Goal: Task Accomplishment & Management: Use online tool/utility

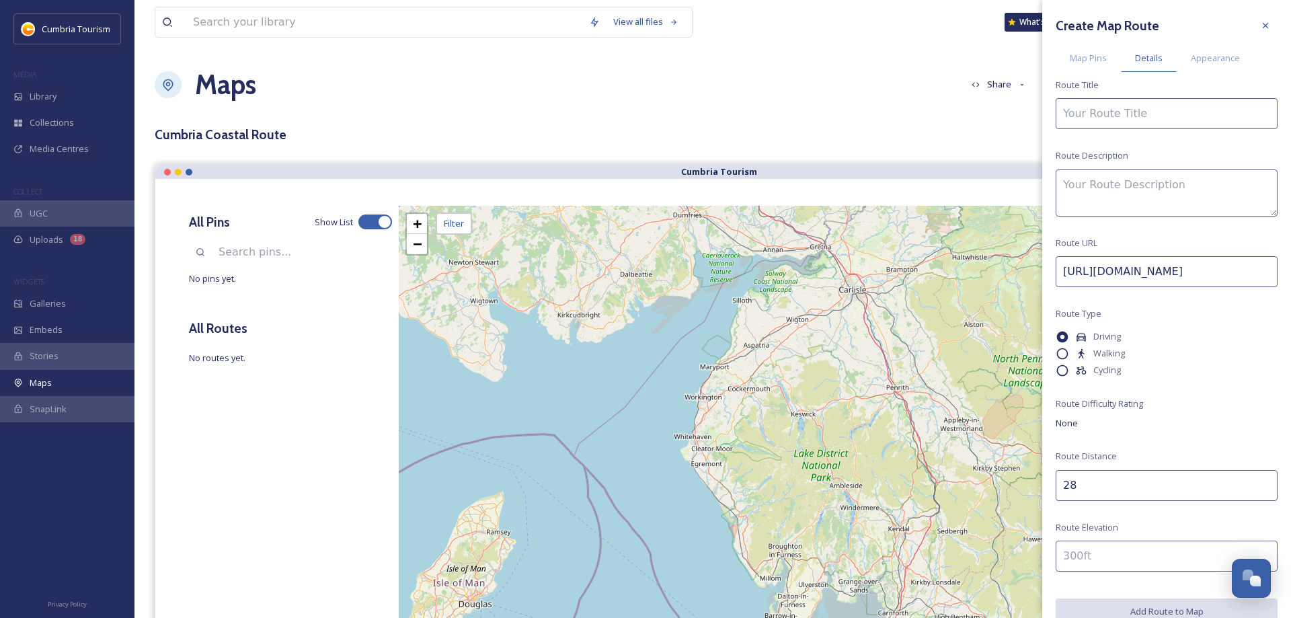
scroll to position [4826, 0]
click at [1163, 185] on textarea at bounding box center [1167, 192] width 222 height 47
paste textarea "Discover the Cumbrian side of [GEOGRAPHIC_DATA], taking in some of the foodie d…"
type textarea "Discover the Cumbrian side of [GEOGRAPHIC_DATA], taking in some of the foodie d…"
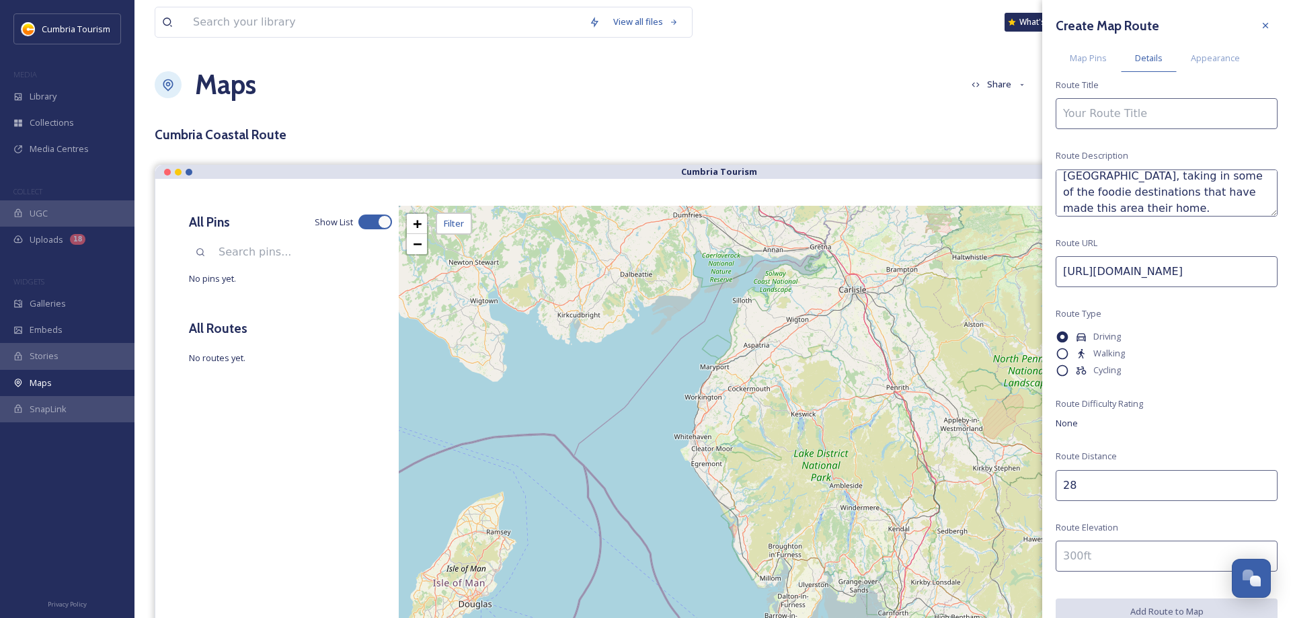
click at [1121, 114] on input at bounding box center [1167, 113] width 222 height 31
click at [1062, 112] on input "[GEOGRAPHIC_DATA]" at bounding box center [1167, 113] width 222 height 31
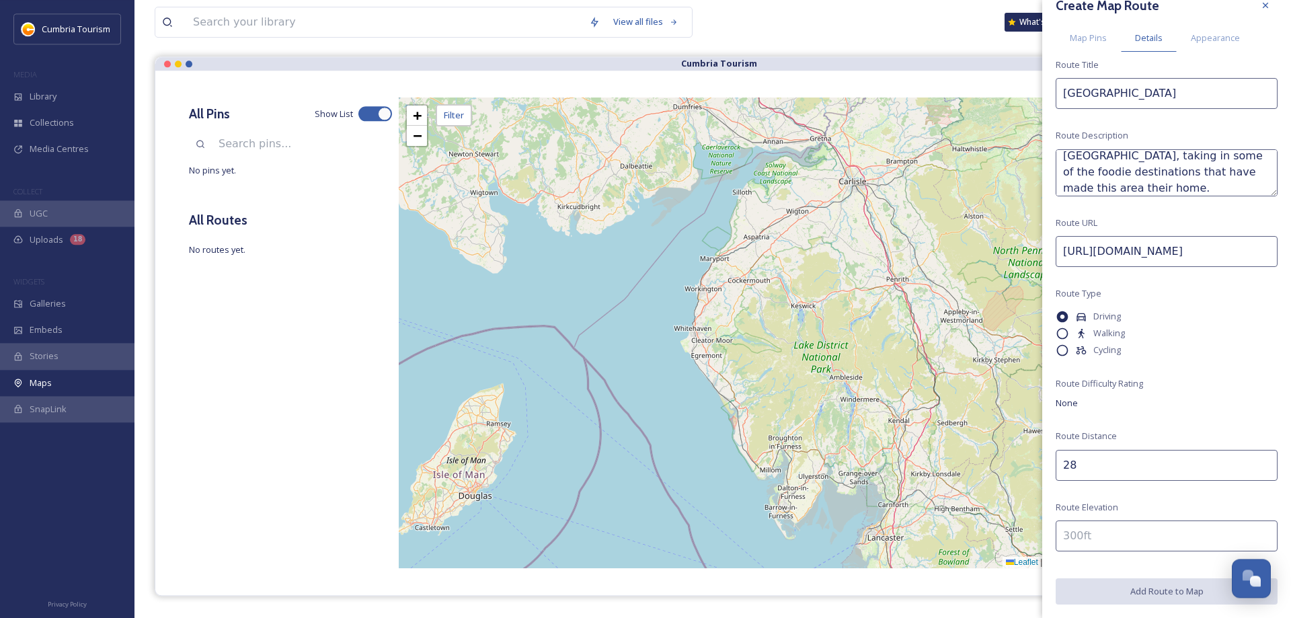
scroll to position [137, 0]
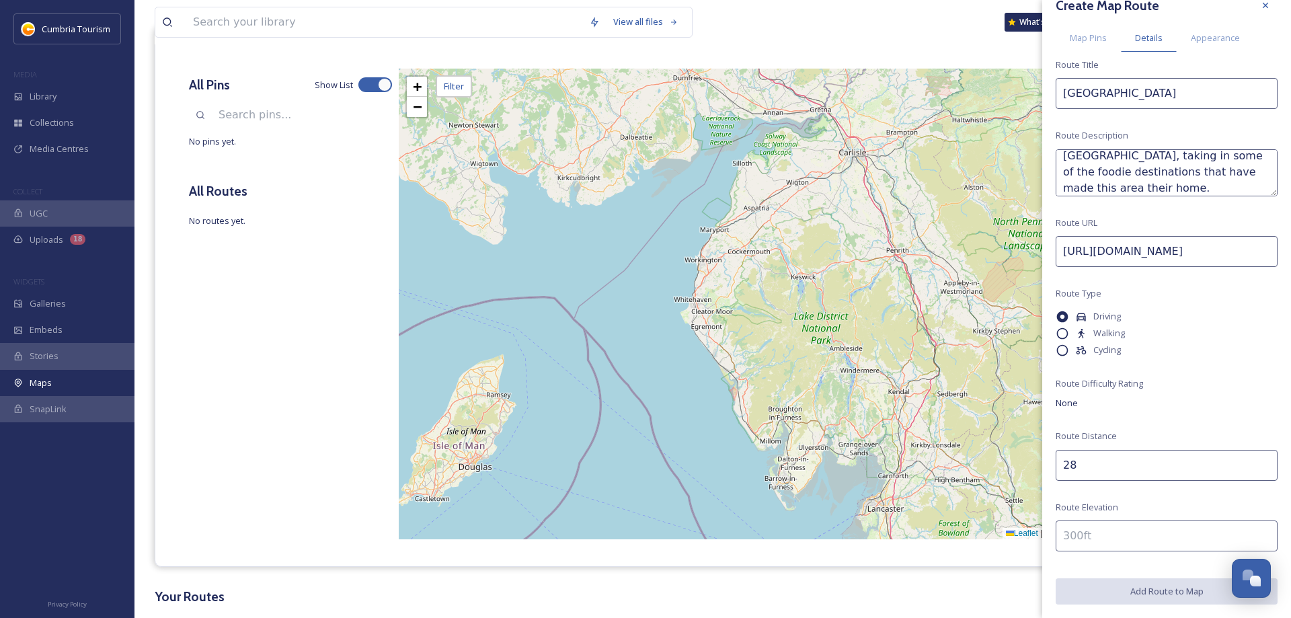
type input "[GEOGRAPHIC_DATA]"
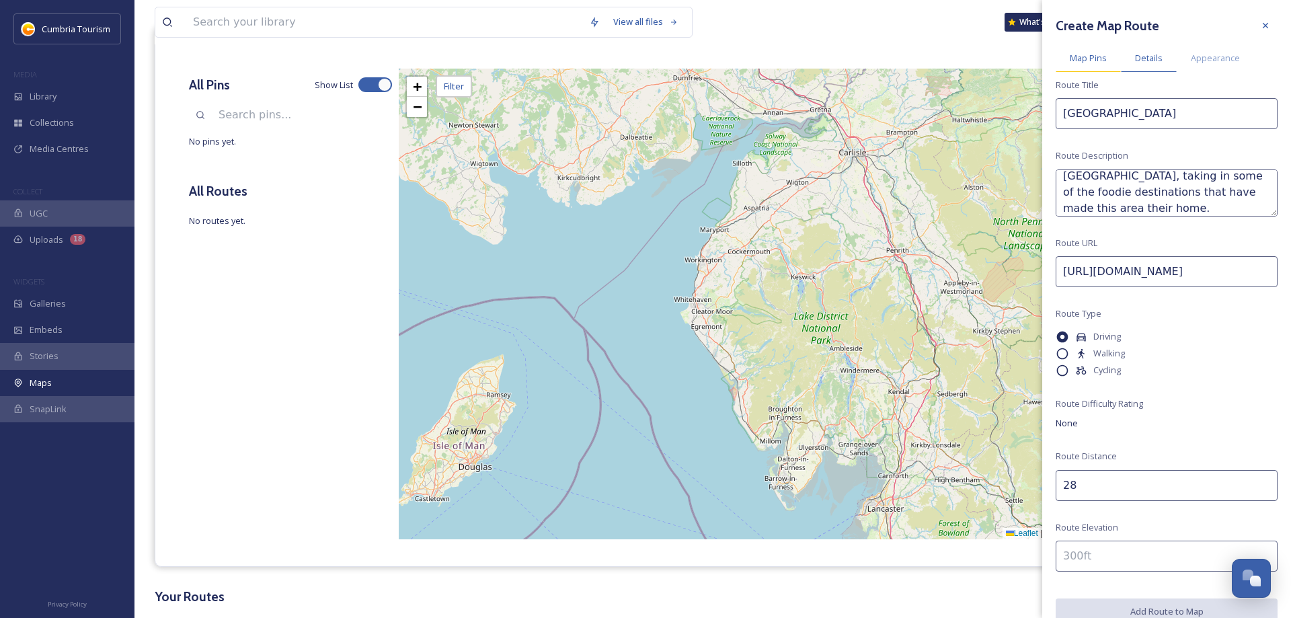
click at [1093, 62] on span "Map Pins" at bounding box center [1088, 58] width 37 height 13
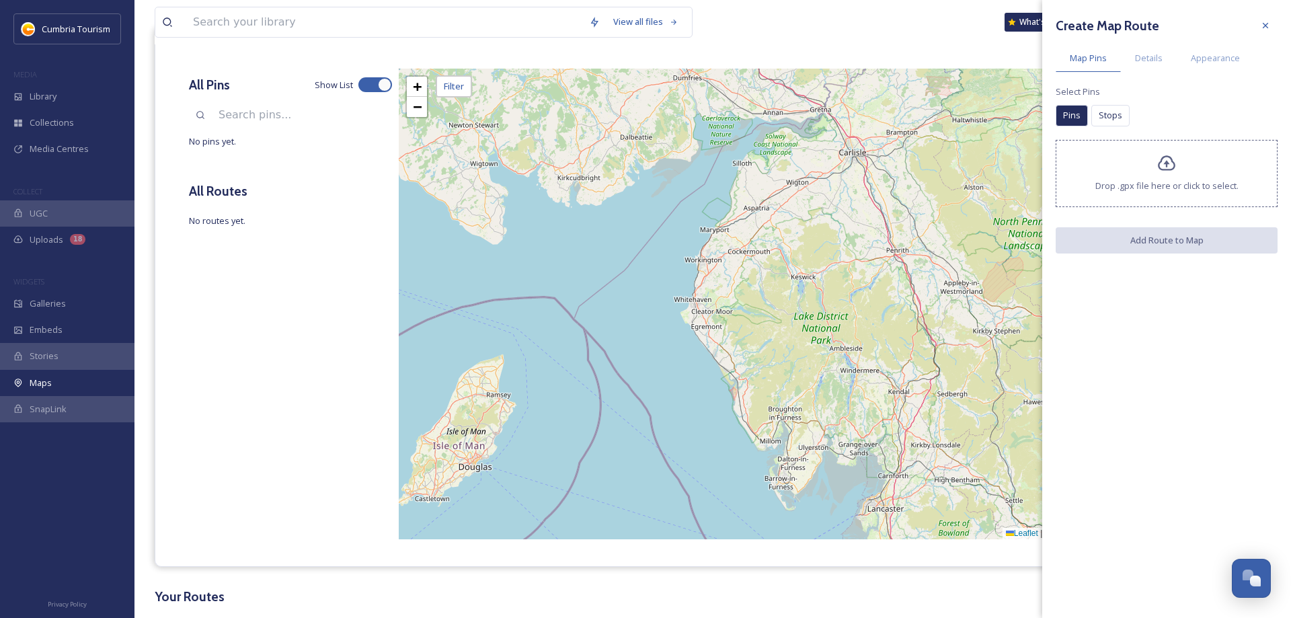
click at [1185, 183] on span "Drop .gpx file here or click to select." at bounding box center [1166, 186] width 143 height 13
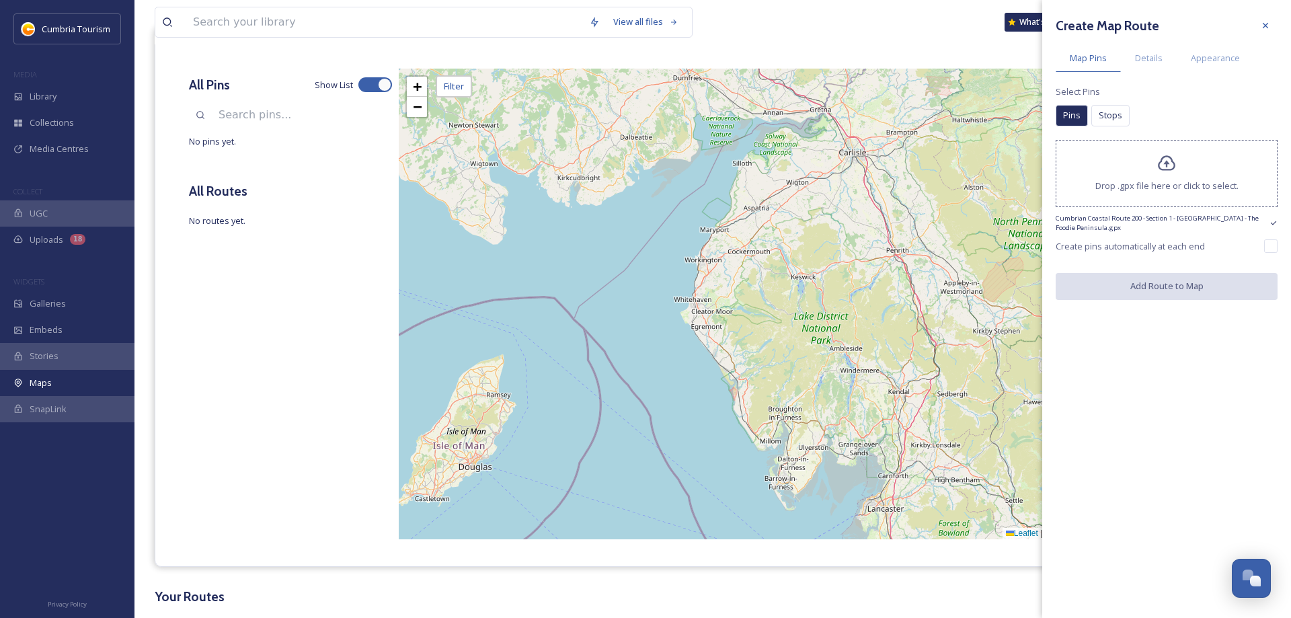
click at [1163, 167] on icon at bounding box center [1166, 163] width 19 height 19
click at [1273, 245] on input "checkbox" at bounding box center [1270, 245] width 13 height 13
checkbox input "true"
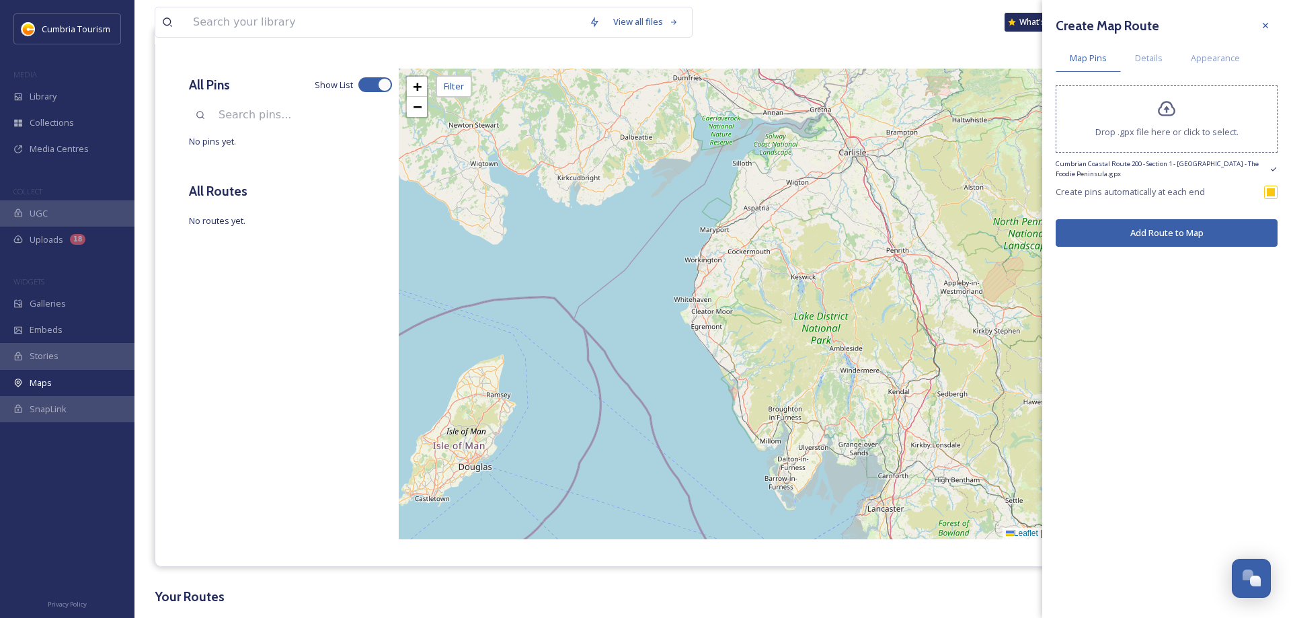
click at [1209, 240] on button "Add Route to Map" at bounding box center [1167, 233] width 222 height 28
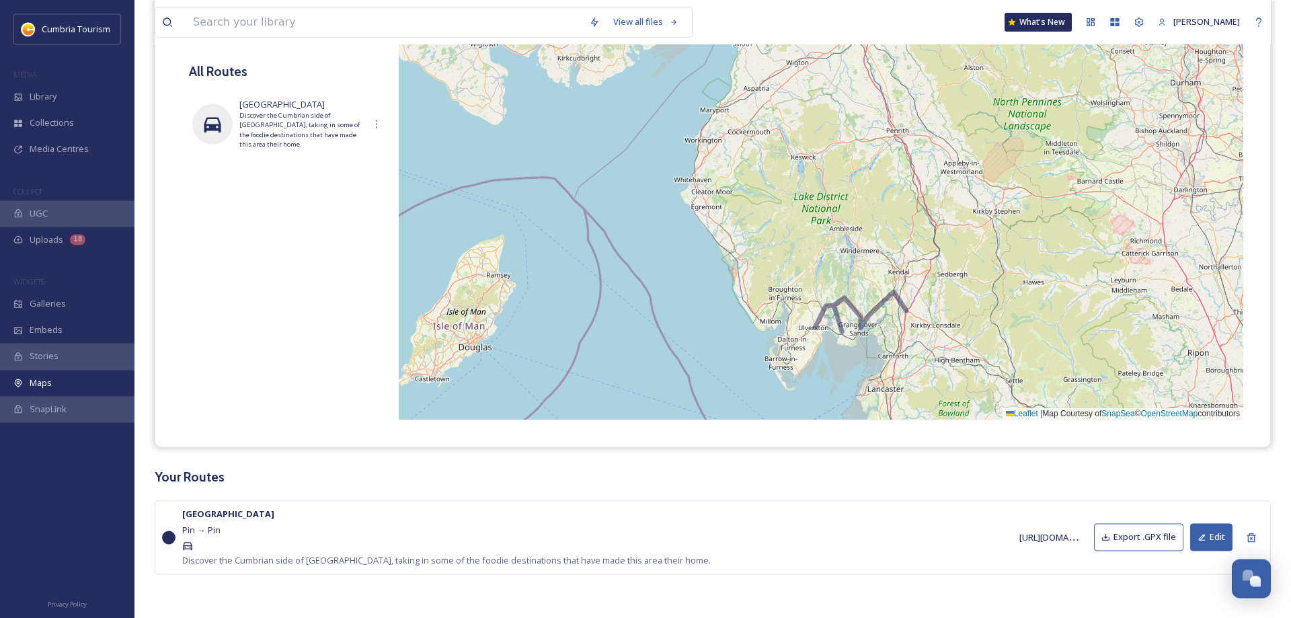
scroll to position [260, 0]
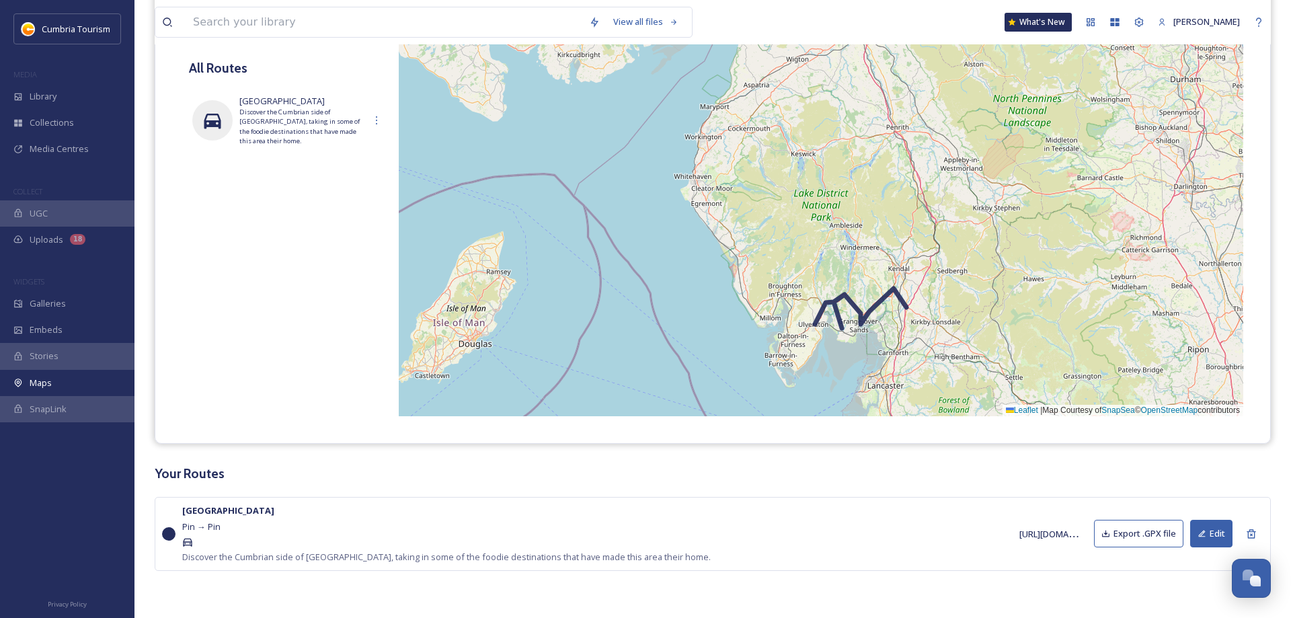
click at [816, 324] on icon at bounding box center [860, 308] width 91 height 40
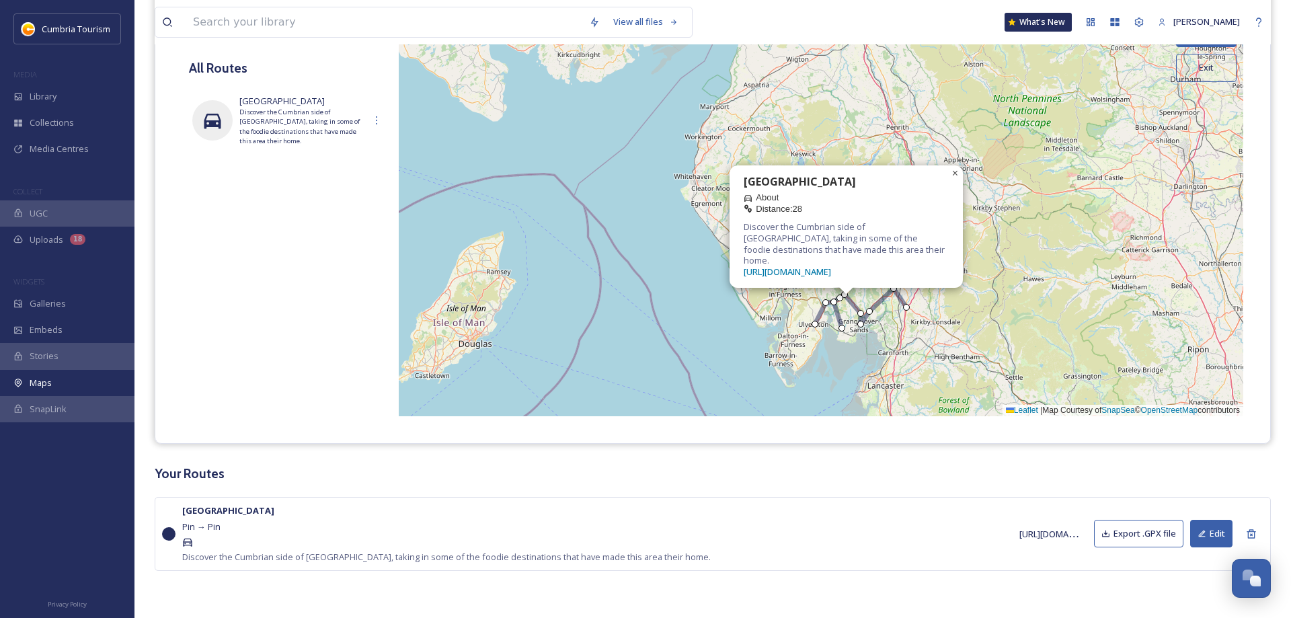
click at [957, 179] on span "×" at bounding box center [955, 172] width 6 height 11
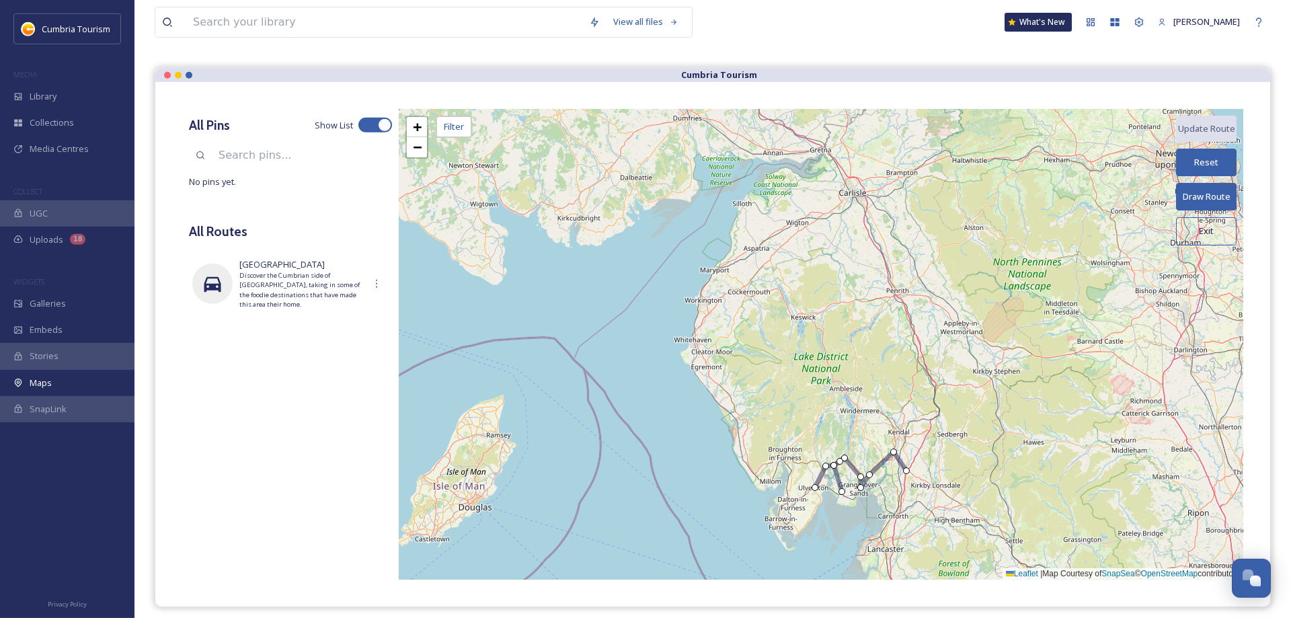
scroll to position [0, 0]
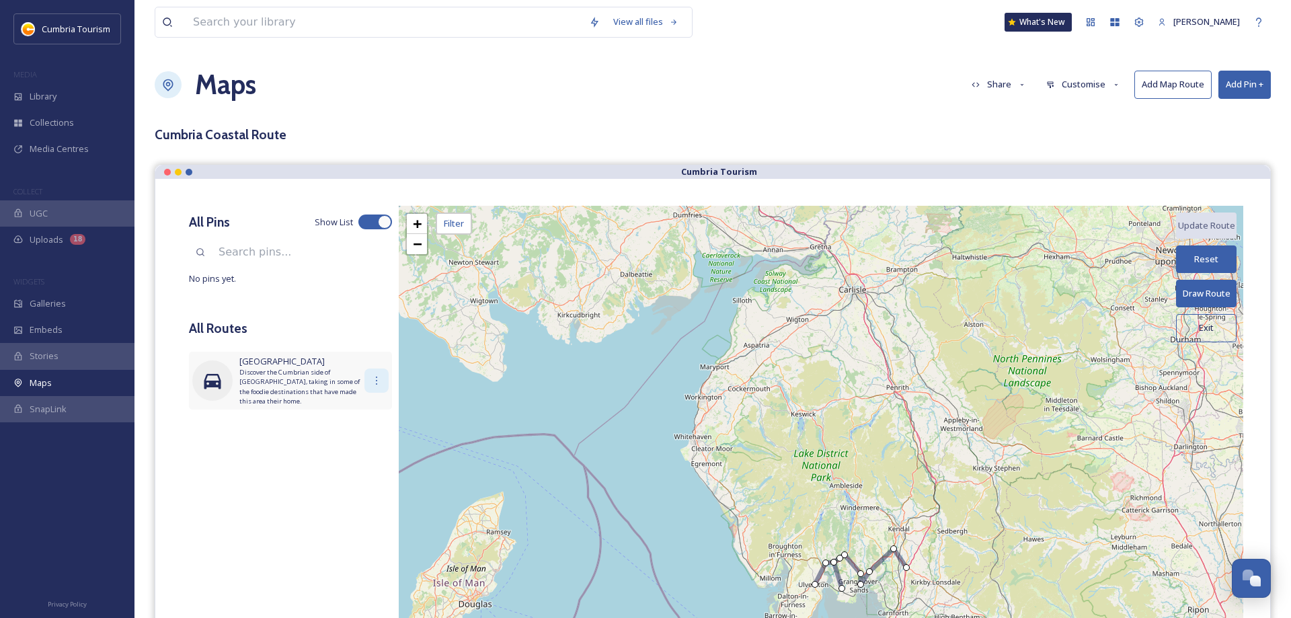
click at [374, 382] on icon at bounding box center [376, 380] width 11 height 11
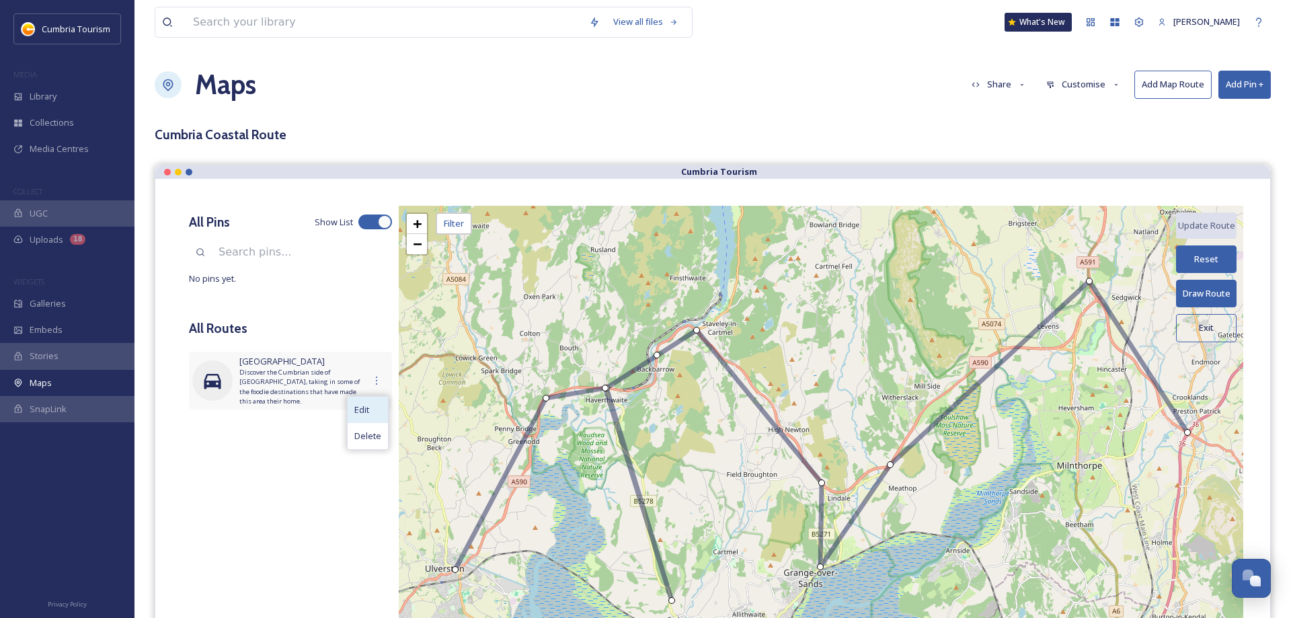
click at [360, 404] on span "Edit" at bounding box center [361, 409] width 15 height 13
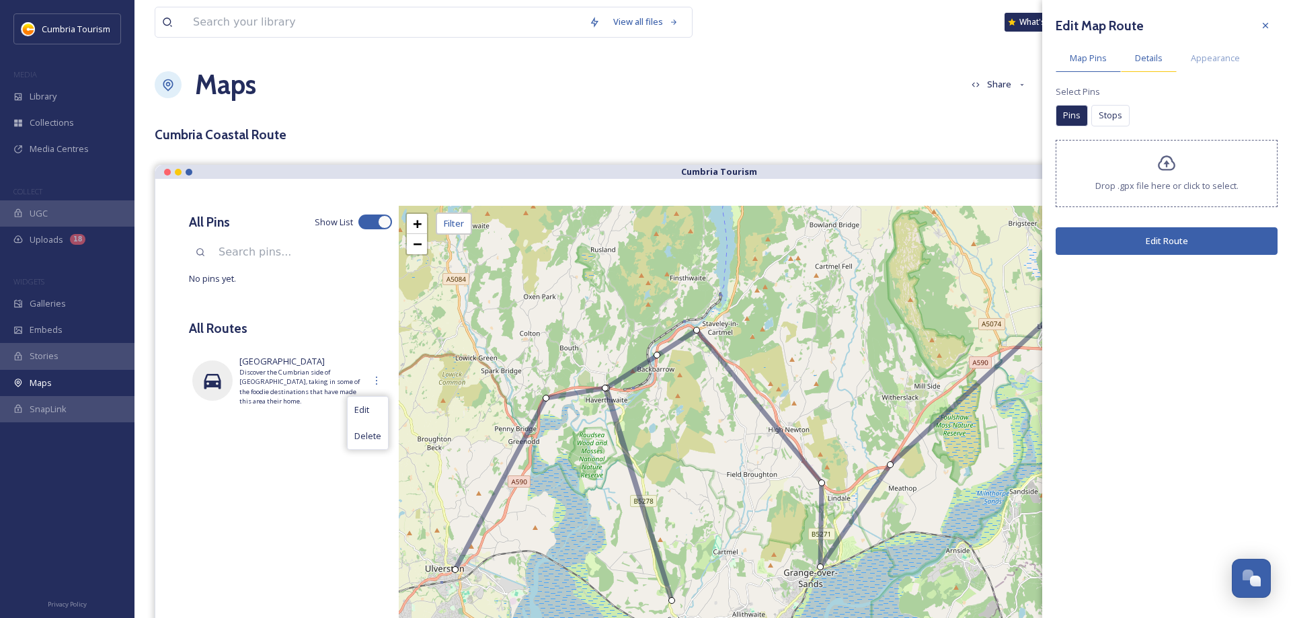
click at [1160, 55] on span "Details" at bounding box center [1149, 58] width 28 height 13
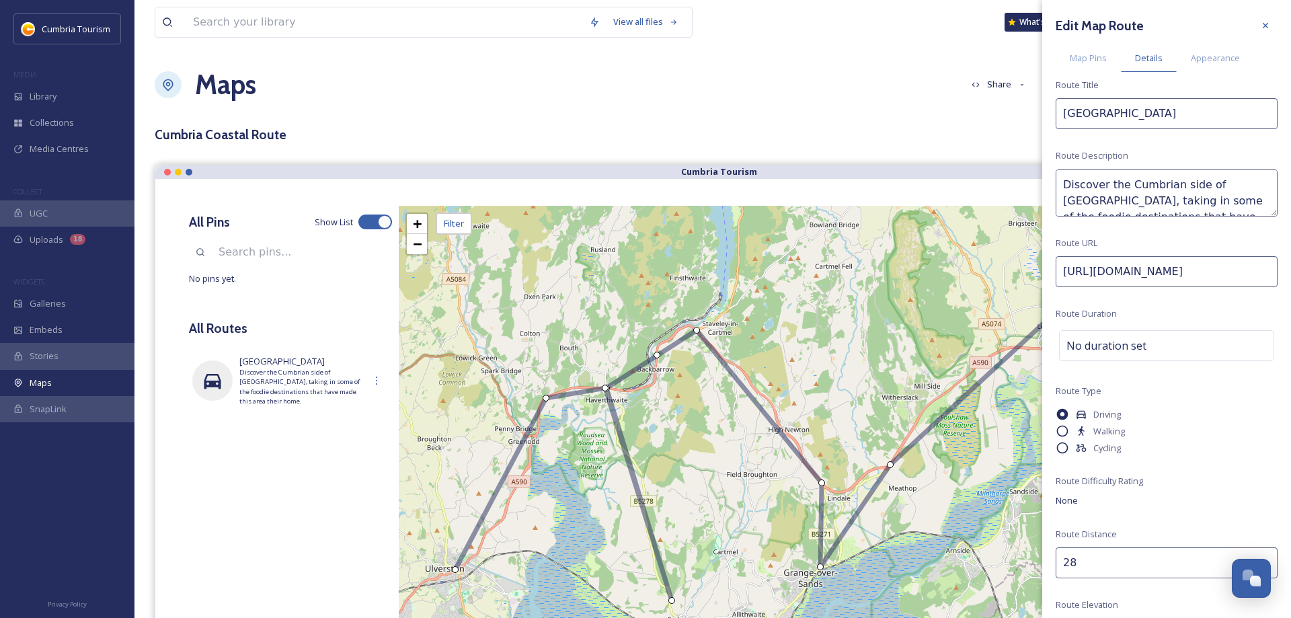
click at [1152, 114] on input "[GEOGRAPHIC_DATA]" at bounding box center [1167, 113] width 222 height 31
paste input "- The Foodie Peninsula"
type input "Morecambe Bay- The Foodie Peninsula"
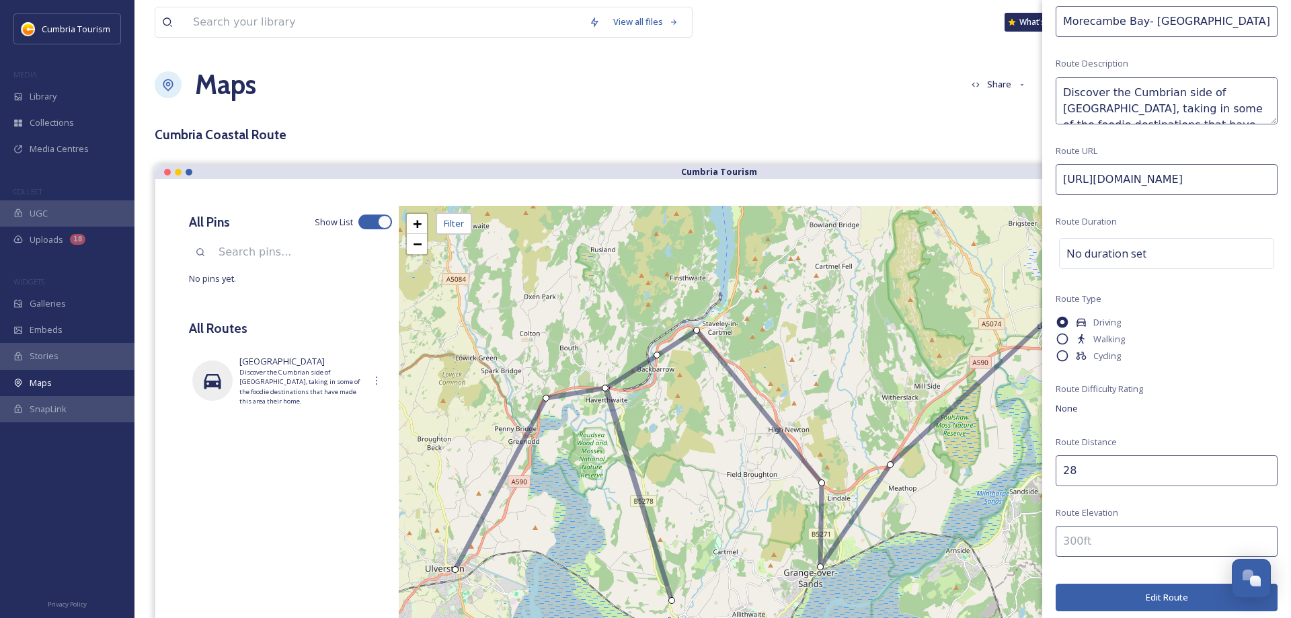
scroll to position [99, 0]
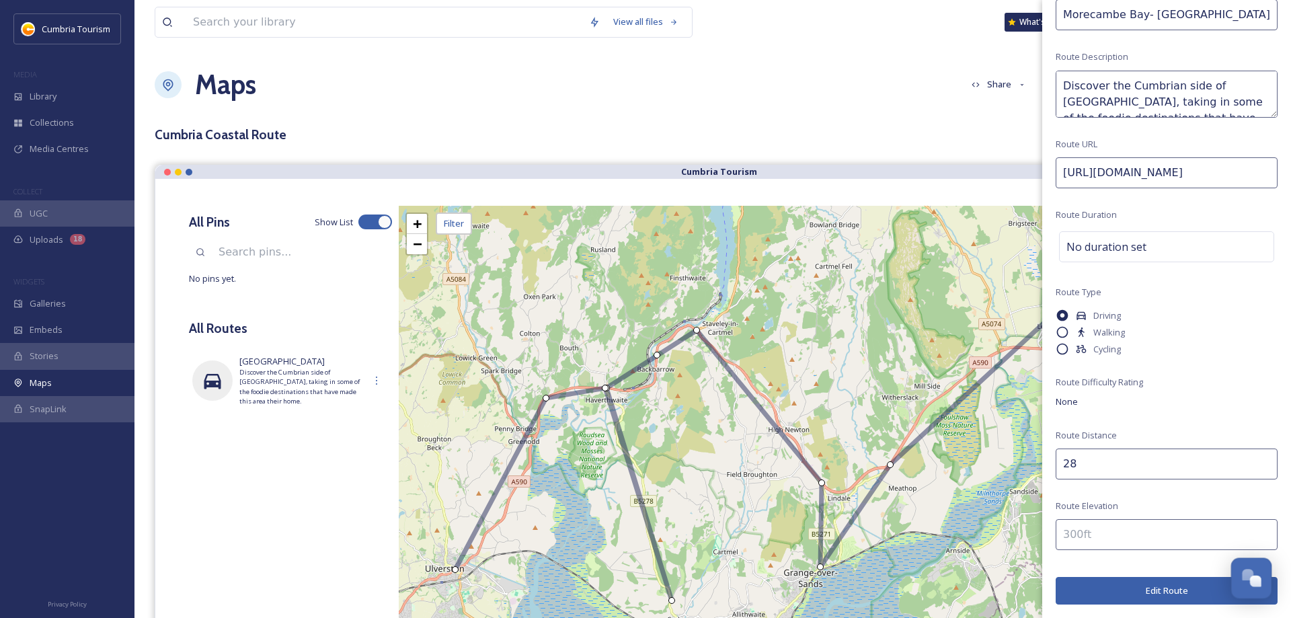
click at [1255, 574] on div "Open Chat" at bounding box center [1252, 576] width 40 height 23
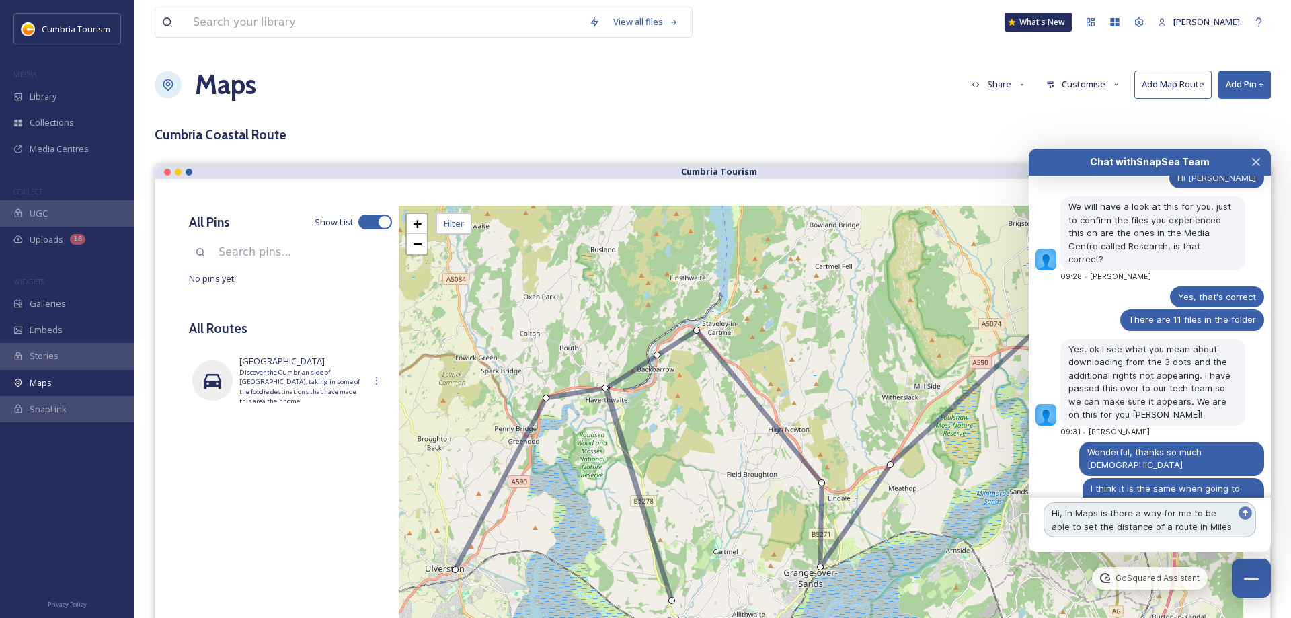
scroll to position [4826, 0]
type textarea "Hi, In Maps is there a way for me to be able to set the distance of a route in …"
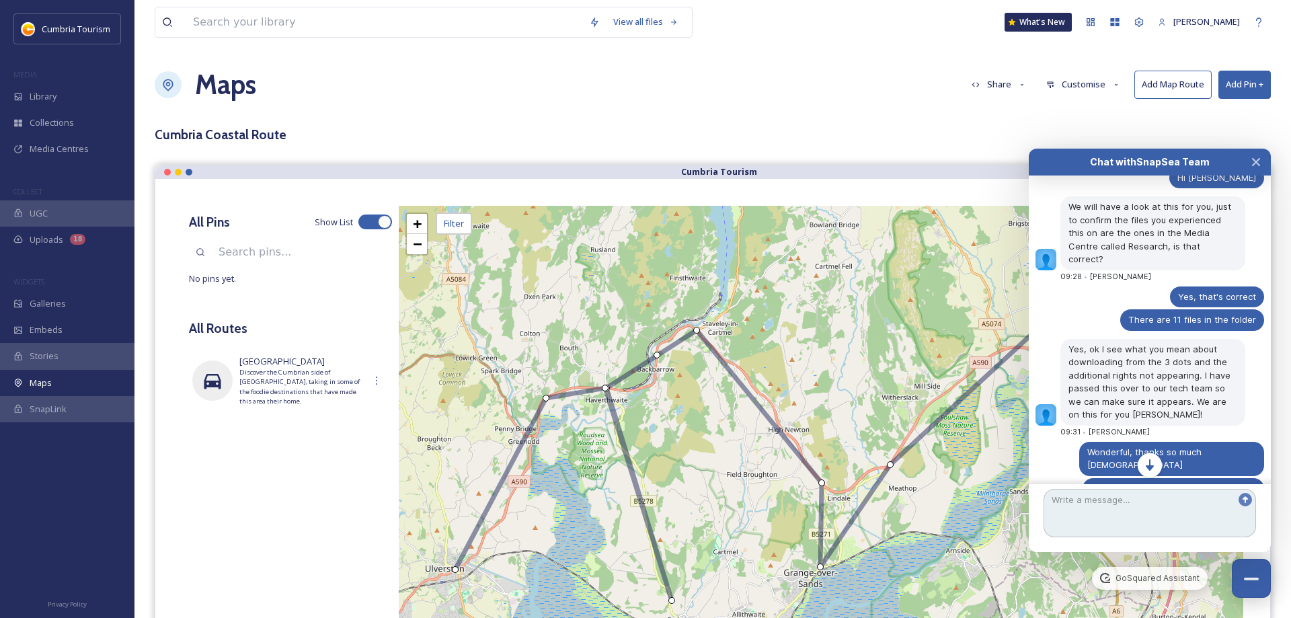
scroll to position [4924, 0]
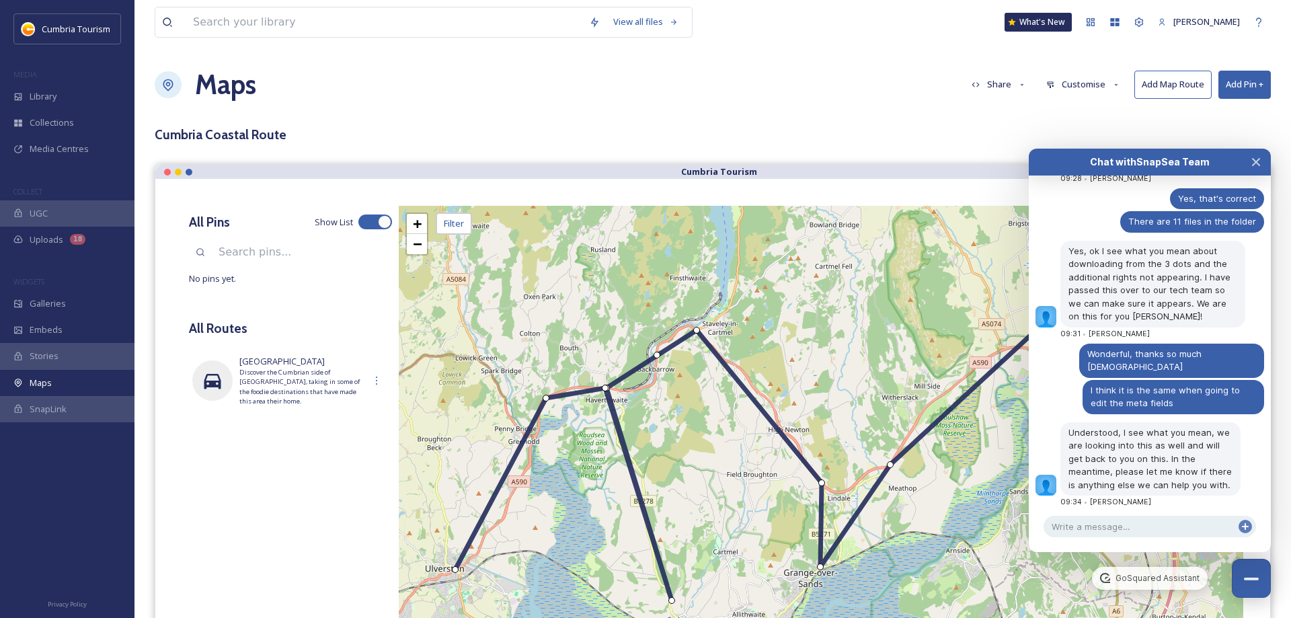
click at [822, 486] on icon at bounding box center [821, 440] width 732 height 319
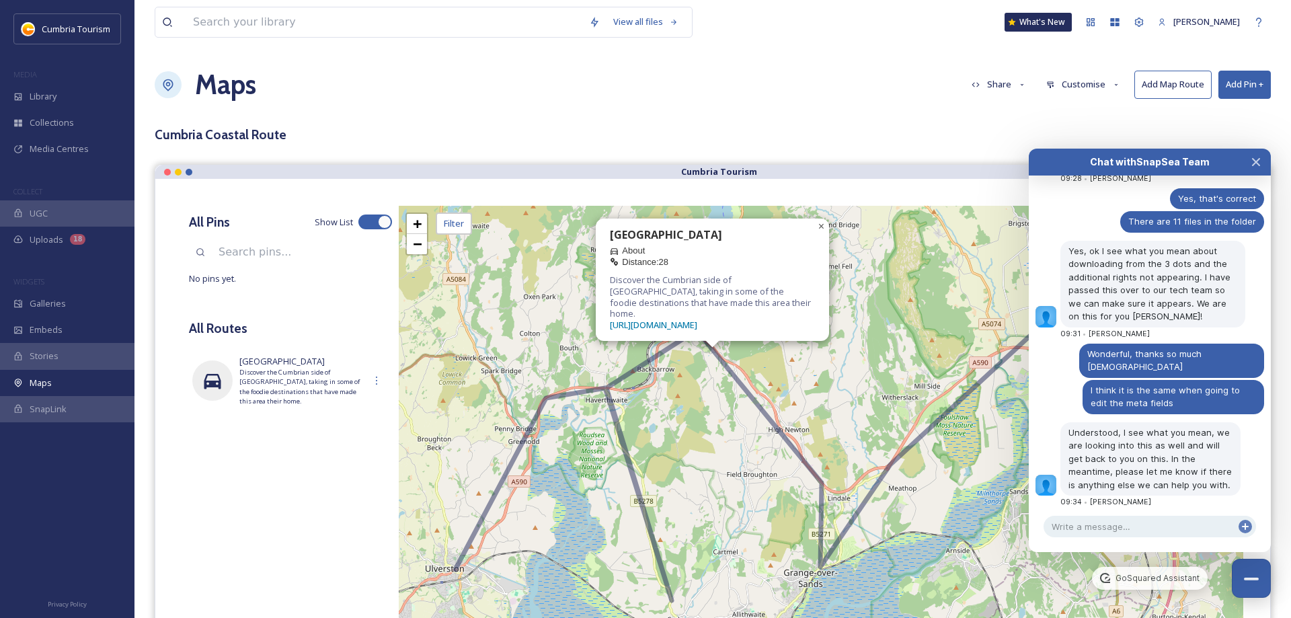
click at [824, 232] on span "×" at bounding box center [821, 226] width 6 height 11
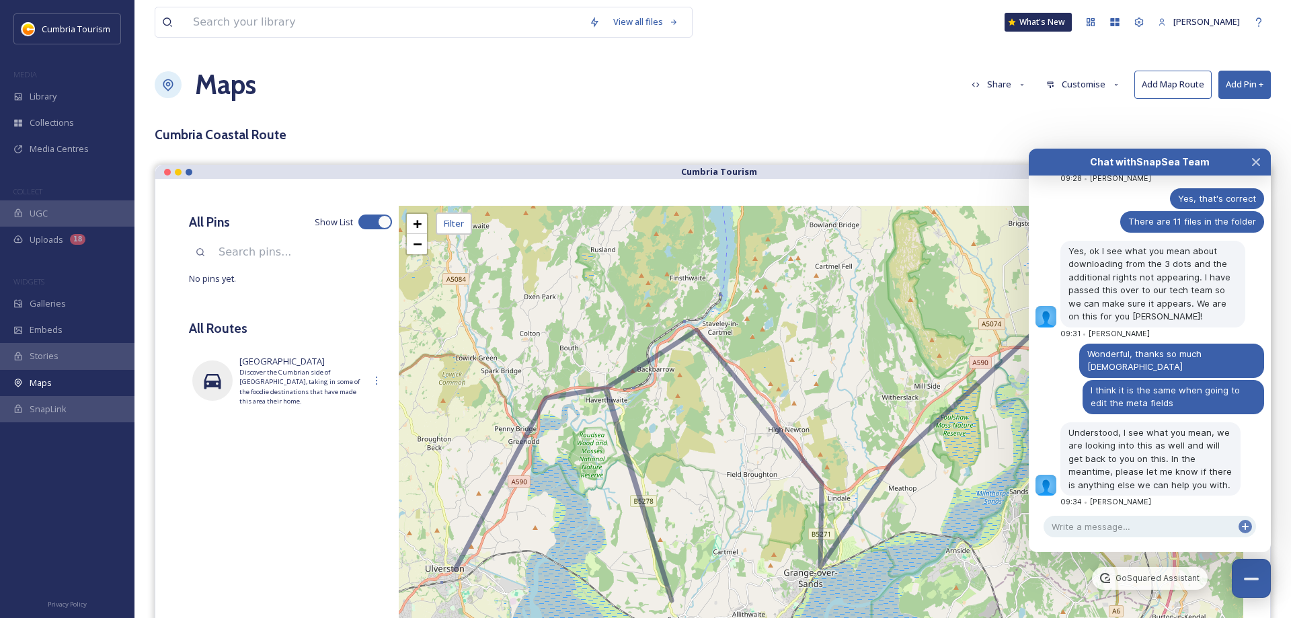
scroll to position [4961, 0]
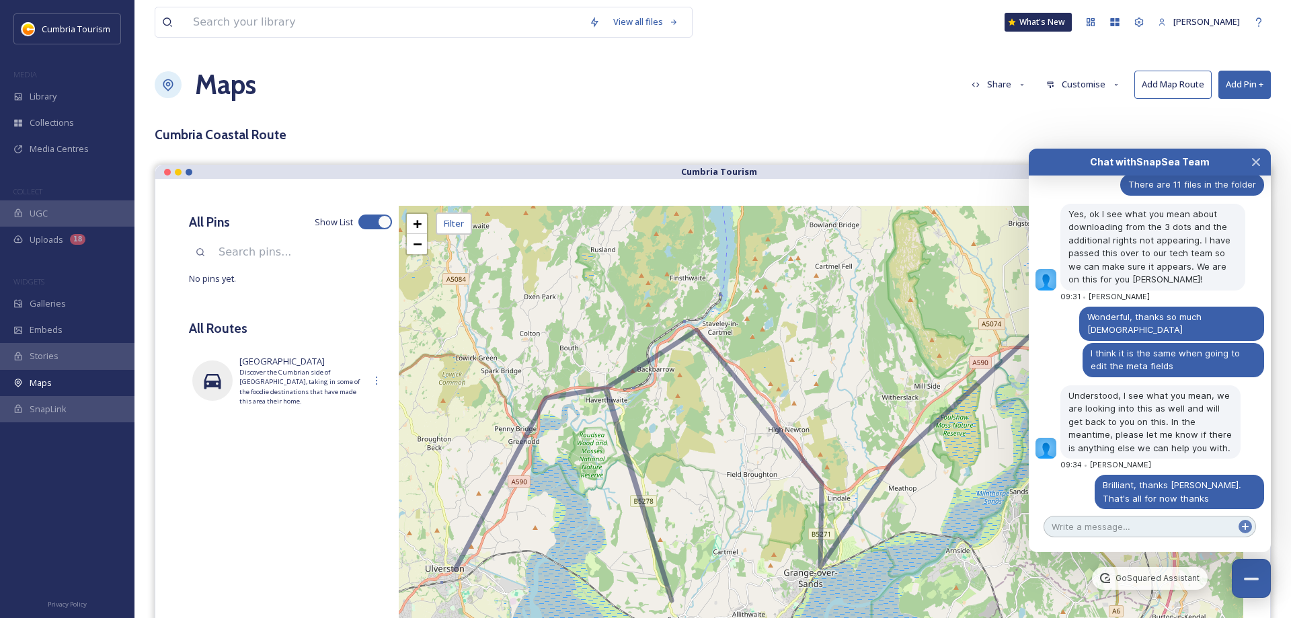
click at [1086, 524] on textarea at bounding box center [1150, 527] width 212 height 22
type textarea "Great, thanks [PERSON_NAME]. Hope you are too"
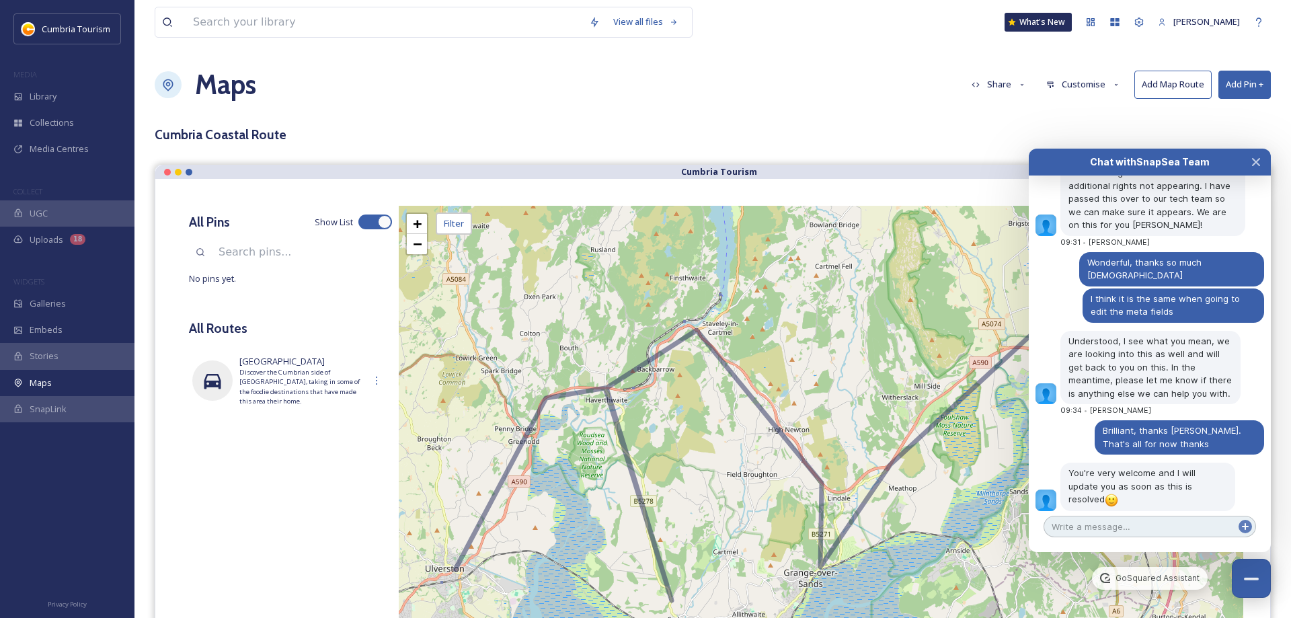
scroll to position [5106, 0]
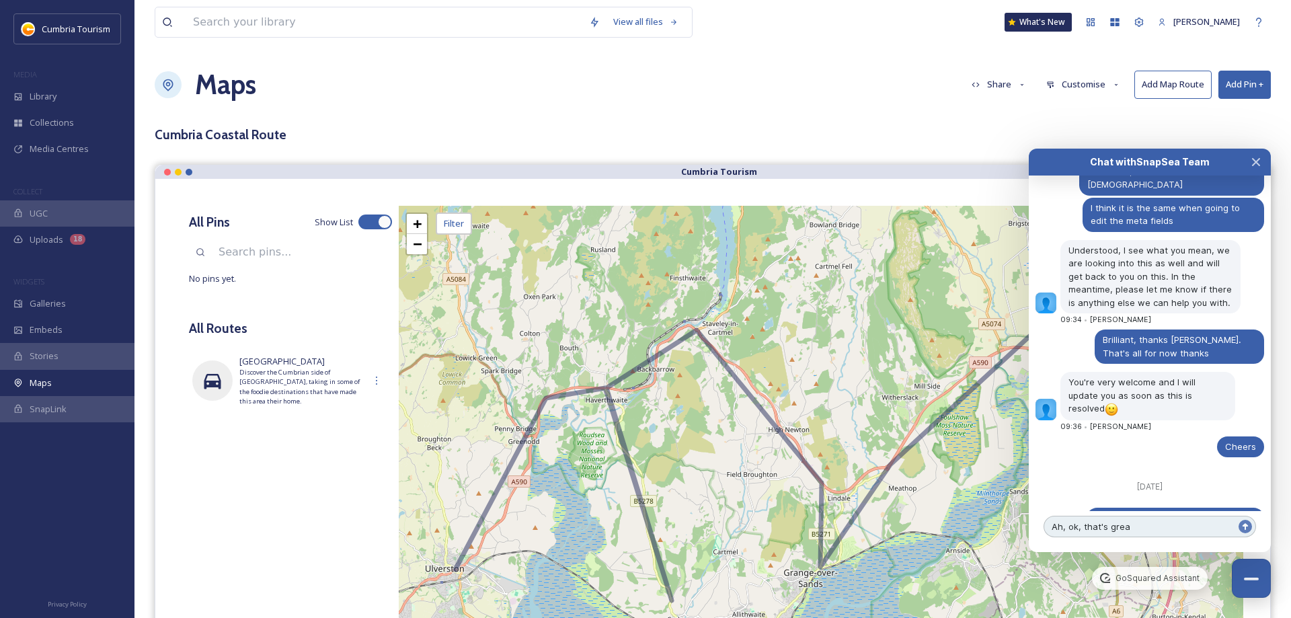
type textarea "Ah, ok, that's great"
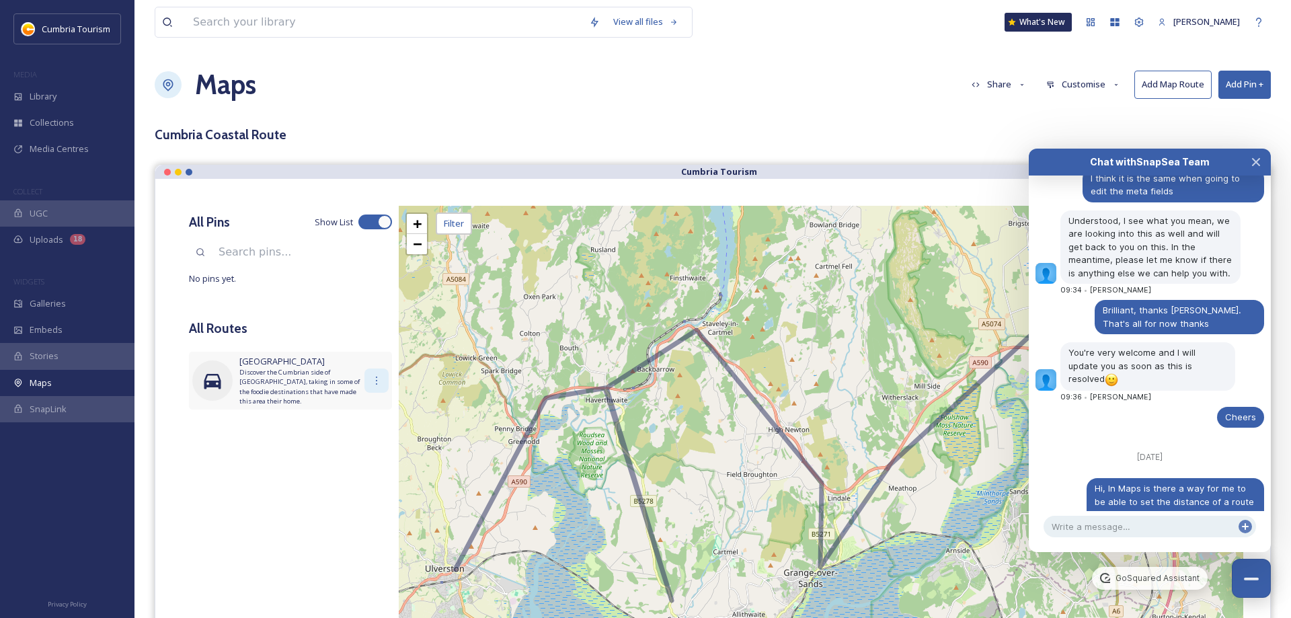
click at [373, 377] on icon at bounding box center [376, 380] width 11 height 11
click at [373, 407] on div "Edit" at bounding box center [368, 410] width 40 height 26
click at [358, 414] on span "Edit" at bounding box center [361, 409] width 15 height 13
drag, startPoint x: 1052, startPoint y: 157, endPoint x: 945, endPoint y: 145, distance: 107.7
click at [945, 145] on body "Cumbria Tourism MEDIA Library Collections Media Centres COLLECT UGC Uploads 18 …" at bounding box center [645, 439] width 1291 height 878
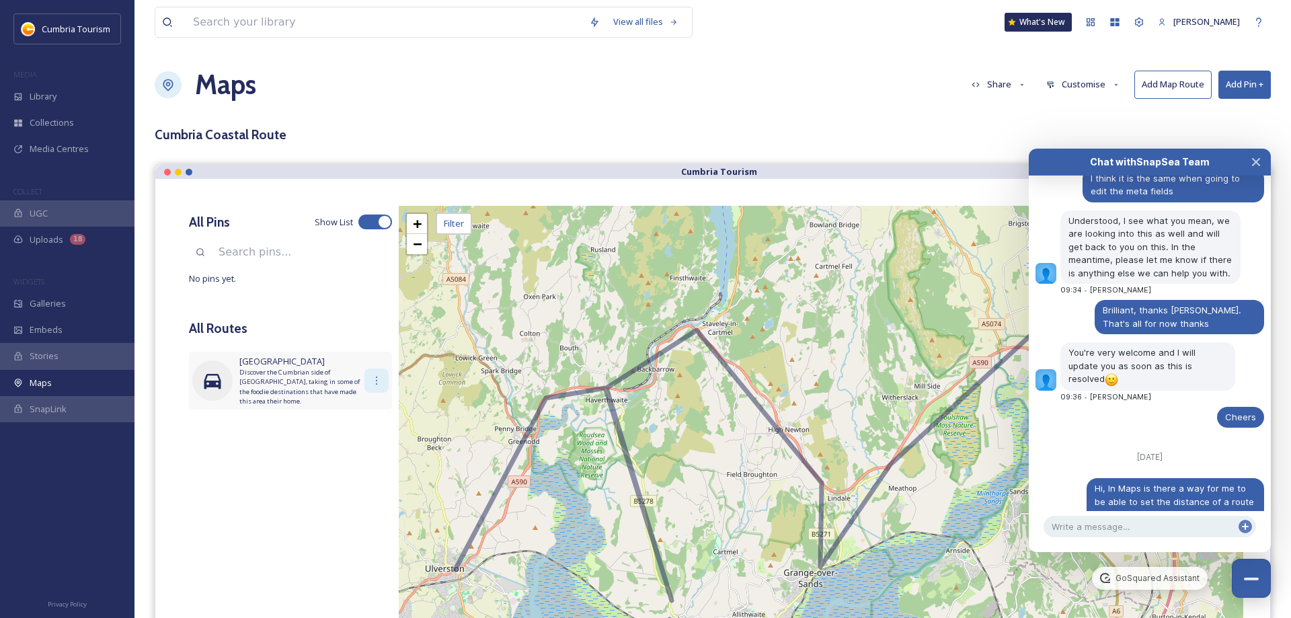
click at [379, 387] on div at bounding box center [376, 380] width 24 height 24
click at [360, 413] on span "Edit" at bounding box center [361, 409] width 15 height 13
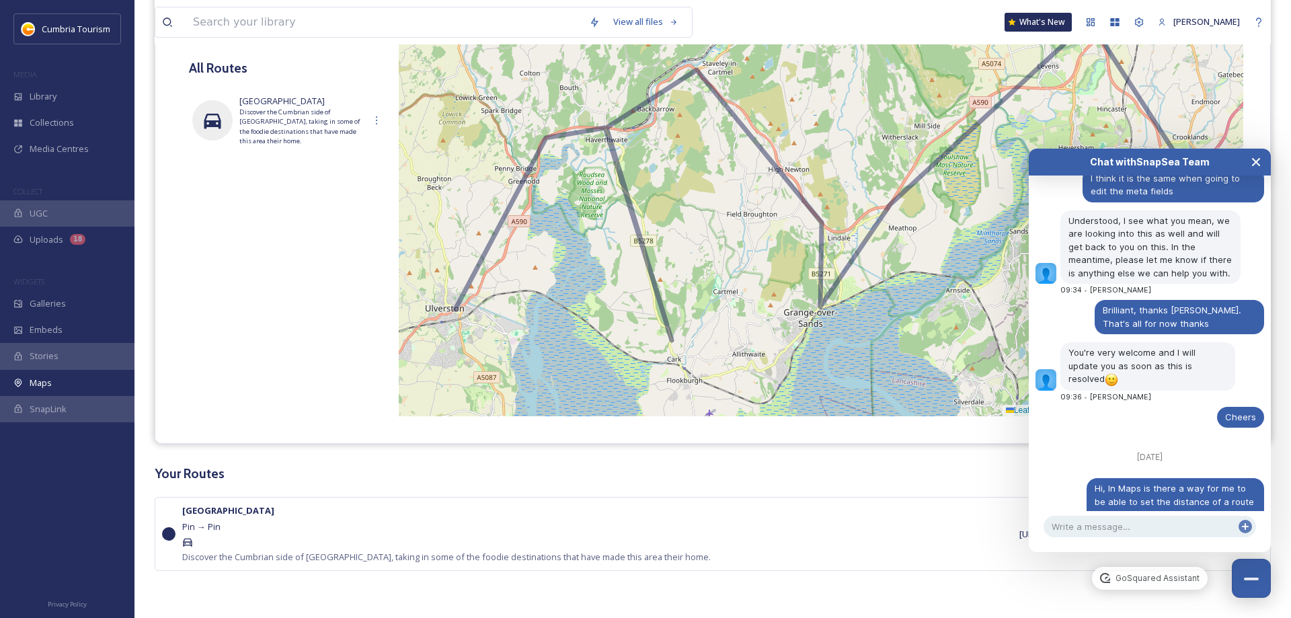
click at [1259, 155] on button "Close Chat" at bounding box center [1256, 162] width 30 height 27
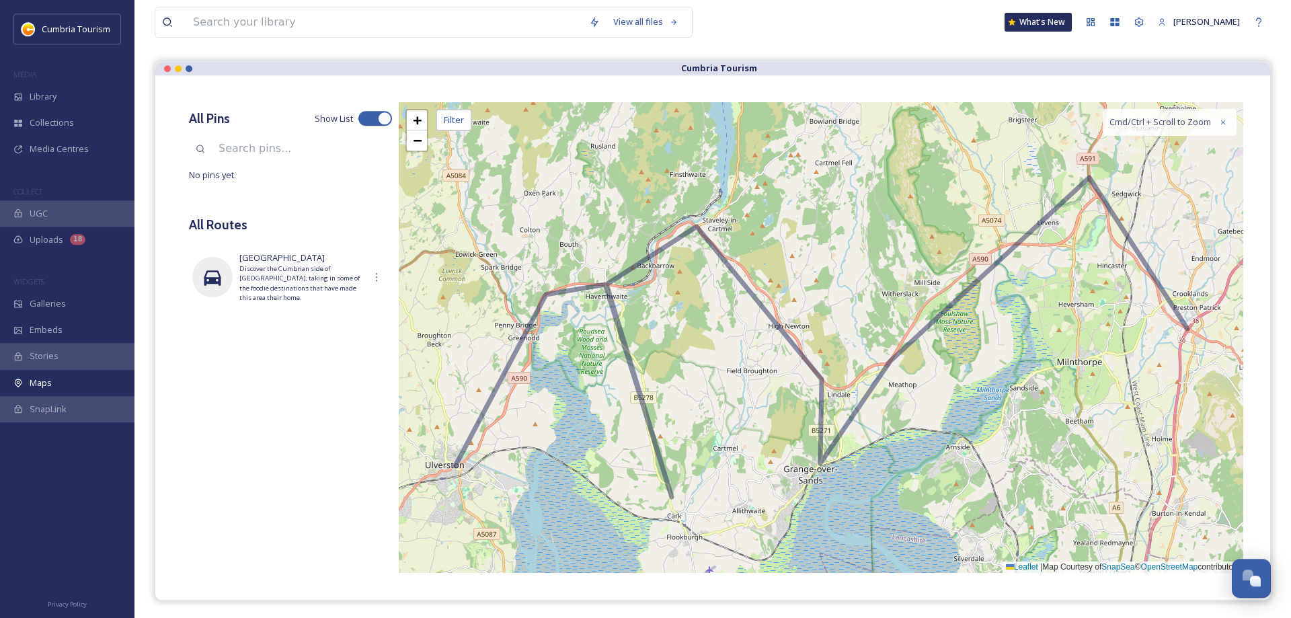
scroll to position [0, 0]
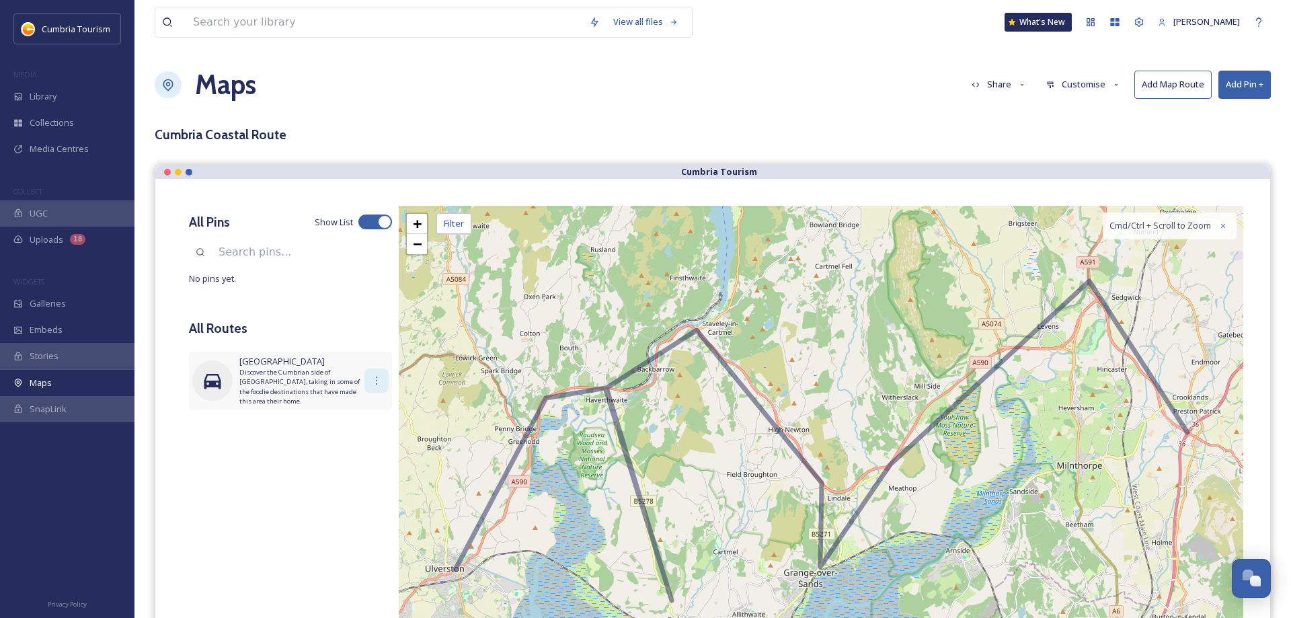
click at [375, 383] on icon at bounding box center [376, 380] width 11 height 11
click at [363, 400] on div "Edit" at bounding box center [368, 410] width 40 height 26
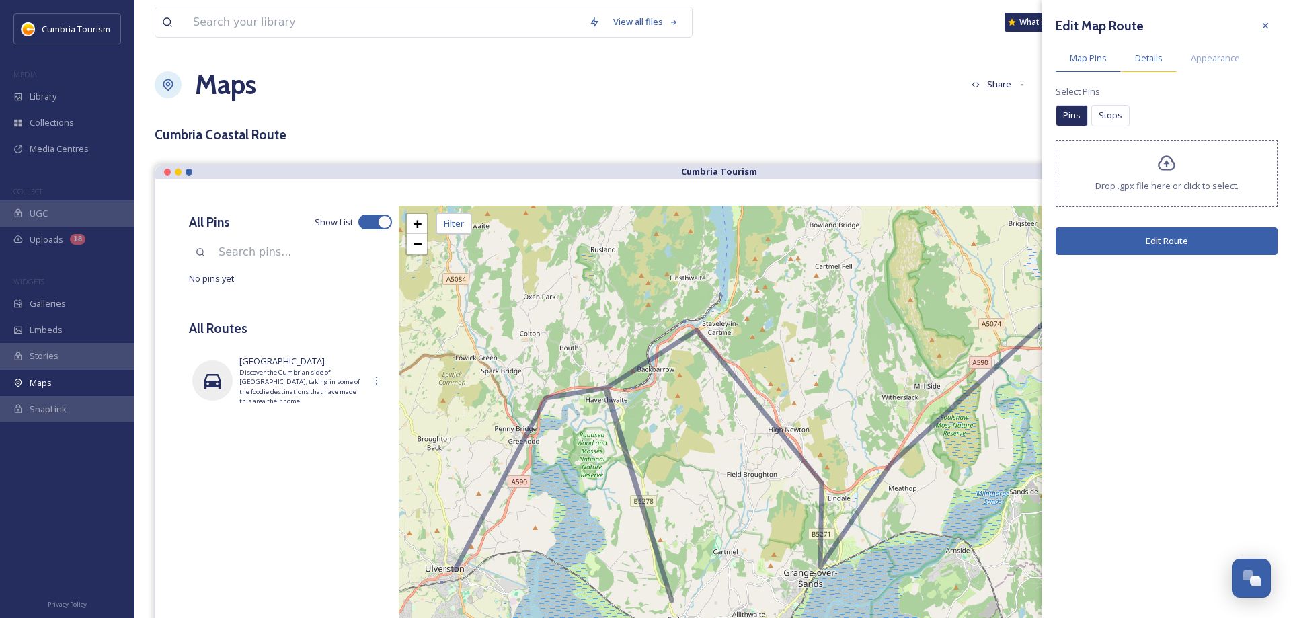
click at [1147, 56] on span "Details" at bounding box center [1149, 58] width 28 height 13
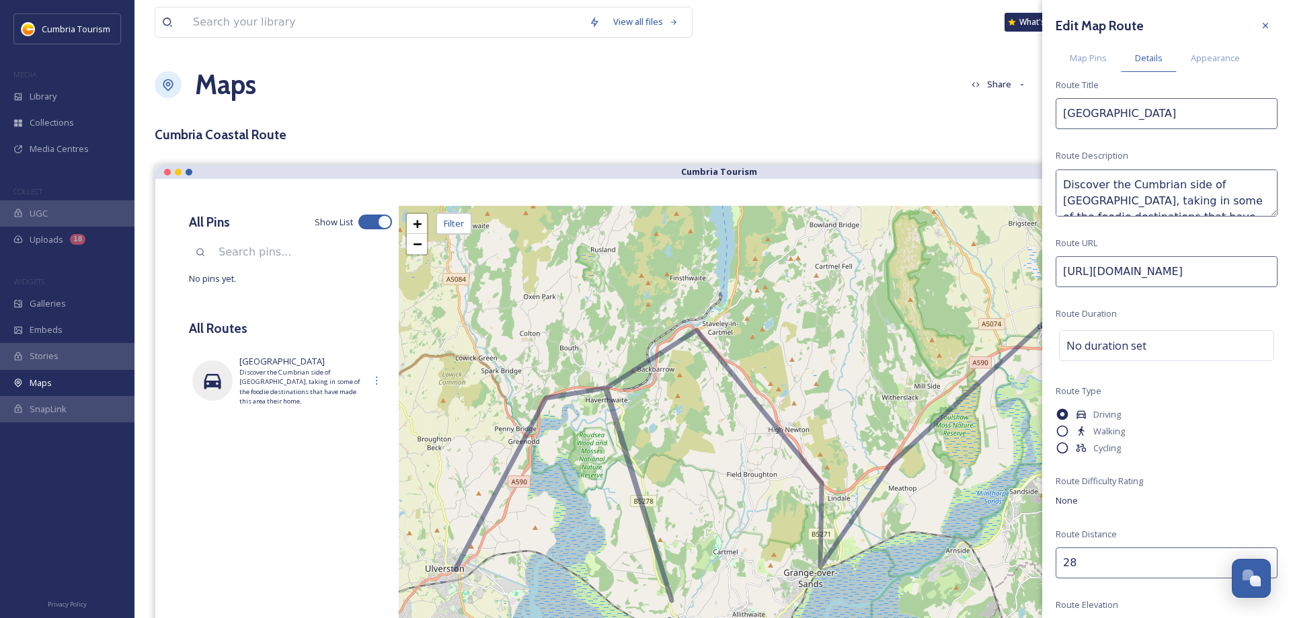
click at [1085, 565] on input "28" at bounding box center [1167, 562] width 222 height 31
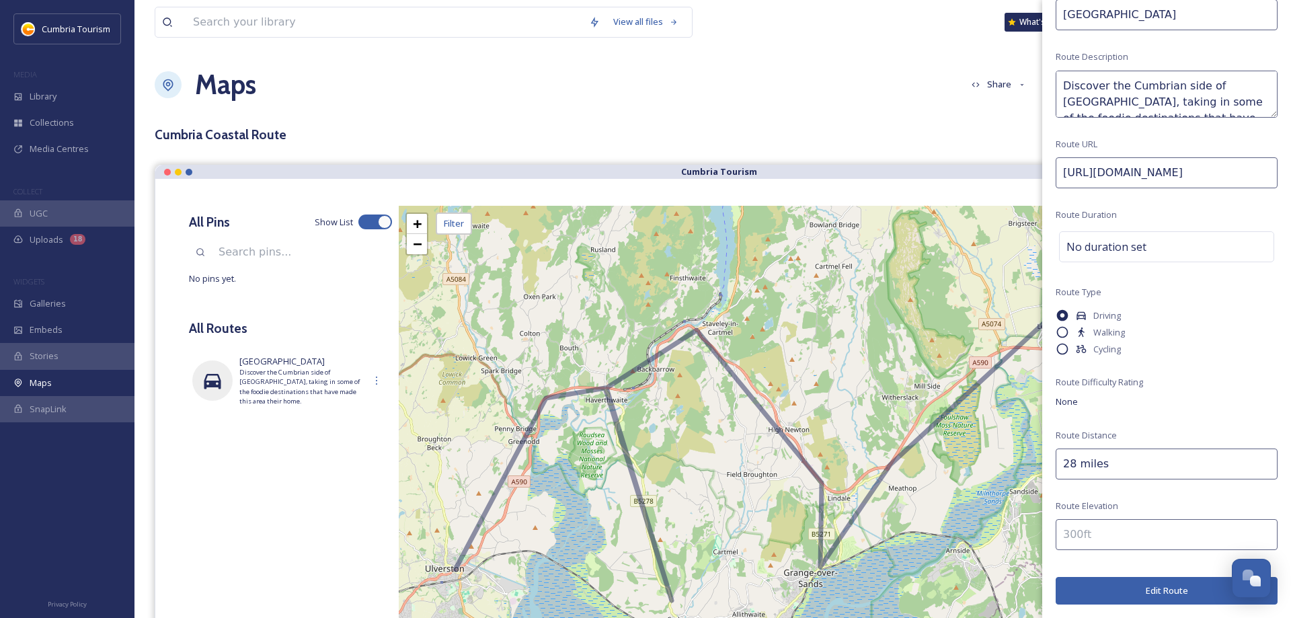
type input "28 miles"
click at [1163, 582] on button "Edit Route" at bounding box center [1167, 591] width 222 height 28
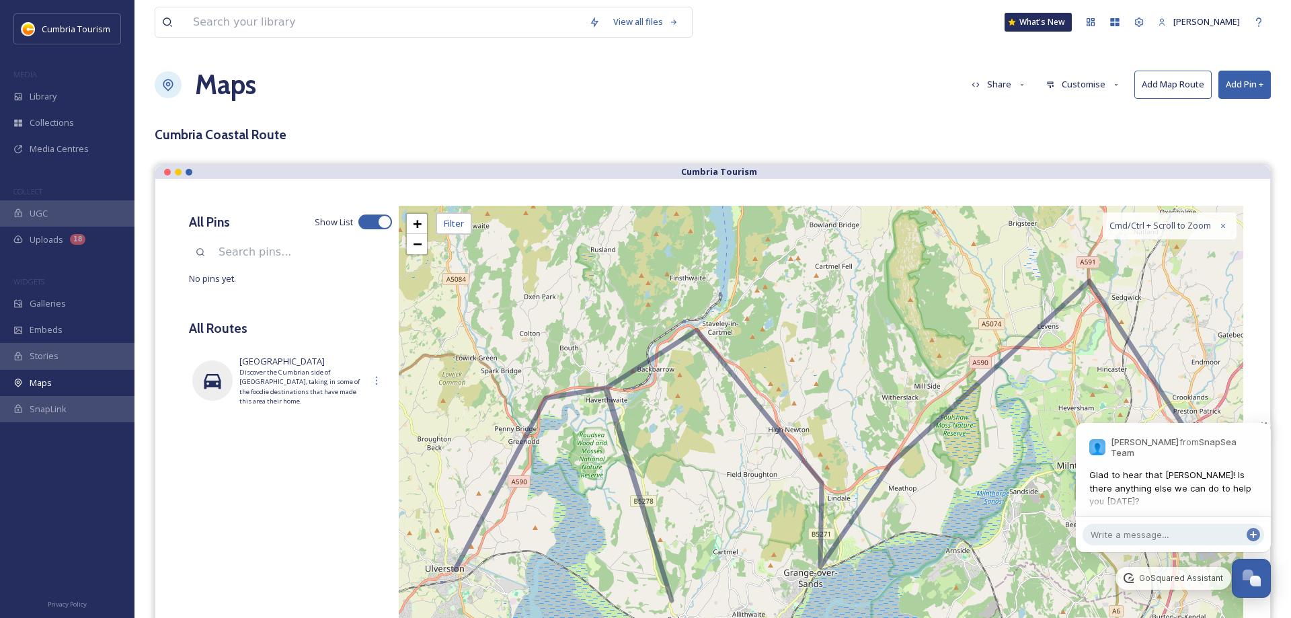
scroll to position [5186, 0]
click at [1114, 533] on textarea at bounding box center [1173, 535] width 182 height 22
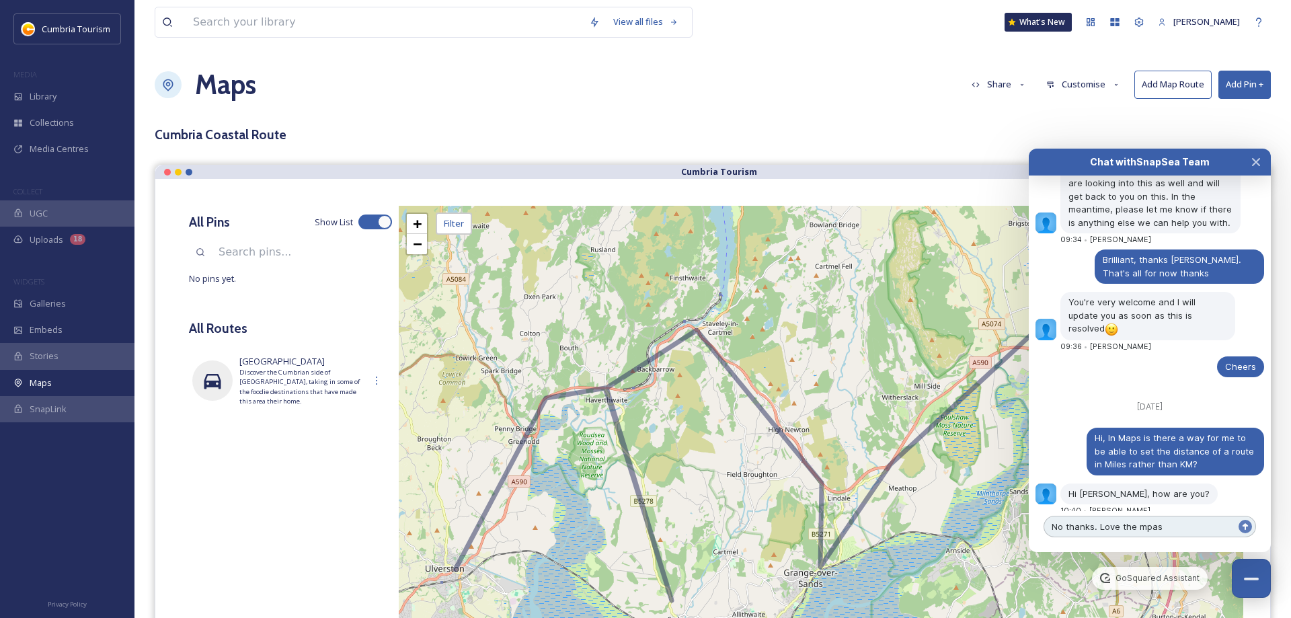
click at [1099, 530] on textarea "No thanks. Love the mpas" at bounding box center [1150, 527] width 212 height 22
drag, startPoint x: 1182, startPoint y: 526, endPoint x: 1155, endPoint y: 528, distance: 26.9
click at [1155, 528] on textarea "No thanks. We love the mpas" at bounding box center [1150, 527] width 212 height 22
click at [1064, 515] on textarea "No thanks. We love the maps tool and i'm just trying out routes on a map" at bounding box center [1150, 519] width 212 height 35
click at [1081, 526] on textarea "No I don;t think so thanks. We love the maps tool and i'm just trying out route…" at bounding box center [1150, 513] width 212 height 48
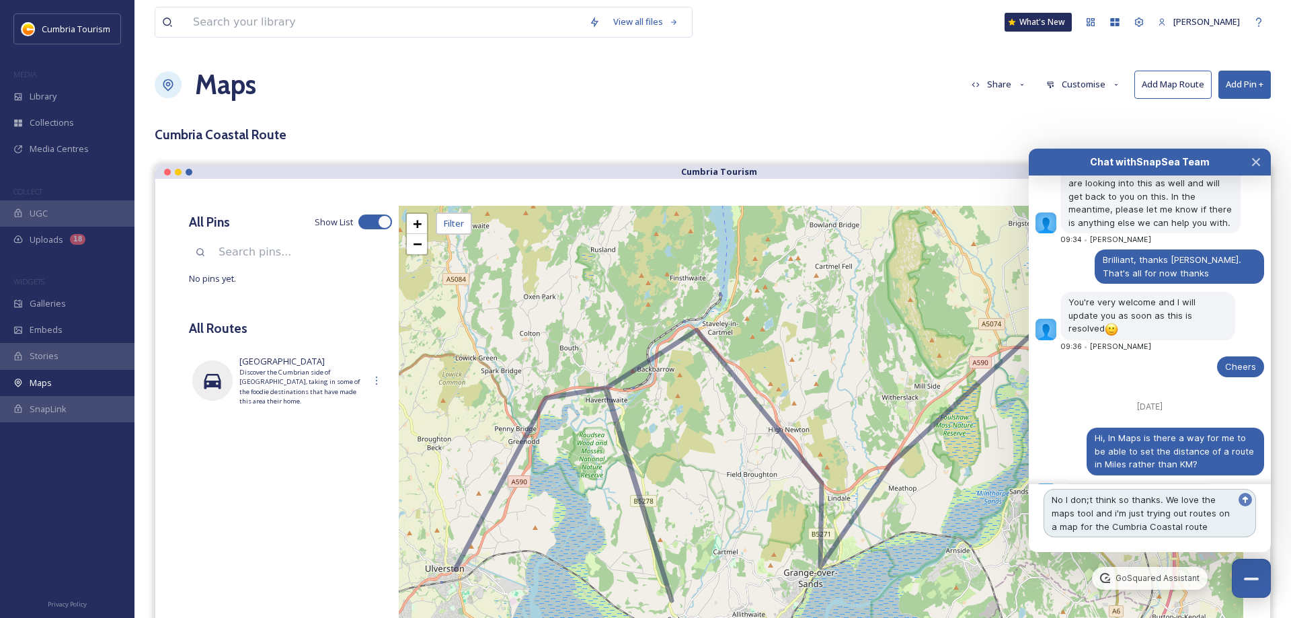
drag, startPoint x: 1185, startPoint y: 512, endPoint x: 1202, endPoint y: 506, distance: 18.7
click at [1186, 512] on textarea "No I don;t think so thanks. We love the maps tool and i'm just trying out route…" at bounding box center [1150, 513] width 212 height 48
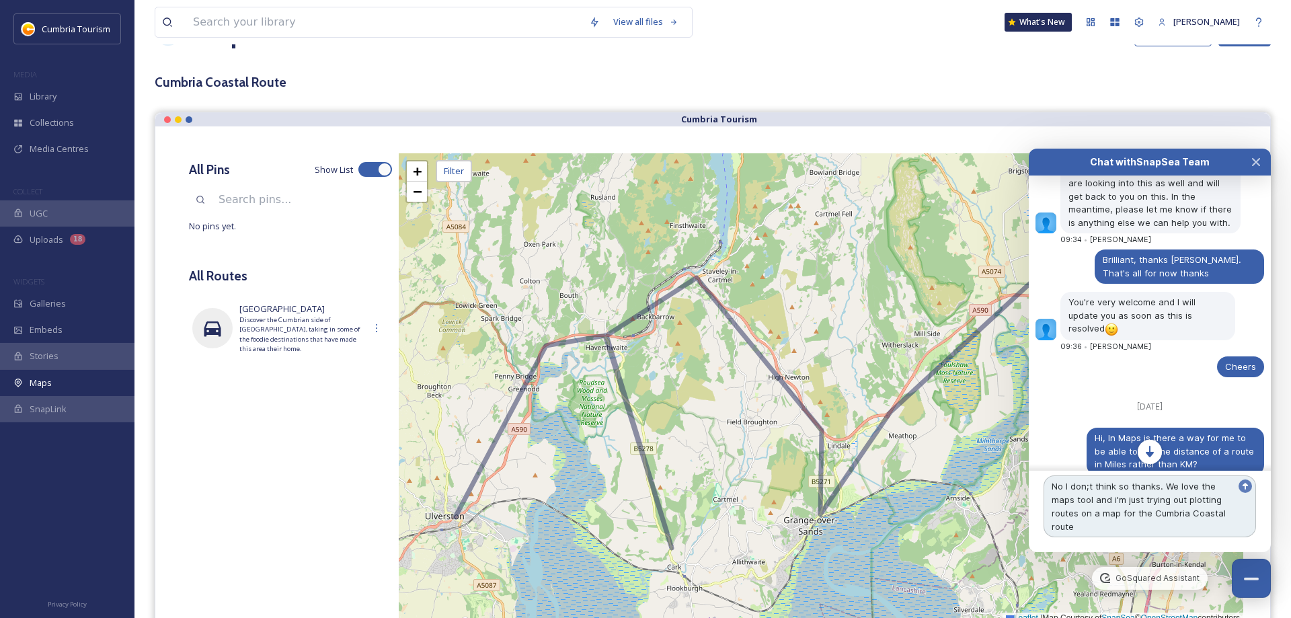
scroll to position [206, 0]
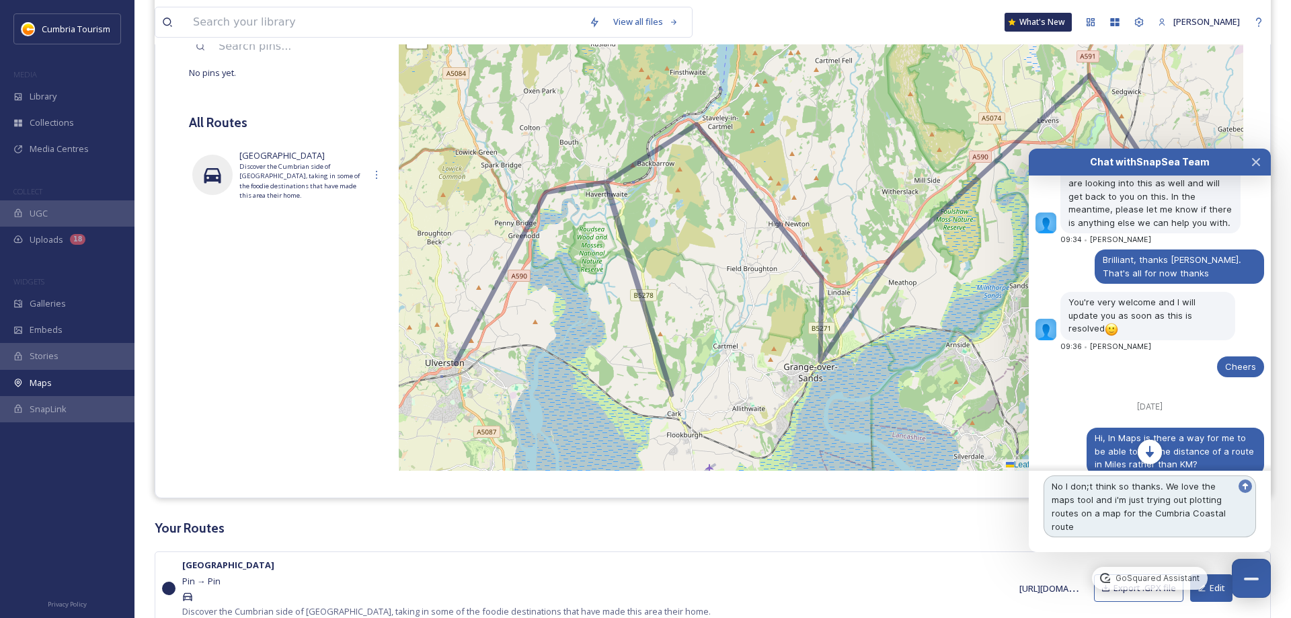
click at [1080, 530] on textarea "No I don;t think so thanks. We love the maps tool and i'm just trying out plott…" at bounding box center [1150, 506] width 212 height 62
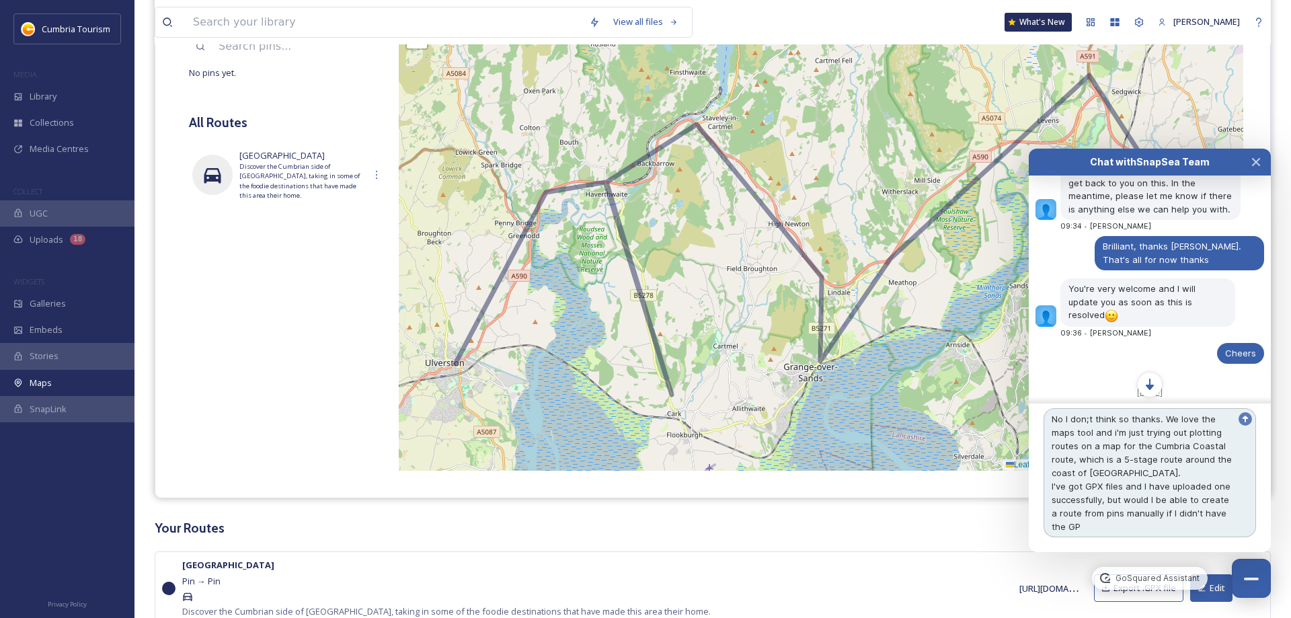
scroll to position [5186, 0]
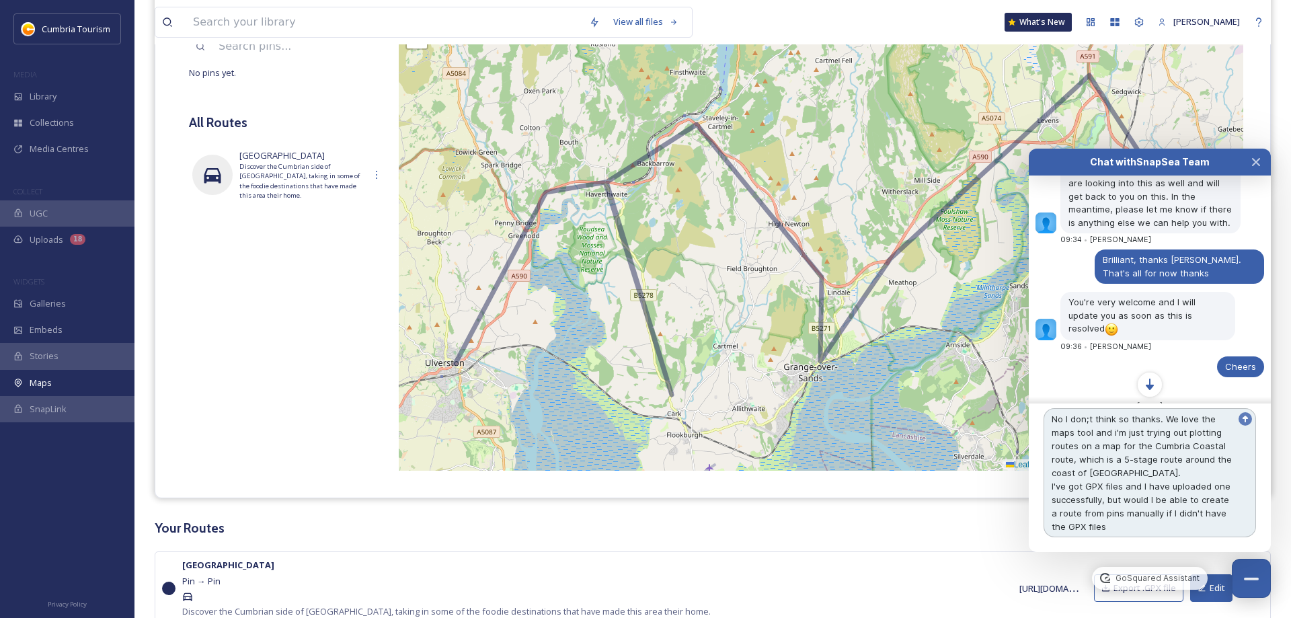
type textarea "No I don;t think so thanks. We love the maps tool and i'm just trying out plott…"
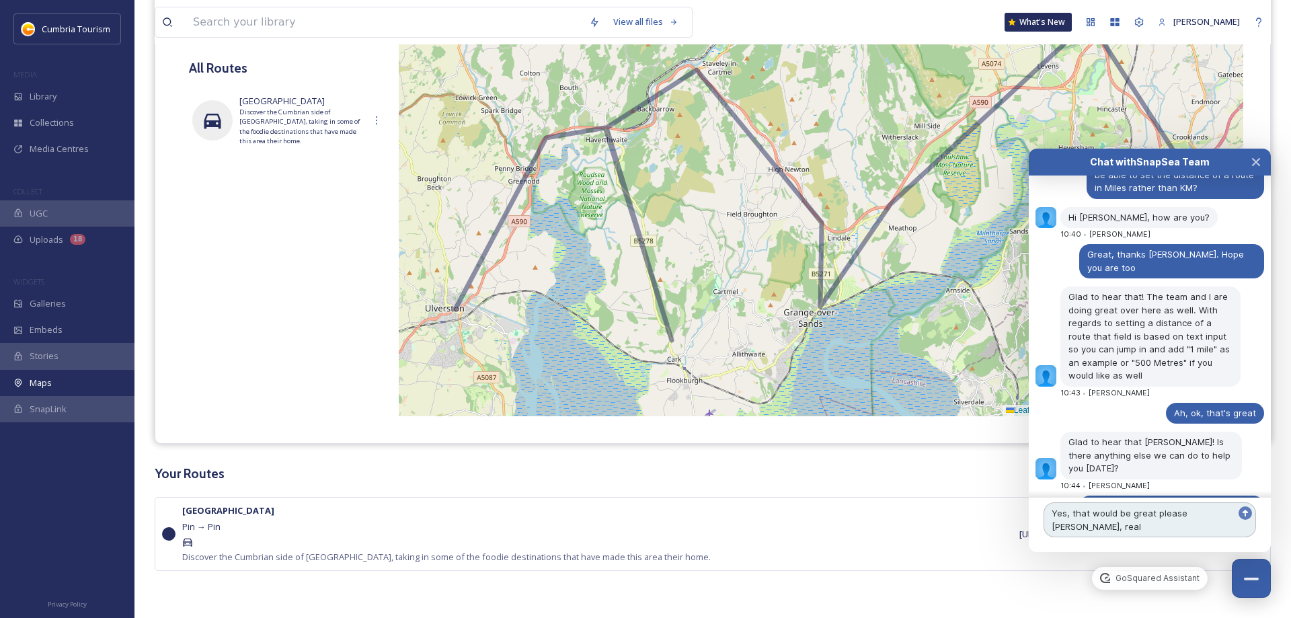
scroll to position [5449, 0]
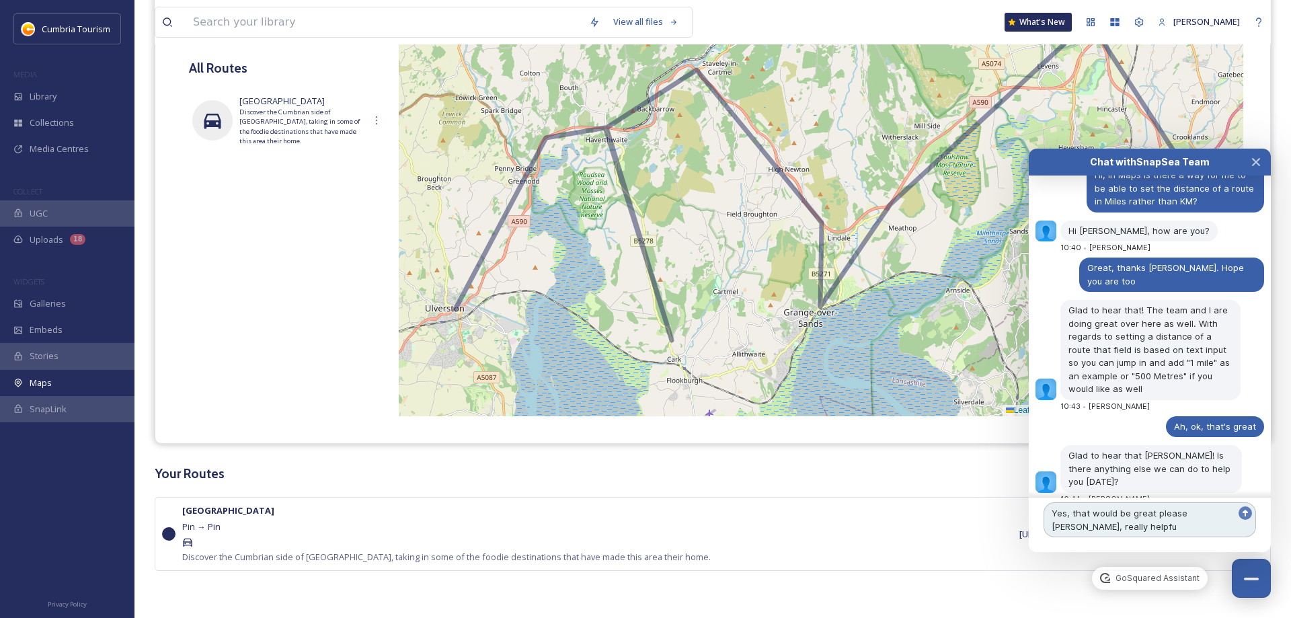
type textarea "Yes, that would be great please [PERSON_NAME], really helpful"
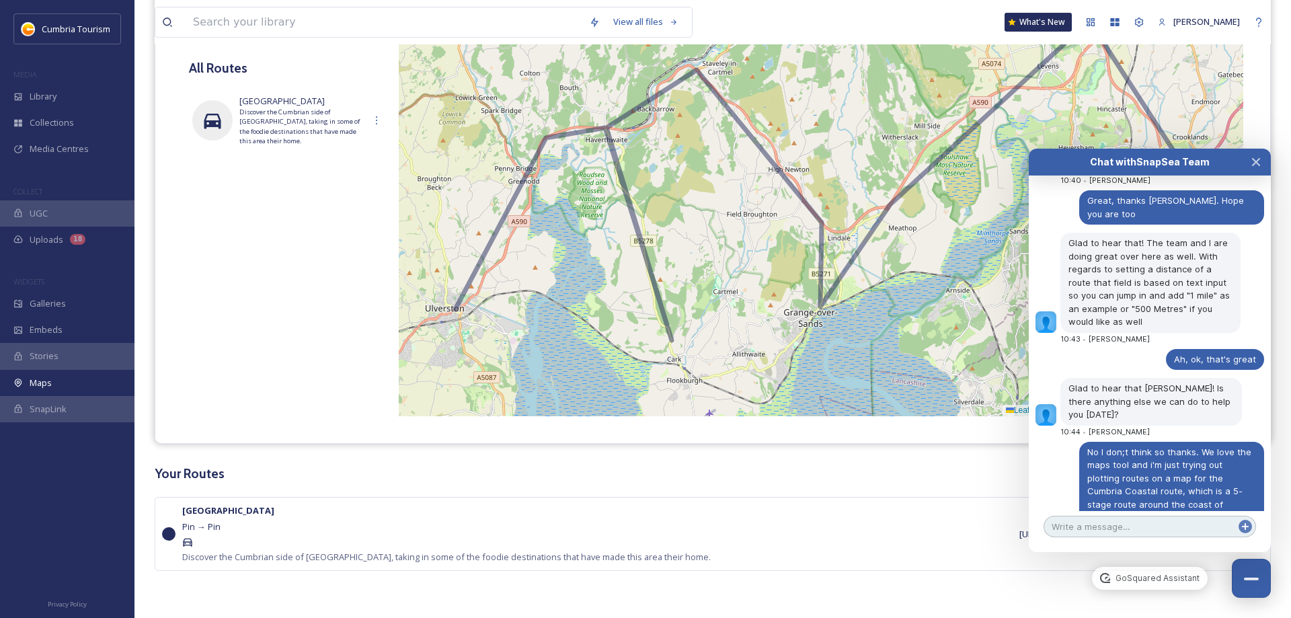
scroll to position [5555, 0]
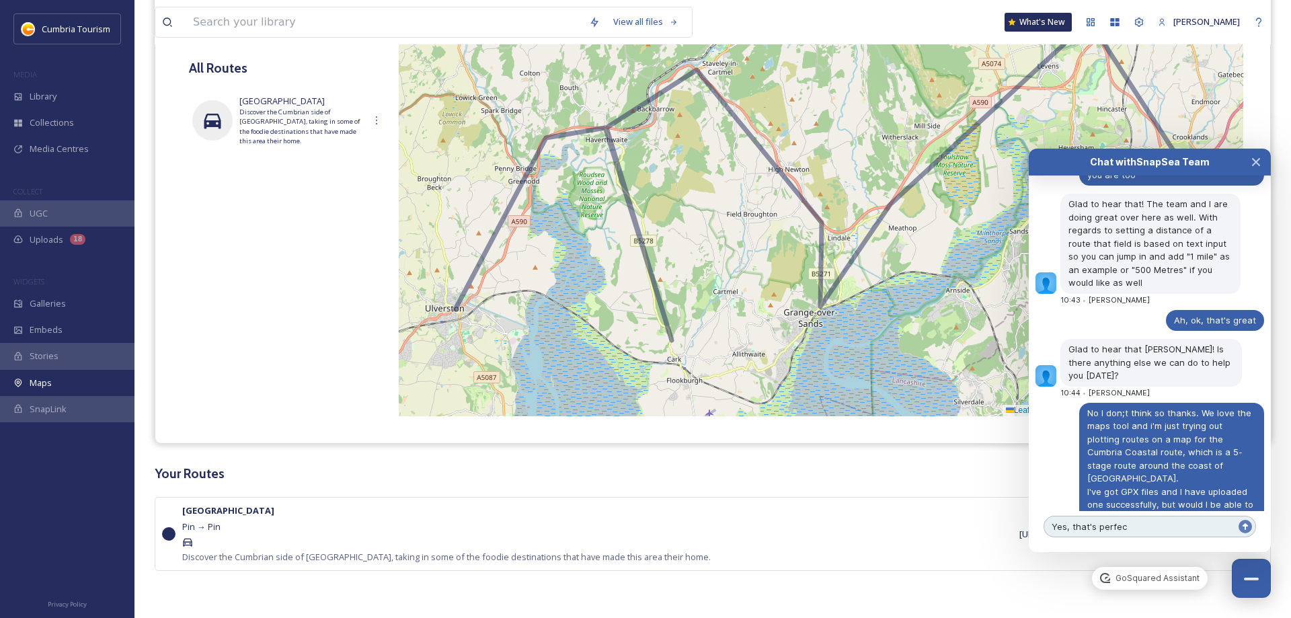
type textarea "Yes, that's perfect"
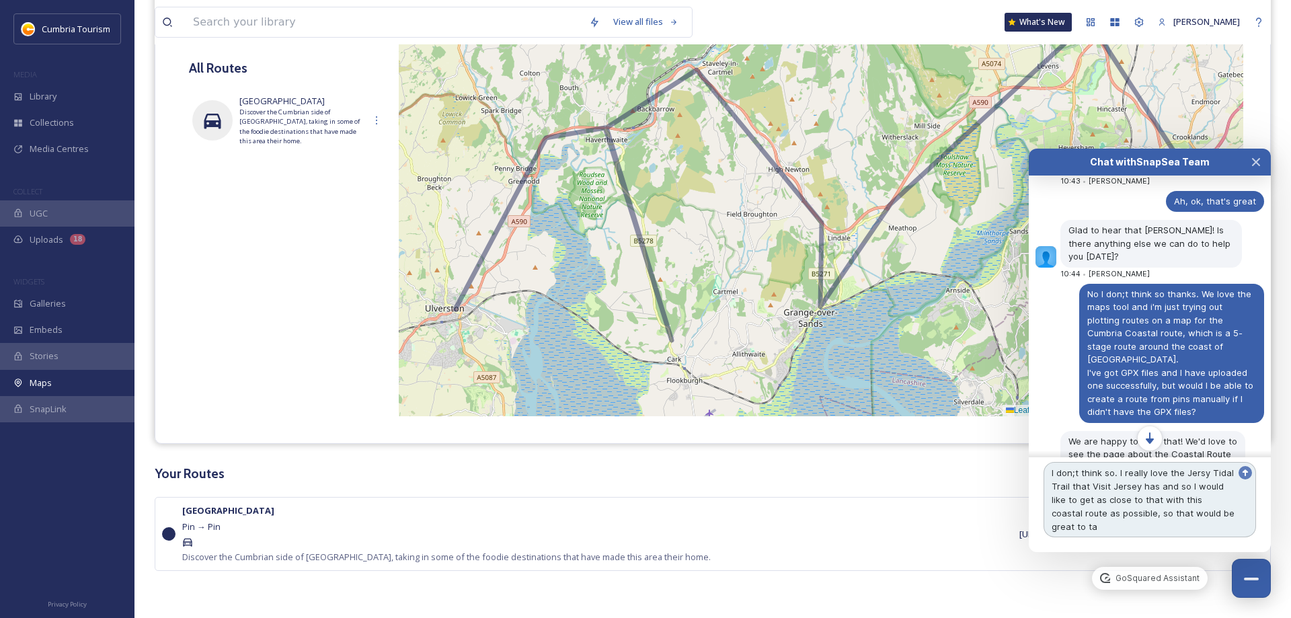
scroll to position [5661, 0]
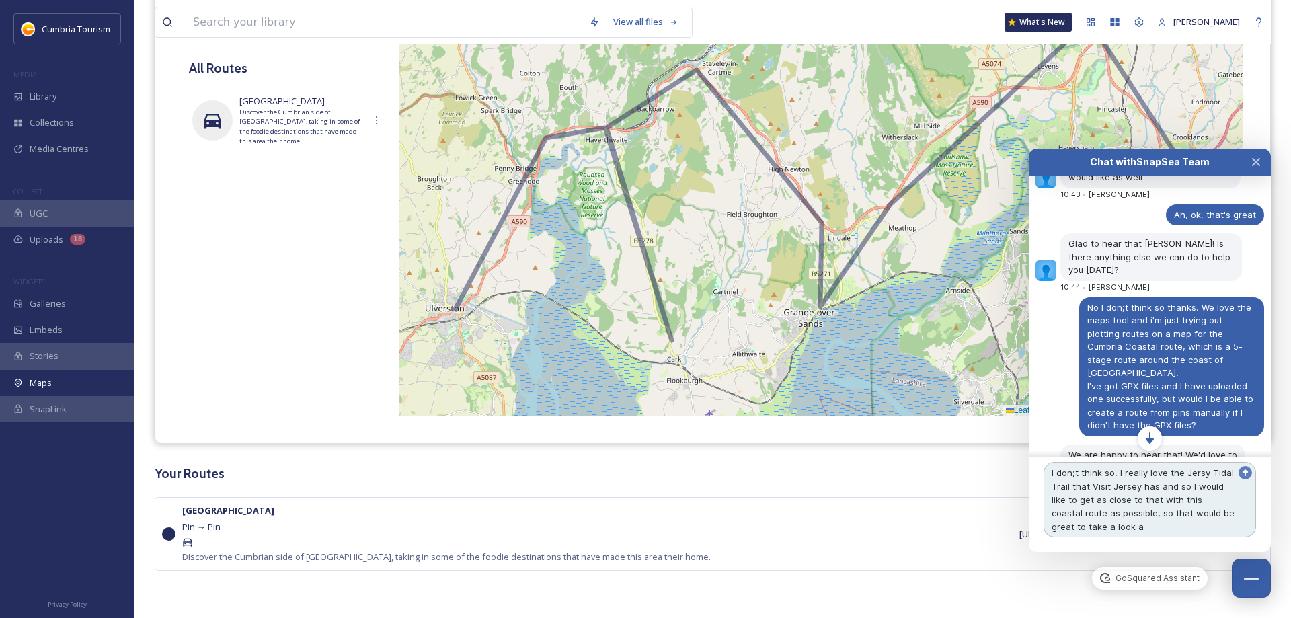
type textarea "I don;t think so. I really love the Jersy Tidal Trail that Visit Jersey has and…"
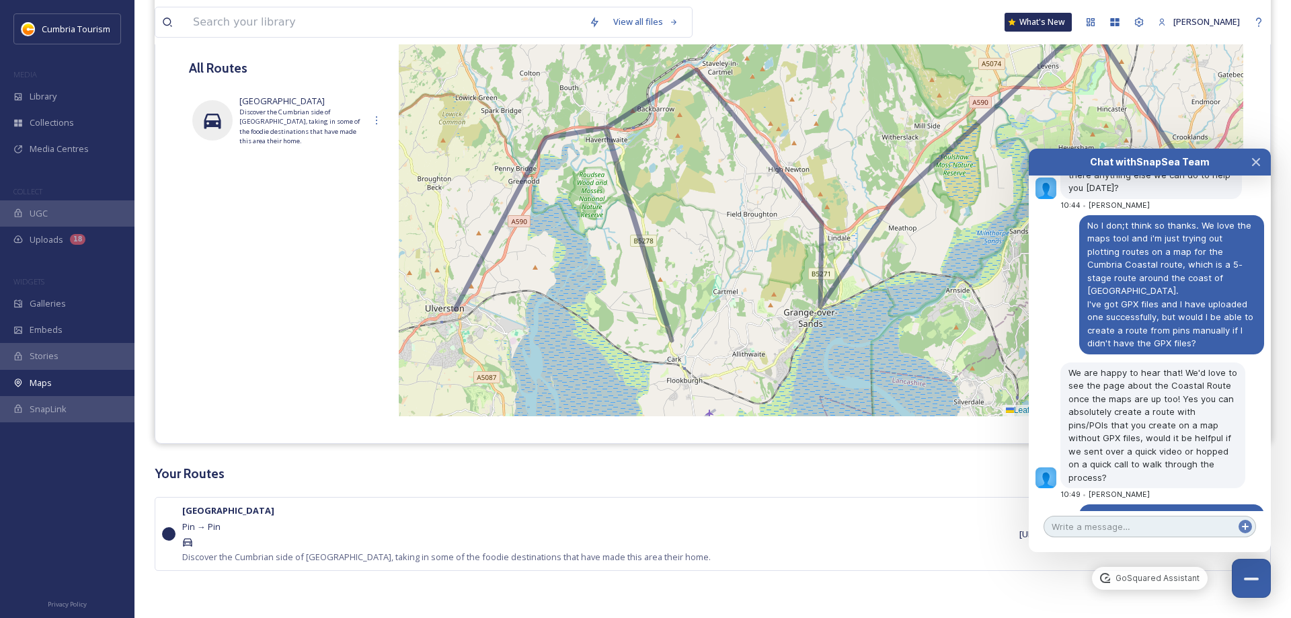
scroll to position [5845, 0]
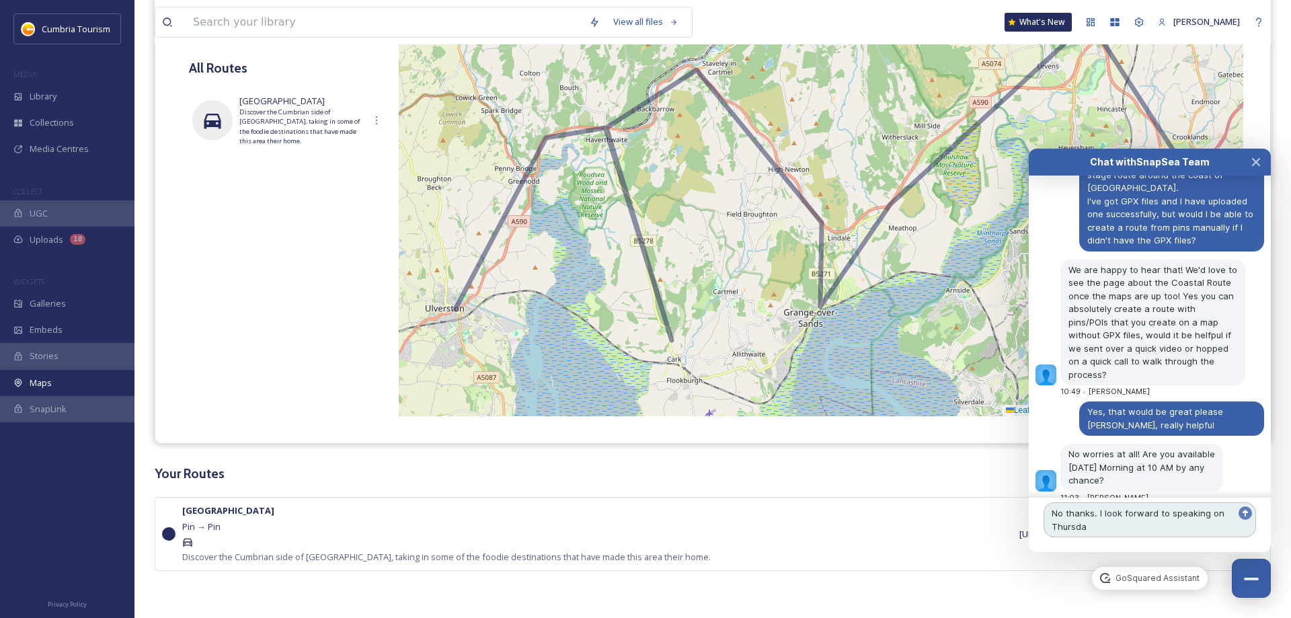
type textarea "No thanks. I look forward to speaking [DATE]"
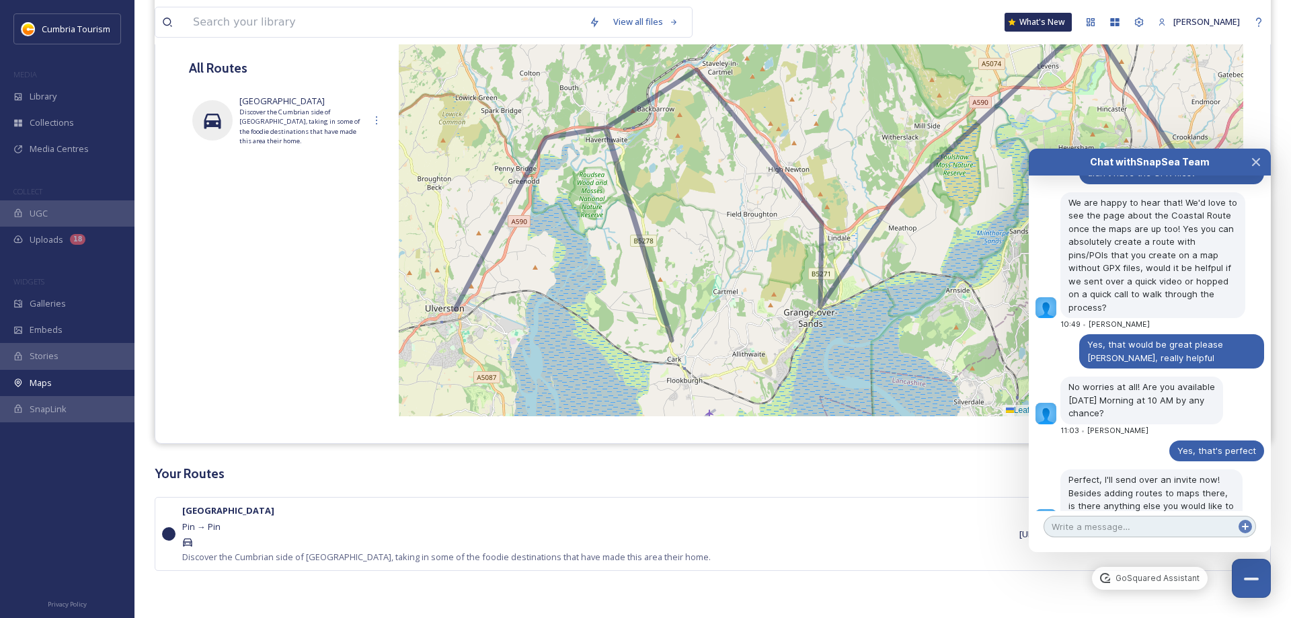
scroll to position [5966, 0]
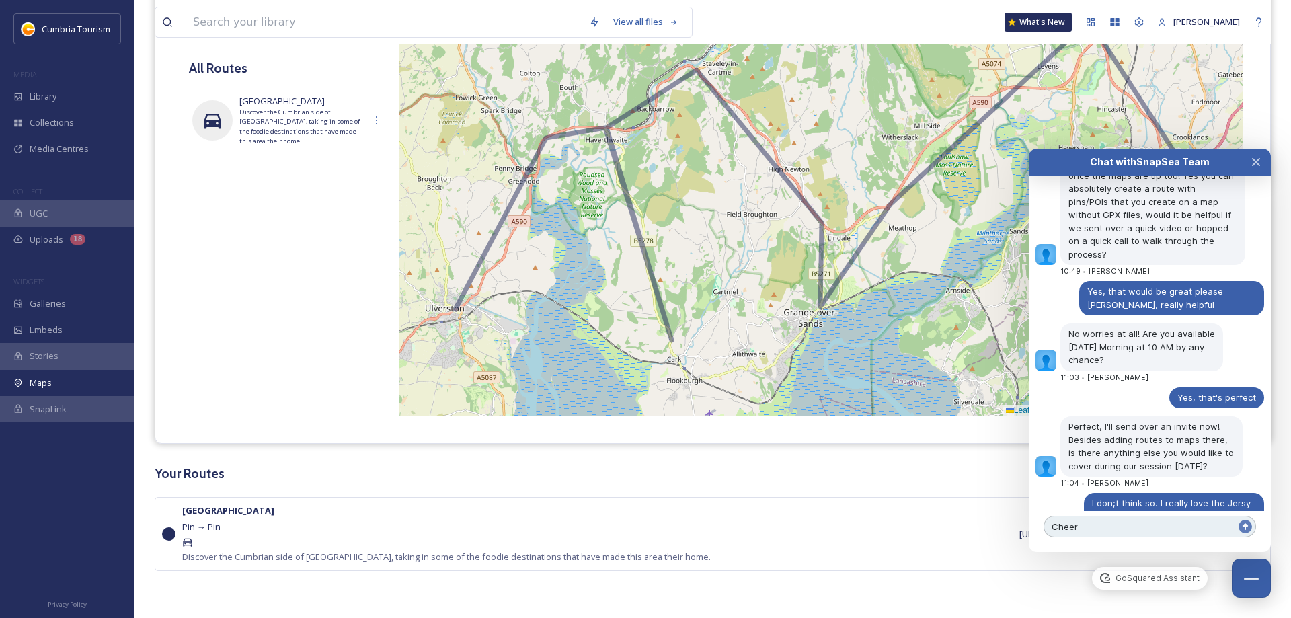
type textarea "Cheers"
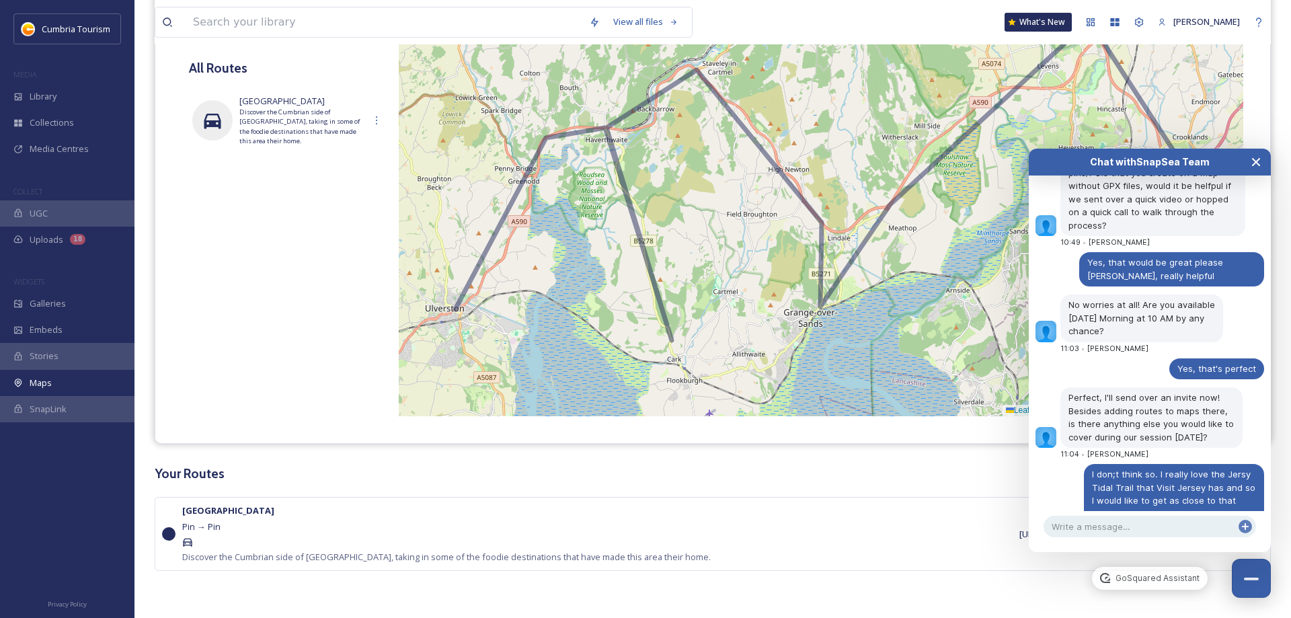
click at [1255, 161] on icon "Close Chat" at bounding box center [1256, 162] width 7 height 7
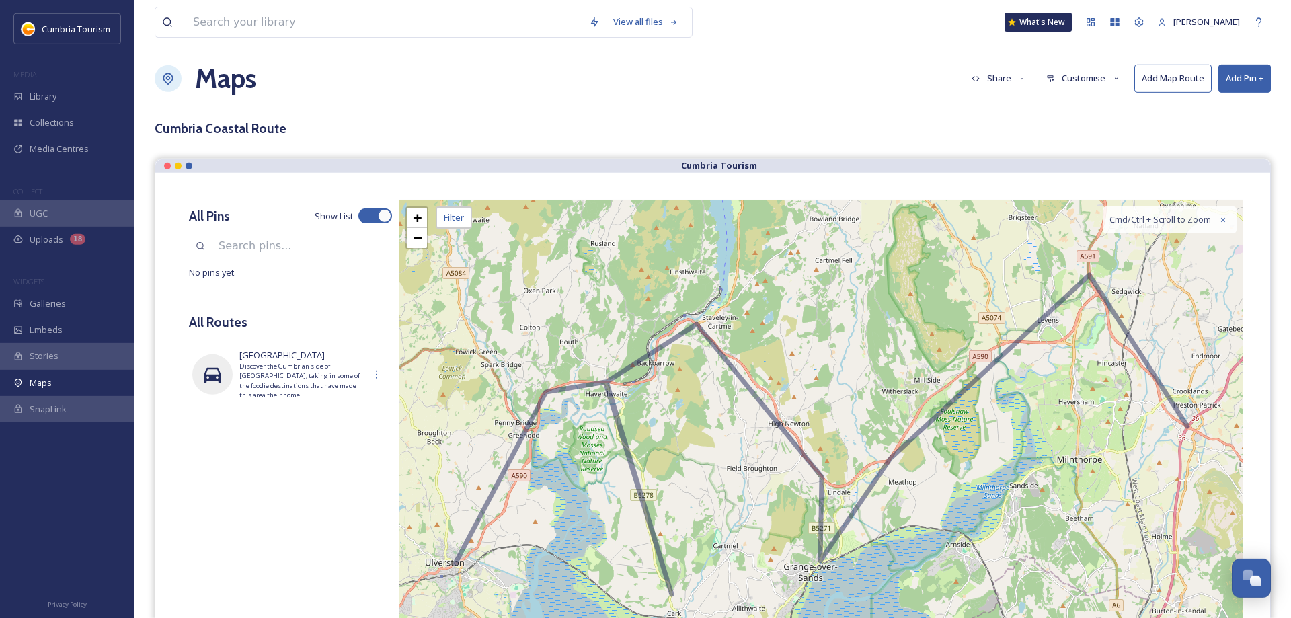
scroll to position [0, 0]
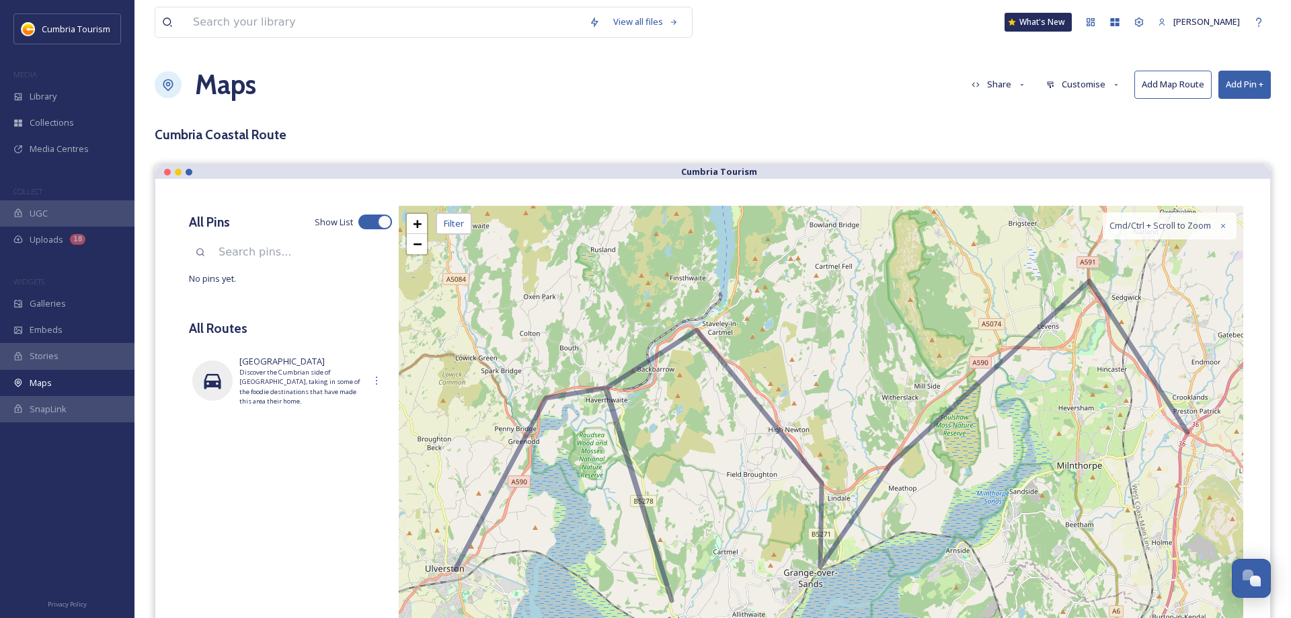
click at [1160, 87] on button "Add Map Route" at bounding box center [1172, 85] width 77 height 28
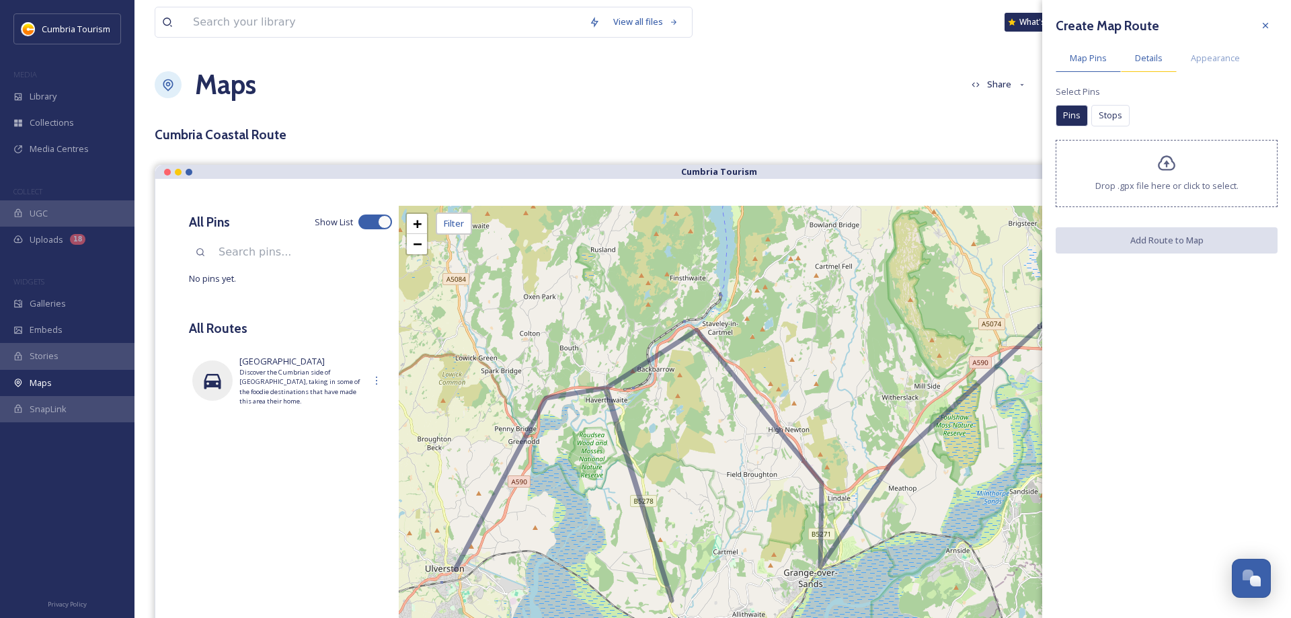
click at [1154, 65] on span "Details" at bounding box center [1149, 58] width 28 height 13
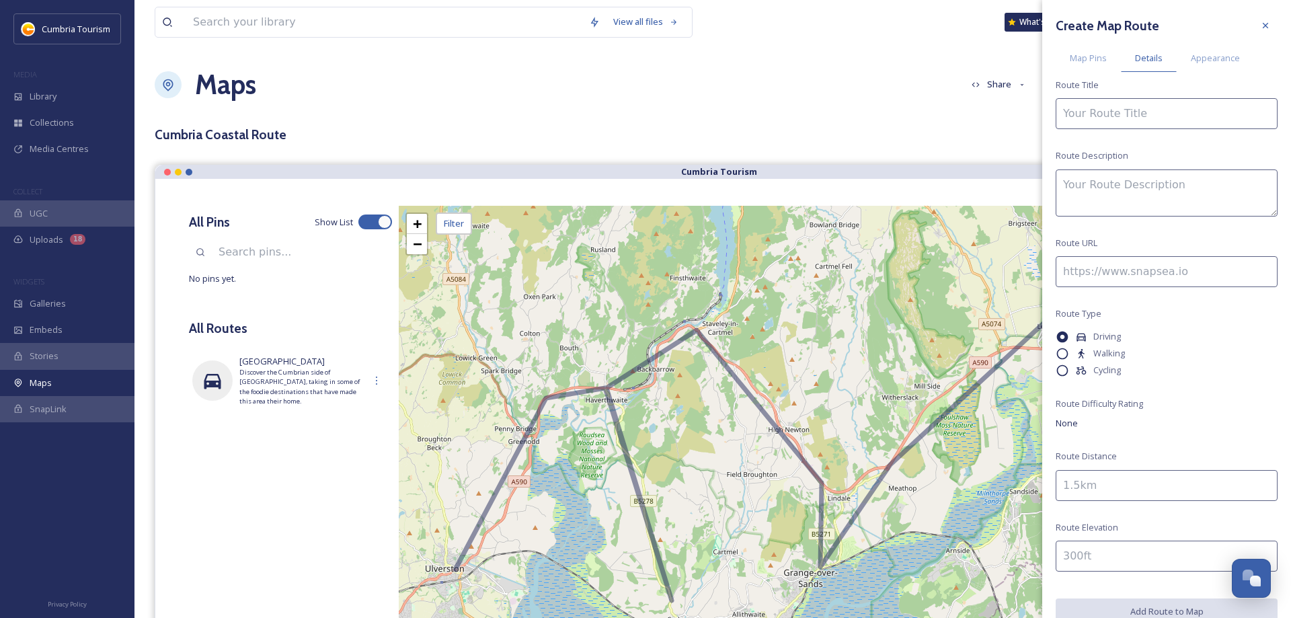
click at [1117, 114] on input at bounding box center [1167, 113] width 222 height 31
paste input "[GEOGRAPHIC_DATA] and Island Hopping"
type input "[GEOGRAPHIC_DATA] and Island Hopping"
click at [1093, 180] on textarea at bounding box center [1167, 192] width 222 height 47
paste textarea "Explore this landscape of contrasts - the soaring red sandstone ruins of [GEOGR…"
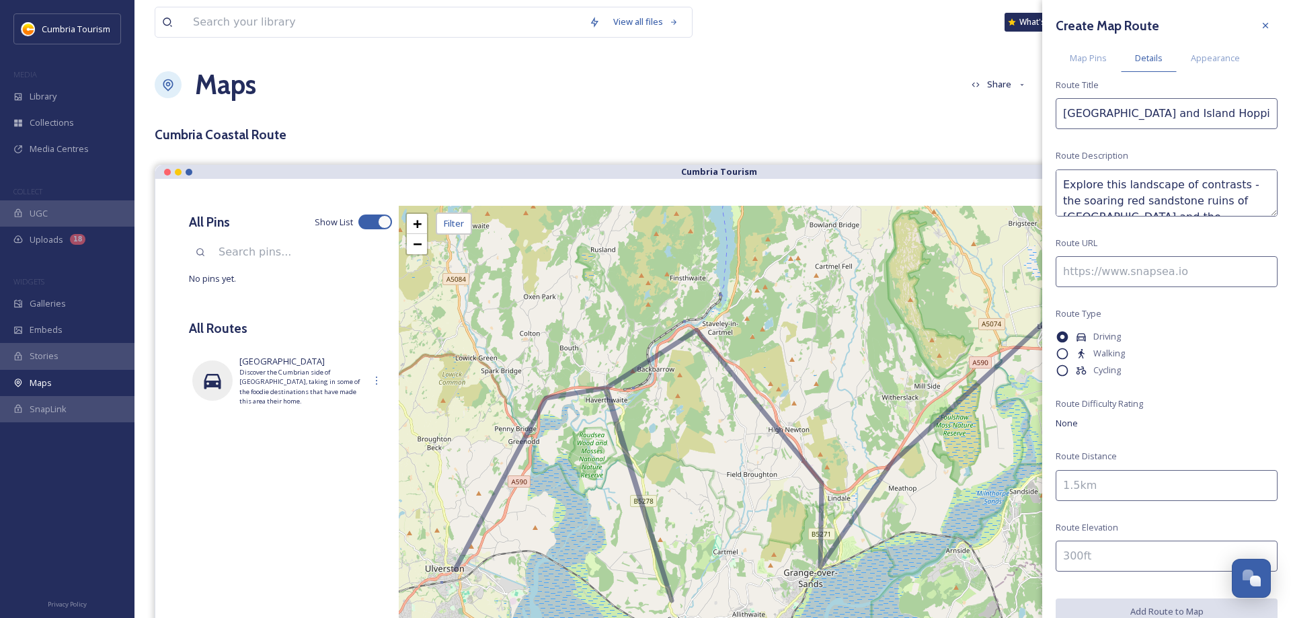
scroll to position [41, 0]
type textarea "Explore this landscape of contrasts - the soaring red sandstone ruins of [GEOGR…"
click at [1208, 280] on input at bounding box center [1167, 271] width 222 height 31
paste input "[URL][DOMAIN_NAME]"
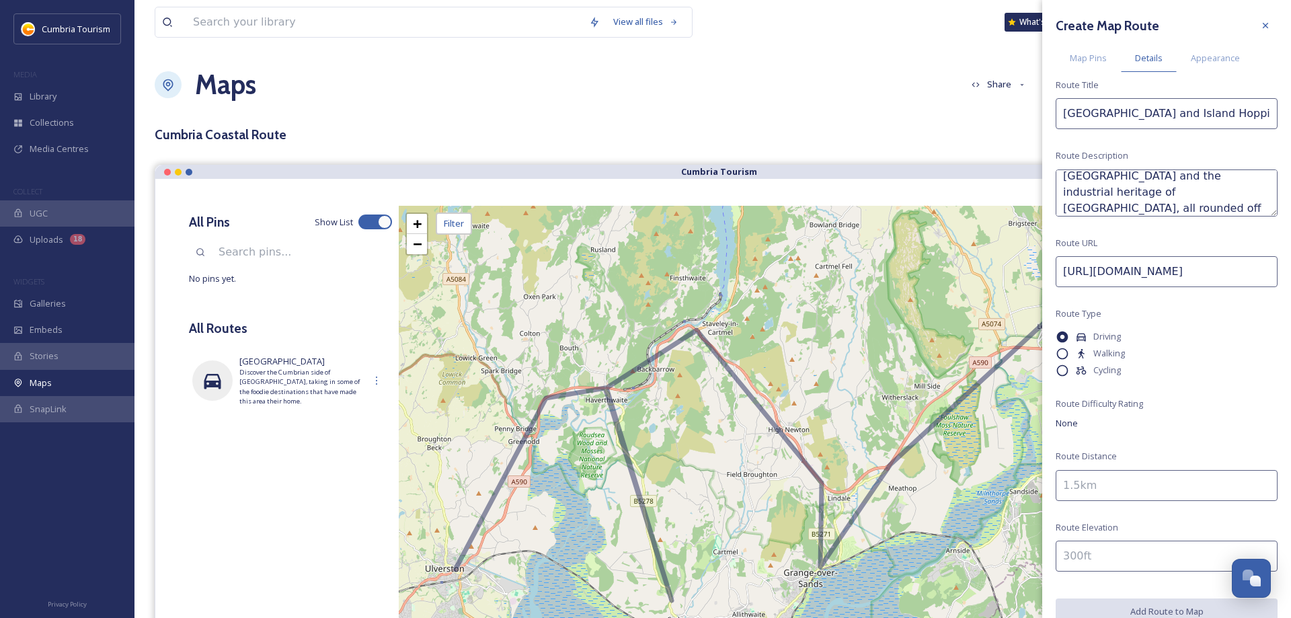
type input "[URL][DOMAIN_NAME]"
click at [1126, 489] on input at bounding box center [1167, 485] width 222 height 31
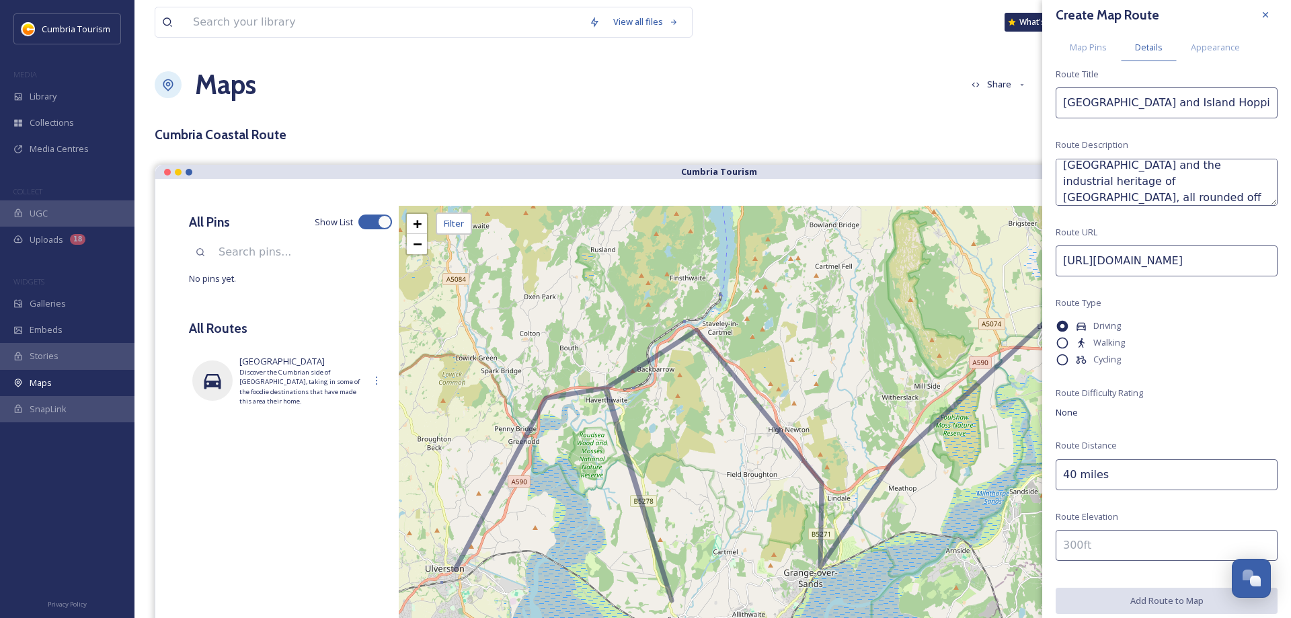
scroll to position [20, 0]
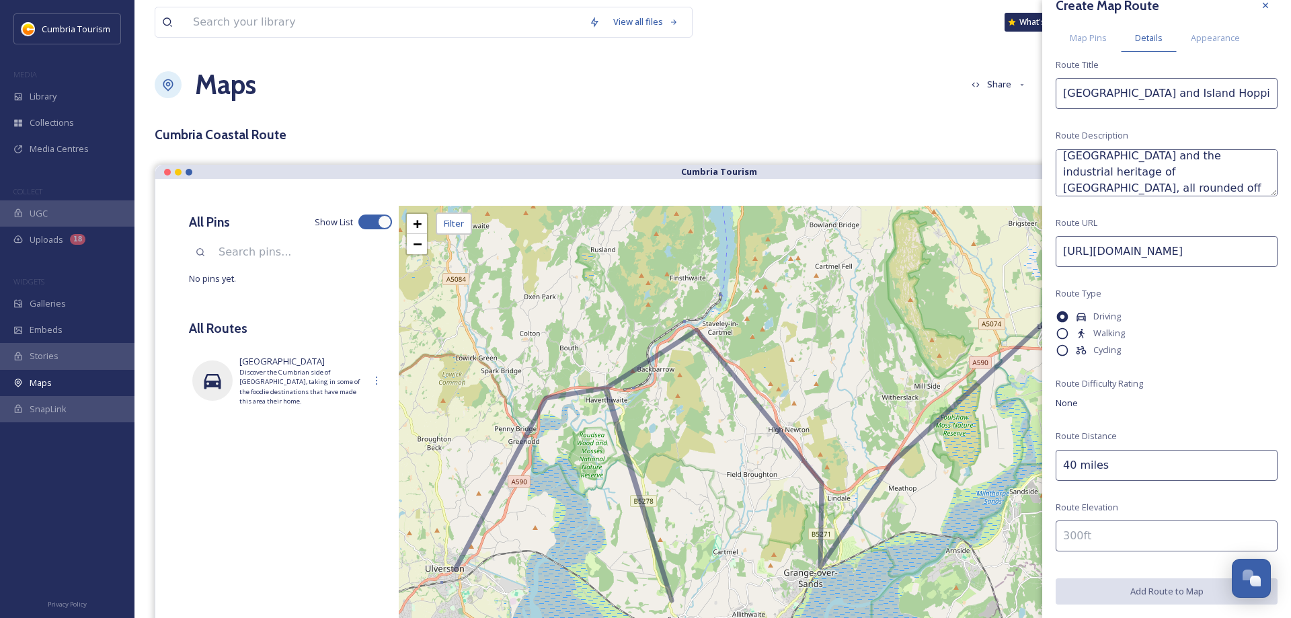
type input "40 miles"
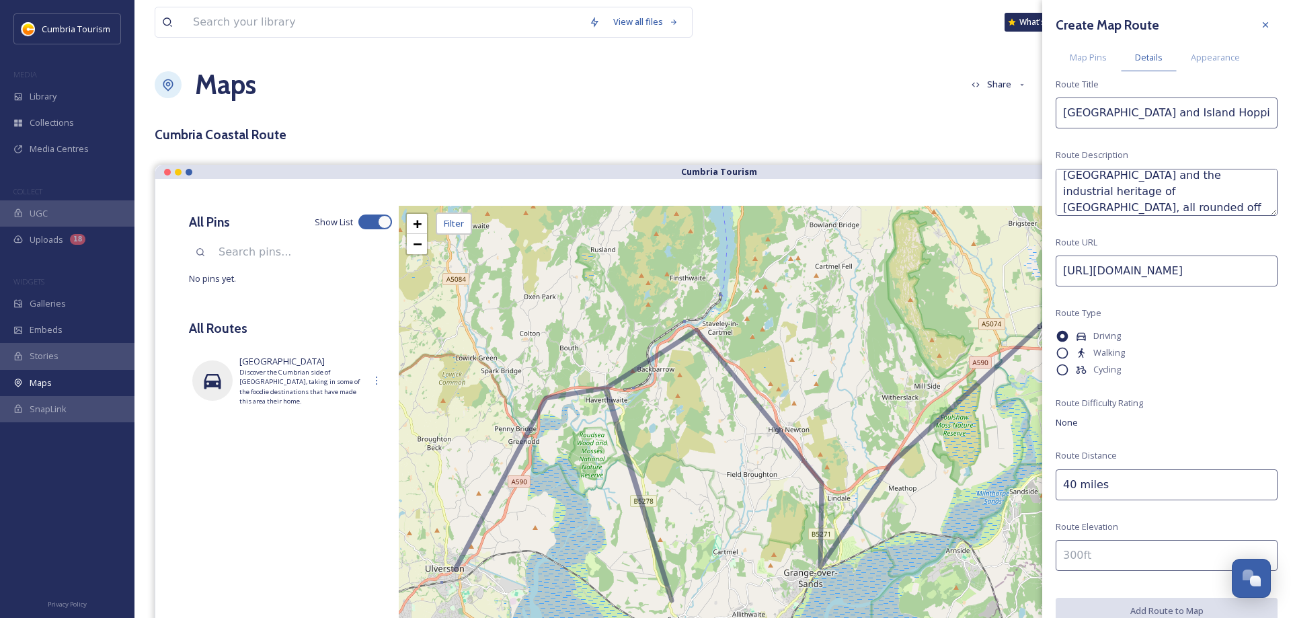
scroll to position [0, 0]
click at [1091, 66] on div "Map Pins" at bounding box center [1088, 58] width 65 height 28
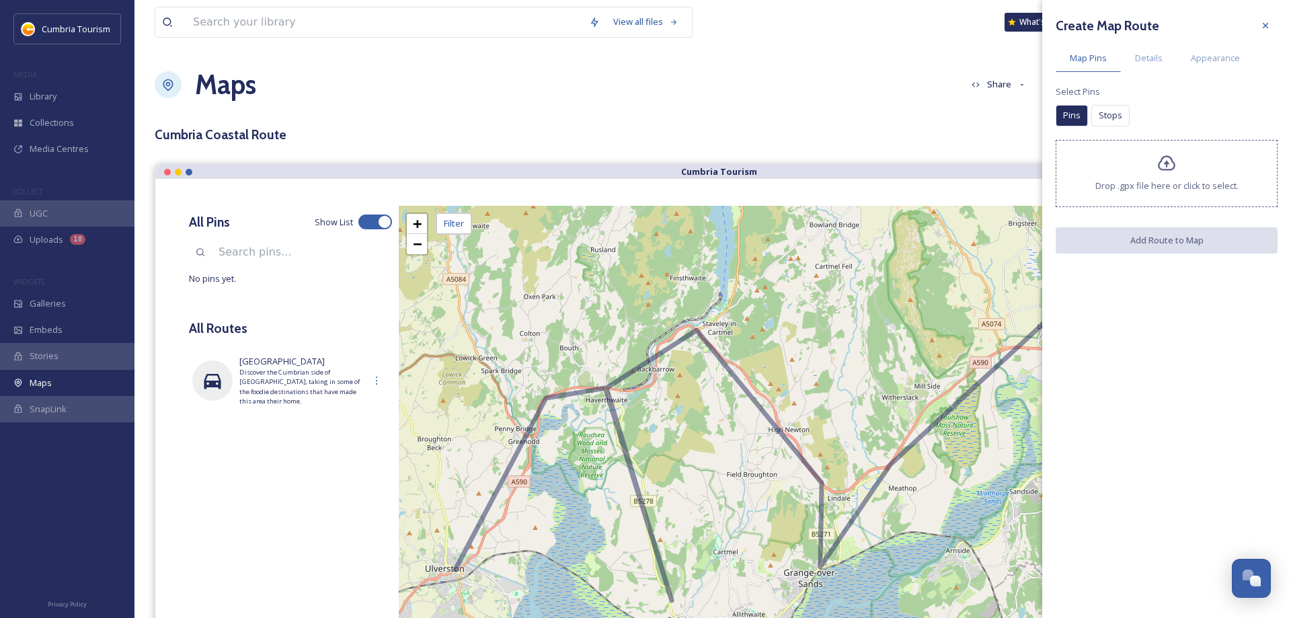
click at [1153, 182] on span "Drop .gpx file here or click to select." at bounding box center [1166, 186] width 143 height 13
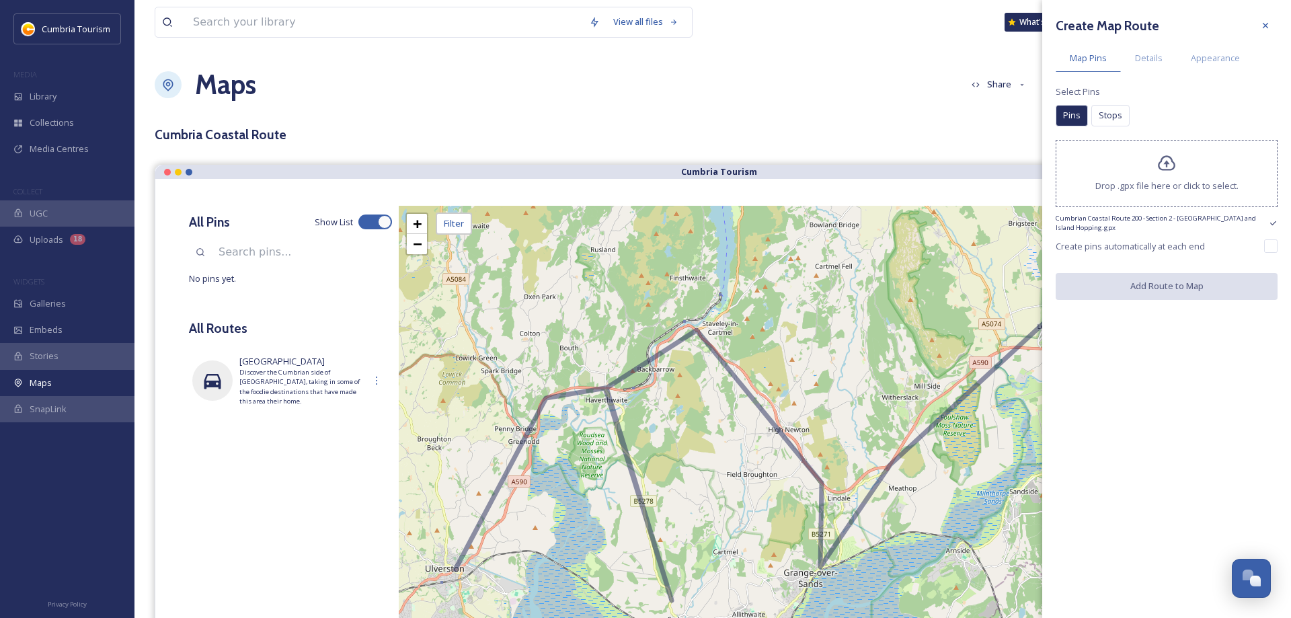
click at [1270, 245] on input "checkbox" at bounding box center [1270, 245] width 13 height 13
checkbox input "true"
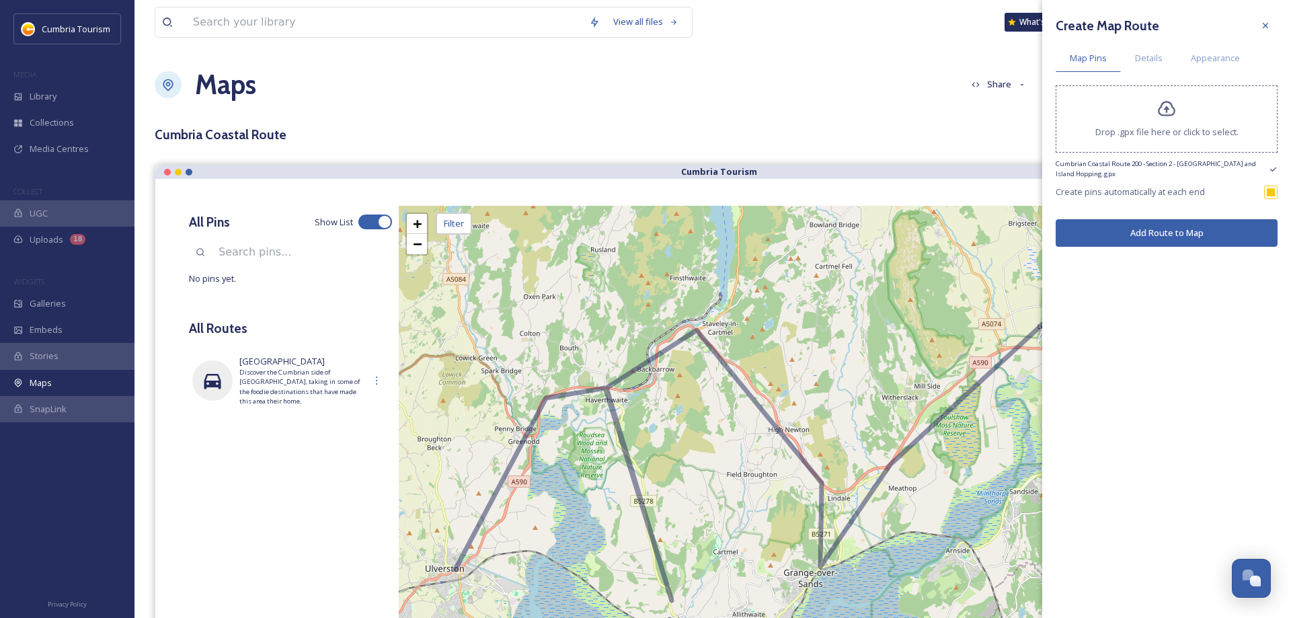
click at [1177, 229] on button "Add Route to Map" at bounding box center [1167, 233] width 222 height 28
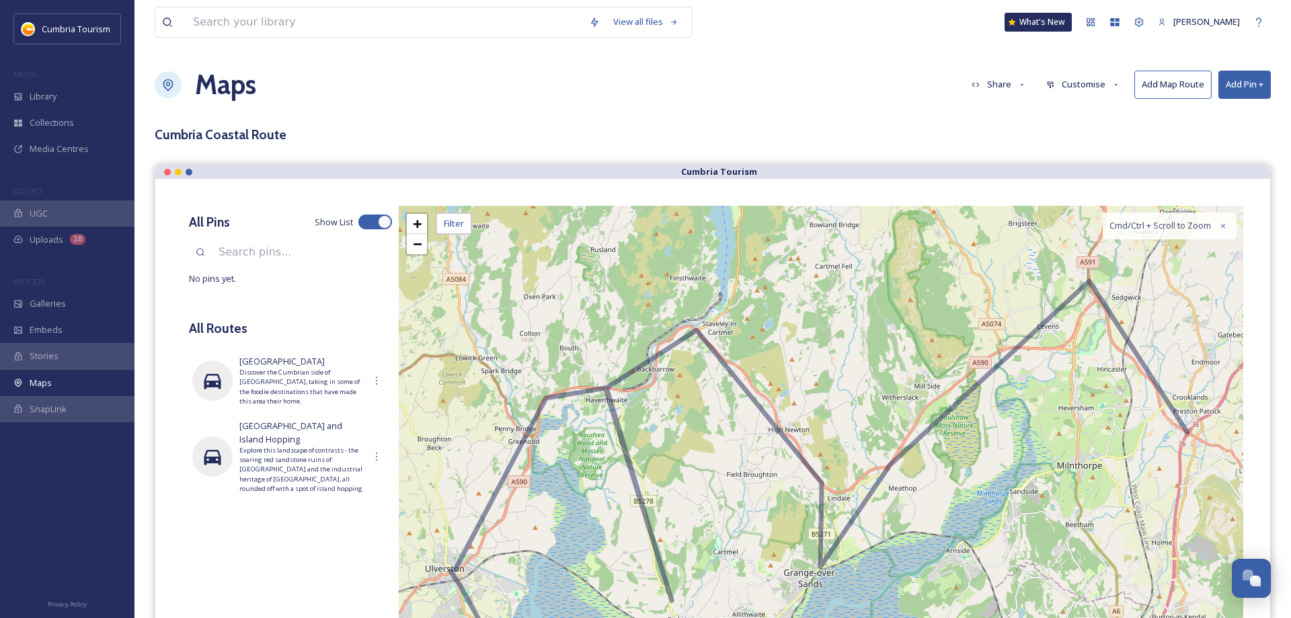
click at [598, 395] on div "+ − Leaflet | Map Courtesy of SnapSea © OpenStreetMap contributors Cmd/Ctrl + S…" at bounding box center [821, 441] width 844 height 471
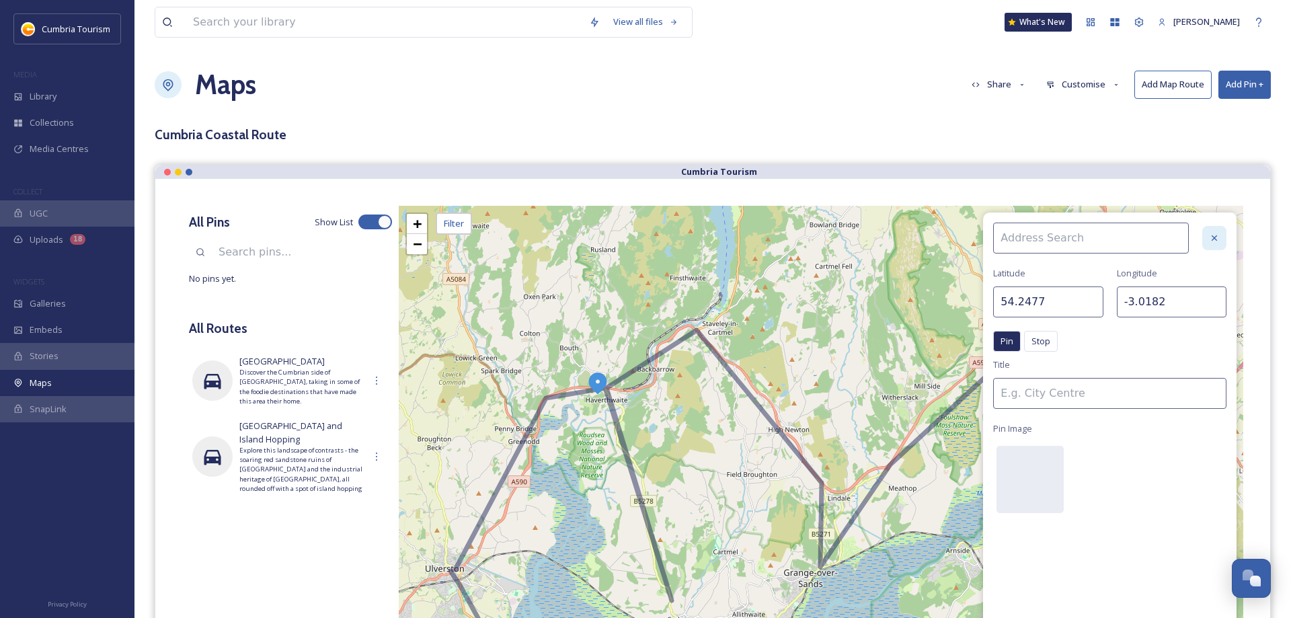
click at [1213, 235] on icon at bounding box center [1214, 238] width 11 height 11
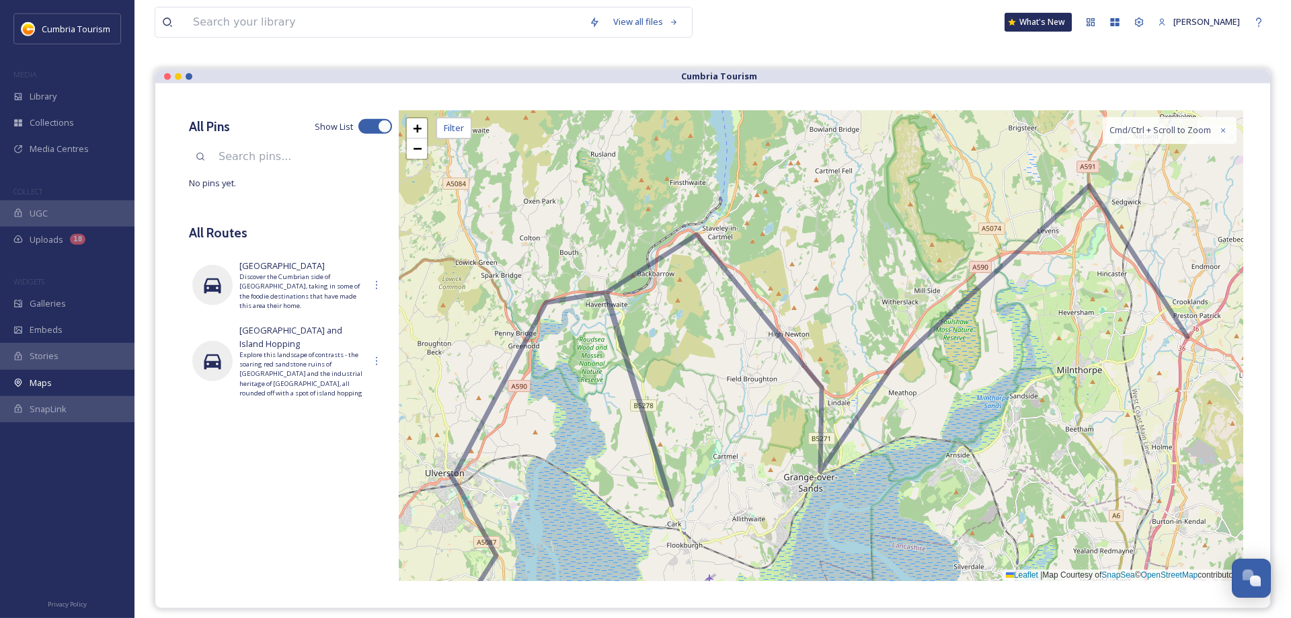
scroll to position [137, 0]
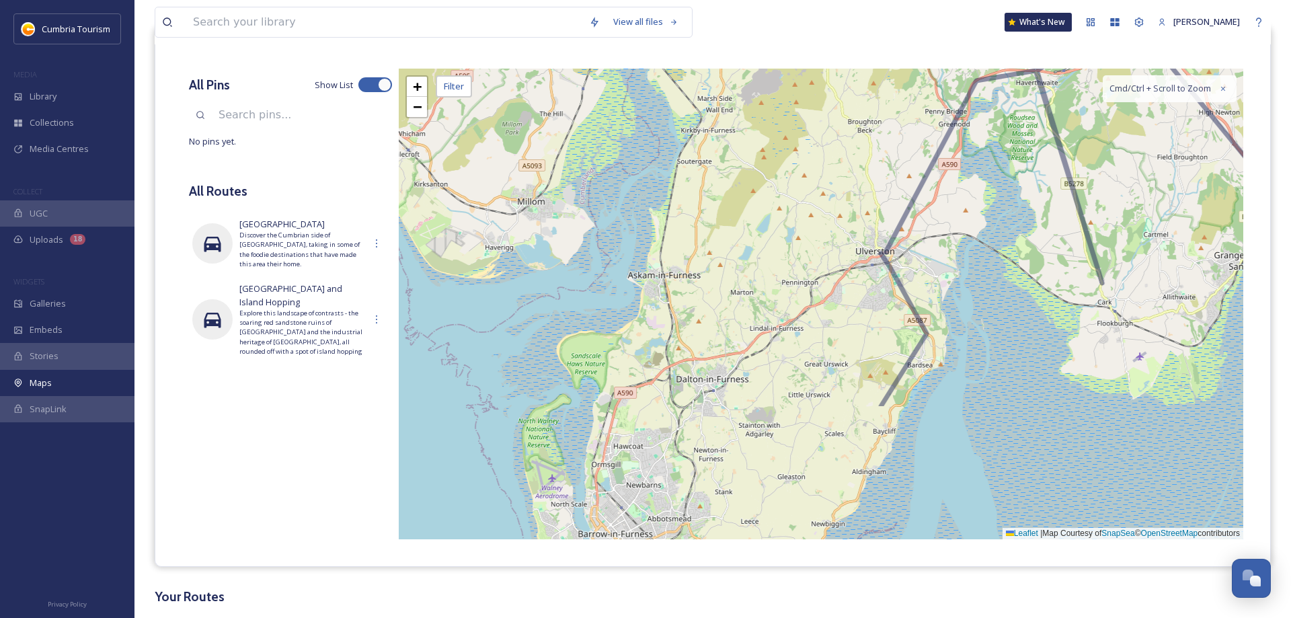
drag, startPoint x: 574, startPoint y: 442, endPoint x: 986, endPoint y: 273, distance: 445.4
click at [986, 273] on div "+ − Leaflet | Map Courtesy of SnapSea © OpenStreetMap contributors Cmd/Ctrl + S…" at bounding box center [821, 304] width 844 height 471
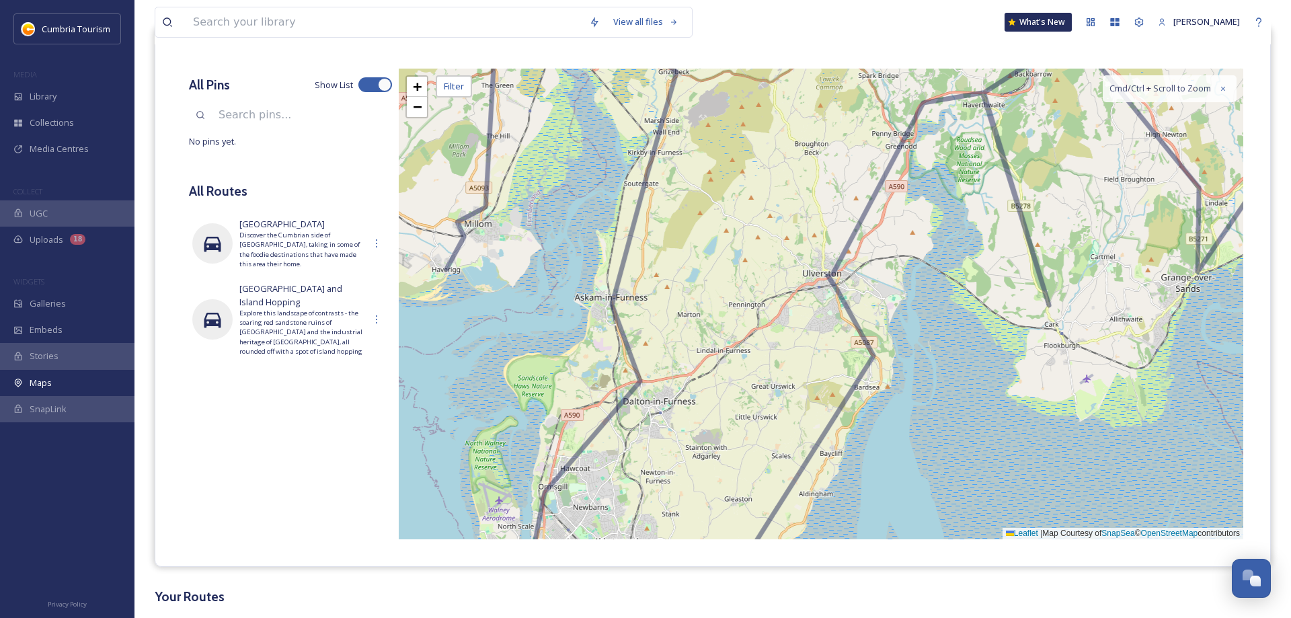
drag, startPoint x: 993, startPoint y: 315, endPoint x: 877, endPoint y: 354, distance: 122.5
click at [877, 354] on div "+ − Leaflet | Map Courtesy of SnapSea © OpenStreetMap contributors Cmd/Ctrl + S…" at bounding box center [821, 304] width 844 height 471
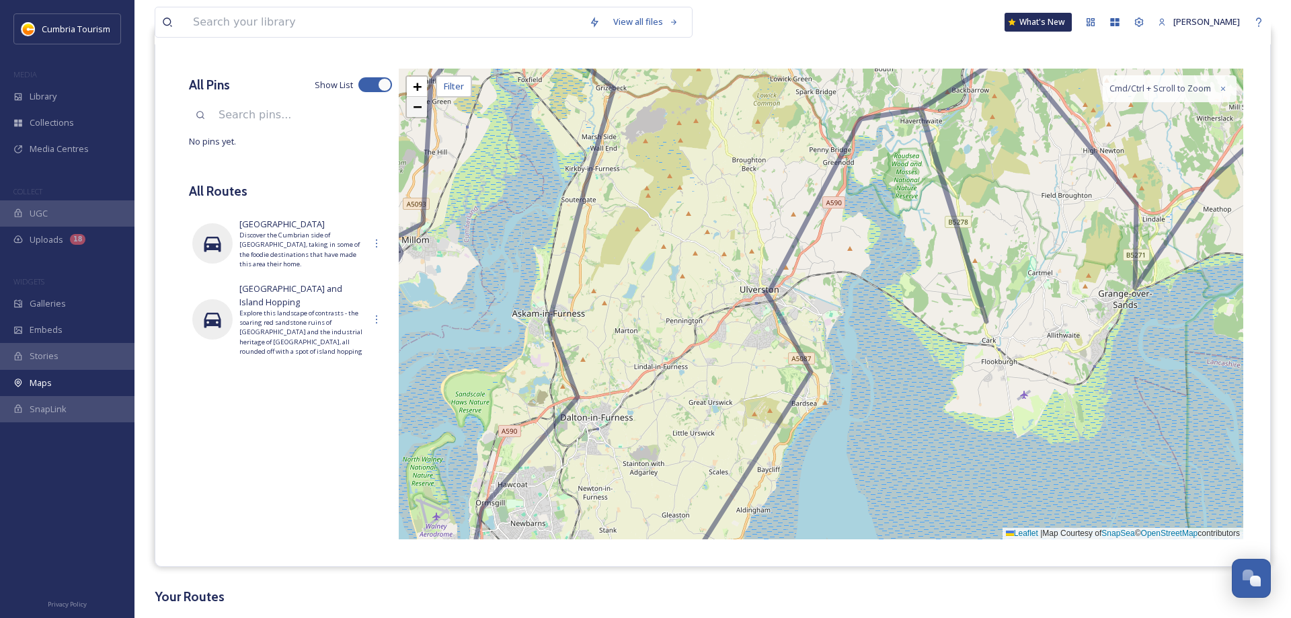
click at [418, 110] on span "−" at bounding box center [417, 106] width 9 height 17
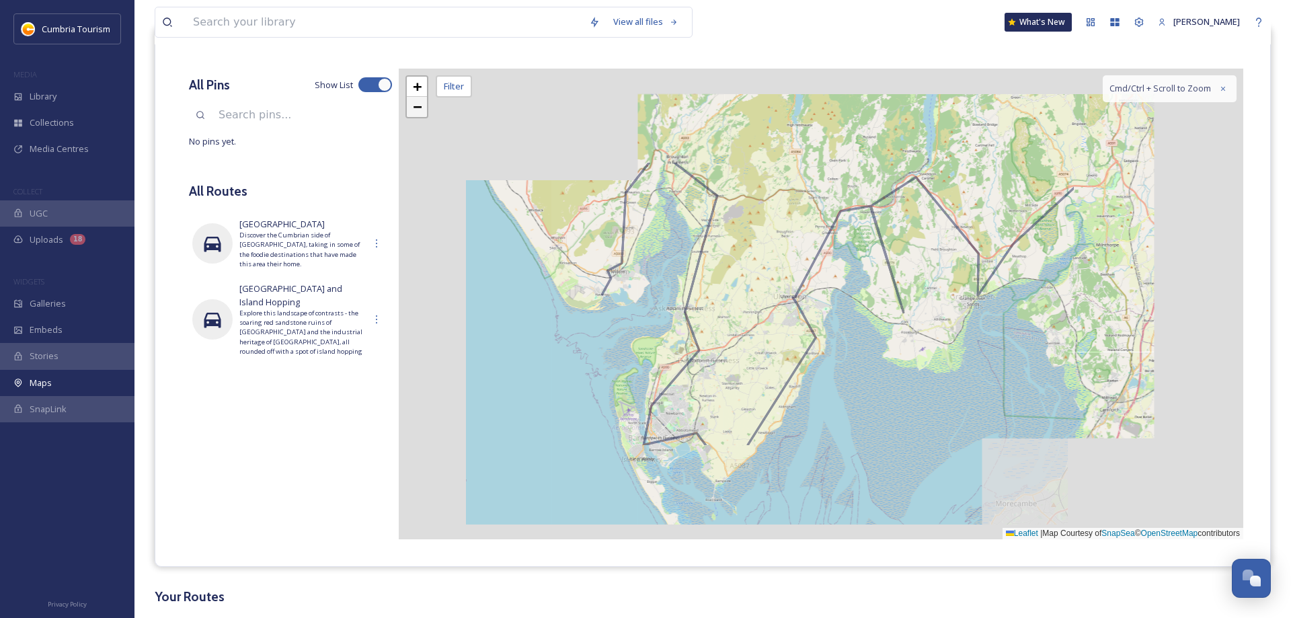
click at [418, 110] on span "−" at bounding box center [417, 106] width 9 height 17
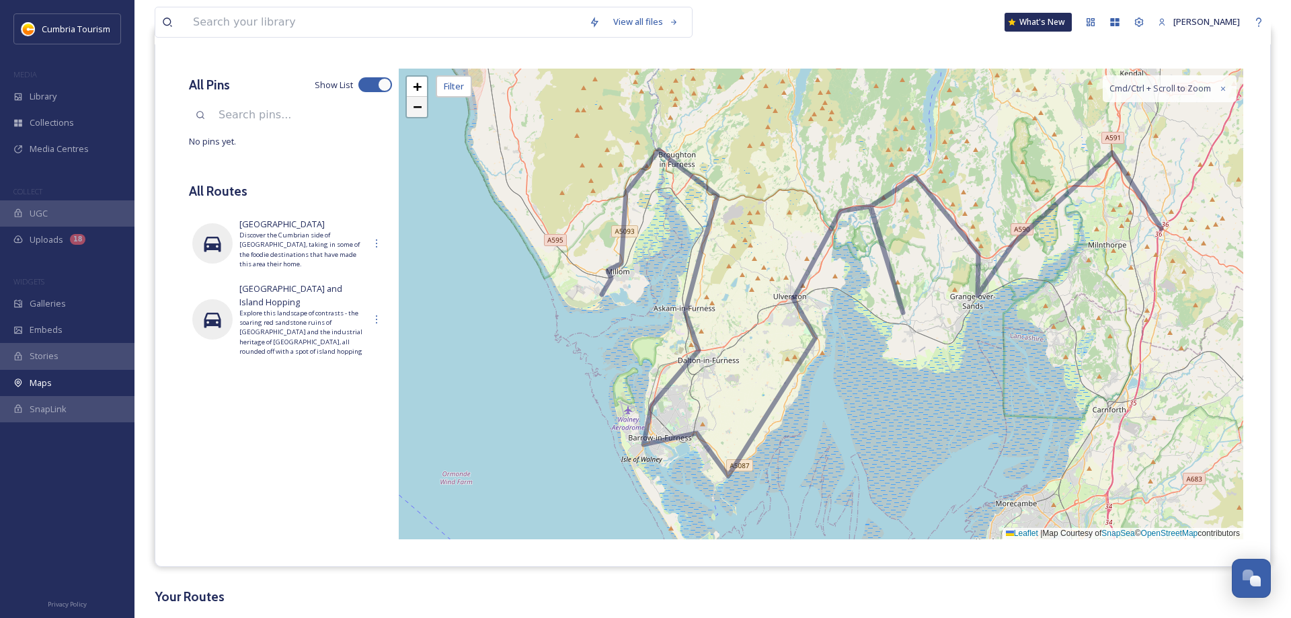
click at [418, 110] on span "−" at bounding box center [417, 106] width 9 height 17
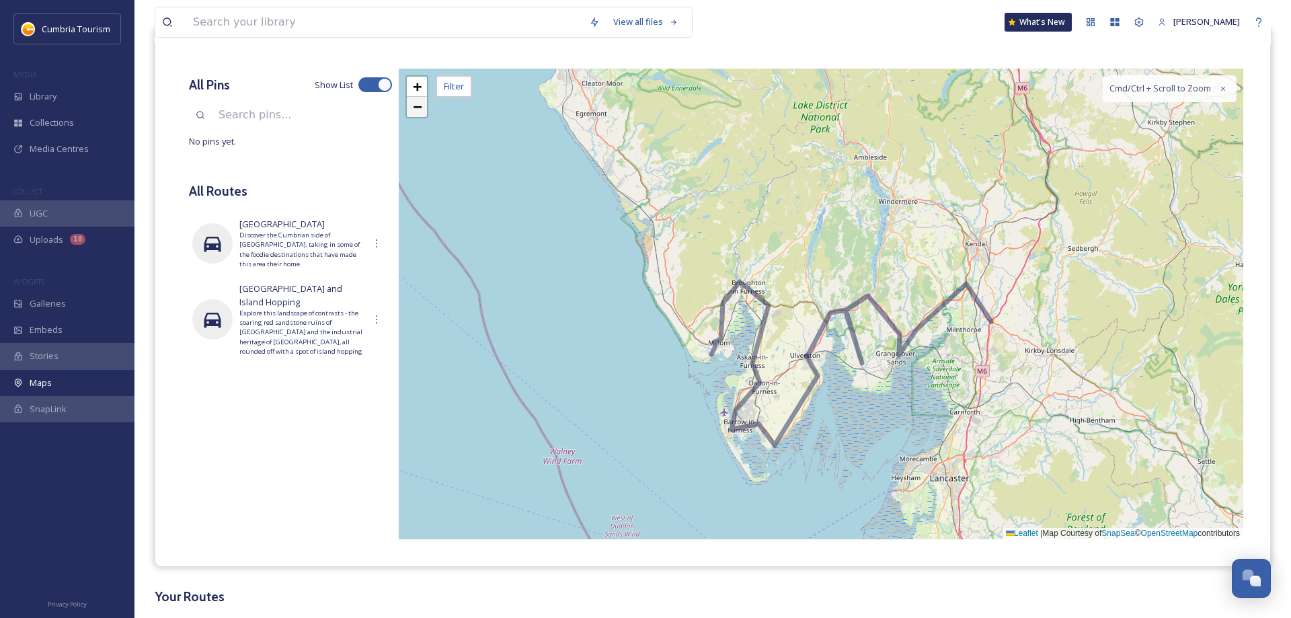
click at [418, 110] on span "−" at bounding box center [417, 106] width 9 height 17
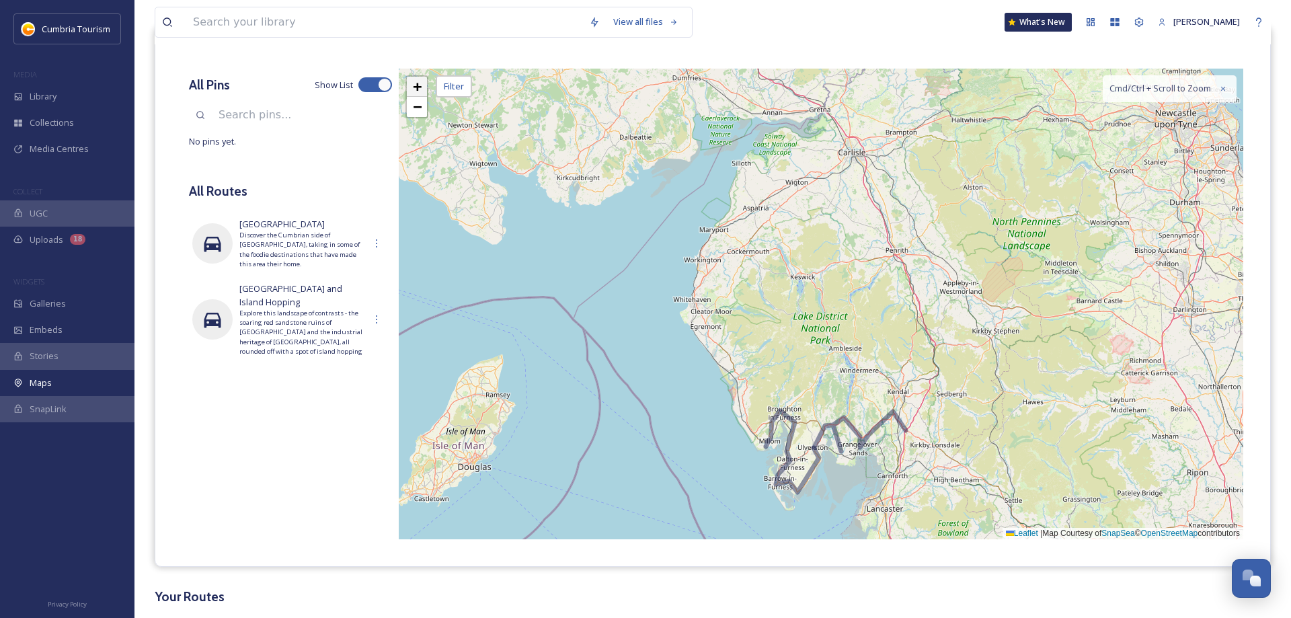
click at [419, 89] on span "+" at bounding box center [417, 86] width 9 height 17
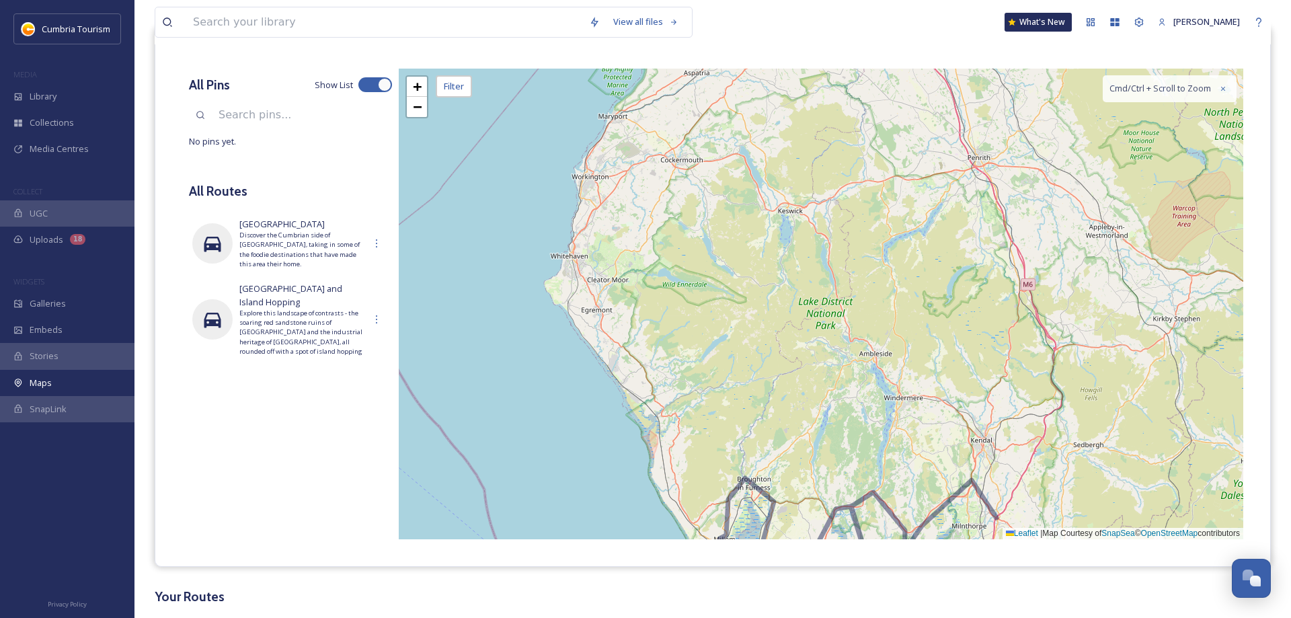
drag, startPoint x: 723, startPoint y: 199, endPoint x: 705, endPoint y: 145, distance: 57.2
click at [706, 147] on div "+ − Leaflet | Map Courtesy of SnapSea © OpenStreetMap contributors Cmd/Ctrl + S…" at bounding box center [821, 304] width 844 height 471
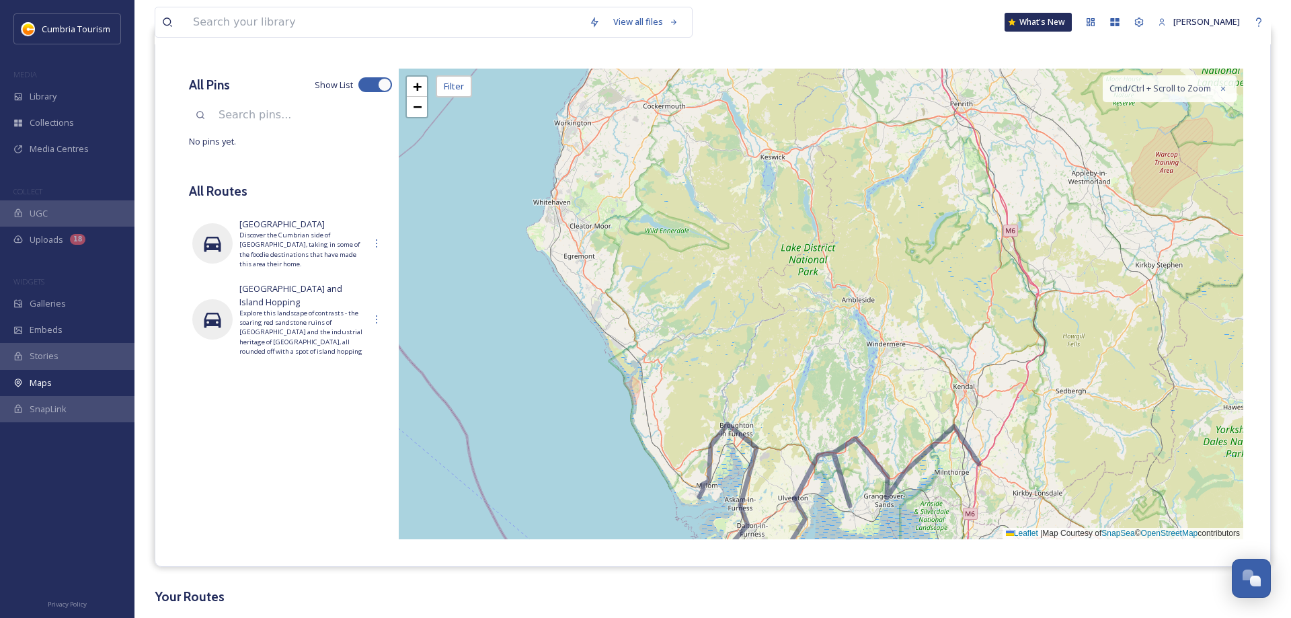
drag, startPoint x: 799, startPoint y: 235, endPoint x: 800, endPoint y: 153, distance: 82.0
click at [800, 153] on div "+ − Leaflet | Map Courtesy of SnapSea © OpenStreetMap contributors Cmd/Ctrl + S…" at bounding box center [821, 304] width 844 height 471
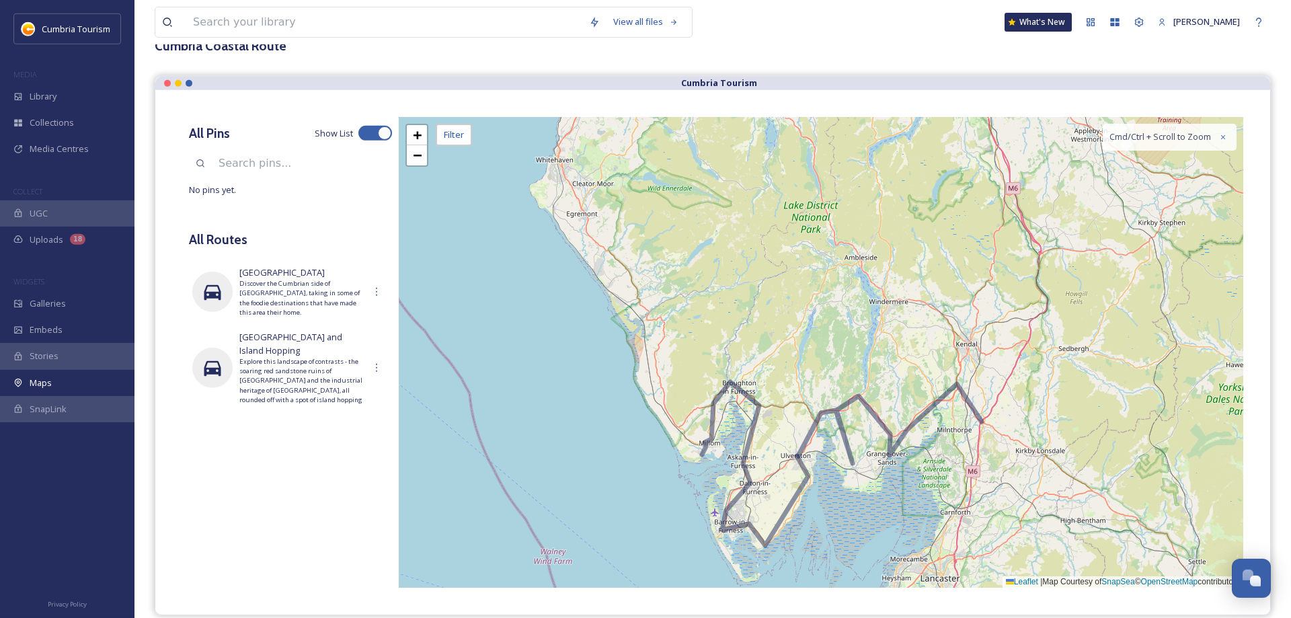
scroll to position [0, 0]
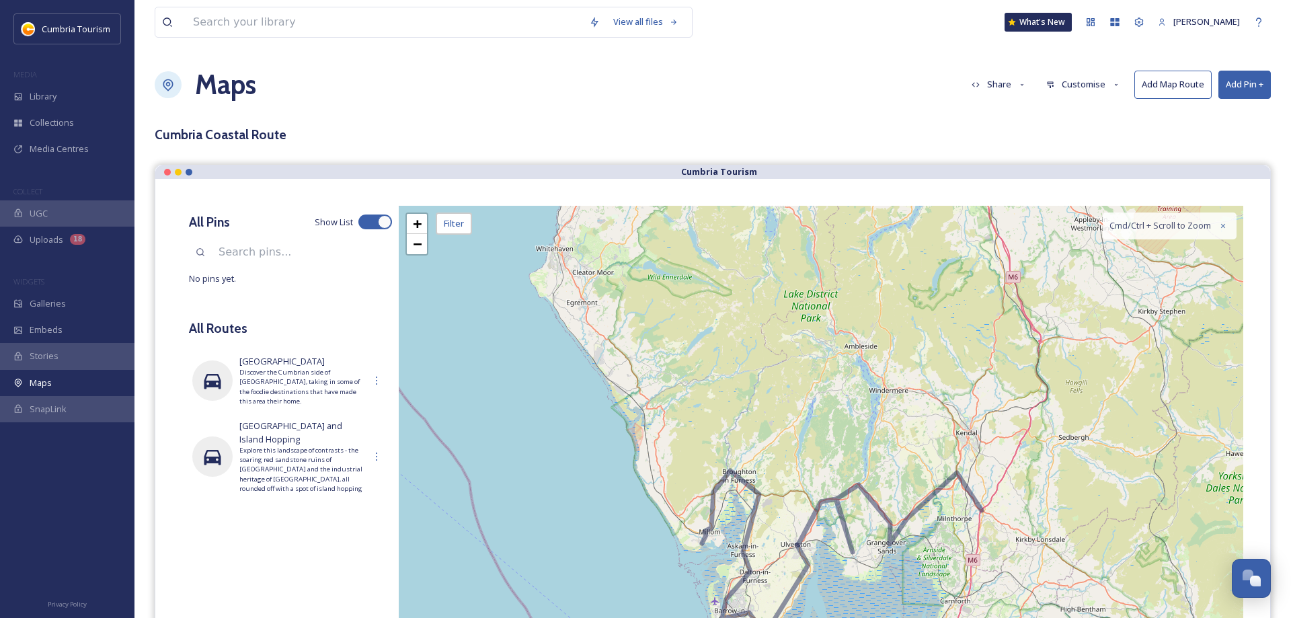
click at [1186, 86] on button "Add Map Route" at bounding box center [1172, 85] width 77 height 28
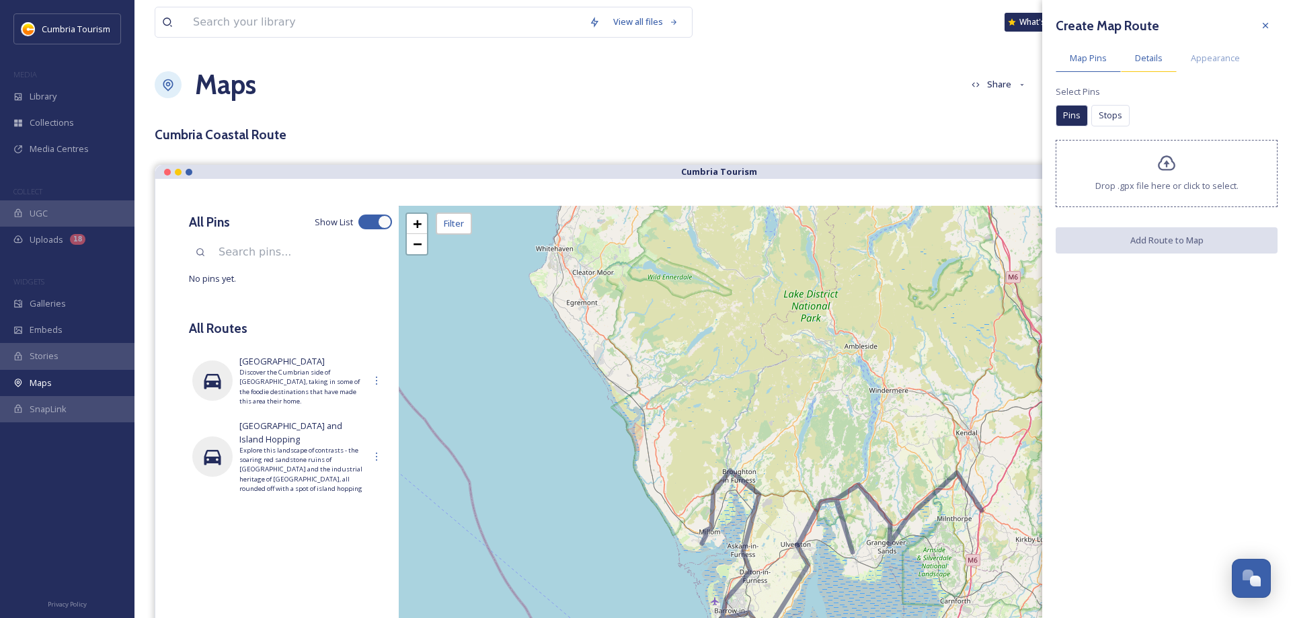
click at [1156, 57] on span "Details" at bounding box center [1149, 58] width 28 height 13
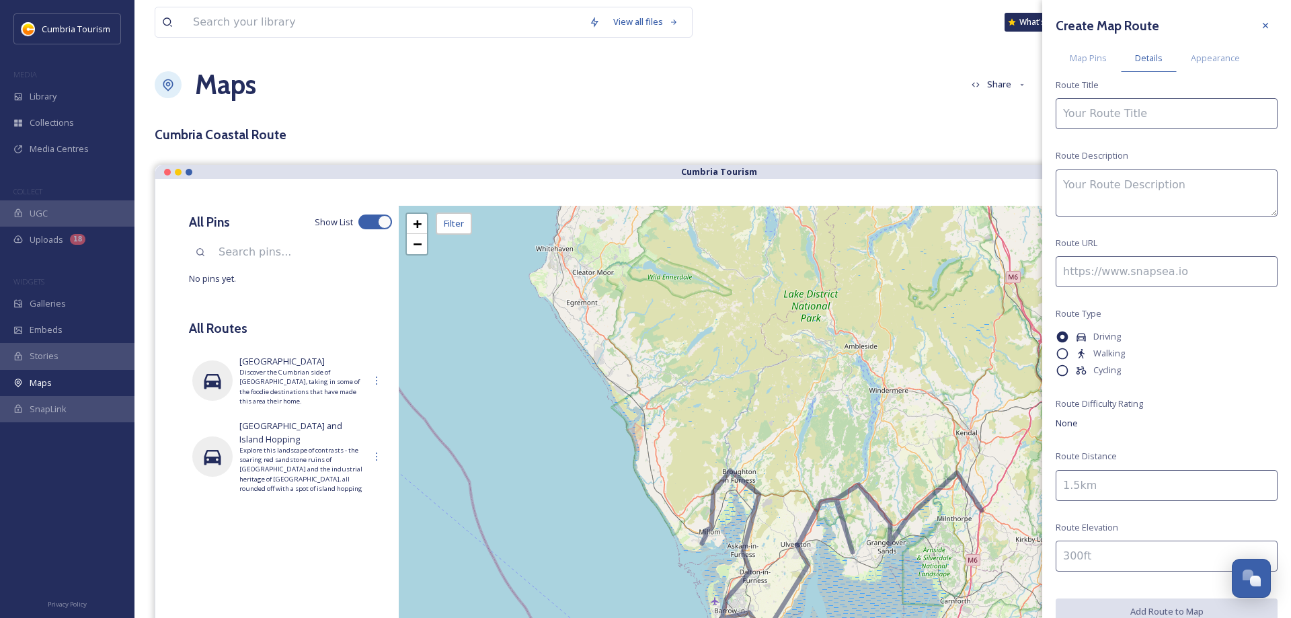
click at [1109, 124] on input at bounding box center [1167, 113] width 222 height 31
paste input "Haverigg to Seascale"
type input "Haverigg to Seascale"
click at [1140, 206] on textarea at bounding box center [1167, 192] width 222 height 47
paste textarea "Discover the rugged beauty of Cumbria’s coastline in the western part of the [G…"
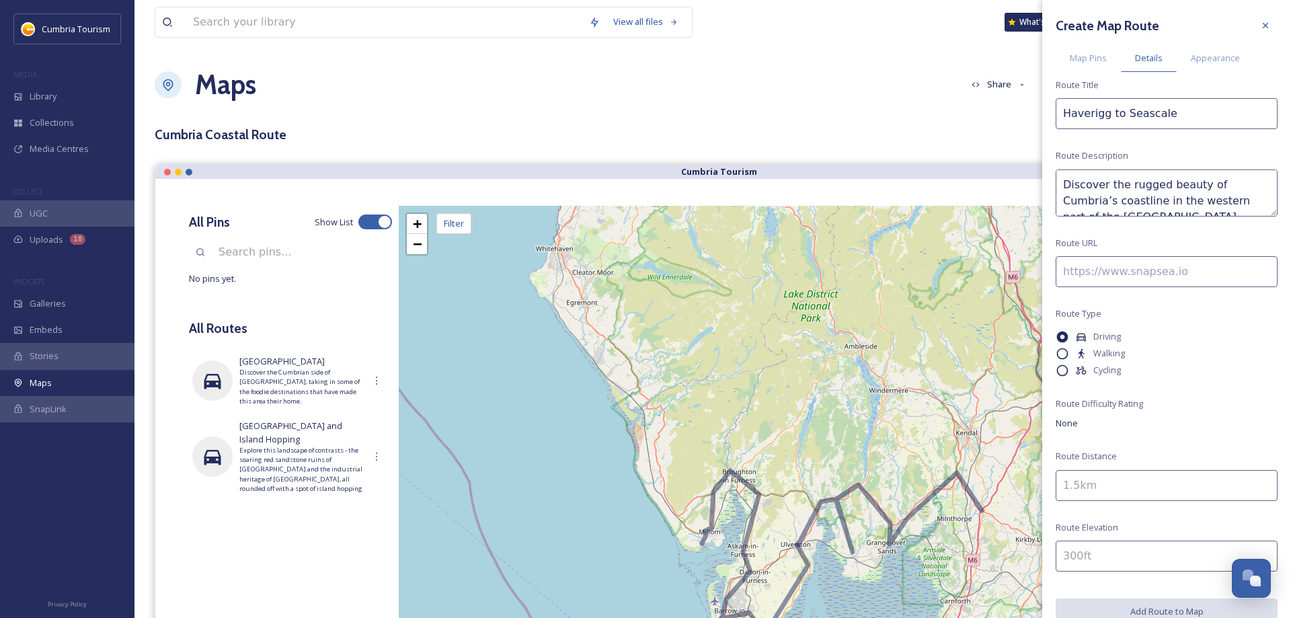
scroll to position [170, 0]
type textarea "Discover the rugged beauty of Cumbria’s coastline in the western part of the [G…"
click at [1145, 279] on input at bounding box center [1167, 271] width 222 height 31
click at [1153, 260] on input at bounding box center [1167, 271] width 222 height 31
drag, startPoint x: 1153, startPoint y: 272, endPoint x: 1143, endPoint y: 256, distance: 19.0
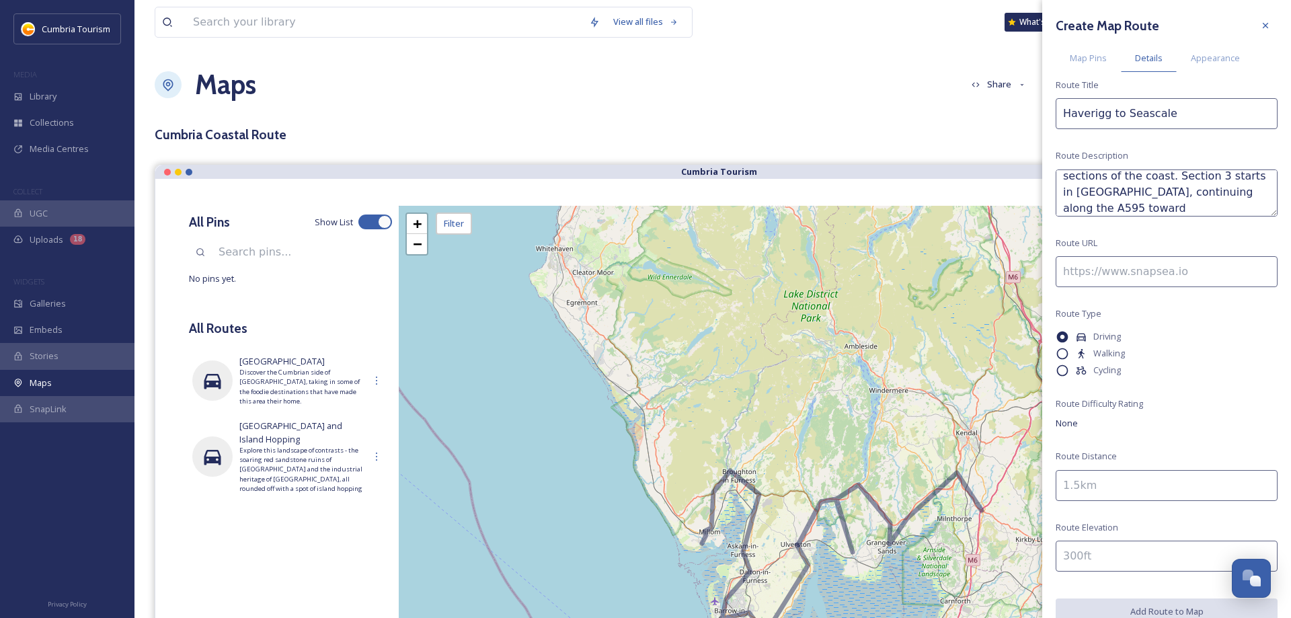
click at [1154, 271] on input at bounding box center [1167, 271] width 222 height 31
paste input "[URL][DOMAIN_NAME]"
type input "[URL][DOMAIN_NAME]"
drag, startPoint x: 1127, startPoint y: 479, endPoint x: 1121, endPoint y: 471, distance: 9.6
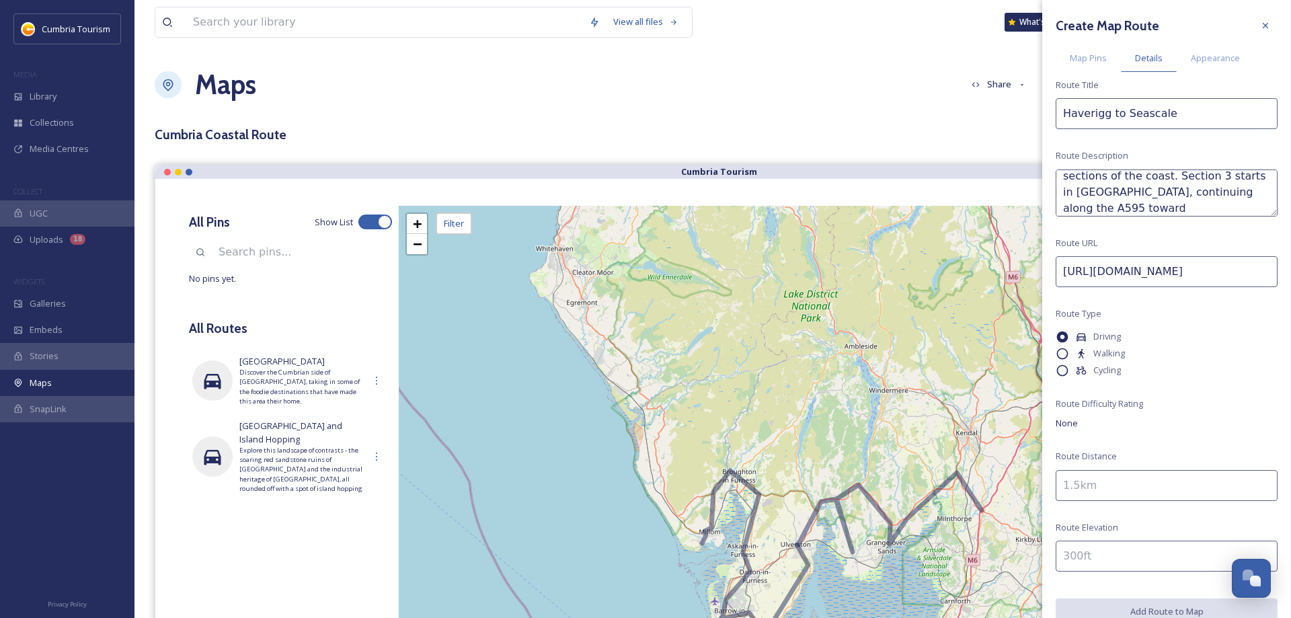
click at [1127, 477] on input at bounding box center [1167, 485] width 222 height 31
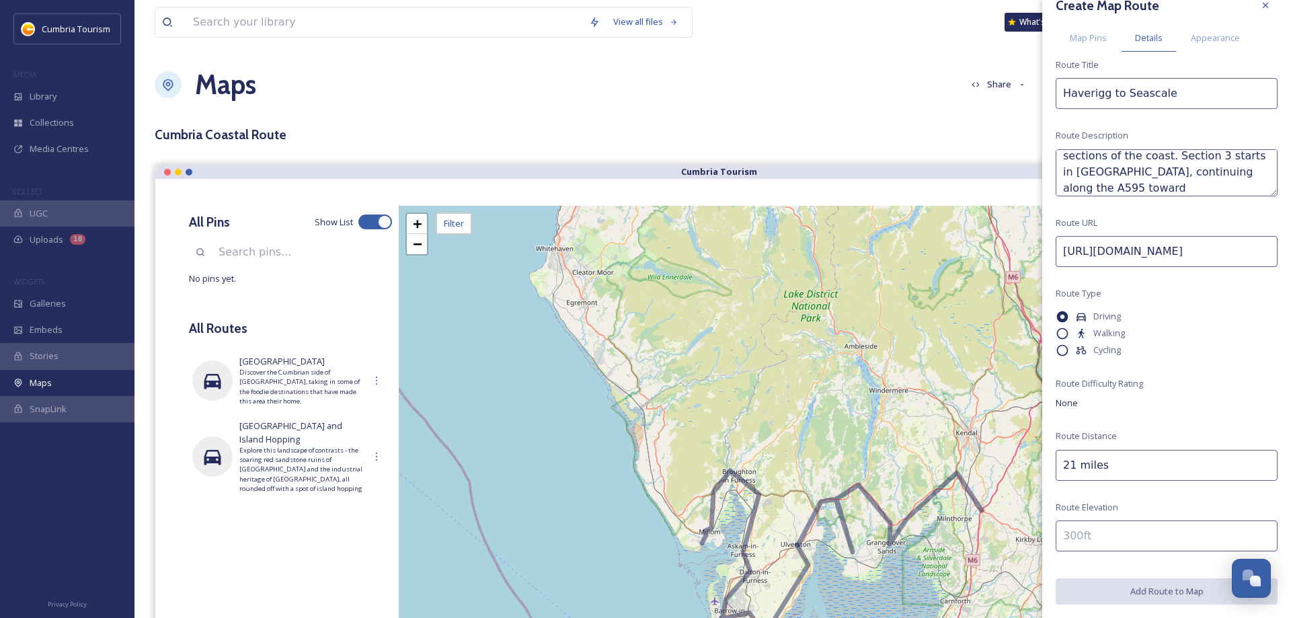
scroll to position [0, 0]
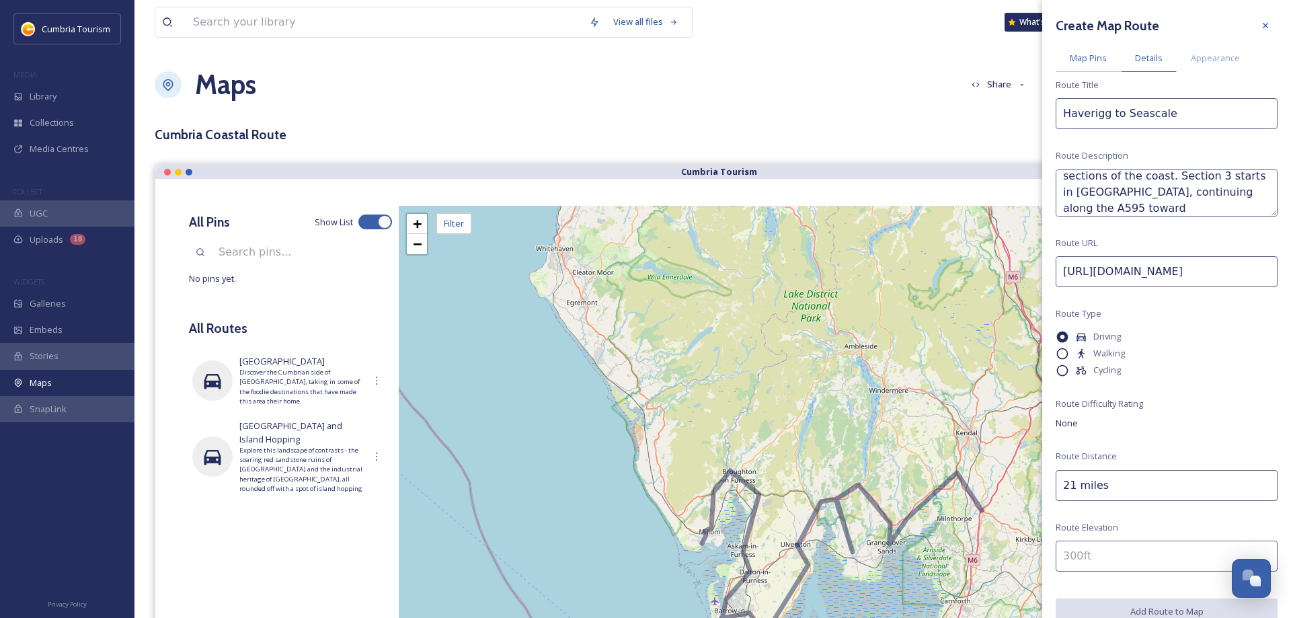
type input "21 miles"
click at [1093, 50] on div "Map Pins" at bounding box center [1088, 58] width 65 height 28
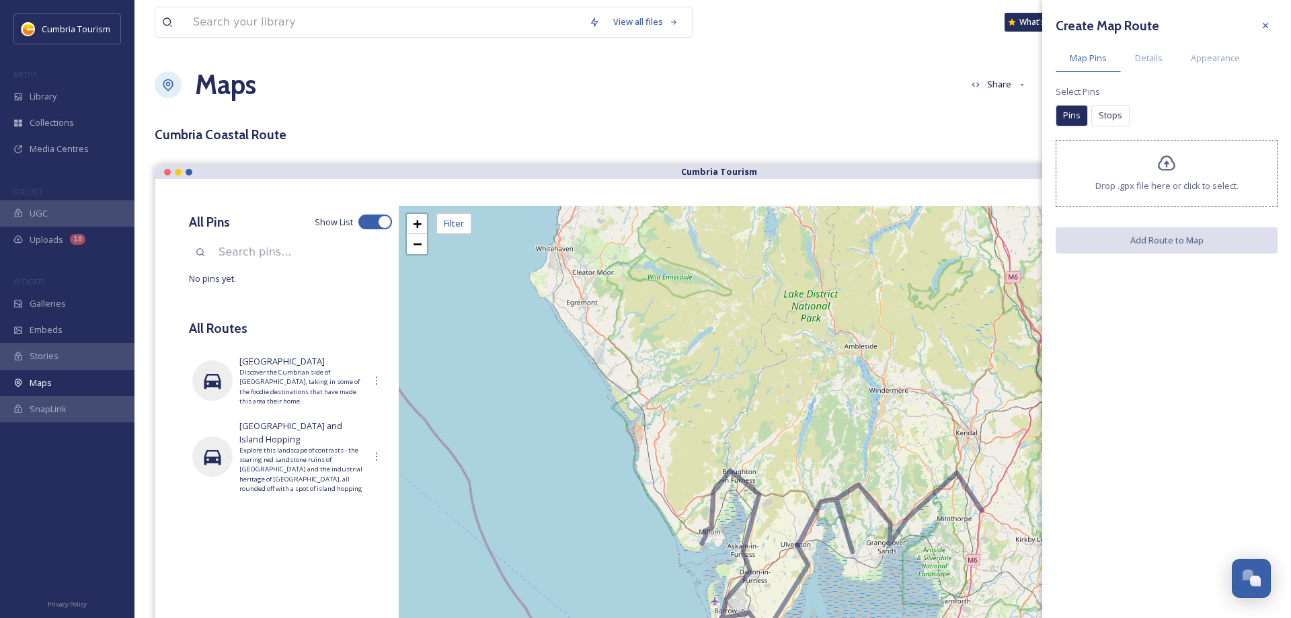
click at [1165, 178] on div "Drop .gpx file here or click to select." at bounding box center [1167, 173] width 222 height 67
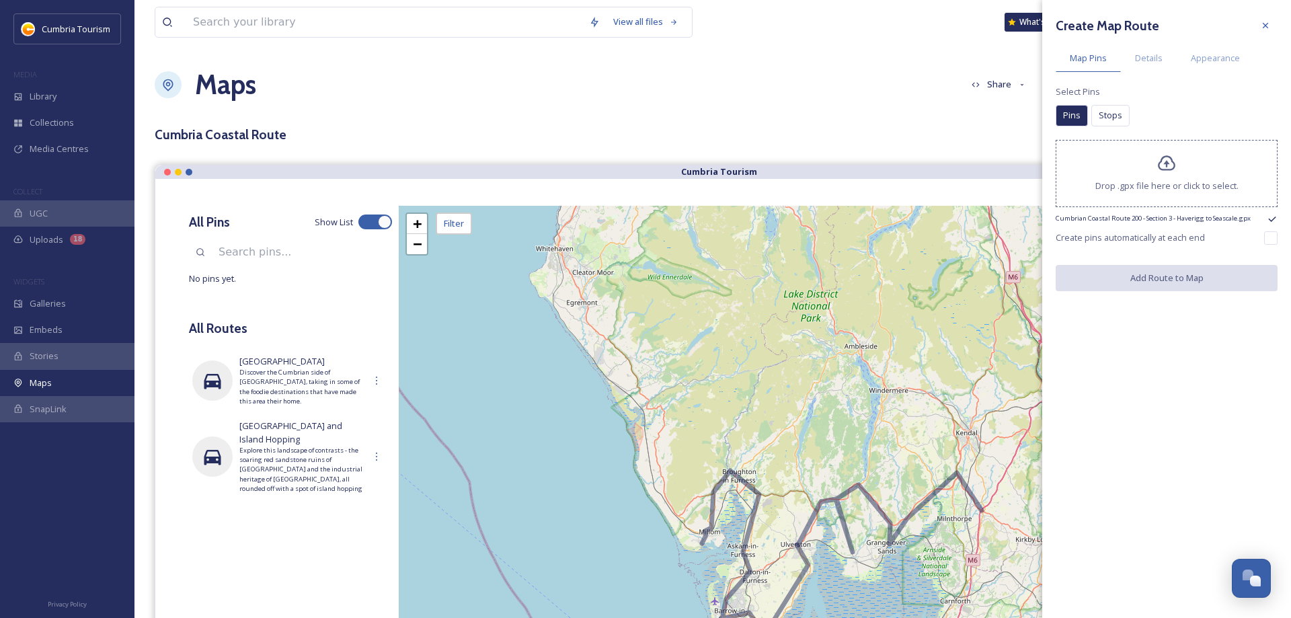
drag, startPoint x: 1271, startPoint y: 239, endPoint x: 1261, endPoint y: 258, distance: 22.0
click at [1271, 238] on input "checkbox" at bounding box center [1270, 237] width 13 height 13
checkbox input "true"
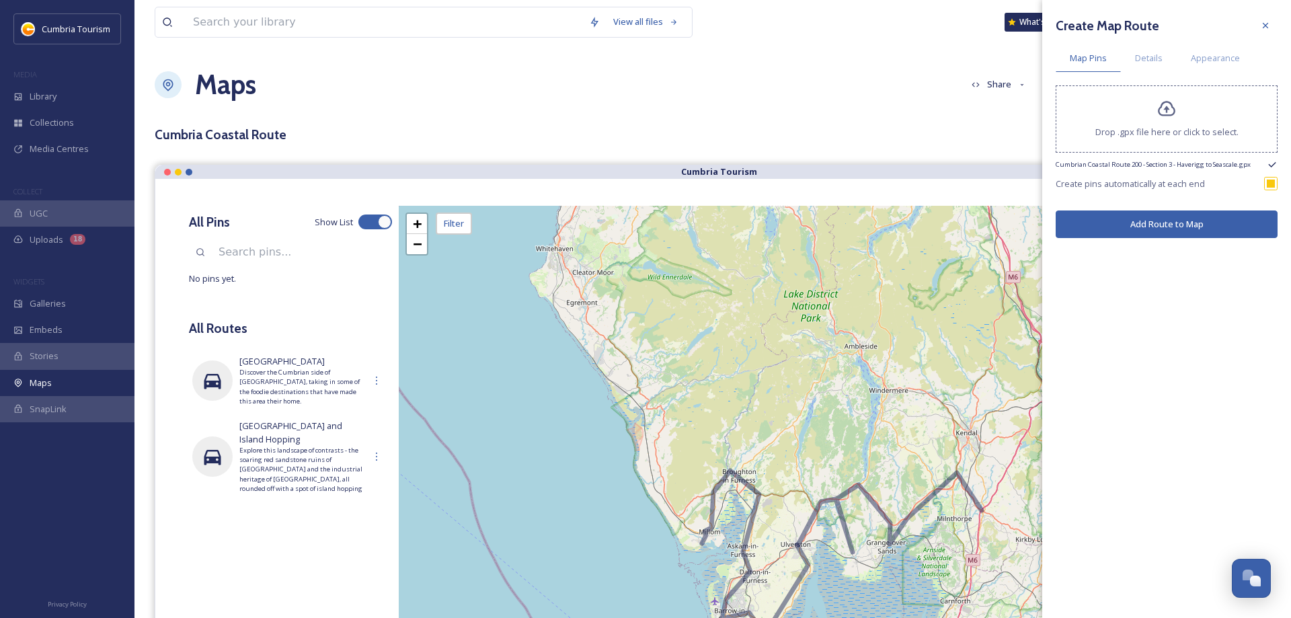
click at [1174, 221] on button "Add Route to Map" at bounding box center [1167, 224] width 222 height 28
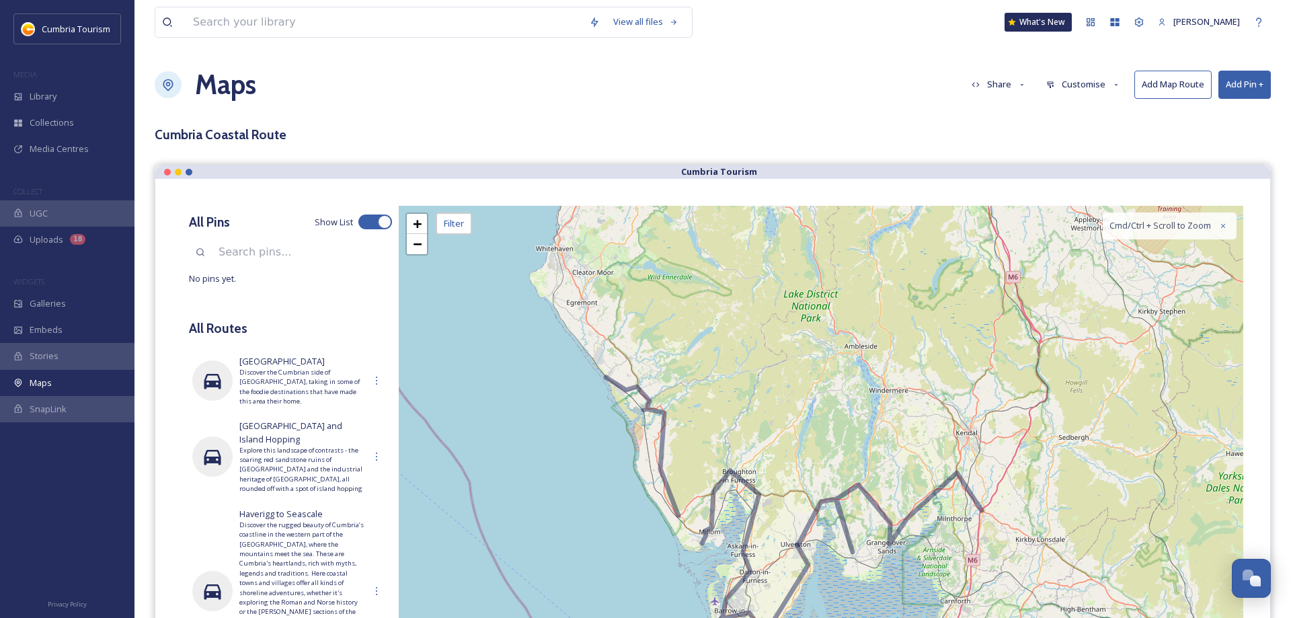
click at [1178, 87] on button "Add Map Route" at bounding box center [1172, 85] width 77 height 28
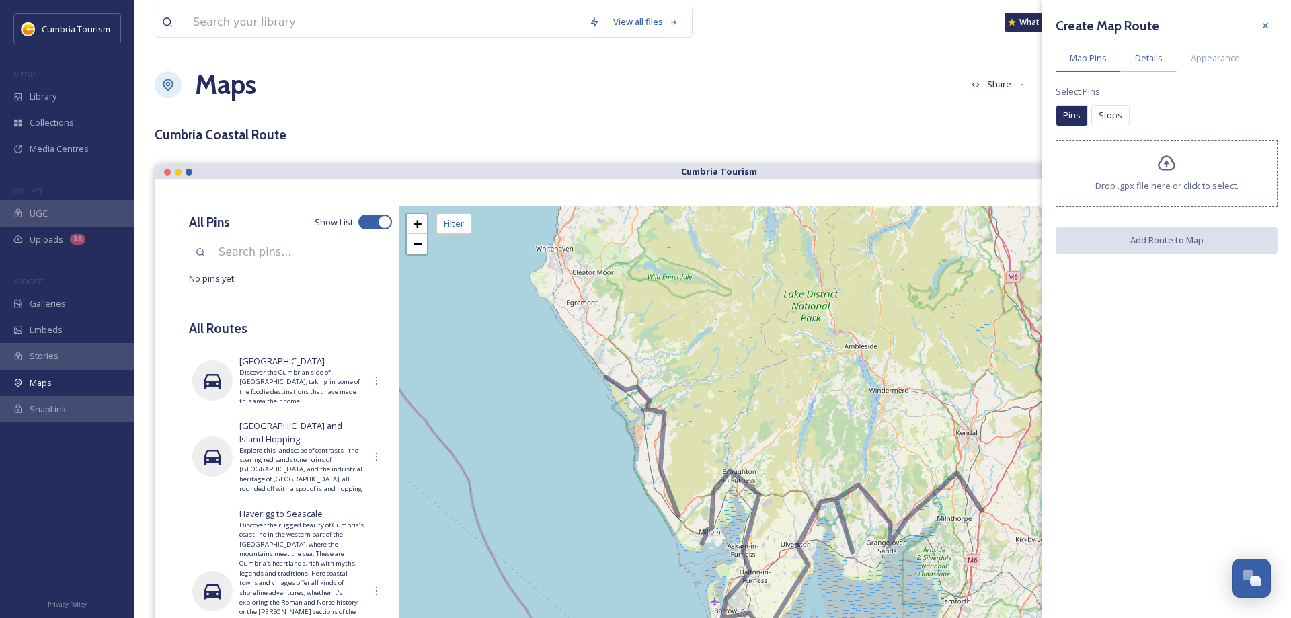
click at [1153, 58] on span "Details" at bounding box center [1149, 58] width 28 height 13
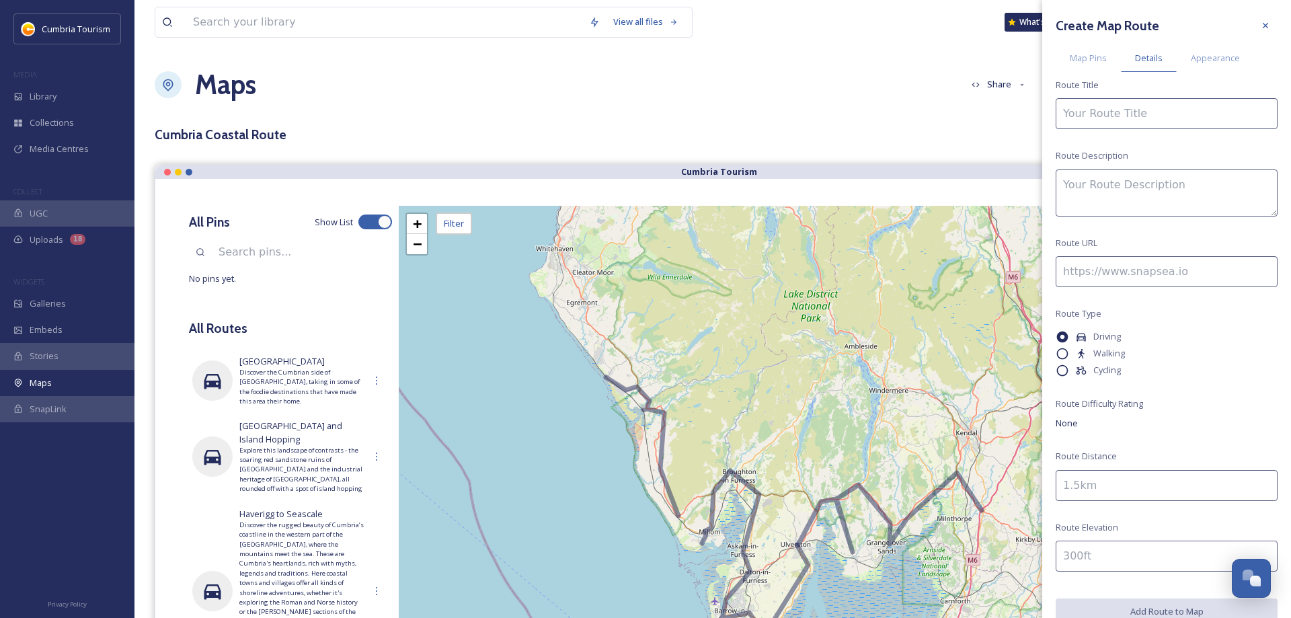
click at [1093, 113] on input at bounding box center [1167, 113] width 222 height 31
paste input "Seascale to Maryport - The Nordic Coast"
type input "Seascale to Maryport - The Nordic Coast"
drag, startPoint x: 1101, startPoint y: 200, endPoint x: 1097, endPoint y: 192, distance: 9.0
click at [1099, 196] on textarea at bounding box center [1167, 192] width 222 height 47
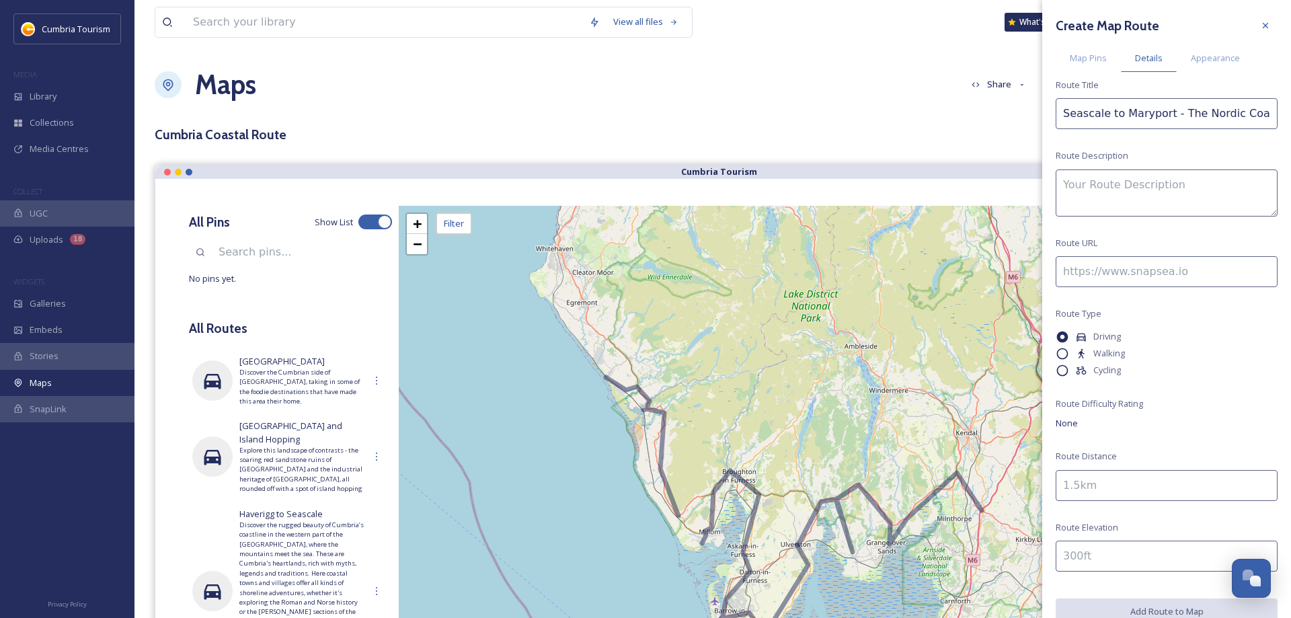
paste textarea "As you travel further up the [GEOGRAPHIC_DATA] you will get a sense of this are…"
type textarea "As you travel further up the [GEOGRAPHIC_DATA] you will get a sense of this are…"
click at [1154, 271] on input at bounding box center [1167, 271] width 222 height 31
paste input "[URL][DOMAIN_NAME]"
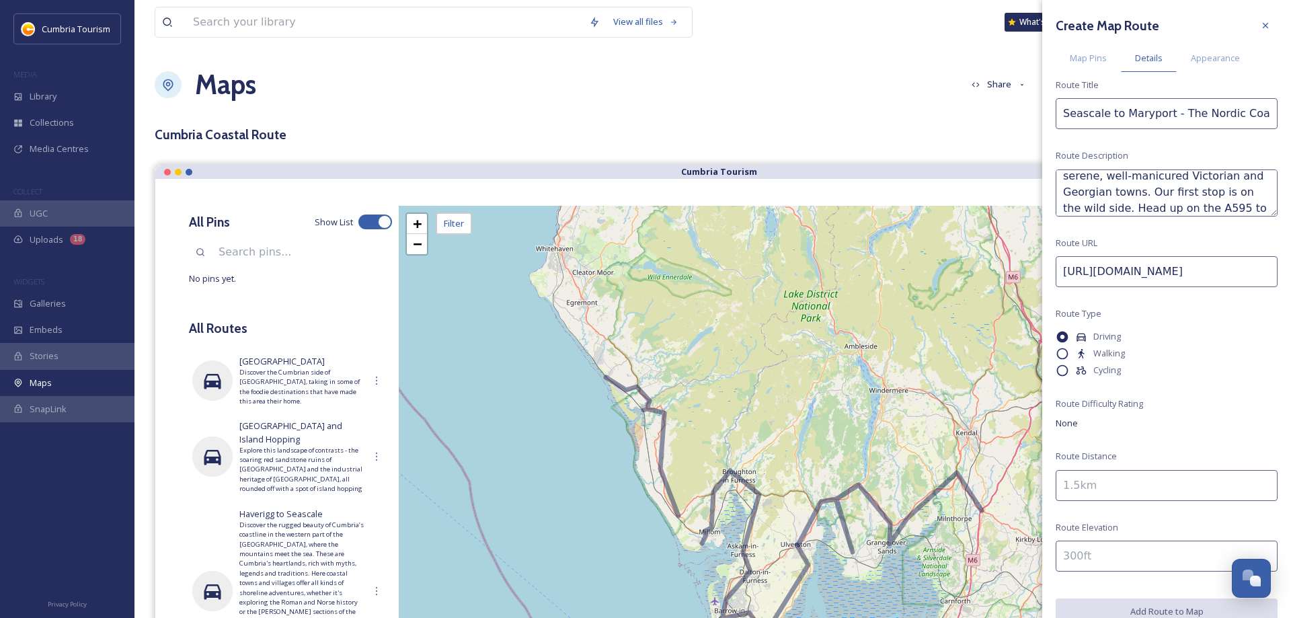
scroll to position [0, 214]
type input "[URL][DOMAIN_NAME]"
click at [1115, 483] on input at bounding box center [1167, 485] width 222 height 31
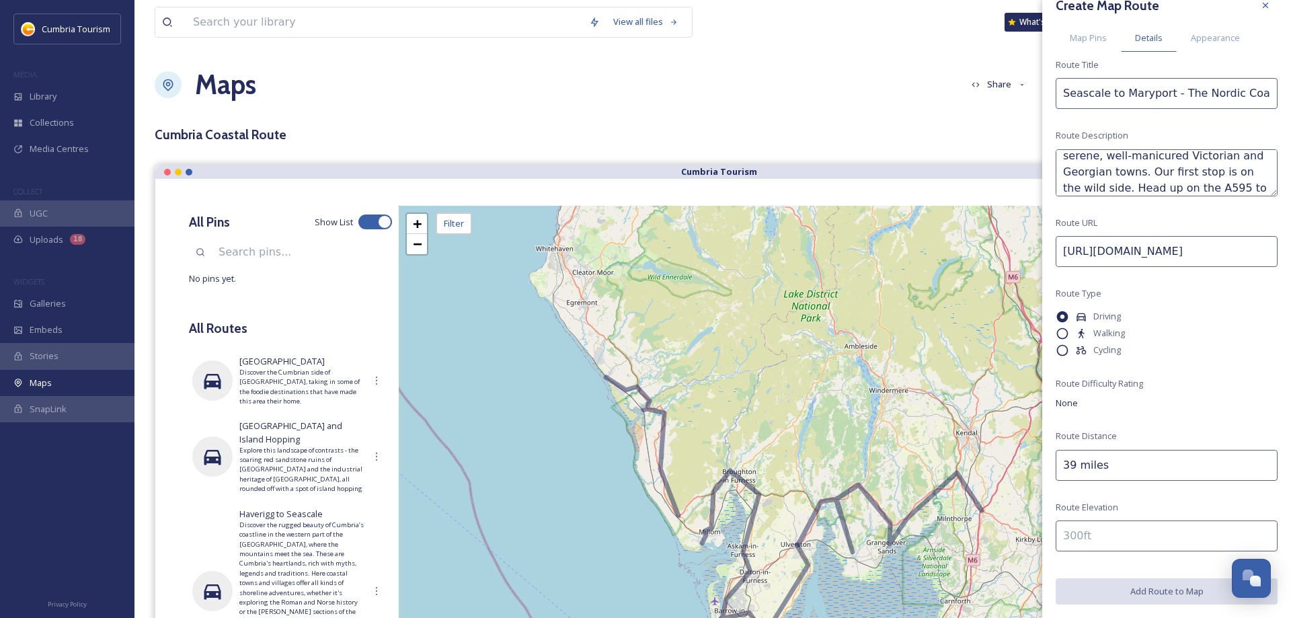
scroll to position [0, 0]
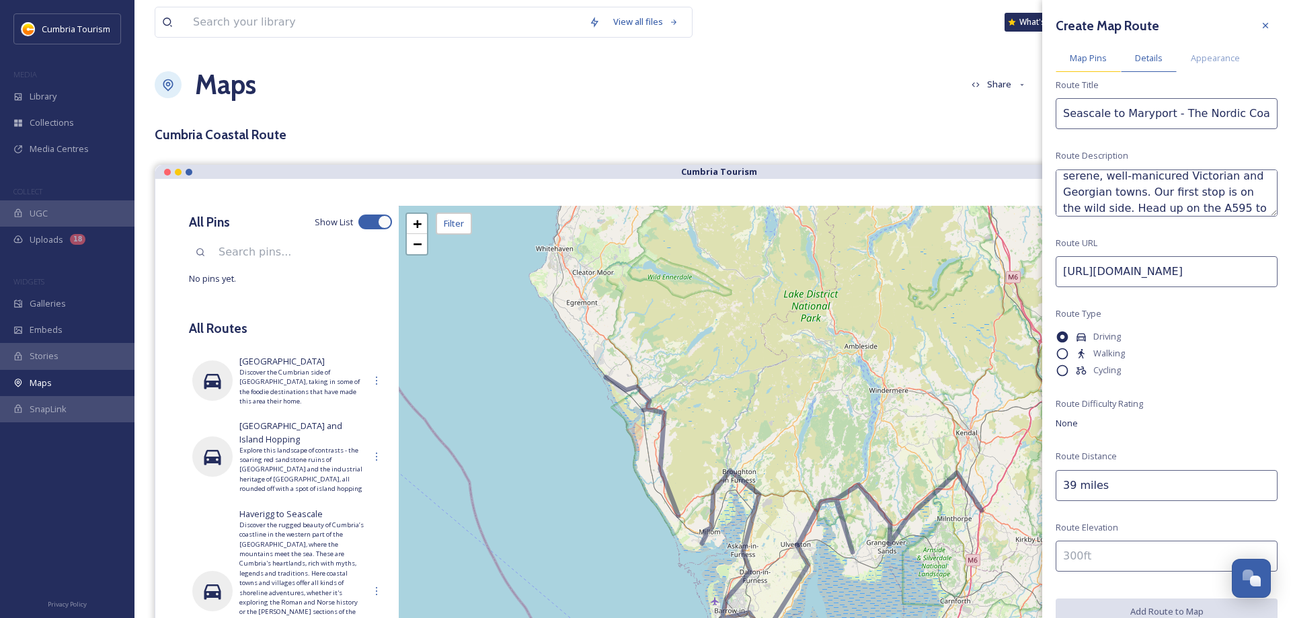
type input "39 miles"
click at [1081, 61] on span "Map Pins" at bounding box center [1088, 58] width 37 height 13
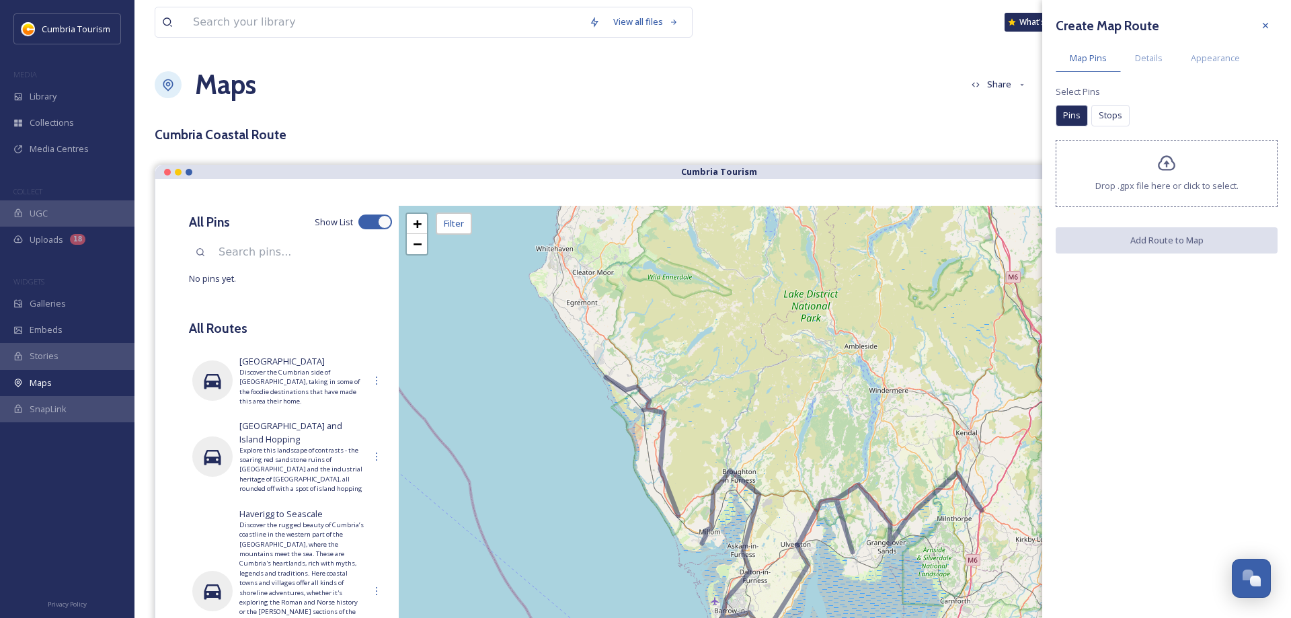
click at [1126, 173] on div "Drop .gpx file here or click to select." at bounding box center [1167, 173] width 222 height 67
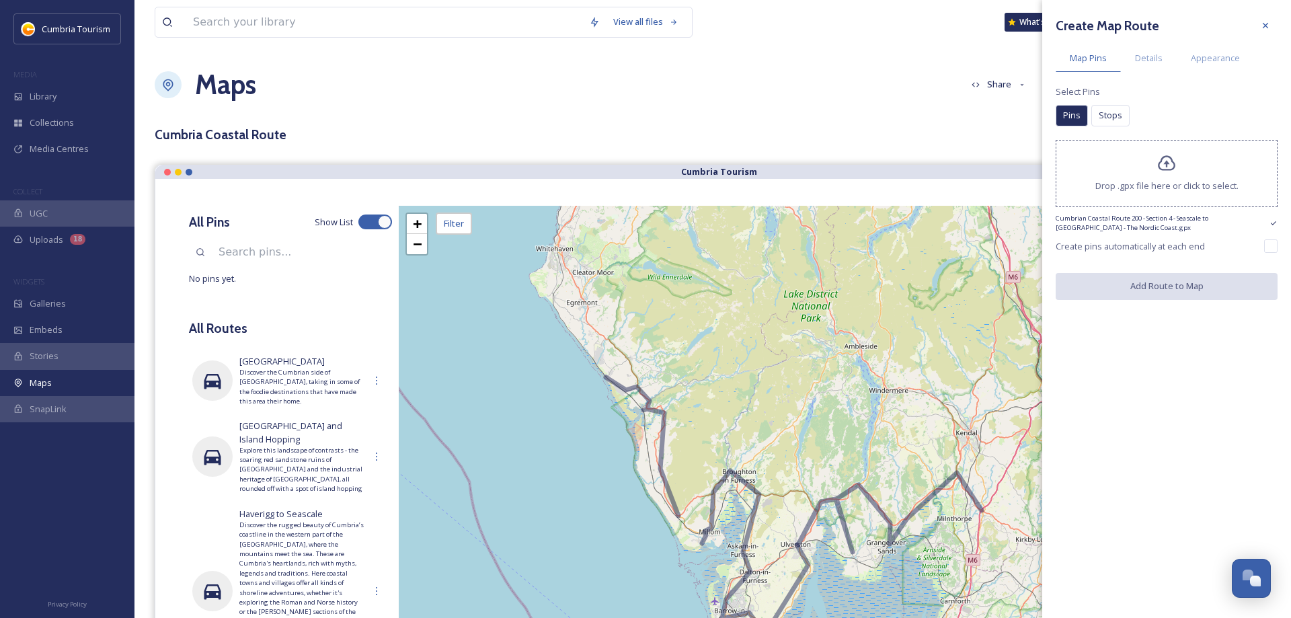
click at [1271, 245] on input "checkbox" at bounding box center [1270, 245] width 13 height 13
checkbox input "true"
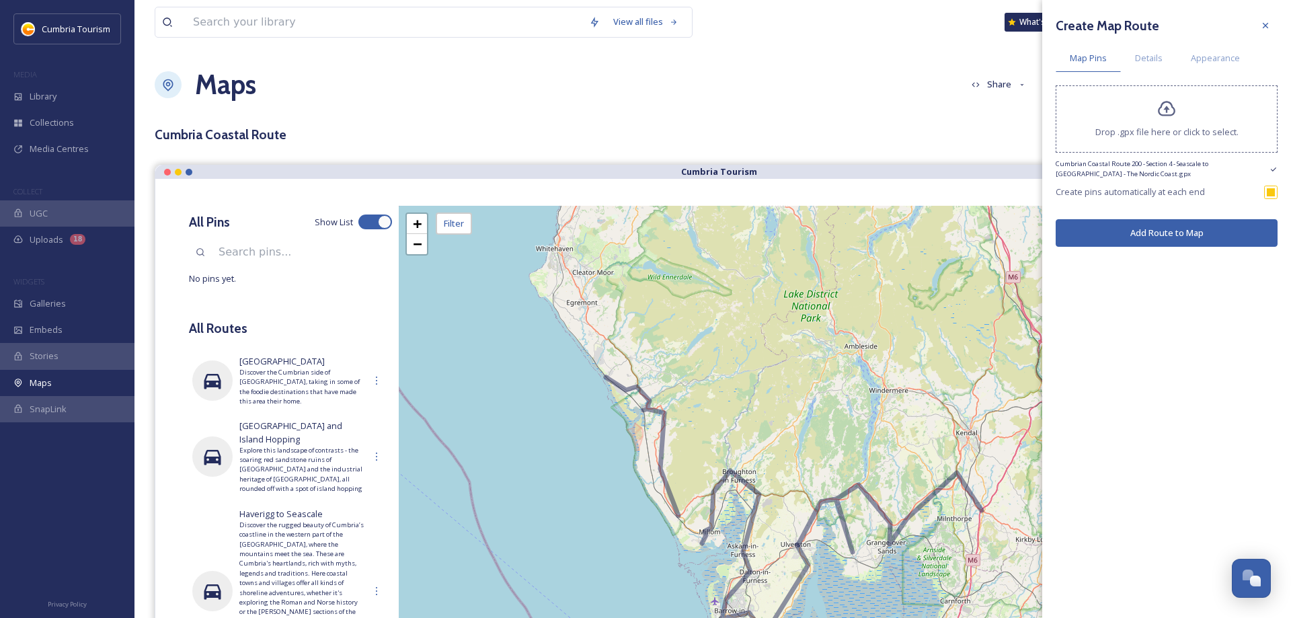
click at [1154, 240] on button "Add Route to Map" at bounding box center [1167, 233] width 222 height 28
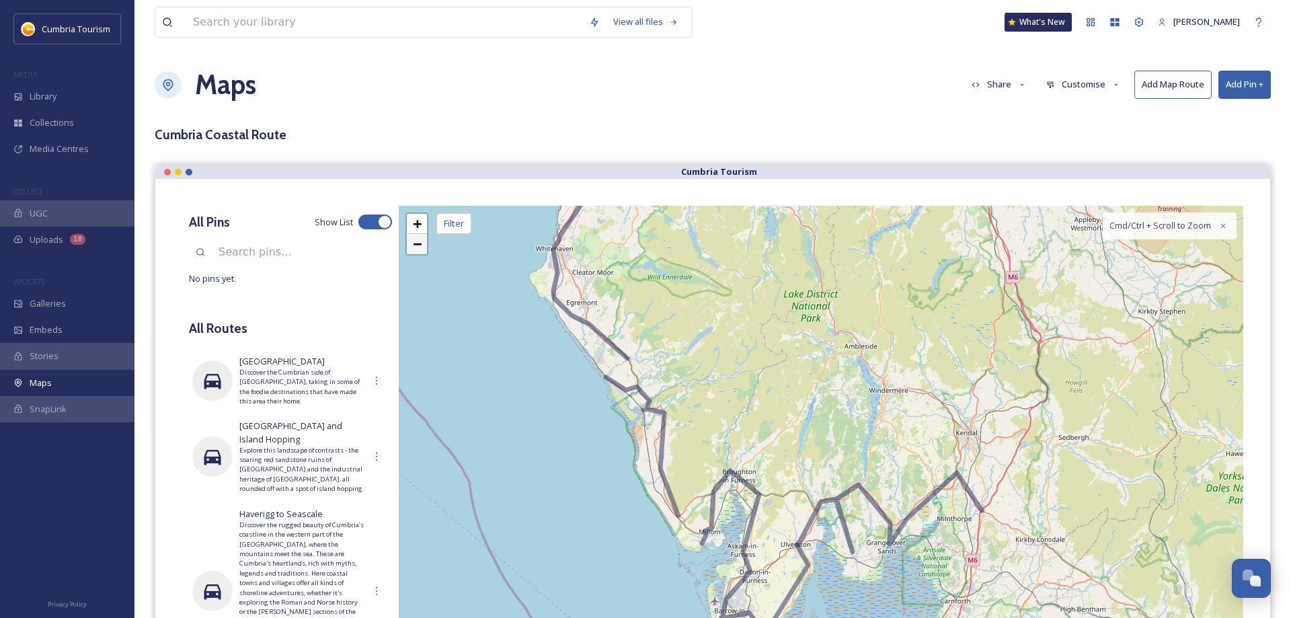
click at [422, 250] on link "−" at bounding box center [417, 244] width 20 height 20
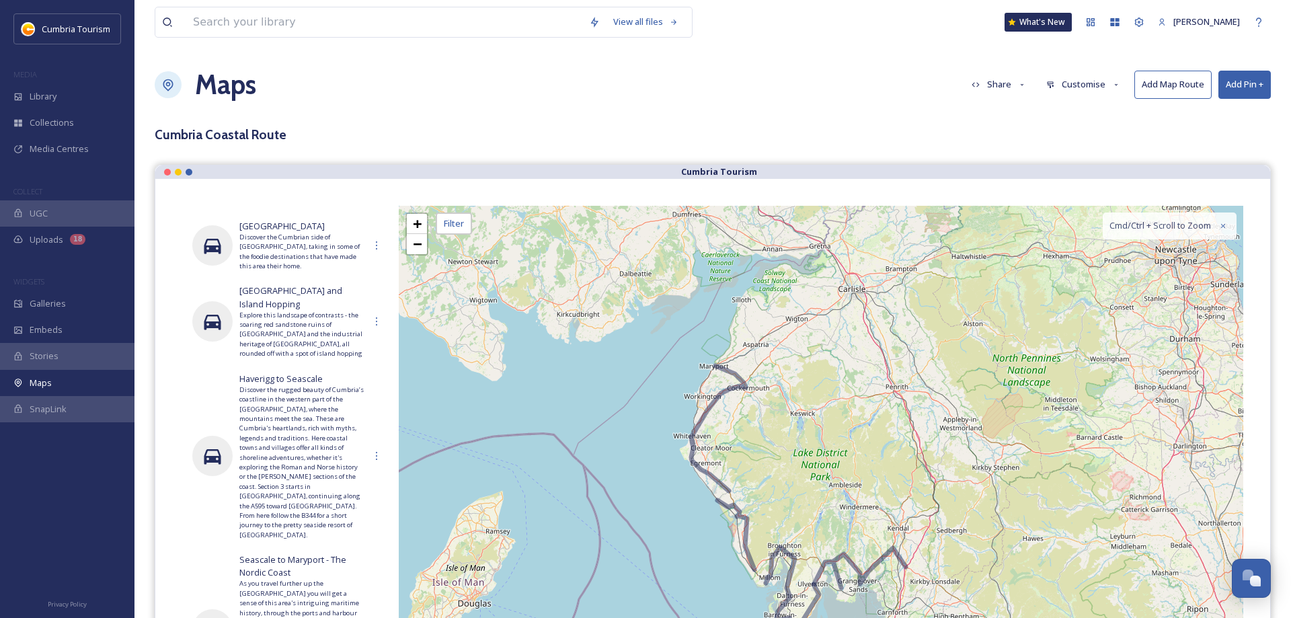
click at [1200, 87] on button "Add Map Route" at bounding box center [1172, 85] width 77 height 28
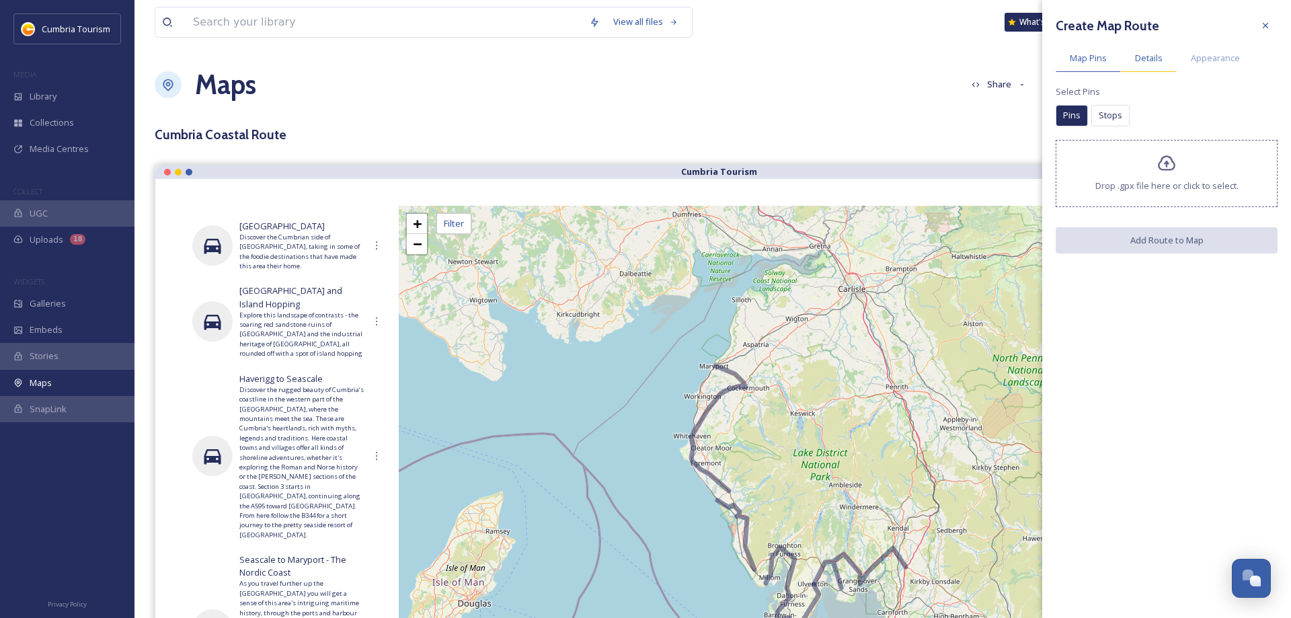
click at [1147, 62] on span "Details" at bounding box center [1149, 58] width 28 height 13
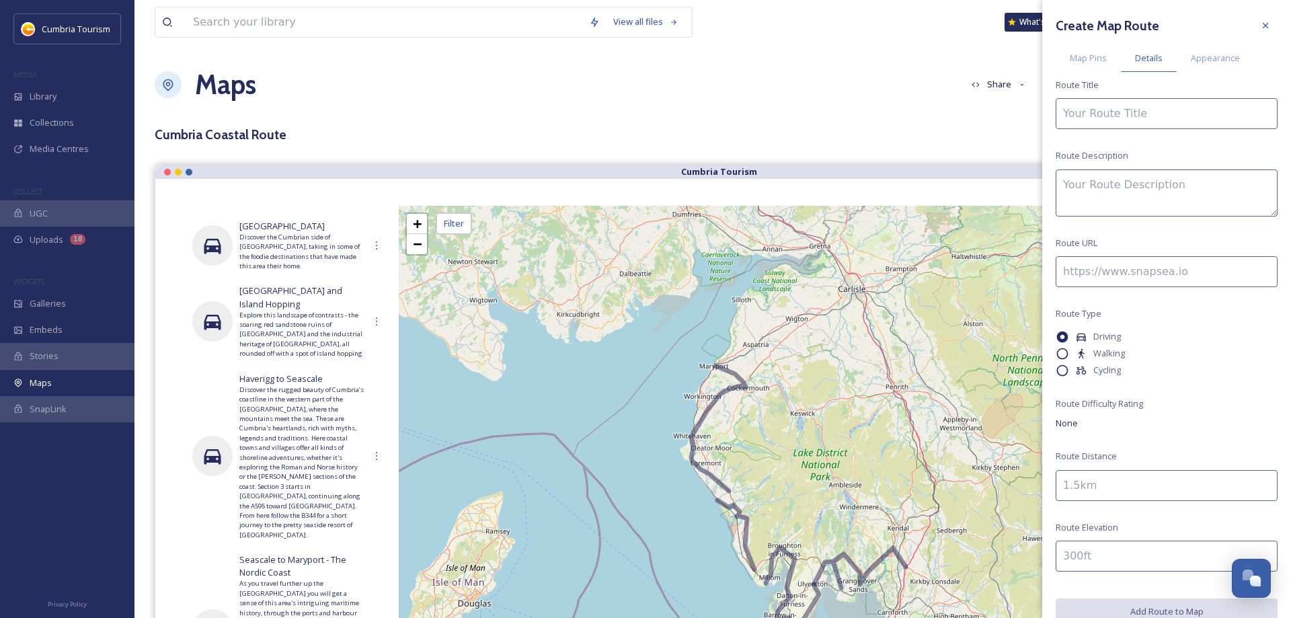
click at [1090, 110] on input at bounding box center [1167, 113] width 222 height 31
paste input "Maryport to [PERSON_NAME][GEOGRAPHIC_DATA] to City Stay"
type input "Maryport to [PERSON_NAME][GEOGRAPHIC_DATA] to City Stay"
click at [1120, 176] on textarea at bounding box center [1167, 192] width 222 height 47
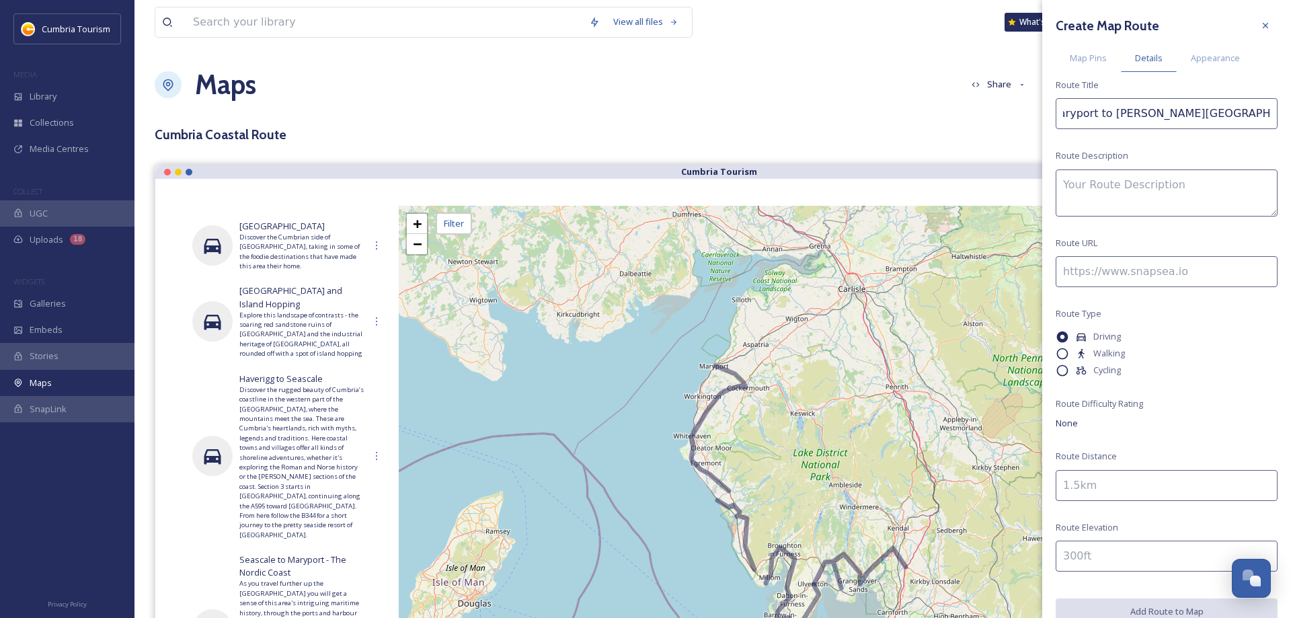
paste textarea "Section 5 begins in [GEOGRAPHIC_DATA] north on the B5300 towards [GEOGRAPHIC_DA…"
type textarea "Section 5 begins in [GEOGRAPHIC_DATA] north on the B5300 towards [GEOGRAPHIC_DA…"
click at [1170, 270] on input at bounding box center [1167, 271] width 222 height 31
paste input "[URL][DOMAIN_NAME]"
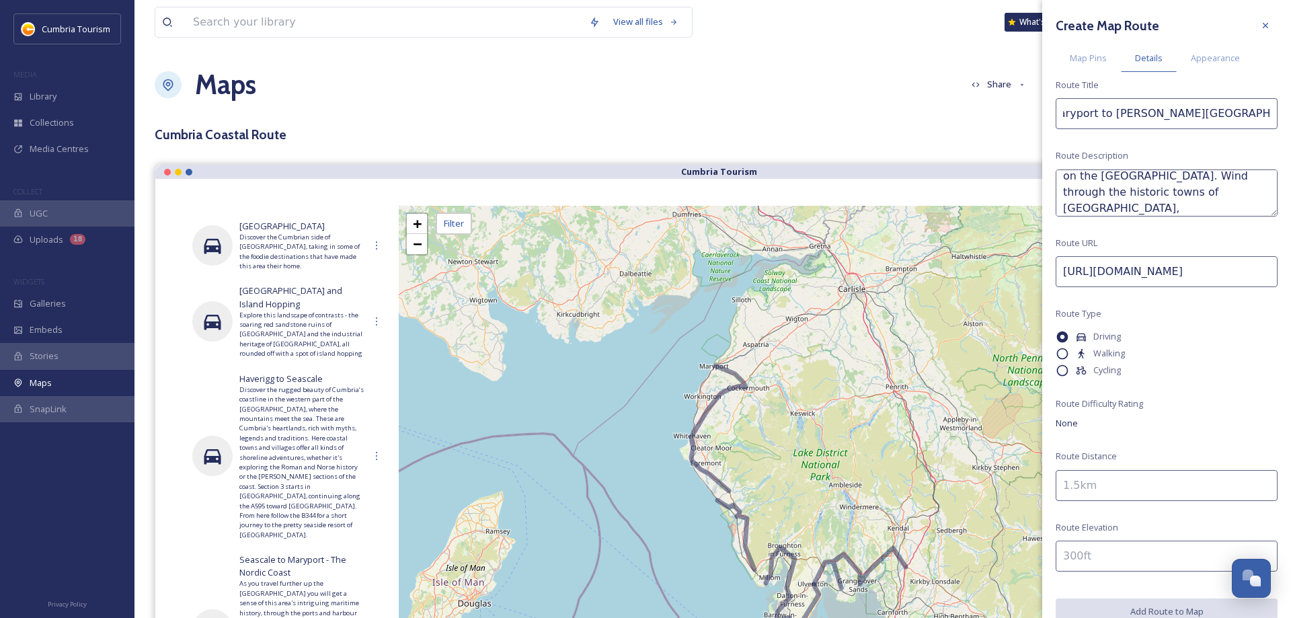
scroll to position [0, 214]
type input "[URL][DOMAIN_NAME]"
click at [1093, 496] on input at bounding box center [1167, 485] width 222 height 31
type input "51 miles"
click at [1095, 54] on span "Map Pins" at bounding box center [1088, 58] width 37 height 13
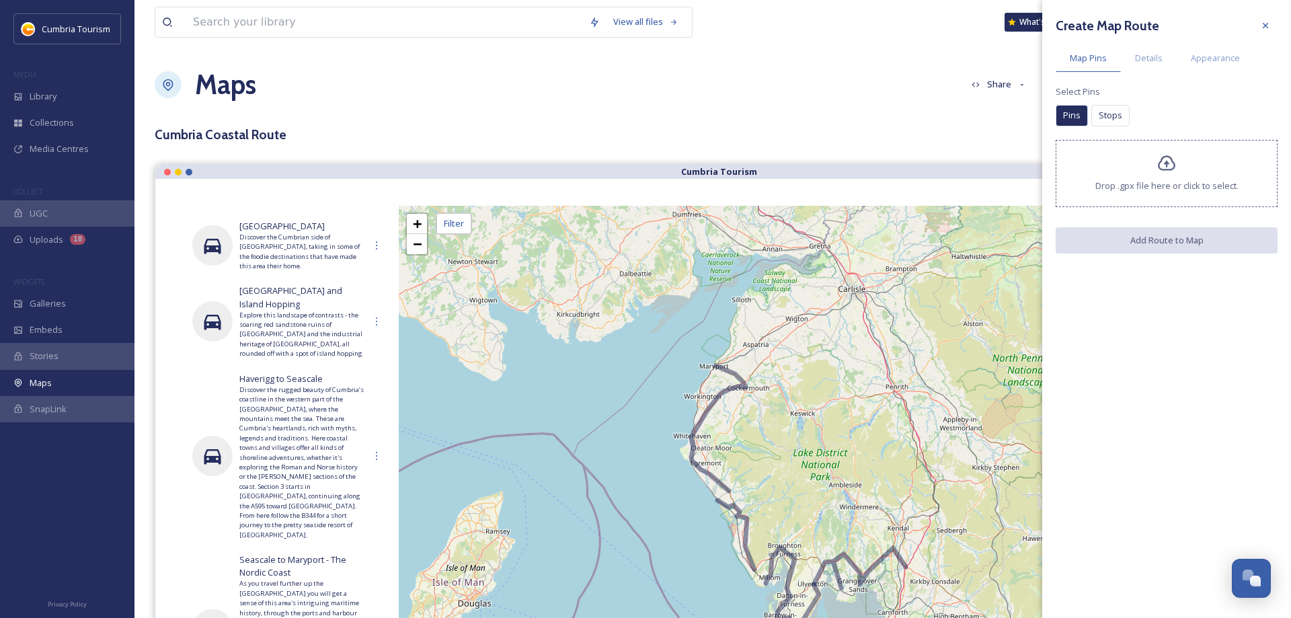
click at [1166, 163] on icon at bounding box center [1166, 162] width 17 height 15
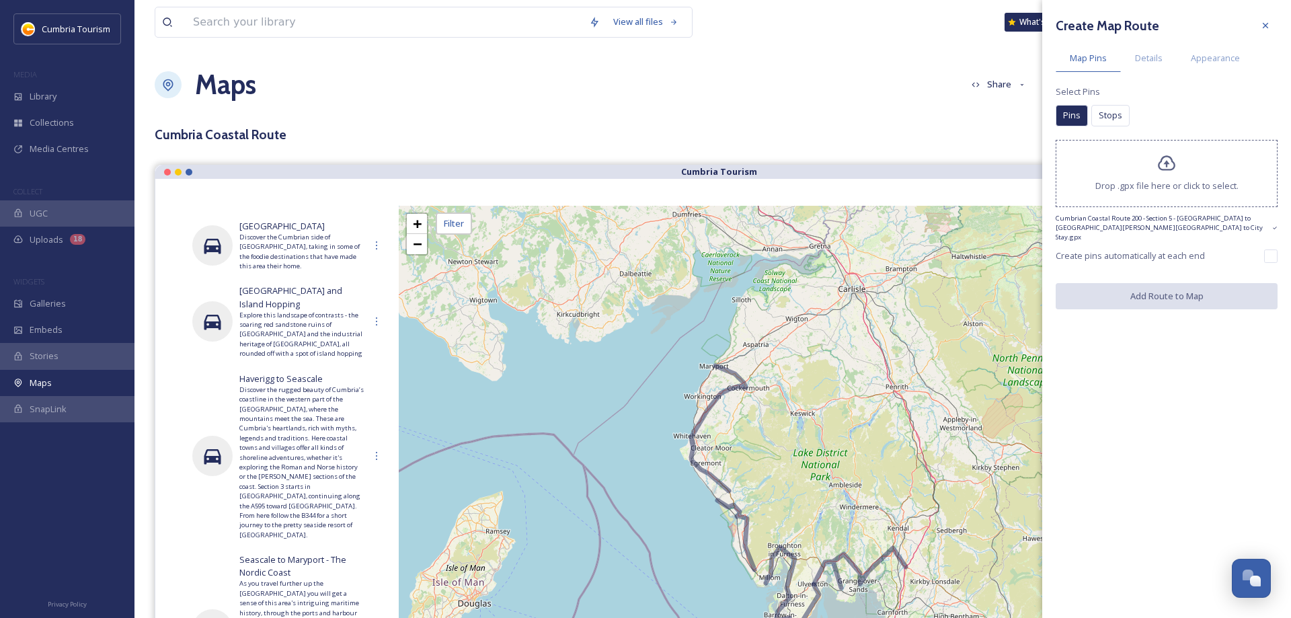
click at [1265, 249] on input "checkbox" at bounding box center [1270, 255] width 13 height 13
checkbox input "true"
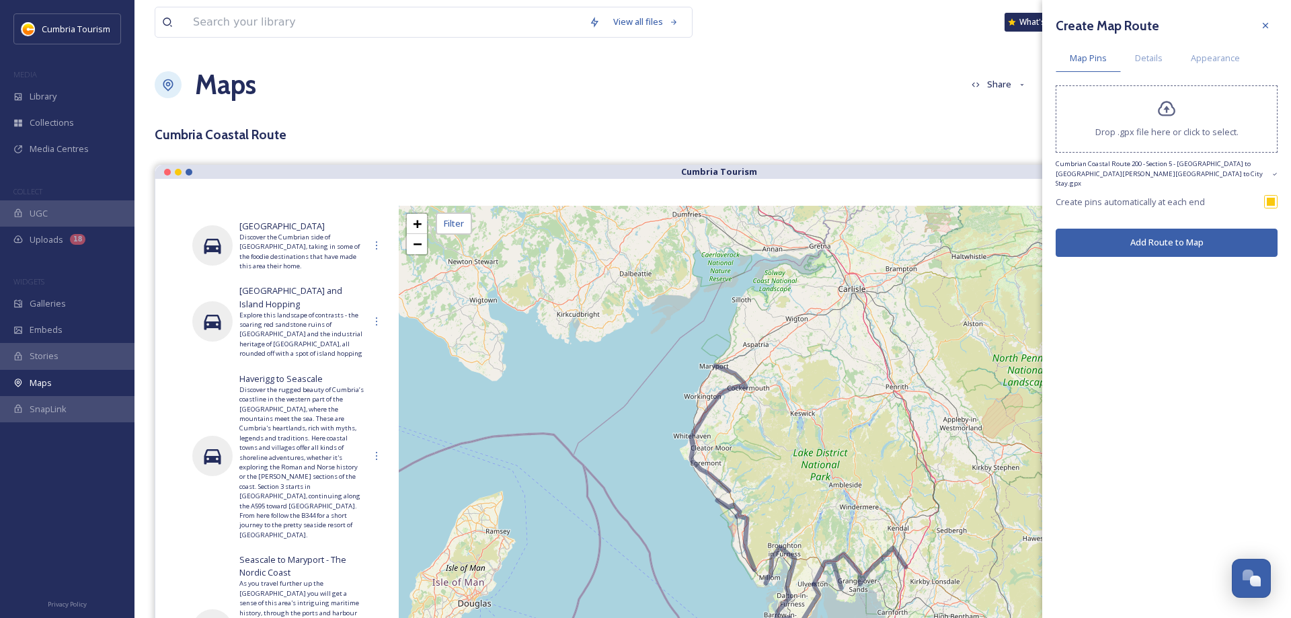
click at [1202, 238] on button "Add Route to Map" at bounding box center [1167, 243] width 222 height 28
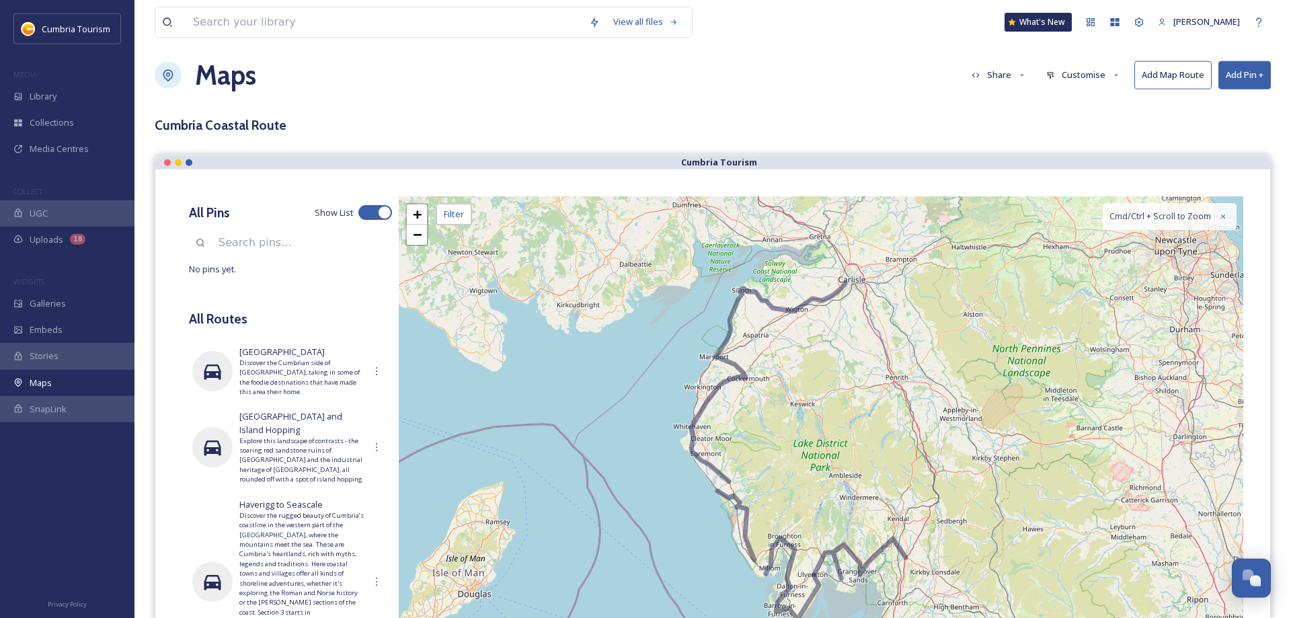
scroll to position [0, 0]
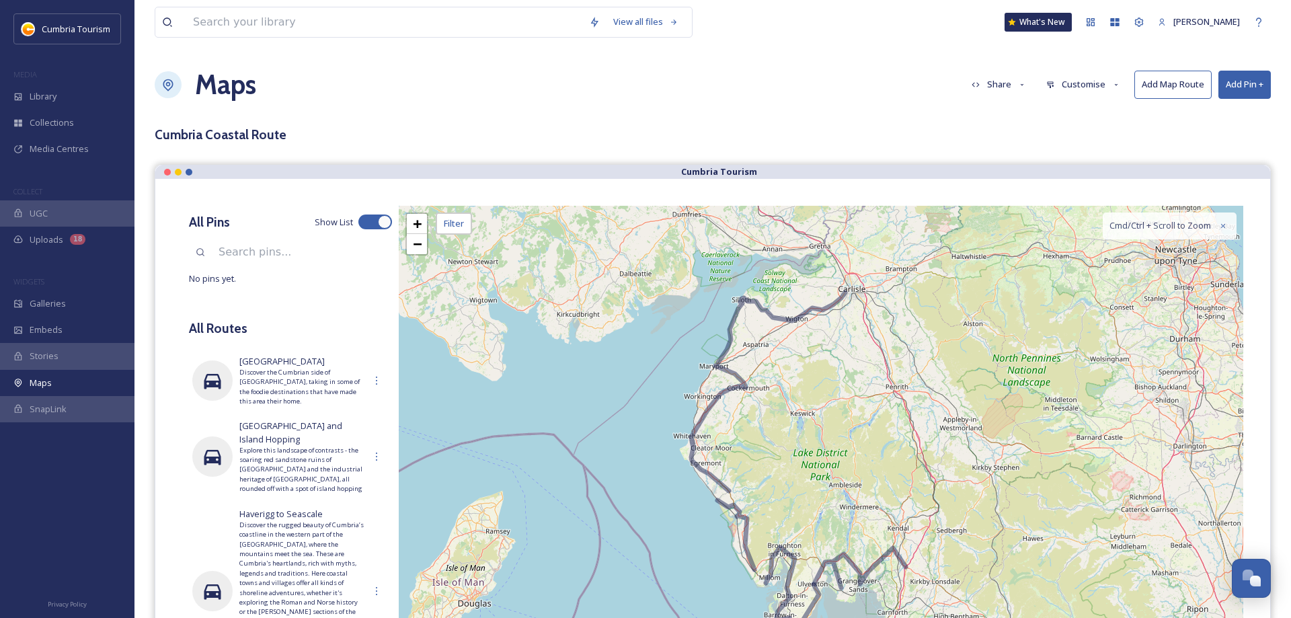
click at [1143, 73] on button "Add Map Route" at bounding box center [1172, 85] width 77 height 28
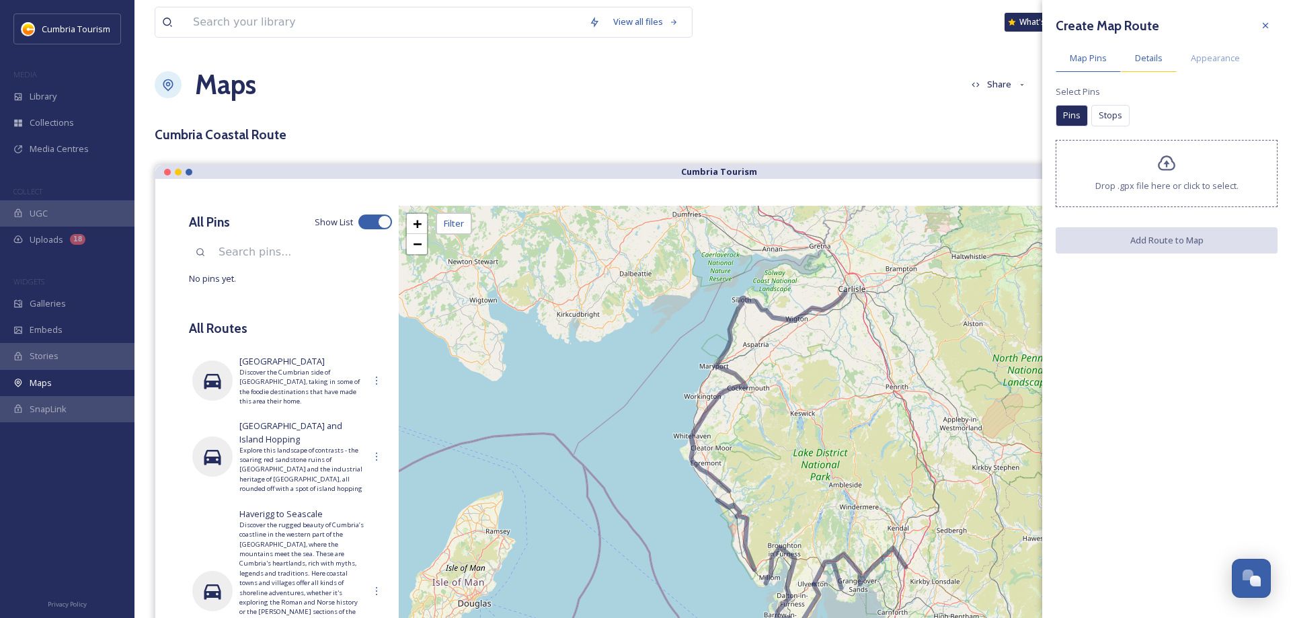
click at [1130, 49] on div "Details" at bounding box center [1149, 58] width 56 height 28
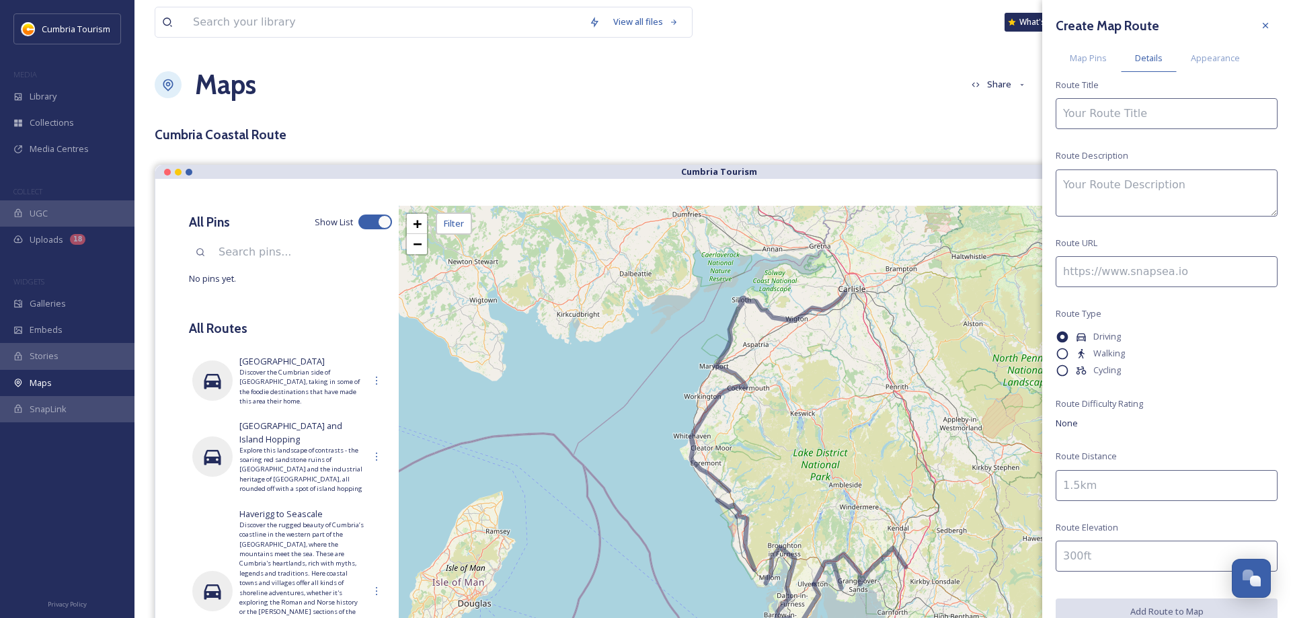
click at [1099, 126] on input at bounding box center [1167, 113] width 222 height 31
paste input "The Roman Frontier"
type input "The Roman Frontier"
drag, startPoint x: 1112, startPoint y: 211, endPoint x: 1115, endPoint y: 200, distance: 11.1
click at [1114, 204] on textarea at bounding box center [1167, 192] width 222 height 47
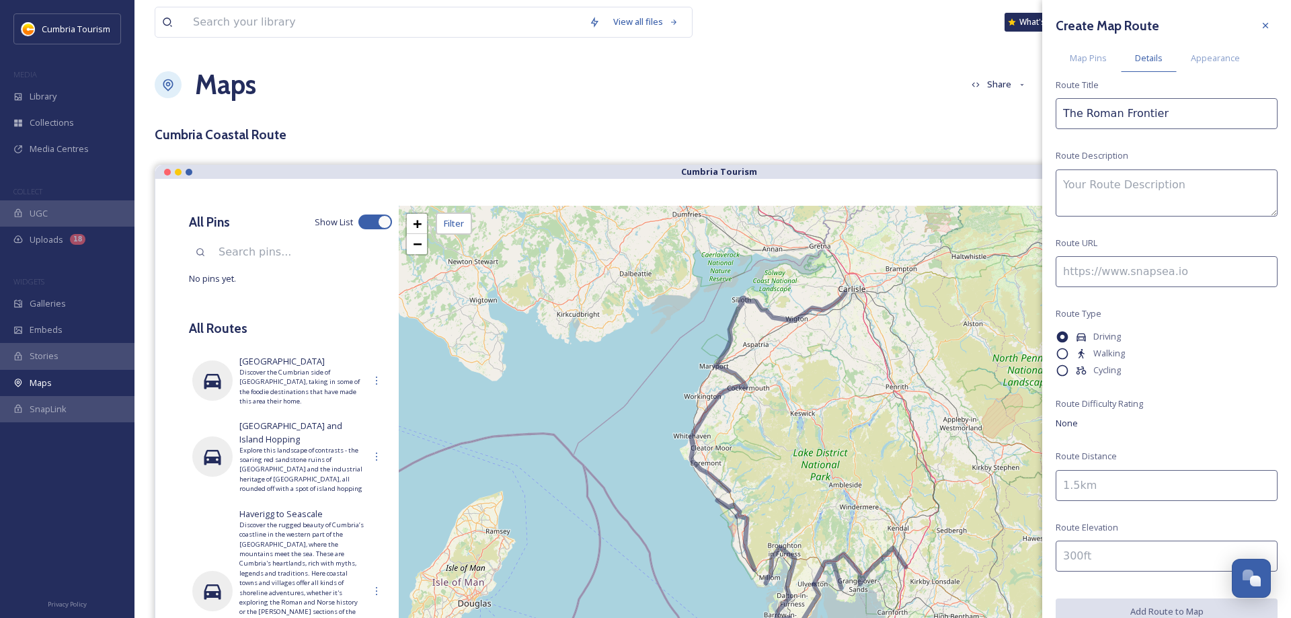
paste textarea "If you feel like you can easily conquer the CCR200 then try out Roman Frontier …"
type textarea "If you feel like you can easily conquer the CCR200 then try out Roman Frontier …"
click at [1218, 271] on input at bounding box center [1167, 271] width 222 height 31
paste input "[URL][DOMAIN_NAME]"
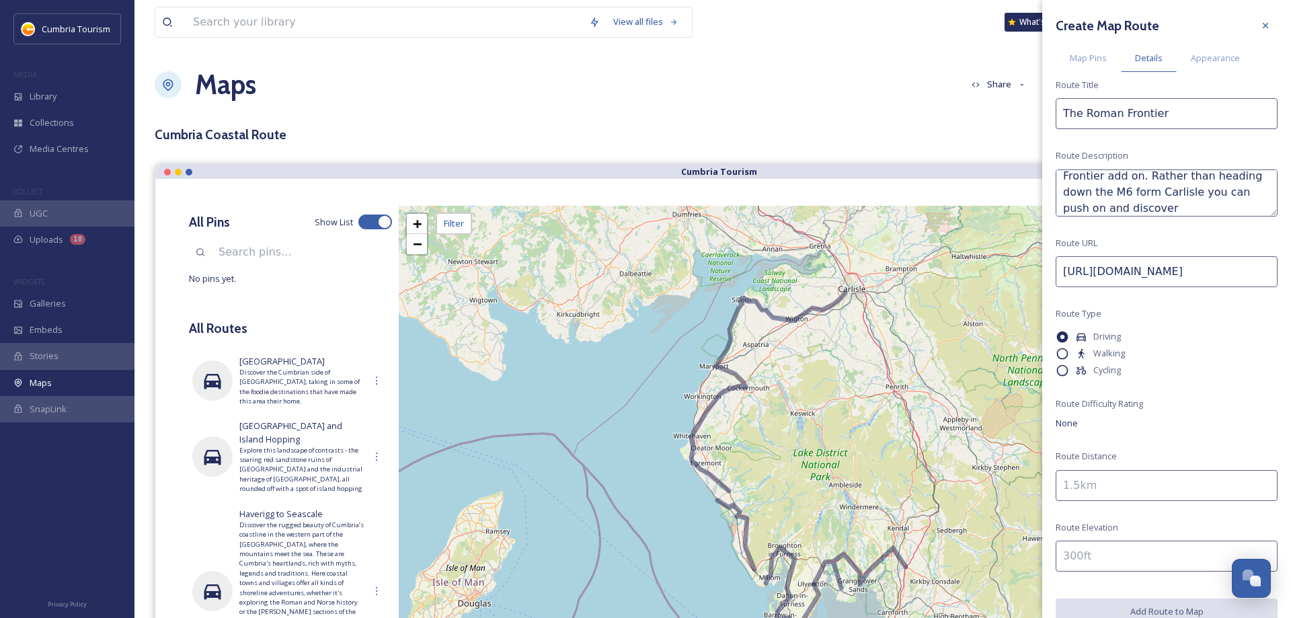
scroll to position [0, 214]
type input "[URL][DOMAIN_NAME]"
click at [1107, 480] on input at bounding box center [1167, 485] width 222 height 31
type input "34 miles"
click at [1087, 67] on div "Map Pins" at bounding box center [1088, 58] width 65 height 28
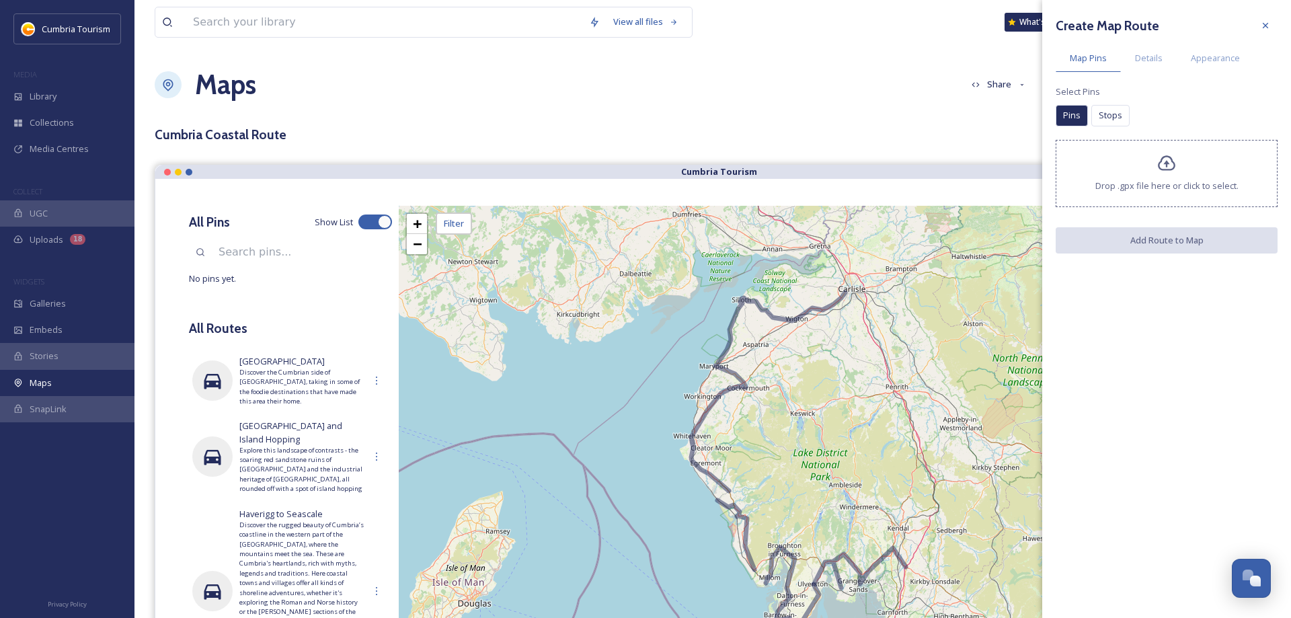
click at [1104, 167] on div "Drop .gpx file here or click to select." at bounding box center [1167, 173] width 222 height 67
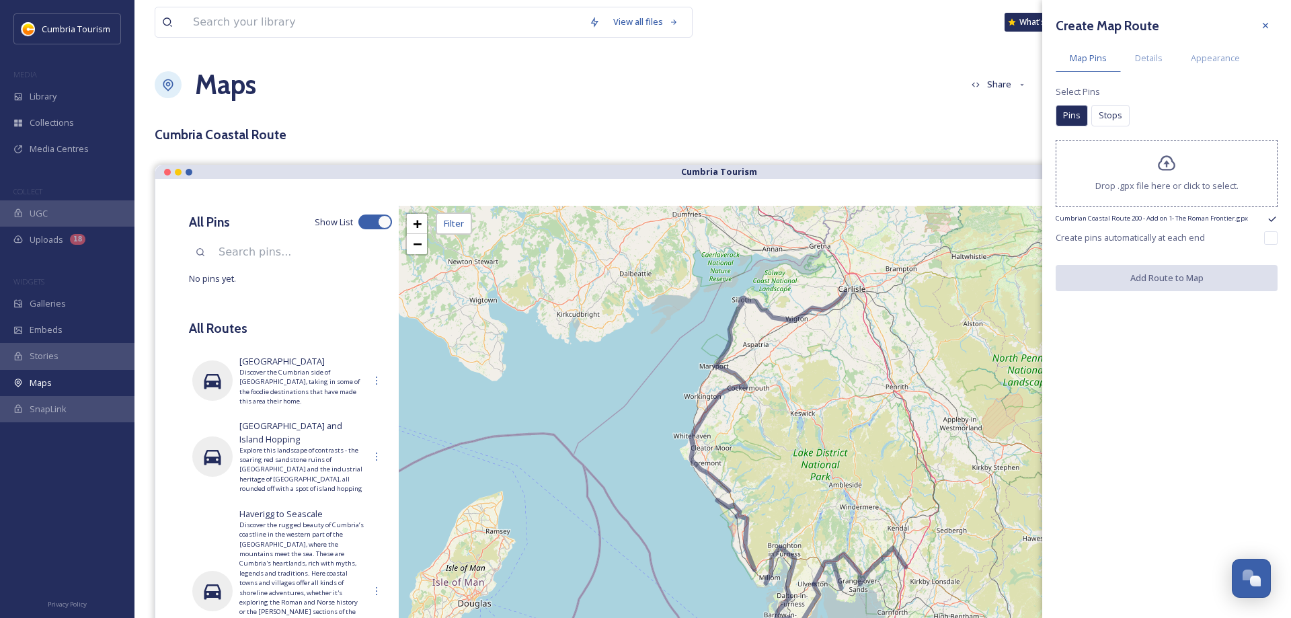
drag, startPoint x: 1271, startPoint y: 235, endPoint x: 1242, endPoint y: 264, distance: 41.4
click at [1270, 235] on input "checkbox" at bounding box center [1270, 237] width 13 height 13
checkbox input "true"
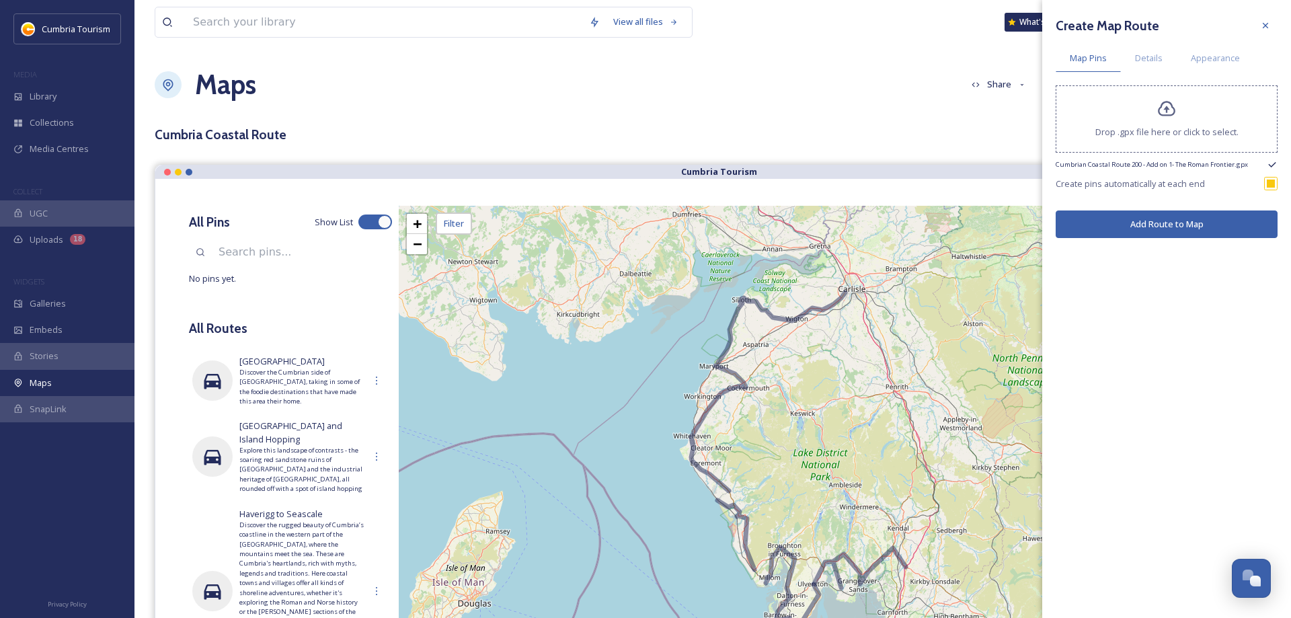
click at [1210, 223] on button "Add Route to Map" at bounding box center [1167, 224] width 222 height 28
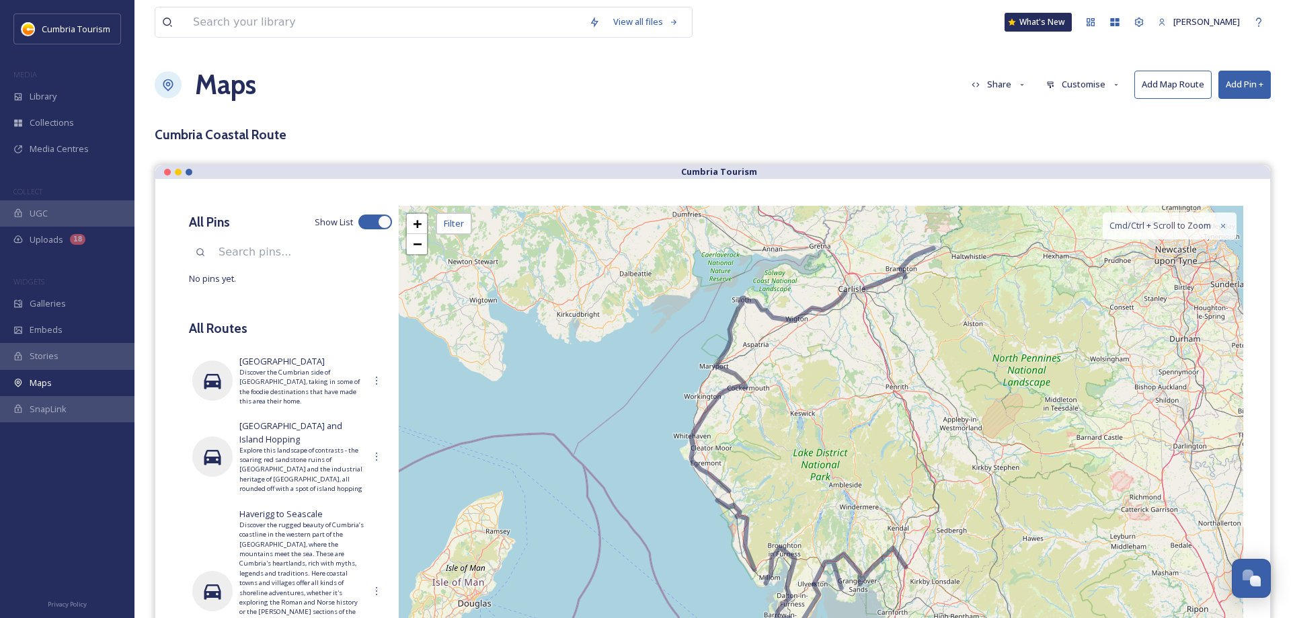
click at [1158, 91] on button "Add Map Route" at bounding box center [1172, 85] width 77 height 28
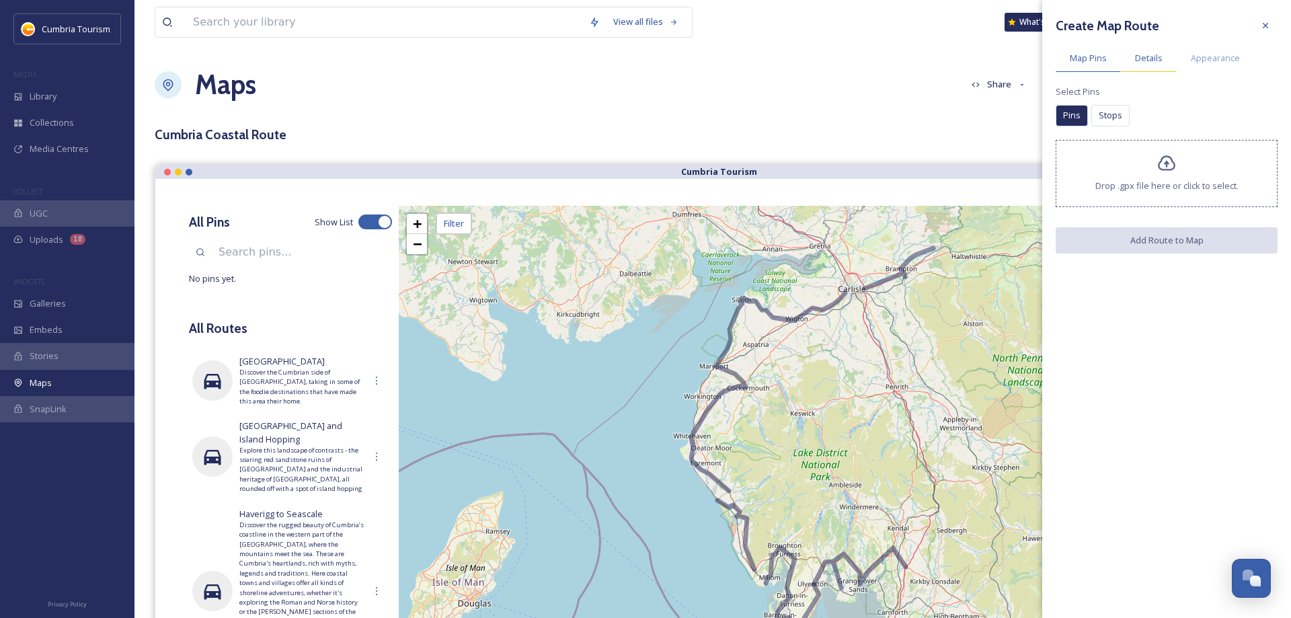
click at [1152, 61] on span "Details" at bounding box center [1149, 58] width 28 height 13
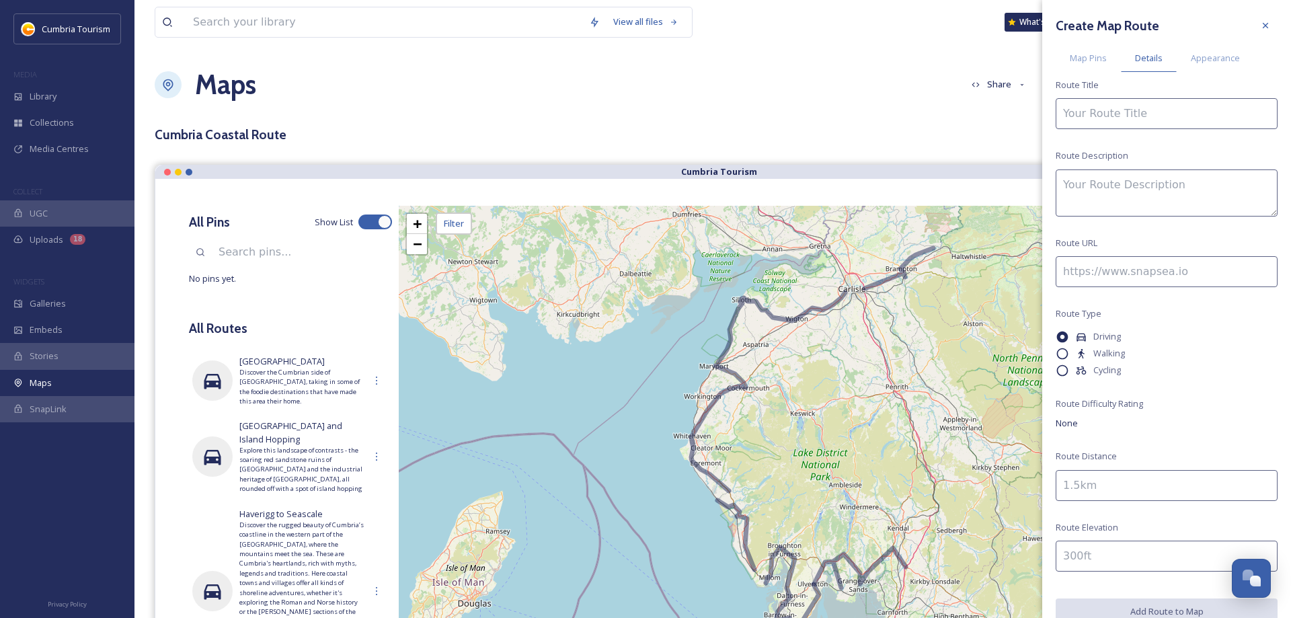
click at [1094, 111] on input at bounding box center [1167, 113] width 222 height 31
paste input "[PERSON_NAME] and The North Pennines AONB"
type input "[PERSON_NAME] and The North Pennines AONB"
click at [1095, 192] on textarea at bounding box center [1167, 192] width 222 height 47
paste textarea "Discover [PERSON_NAME] and The North Pennines AONB. Travel along the A686, once…"
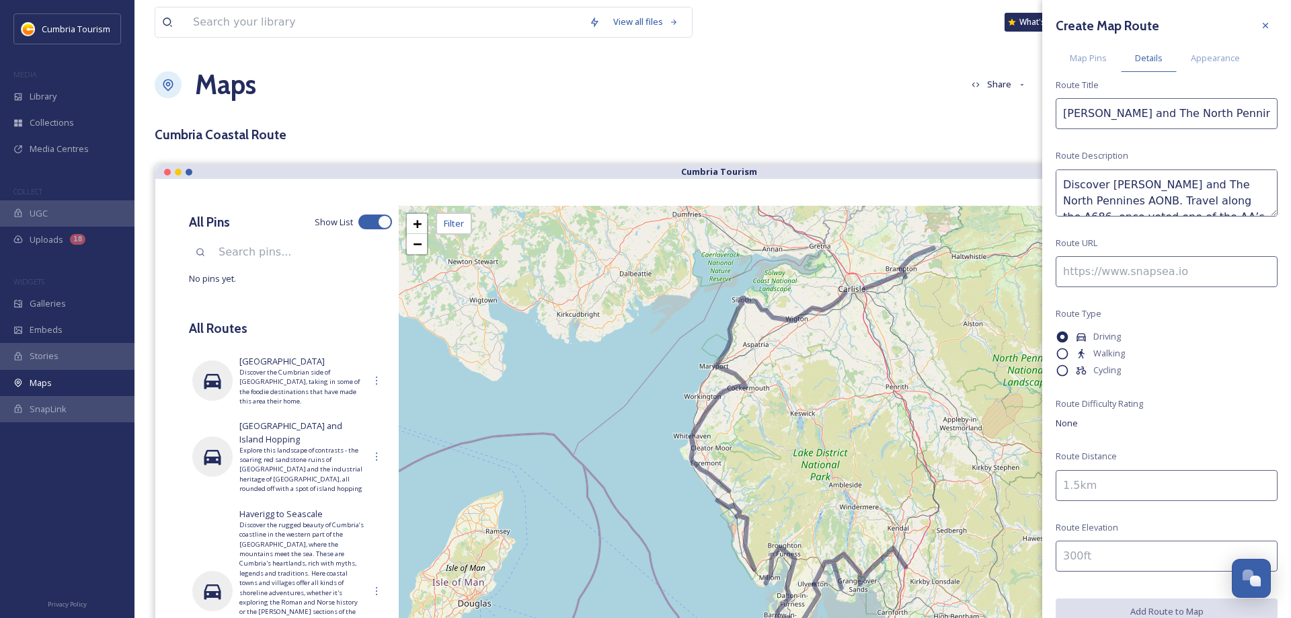
scroll to position [170, 0]
type textarea "Discover [PERSON_NAME] and The North Pennines AONB. Travel along the A686, once…"
click at [1144, 274] on input at bounding box center [1167, 271] width 222 height 31
paste input "[URL][DOMAIN_NAME]"
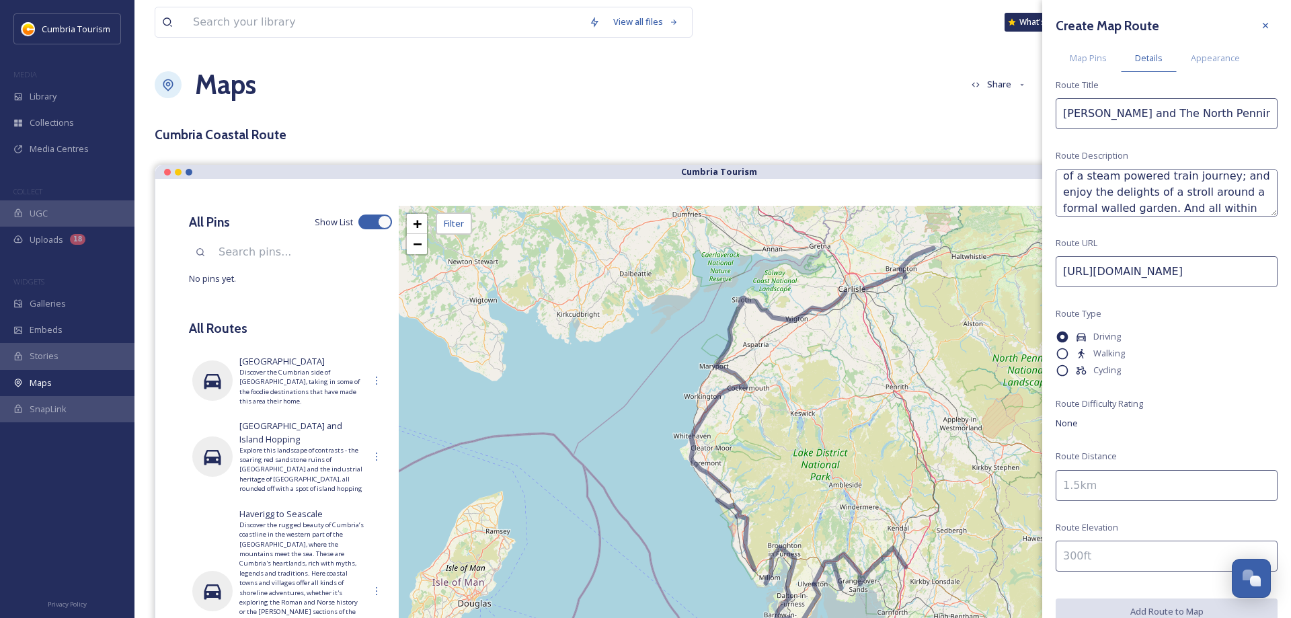
type input "[URL][DOMAIN_NAME]"
drag, startPoint x: 1118, startPoint y: 503, endPoint x: 1120, endPoint y: 496, distance: 7.7
click at [1120, 496] on div "Create Map Route Map Pins Details Appearance Route Title Alston and The North P…" at bounding box center [1166, 319] width 249 height 638
click at [1119, 487] on input at bounding box center [1167, 485] width 222 height 31
type input "20 miles"
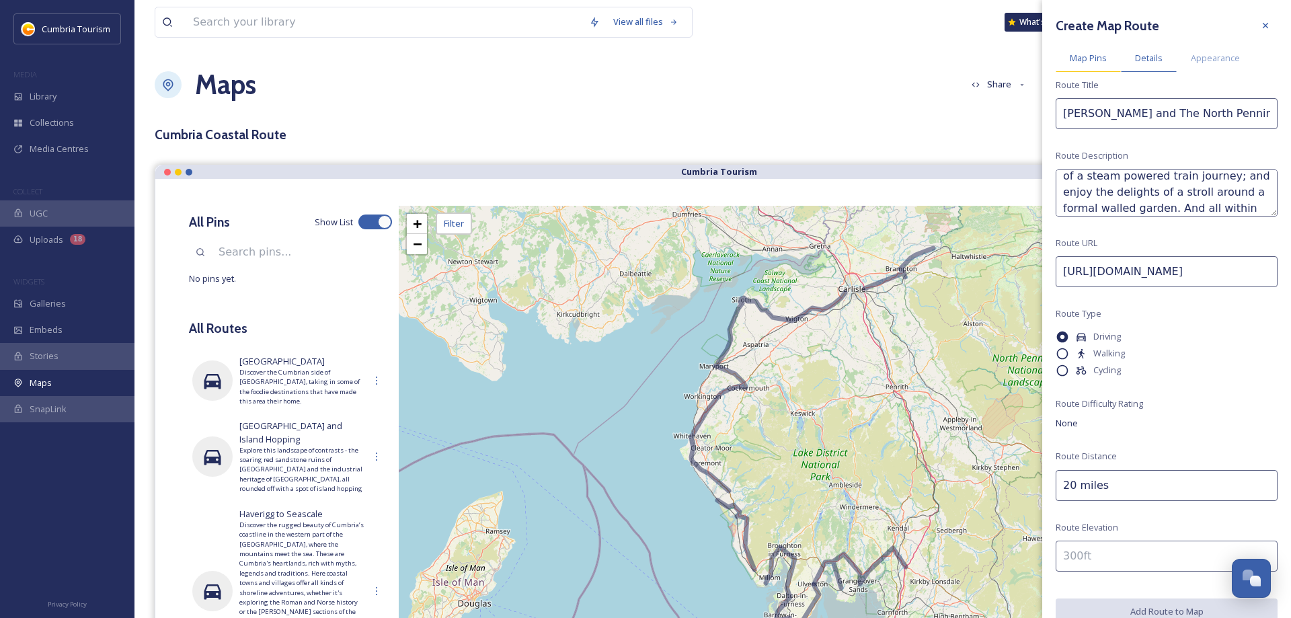
click at [1076, 63] on span "Map Pins" at bounding box center [1088, 58] width 37 height 13
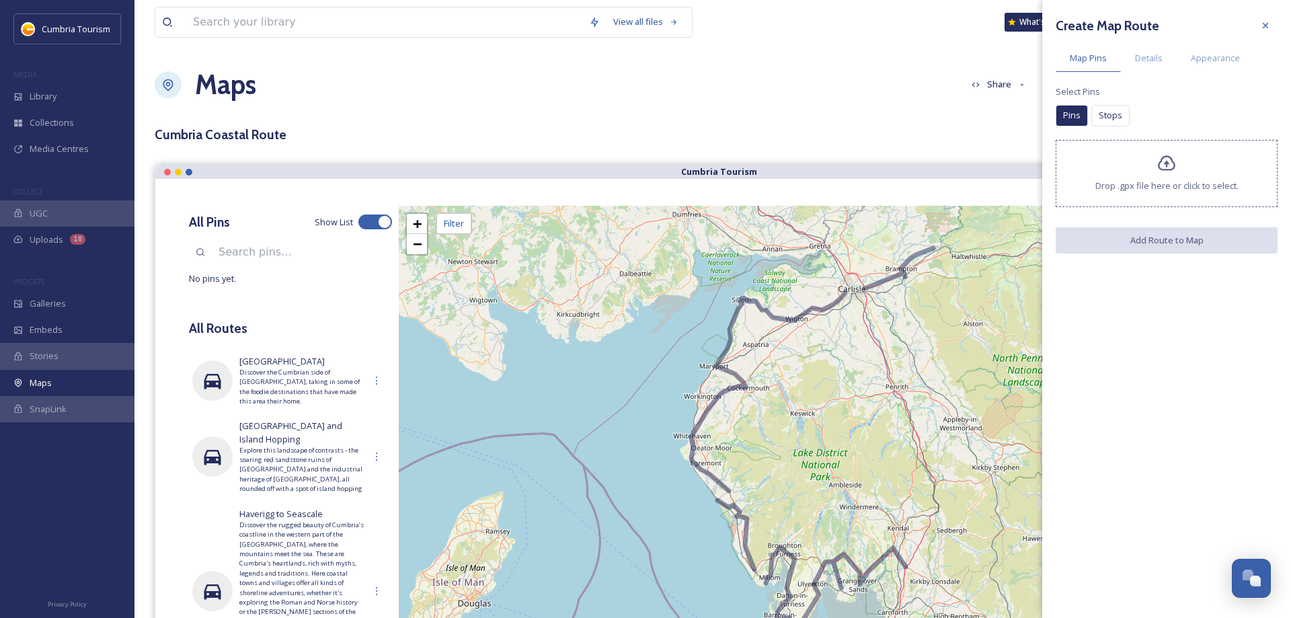
click at [1159, 165] on icon at bounding box center [1166, 162] width 17 height 15
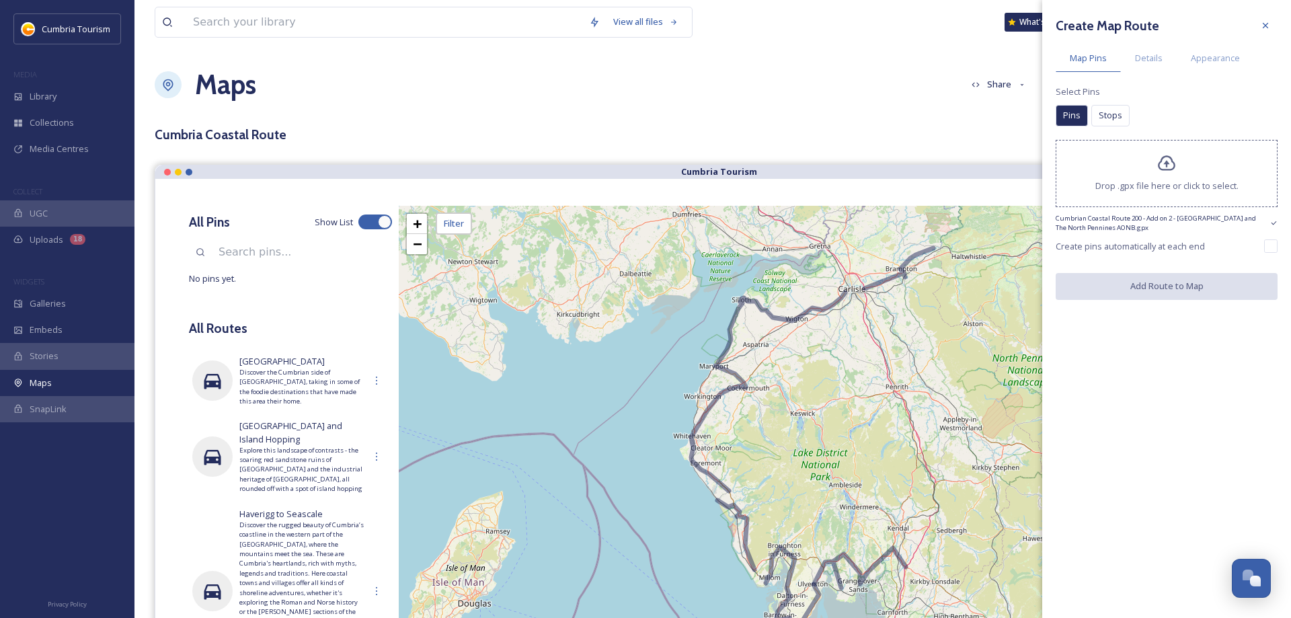
click at [1269, 250] on div "Create Map Route Map Pins Details Appearance Select Pins Pins Stops Pins Stops …" at bounding box center [1166, 156] width 249 height 313
click at [1269, 249] on input "checkbox" at bounding box center [1270, 245] width 13 height 13
checkbox input "true"
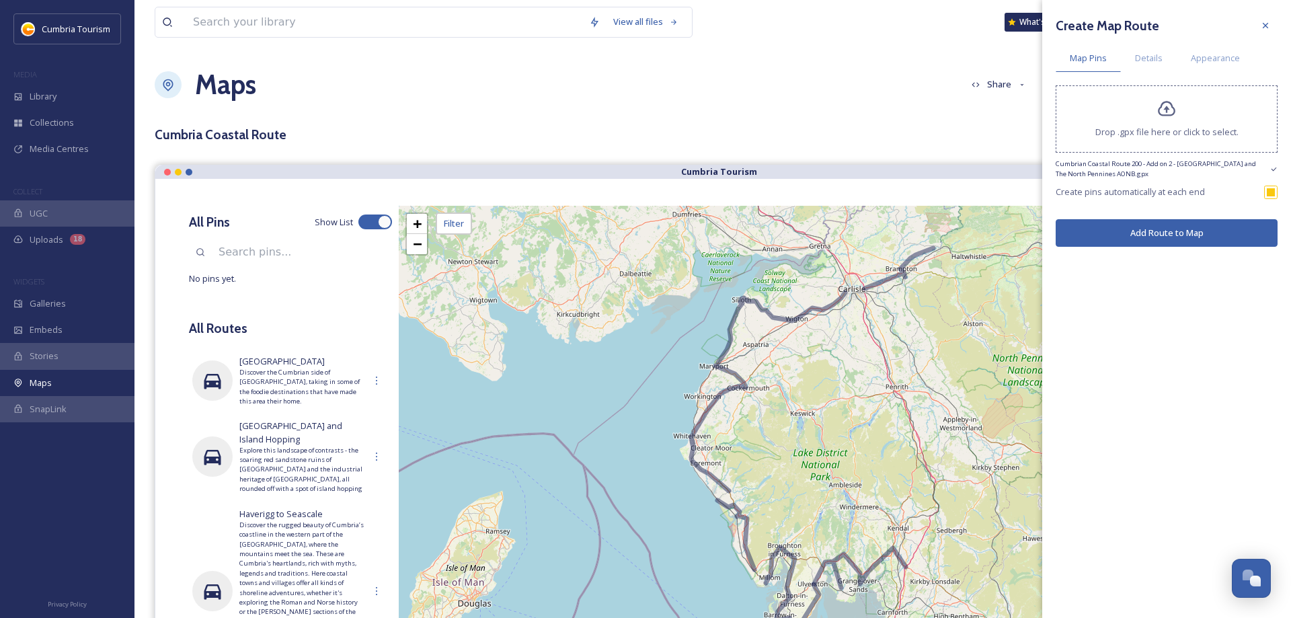
click at [1195, 243] on button "Add Route to Map" at bounding box center [1167, 233] width 222 height 28
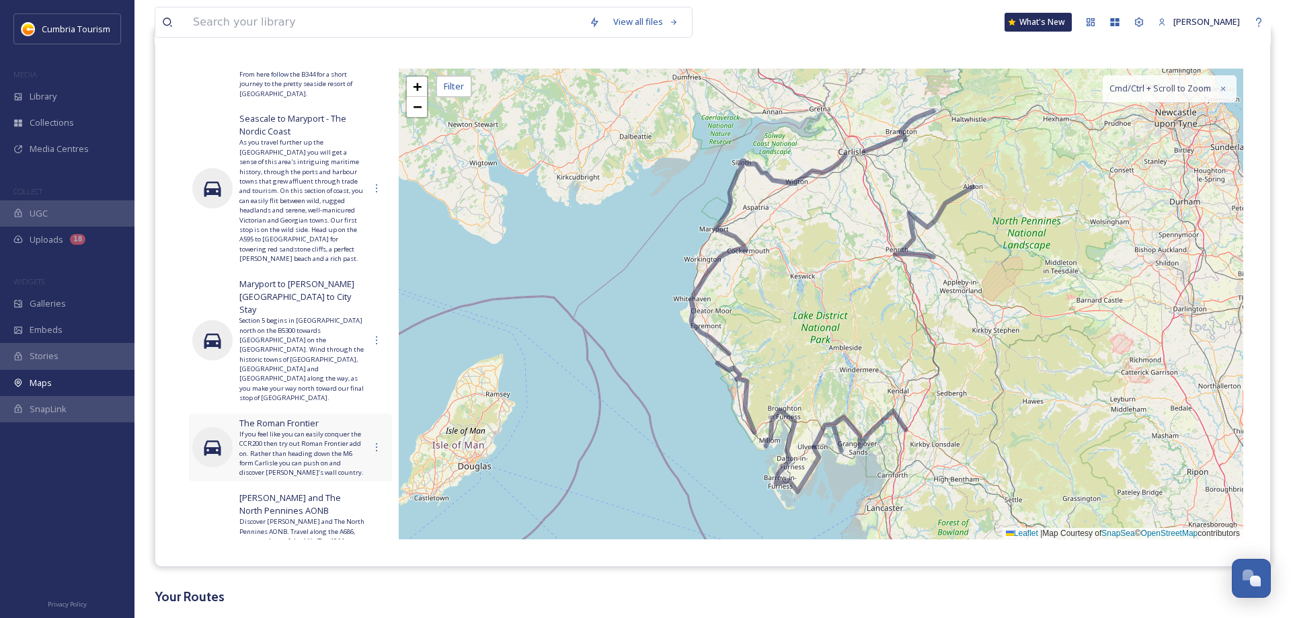
scroll to position [473, 0]
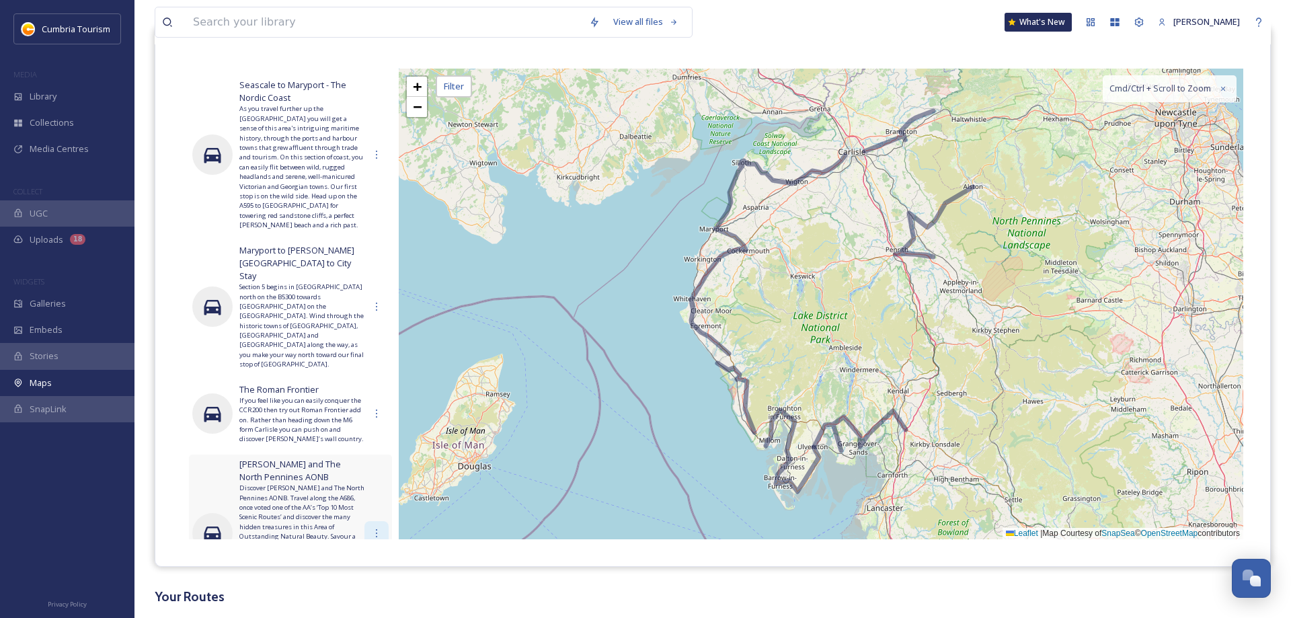
click at [377, 528] on icon at bounding box center [376, 533] width 11 height 11
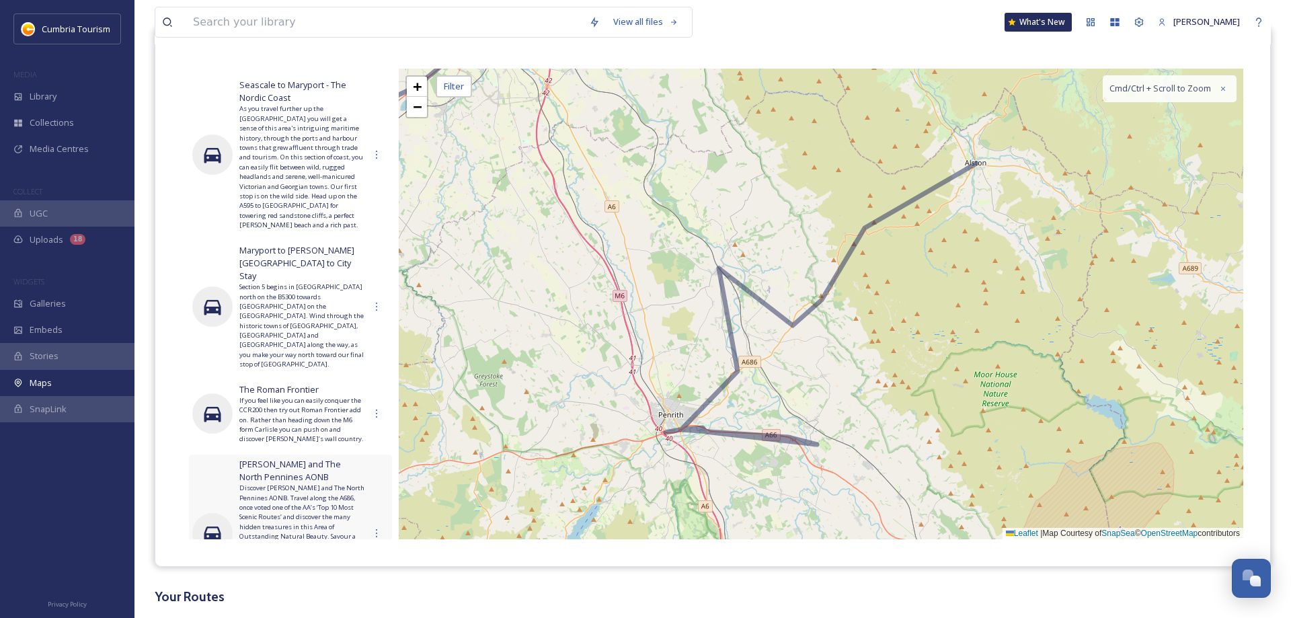
click at [368, 583] on span "Delete" at bounding box center [367, 589] width 27 height 13
click at [366, 583] on span "Delete" at bounding box center [367, 589] width 27 height 13
click at [366, 556] on span "Edit" at bounding box center [361, 562] width 15 height 13
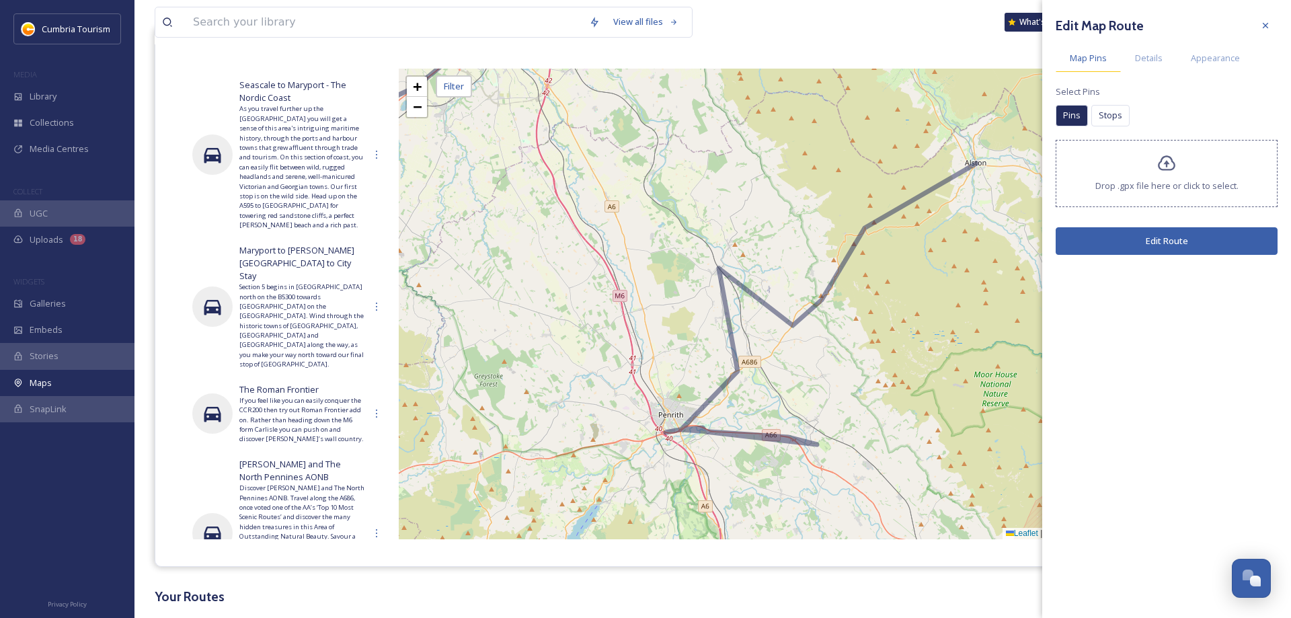
click at [1098, 54] on span "Map Pins" at bounding box center [1088, 58] width 37 height 13
click at [1214, 58] on span "Appearance" at bounding box center [1215, 58] width 49 height 13
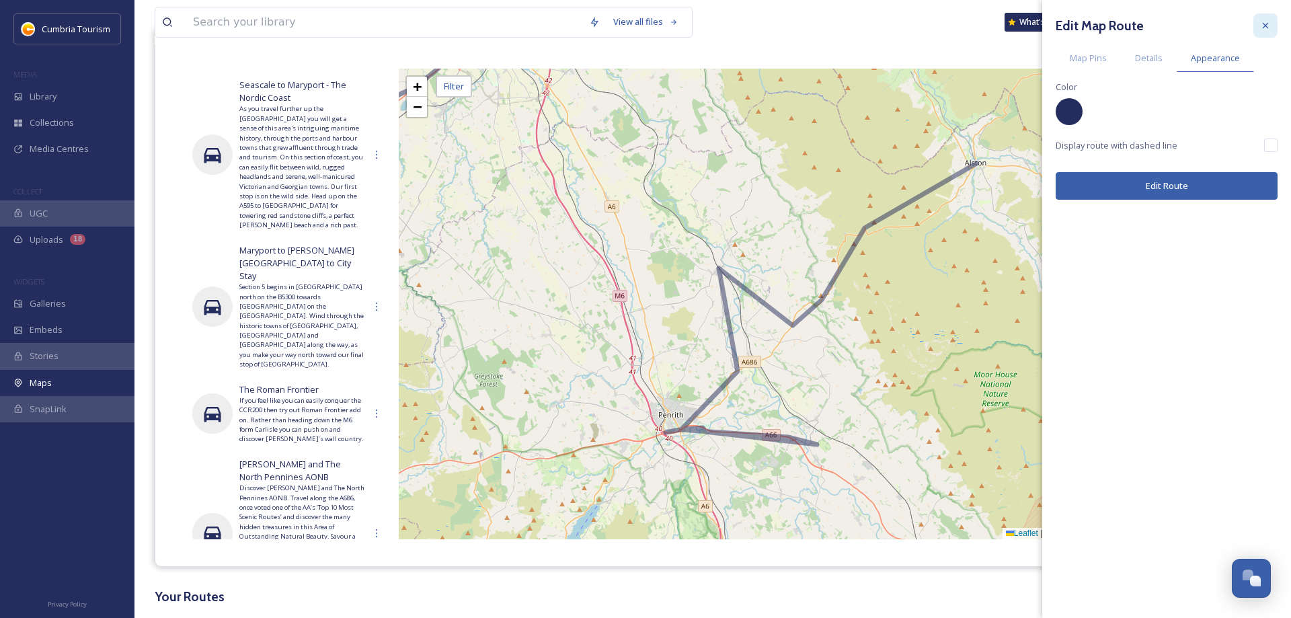
click at [1268, 28] on icon at bounding box center [1265, 25] width 11 height 11
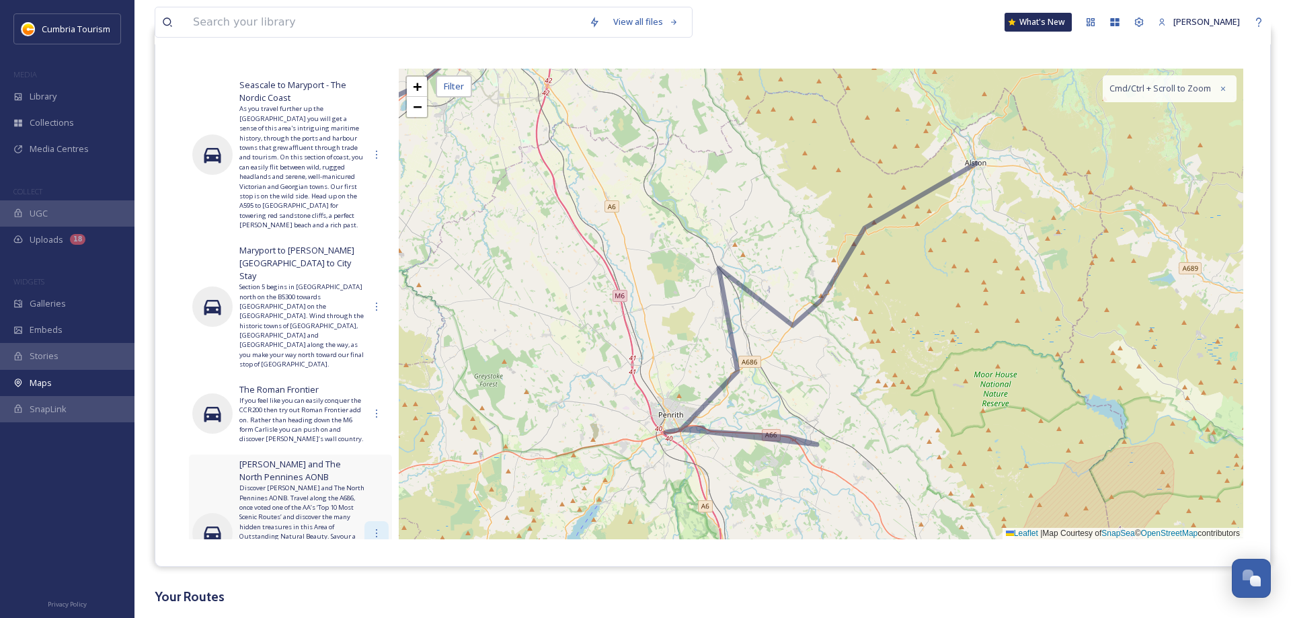
click at [377, 528] on icon at bounding box center [376, 533] width 11 height 11
click at [373, 583] on span "Delete" at bounding box center [367, 589] width 27 height 13
click at [364, 583] on span "Delete" at bounding box center [367, 589] width 27 height 13
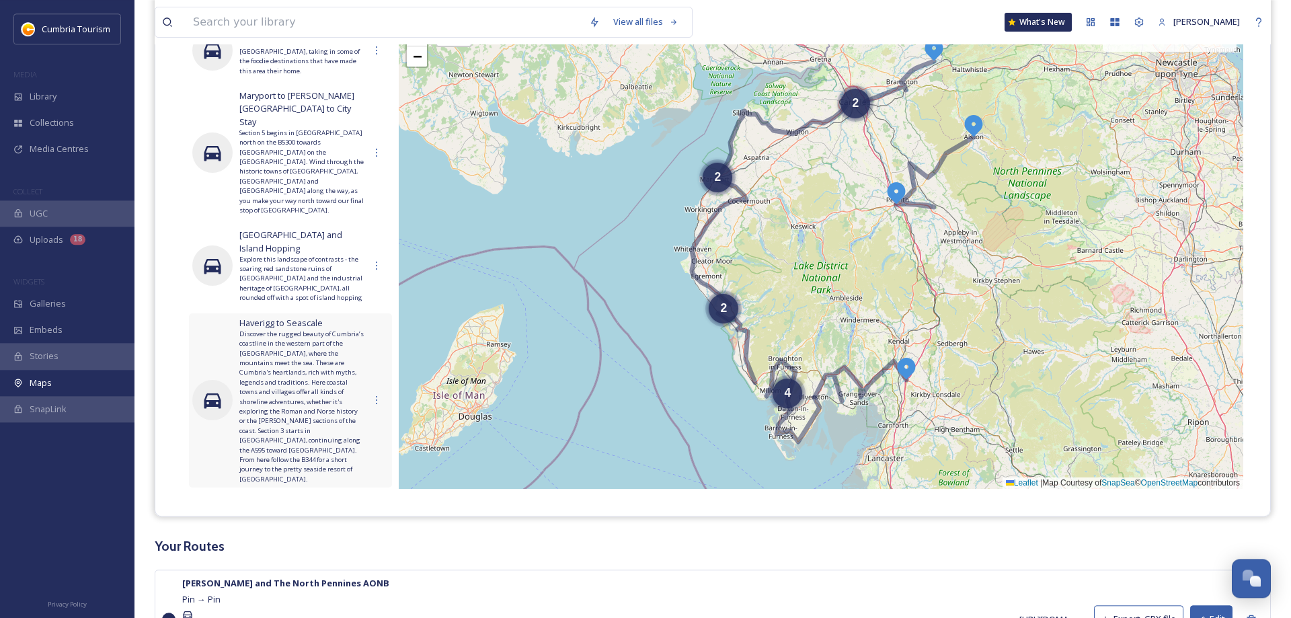
scroll to position [206, 0]
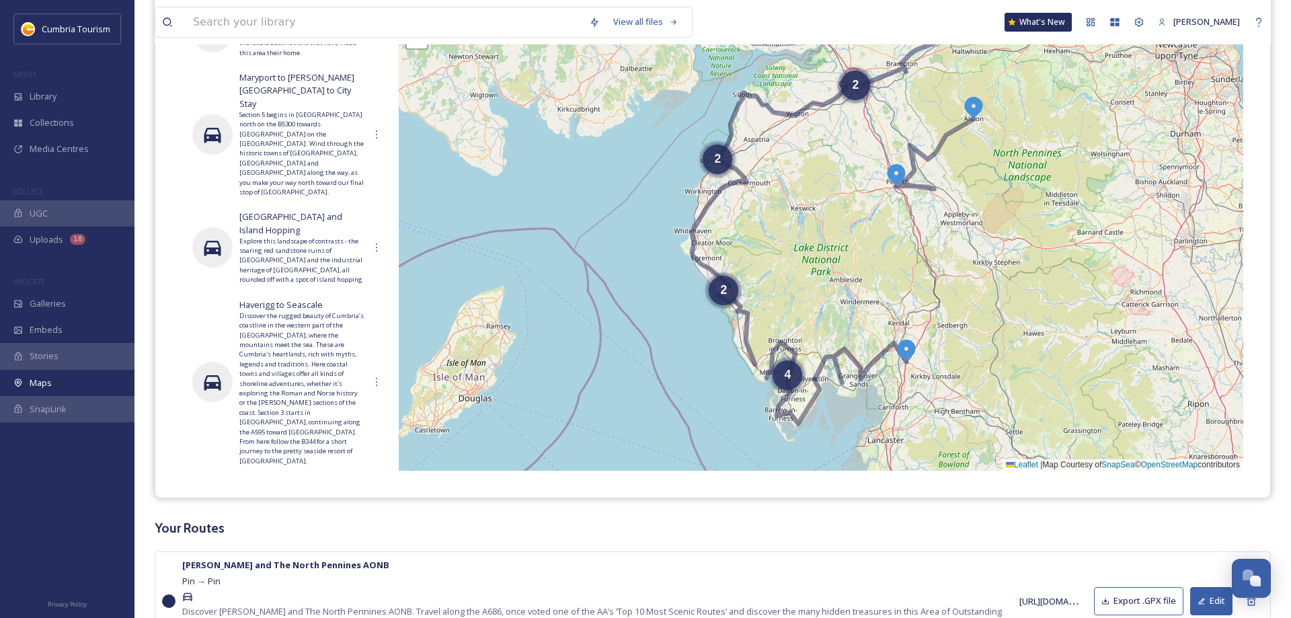
click at [342, 492] on span "If you feel like you can easily conquer the CCR200 then try out Roman Frontier …" at bounding box center [301, 516] width 125 height 48
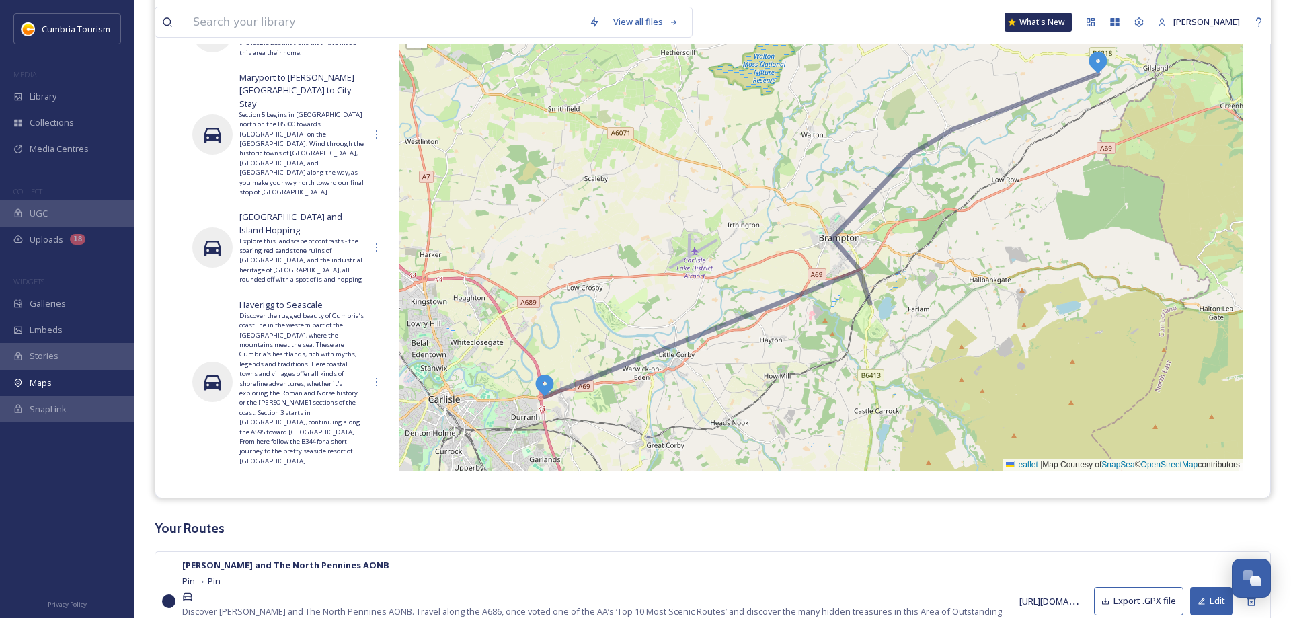
click at [372, 505] on icon at bounding box center [376, 510] width 11 height 11
click at [367, 533] on span "Edit" at bounding box center [361, 539] width 15 height 13
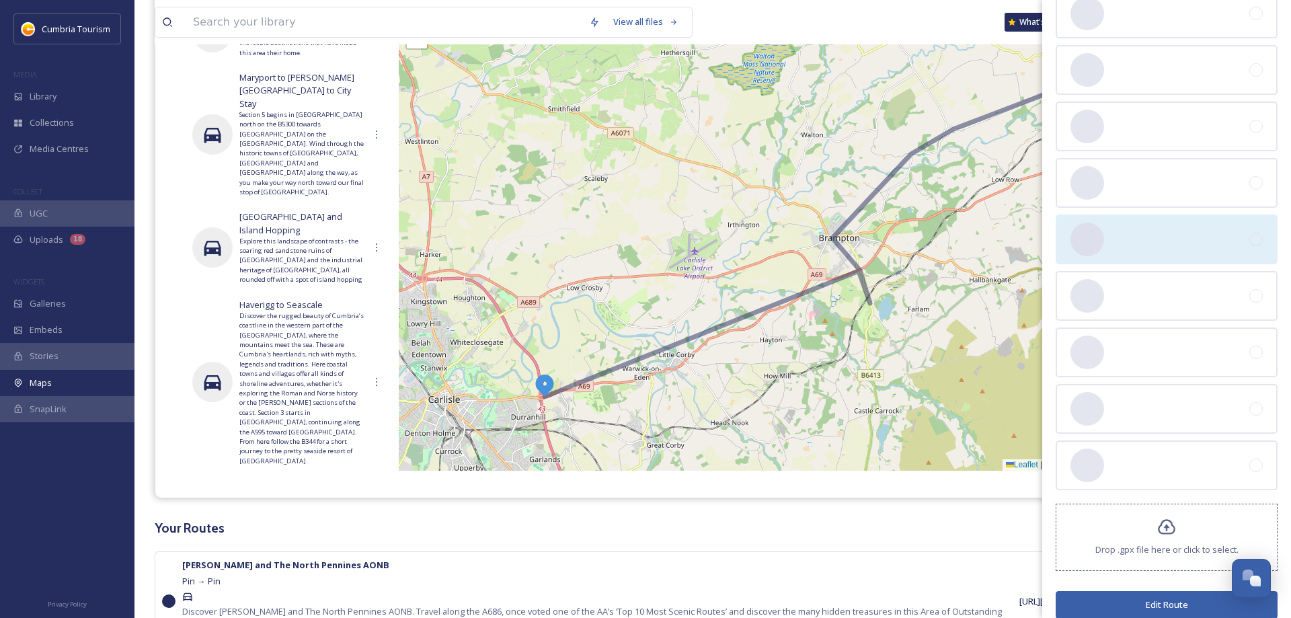
scroll to position [441, 0]
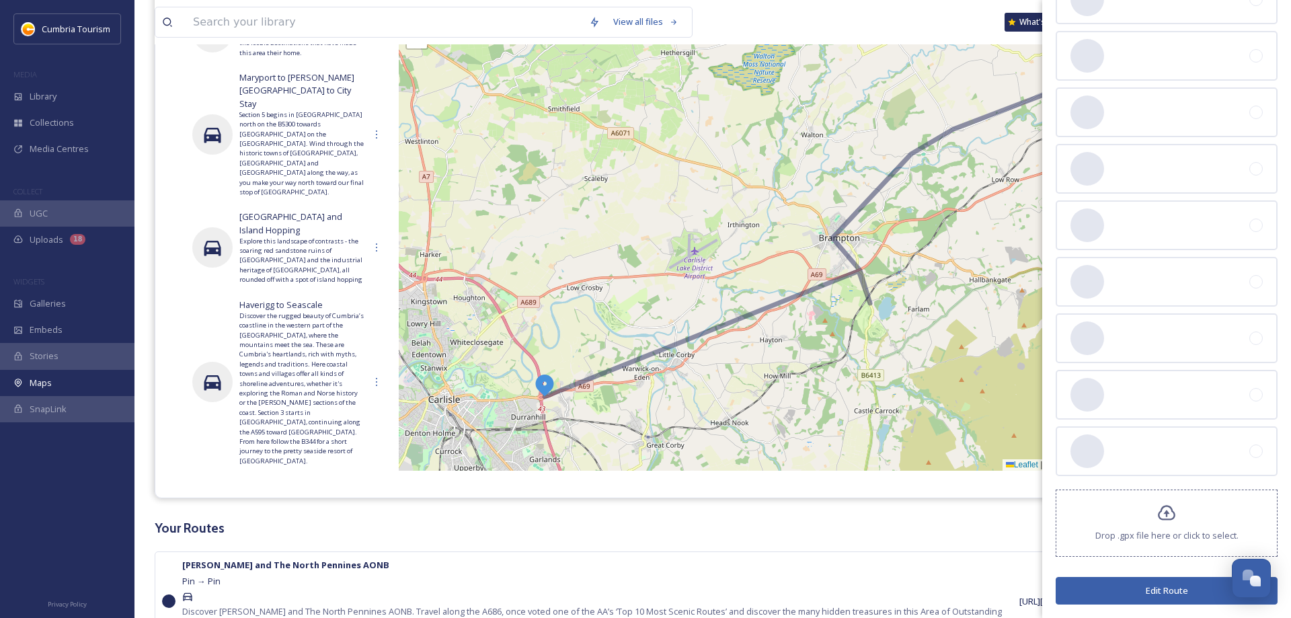
click at [1164, 587] on button "Edit Route" at bounding box center [1167, 591] width 222 height 28
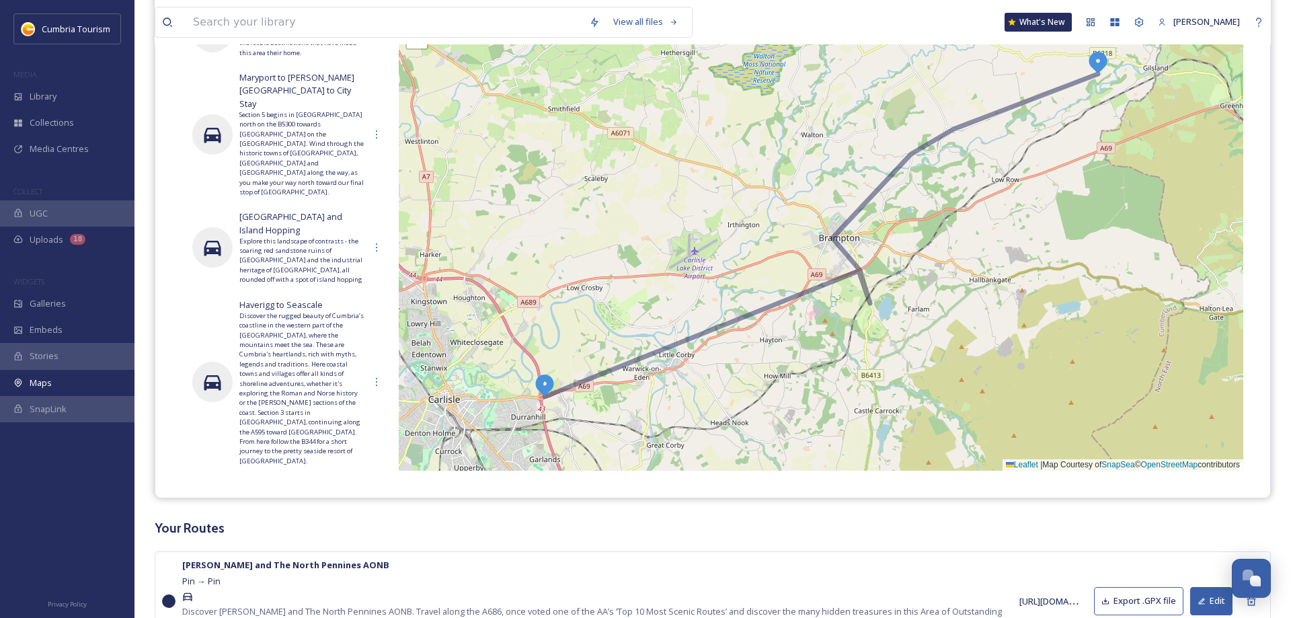
click at [379, 505] on icon at bounding box center [376, 510] width 11 height 11
click at [368, 526] on div "Edit" at bounding box center [368, 539] width 40 height 26
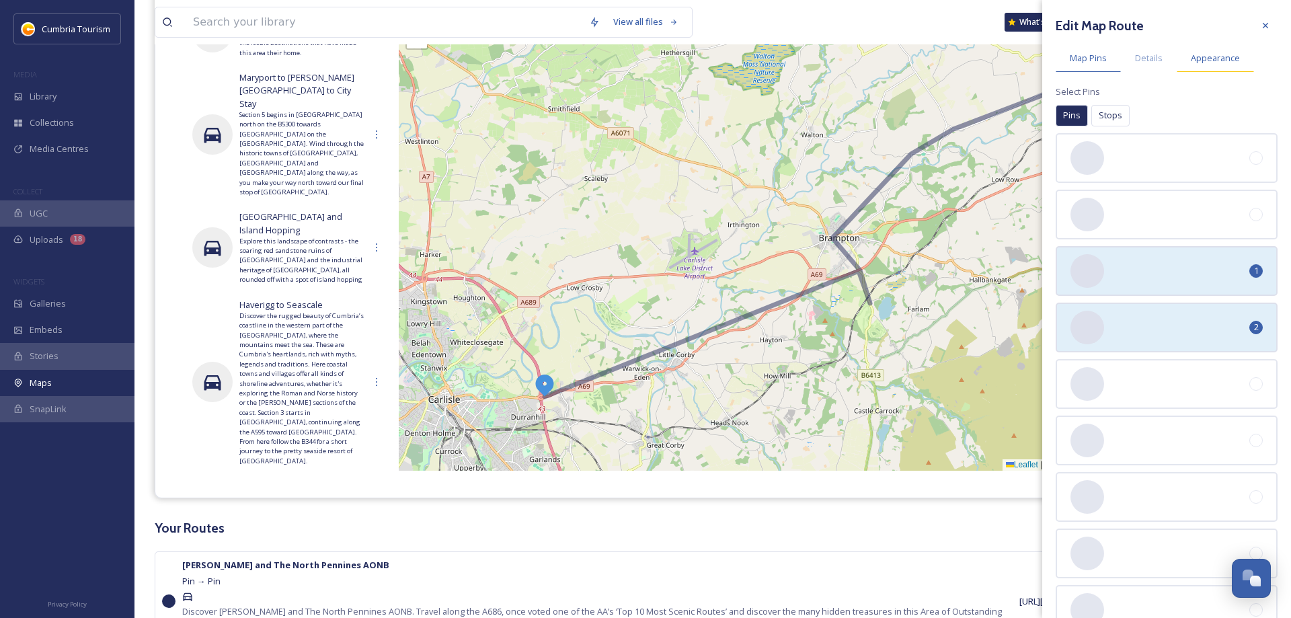
click at [1210, 61] on span "Appearance" at bounding box center [1215, 58] width 49 height 13
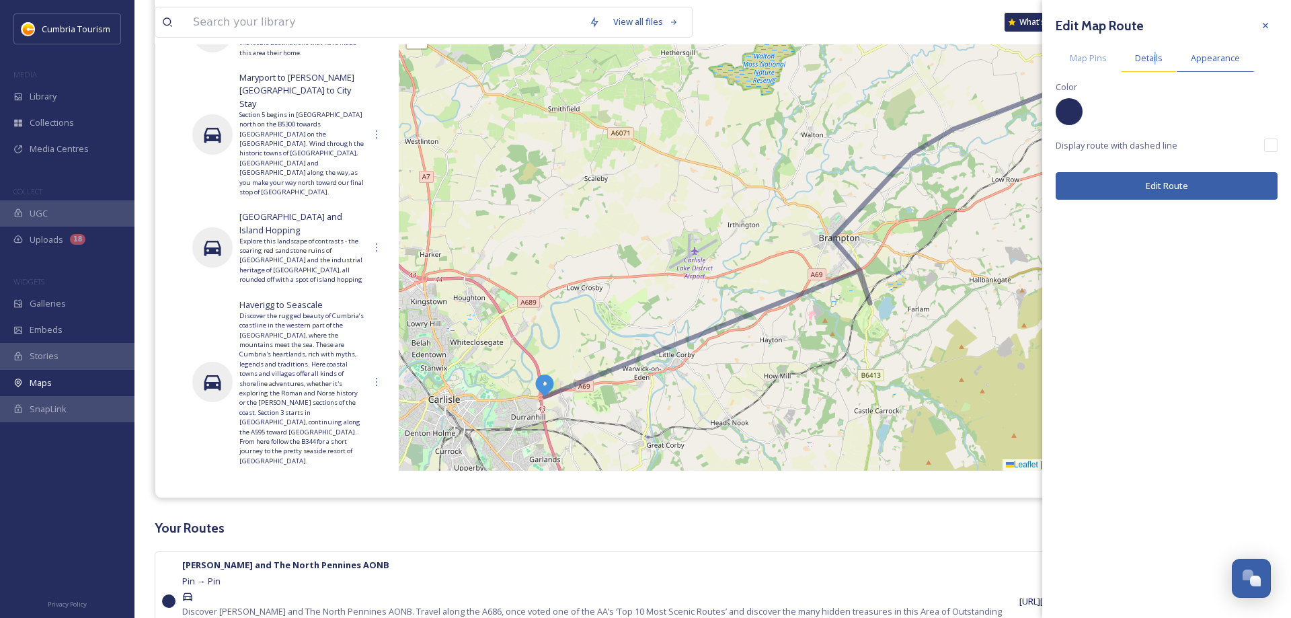
click at [1155, 56] on span "Details" at bounding box center [1149, 58] width 28 height 13
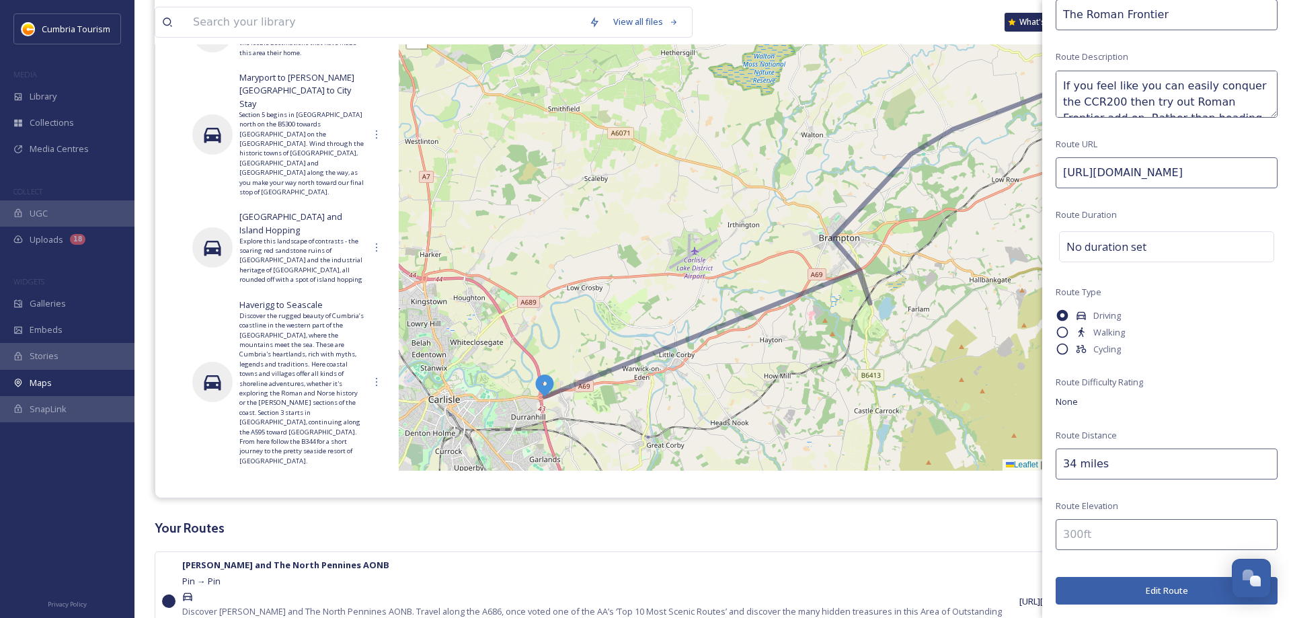
scroll to position [0, 0]
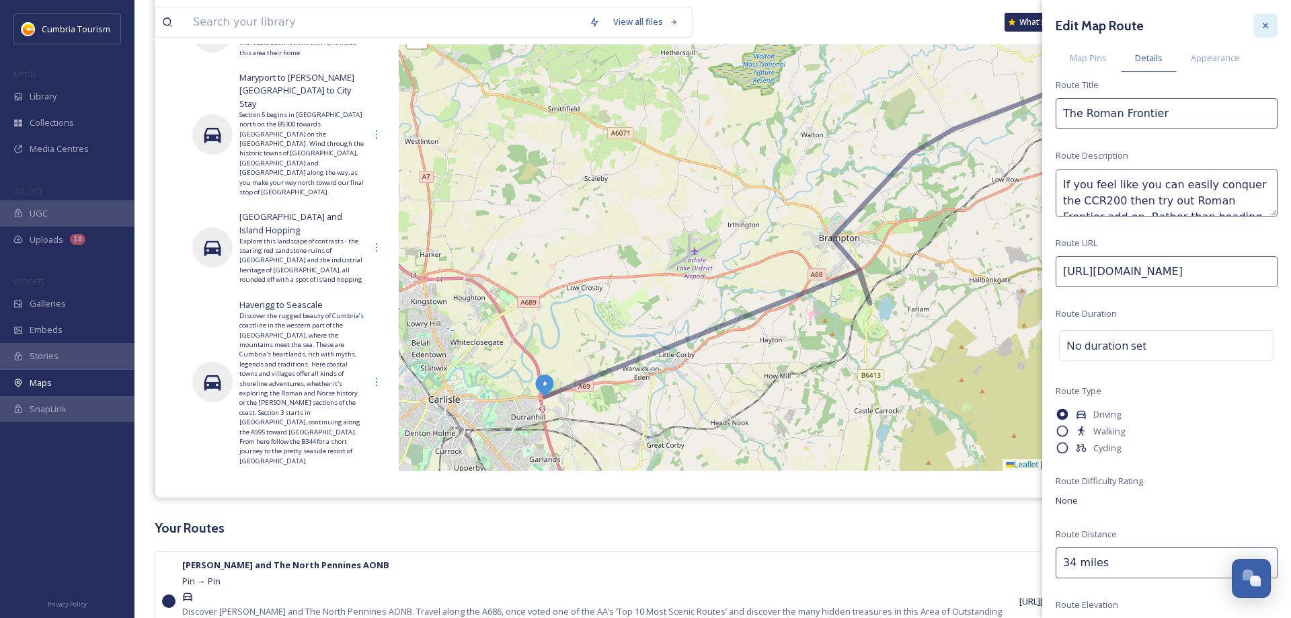
click at [1259, 23] on div at bounding box center [1265, 25] width 24 height 24
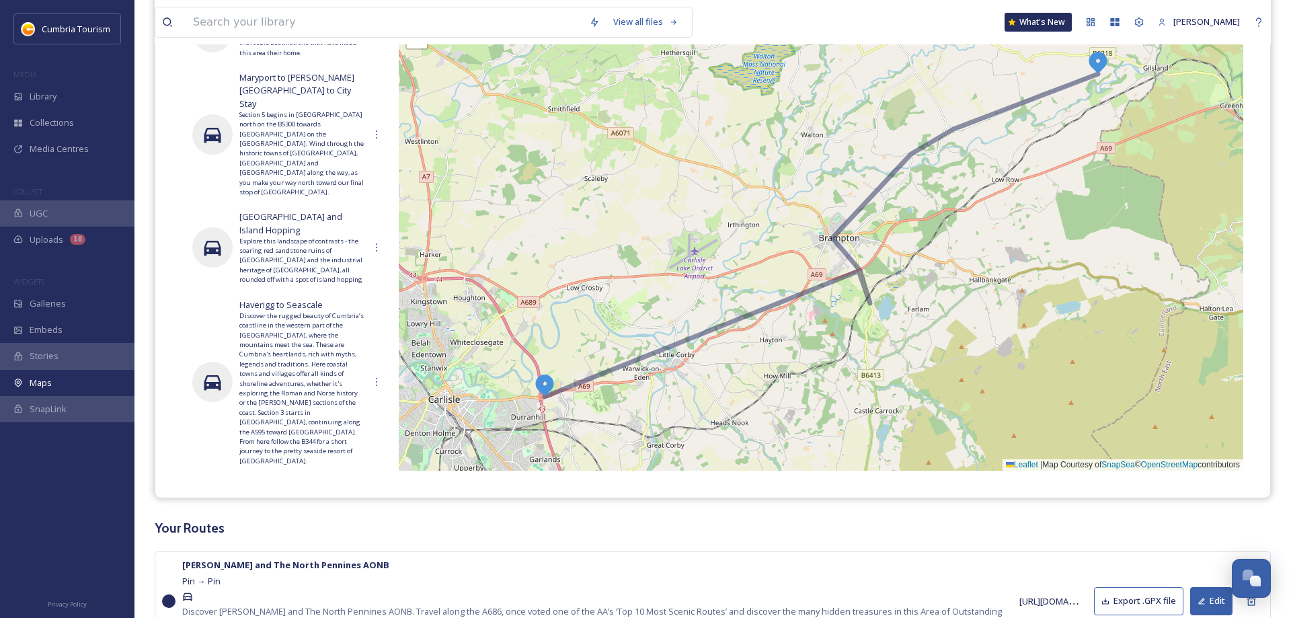
click at [374, 505] on icon at bounding box center [376, 510] width 11 height 11
click at [380, 377] on icon at bounding box center [376, 382] width 11 height 11
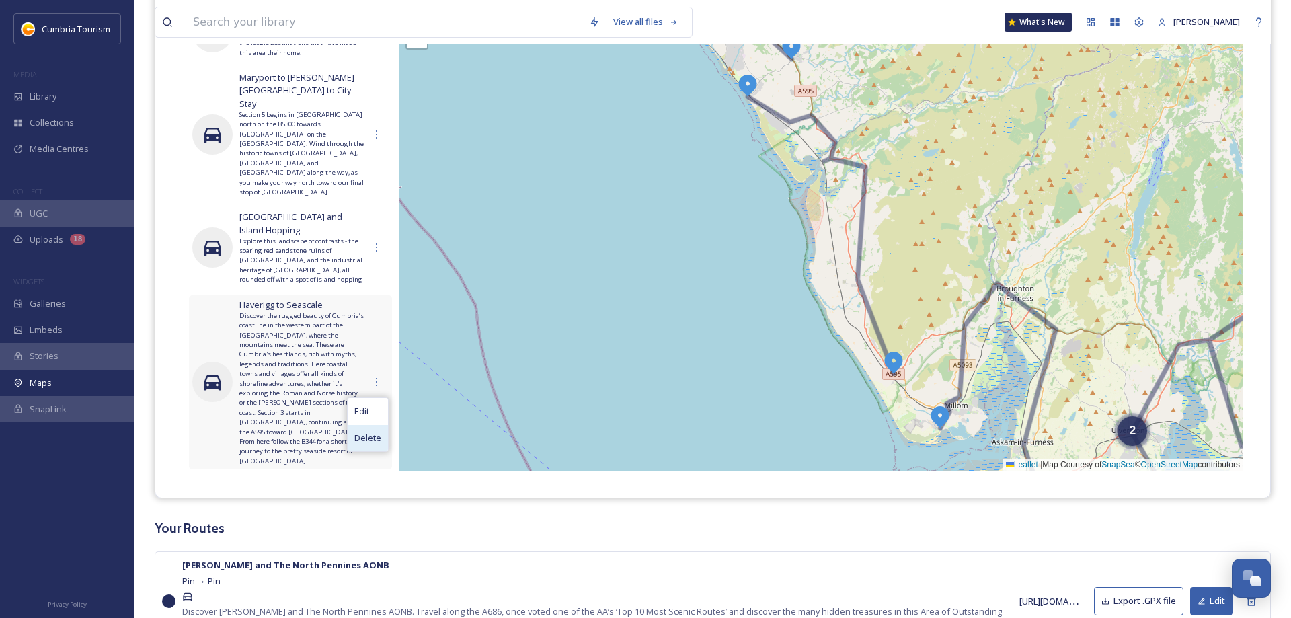
click at [364, 432] on span "Delete" at bounding box center [367, 438] width 27 height 13
click at [362, 432] on span "Delete" at bounding box center [367, 438] width 27 height 13
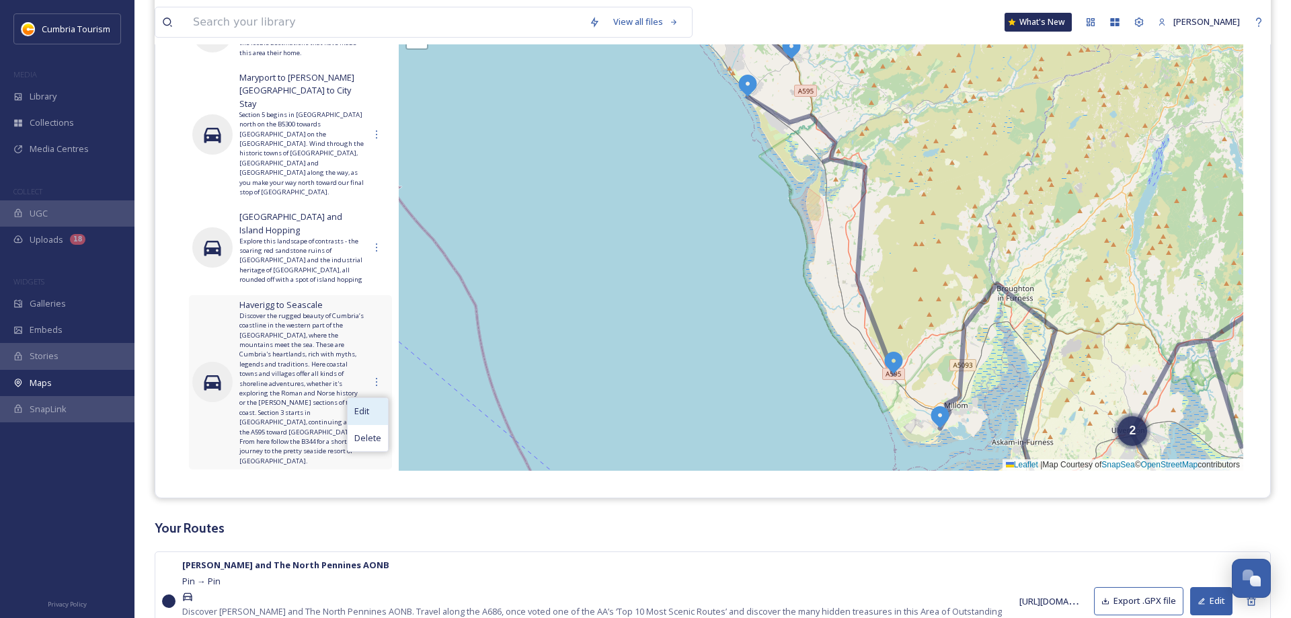
click at [378, 398] on div "Edit" at bounding box center [368, 411] width 40 height 26
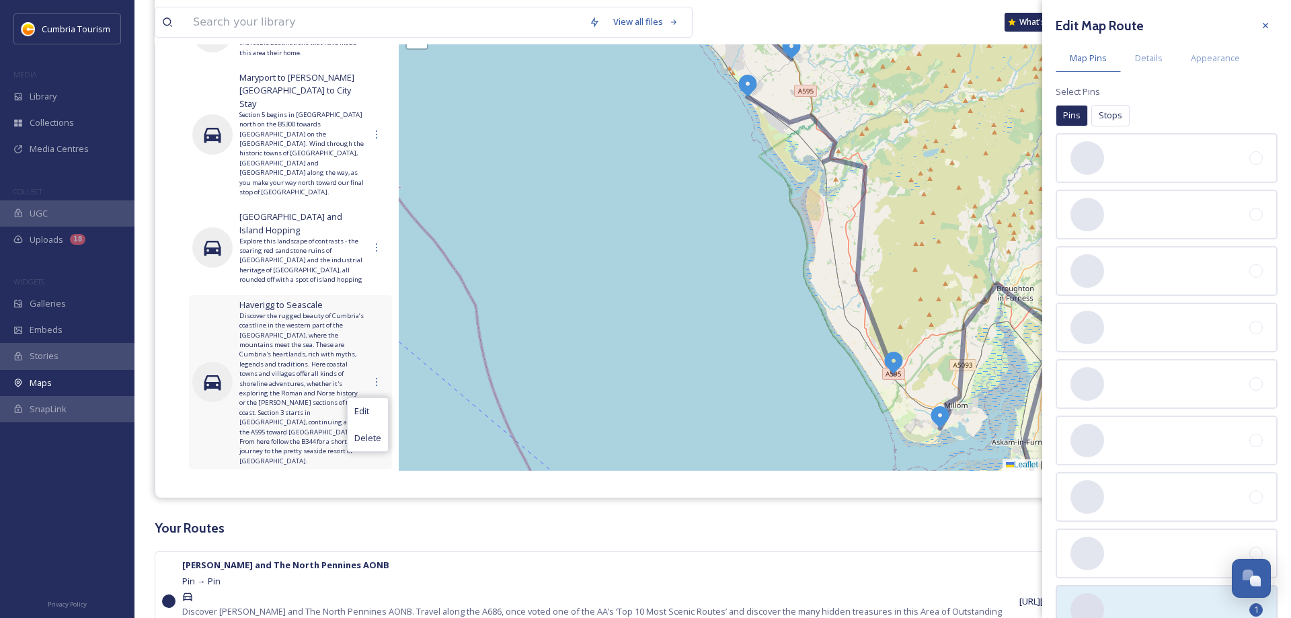
click at [270, 325] on span "Discover the rugged beauty of Cumbria’s coastline in the western part of the [G…" at bounding box center [301, 388] width 125 height 155
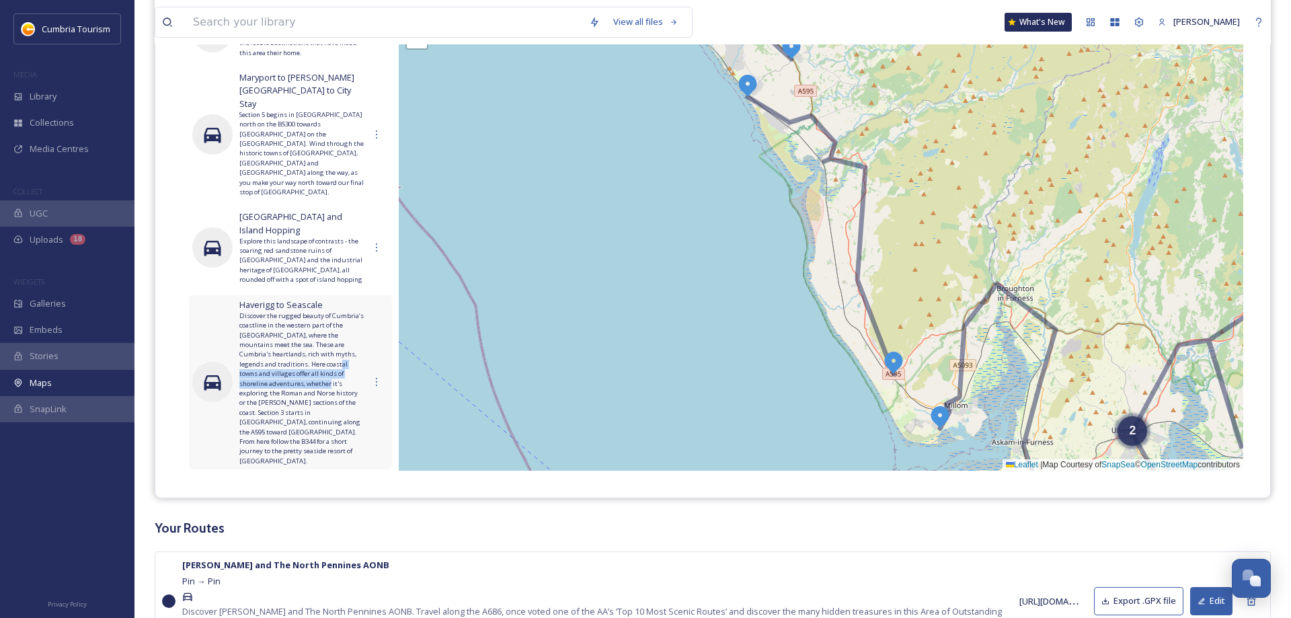
drag, startPoint x: 266, startPoint y: 313, endPoint x: 338, endPoint y: 327, distance: 73.3
click at [346, 325] on span "Discover the rugged beauty of Cumbria’s coastline in the western part of the [G…" at bounding box center [301, 388] width 125 height 155
click at [277, 311] on span "Discover the rugged beauty of Cumbria’s coastline in the western part of the [G…" at bounding box center [301, 388] width 125 height 155
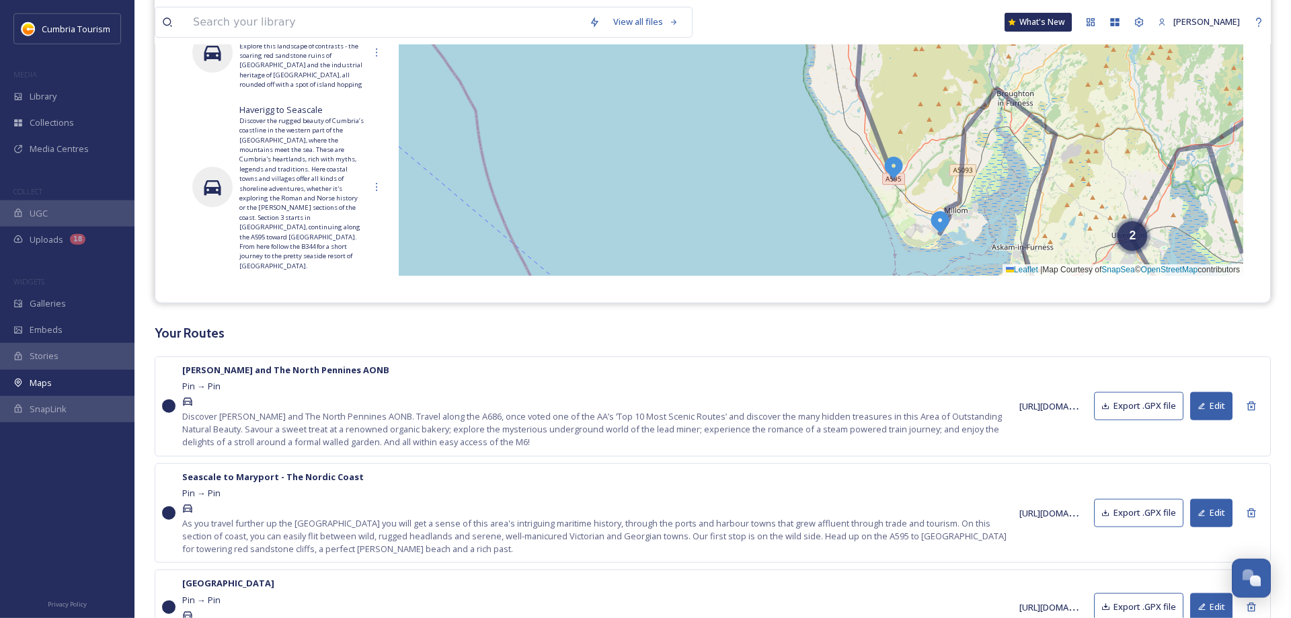
scroll to position [549, 0]
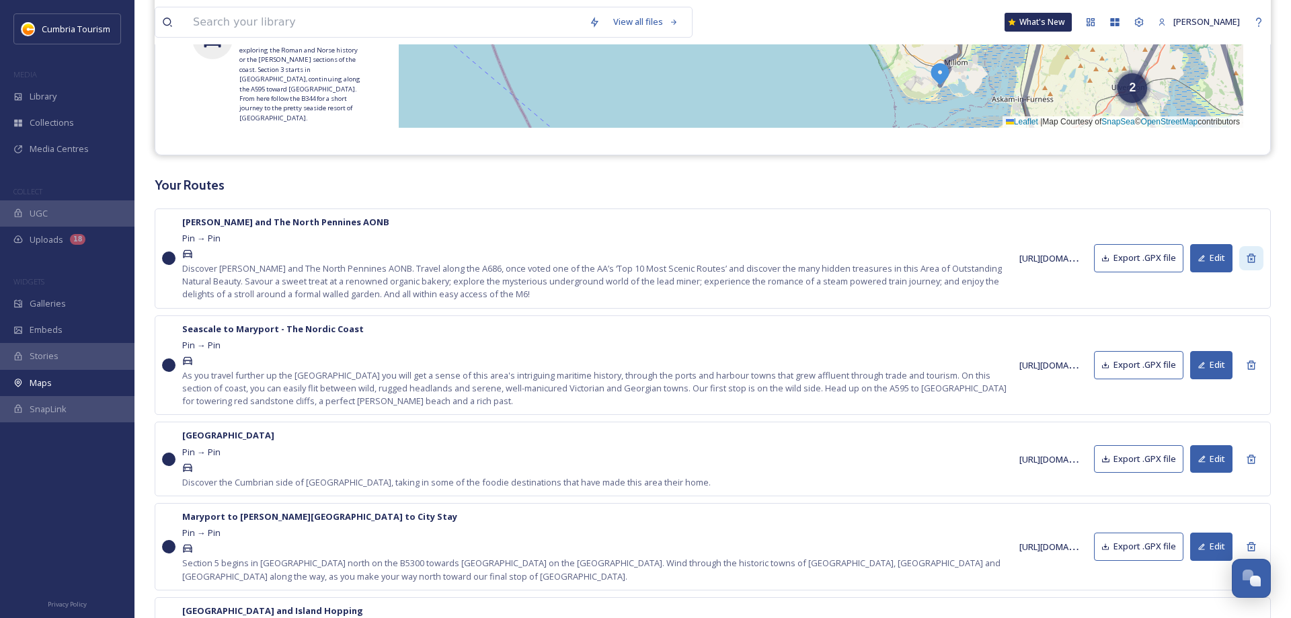
click at [1251, 260] on icon at bounding box center [1251, 258] width 11 height 11
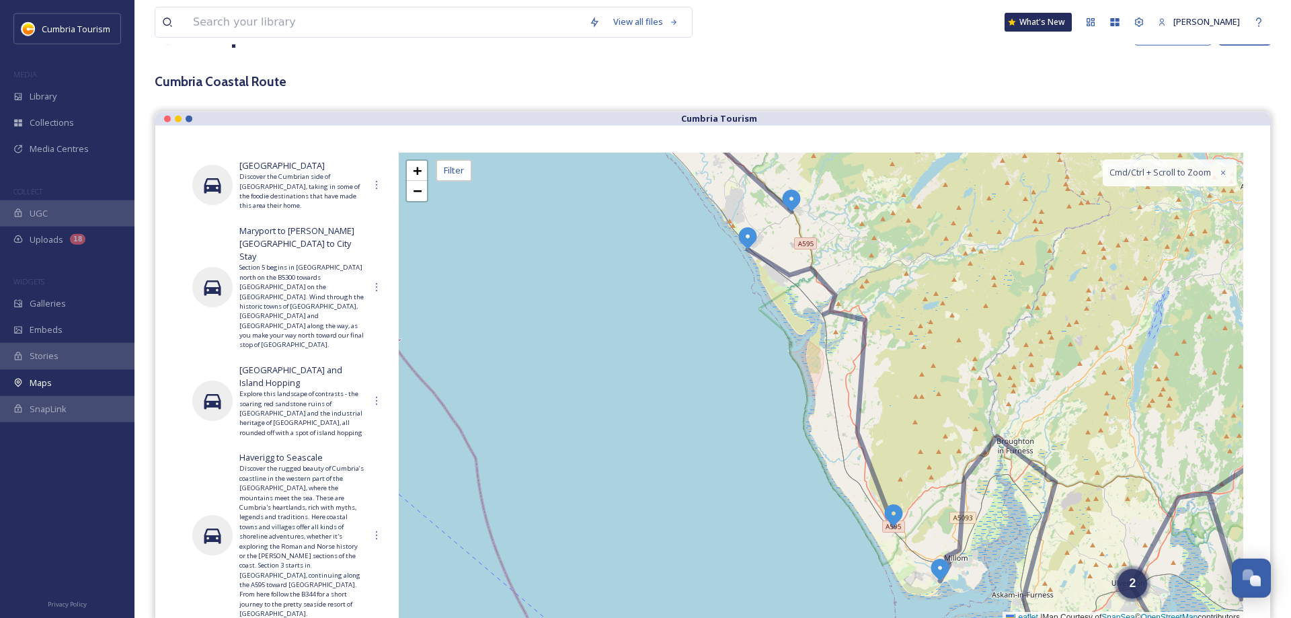
scroll to position [0, 0]
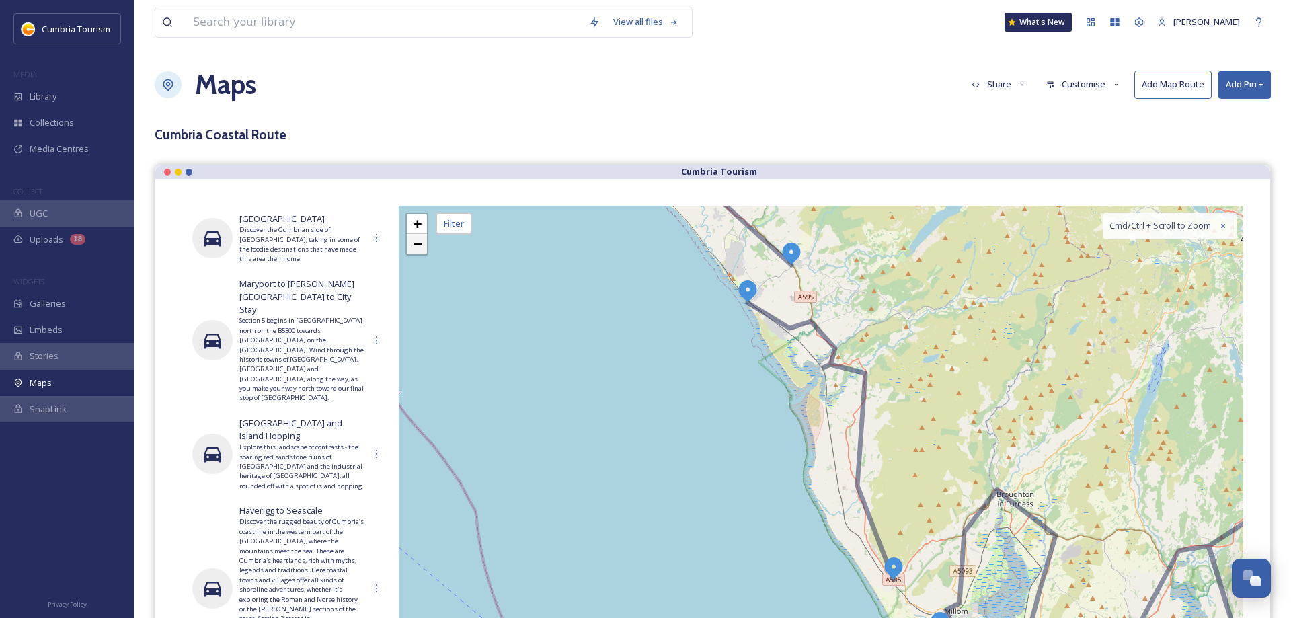
click at [415, 244] on span "−" at bounding box center [417, 243] width 9 height 17
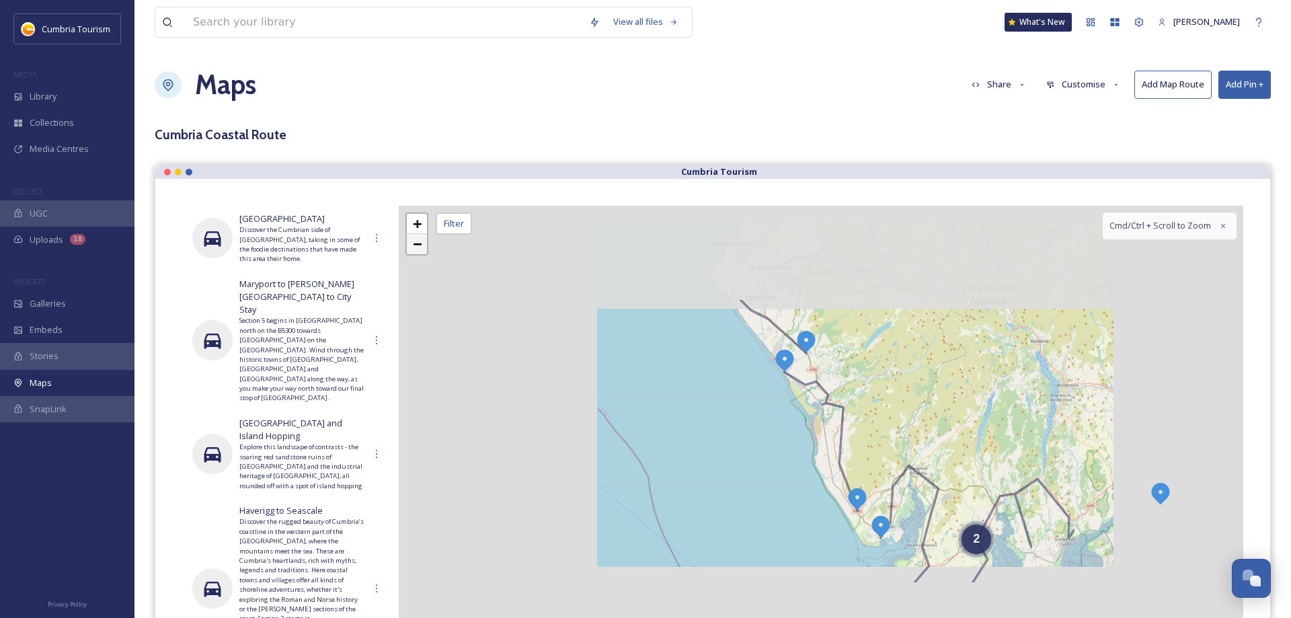
click at [415, 244] on span "−" at bounding box center [417, 243] width 9 height 17
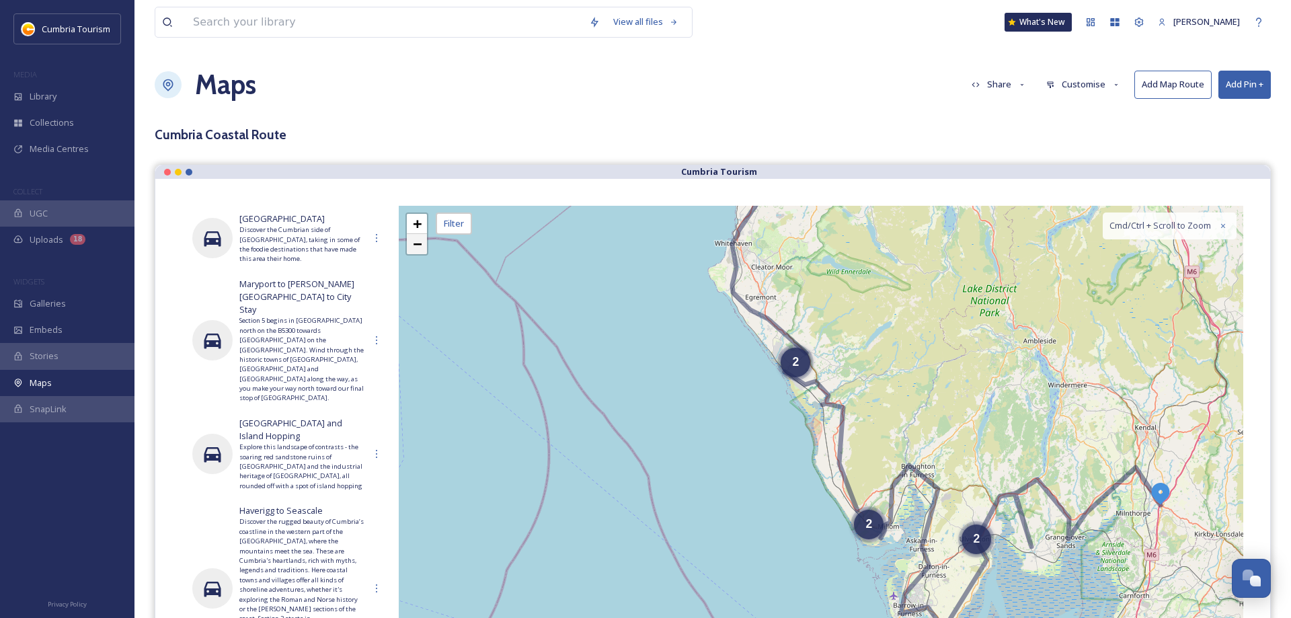
click at [415, 244] on span "−" at bounding box center [417, 243] width 9 height 17
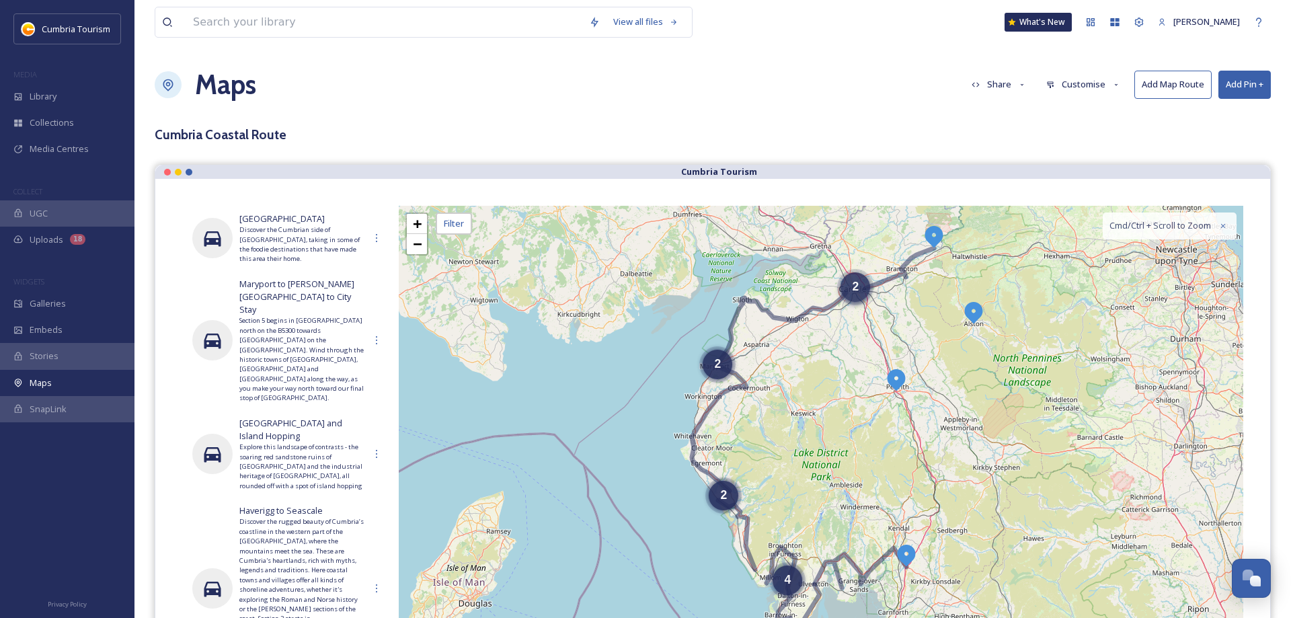
click at [854, 288] on span "2" at bounding box center [855, 286] width 7 height 13
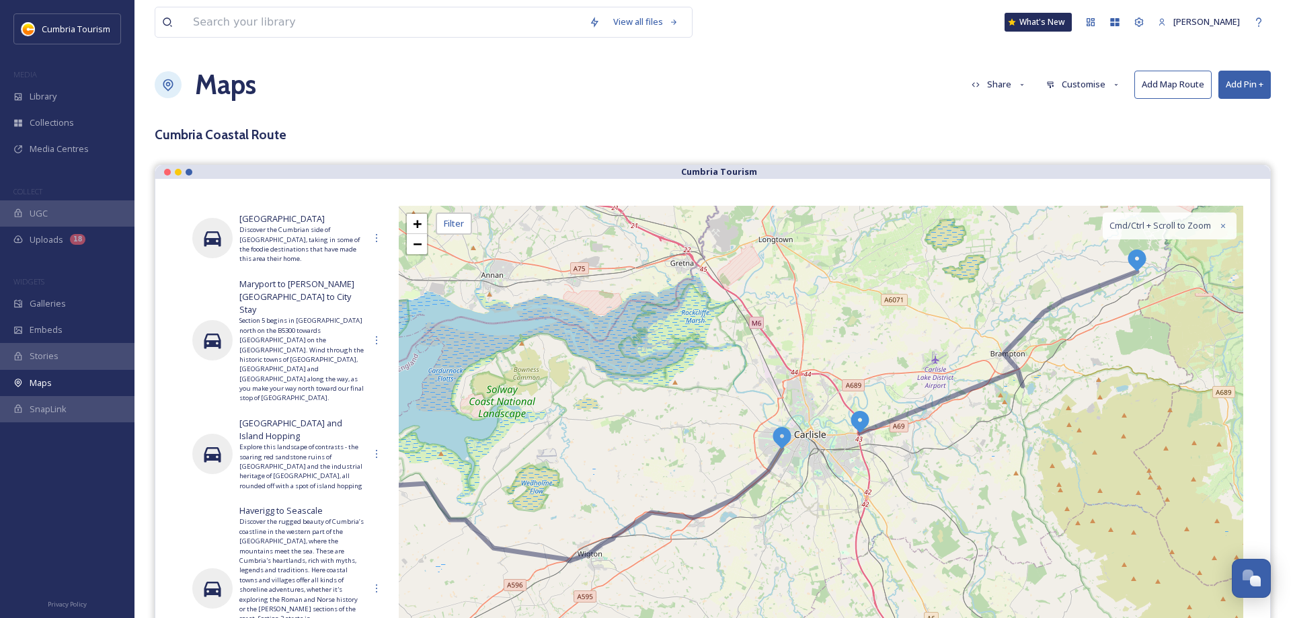
click at [857, 420] on img at bounding box center [860, 421] width 24 height 24
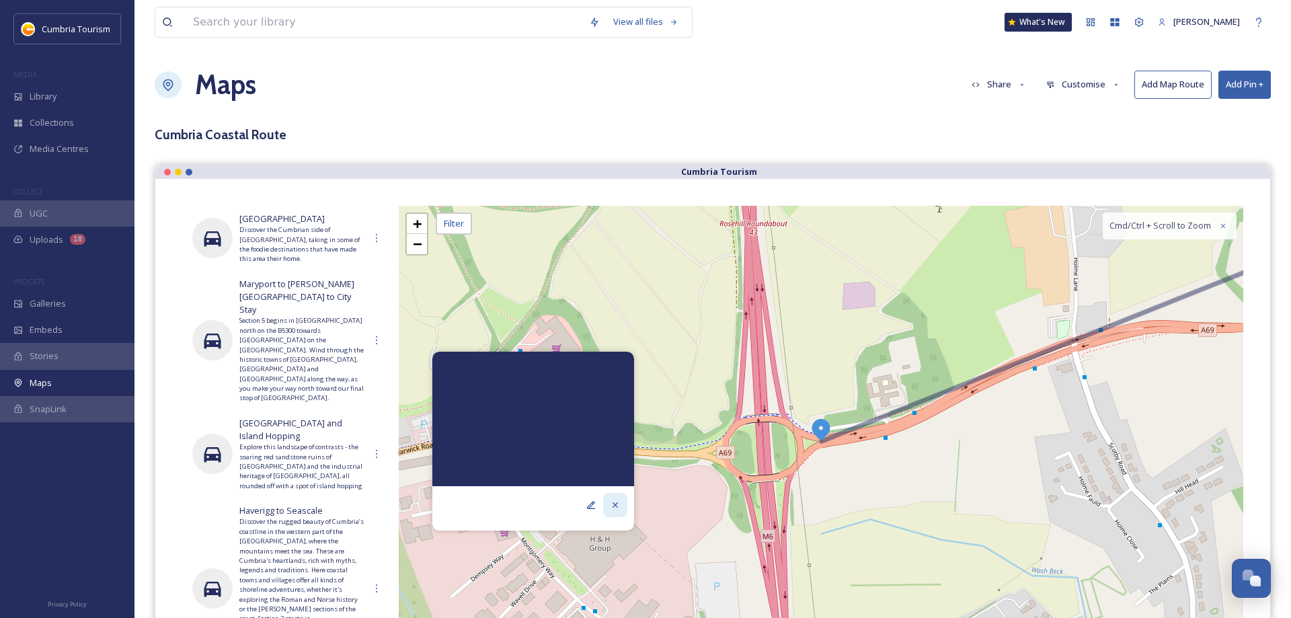
click at [615, 508] on icon at bounding box center [615, 505] width 11 height 11
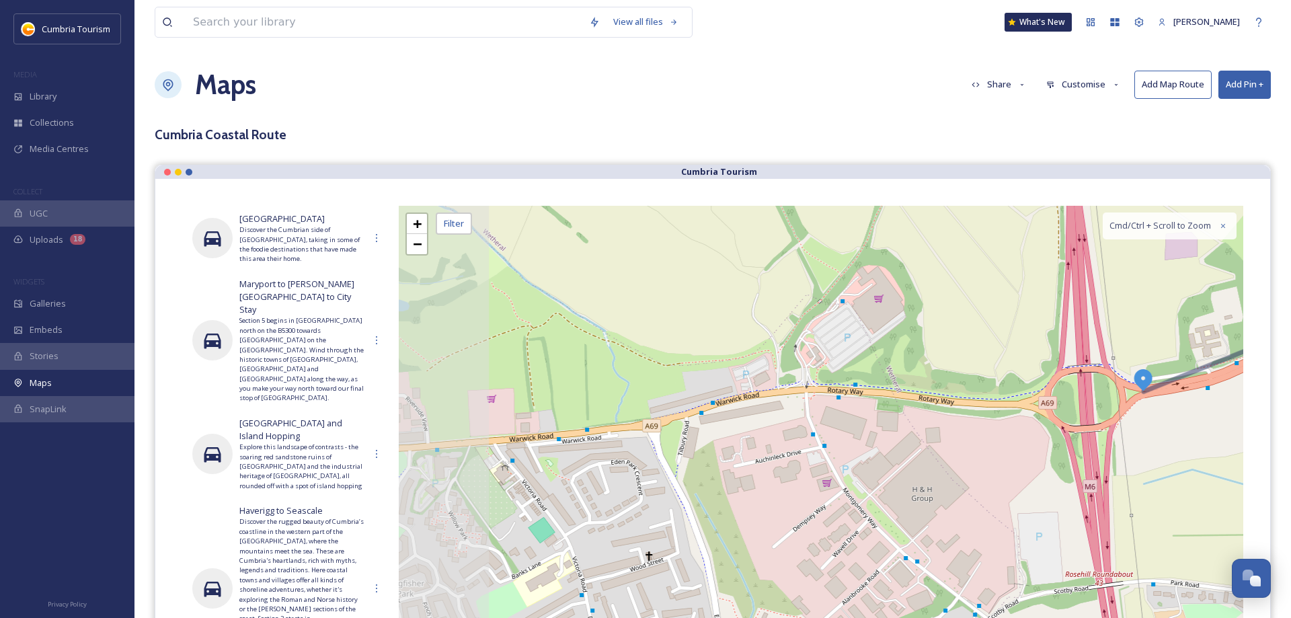
drag, startPoint x: 594, startPoint y: 476, endPoint x: 905, endPoint y: 430, distance: 314.0
click at [914, 426] on div "+ − Leaflet | Map Courtesy of SnapSea © OpenStreetMap contributors Cmd/Ctrl + S…" at bounding box center [821, 441] width 844 height 471
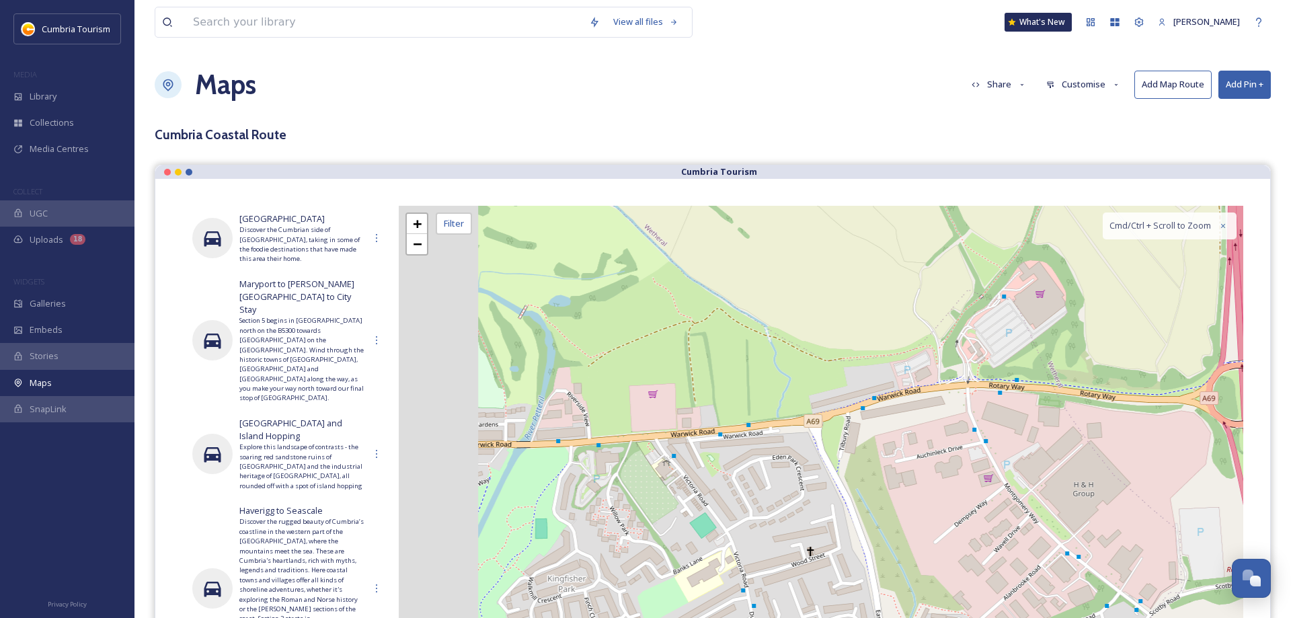
drag, startPoint x: 850, startPoint y: 416, endPoint x: 966, endPoint y: 397, distance: 117.2
click at [966, 397] on div "+ − Leaflet | Map Courtesy of SnapSea © OpenStreetMap contributors Cmd/Ctrl + S…" at bounding box center [821, 441] width 844 height 471
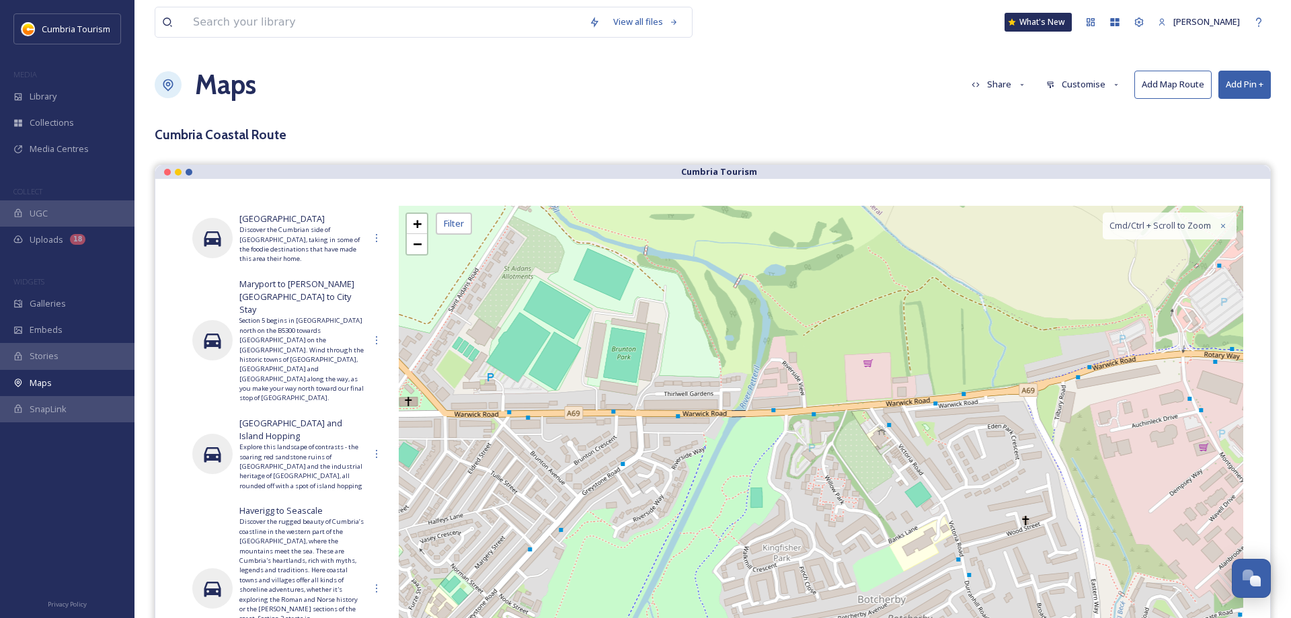
drag, startPoint x: 803, startPoint y: 406, endPoint x: 967, endPoint y: 401, distance: 164.1
click at [992, 387] on div "+ − Leaflet | Map Courtesy of SnapSea © OpenStreetMap contributors Cmd/Ctrl + S…" at bounding box center [821, 441] width 844 height 471
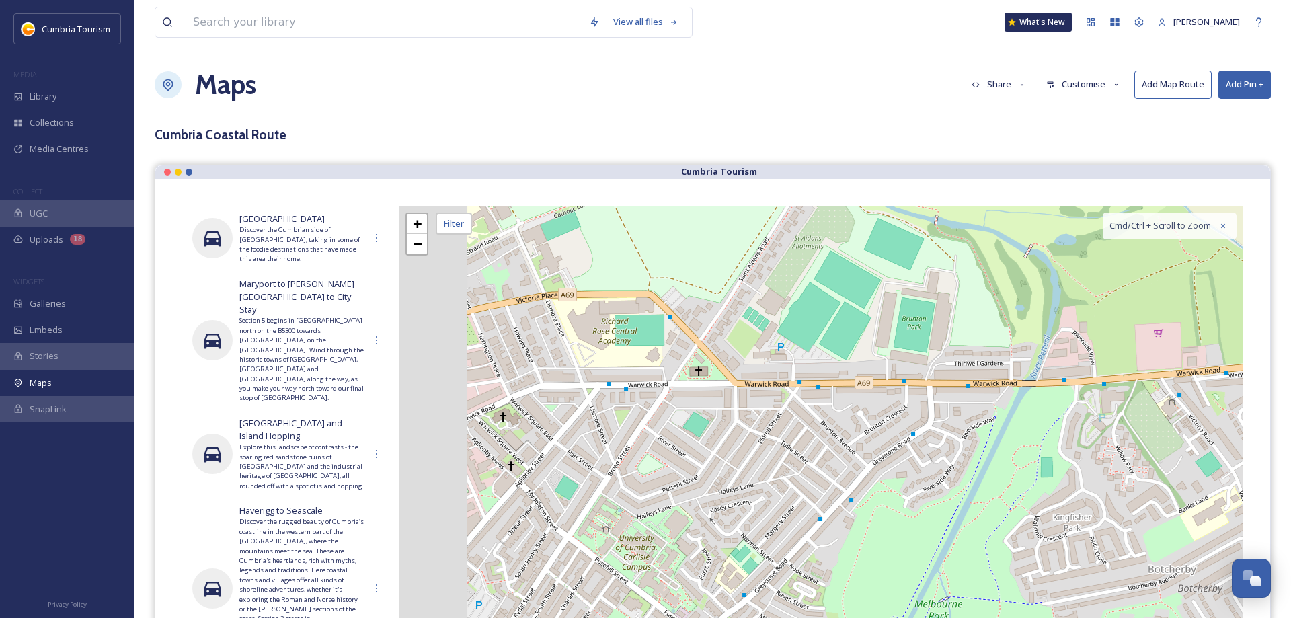
drag, startPoint x: 791, startPoint y: 400, endPoint x: 910, endPoint y: 423, distance: 120.5
click at [937, 412] on div "+ − Leaflet | Map Courtesy of SnapSea © OpenStreetMap contributors Cmd/Ctrl + S…" at bounding box center [821, 441] width 844 height 471
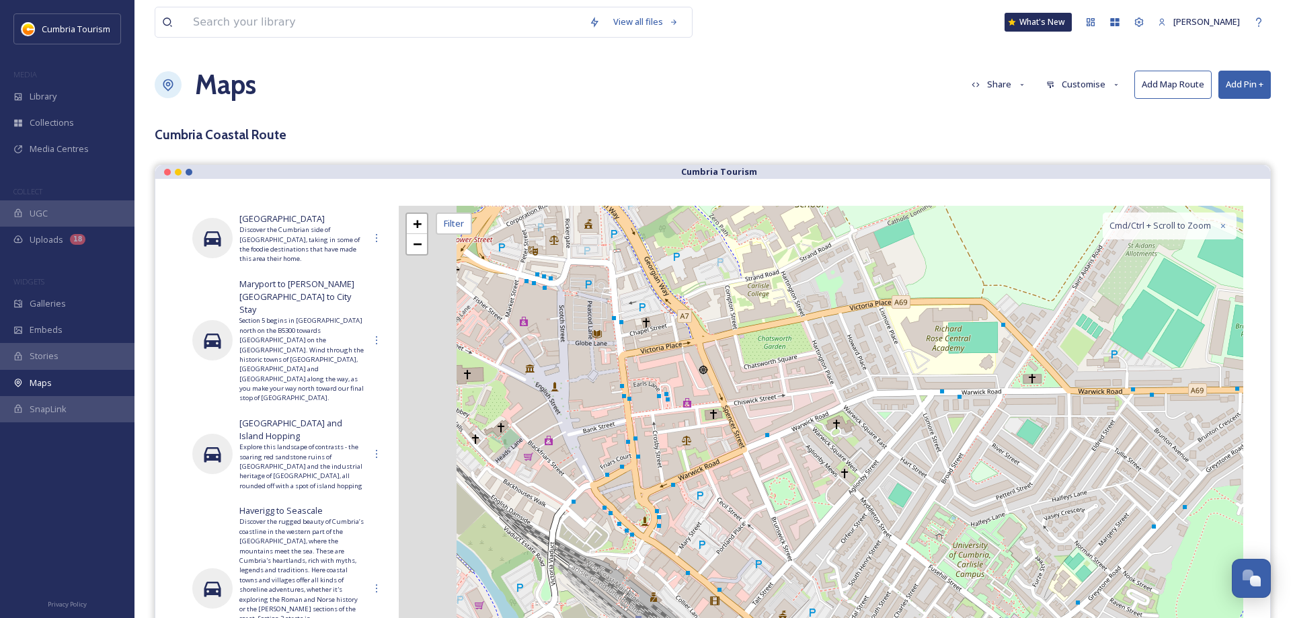
drag, startPoint x: 824, startPoint y: 398, endPoint x: 953, endPoint y: 399, distance: 129.1
click at [963, 391] on div "+ − Leaflet | Map Courtesy of SnapSea © OpenStreetMap contributors Cmd/Ctrl + S…" at bounding box center [821, 441] width 844 height 471
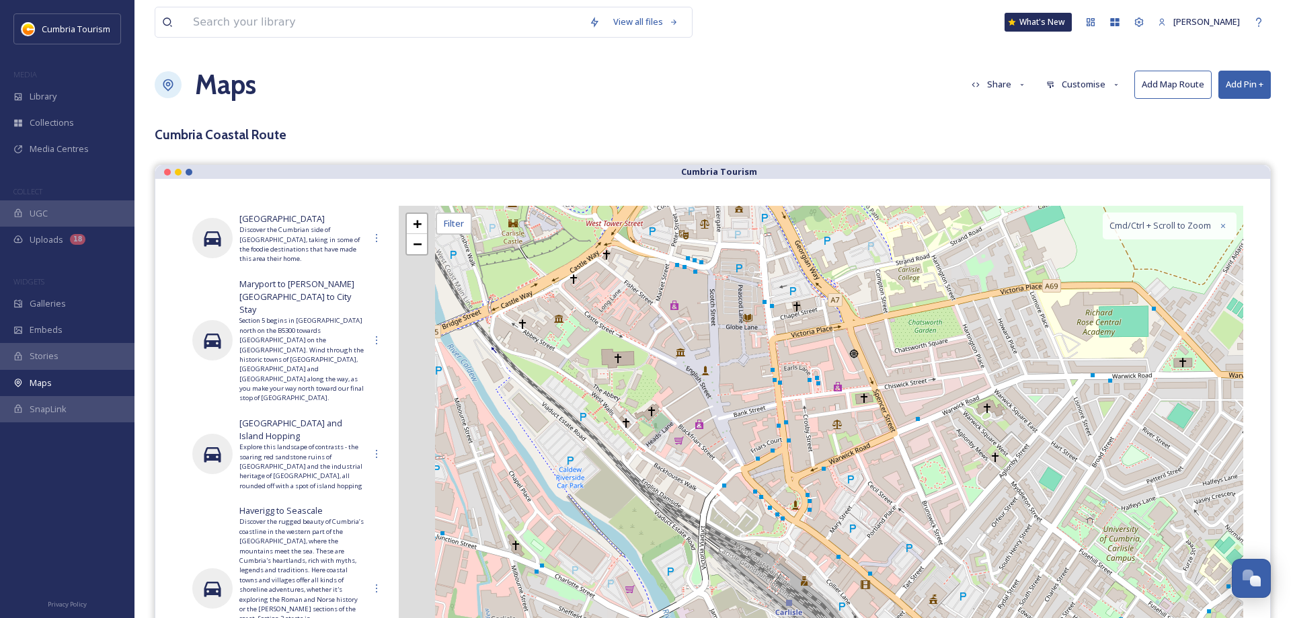
drag, startPoint x: 826, startPoint y: 389, endPoint x: 924, endPoint y: 391, distance: 97.5
click at [945, 382] on div "+ − Leaflet | Map Courtesy of SnapSea © OpenStreetMap contributors Cmd/Ctrl + S…" at bounding box center [821, 441] width 844 height 471
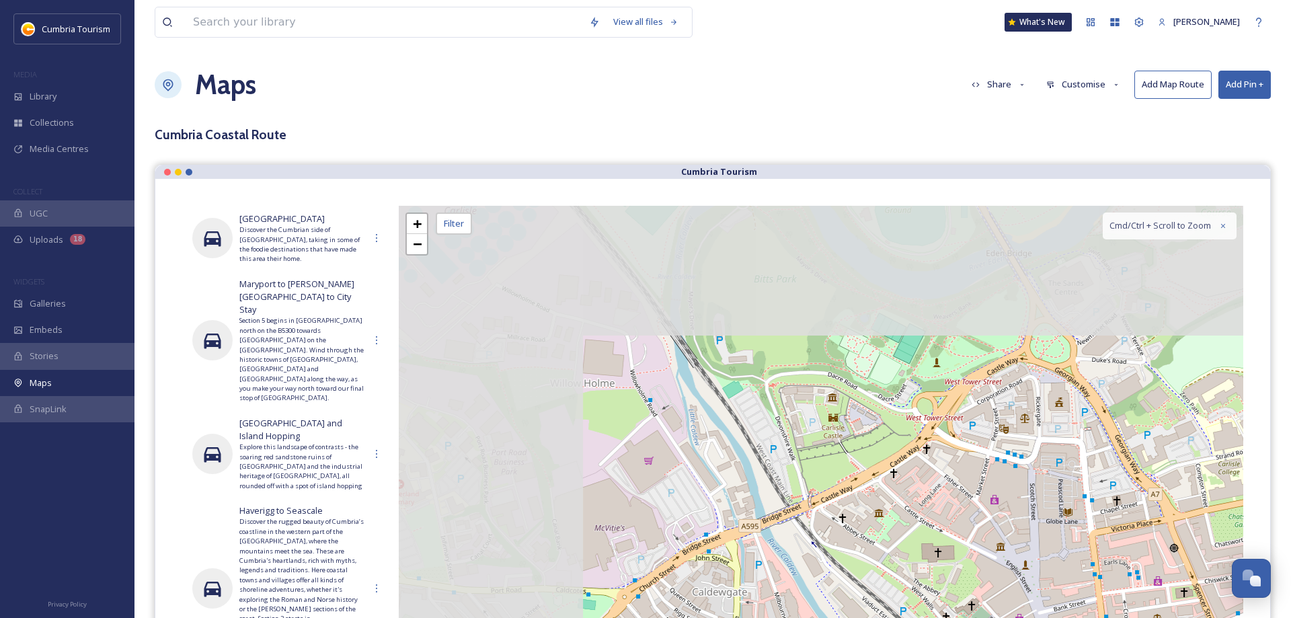
drag, startPoint x: 680, startPoint y: 323, endPoint x: 856, endPoint y: 516, distance: 260.8
click at [877, 526] on div "+ − Leaflet | Map Courtesy of SnapSea © OpenStreetMap contributors Cmd/Ctrl + S…" at bounding box center [821, 441] width 844 height 471
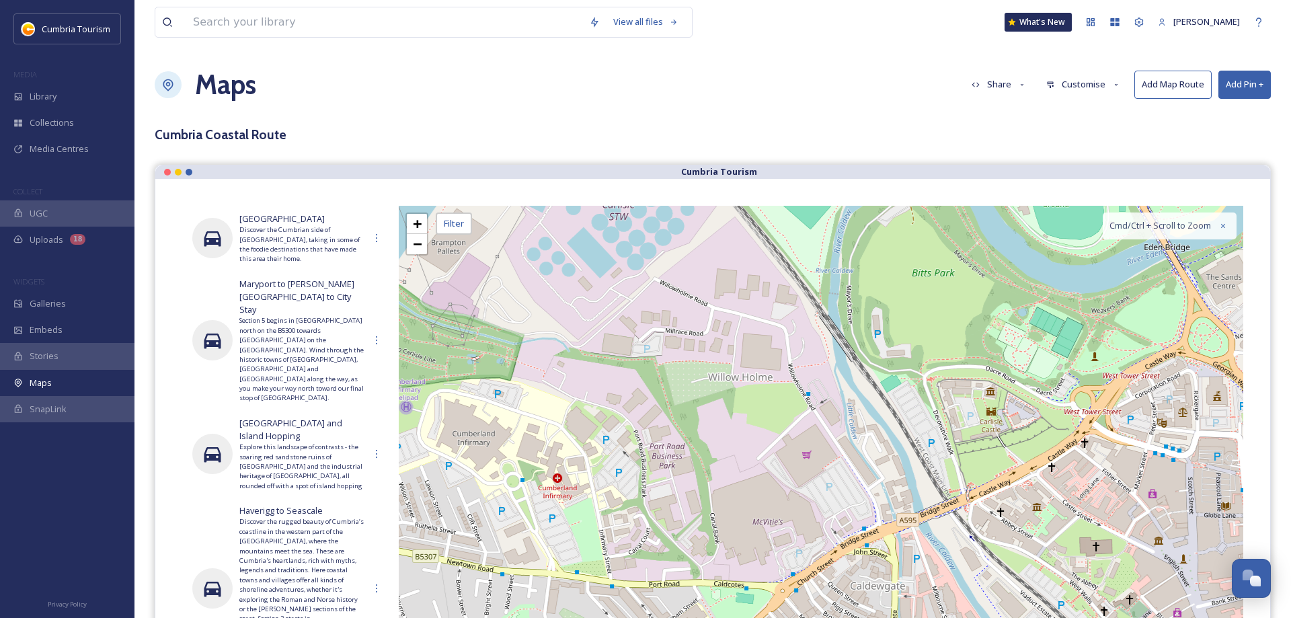
drag, startPoint x: 1009, startPoint y: 424, endPoint x: 1025, endPoint y: 403, distance: 26.0
click at [1028, 406] on div "+ − Leaflet | Map Courtesy of SnapSea © OpenStreetMap contributors Cmd/Ctrl + S…" at bounding box center [821, 441] width 844 height 471
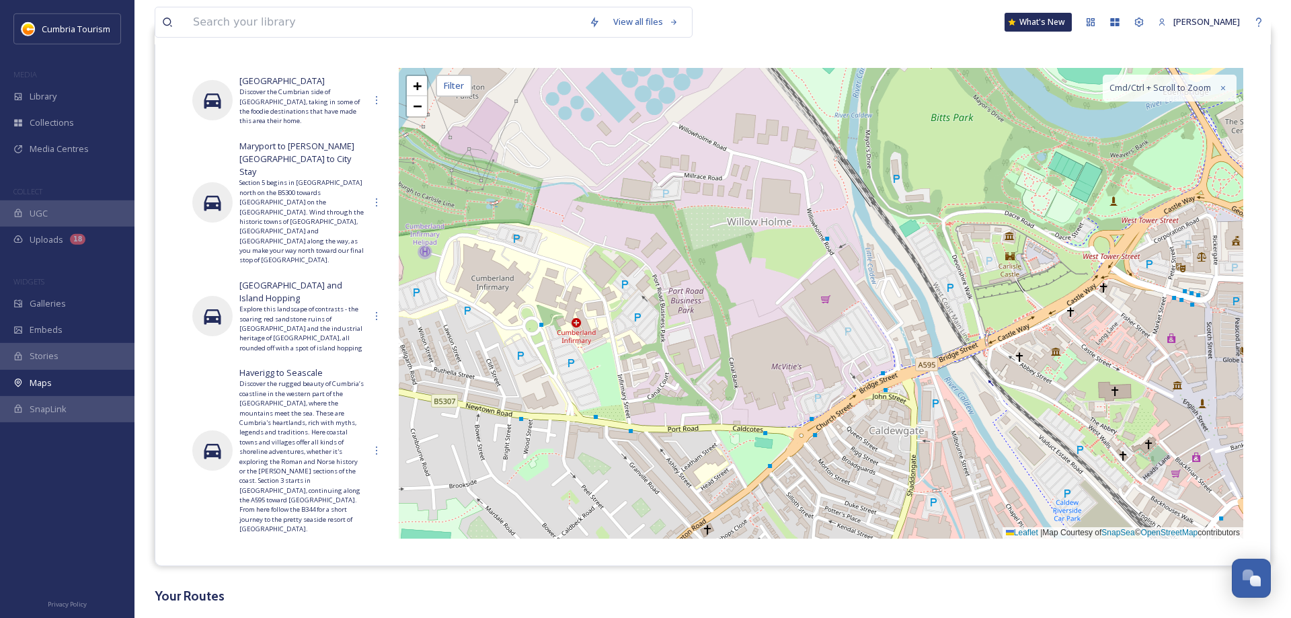
scroll to position [137, 0]
click at [425, 117] on div "+ −" at bounding box center [416, 96] width 23 height 43
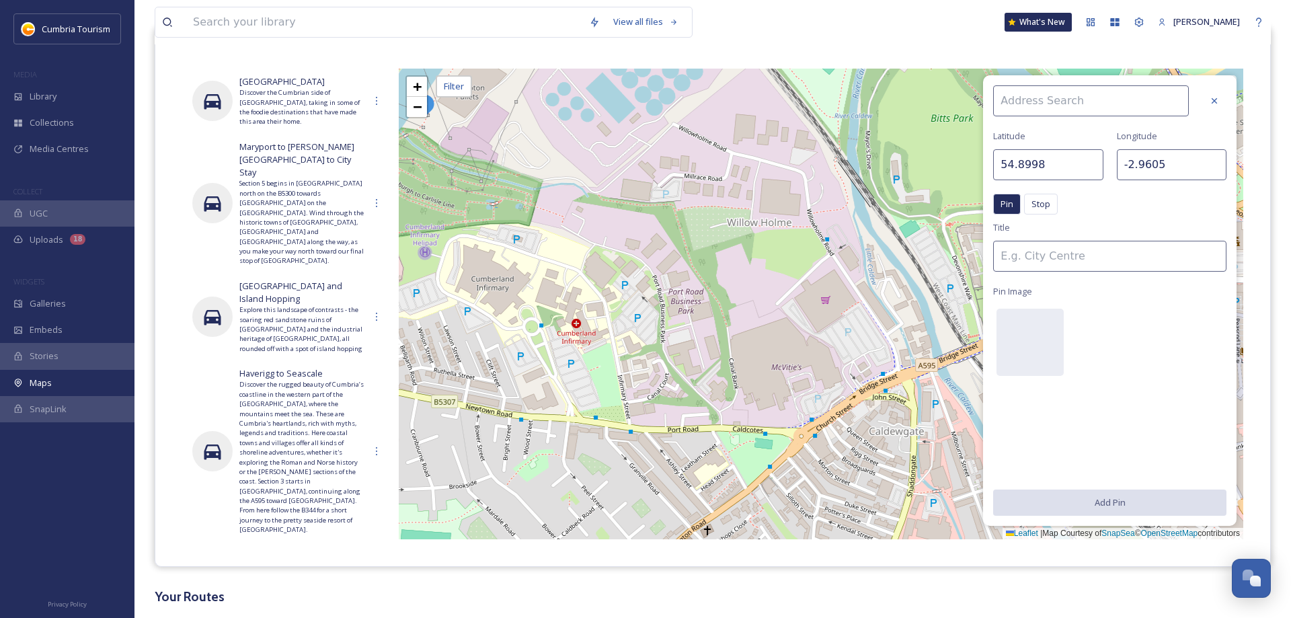
drag, startPoint x: 1213, startPoint y: 104, endPoint x: 1193, endPoint y: 103, distance: 19.5
click at [1212, 104] on icon at bounding box center [1214, 100] width 11 height 11
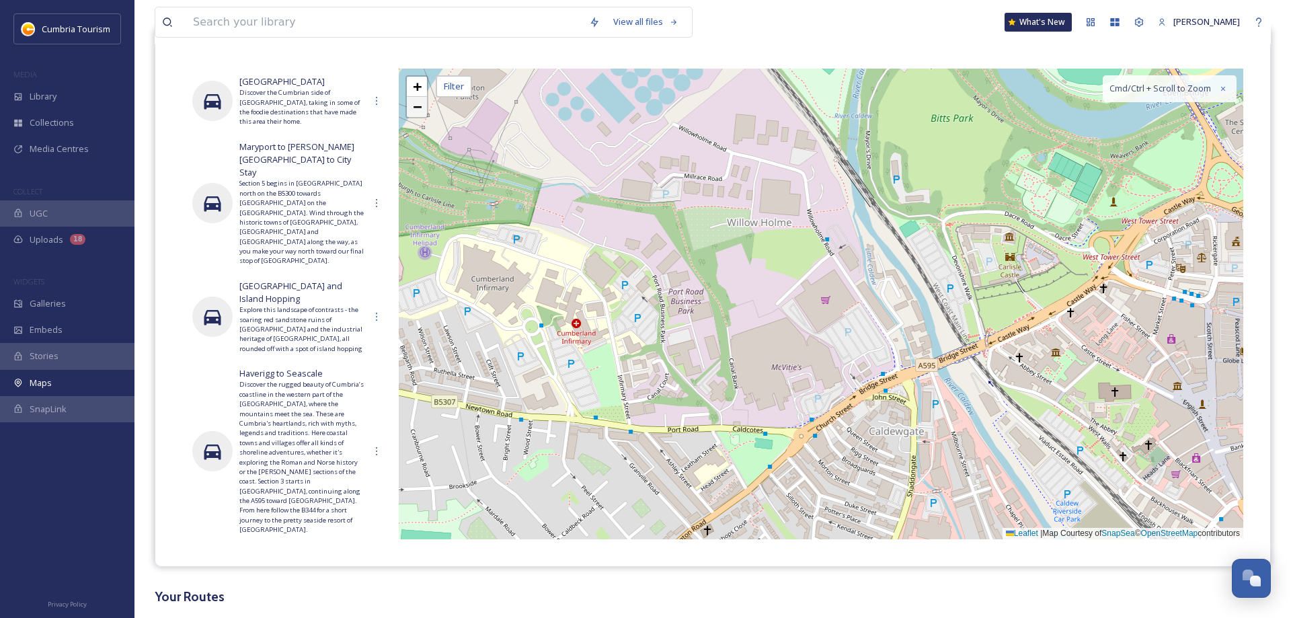
click at [416, 111] on span "−" at bounding box center [417, 106] width 9 height 17
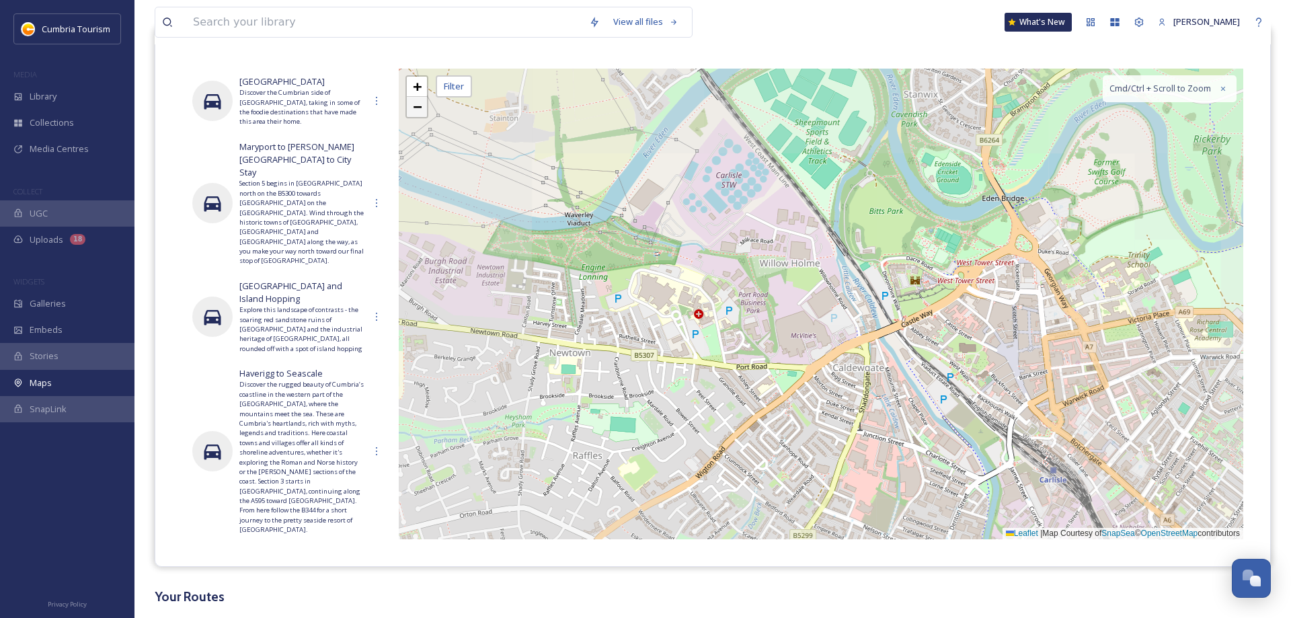
click at [416, 111] on span "−" at bounding box center [417, 106] width 9 height 17
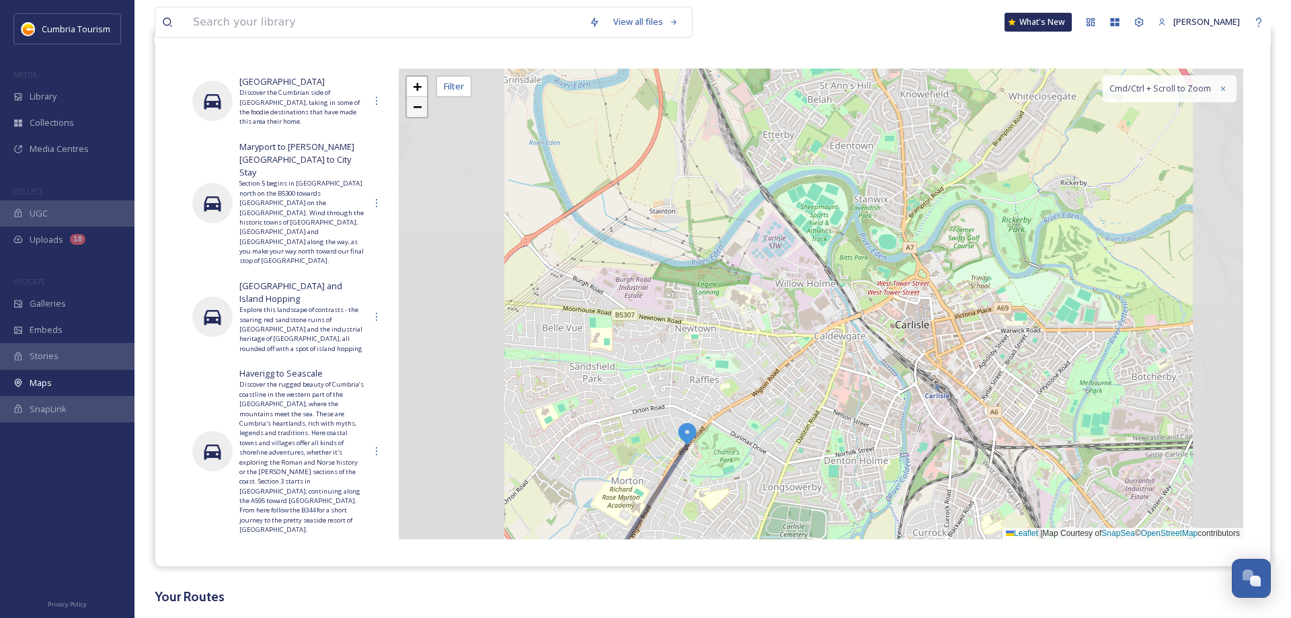
click at [416, 111] on span "−" at bounding box center [417, 106] width 9 height 17
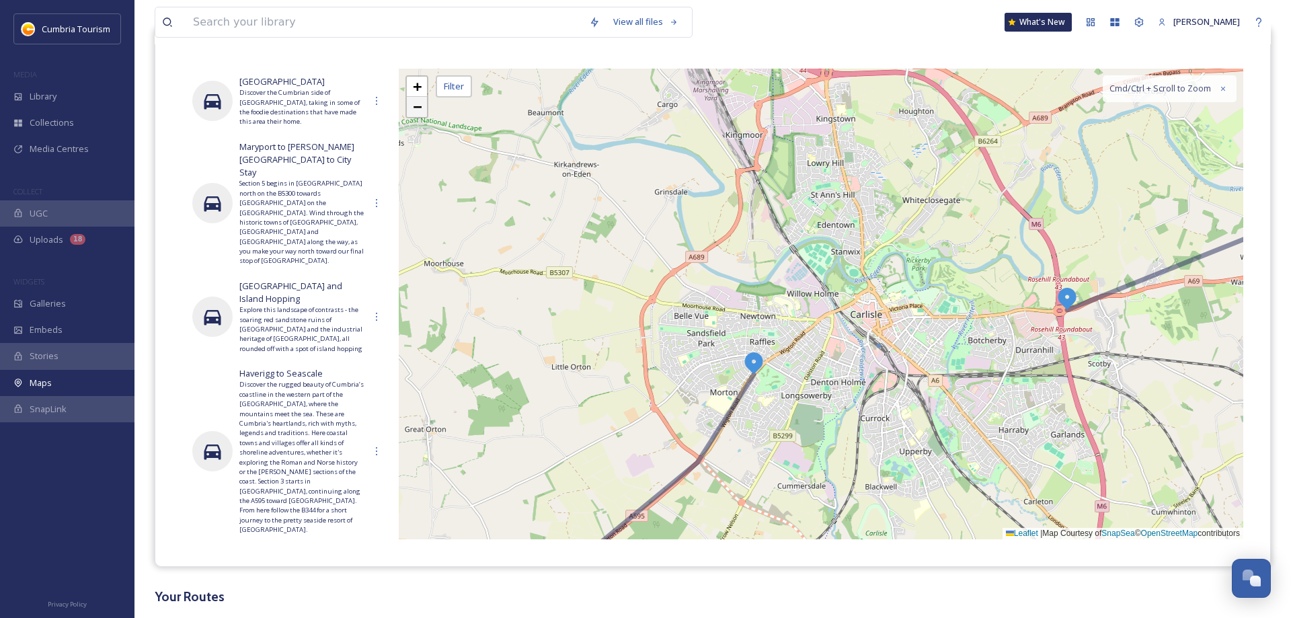
click at [416, 111] on span "−" at bounding box center [417, 106] width 9 height 17
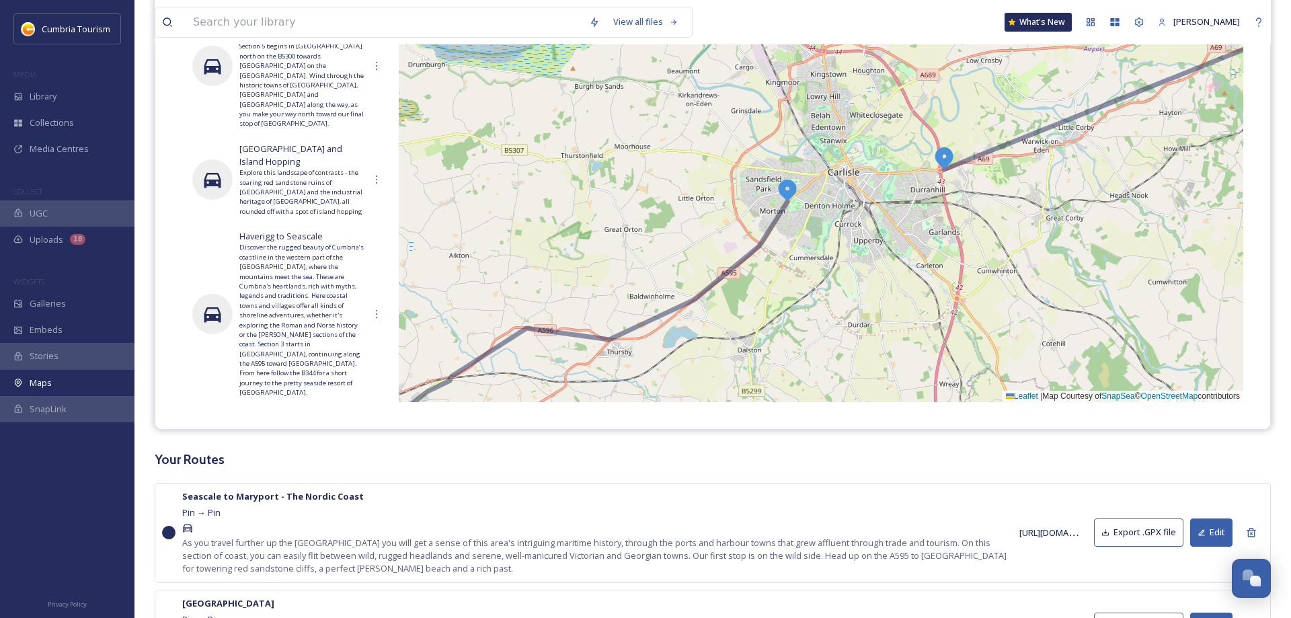
scroll to position [69, 0]
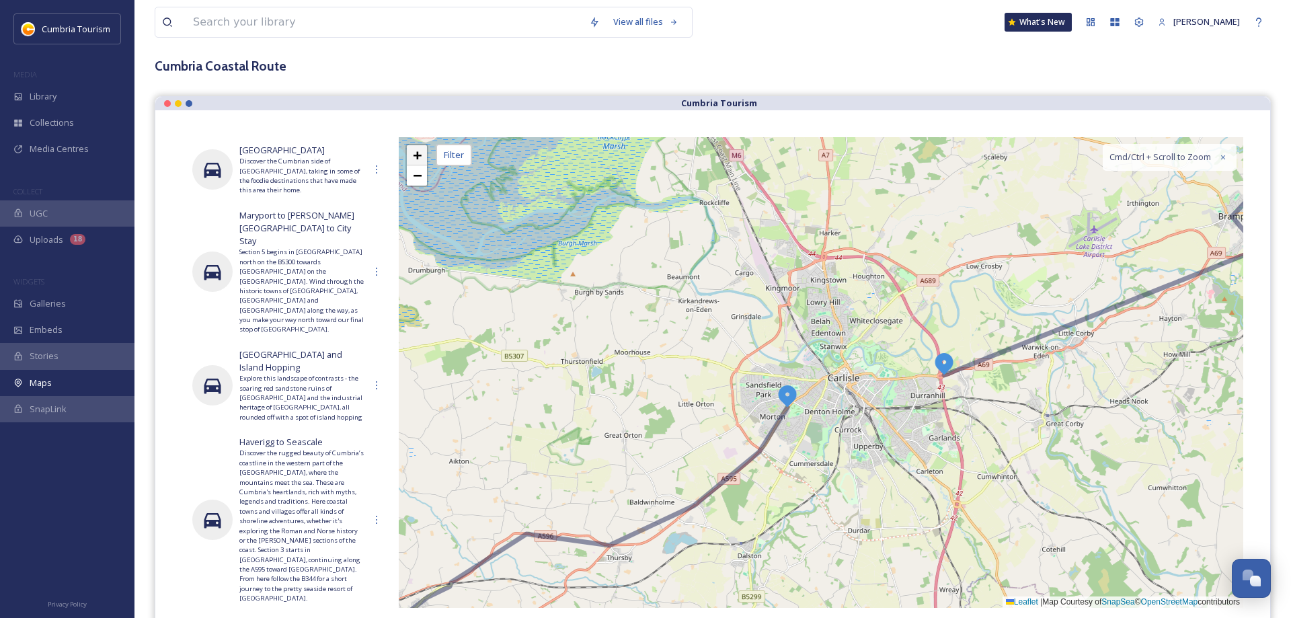
click at [422, 157] on link "+" at bounding box center [417, 155] width 20 height 20
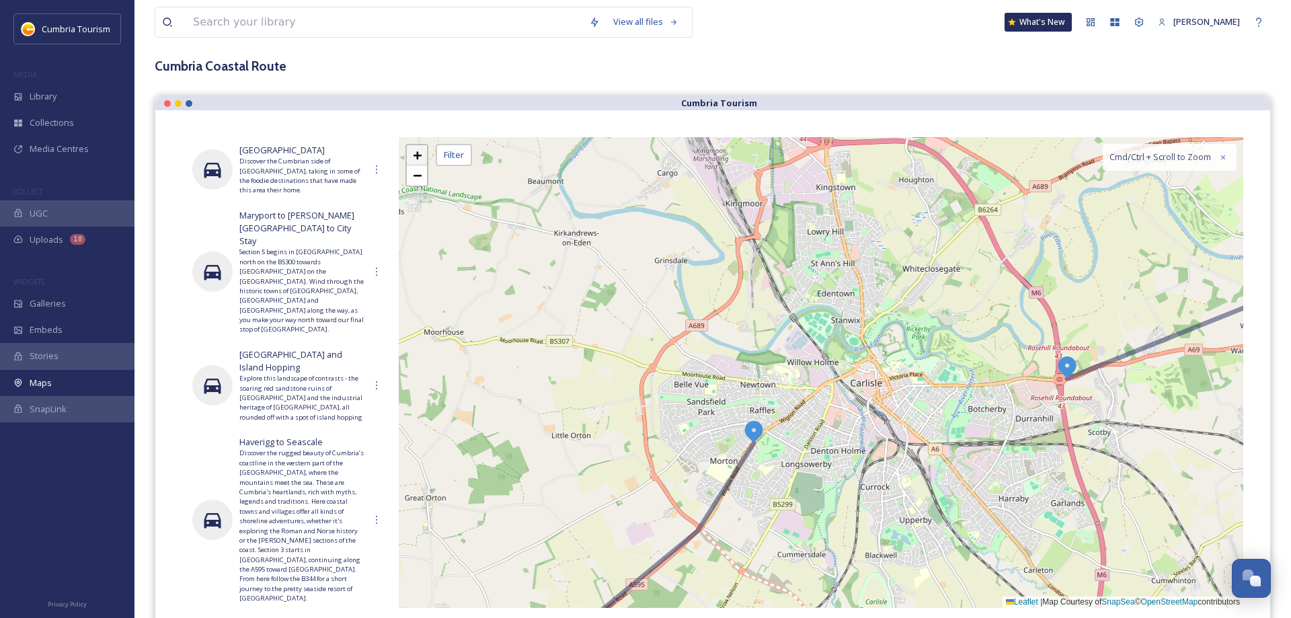
click at [422, 157] on link "+" at bounding box center [417, 155] width 20 height 20
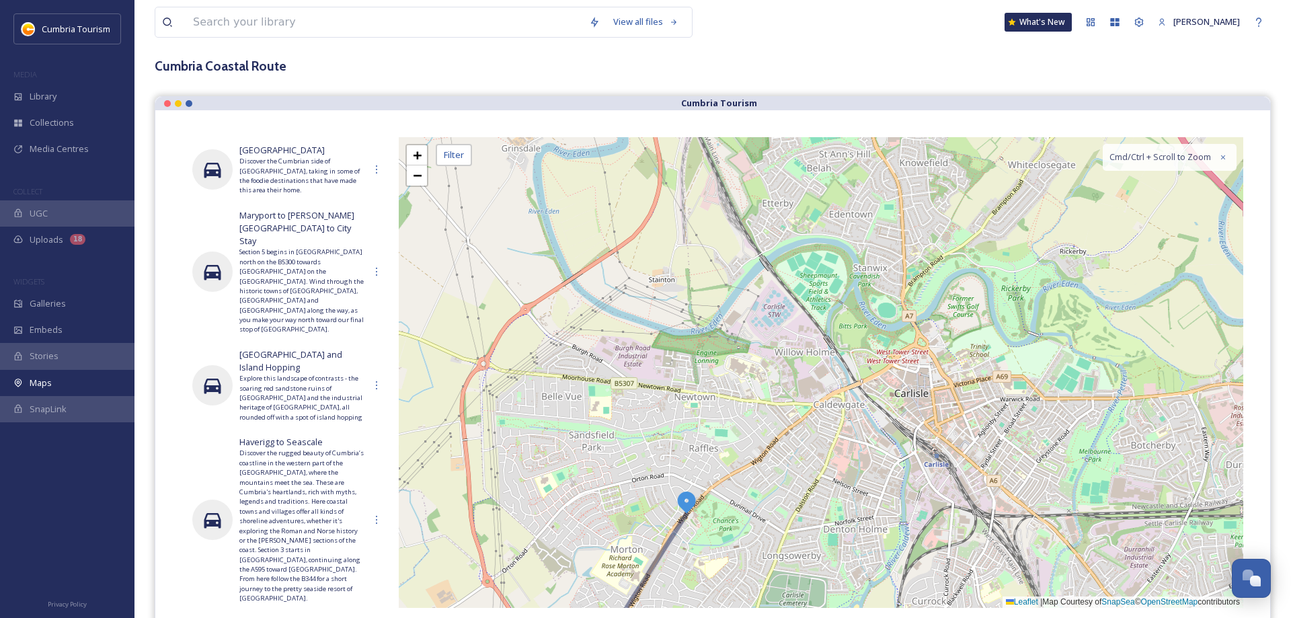
click at [684, 500] on img at bounding box center [686, 501] width 24 height 24
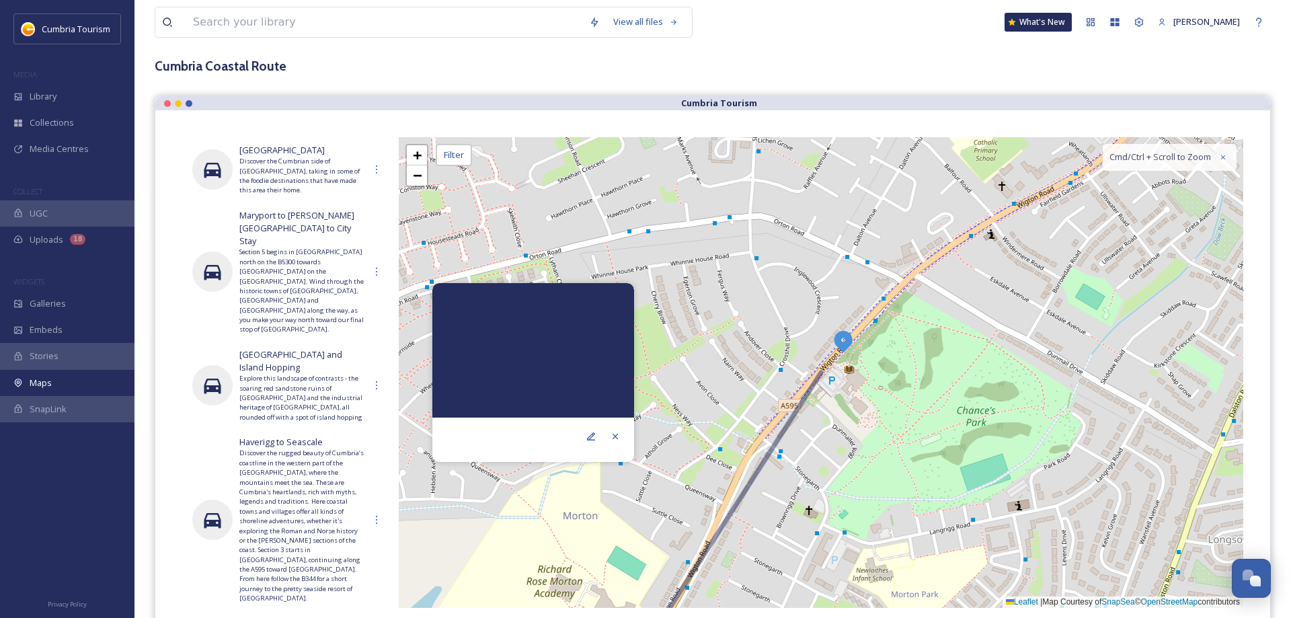
drag, startPoint x: 815, startPoint y: 357, endPoint x: 839, endPoint y: 336, distance: 32.4
drag, startPoint x: 848, startPoint y: 337, endPoint x: 823, endPoint y: 358, distance: 32.5
click at [615, 440] on icon at bounding box center [615, 436] width 11 height 11
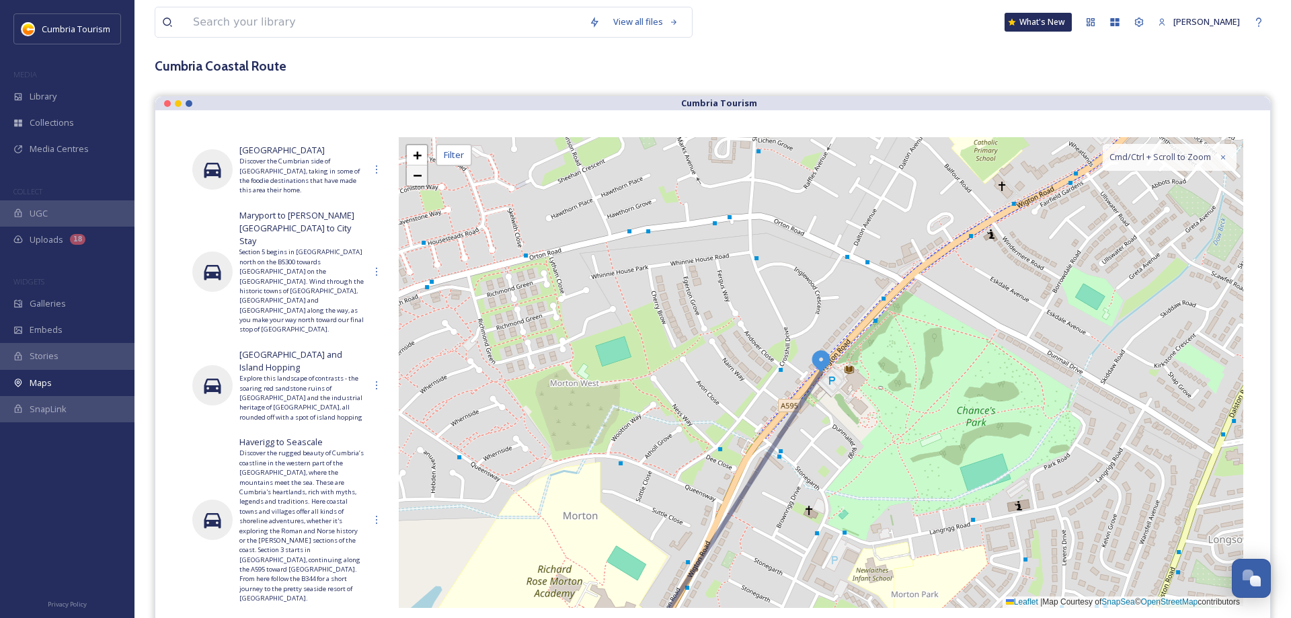
click at [418, 182] on span "−" at bounding box center [417, 175] width 9 height 17
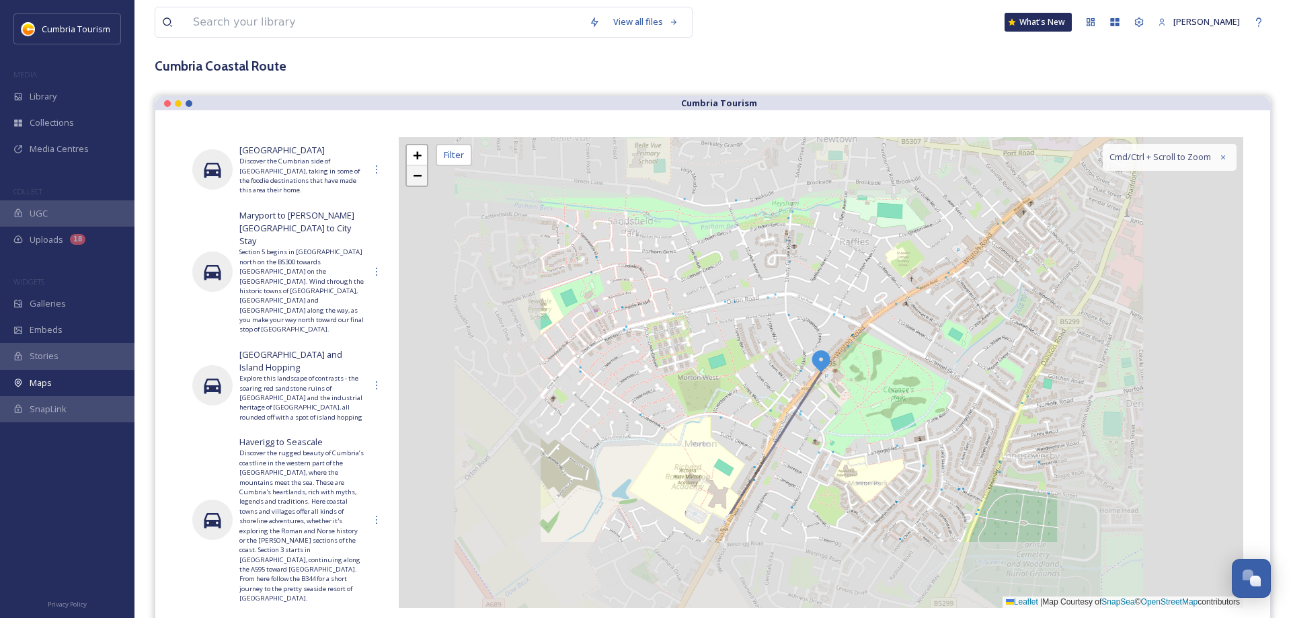
click at [418, 182] on span "−" at bounding box center [417, 175] width 9 height 17
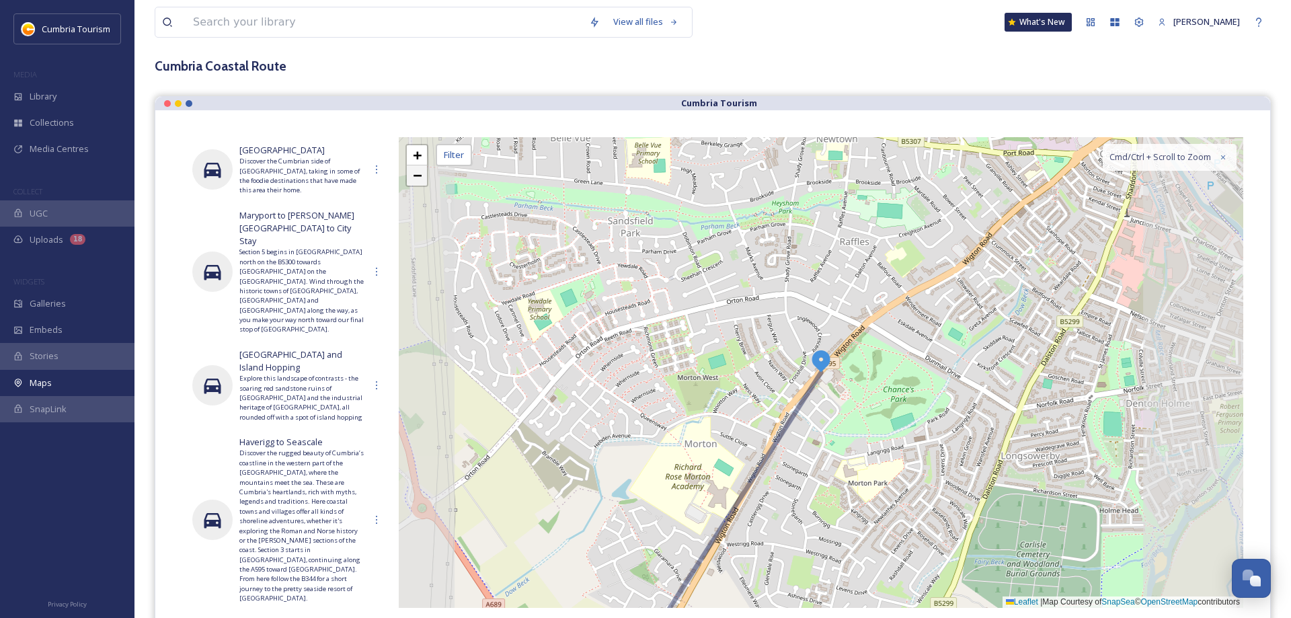
click at [418, 182] on span "−" at bounding box center [417, 175] width 9 height 17
click at [417, 182] on span "−" at bounding box center [417, 175] width 9 height 17
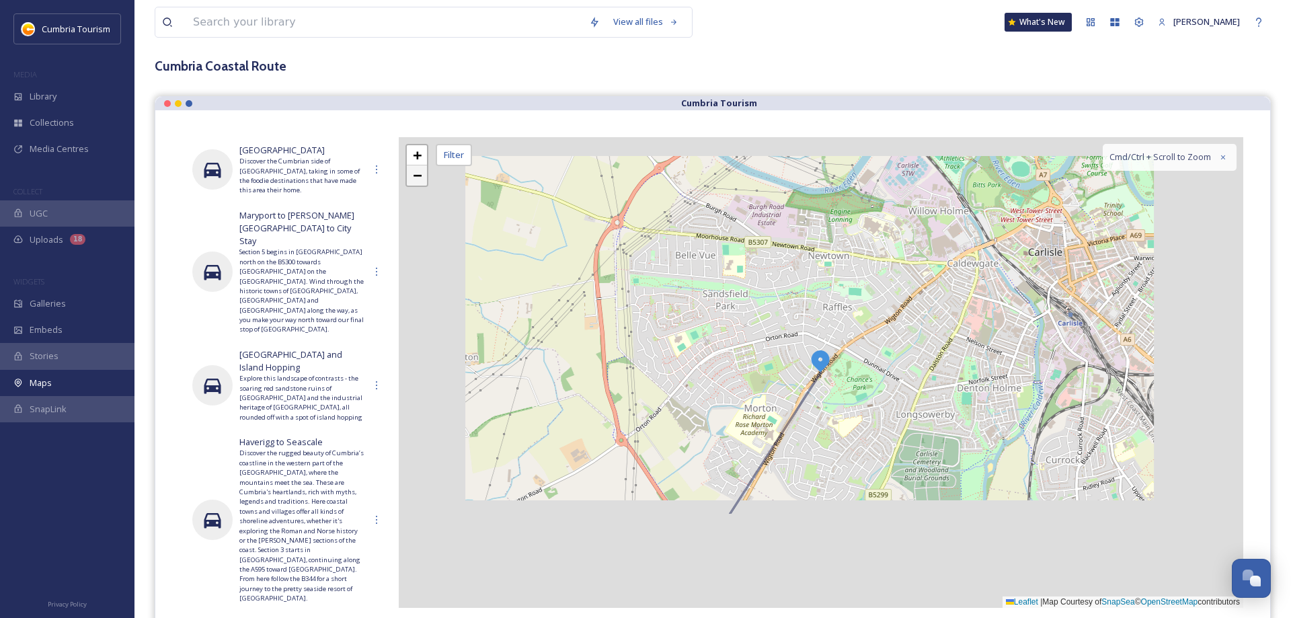
click at [417, 182] on span "−" at bounding box center [417, 175] width 9 height 17
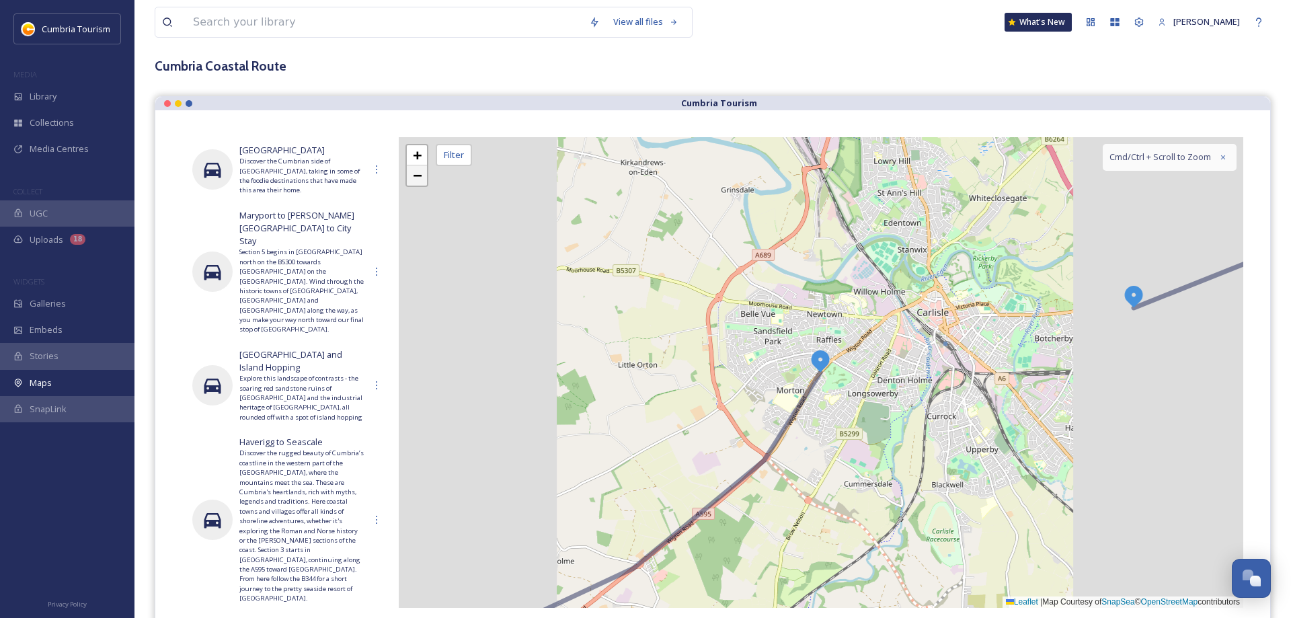
click at [417, 182] on span "−" at bounding box center [417, 175] width 9 height 17
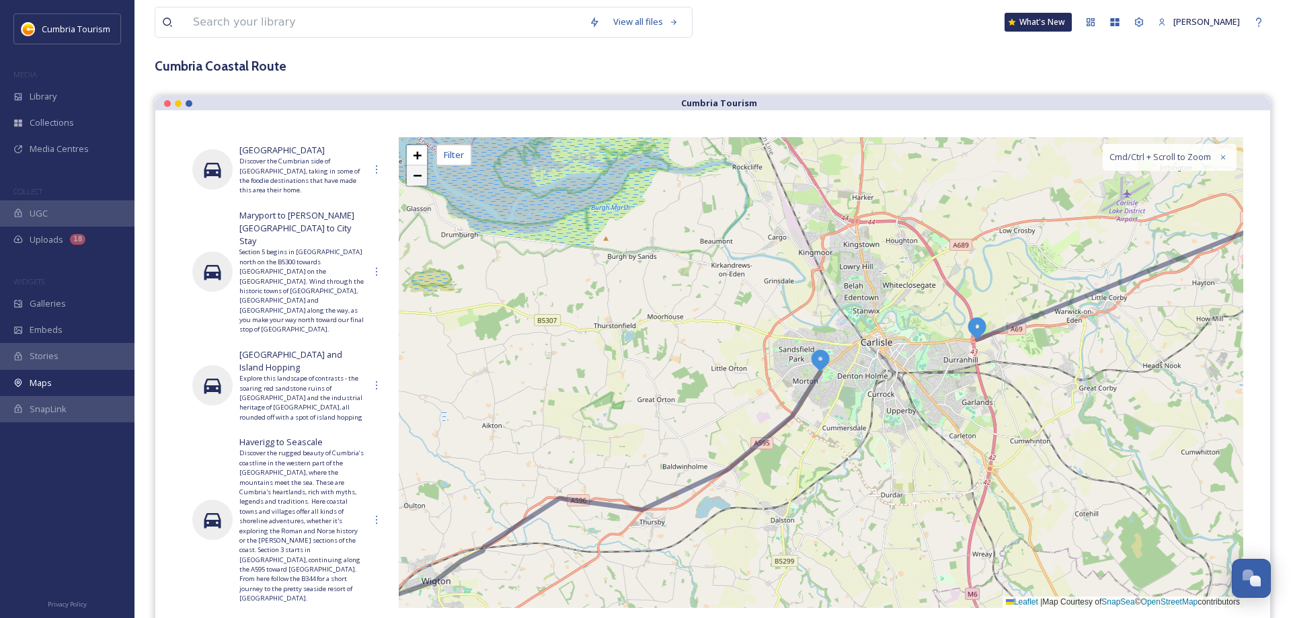
click at [417, 182] on span "−" at bounding box center [417, 175] width 9 height 17
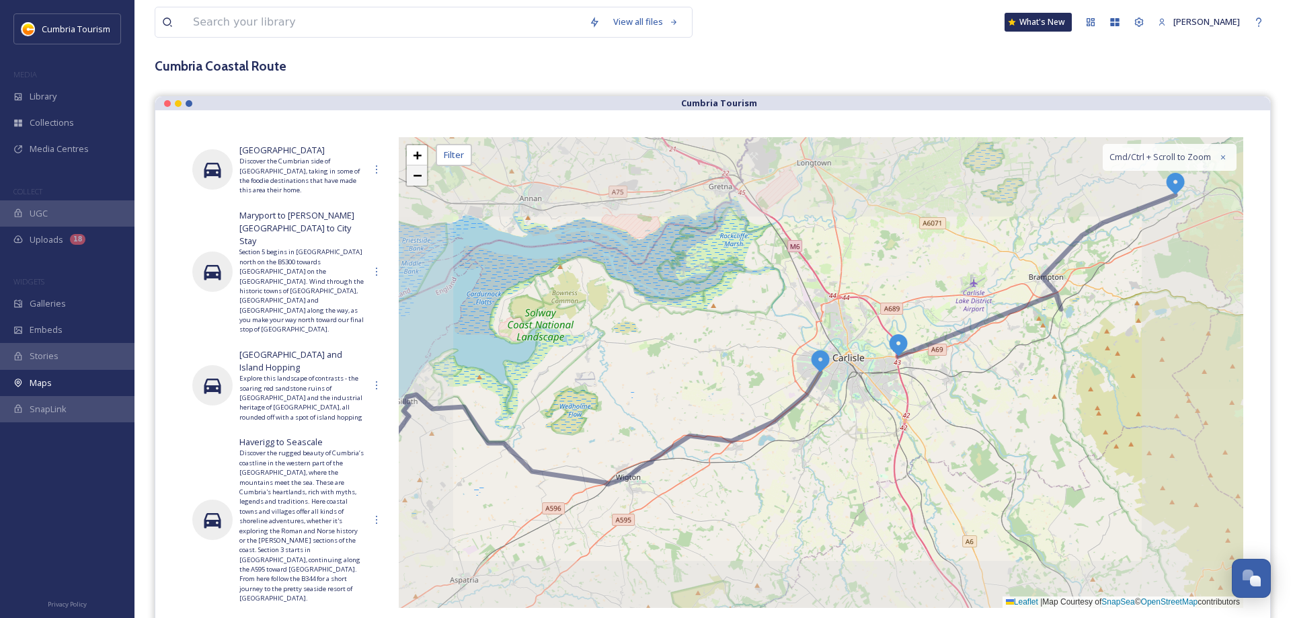
click at [417, 182] on span "−" at bounding box center [417, 175] width 9 height 17
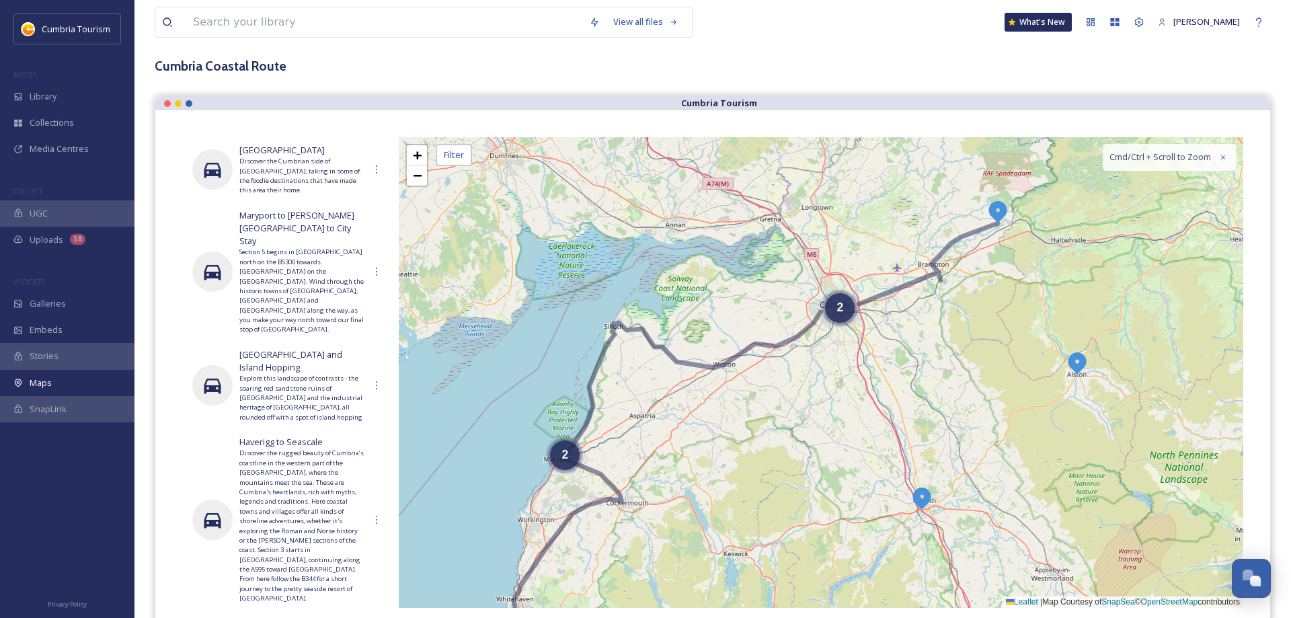
click at [941, 259] on div "2 2 2 2 2 + − Leaflet | Map Courtesy of SnapSea © OpenStreetMap contributors Cm…" at bounding box center [821, 372] width 844 height 471
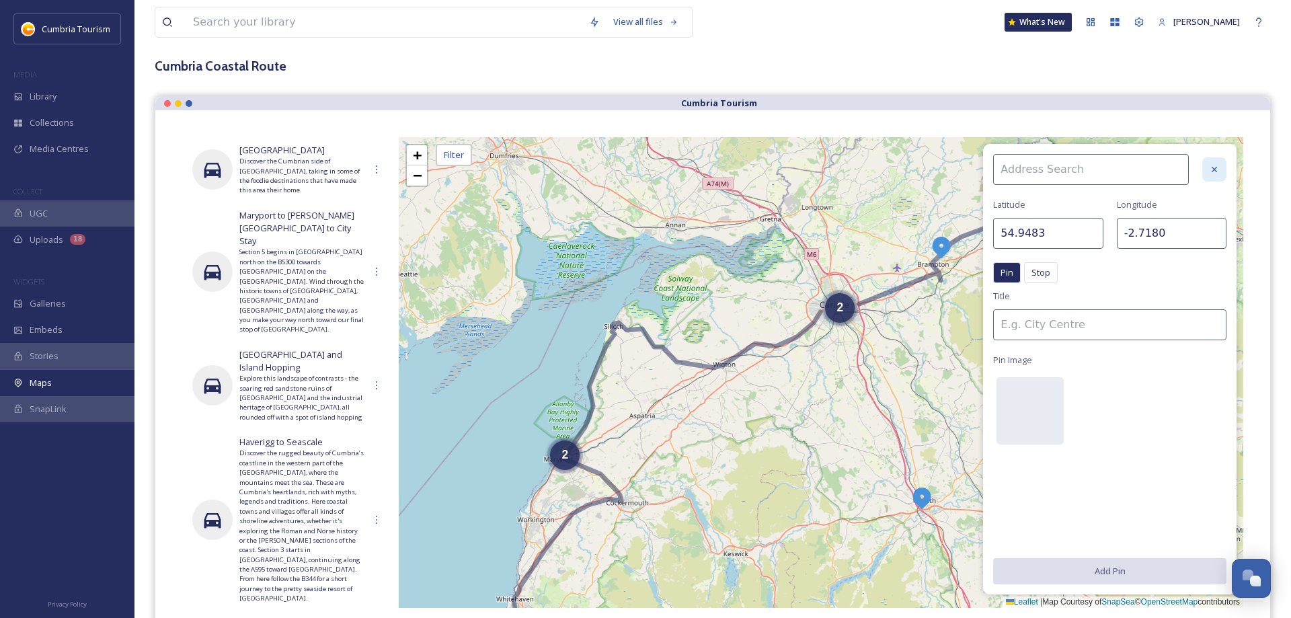
click at [1217, 166] on icon at bounding box center [1214, 169] width 11 height 11
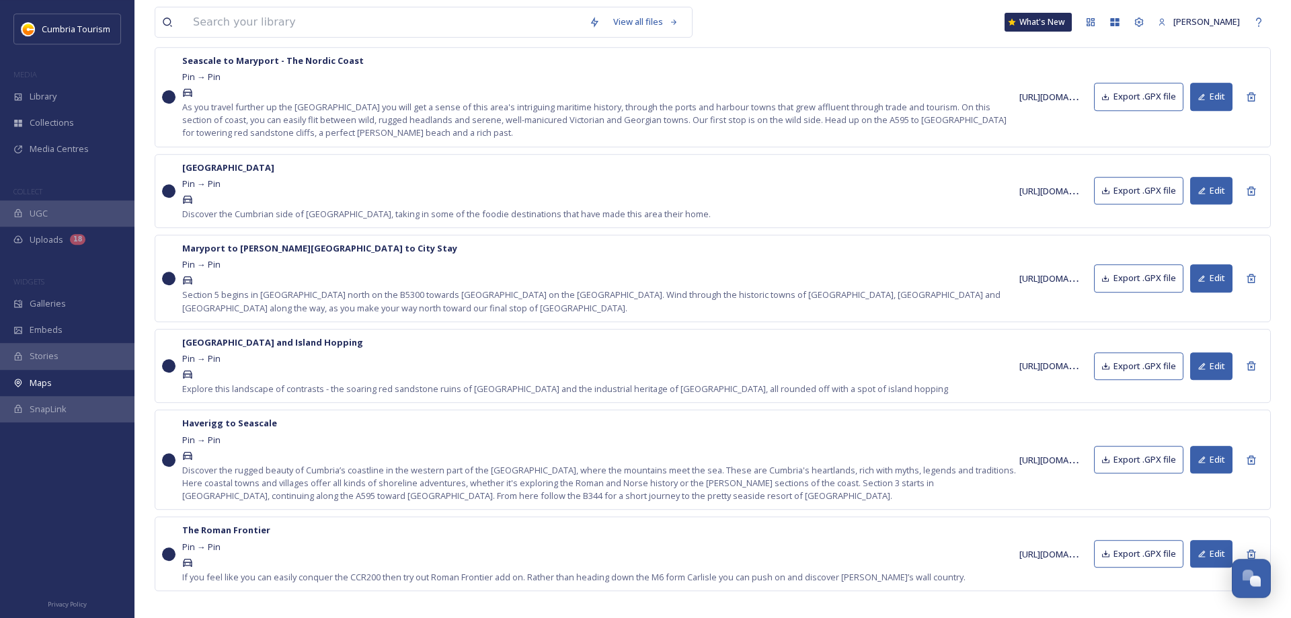
scroll to position [730, 0]
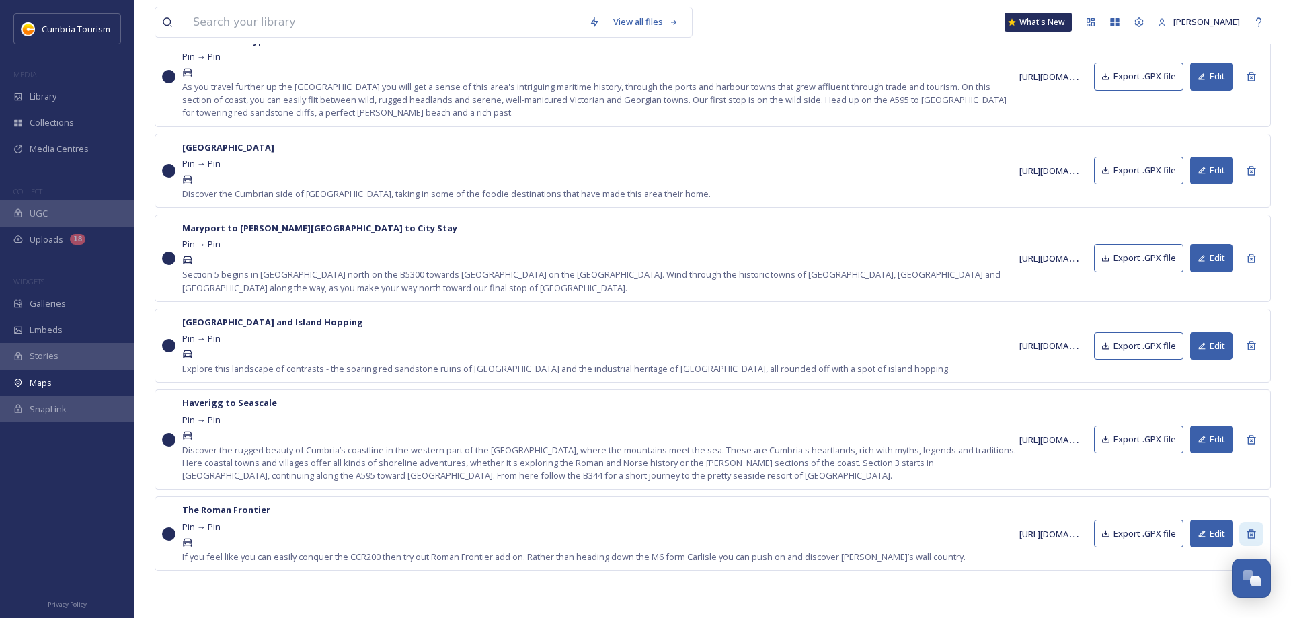
click at [1254, 533] on icon at bounding box center [1251, 533] width 11 height 11
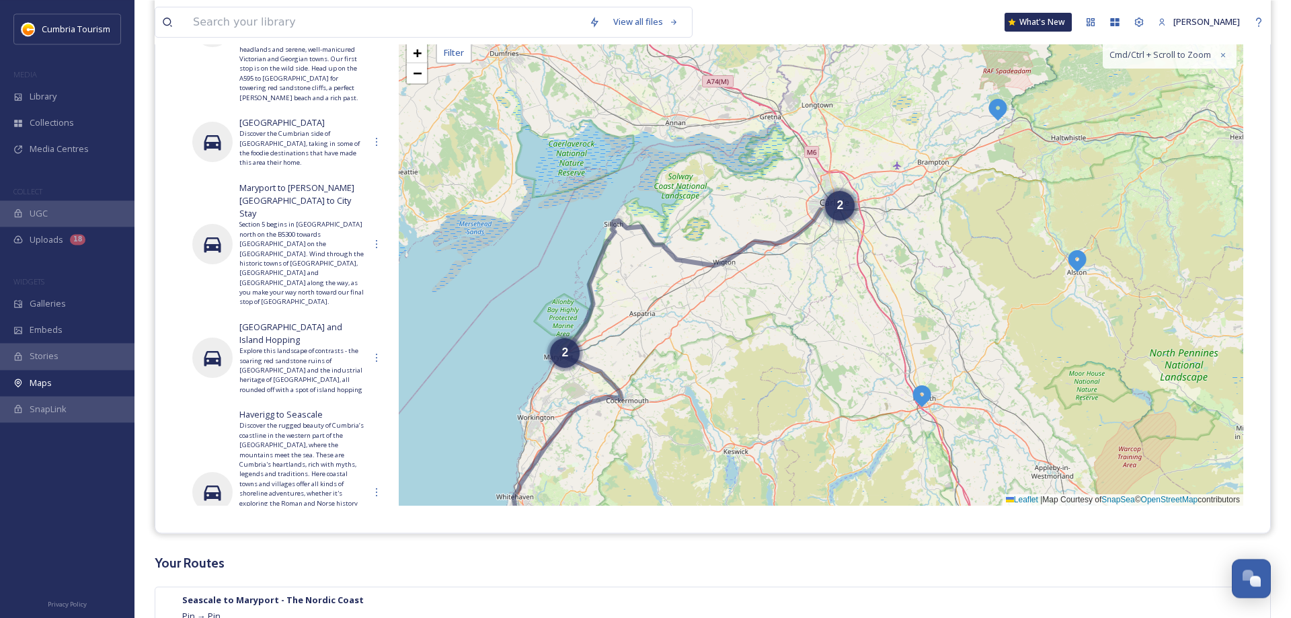
scroll to position [69, 0]
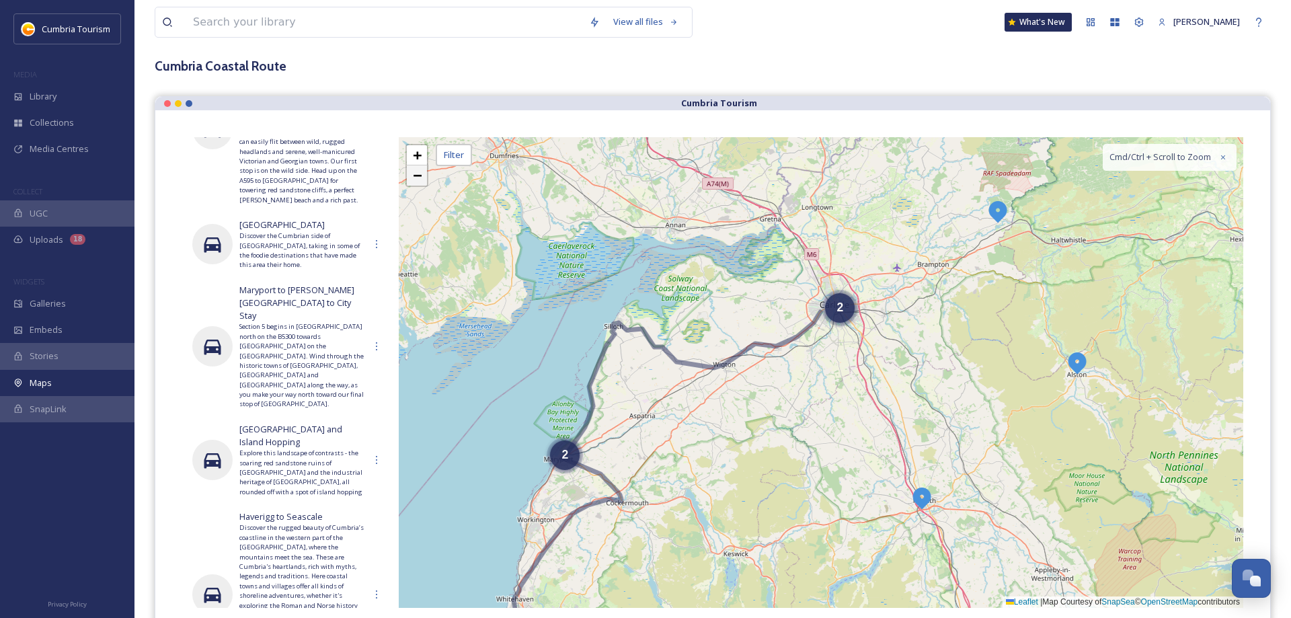
click at [416, 173] on span "−" at bounding box center [417, 175] width 9 height 17
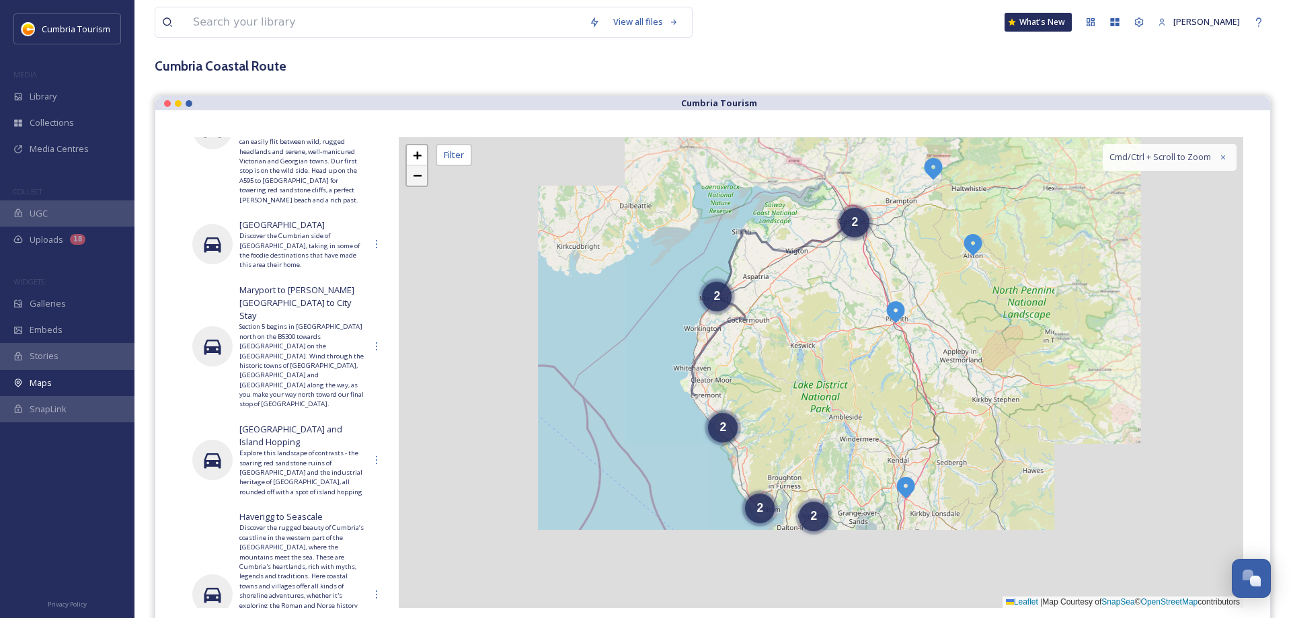
click at [416, 173] on span "−" at bounding box center [417, 175] width 9 height 17
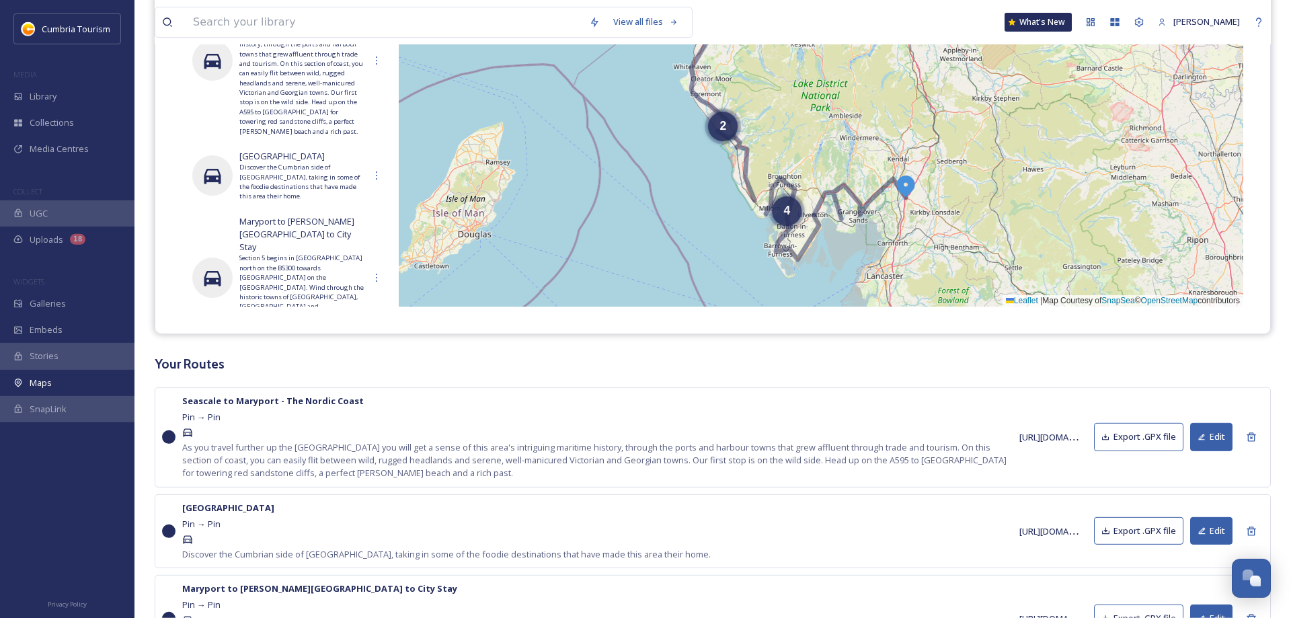
scroll to position [649, 0]
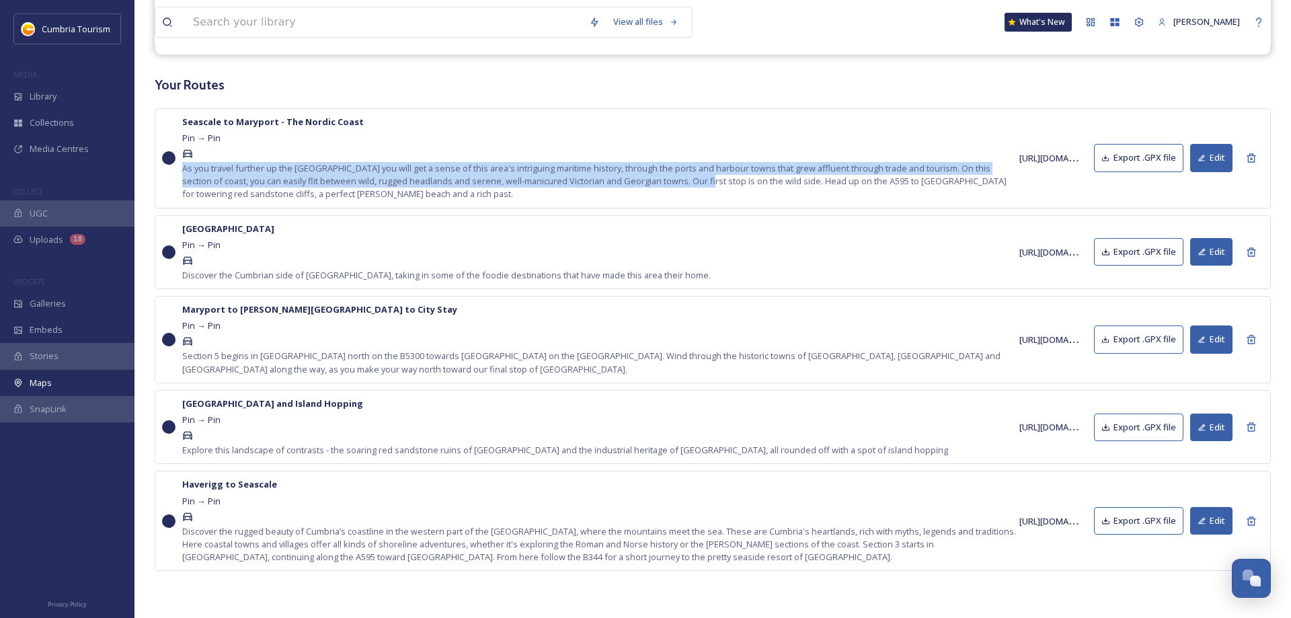
drag, startPoint x: 707, startPoint y: 142, endPoint x: 694, endPoint y: 183, distance: 43.0
click at [694, 183] on div "Seascale to Maryport - The Nordic Coast Pin → Pin As you travel further up the …" at bounding box center [600, 158] width 837 height 85
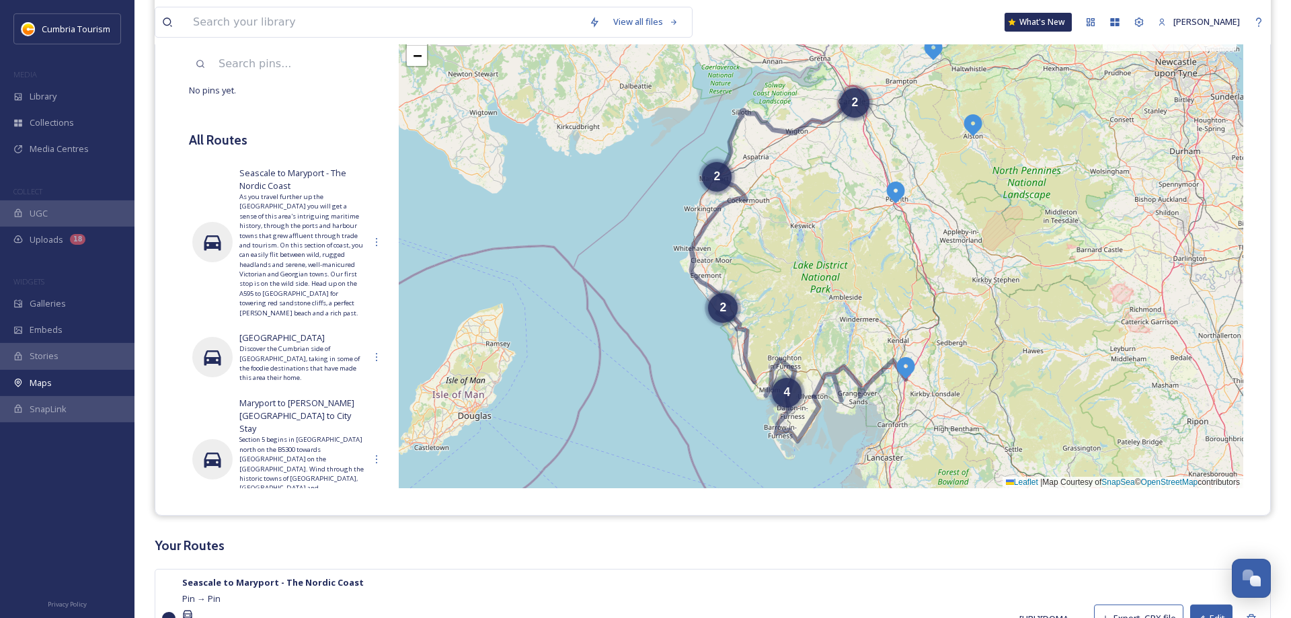
scroll to position [238, 0]
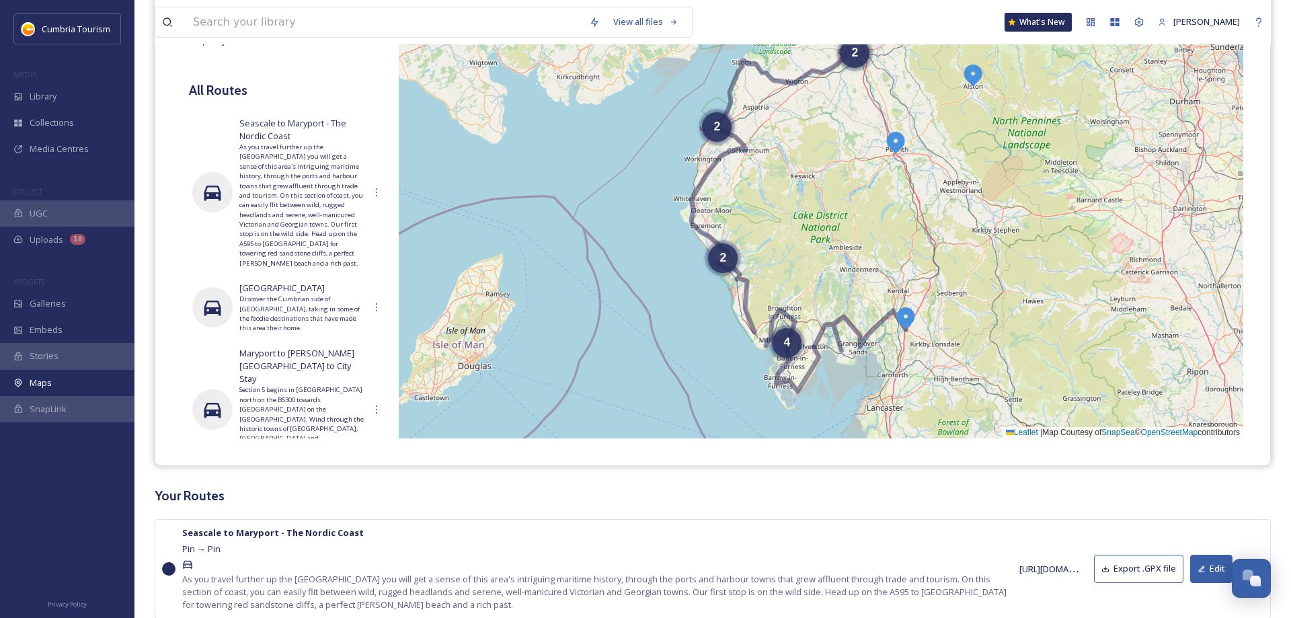
click at [741, 493] on h3 "Your Routes" at bounding box center [713, 495] width 1116 height 19
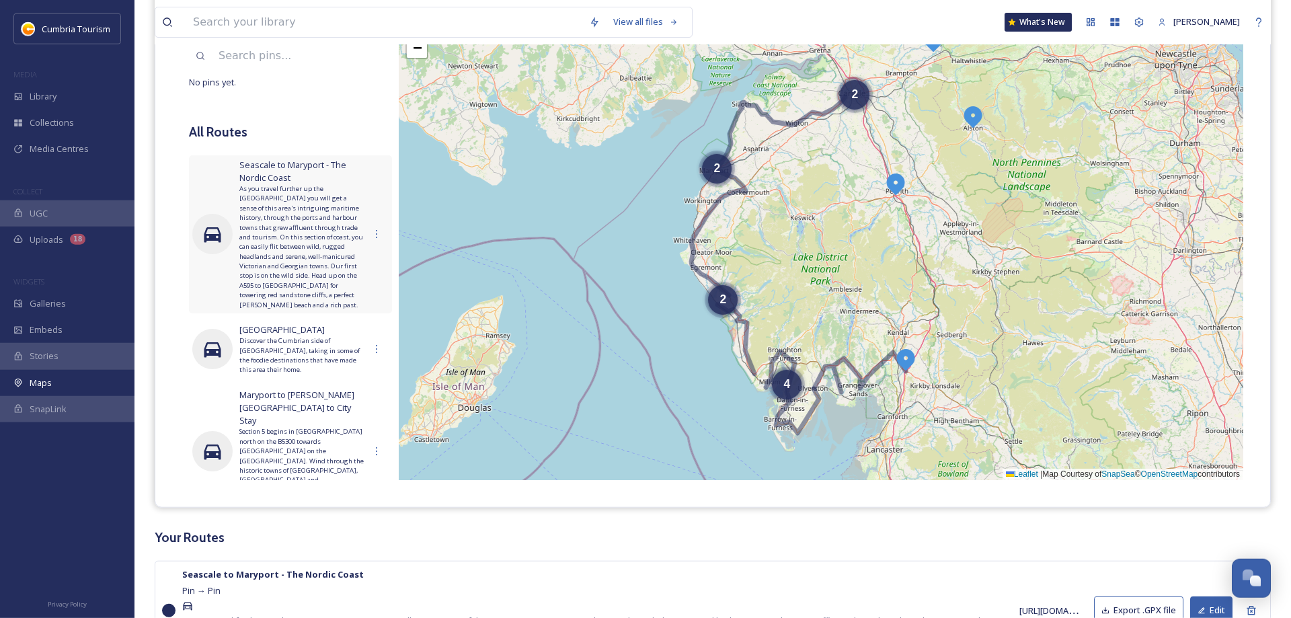
scroll to position [32, 0]
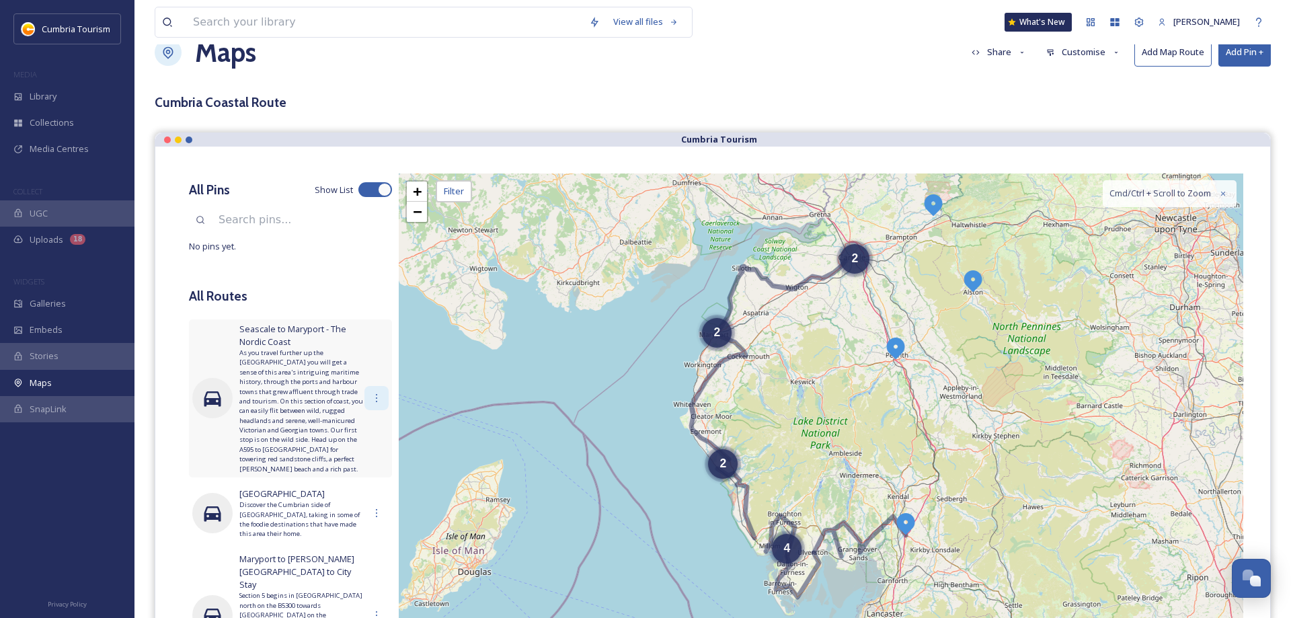
click at [371, 391] on div at bounding box center [376, 398] width 24 height 24
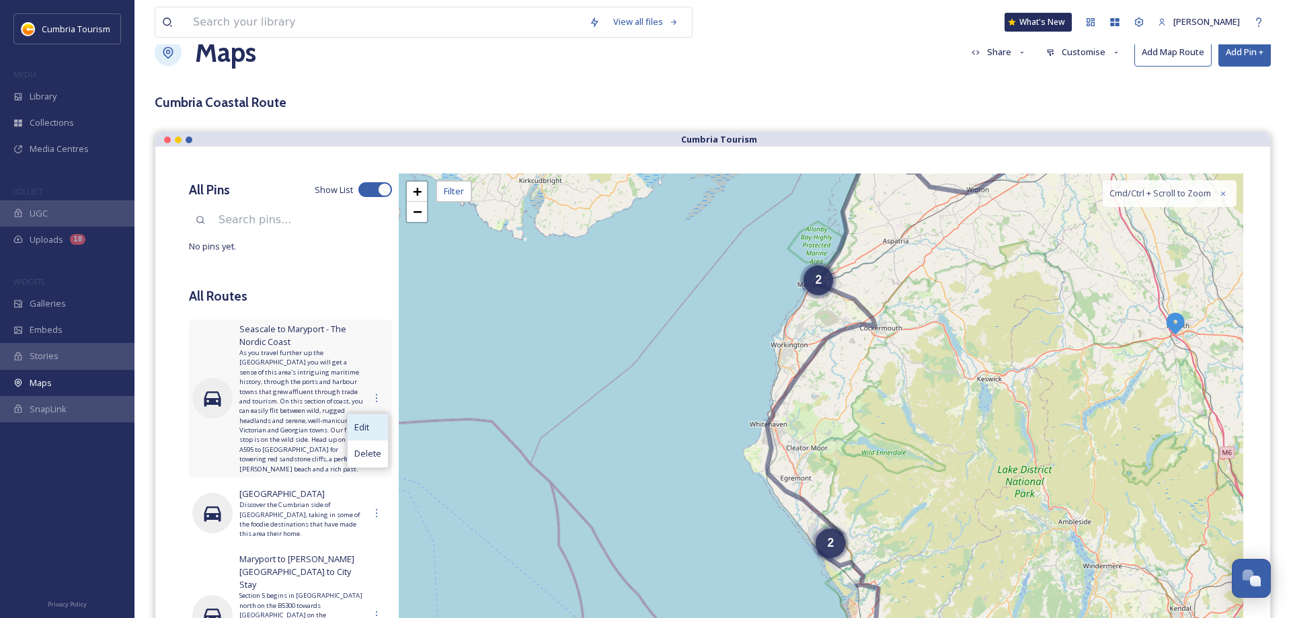
click at [372, 425] on div "Edit" at bounding box center [368, 427] width 40 height 26
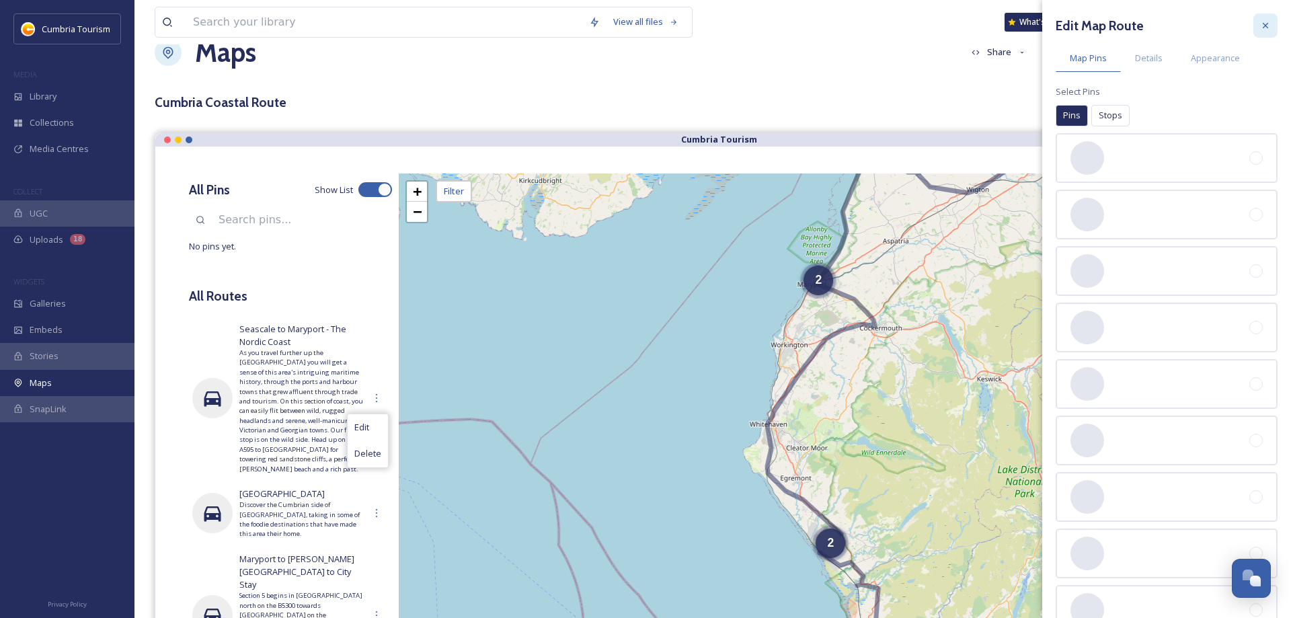
click at [1268, 28] on icon at bounding box center [1265, 25] width 11 height 11
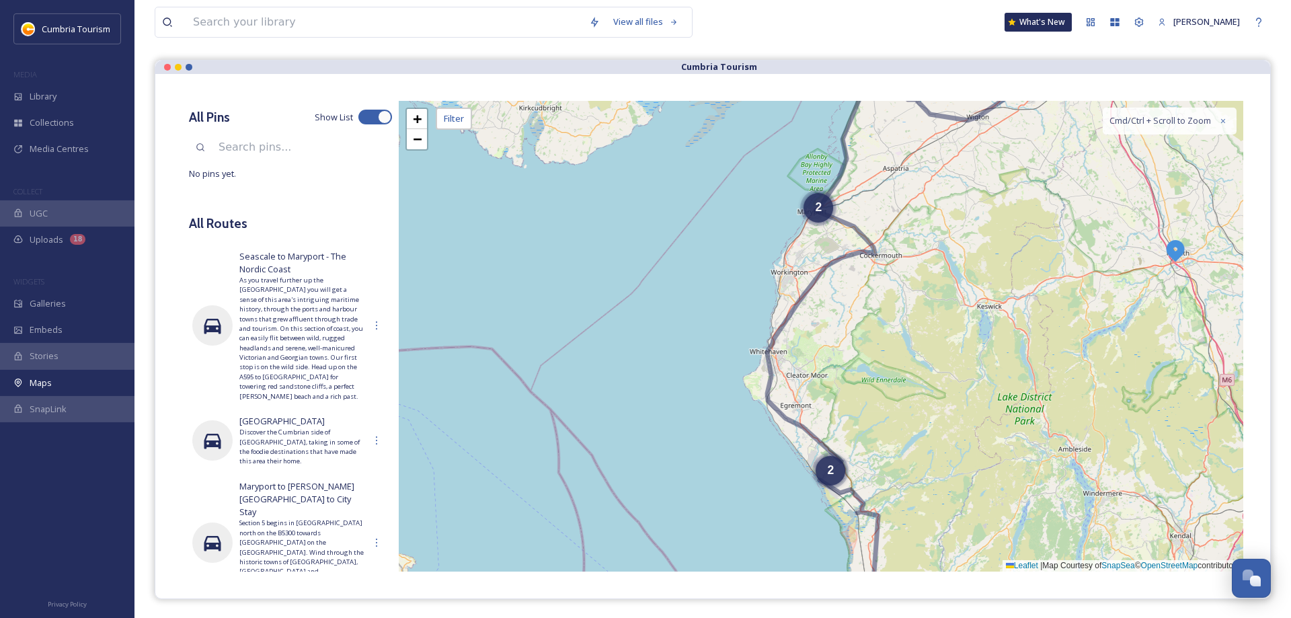
scroll to position [101, 0]
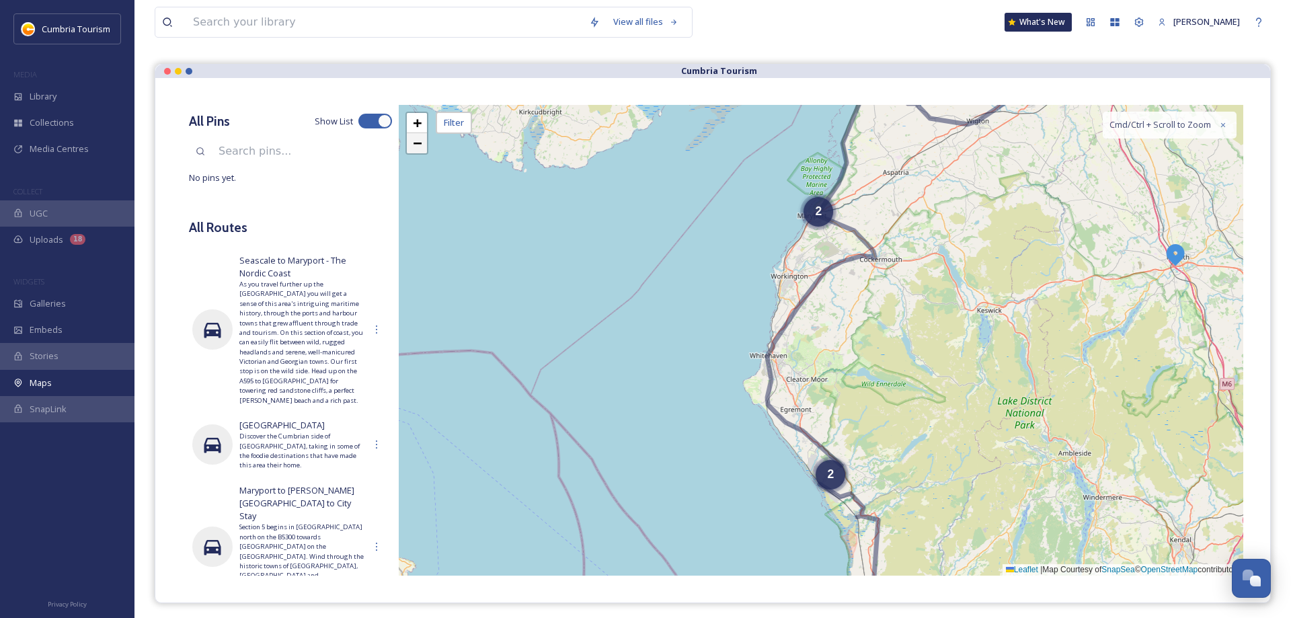
click at [420, 146] on span "−" at bounding box center [417, 142] width 9 height 17
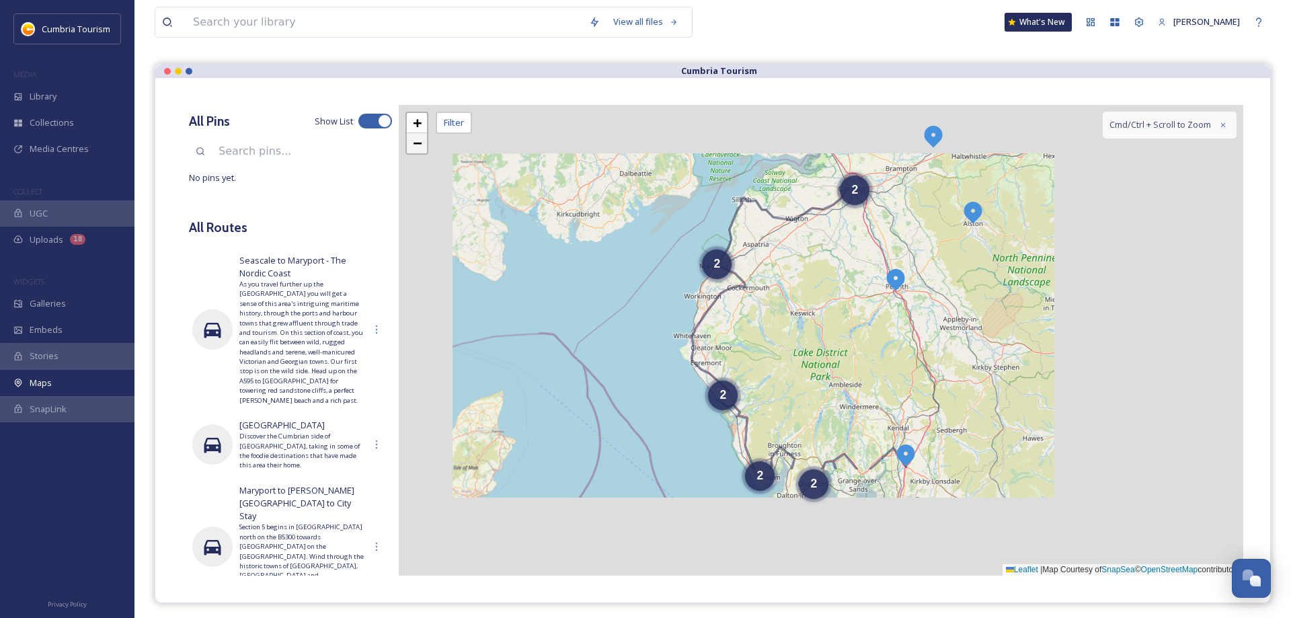
click at [420, 146] on span "−" at bounding box center [417, 142] width 9 height 17
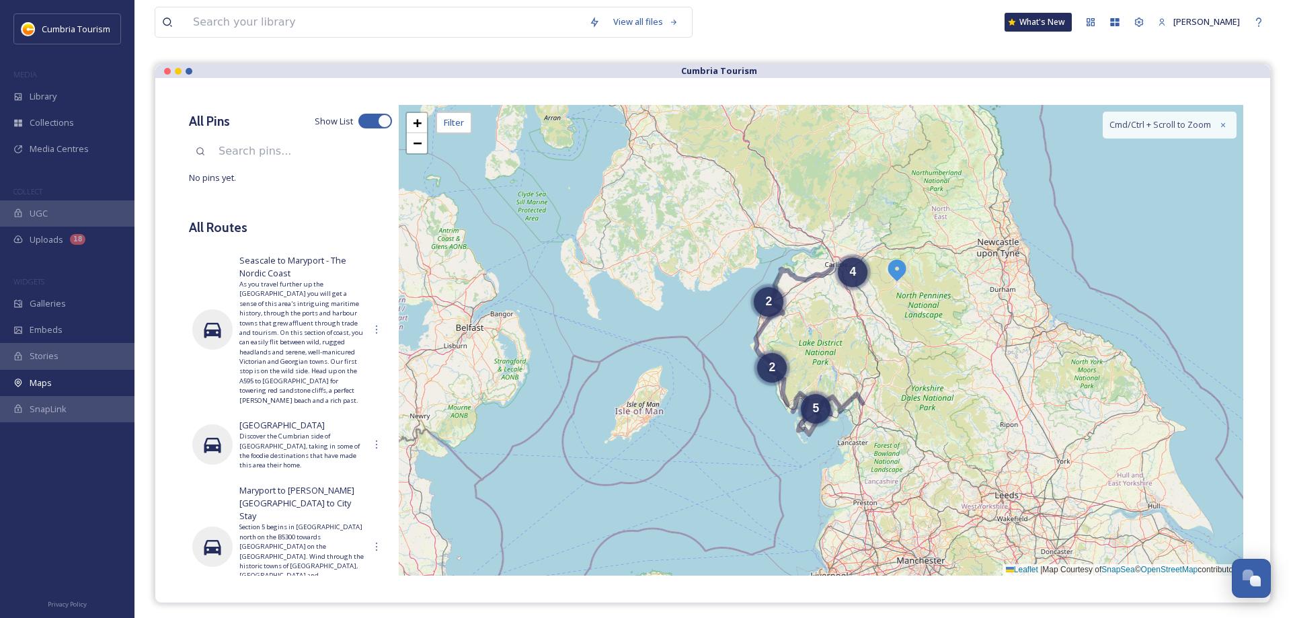
click at [896, 270] on img at bounding box center [897, 270] width 24 height 24
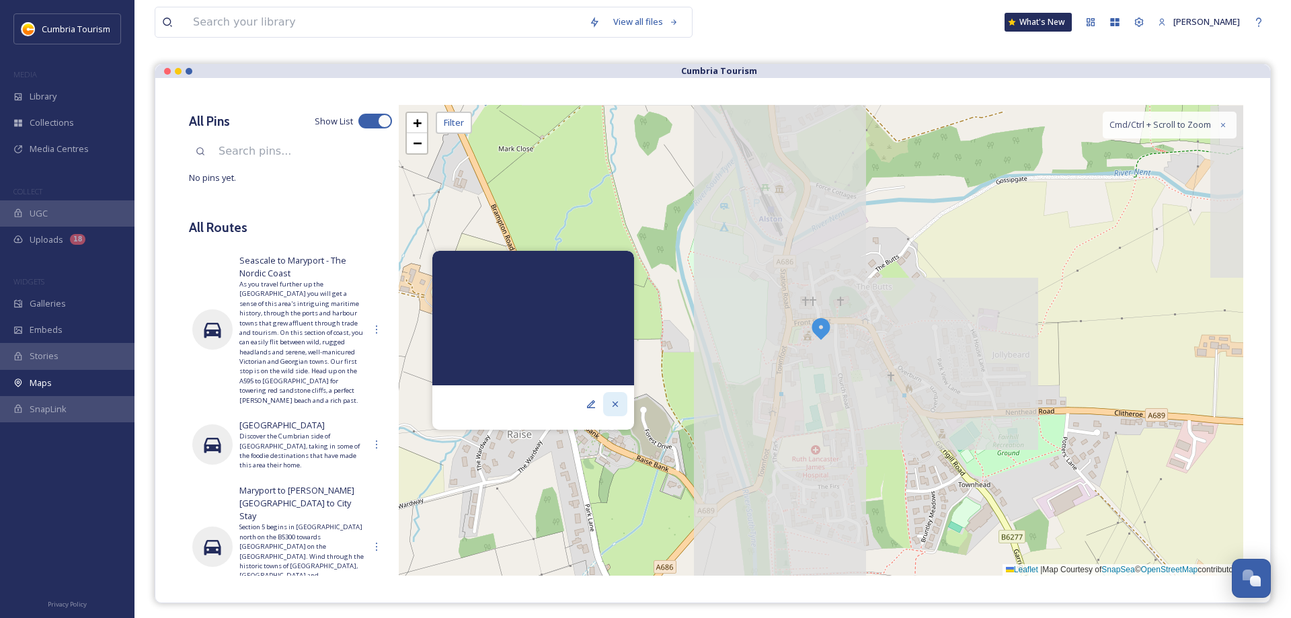
click at [620, 404] on icon at bounding box center [615, 404] width 11 height 11
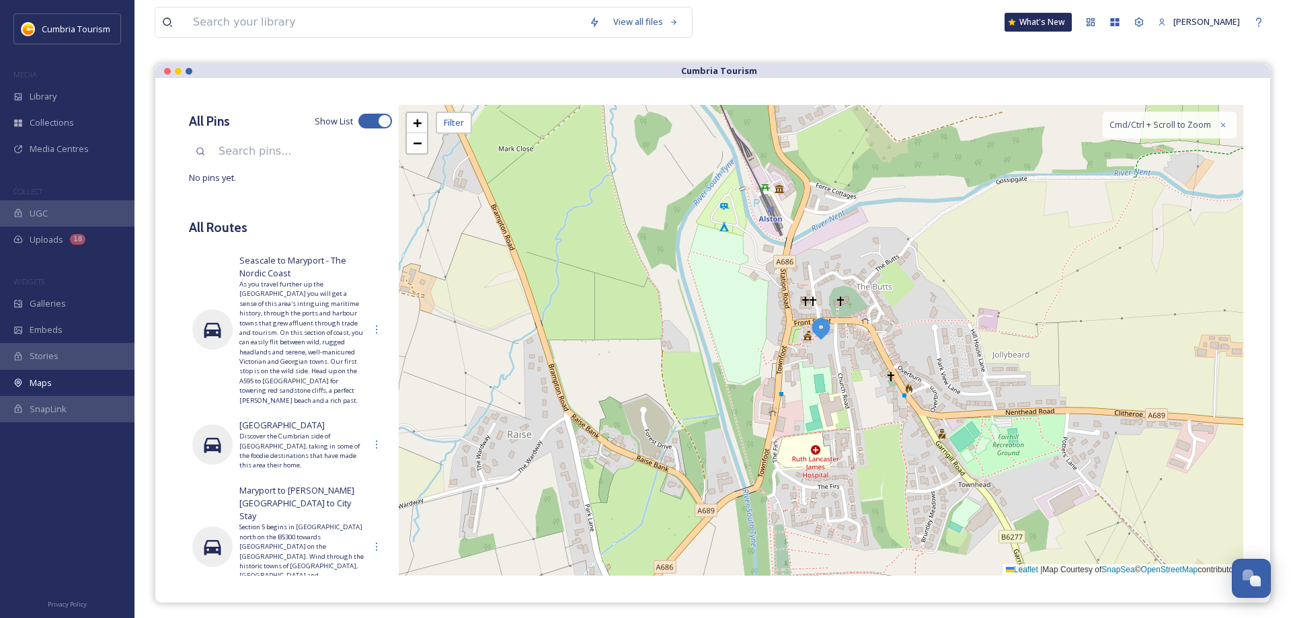
click at [820, 325] on img at bounding box center [821, 328] width 24 height 24
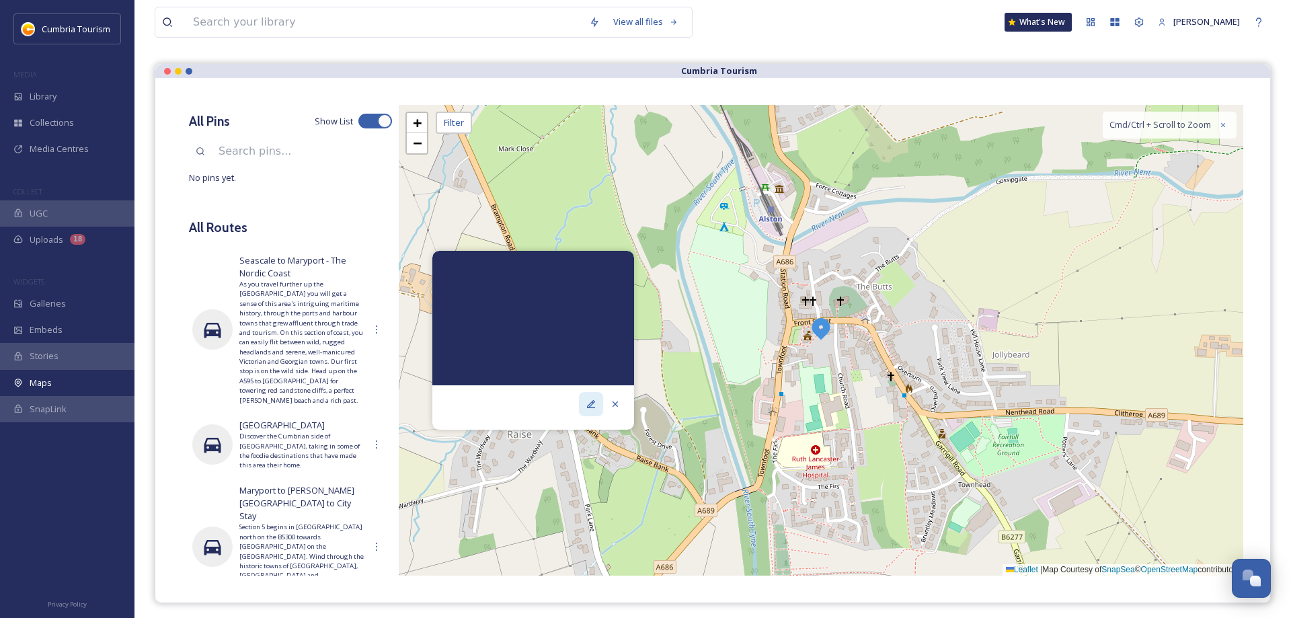
click at [590, 403] on icon at bounding box center [591, 404] width 11 height 11
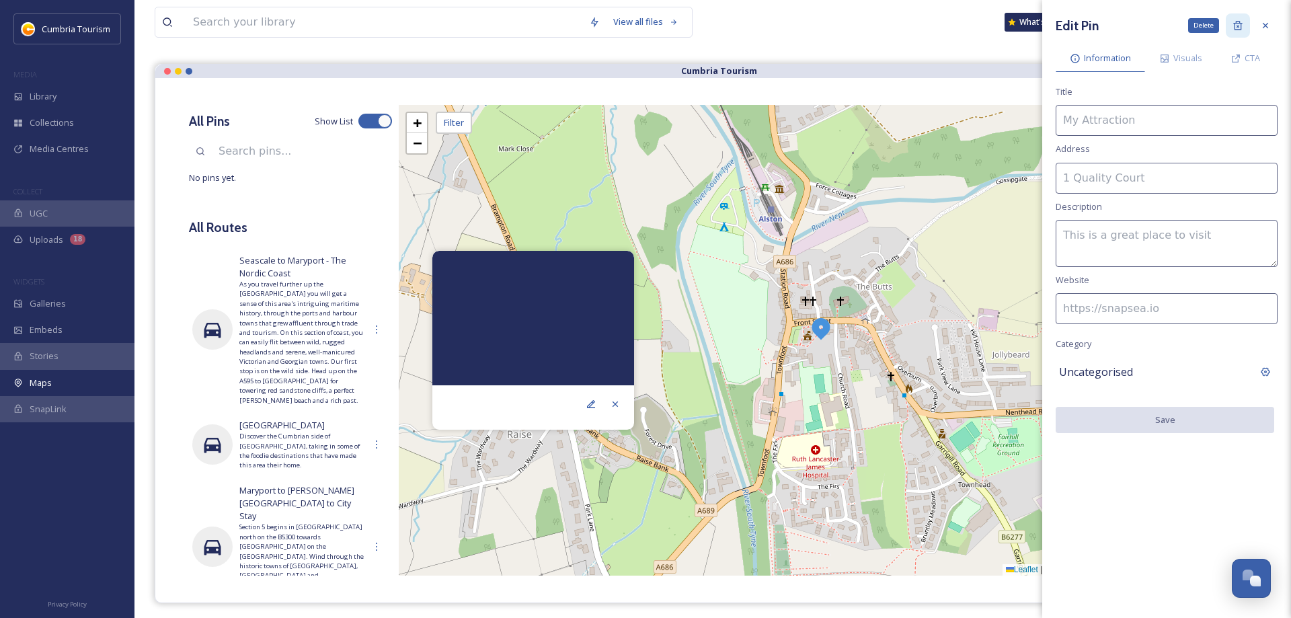
click at [1232, 28] on icon at bounding box center [1237, 25] width 11 height 11
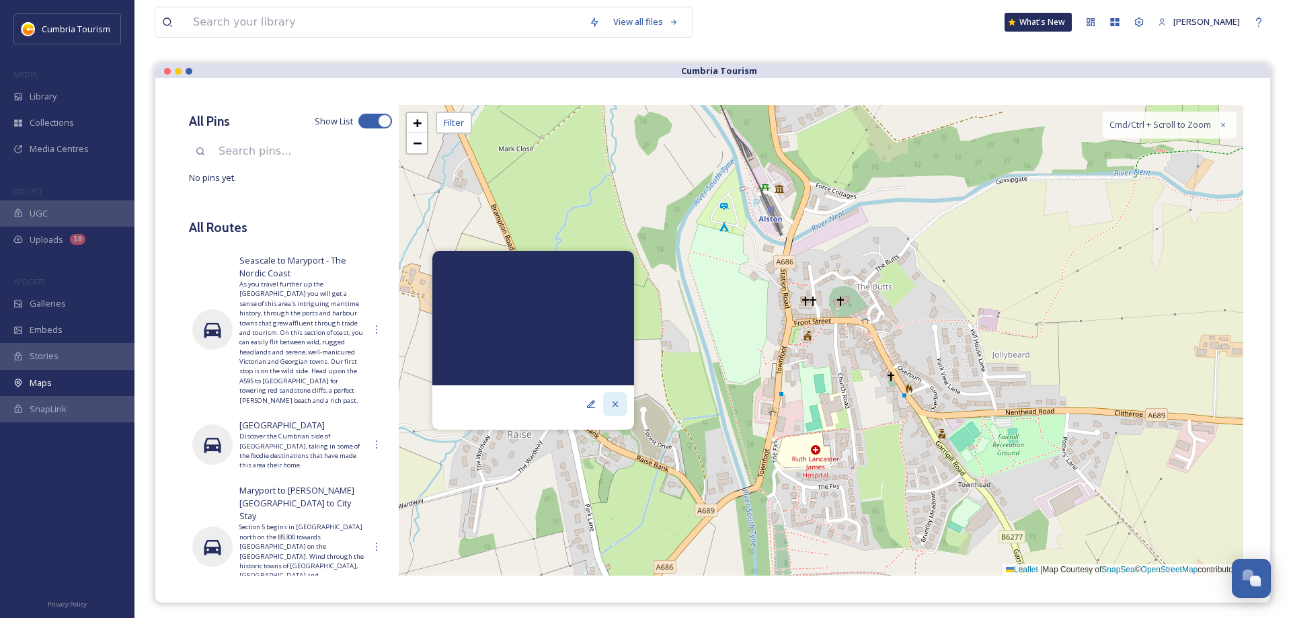
click at [613, 406] on icon at bounding box center [615, 404] width 11 height 11
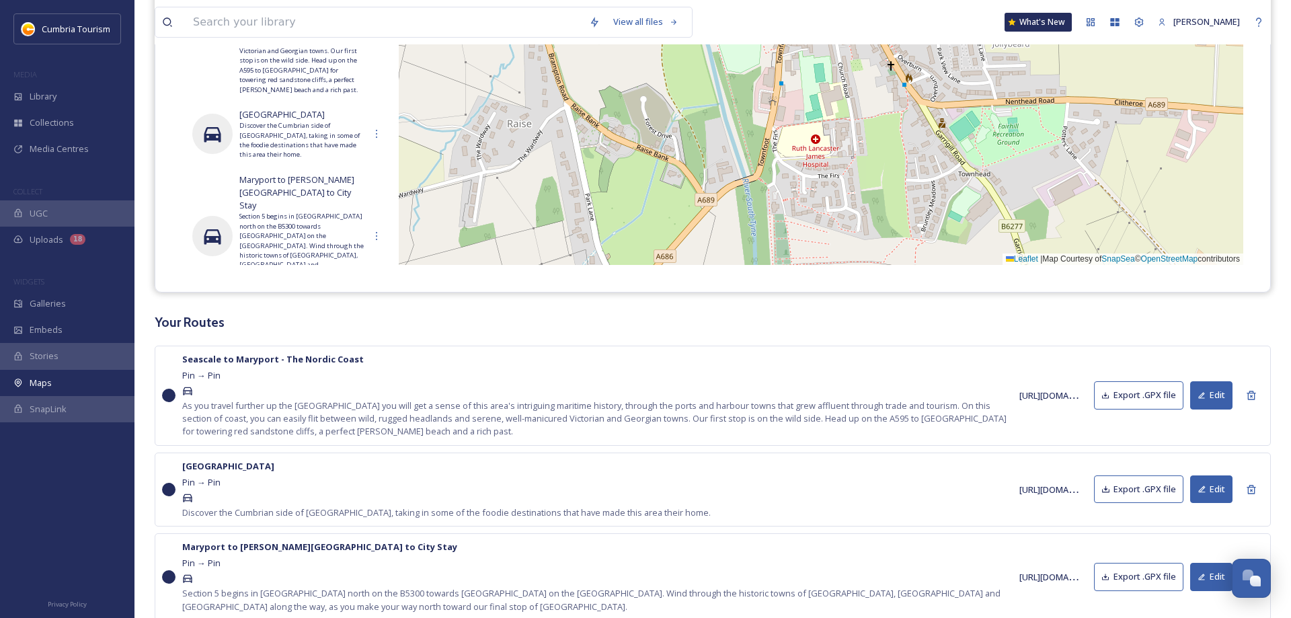
scroll to position [69, 0]
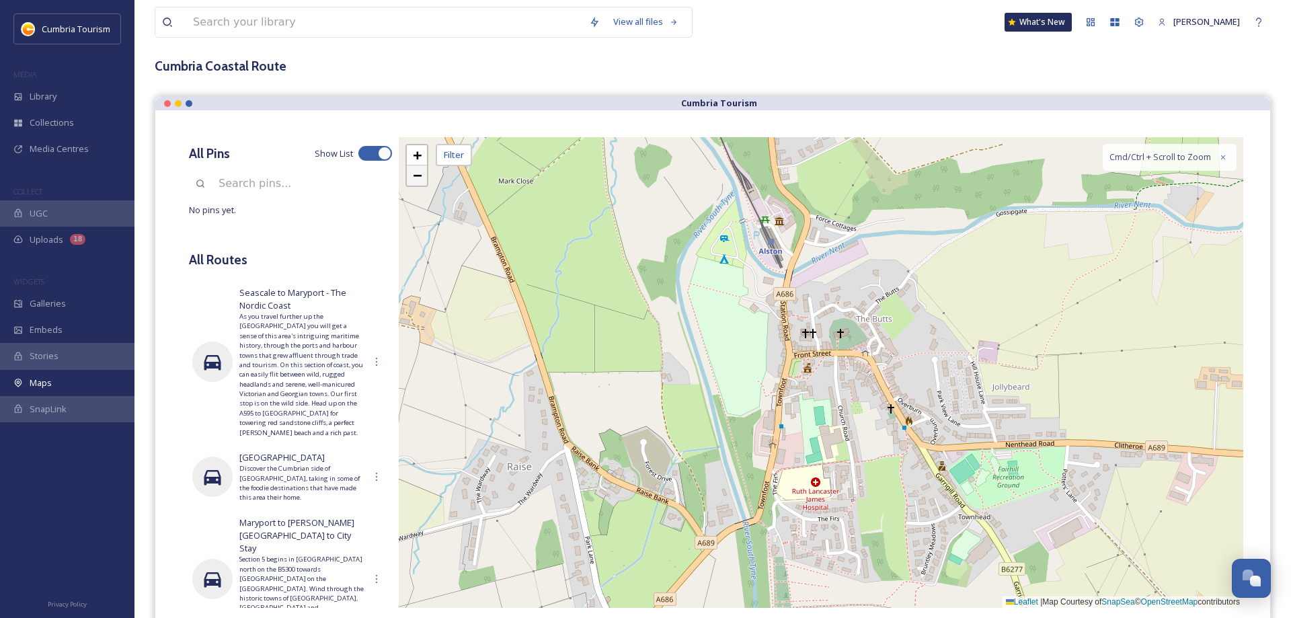
click at [414, 174] on span "−" at bounding box center [417, 175] width 9 height 17
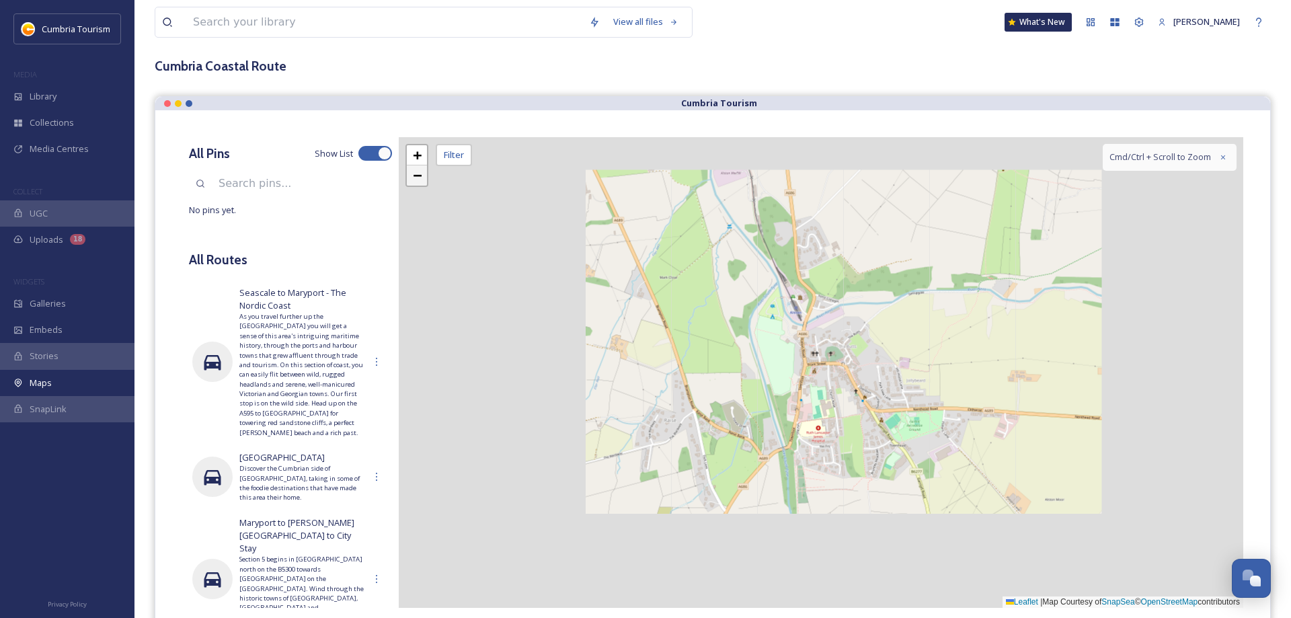
click at [414, 174] on span "−" at bounding box center [417, 175] width 9 height 17
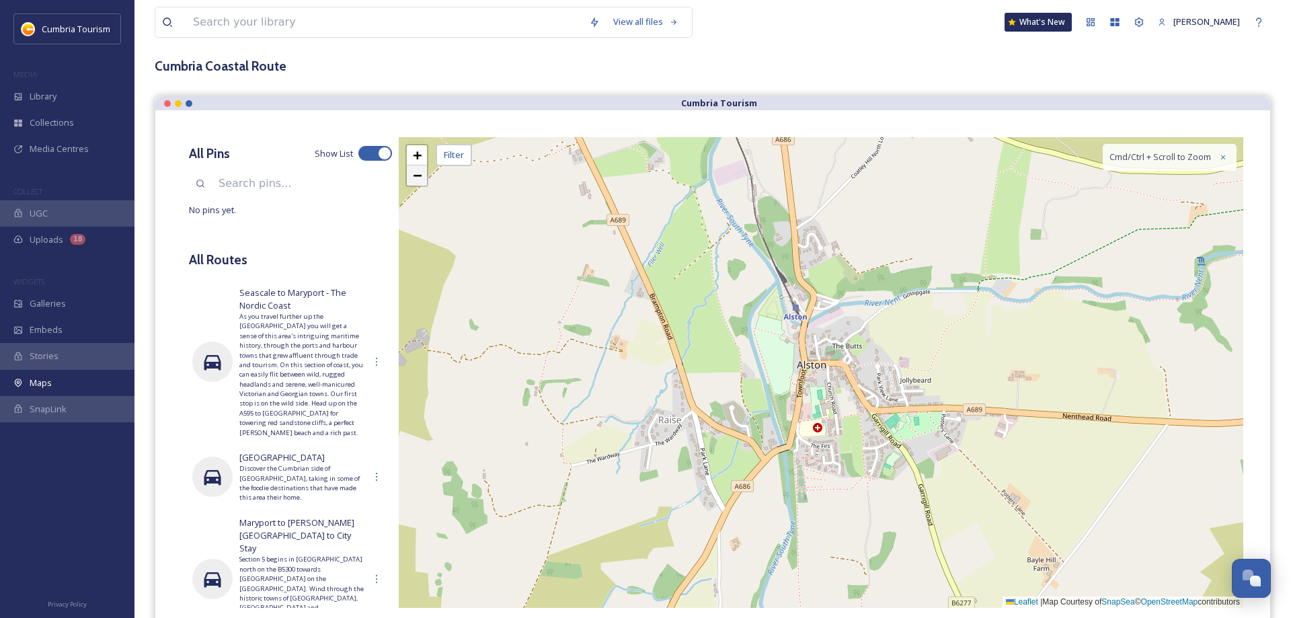
click at [414, 174] on span "−" at bounding box center [417, 175] width 9 height 17
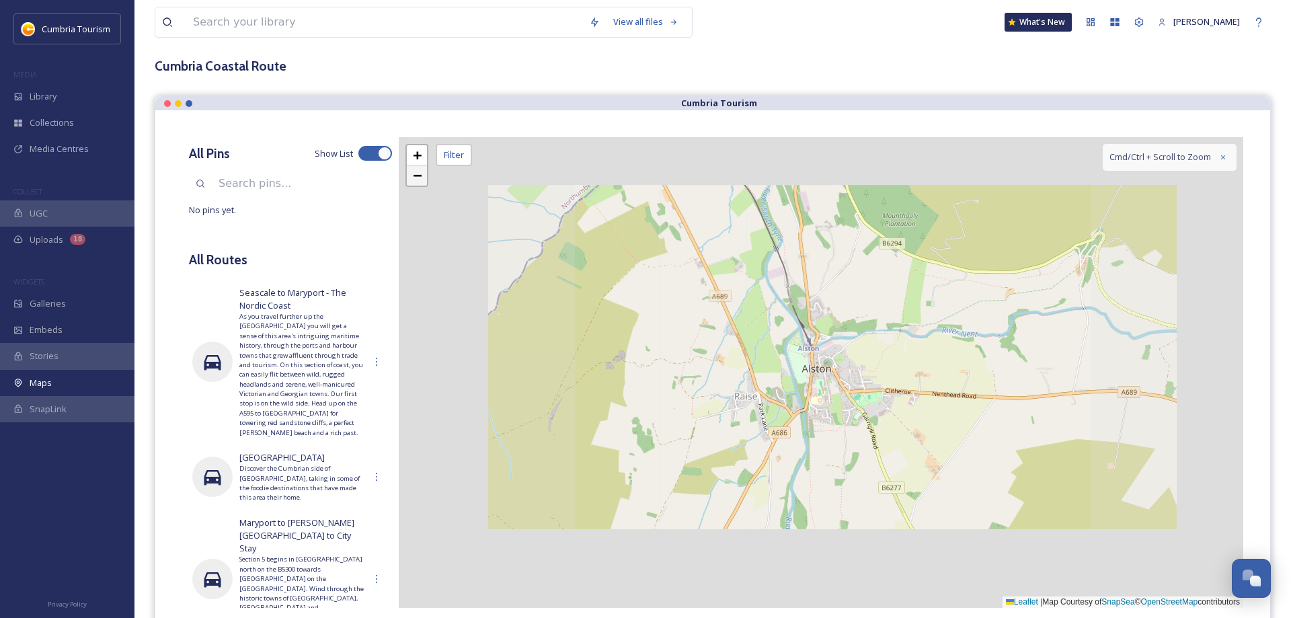
click at [414, 174] on span "−" at bounding box center [417, 175] width 9 height 17
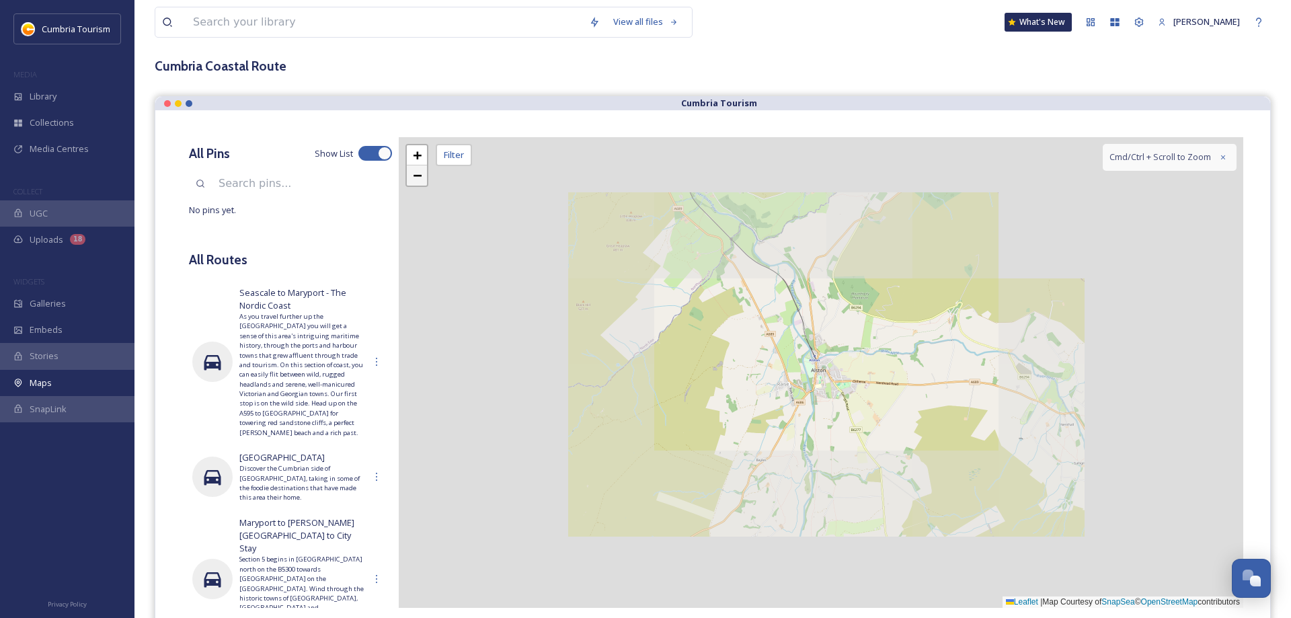
click at [414, 174] on span "−" at bounding box center [417, 175] width 9 height 17
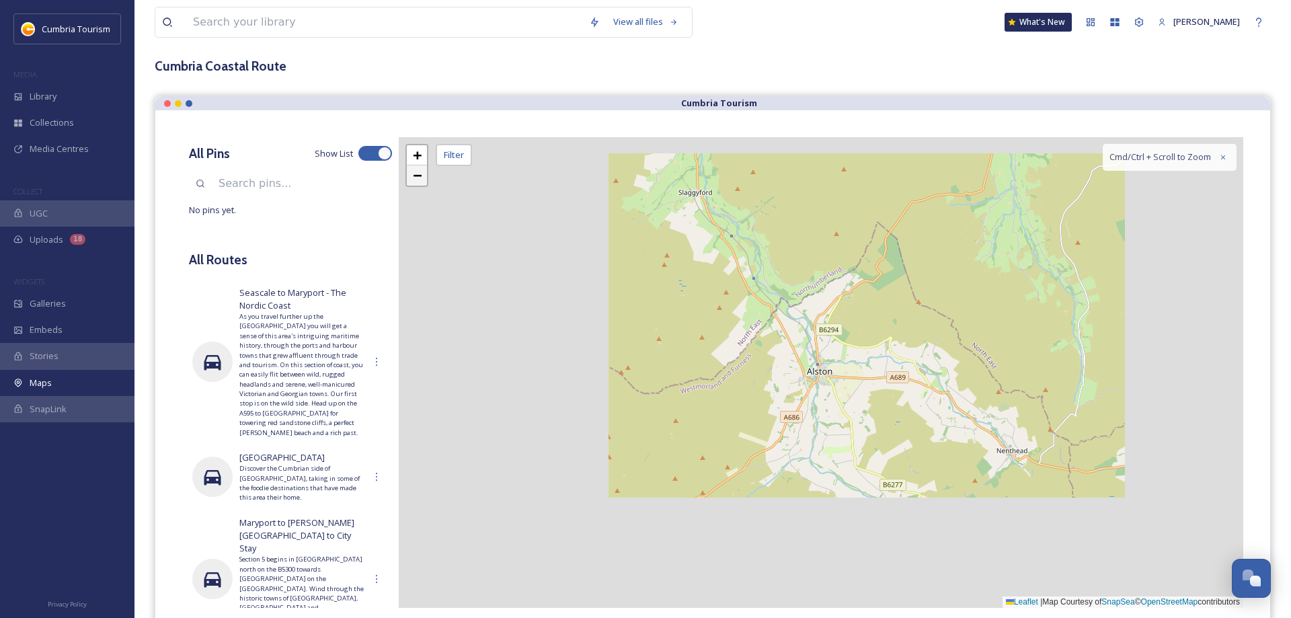
click at [414, 174] on span "−" at bounding box center [417, 175] width 9 height 17
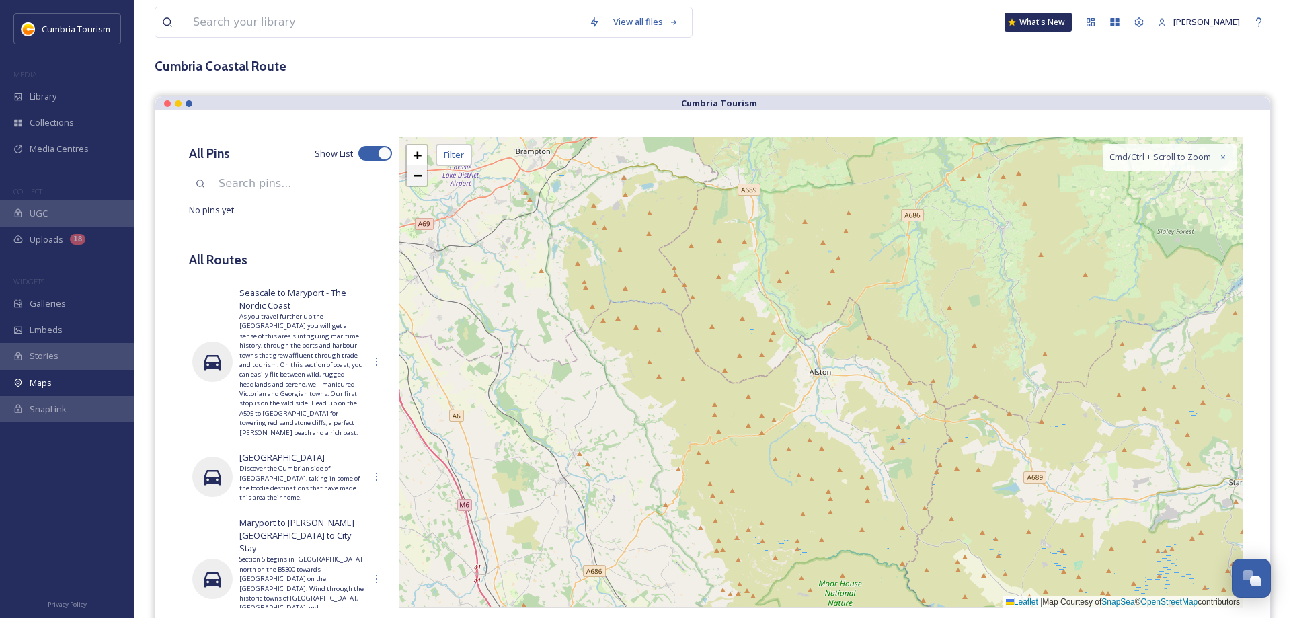
click at [414, 174] on span "−" at bounding box center [417, 175] width 9 height 17
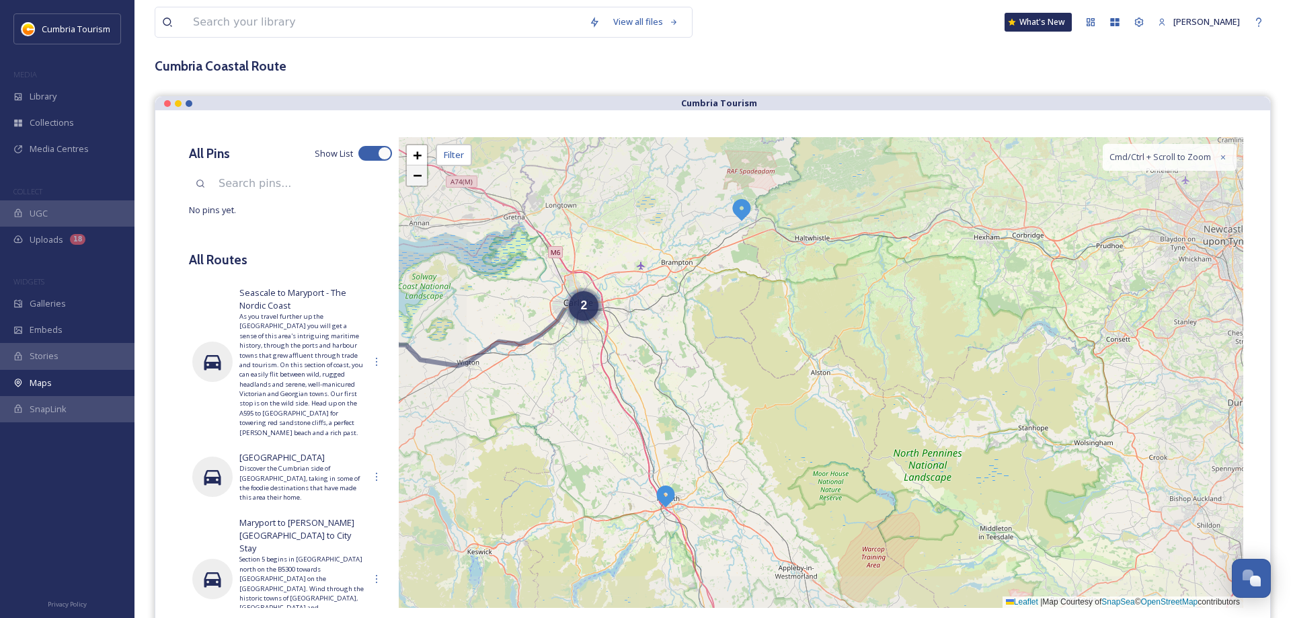
click at [414, 174] on span "−" at bounding box center [417, 175] width 9 height 17
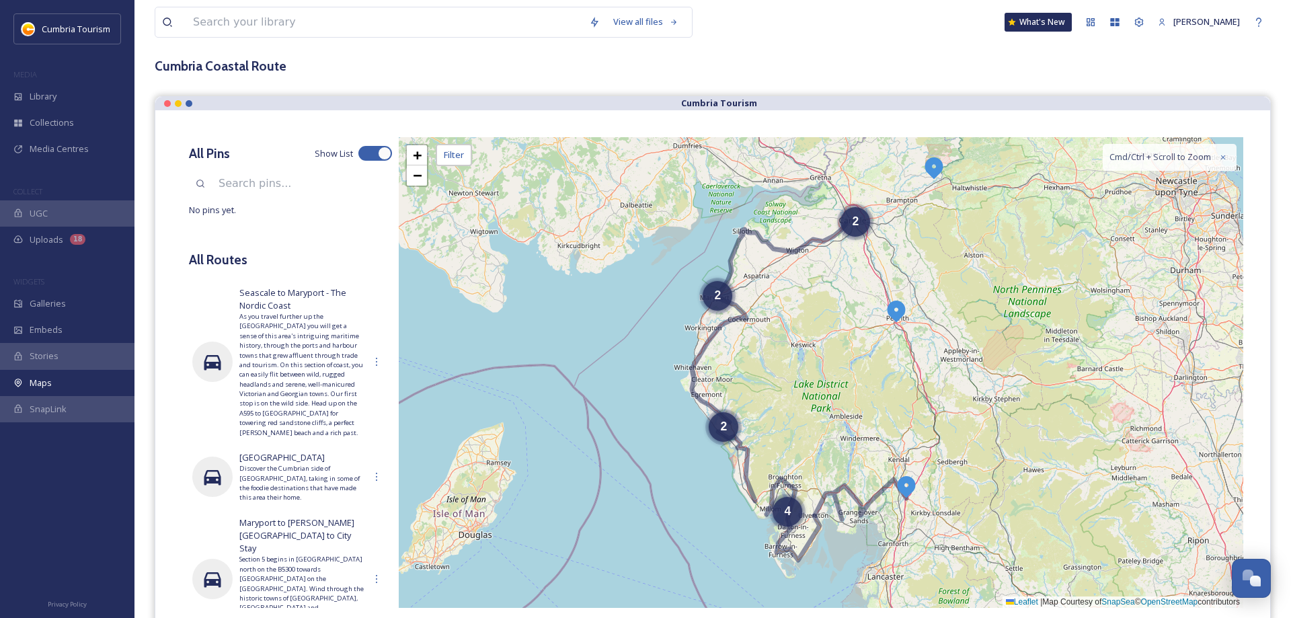
click at [931, 170] on img at bounding box center [934, 167] width 24 height 24
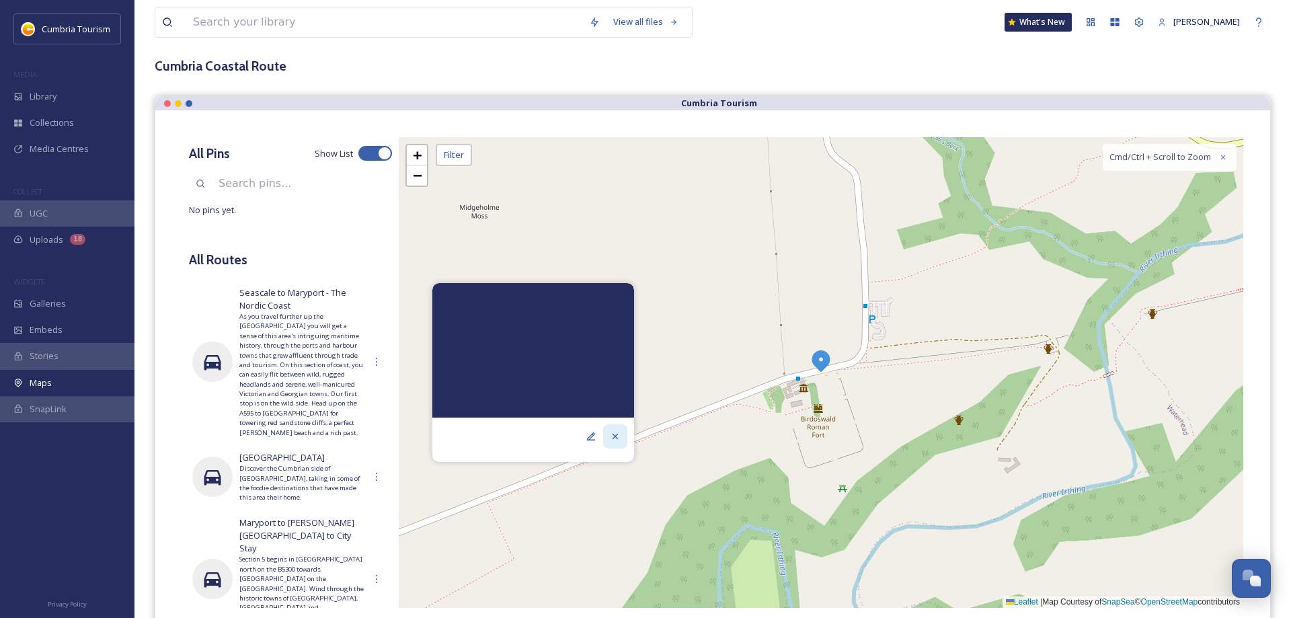
click at [611, 433] on icon at bounding box center [615, 436] width 11 height 11
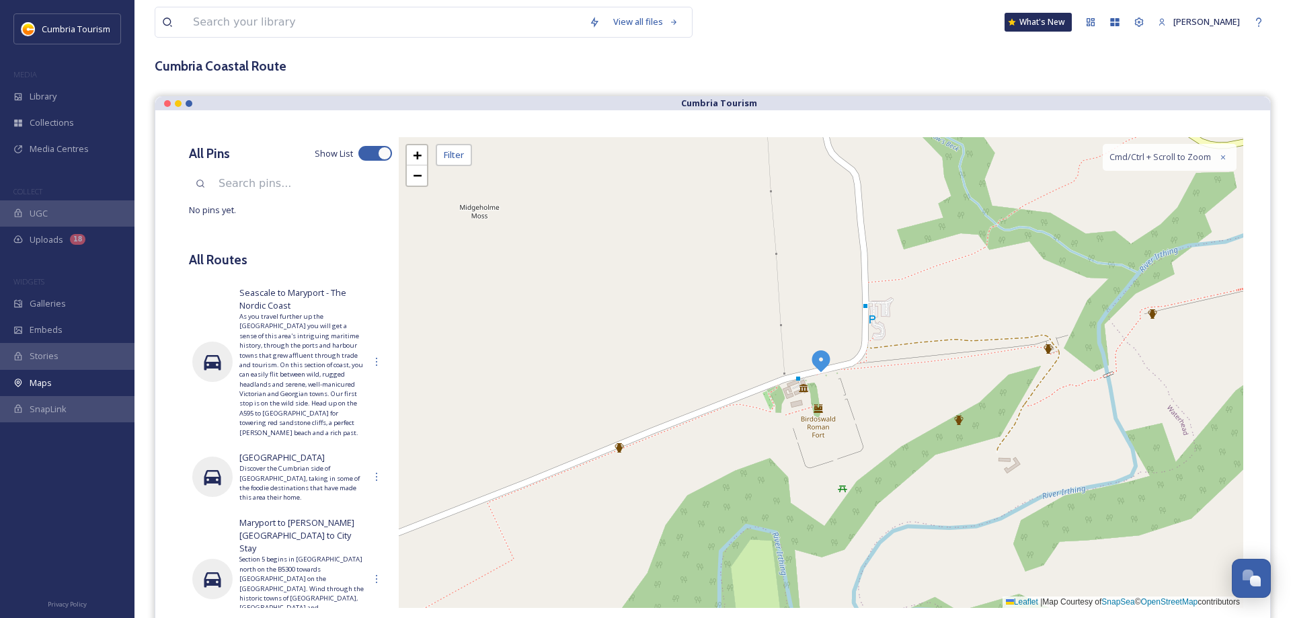
click at [823, 368] on img at bounding box center [821, 360] width 24 height 24
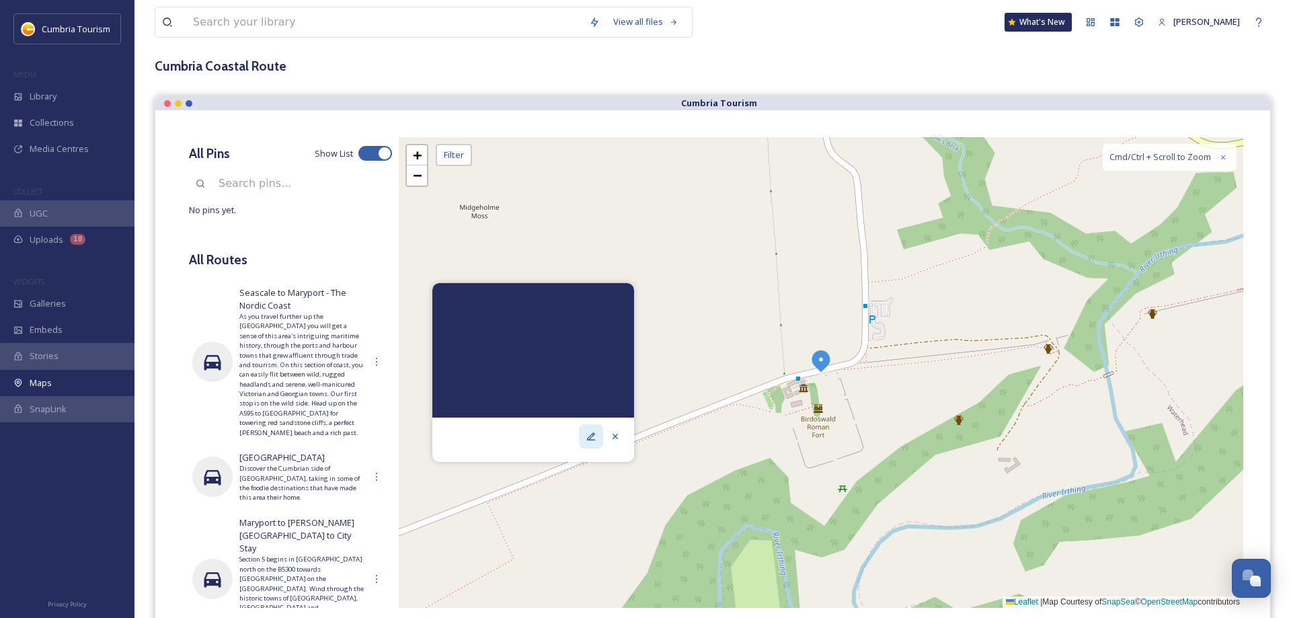
click at [596, 436] on icon at bounding box center [591, 436] width 11 height 11
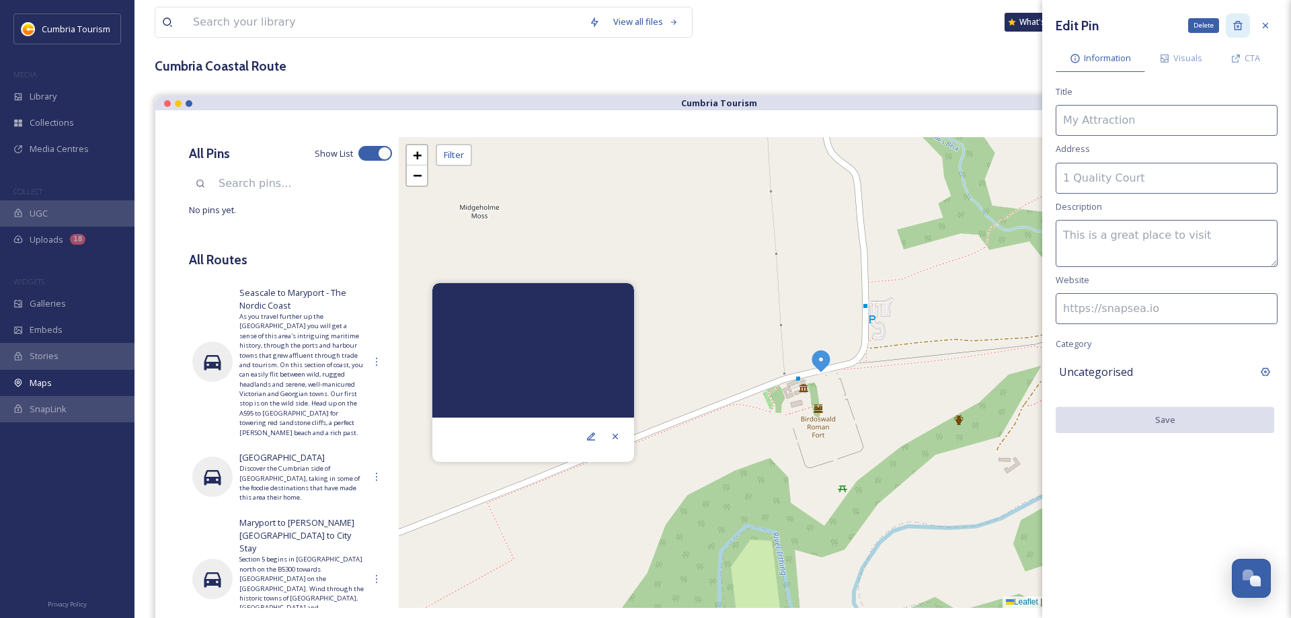
click at [1241, 29] on icon at bounding box center [1237, 25] width 9 height 9
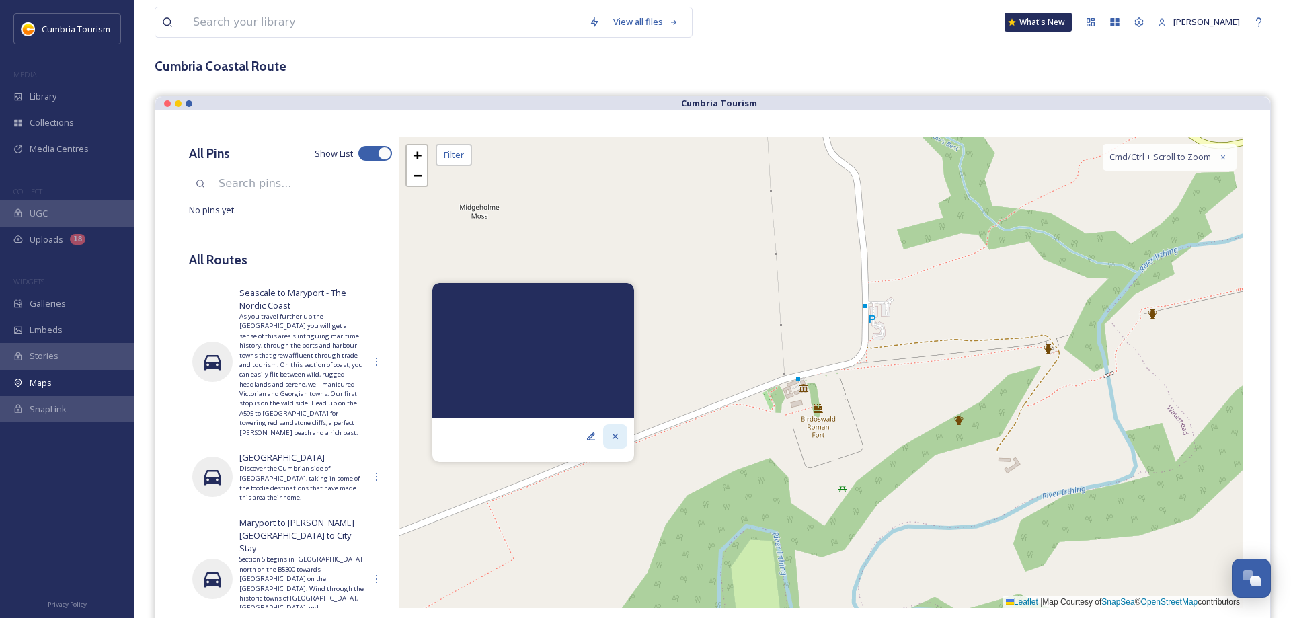
click at [611, 438] on icon at bounding box center [615, 436] width 11 height 11
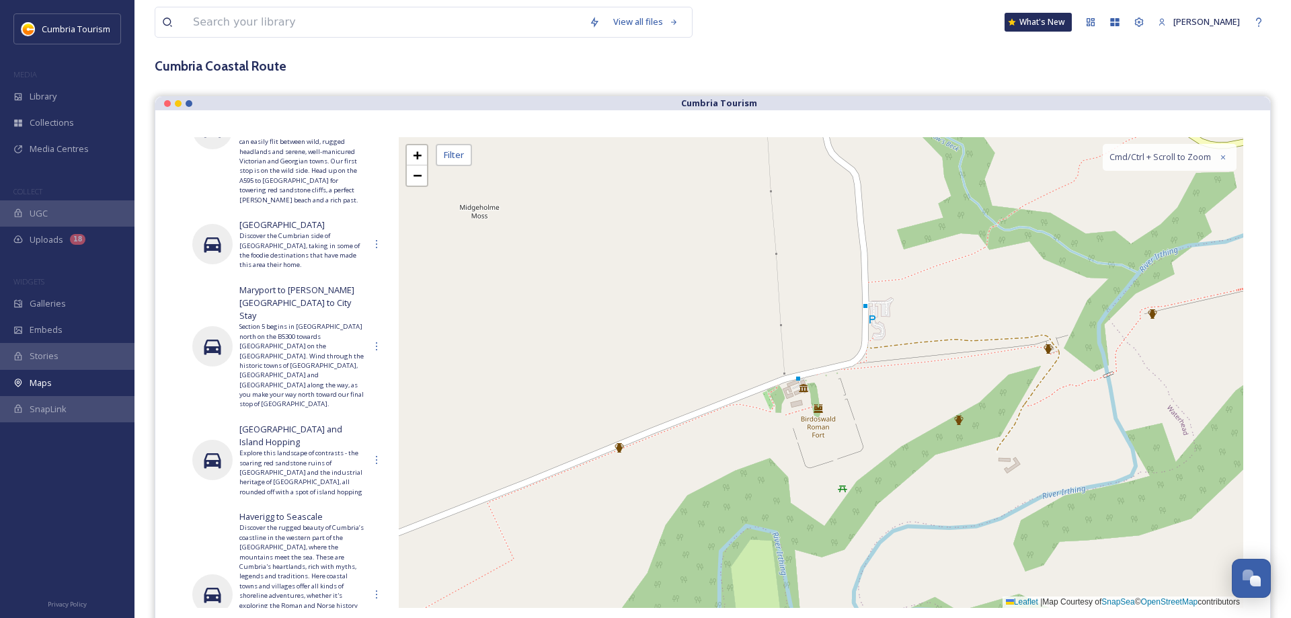
scroll to position [0, 0]
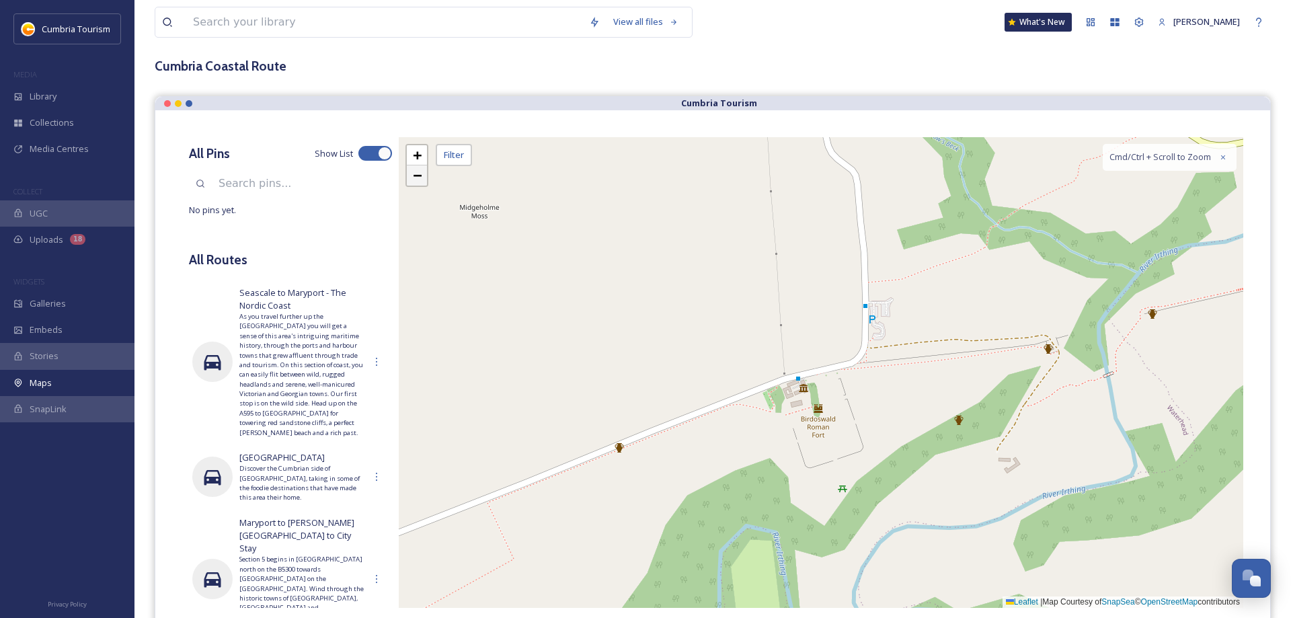
click at [413, 176] on link "−" at bounding box center [417, 175] width 20 height 20
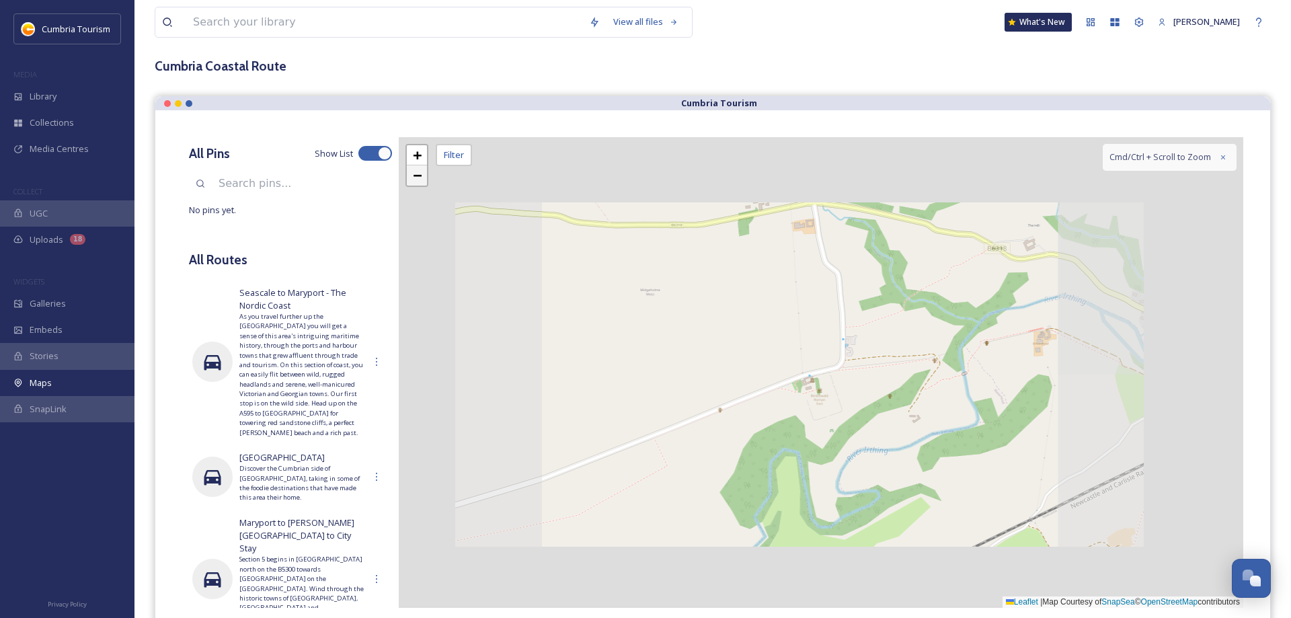
click at [413, 176] on link "−" at bounding box center [417, 175] width 20 height 20
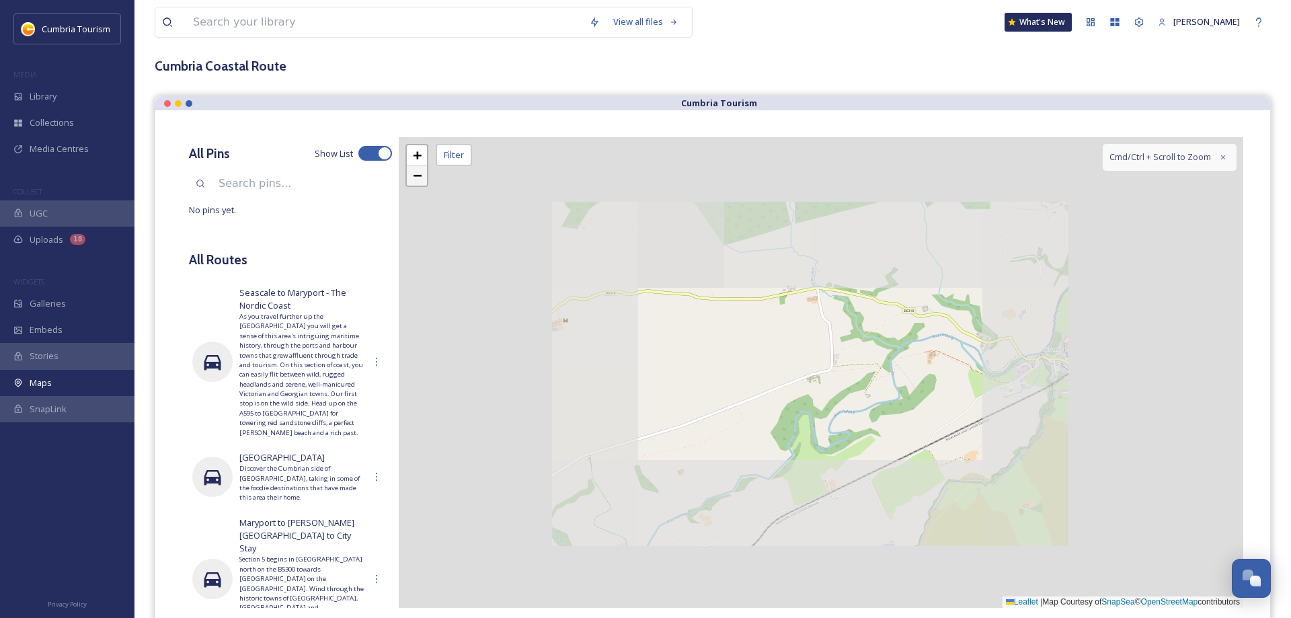
click at [412, 177] on link "−" at bounding box center [417, 175] width 20 height 20
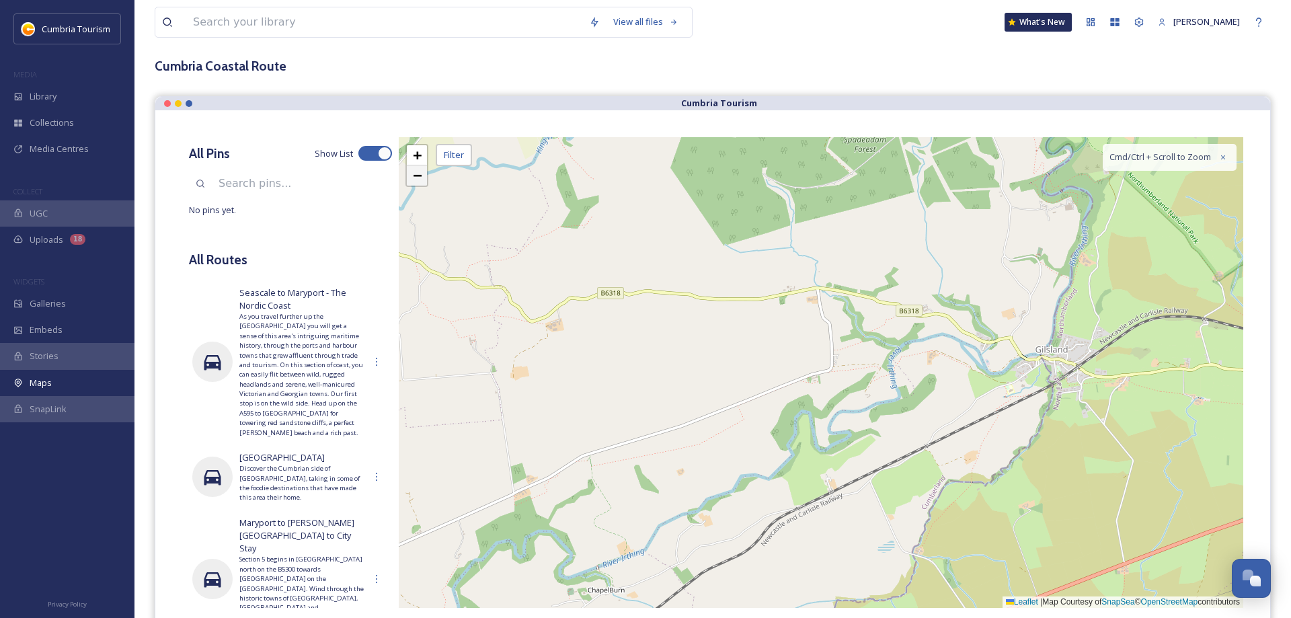
click at [411, 177] on link "−" at bounding box center [417, 175] width 20 height 20
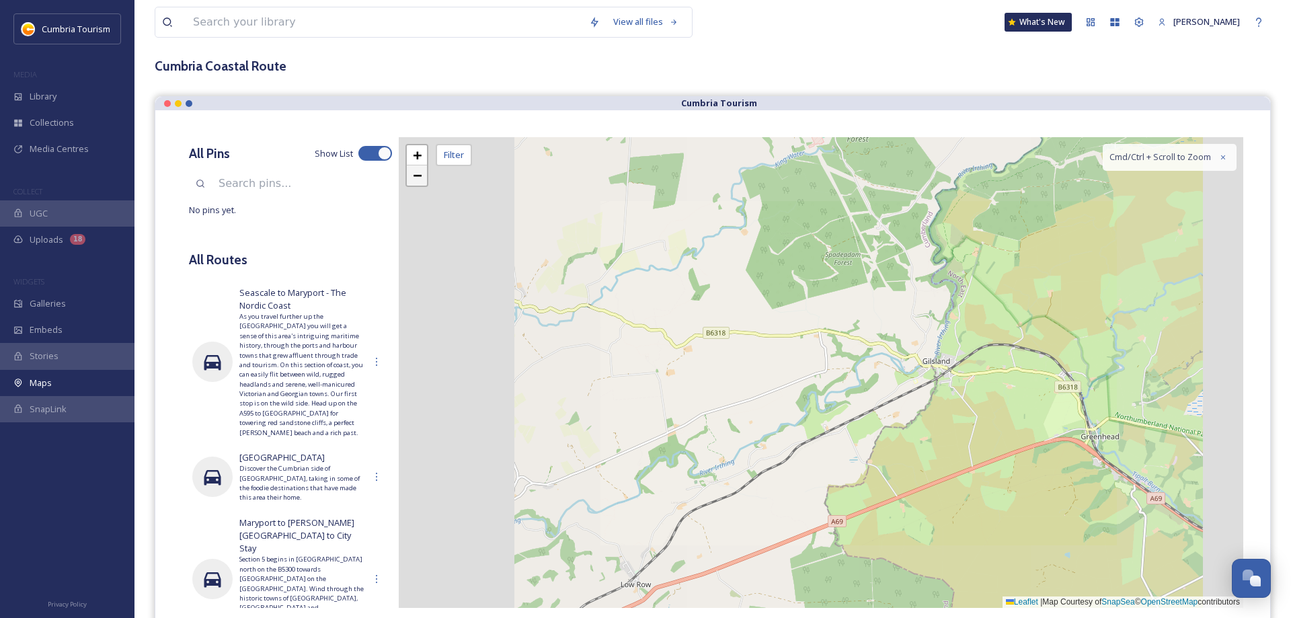
click at [411, 177] on link "−" at bounding box center [417, 175] width 20 height 20
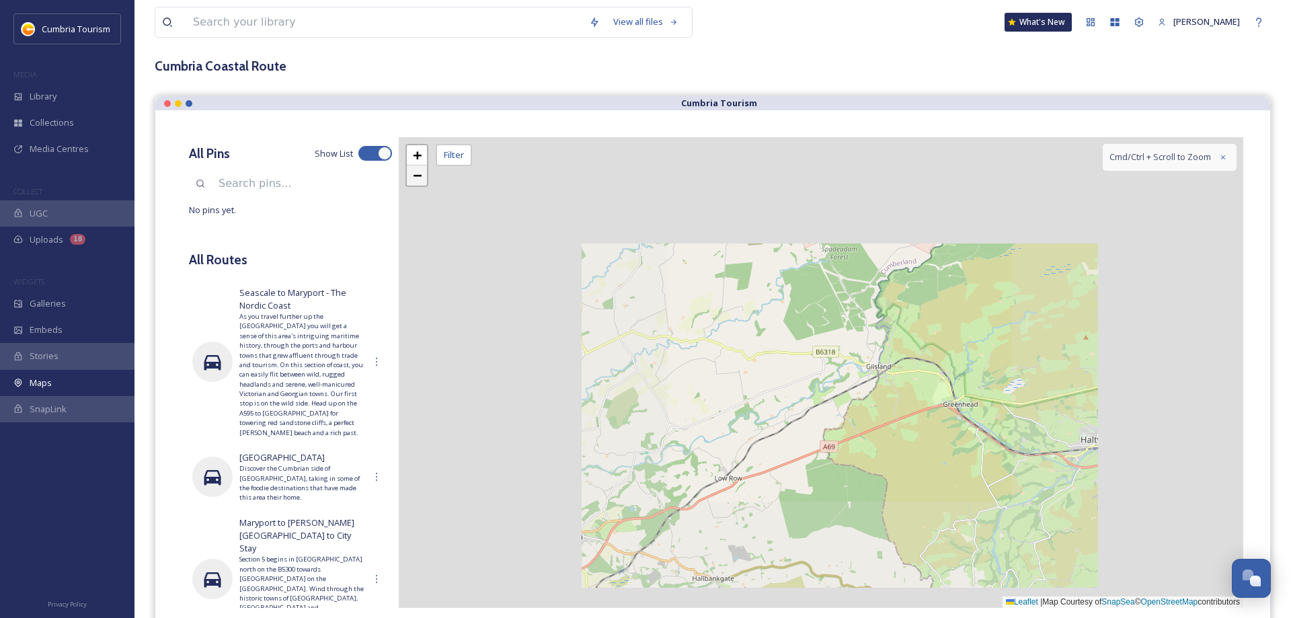
click at [411, 177] on link "−" at bounding box center [417, 175] width 20 height 20
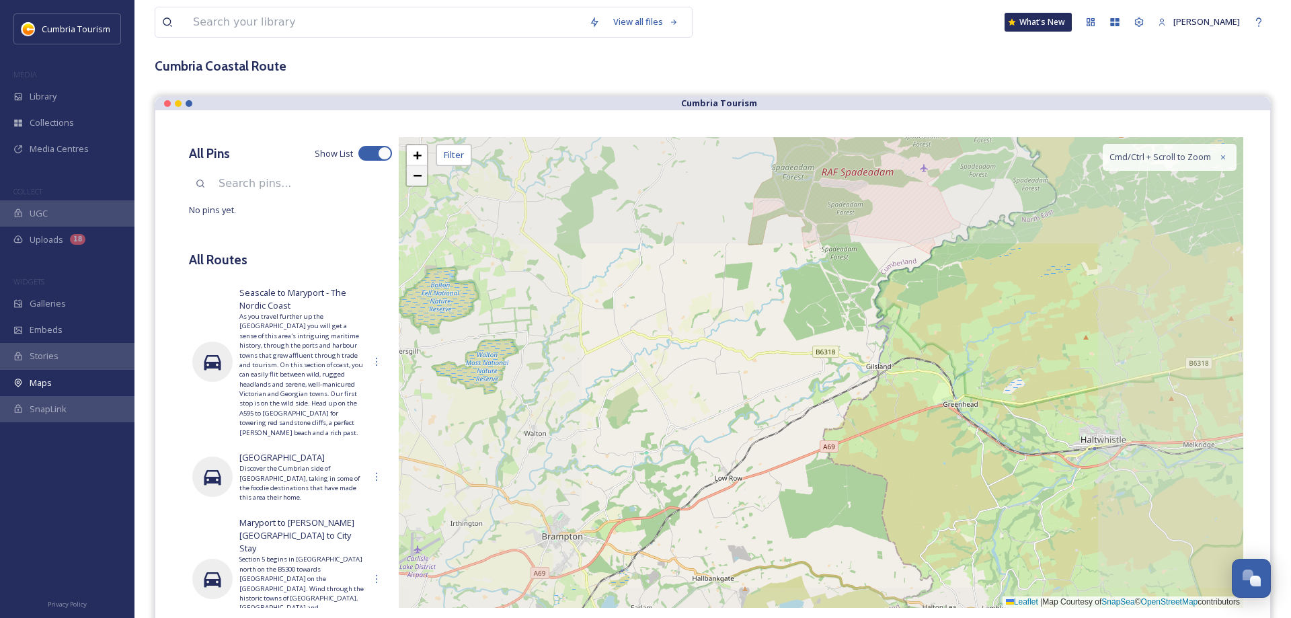
click at [411, 178] on link "−" at bounding box center [417, 175] width 20 height 20
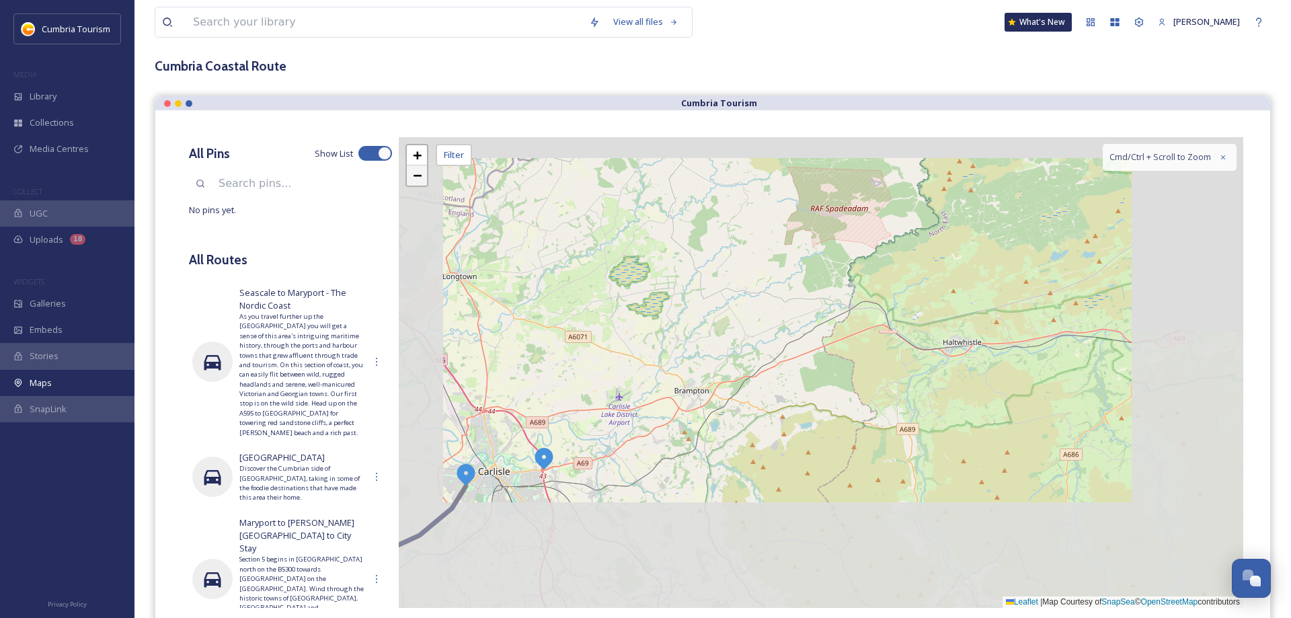
click at [411, 178] on link "−" at bounding box center [417, 175] width 20 height 20
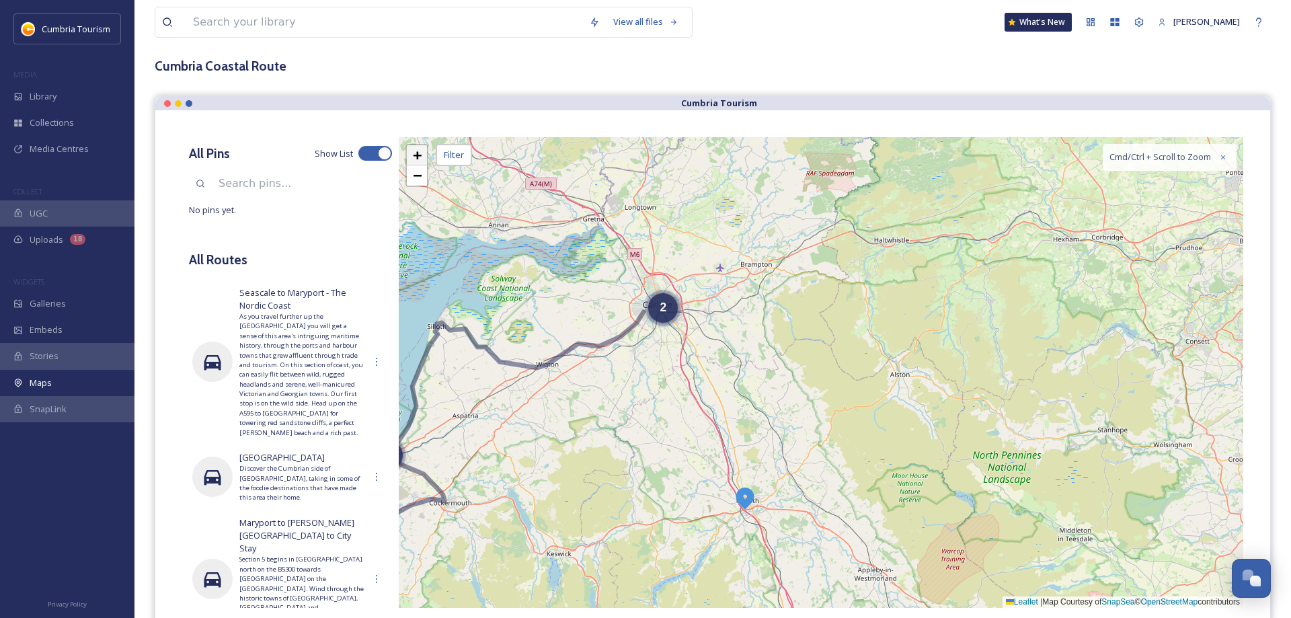
click at [414, 153] on span "+" at bounding box center [417, 155] width 9 height 17
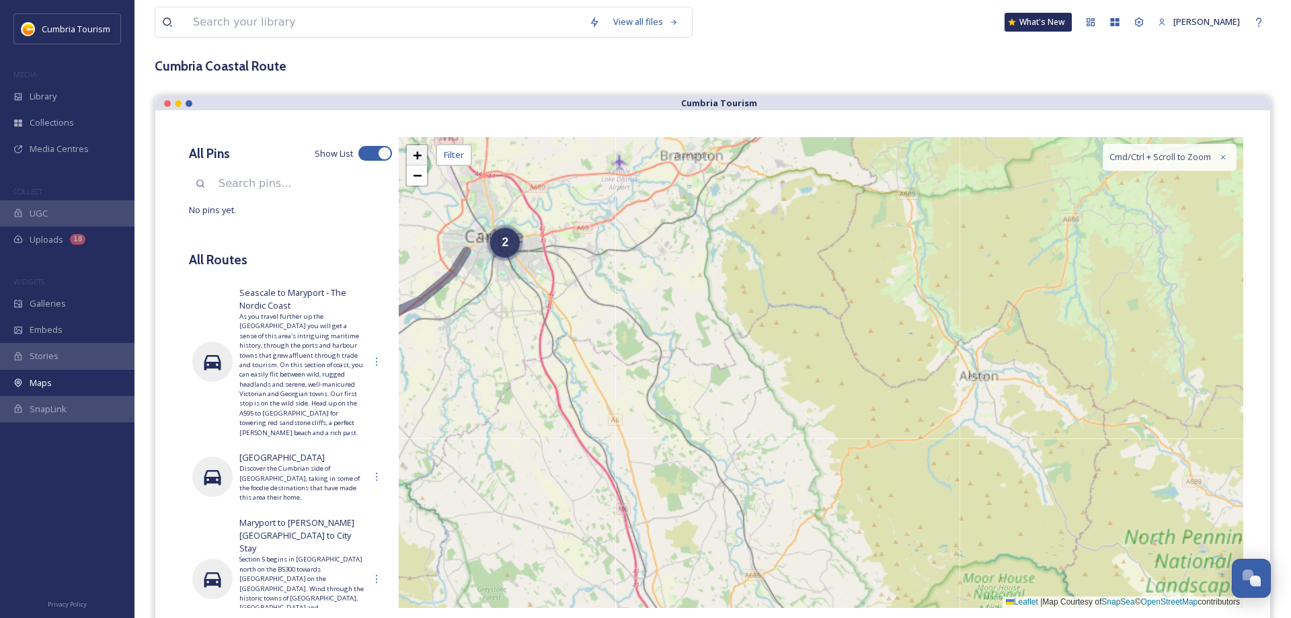
click at [413, 153] on link "+" at bounding box center [417, 155] width 20 height 20
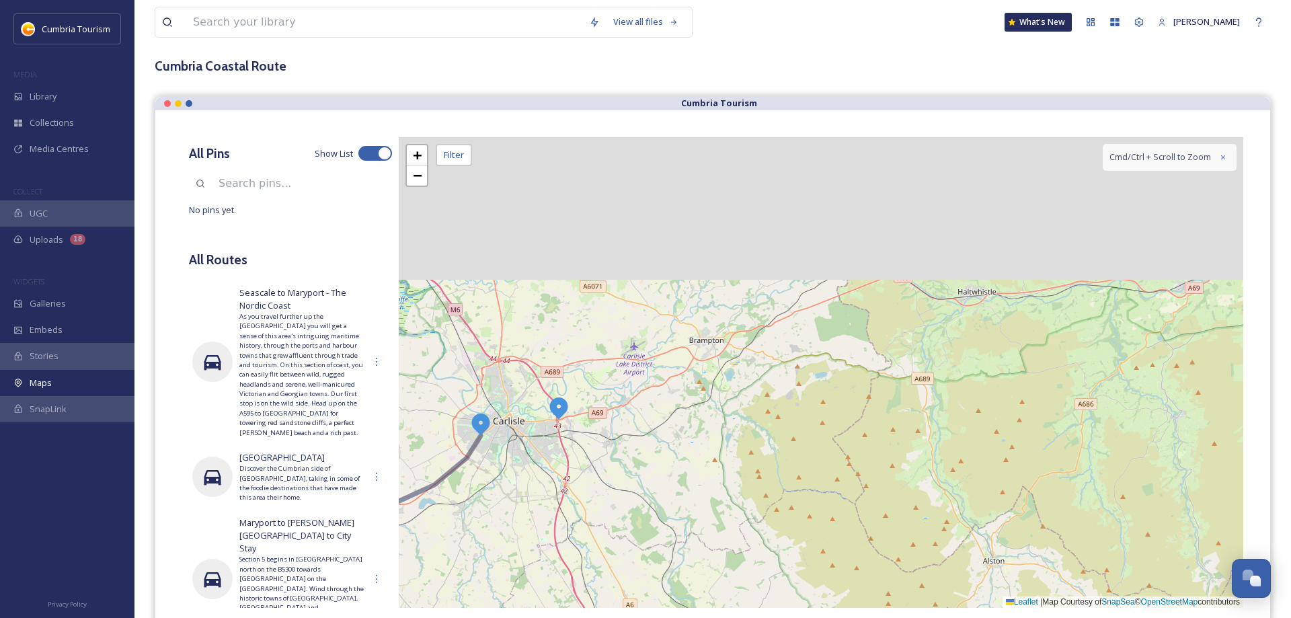
drag, startPoint x: 835, startPoint y: 372, endPoint x: 822, endPoint y: 381, distance: 15.1
click at [824, 382] on div "2 + − Leaflet | Map Courtesy of SnapSea © OpenStreetMap contributors Cmd/Ctrl +…" at bounding box center [821, 372] width 844 height 471
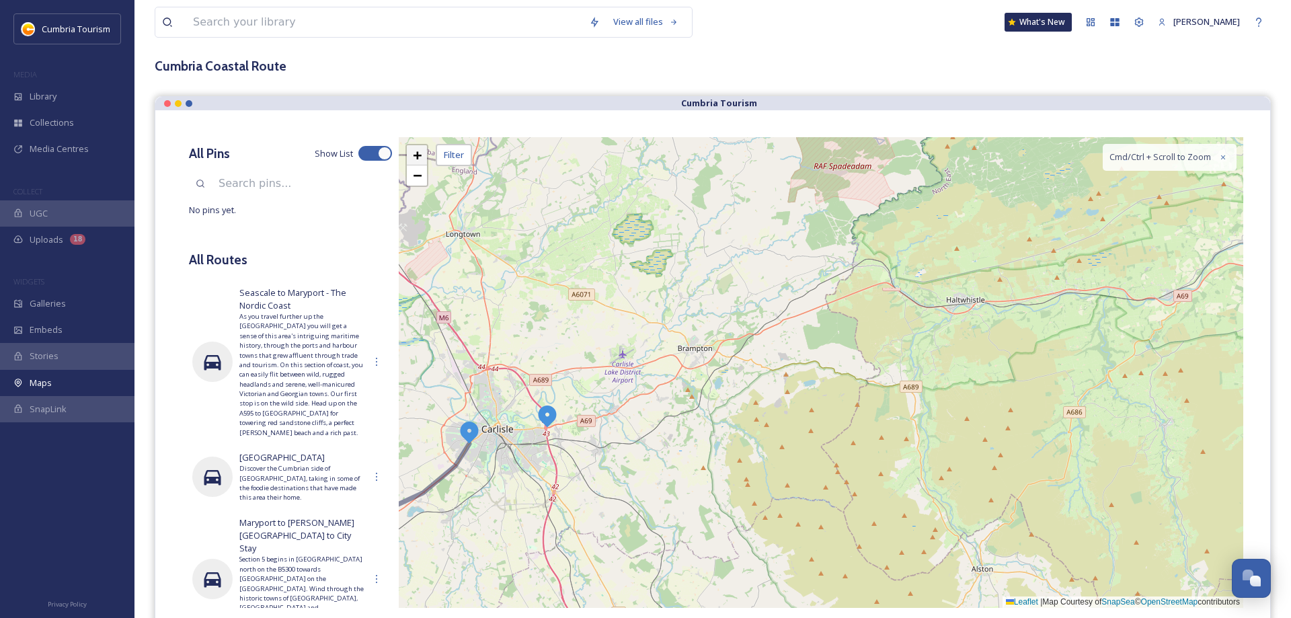
click at [418, 151] on span "+" at bounding box center [417, 155] width 9 height 17
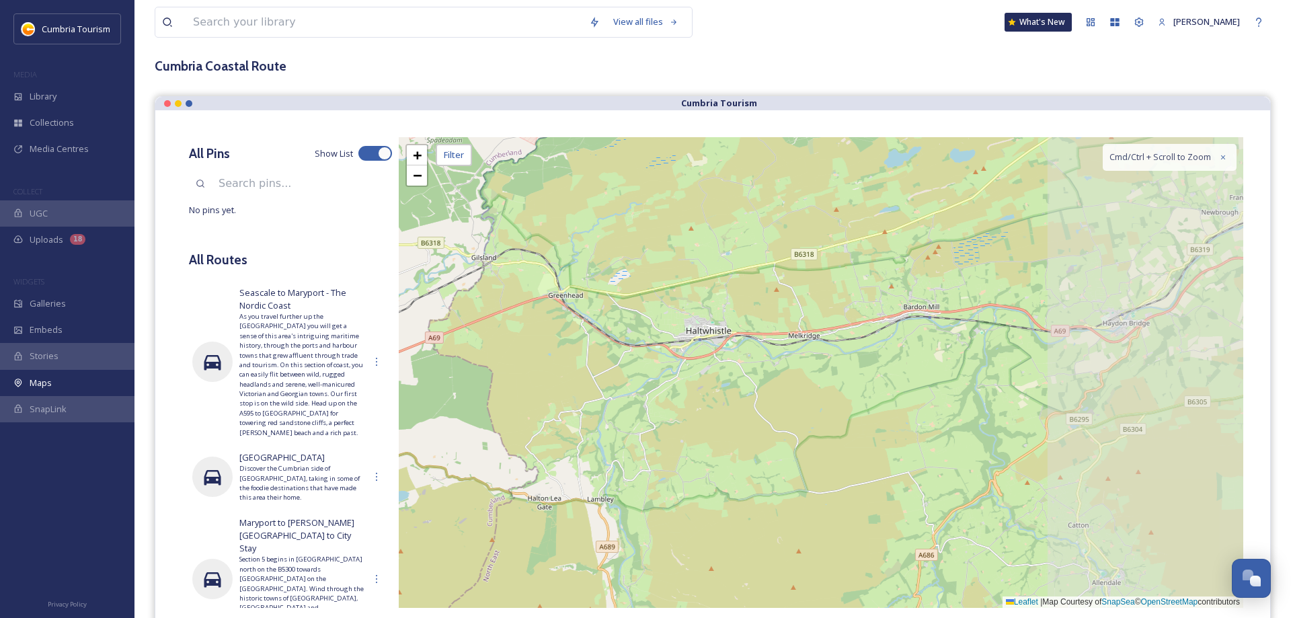
drag, startPoint x: 1155, startPoint y: 257, endPoint x: 754, endPoint y: 360, distance: 414.5
click at [754, 360] on div "+ − Leaflet | Map Courtesy of SnapSea © OpenStreetMap contributors Cmd/Ctrl + S…" at bounding box center [821, 372] width 844 height 471
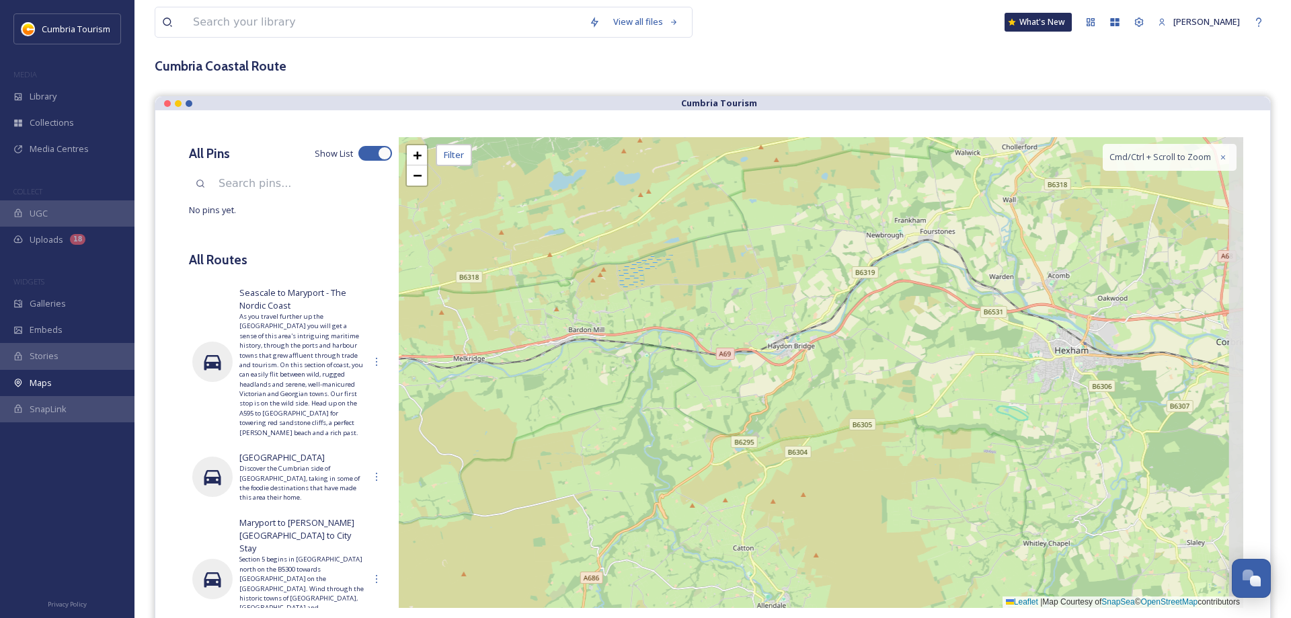
drag, startPoint x: 1056, startPoint y: 371, endPoint x: 717, endPoint y: 395, distance: 339.7
click at [717, 395] on div "+ − Leaflet | Map Courtesy of SnapSea © OpenStreetMap contributors Cmd/Ctrl + S…" at bounding box center [821, 372] width 844 height 471
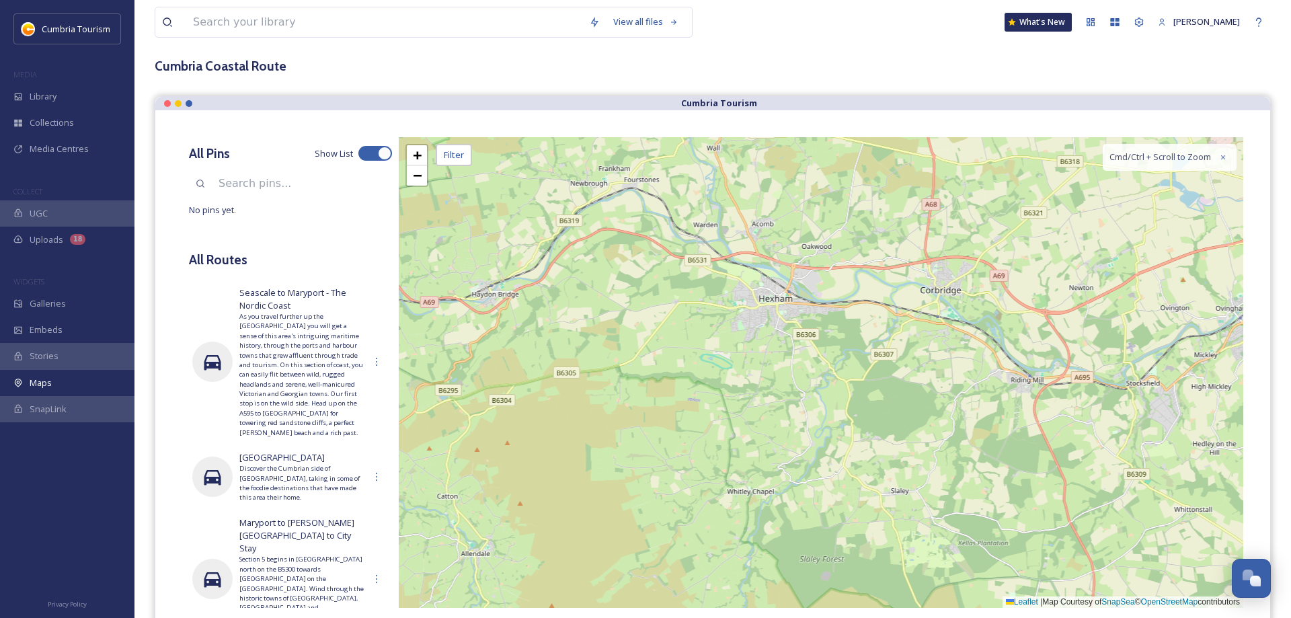
drag, startPoint x: 990, startPoint y: 367, endPoint x: 703, endPoint y: 313, distance: 292.8
click at [703, 313] on div "+ − Leaflet | Map Courtesy of SnapSea © OpenStreetMap contributors Cmd/Ctrl + S…" at bounding box center [821, 372] width 844 height 471
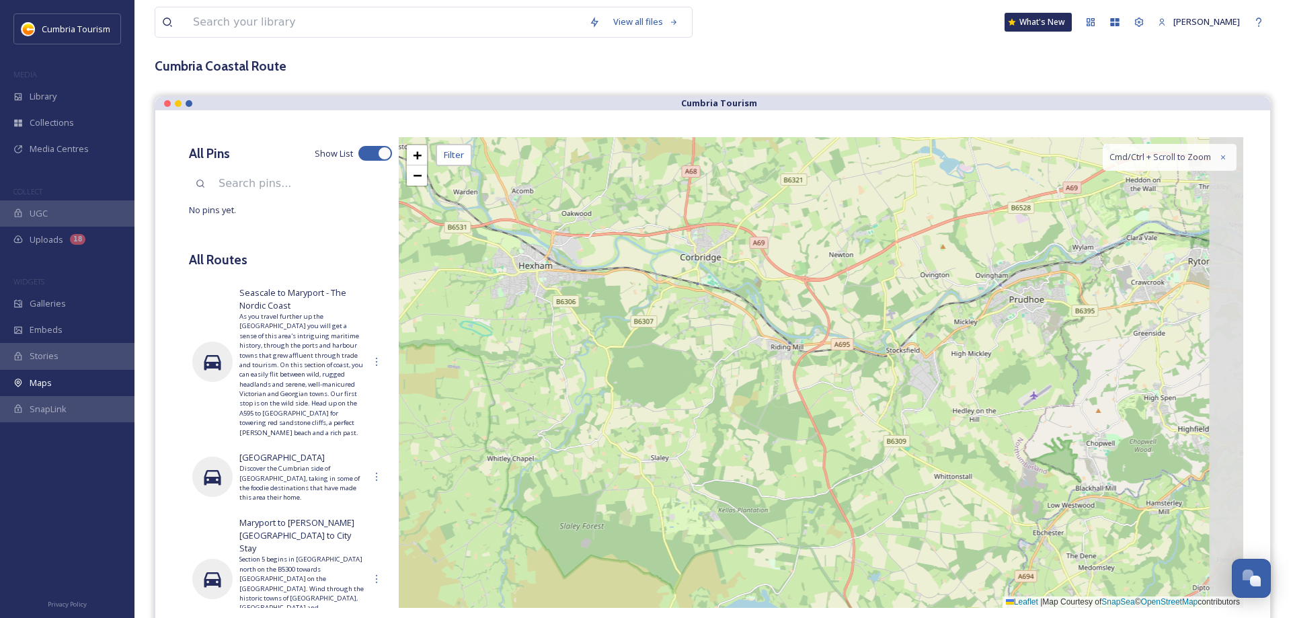
drag, startPoint x: 952, startPoint y: 379, endPoint x: 714, endPoint y: 346, distance: 240.3
click at [714, 346] on div "+ − Leaflet | Map Courtesy of SnapSea © OpenStreetMap contributors Cmd/Ctrl + S…" at bounding box center [821, 372] width 844 height 471
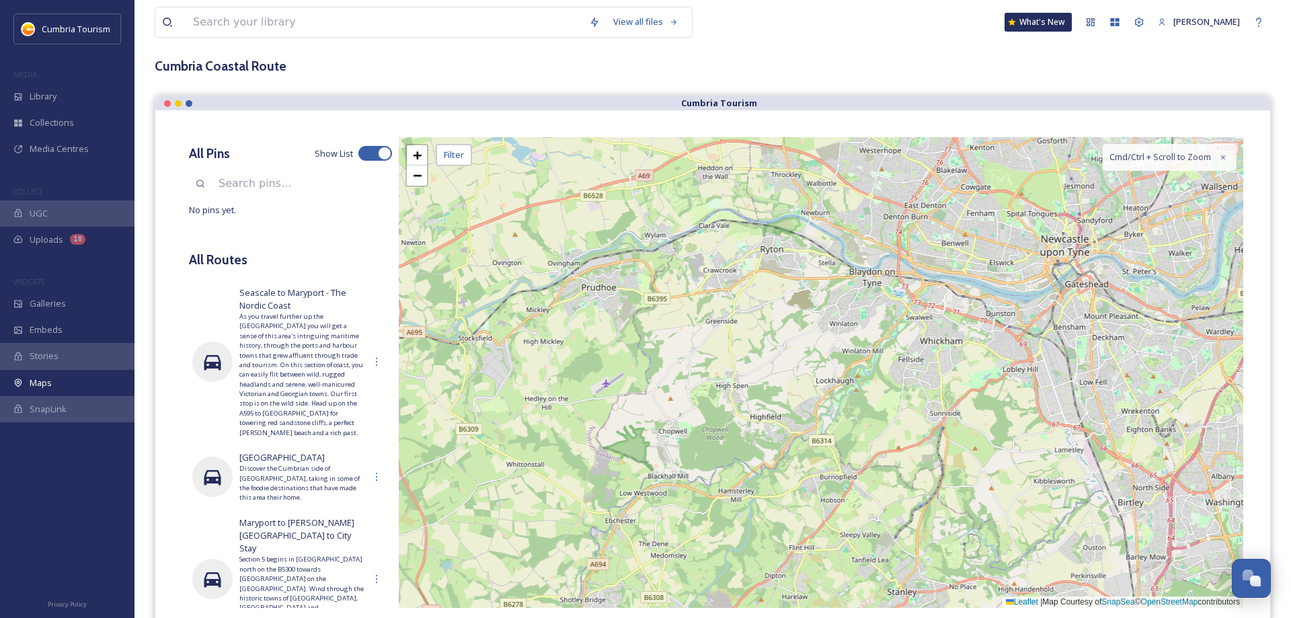
drag, startPoint x: 1097, startPoint y: 368, endPoint x: 670, endPoint y: 352, distance: 426.6
click at [670, 353] on div "+ − Leaflet | Map Courtesy of SnapSea © OpenStreetMap contributors Cmd/Ctrl + S…" at bounding box center [821, 372] width 844 height 471
click at [418, 177] on span "−" at bounding box center [417, 175] width 9 height 17
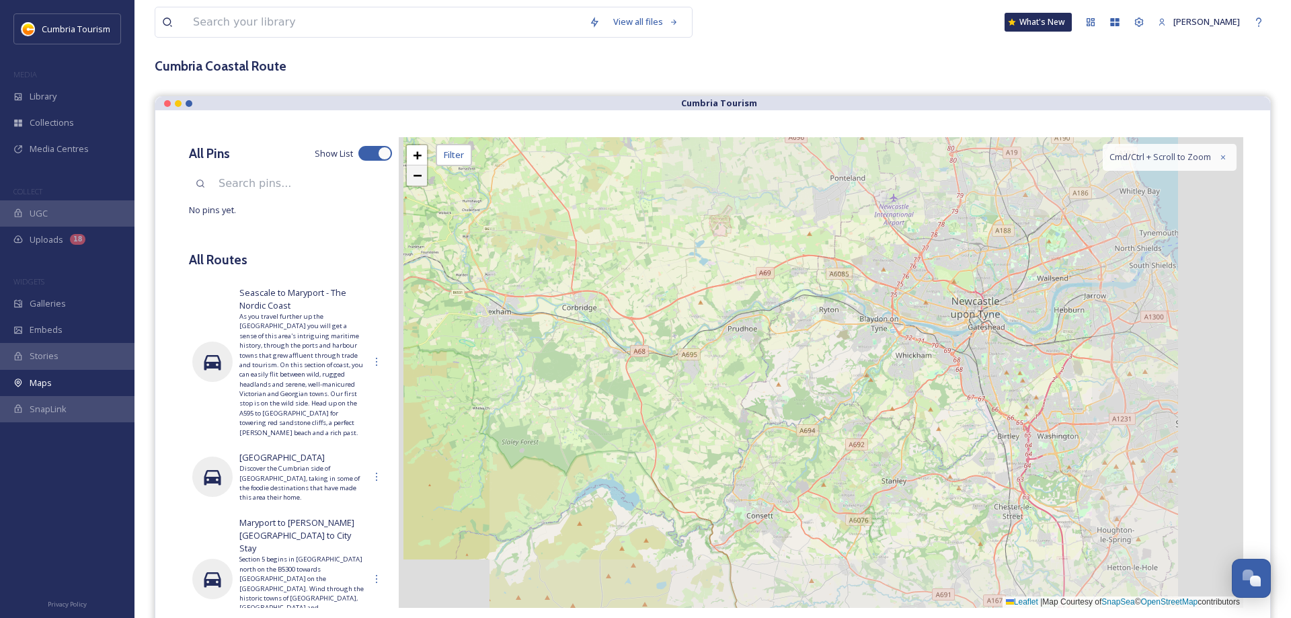
click at [417, 176] on span "−" at bounding box center [417, 175] width 9 height 17
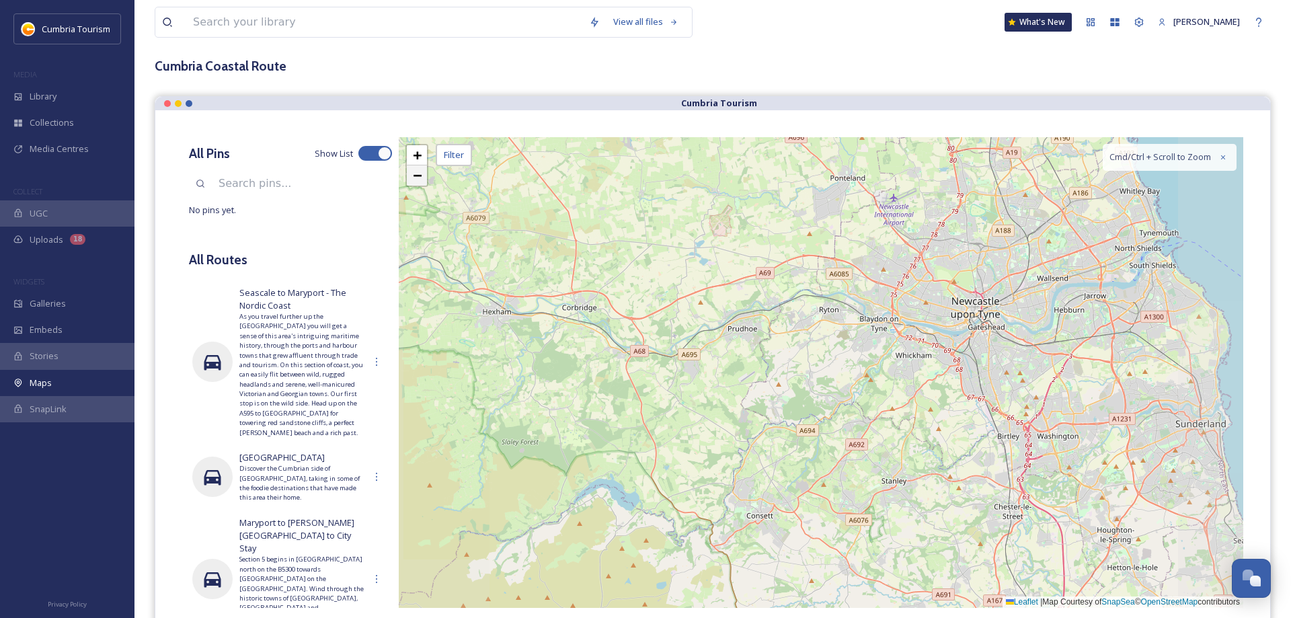
click at [417, 176] on span "−" at bounding box center [417, 175] width 9 height 17
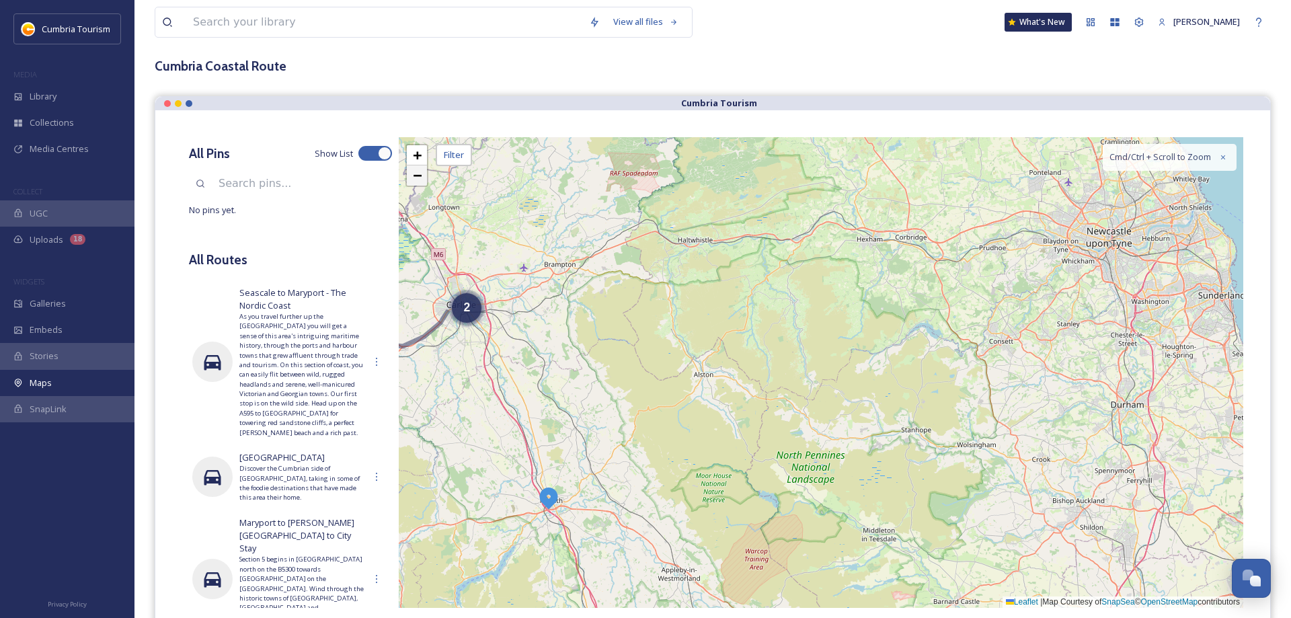
click at [417, 176] on span "−" at bounding box center [417, 175] width 9 height 17
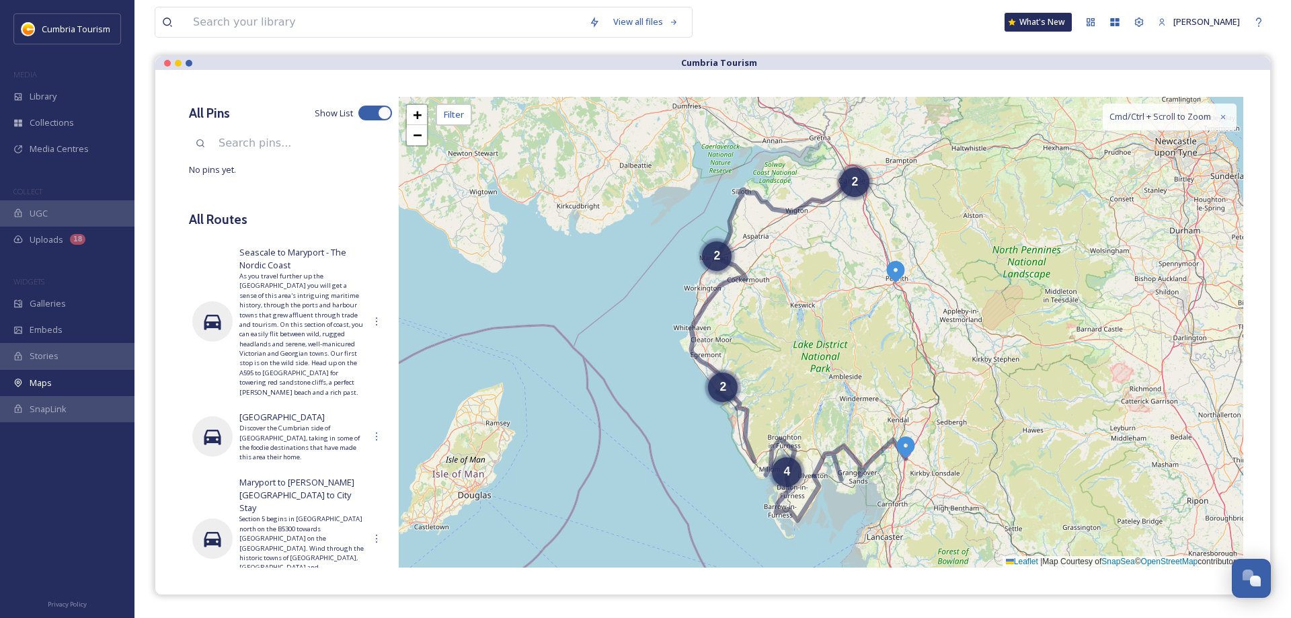
scroll to position [112, 0]
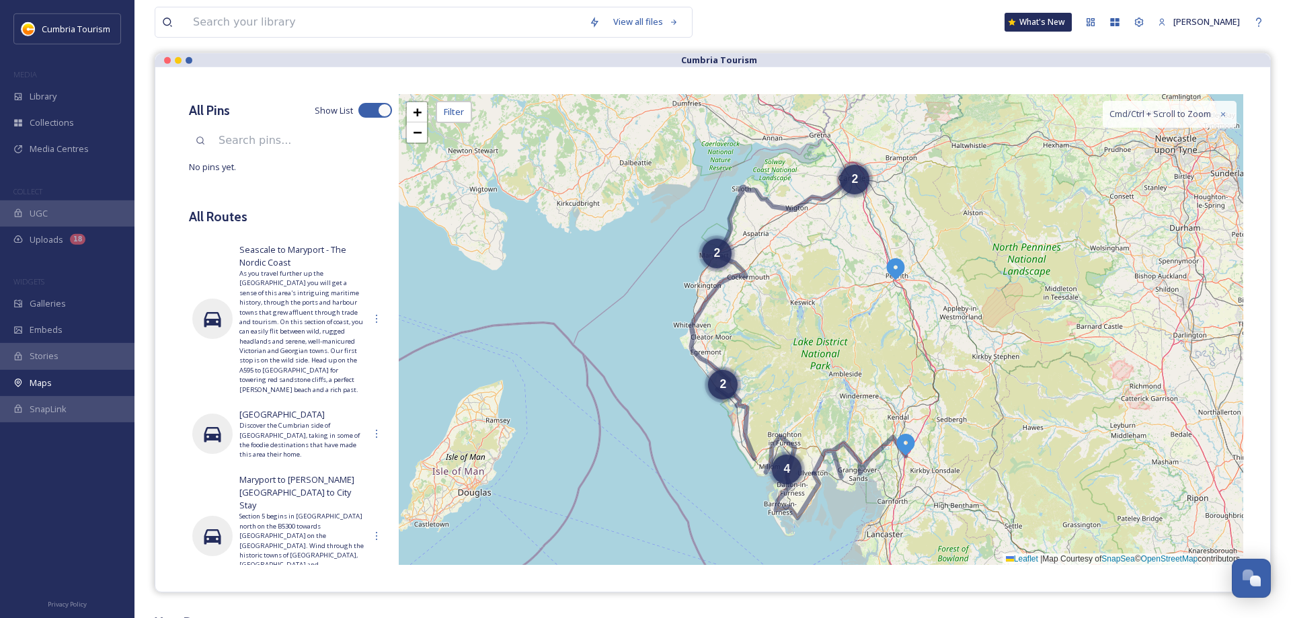
click at [890, 267] on img at bounding box center [895, 268] width 24 height 24
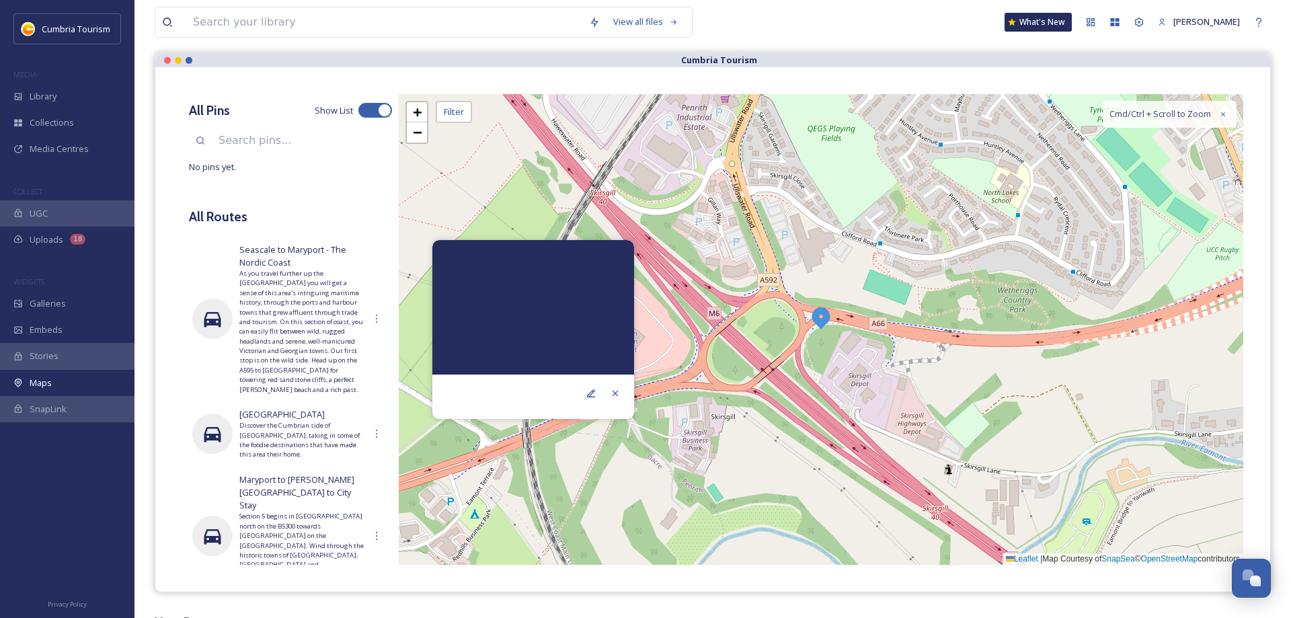
click at [814, 317] on img at bounding box center [821, 317] width 24 height 24
click at [817, 316] on img at bounding box center [821, 317] width 24 height 24
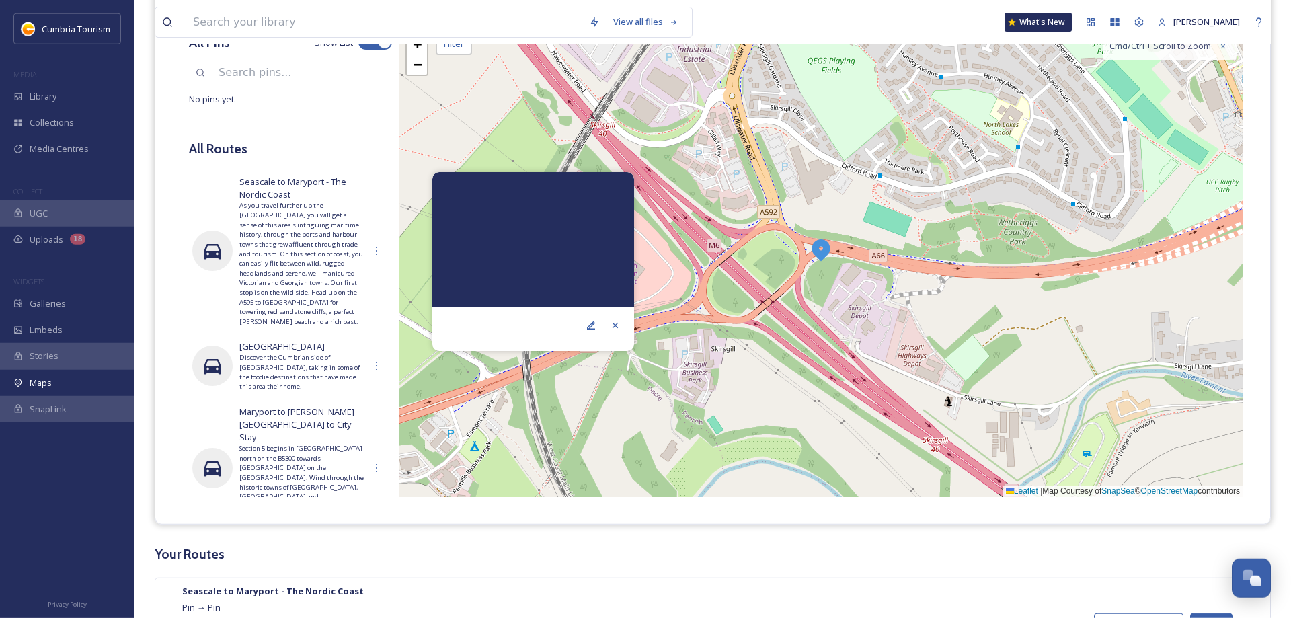
scroll to position [180, 0]
click at [601, 317] on div at bounding box center [591, 325] width 24 height 24
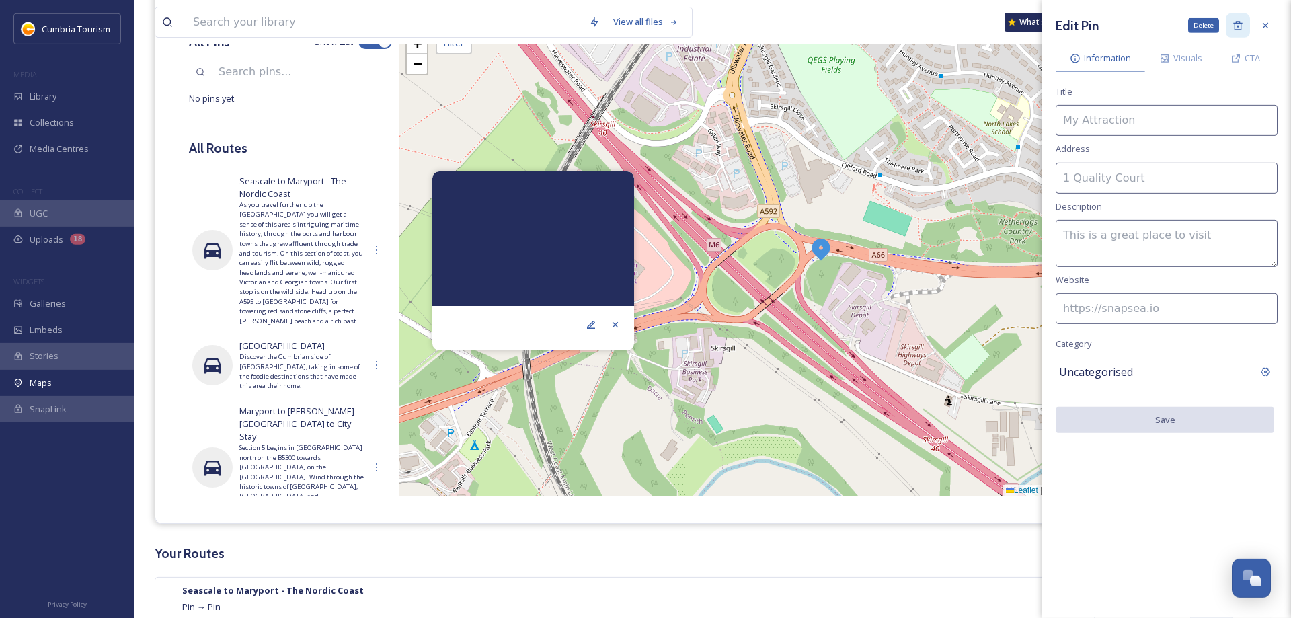
click at [1236, 28] on icon at bounding box center [1237, 25] width 11 height 11
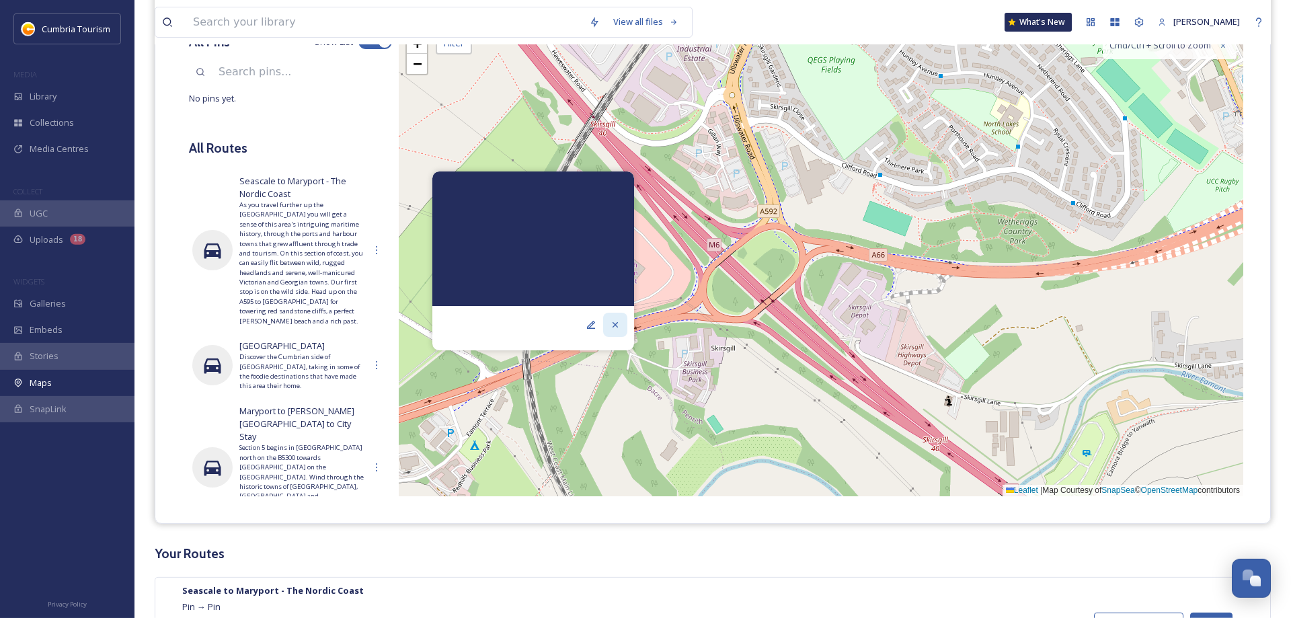
click at [615, 322] on icon at bounding box center [615, 324] width 11 height 11
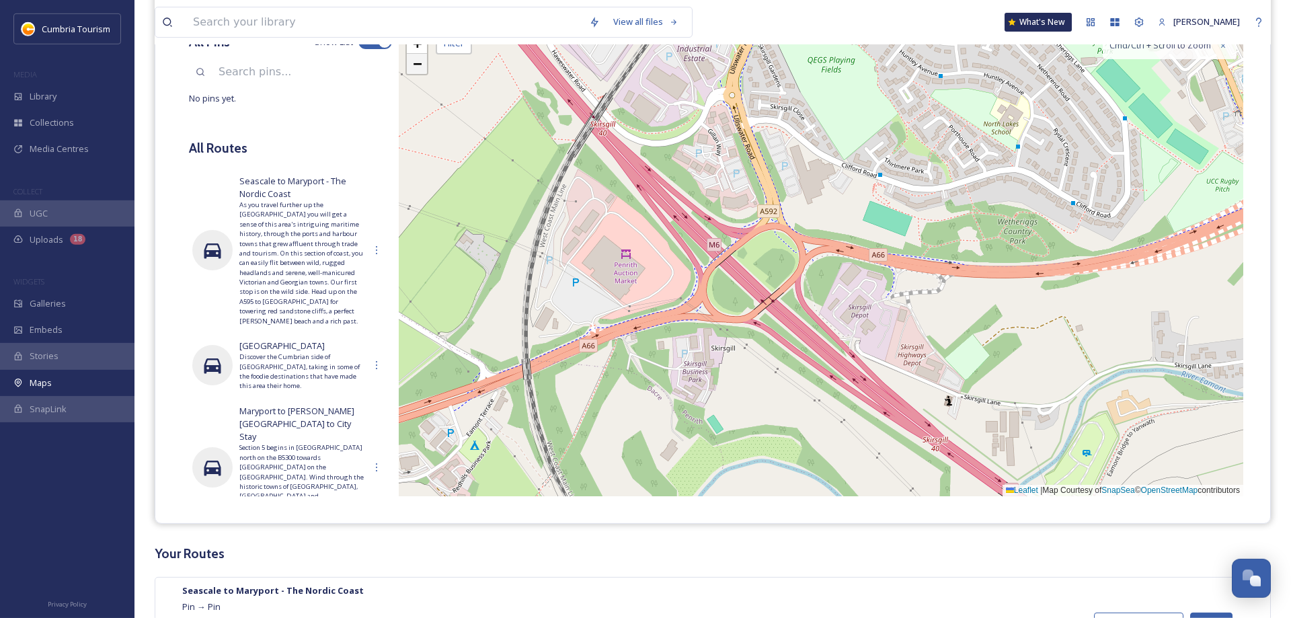
click at [418, 67] on span "−" at bounding box center [417, 63] width 9 height 17
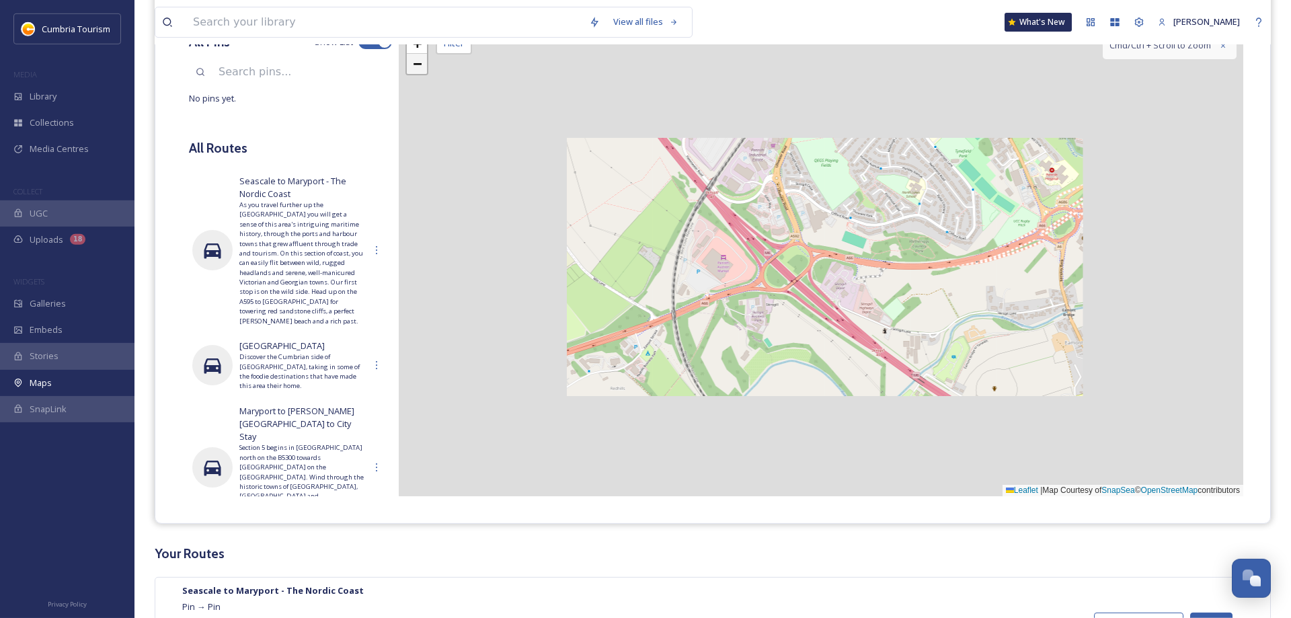
click at [418, 67] on span "−" at bounding box center [417, 63] width 9 height 17
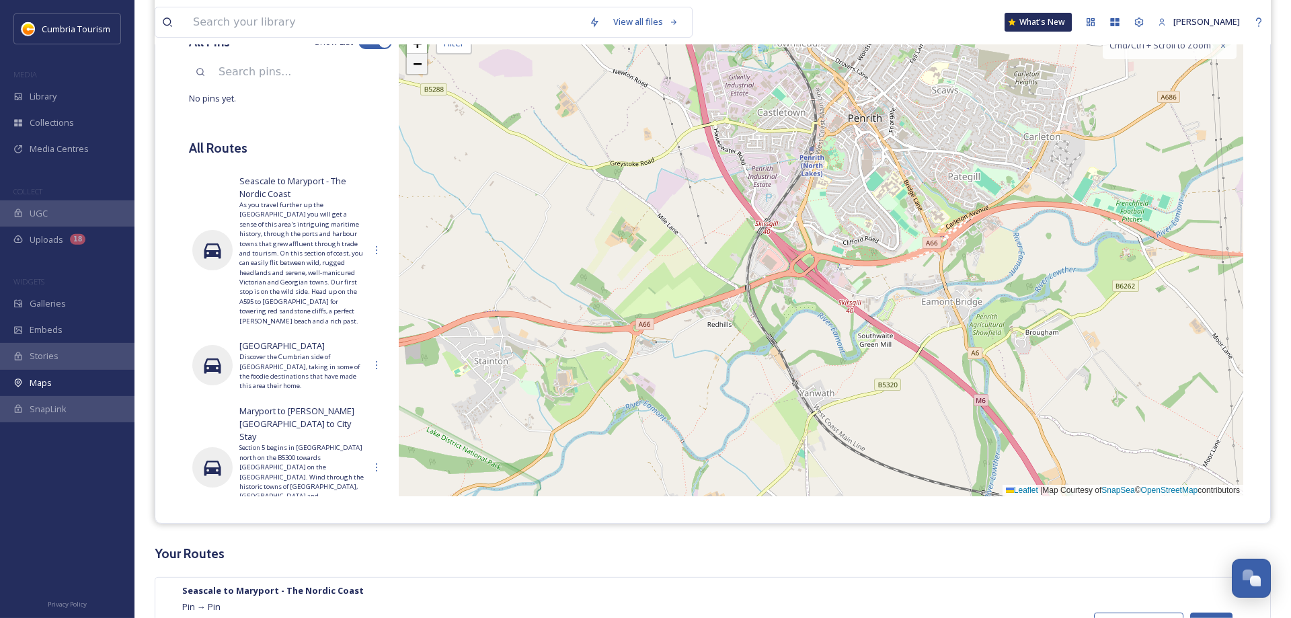
click at [418, 68] on span "−" at bounding box center [417, 63] width 9 height 17
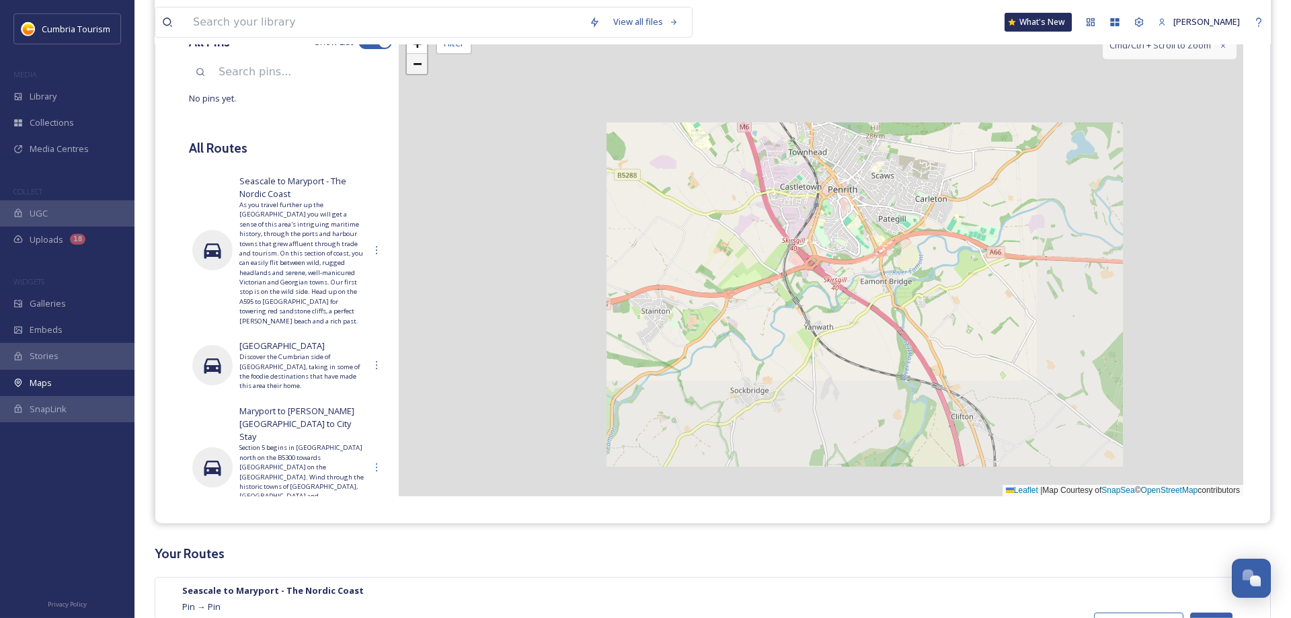
click at [418, 68] on span "−" at bounding box center [417, 63] width 9 height 17
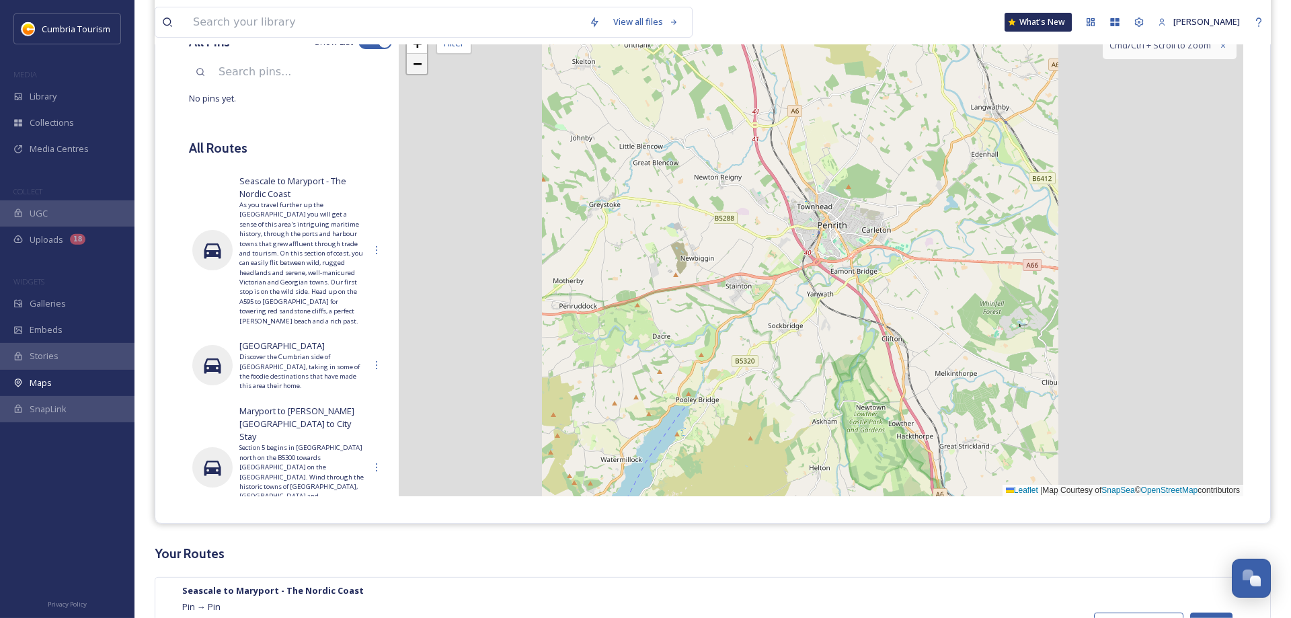
click at [418, 68] on span "−" at bounding box center [417, 63] width 9 height 17
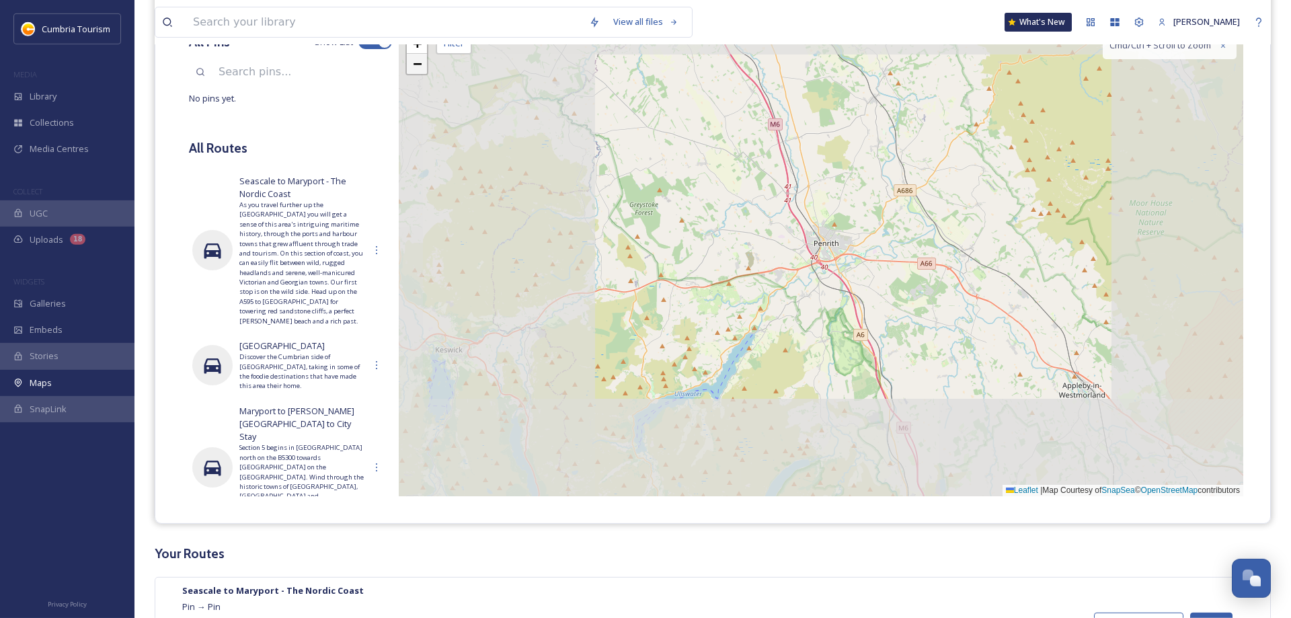
click at [417, 68] on span "−" at bounding box center [417, 63] width 9 height 17
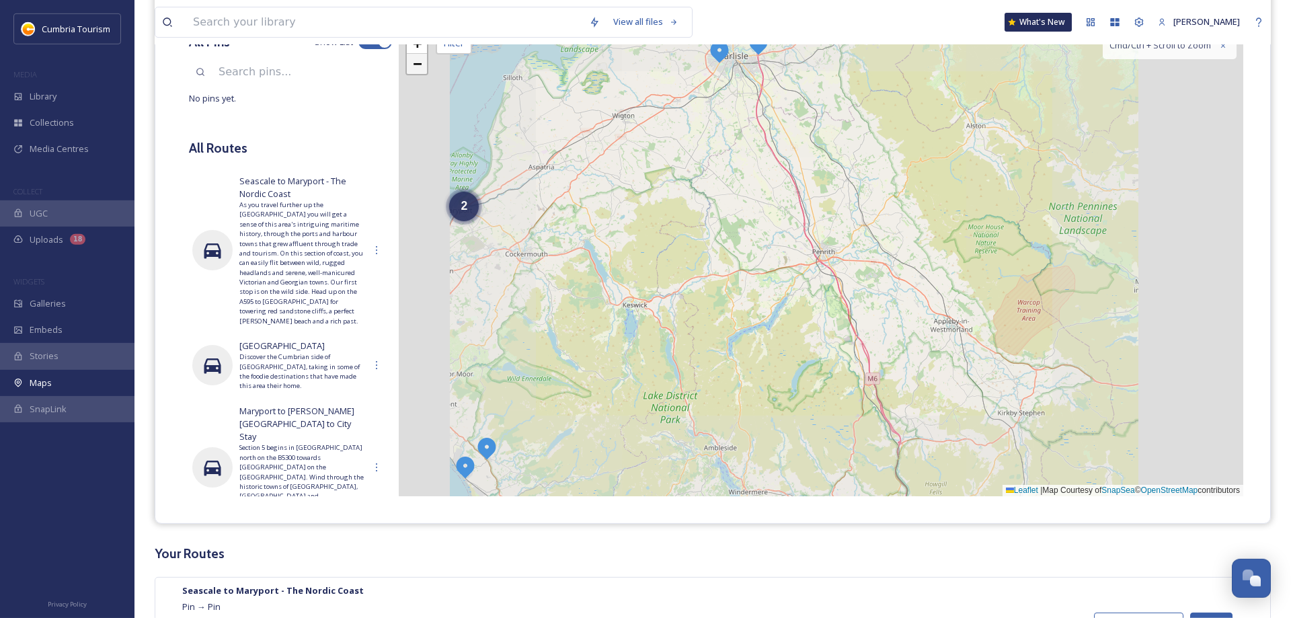
click at [417, 68] on span "−" at bounding box center [417, 63] width 9 height 17
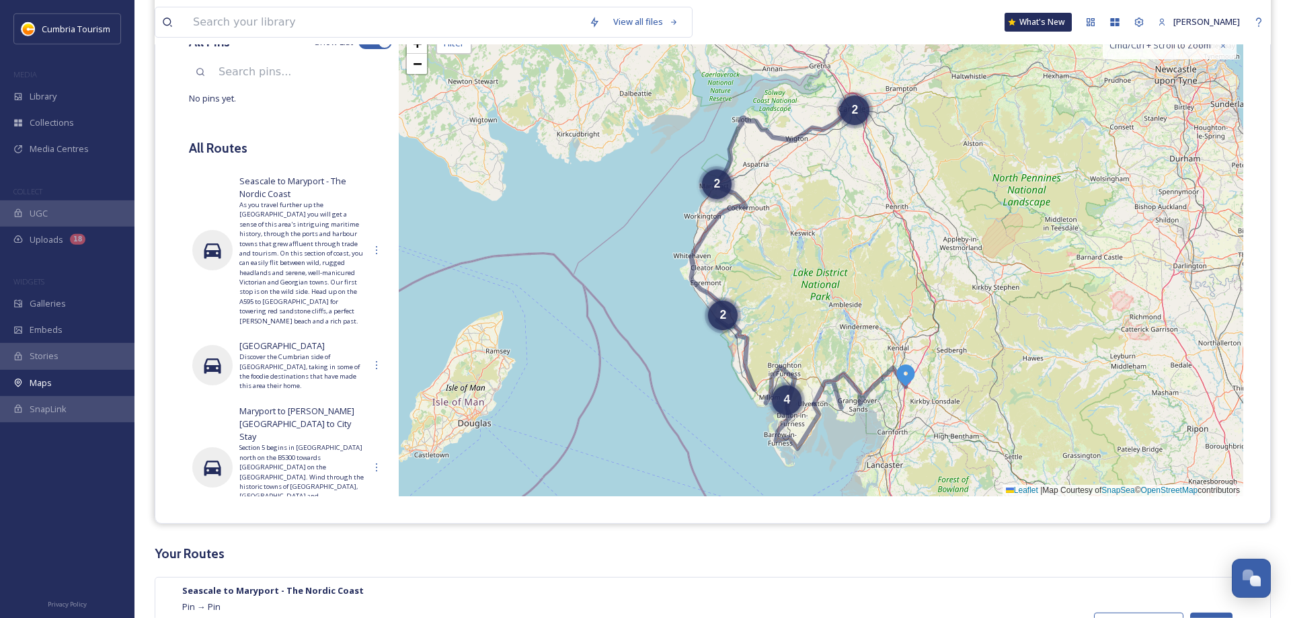
click at [708, 185] on div "2" at bounding box center [717, 184] width 30 height 30
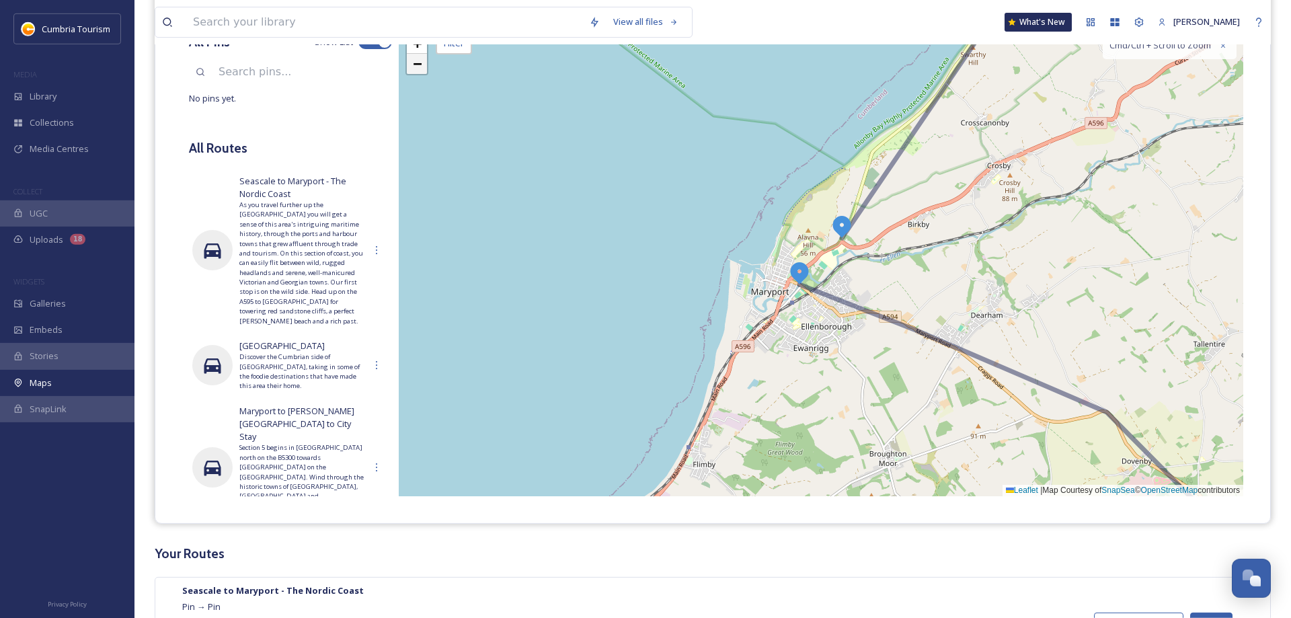
click at [411, 65] on link "−" at bounding box center [417, 64] width 20 height 20
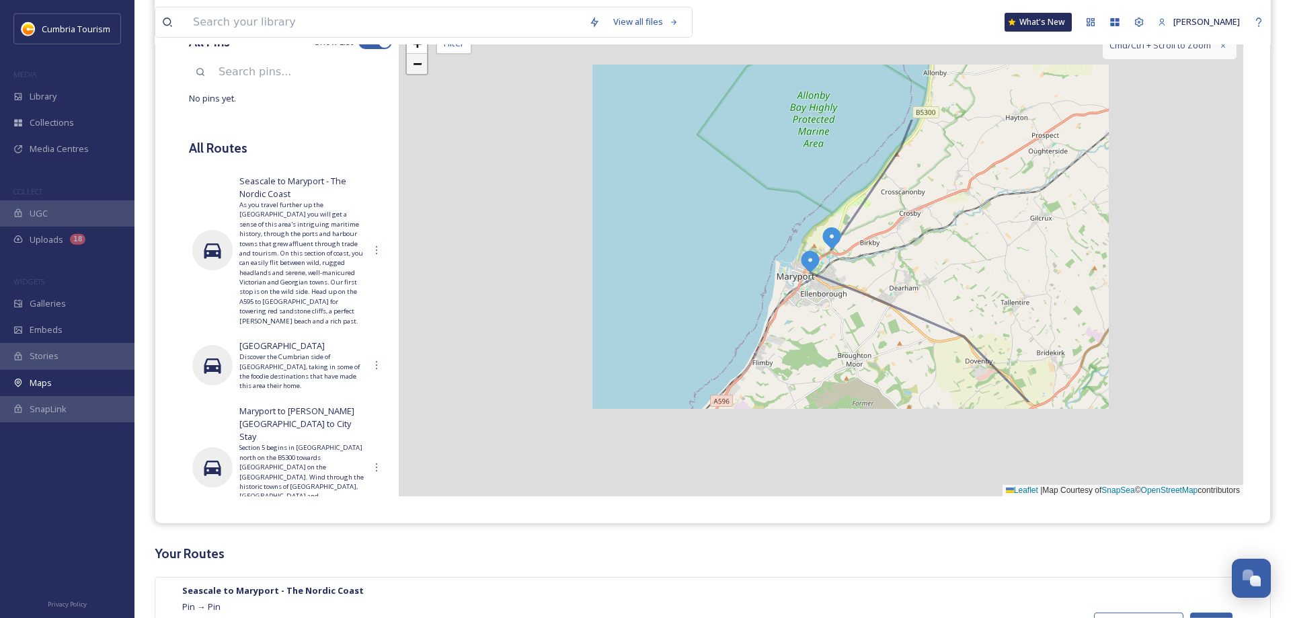
click at [410, 65] on link "−" at bounding box center [417, 64] width 20 height 20
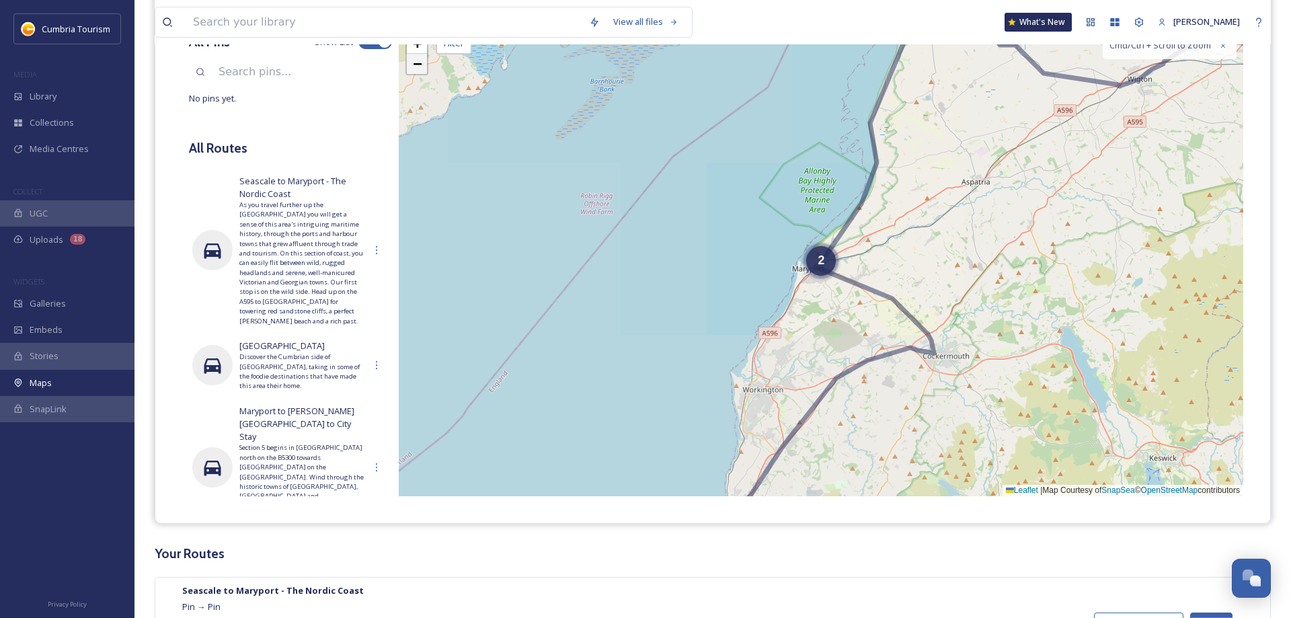
click at [410, 65] on link "−" at bounding box center [417, 64] width 20 height 20
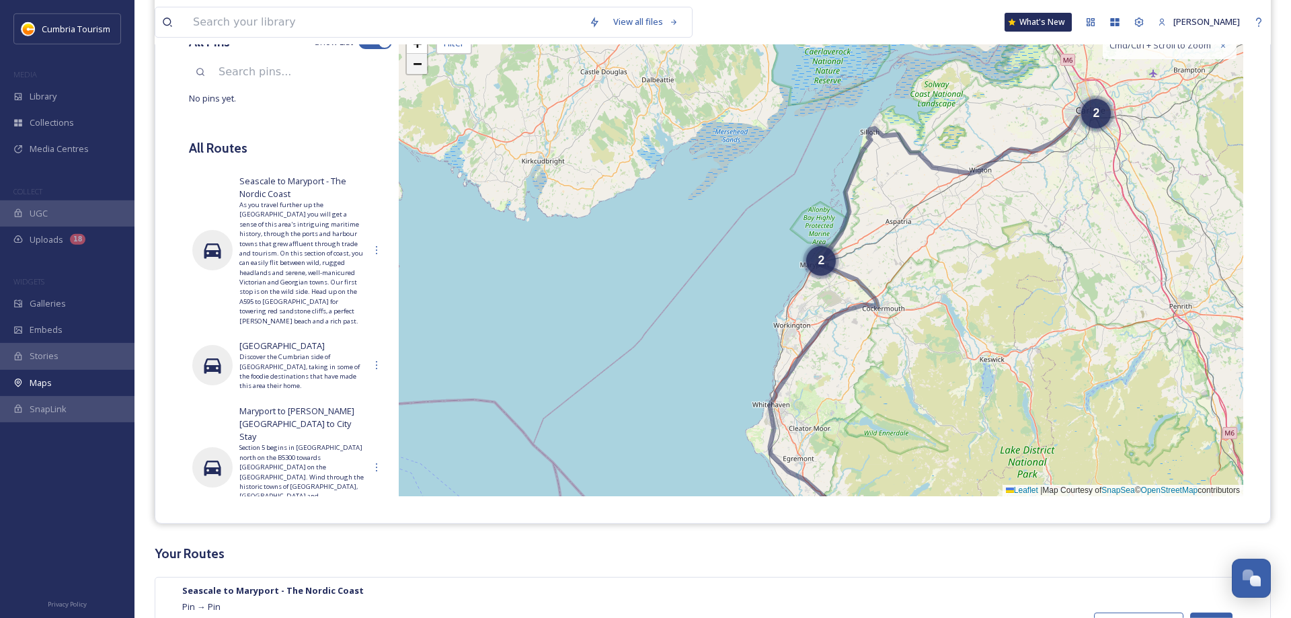
click at [410, 65] on link "−" at bounding box center [417, 64] width 20 height 20
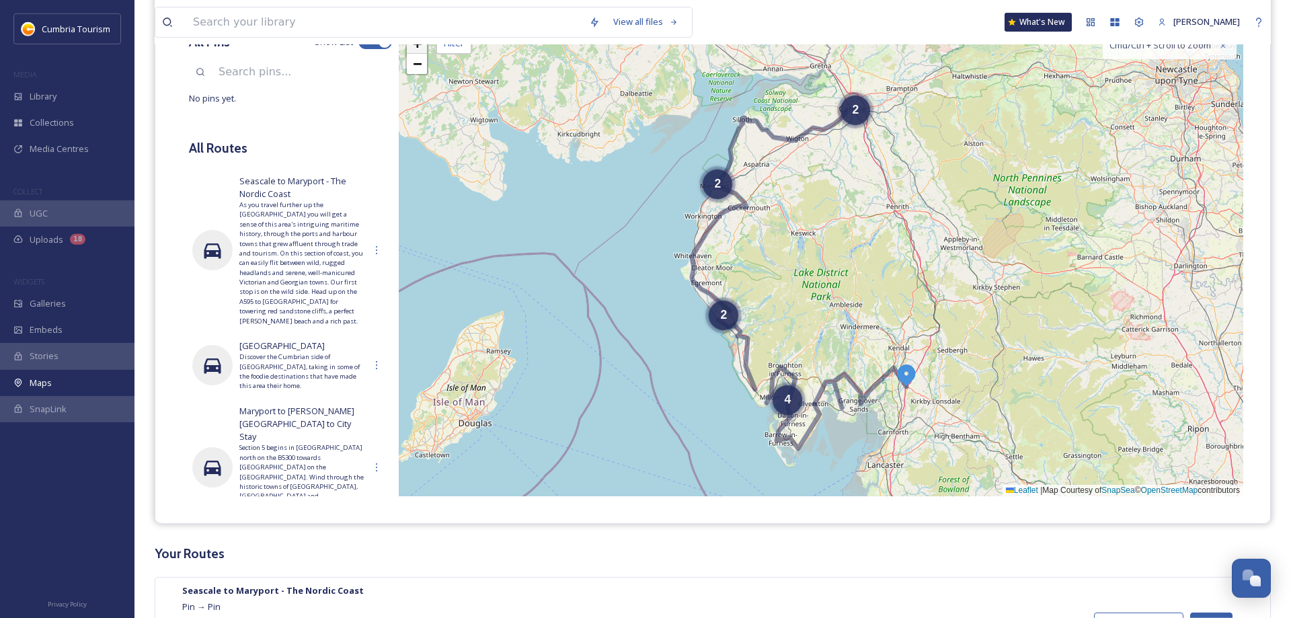
click at [415, 47] on span "+" at bounding box center [417, 43] width 9 height 17
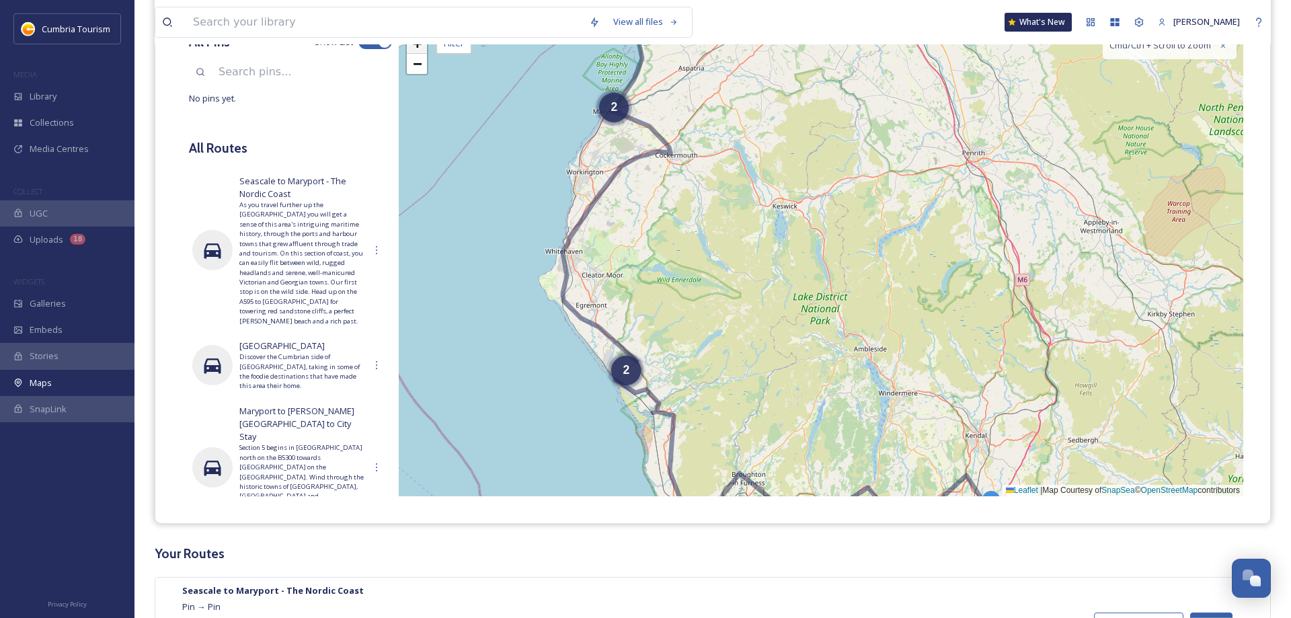
click at [415, 47] on span "+" at bounding box center [417, 43] width 9 height 17
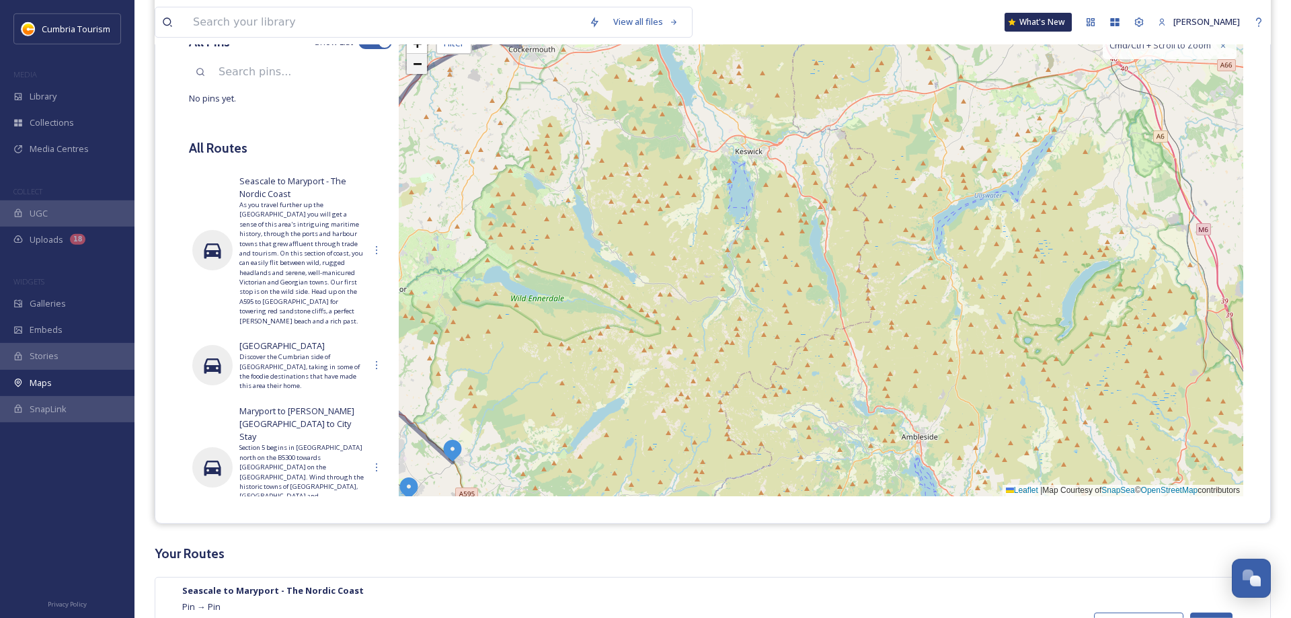
click at [416, 68] on span "−" at bounding box center [417, 63] width 9 height 17
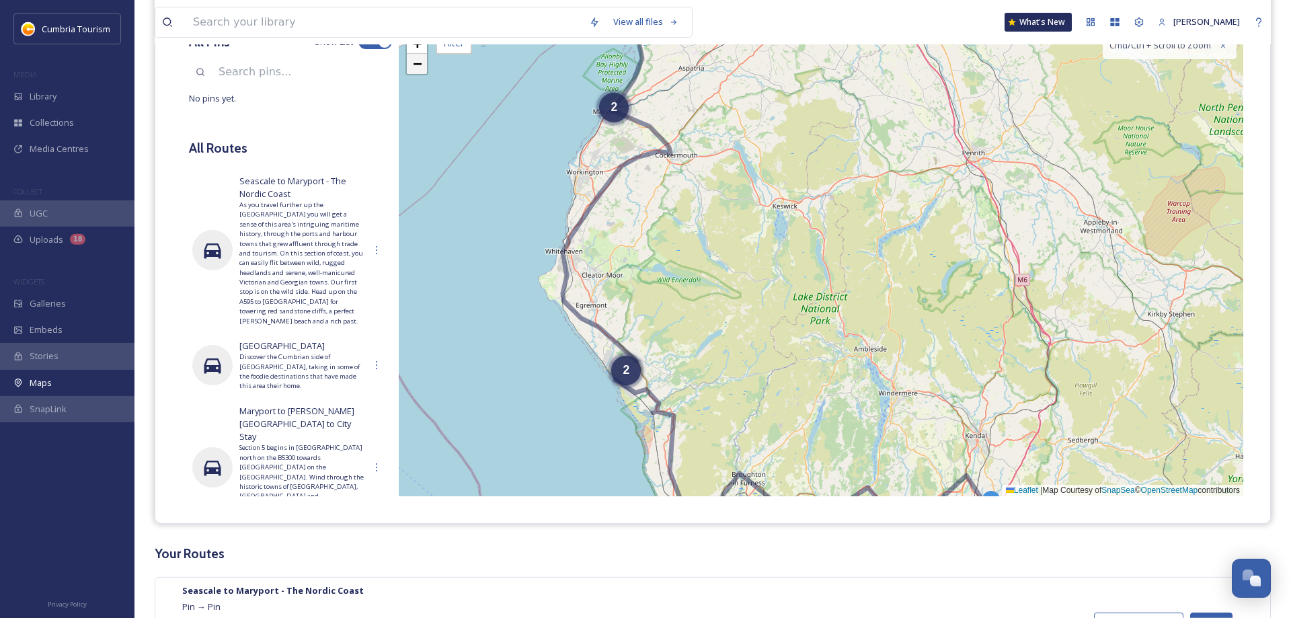
click at [415, 67] on span "−" at bounding box center [417, 63] width 9 height 17
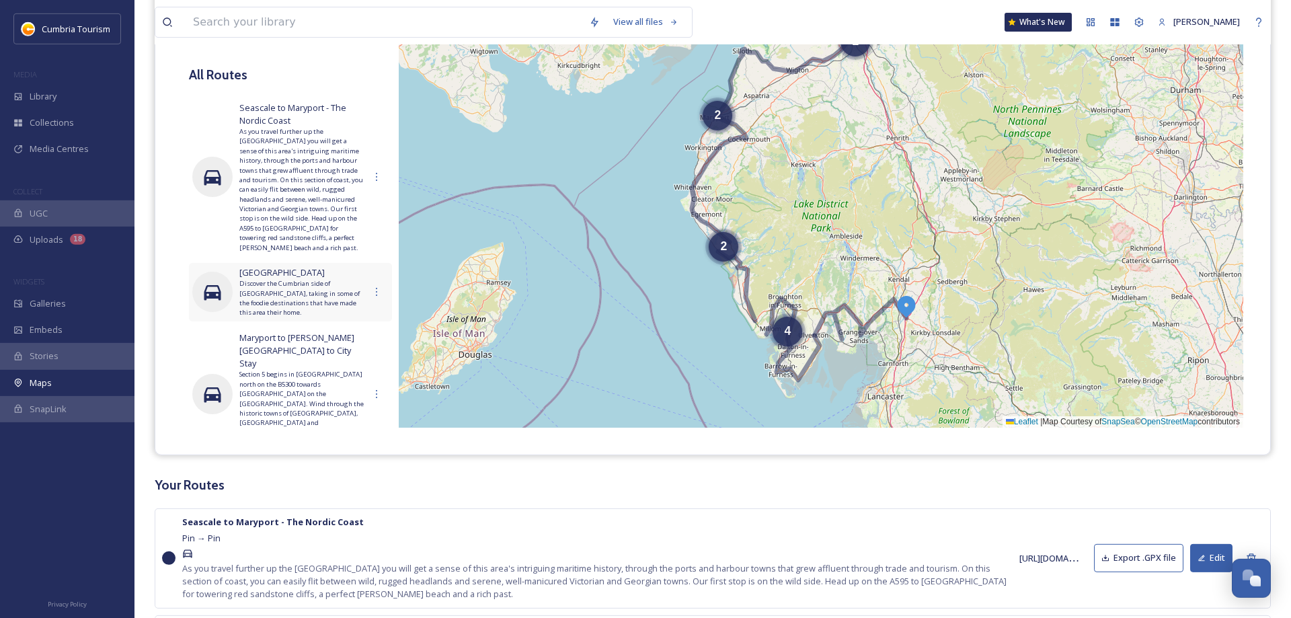
scroll to position [0, 0]
click at [270, 271] on span "[GEOGRAPHIC_DATA]" at bounding box center [301, 277] width 125 height 13
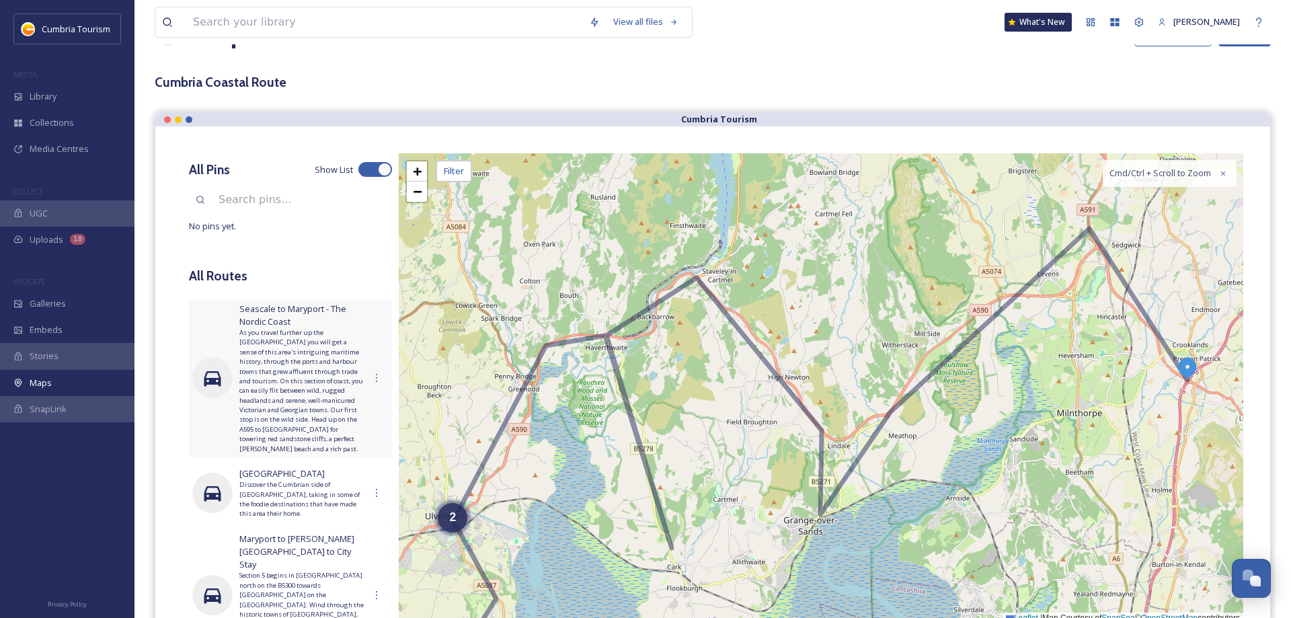
scroll to position [43, 0]
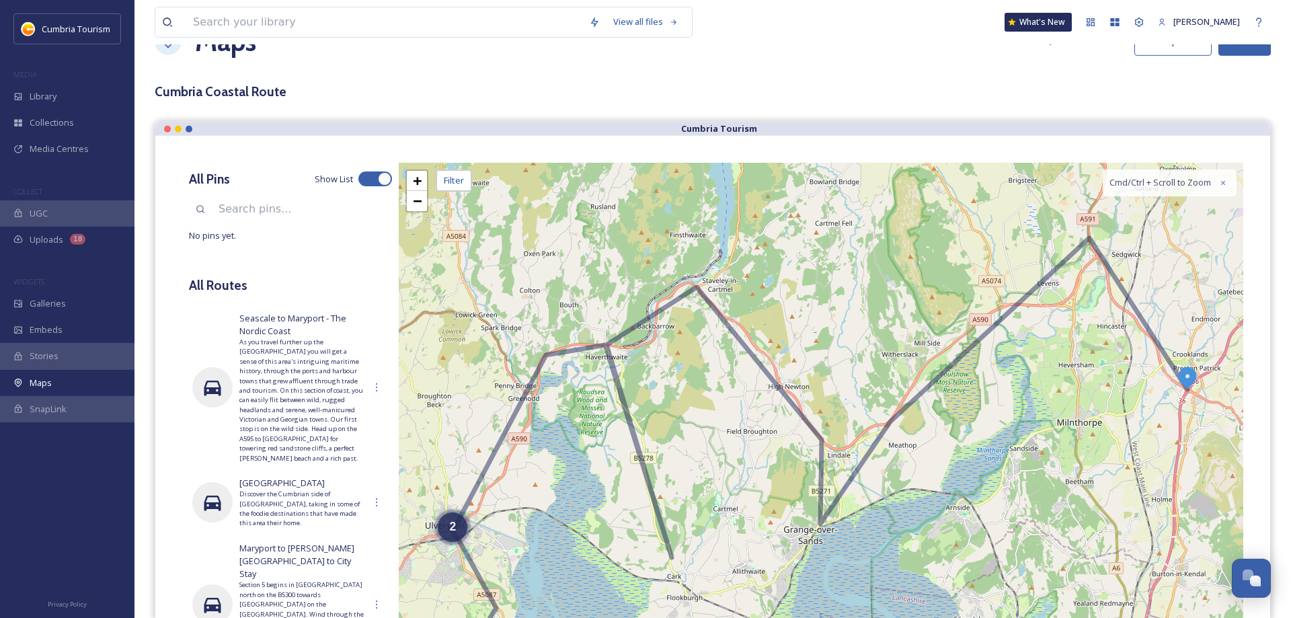
click at [251, 210] on input at bounding box center [302, 209] width 180 height 30
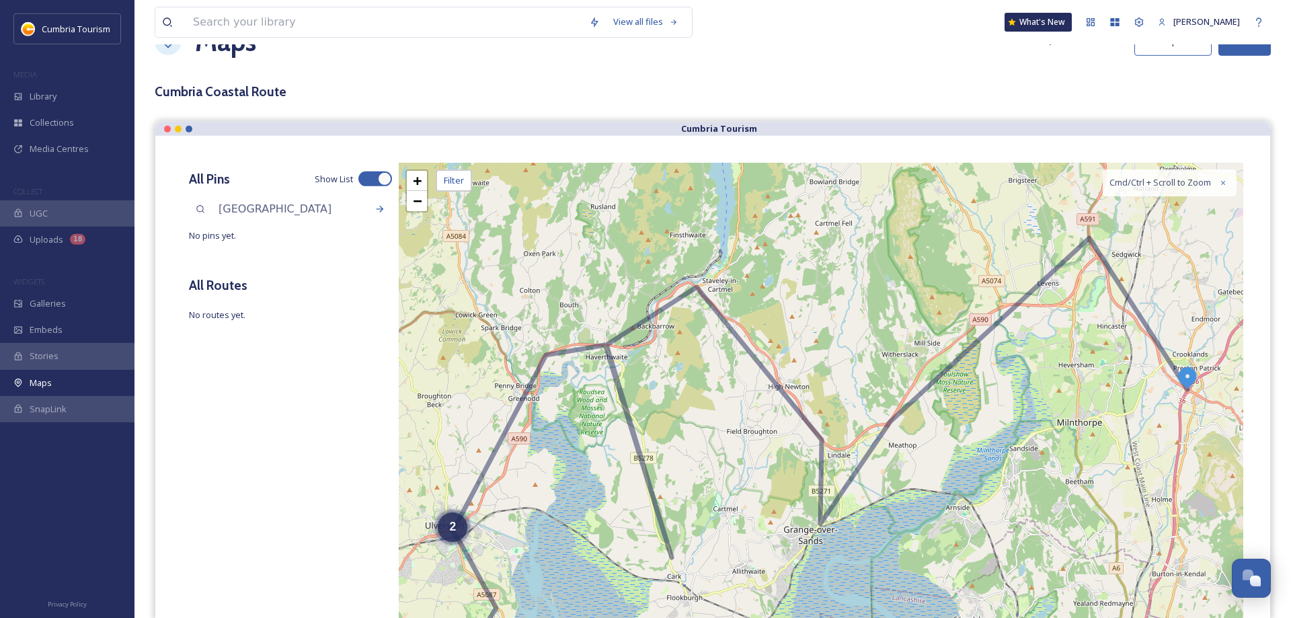
type input "[GEOGRAPHIC_DATA]"
click at [382, 216] on div "Search" at bounding box center [380, 209] width 24 height 24
click at [375, 210] on icon at bounding box center [380, 209] width 11 height 11
click at [272, 216] on input "[GEOGRAPHIC_DATA]" at bounding box center [302, 209] width 180 height 30
drag, startPoint x: 305, startPoint y: 209, endPoint x: 195, endPoint y: 199, distance: 110.1
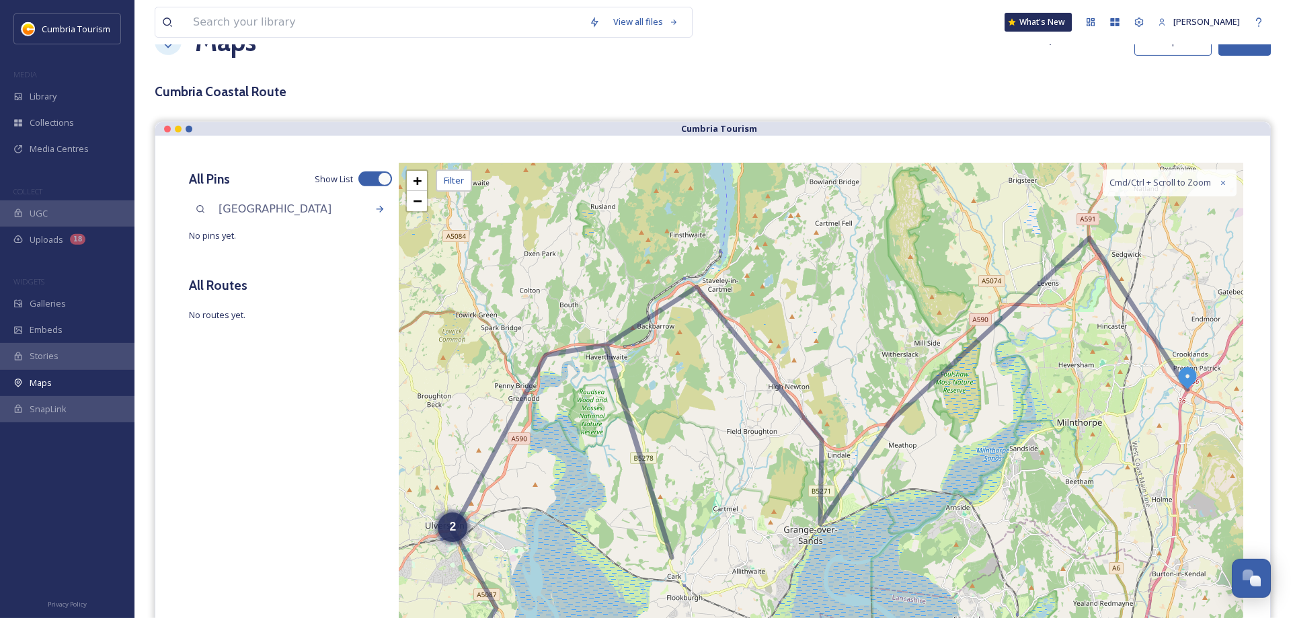
click at [212, 199] on input "[GEOGRAPHIC_DATA]" at bounding box center [302, 209] width 180 height 30
click at [198, 209] on icon at bounding box center [200, 209] width 9 height 11
drag, startPoint x: 292, startPoint y: 208, endPoint x: 202, endPoint y: 217, distance: 91.2
click at [212, 217] on input "[GEOGRAPHIC_DATA]" at bounding box center [302, 209] width 180 height 30
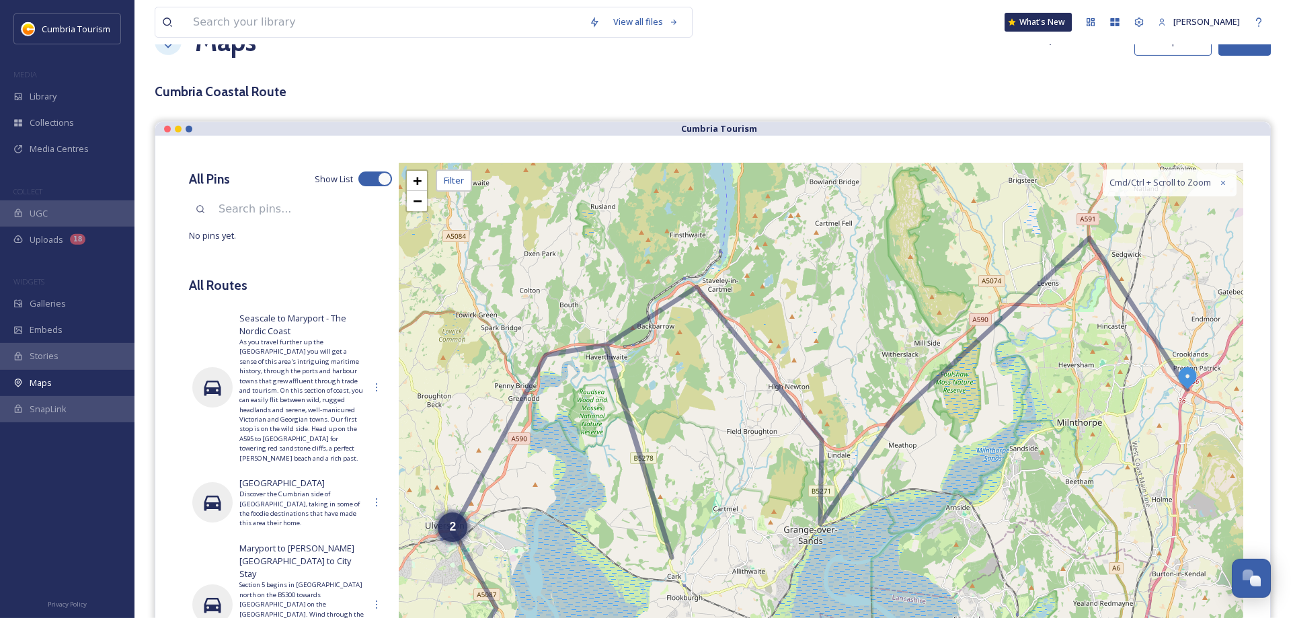
click at [200, 181] on h3 "All Pins" at bounding box center [209, 178] width 41 height 19
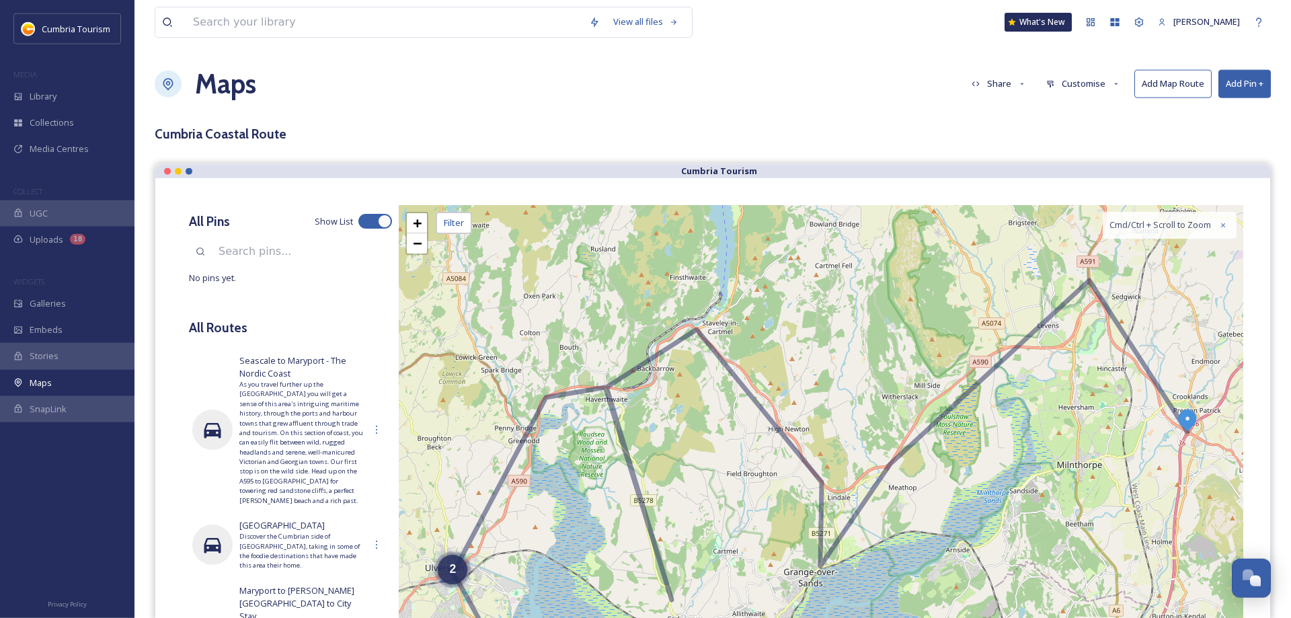
scroll to position [0, 0]
click at [1248, 92] on button "Add Pin +" at bounding box center [1244, 85] width 52 height 28
click at [1222, 139] on span "Add Pin From Library" at bounding box center [1222, 142] width 82 height 13
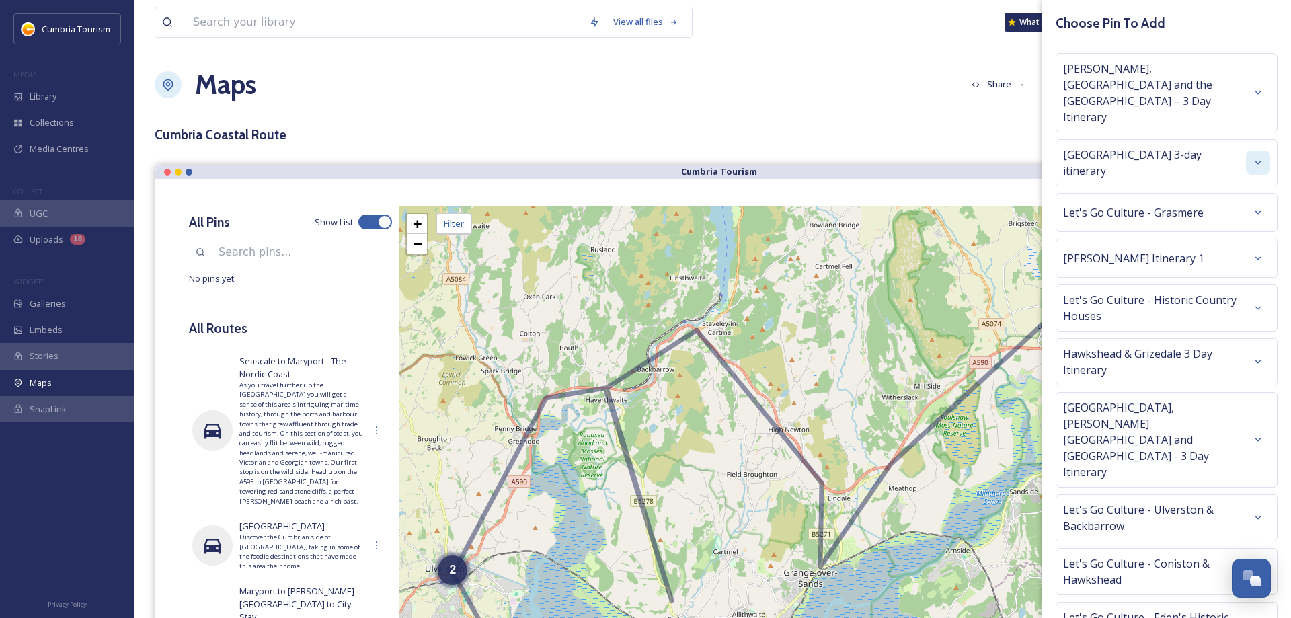
click at [1255, 157] on icon at bounding box center [1258, 162] width 11 height 11
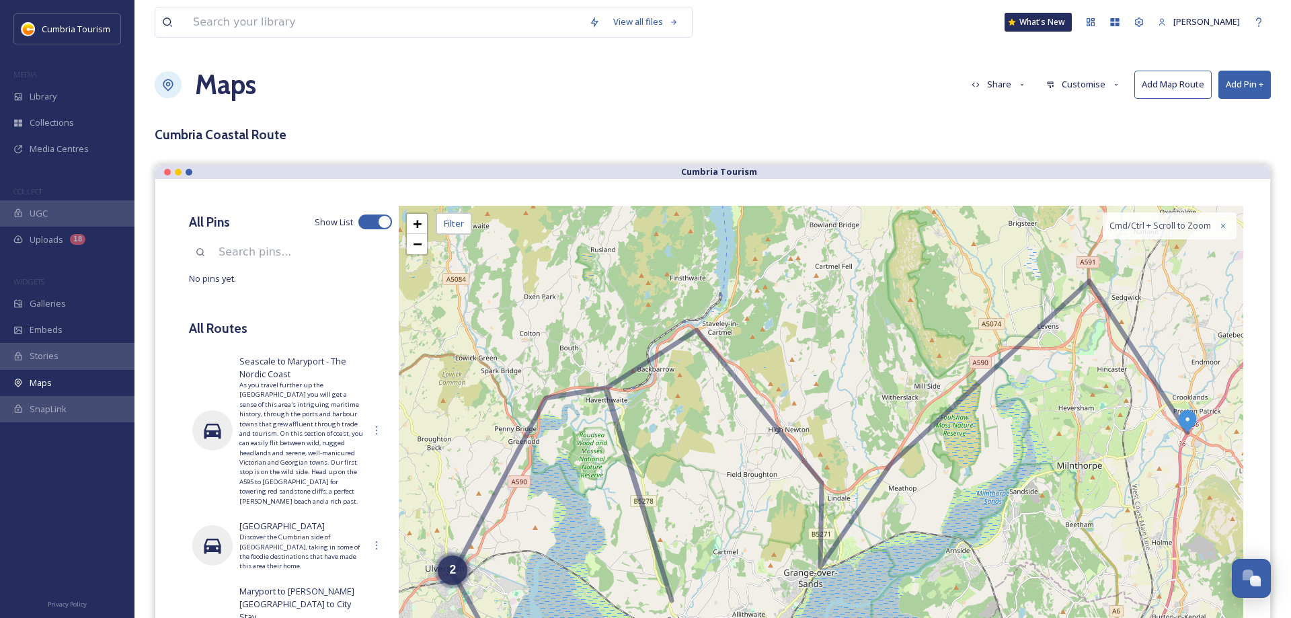
click at [944, 41] on div "View all files What's New [PERSON_NAME]" at bounding box center [713, 22] width 1116 height 44
click at [285, 253] on input at bounding box center [302, 252] width 180 height 30
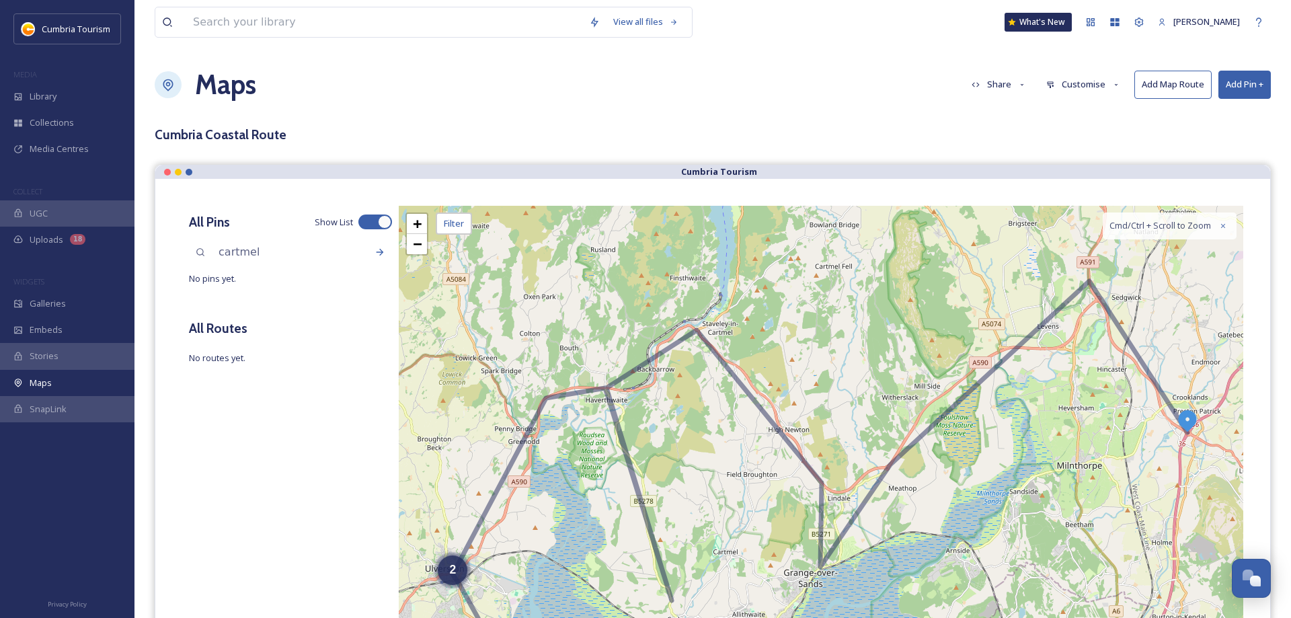
type input "cartmel"
click at [380, 252] on icon at bounding box center [380, 251] width 7 height 7
drag, startPoint x: 263, startPoint y: 253, endPoint x: 208, endPoint y: 247, distance: 54.7
click at [212, 247] on input "cartmel" at bounding box center [302, 252] width 180 height 30
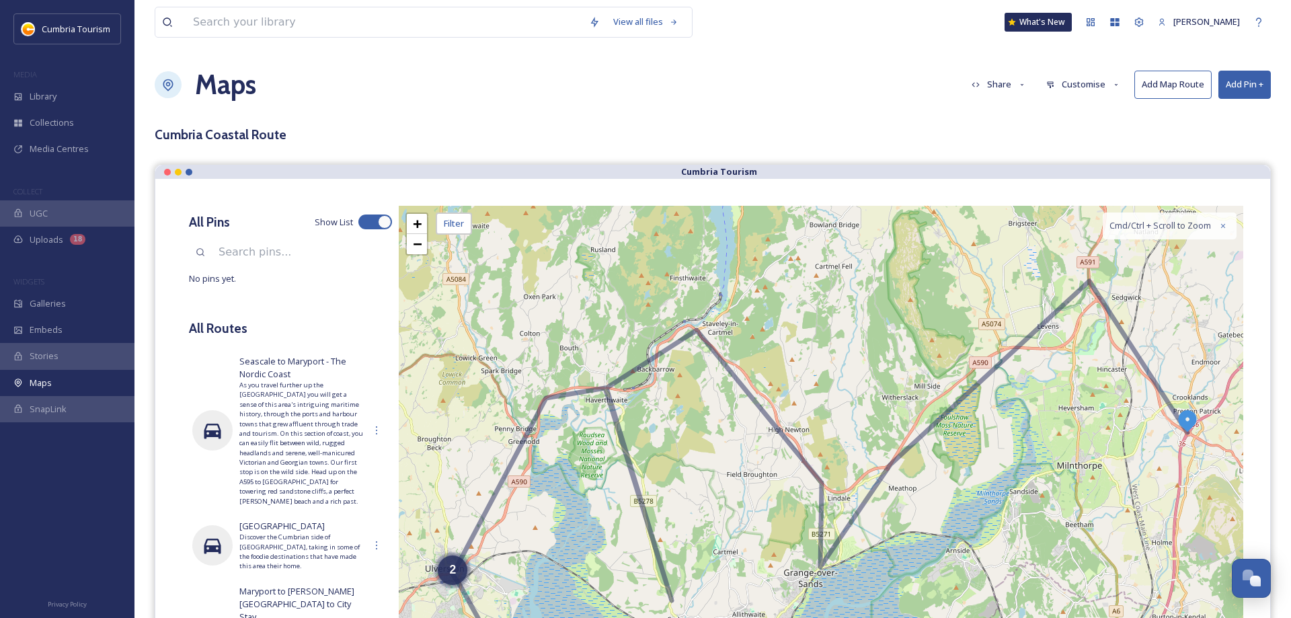
click at [1248, 93] on button "Add Pin +" at bounding box center [1244, 85] width 52 height 28
click at [1220, 139] on span "Add Pin From Library" at bounding box center [1222, 142] width 82 height 13
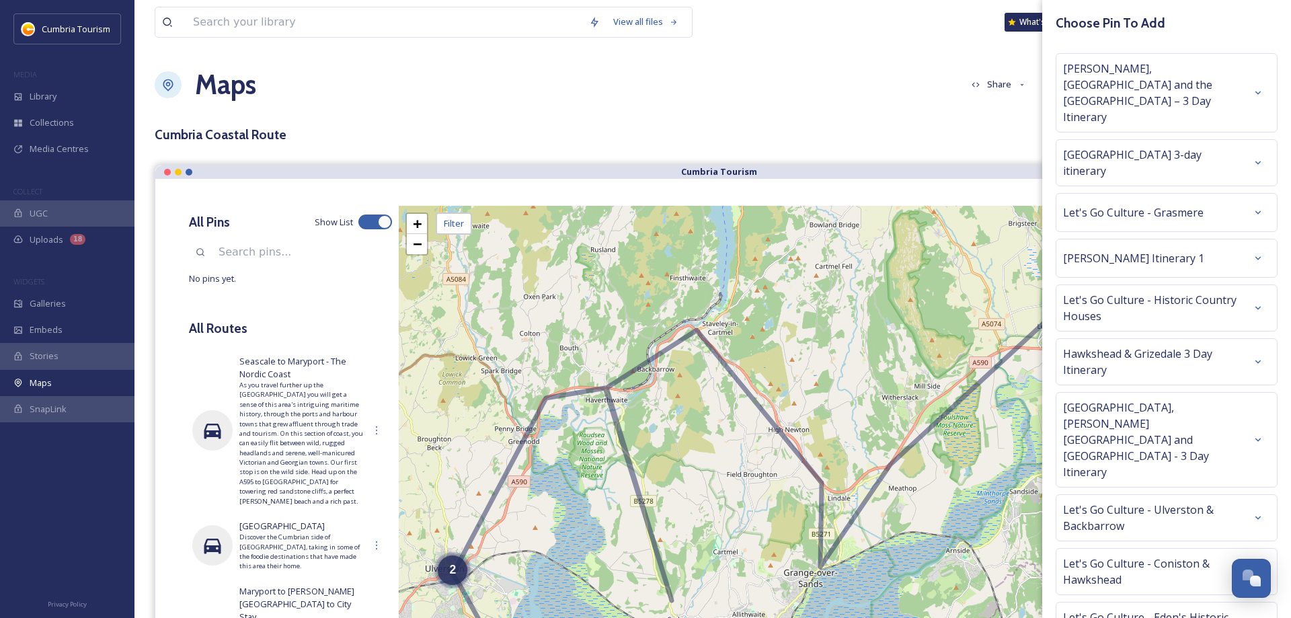
click at [1181, 502] on span "Let's Go Culture - Ulverston & Backbarrow" at bounding box center [1154, 518] width 183 height 32
click at [1259, 512] on icon at bounding box center [1258, 517] width 11 height 11
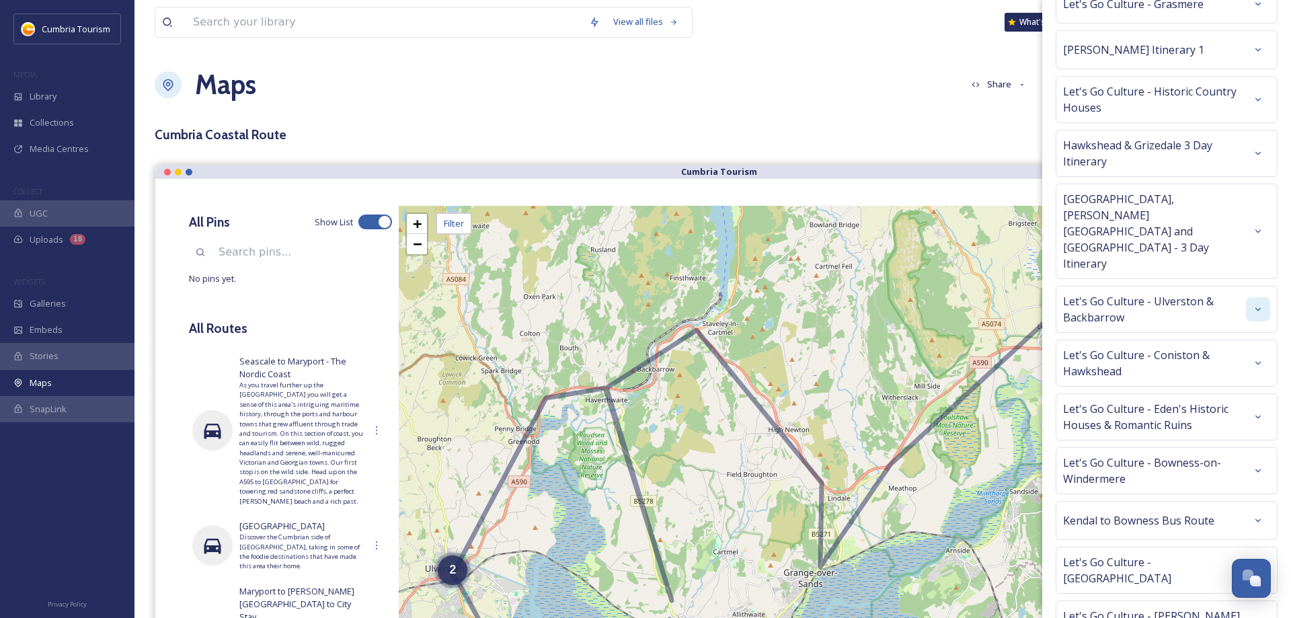
scroll to position [254, 0]
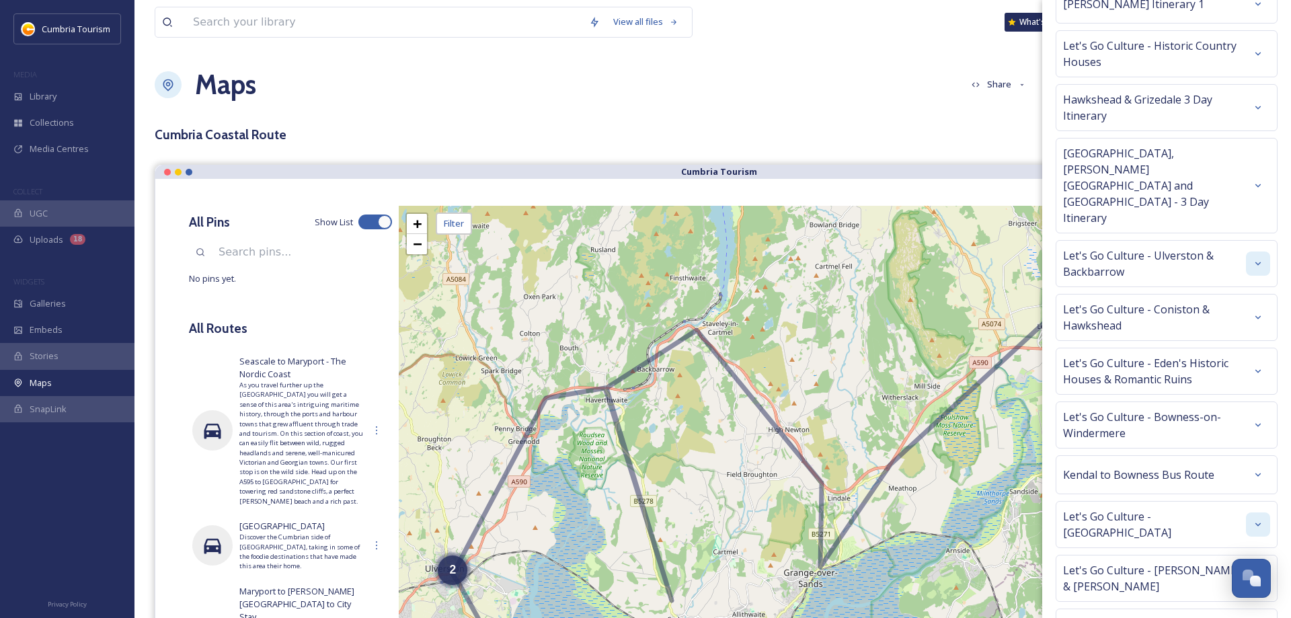
click at [1251, 512] on div at bounding box center [1258, 524] width 24 height 24
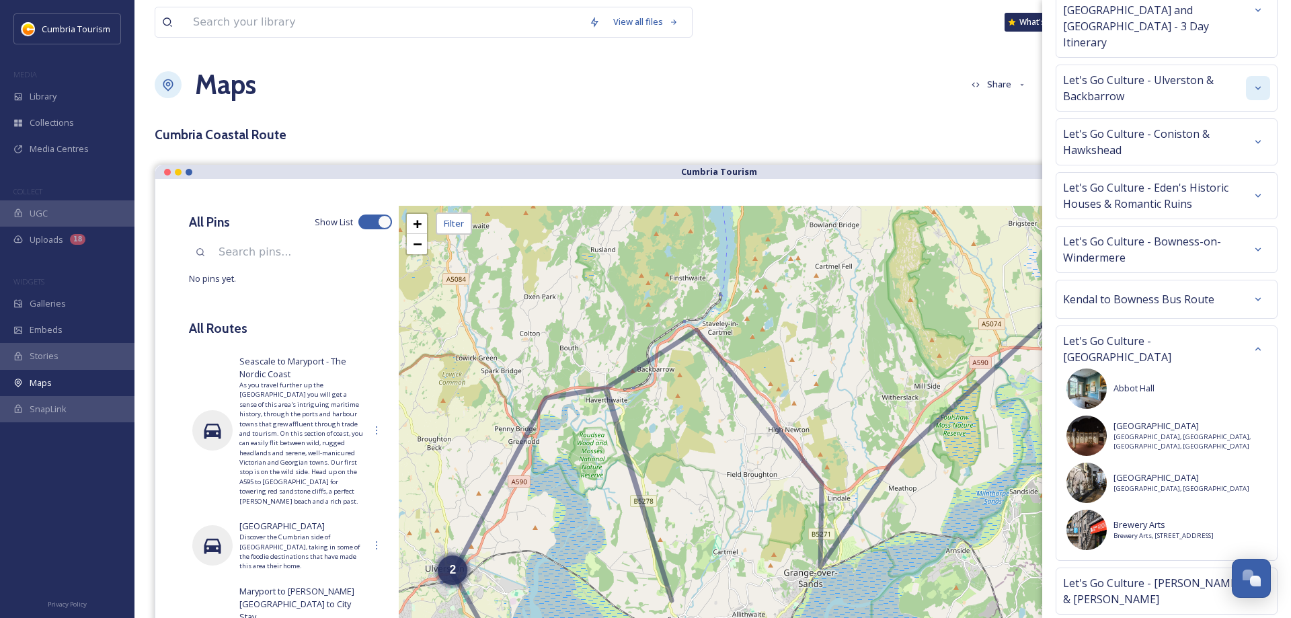
scroll to position [508, 0]
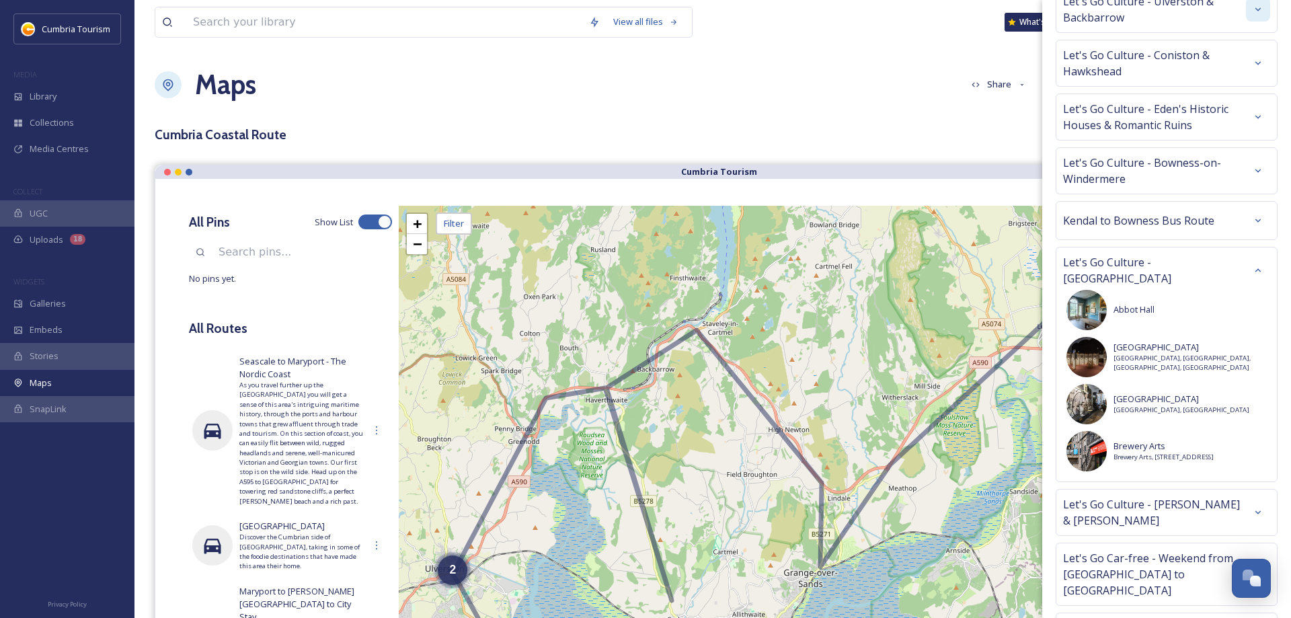
click at [1230, 496] on span "Let's Go Culture - [PERSON_NAME] & [PERSON_NAME]" at bounding box center [1154, 512] width 183 height 32
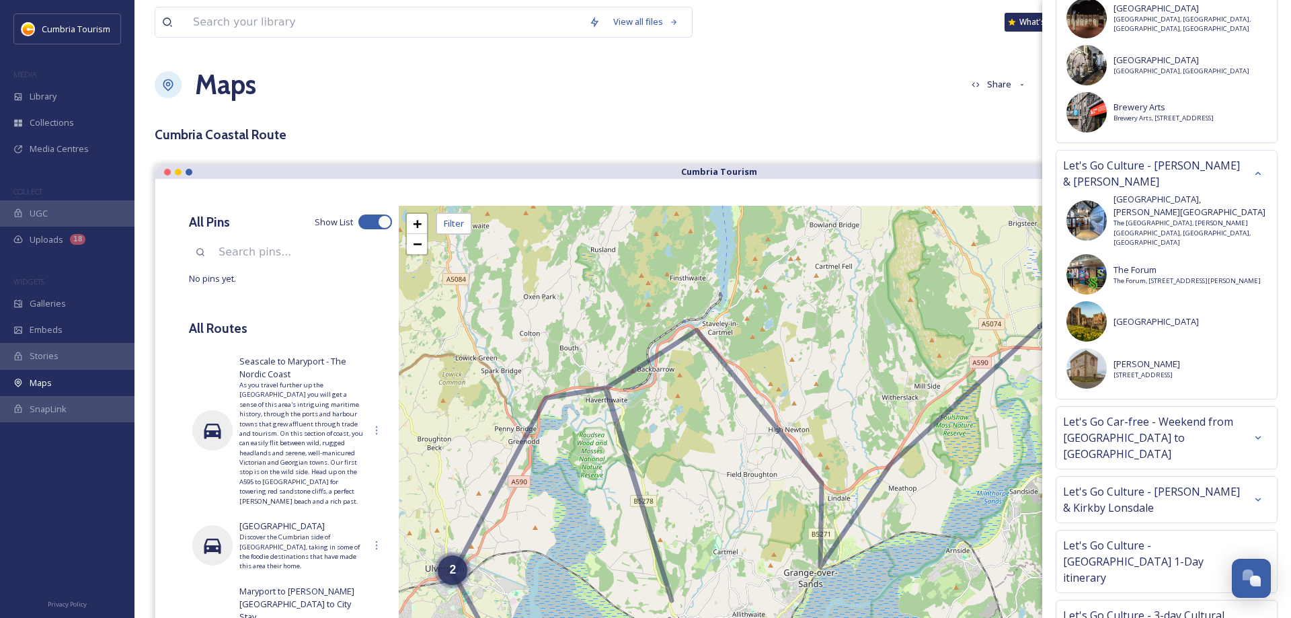
scroll to position [853, 0]
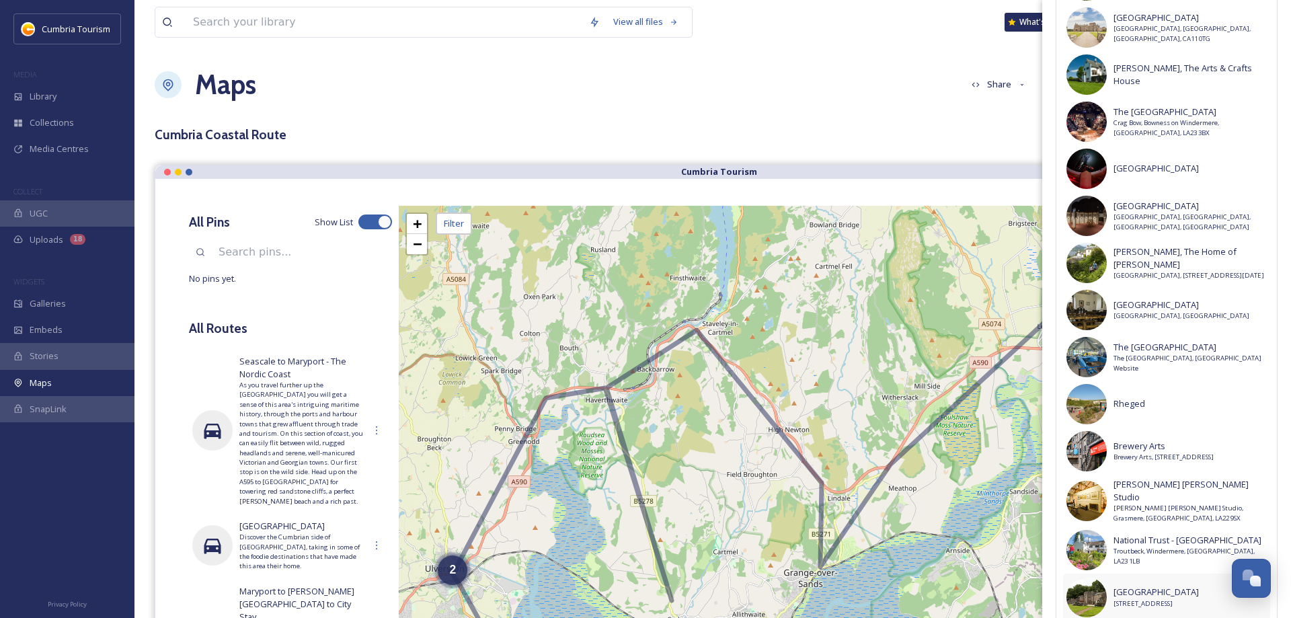
scroll to position [2240, 0]
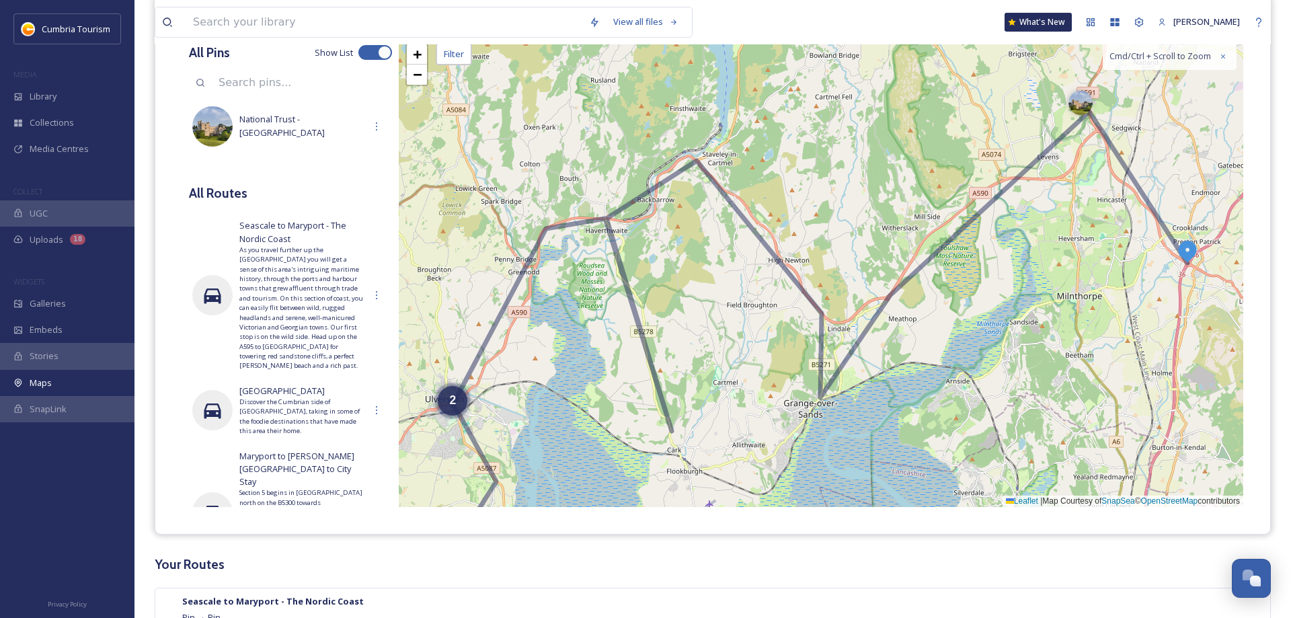
scroll to position [0, 0]
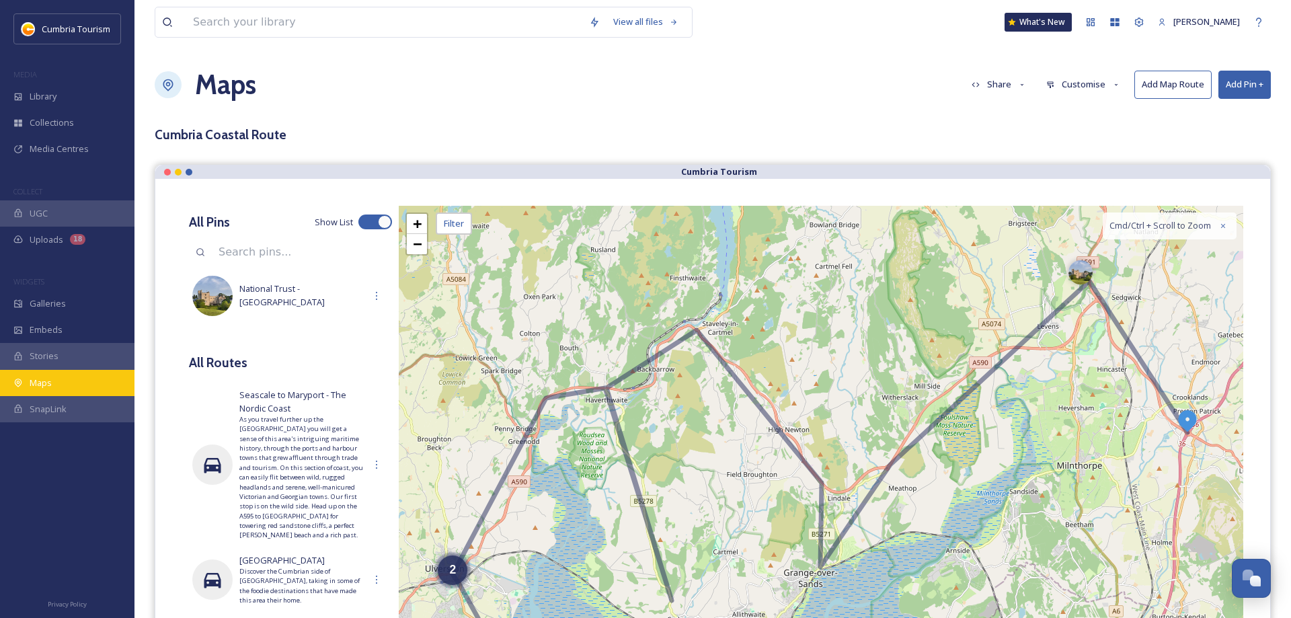
click at [48, 379] on span "Maps" at bounding box center [41, 383] width 22 height 13
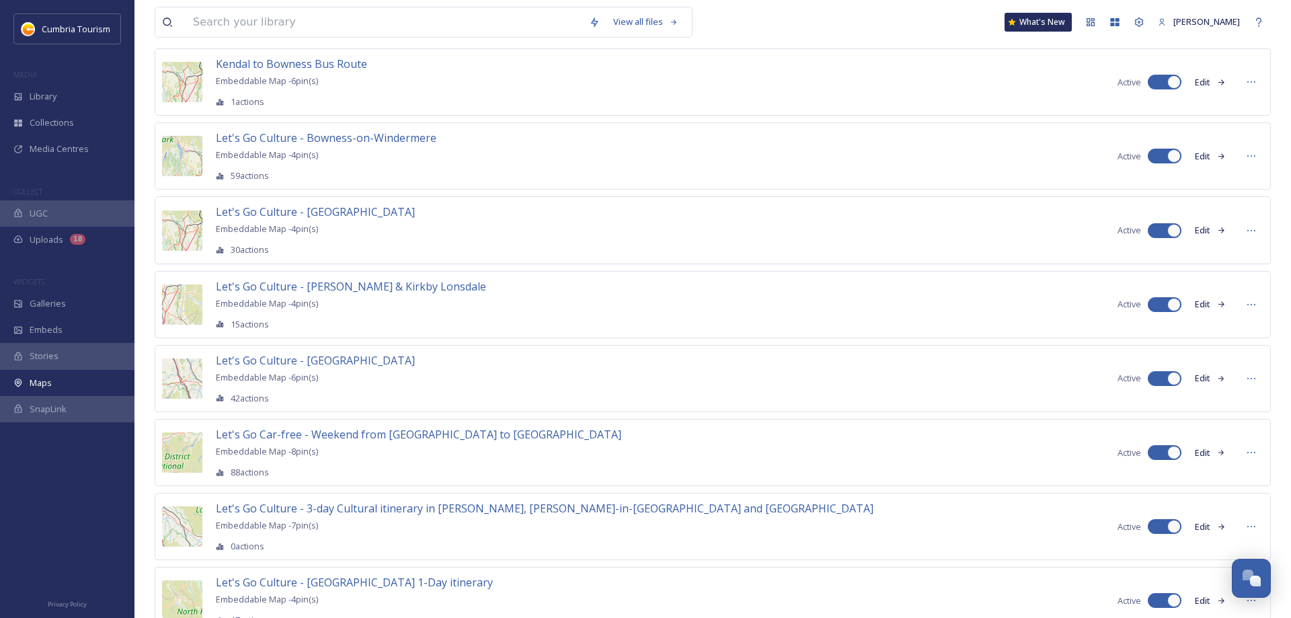
scroll to position [1090, 0]
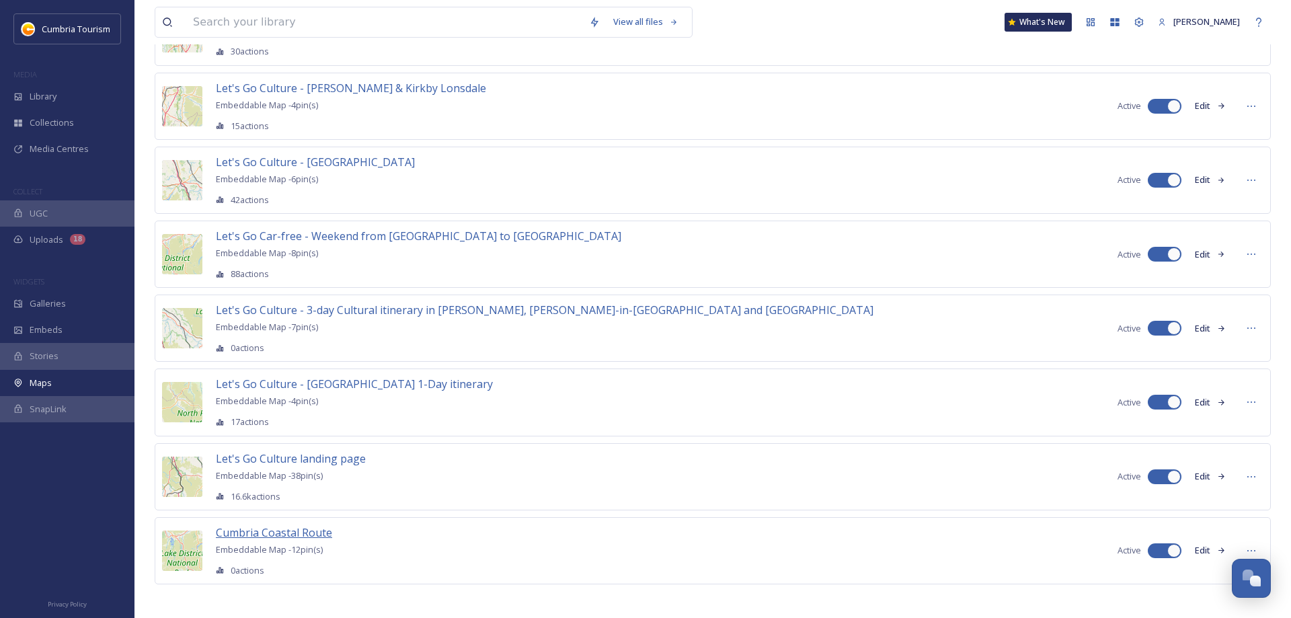
click at [324, 525] on span "Cumbria Coastal Route" at bounding box center [274, 532] width 116 height 15
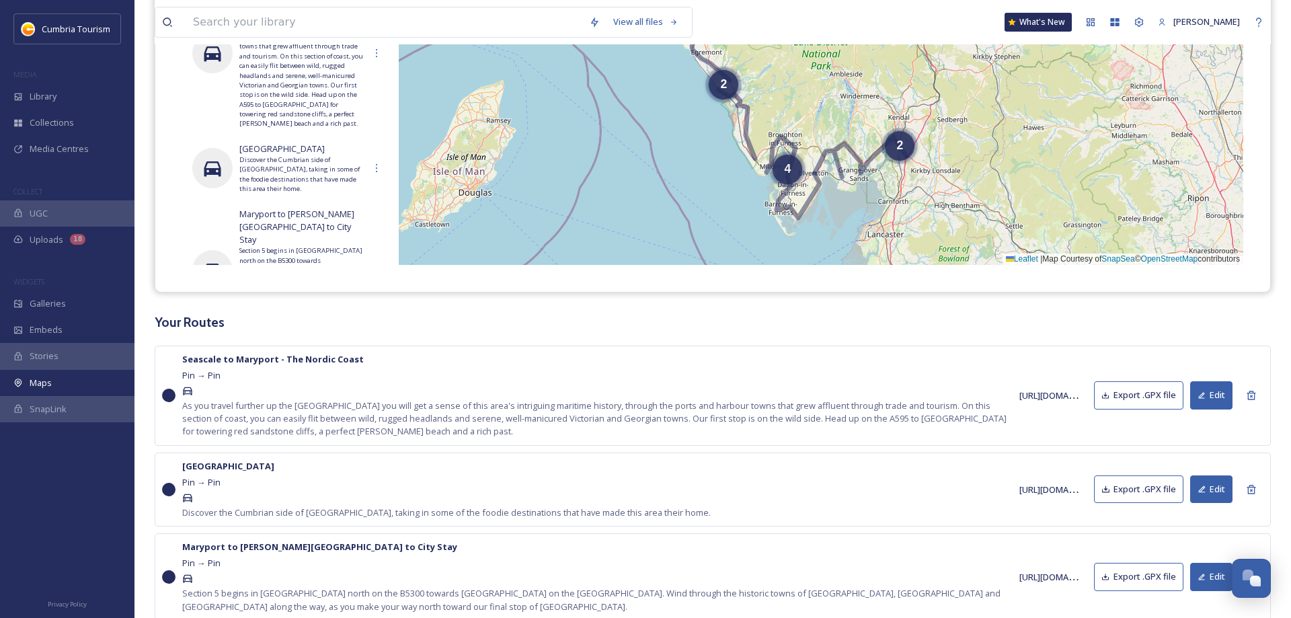
scroll to position [274, 0]
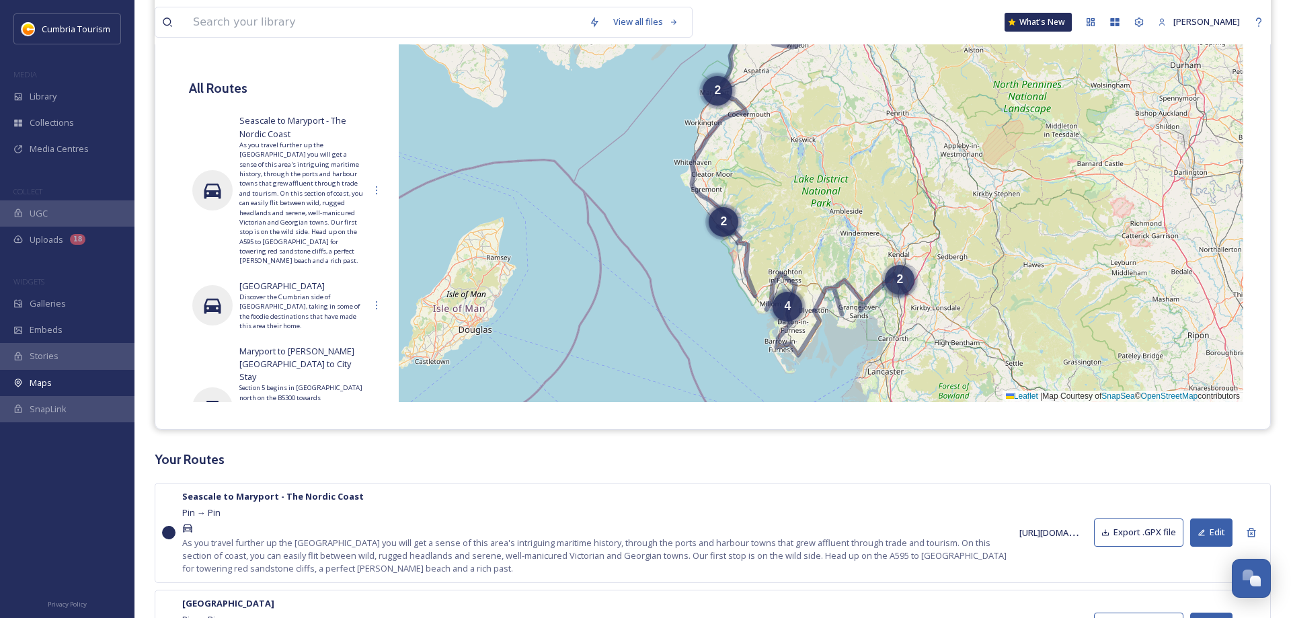
click at [906, 285] on div "2" at bounding box center [900, 280] width 30 height 30
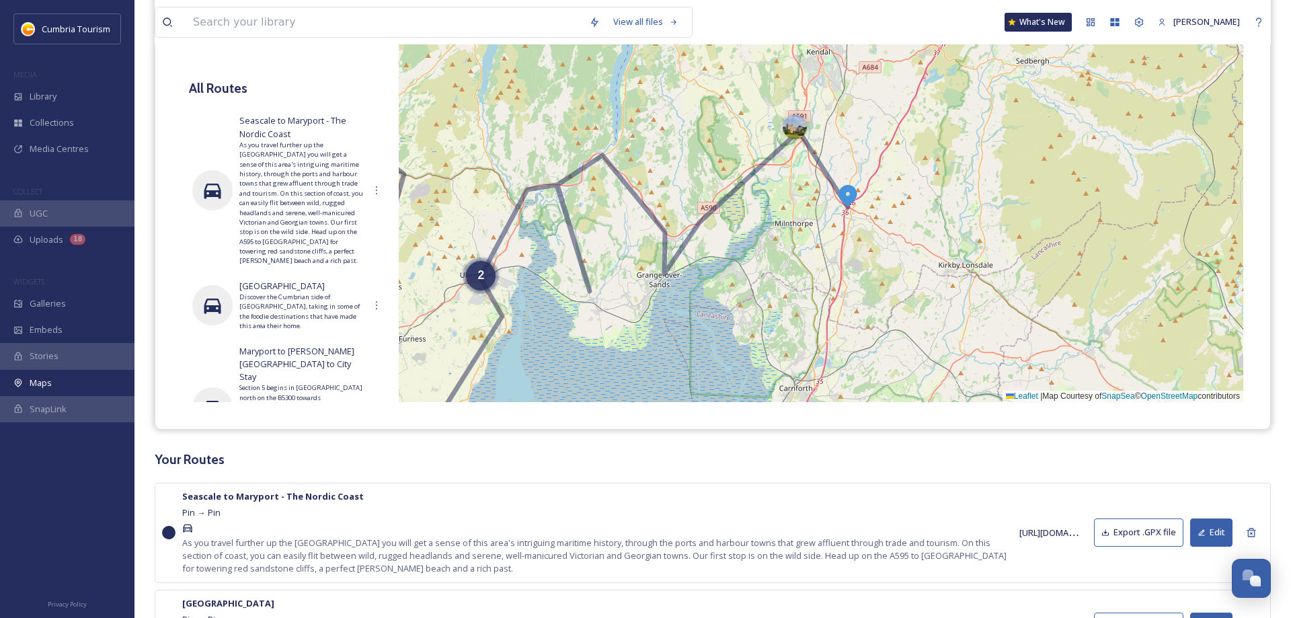
click at [849, 196] on img at bounding box center [848, 195] width 24 height 24
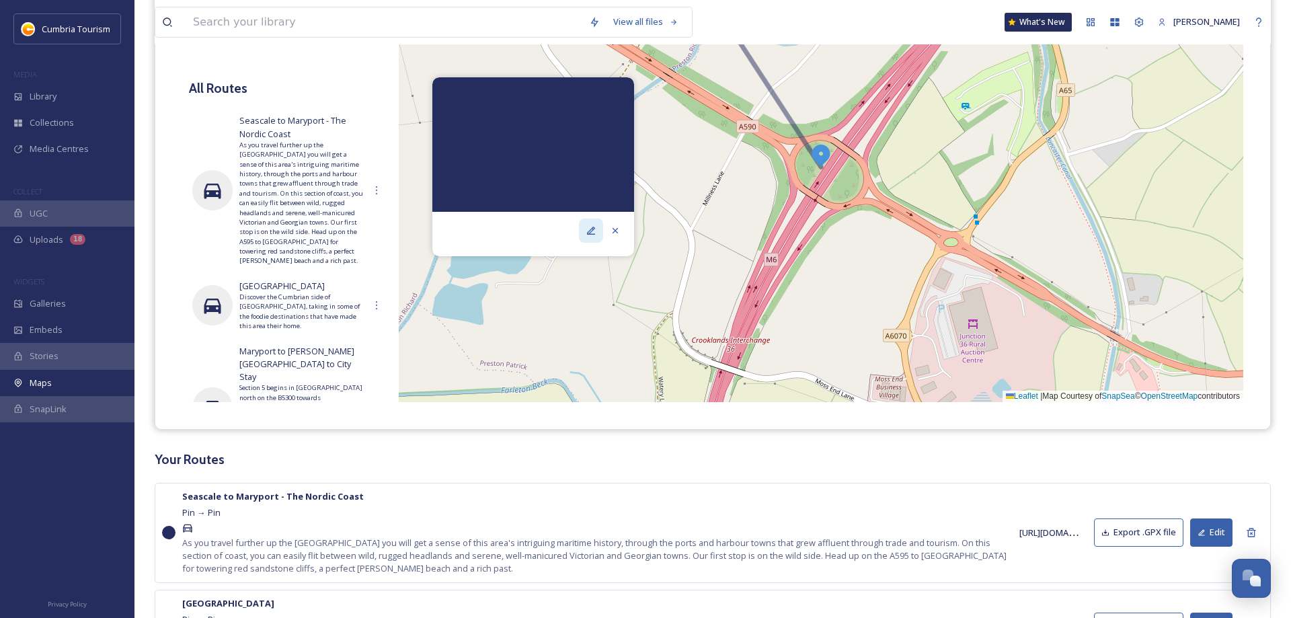
click at [591, 229] on icon at bounding box center [591, 231] width 8 height 8
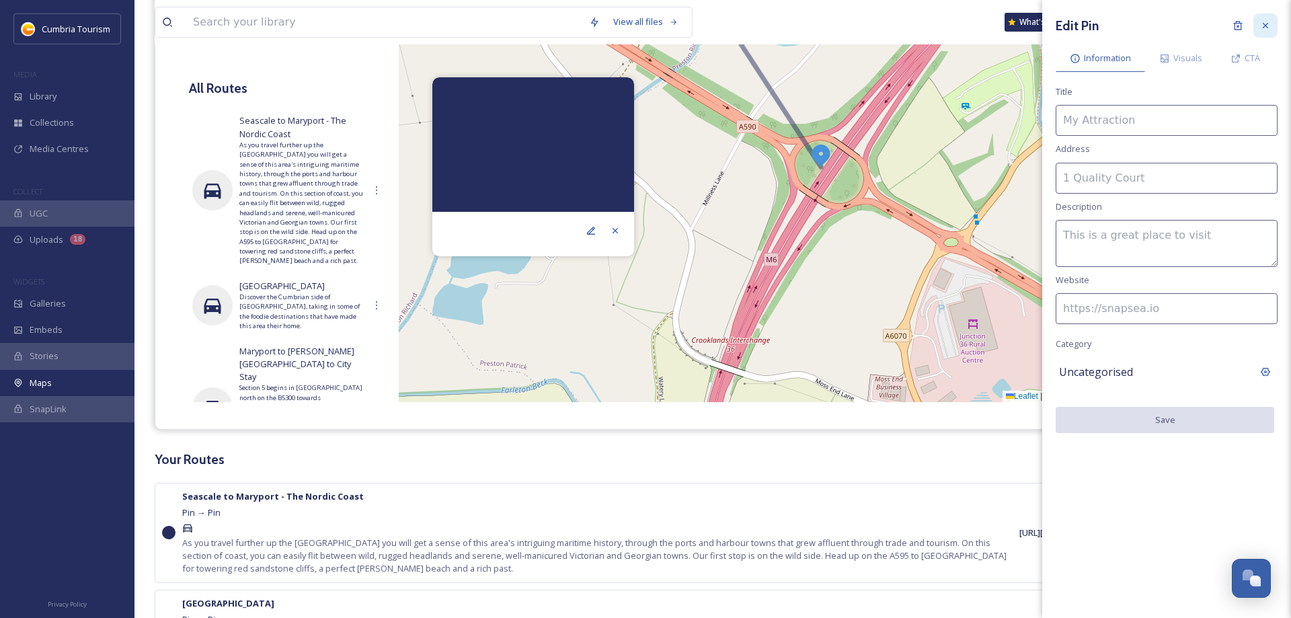
click at [1267, 24] on icon at bounding box center [1265, 25] width 5 height 5
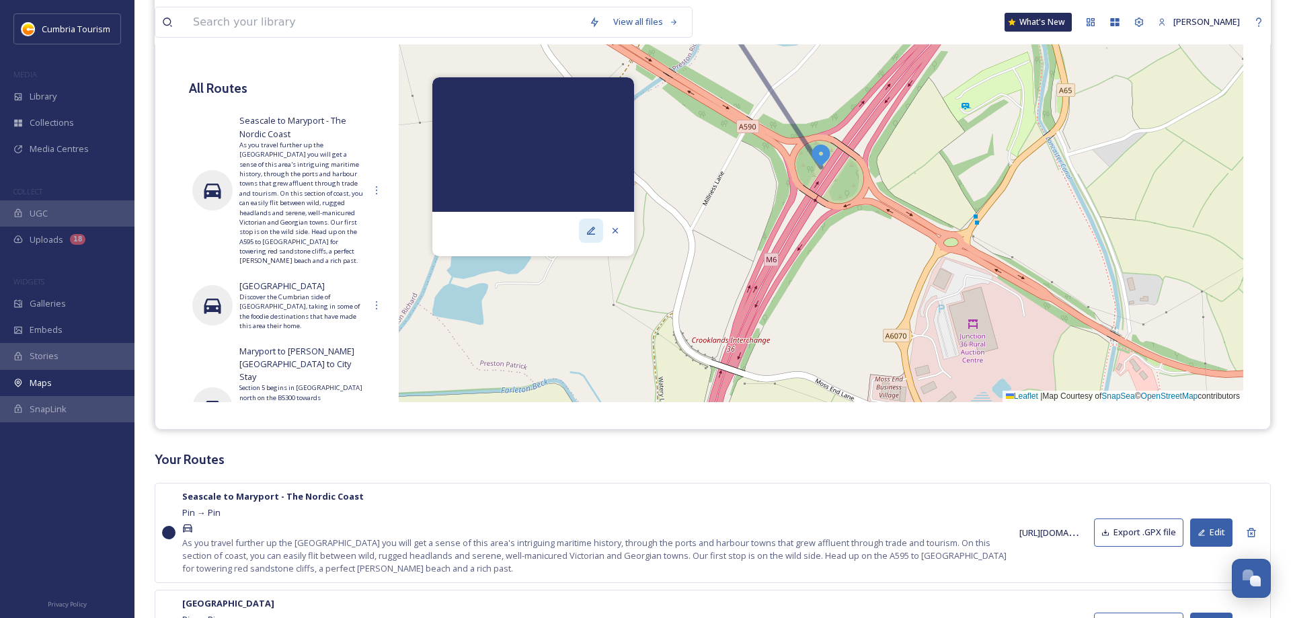
click at [596, 228] on icon at bounding box center [591, 230] width 11 height 11
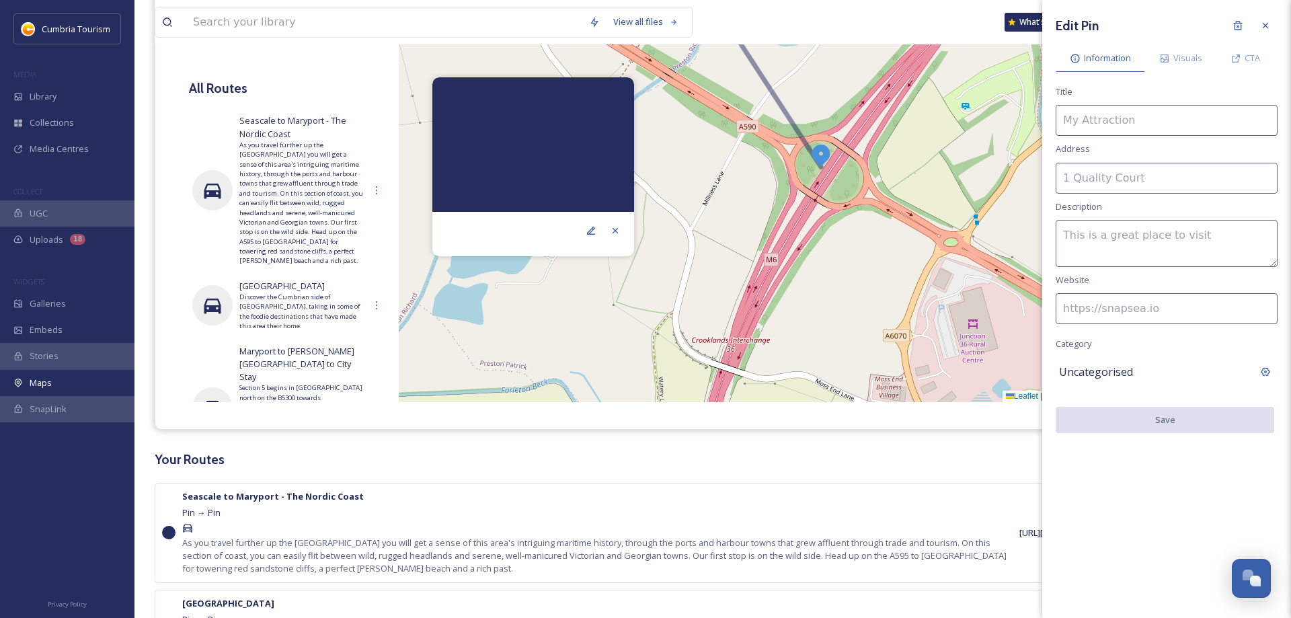
click at [1122, 117] on input at bounding box center [1167, 120] width 222 height 31
type input "M6 Junction 36"
click at [1156, 423] on button "Save" at bounding box center [1165, 421] width 219 height 28
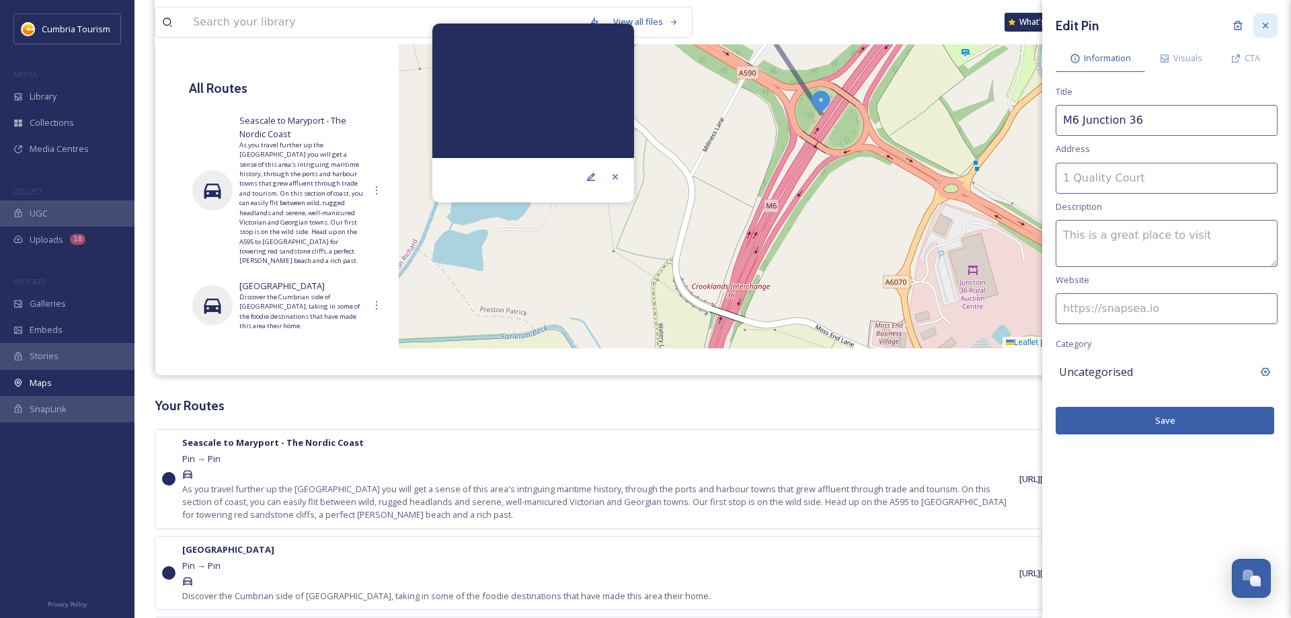
click at [1272, 28] on div at bounding box center [1265, 25] width 24 height 24
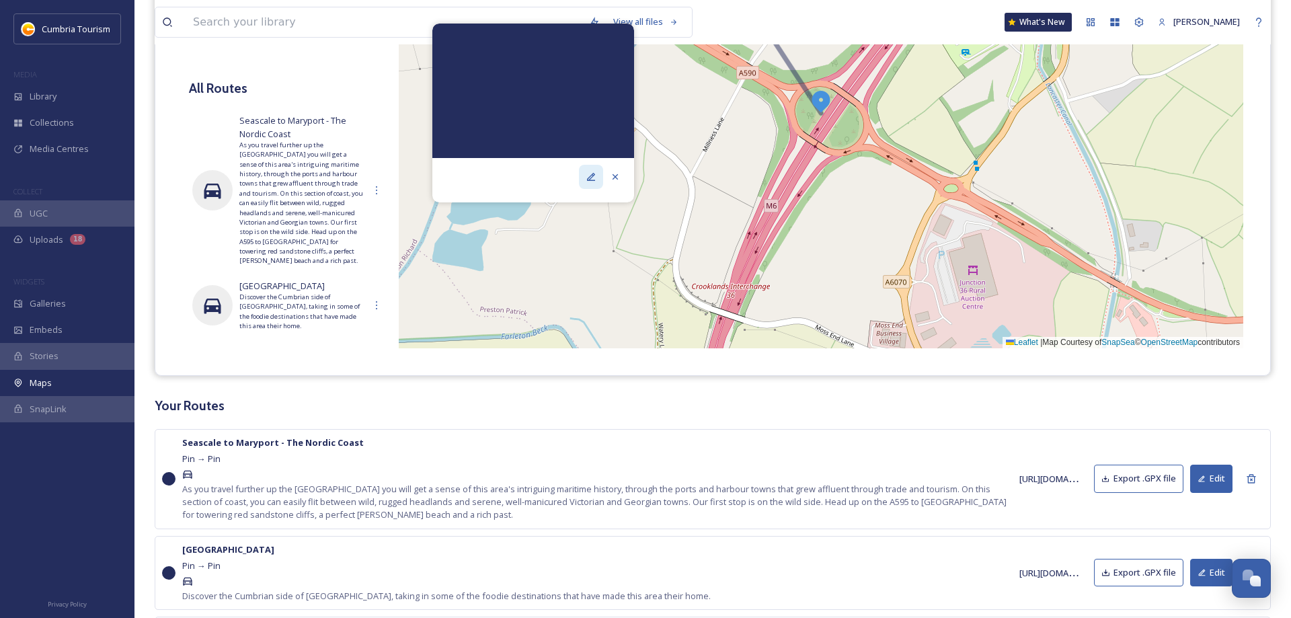
click at [590, 174] on icon at bounding box center [591, 176] width 11 height 11
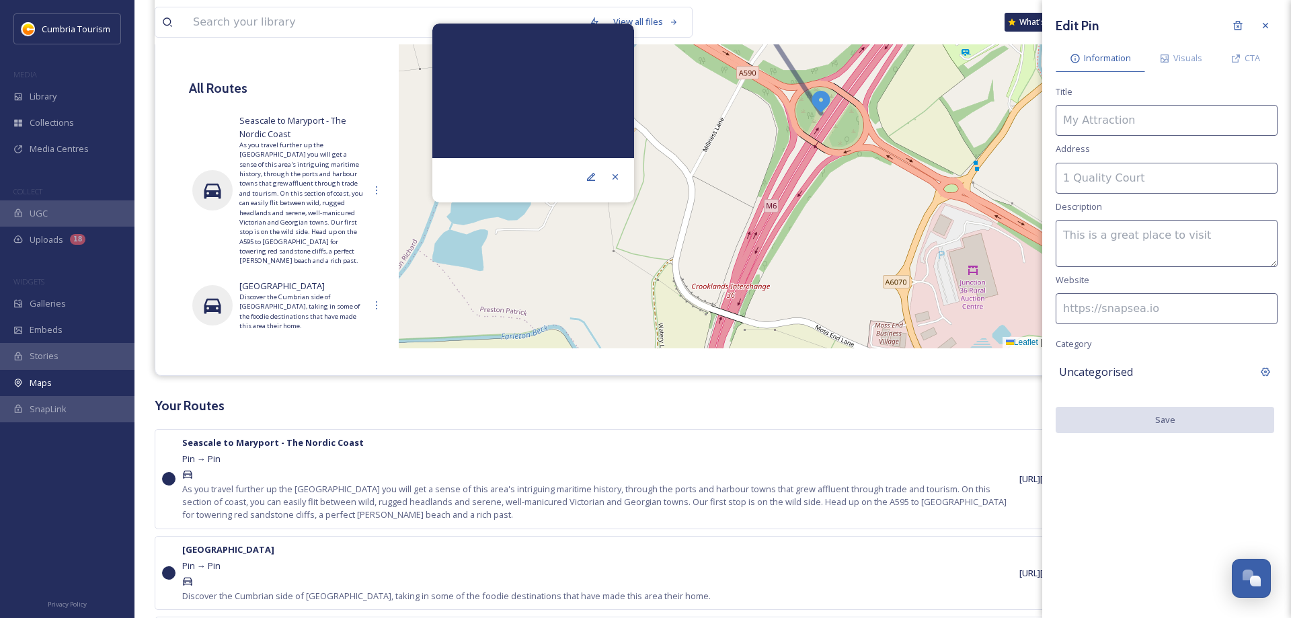
click at [1138, 114] on input at bounding box center [1167, 120] width 222 height 31
type input "M6 Junction 36"
click at [1165, 423] on button "Save" at bounding box center [1165, 421] width 219 height 28
click at [1161, 418] on button "Save" at bounding box center [1165, 421] width 219 height 28
click at [589, 176] on icon at bounding box center [591, 176] width 11 height 11
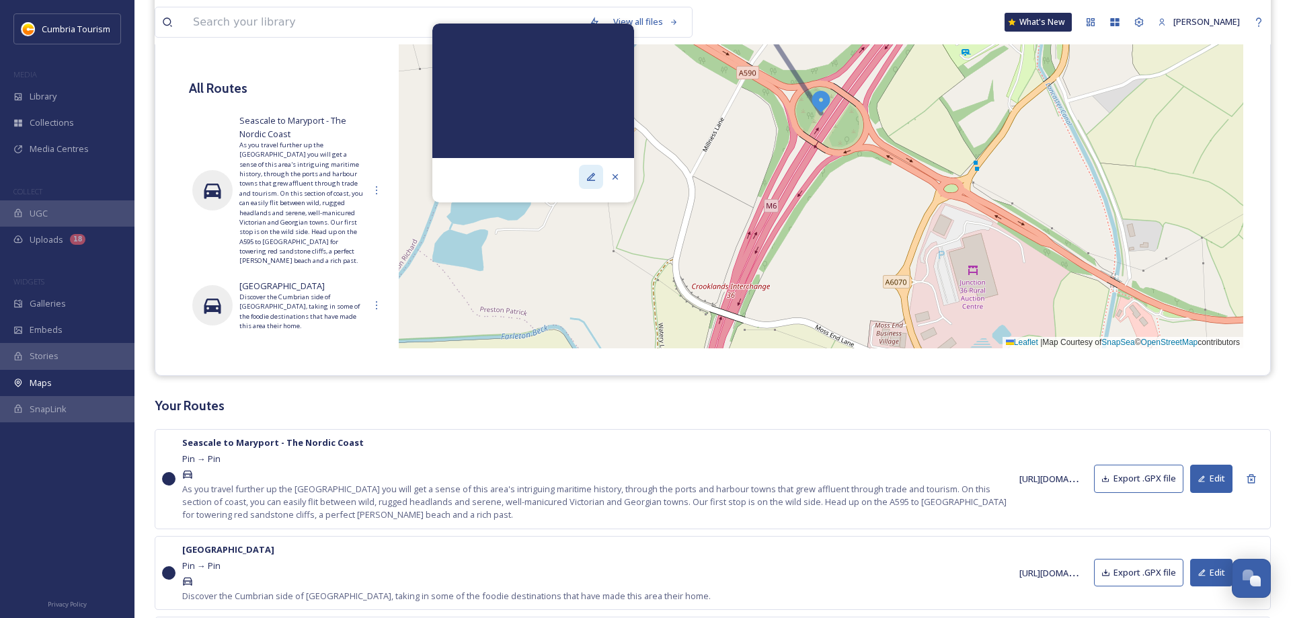
click at [589, 176] on icon at bounding box center [591, 176] width 11 height 11
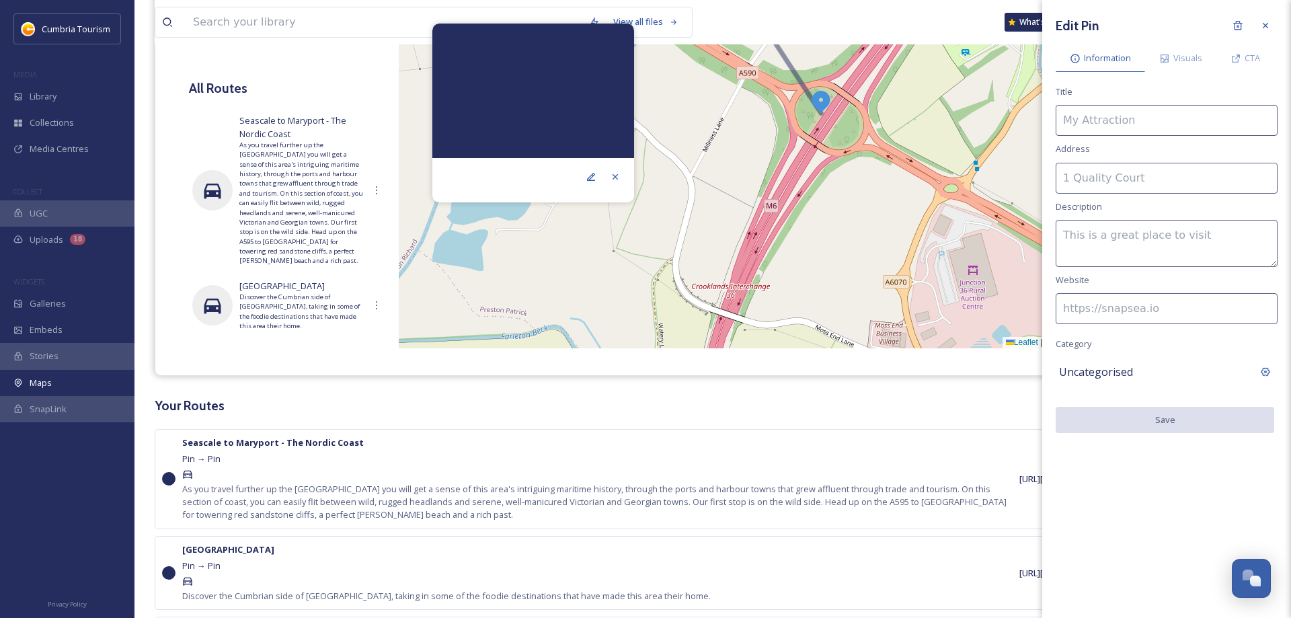
click at [1123, 124] on input at bounding box center [1167, 120] width 222 height 31
click at [1105, 64] on span "Information" at bounding box center [1107, 58] width 47 height 13
click at [1266, 24] on icon at bounding box center [1265, 25] width 11 height 11
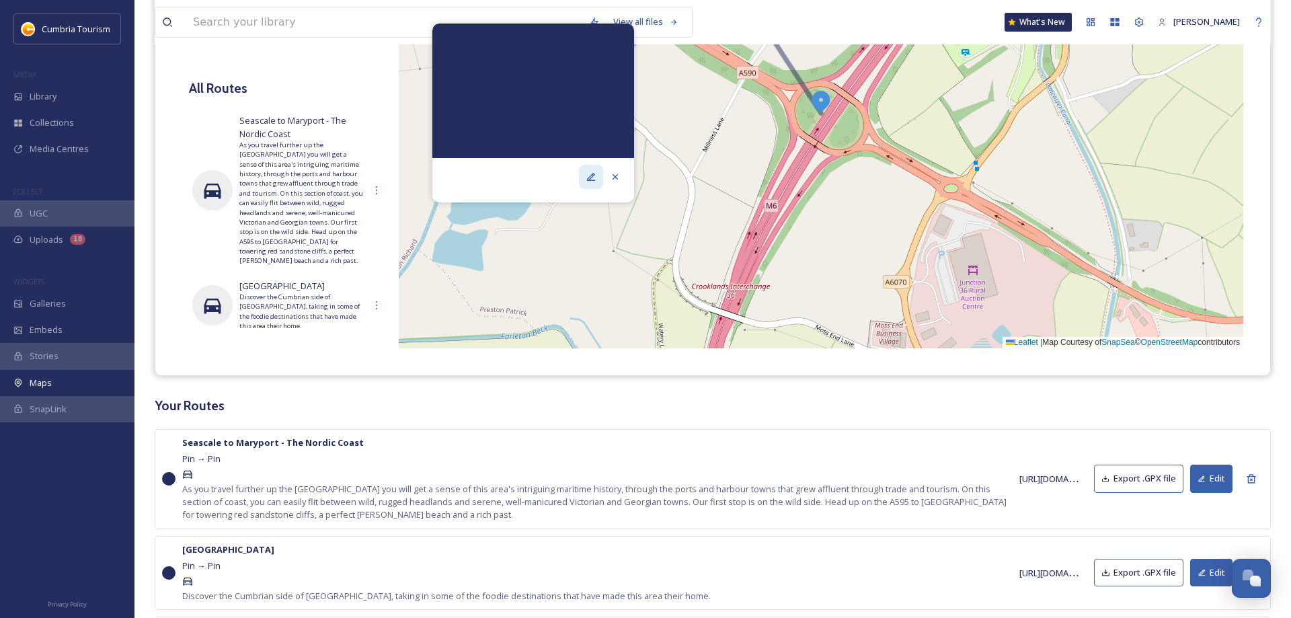
click at [588, 174] on icon at bounding box center [591, 176] width 11 height 11
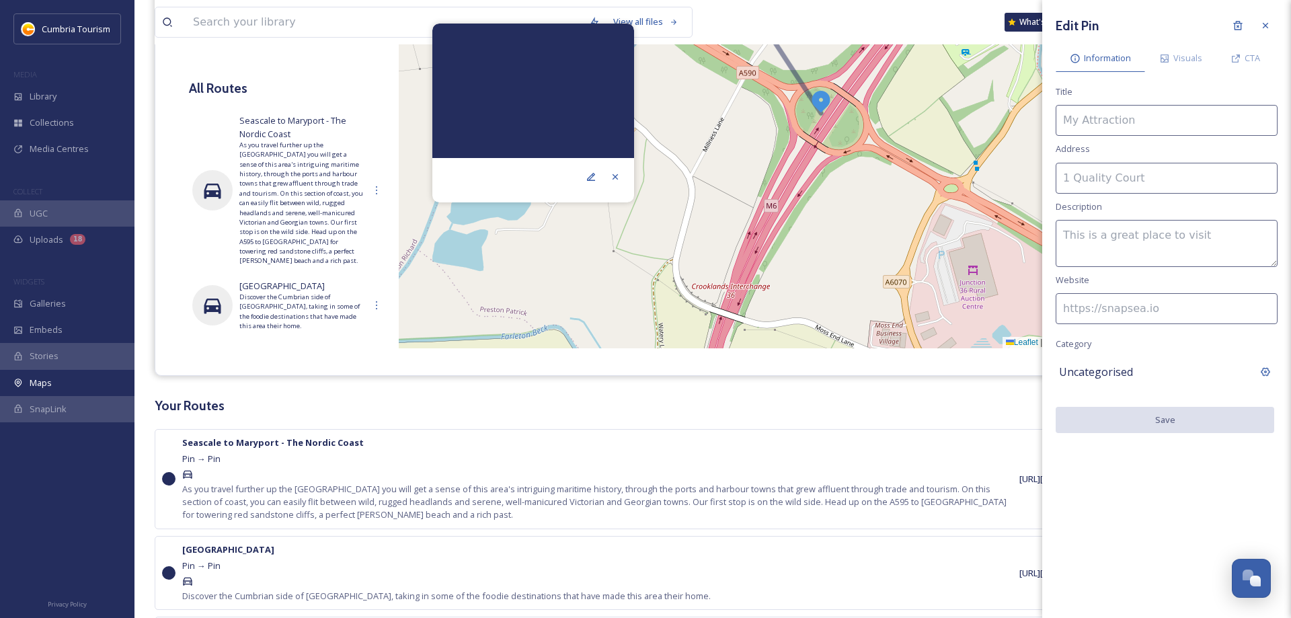
click at [1144, 114] on input at bounding box center [1167, 120] width 222 height 31
type input "M6 junction 36"
click at [1177, 426] on button "Save" at bounding box center [1165, 421] width 219 height 28
click at [1172, 423] on button "Save" at bounding box center [1165, 421] width 219 height 28
click at [1253, 375] on div "Uncategorised" at bounding box center [1167, 372] width 222 height 30
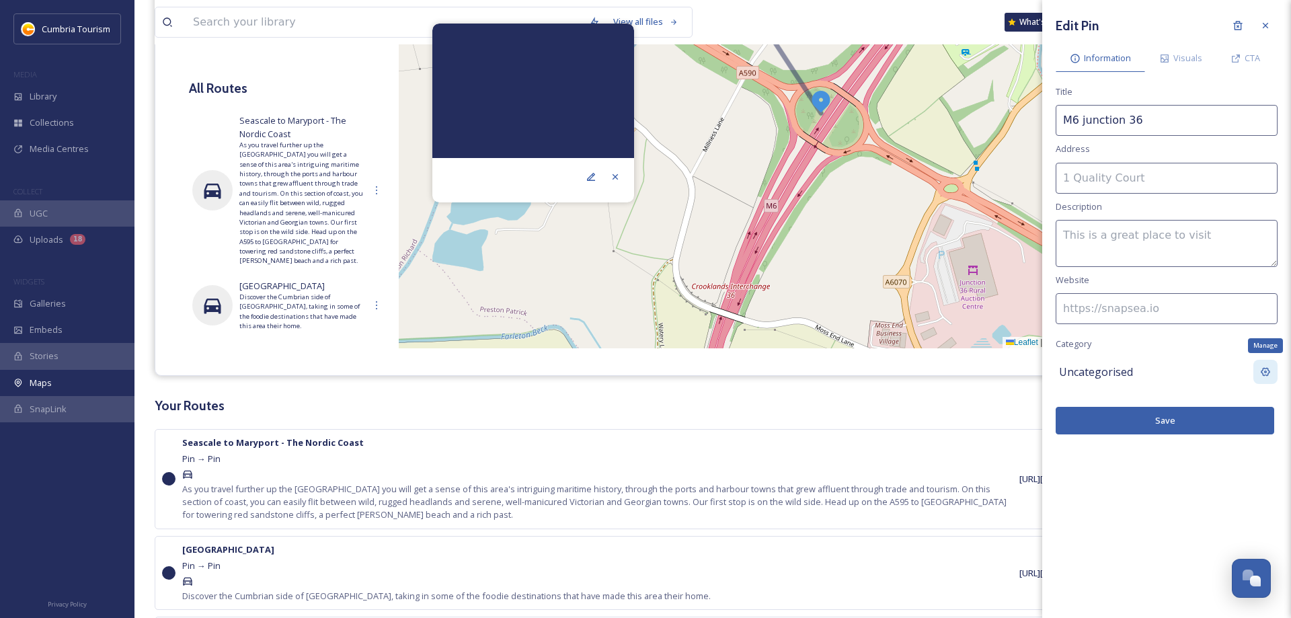
click at [1266, 372] on icon at bounding box center [1265, 372] width 9 height 9
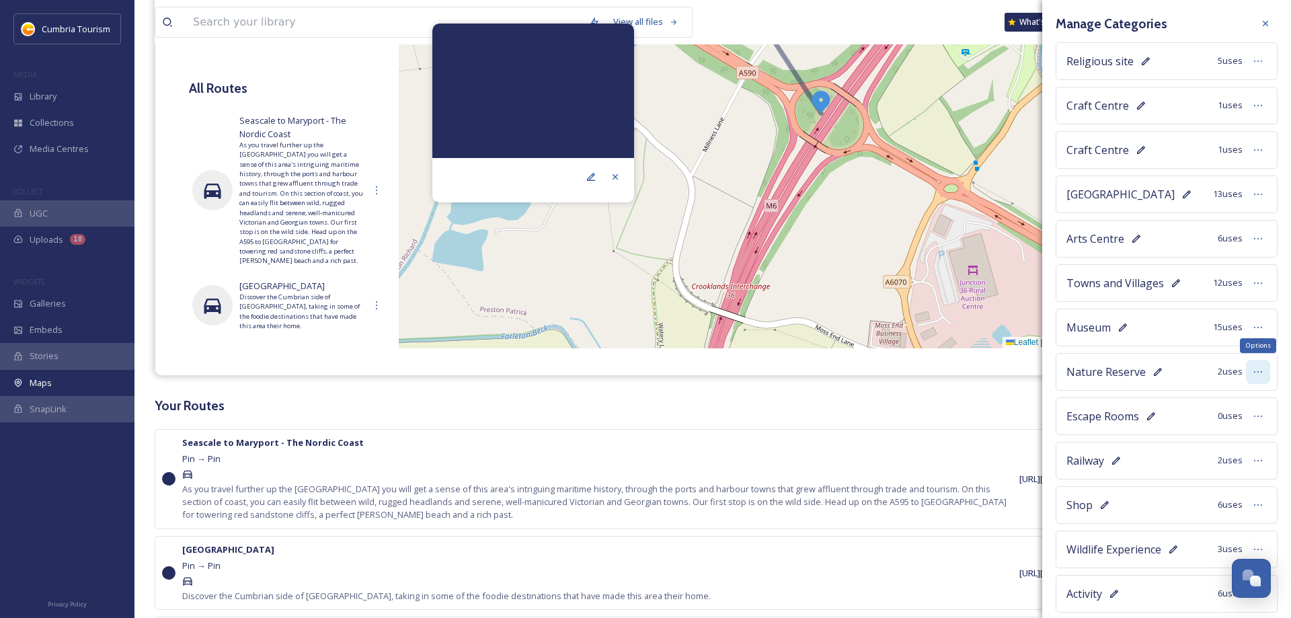
scroll to position [0, 0]
click at [1261, 22] on icon at bounding box center [1265, 25] width 11 height 11
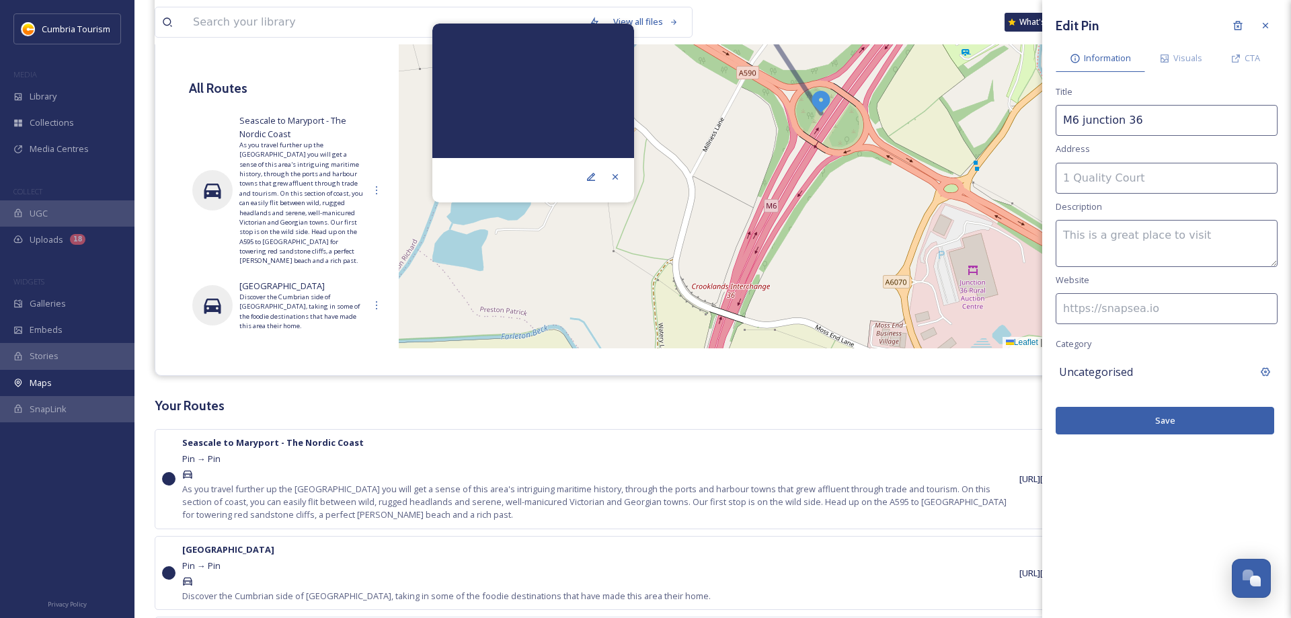
click at [1158, 417] on button "Save" at bounding box center [1165, 421] width 219 height 28
drag, startPoint x: 1273, startPoint y: 26, endPoint x: 1277, endPoint y: 38, distance: 12.8
click at [1272, 26] on div at bounding box center [1265, 25] width 24 height 24
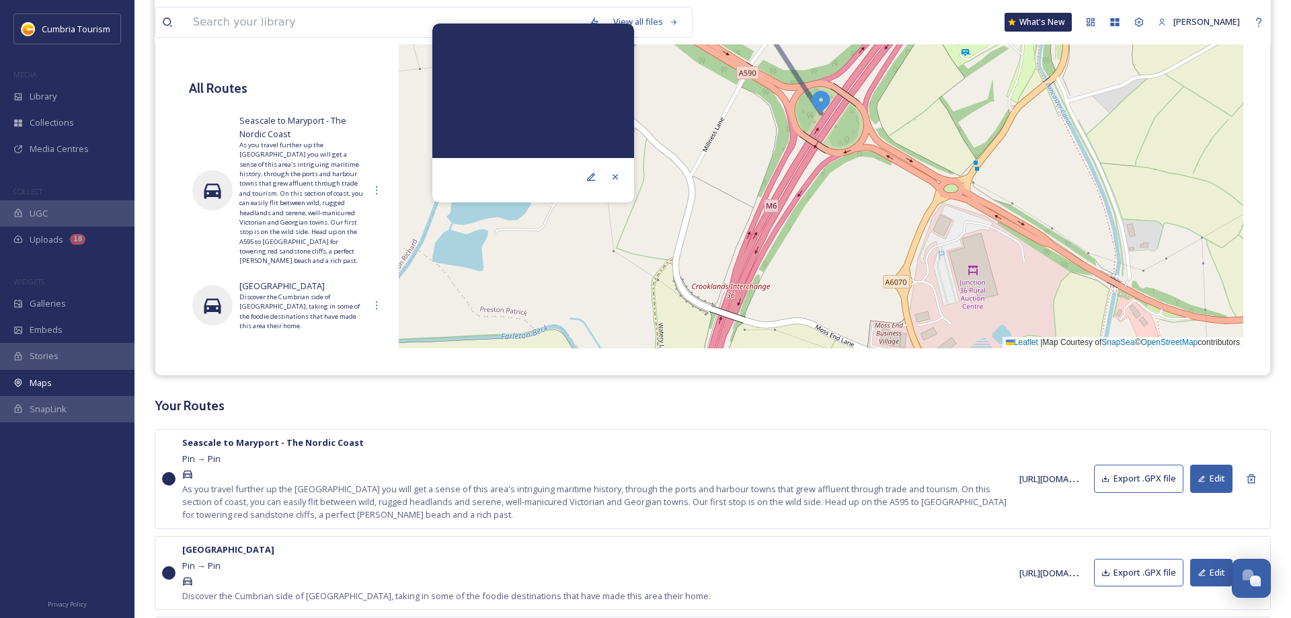
click at [1113, 403] on h3 "Your Routes" at bounding box center [713, 405] width 1116 height 19
click at [593, 177] on icon at bounding box center [591, 176] width 11 height 11
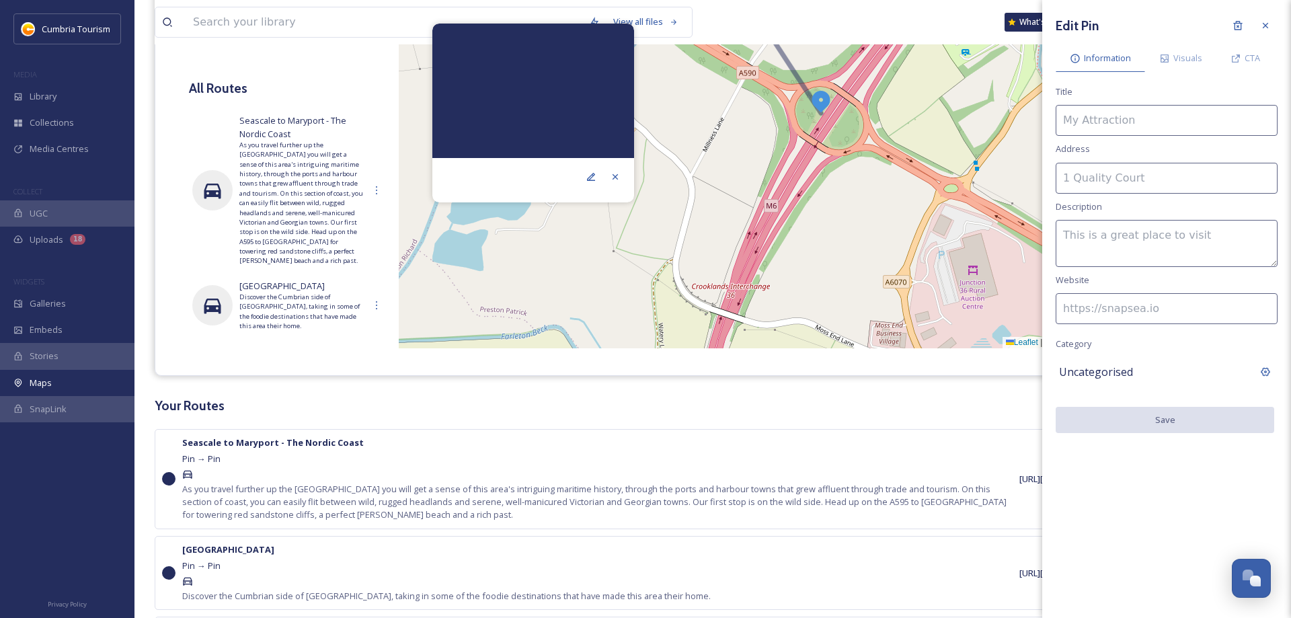
click at [1091, 188] on input at bounding box center [1167, 178] width 222 height 31
click at [1107, 106] on input at bounding box center [1167, 120] width 222 height 31
type input "M6 junction 36"
click at [1158, 427] on button "Save" at bounding box center [1165, 421] width 219 height 28
click at [1147, 412] on button "Save" at bounding box center [1165, 421] width 219 height 28
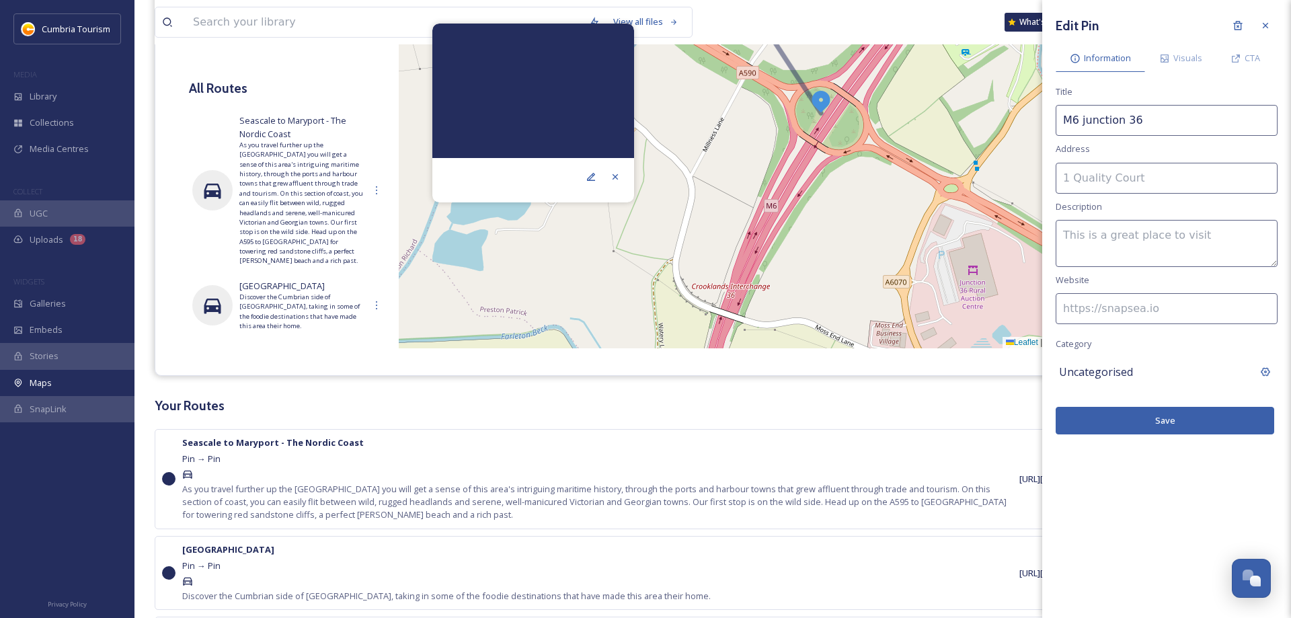
click at [1166, 416] on button "Save" at bounding box center [1165, 421] width 219 height 28
click at [1253, 54] on span "CTA" at bounding box center [1252, 58] width 15 height 13
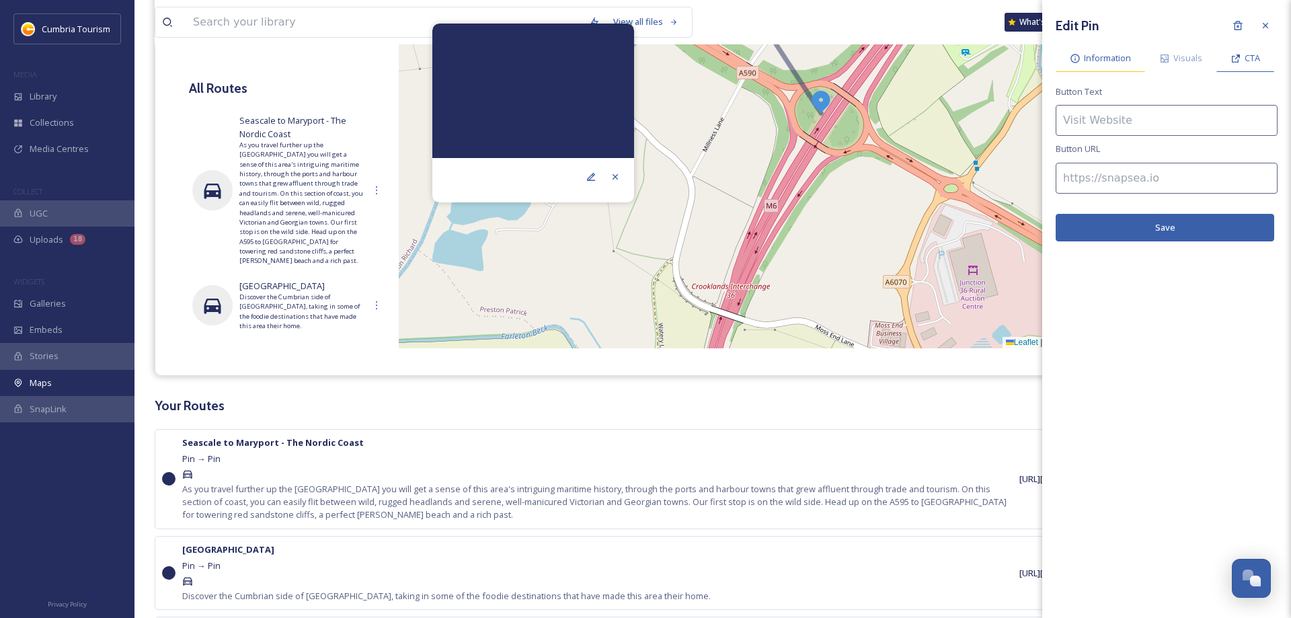
click at [1085, 58] on span "Information" at bounding box center [1107, 58] width 47 height 13
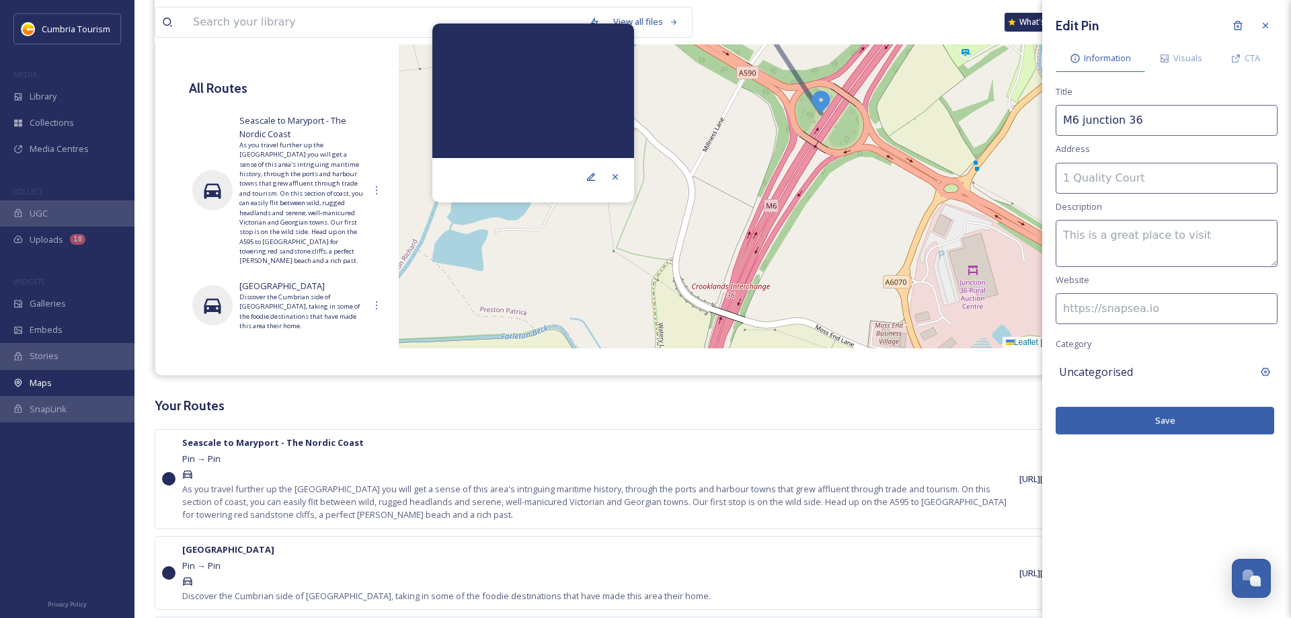
click at [1160, 417] on button "Save" at bounding box center [1165, 421] width 219 height 28
click at [1183, 63] on span "Visuals" at bounding box center [1187, 58] width 29 height 13
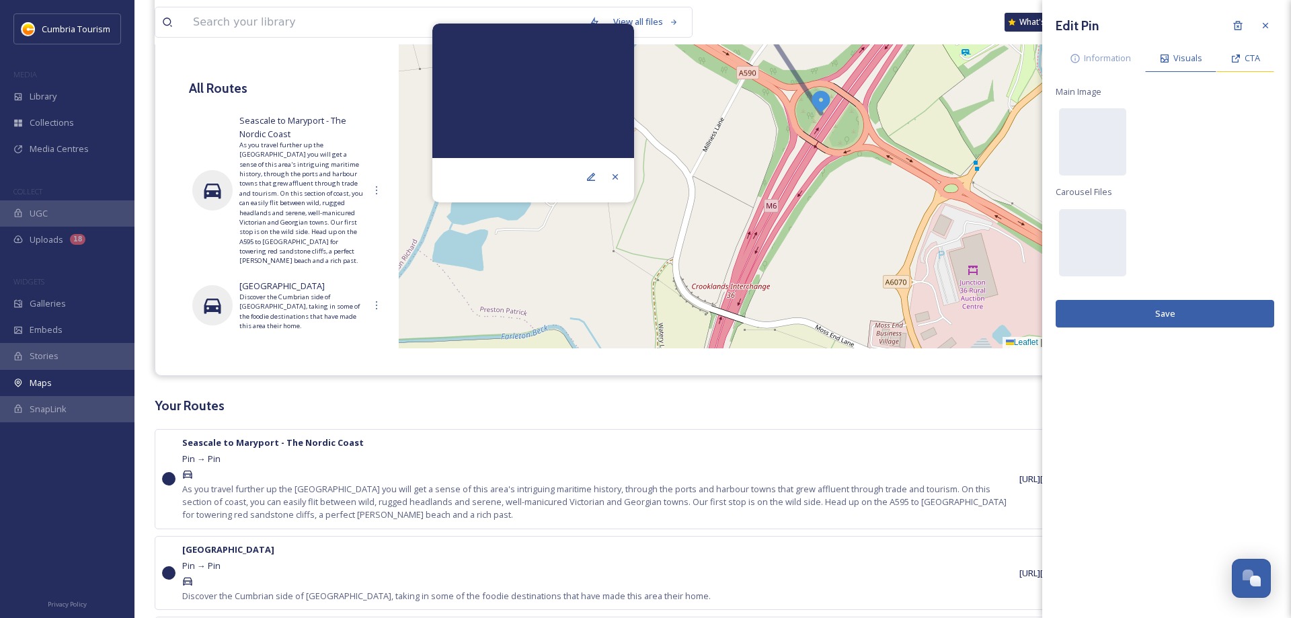
click at [1234, 61] on icon at bounding box center [1235, 58] width 11 height 11
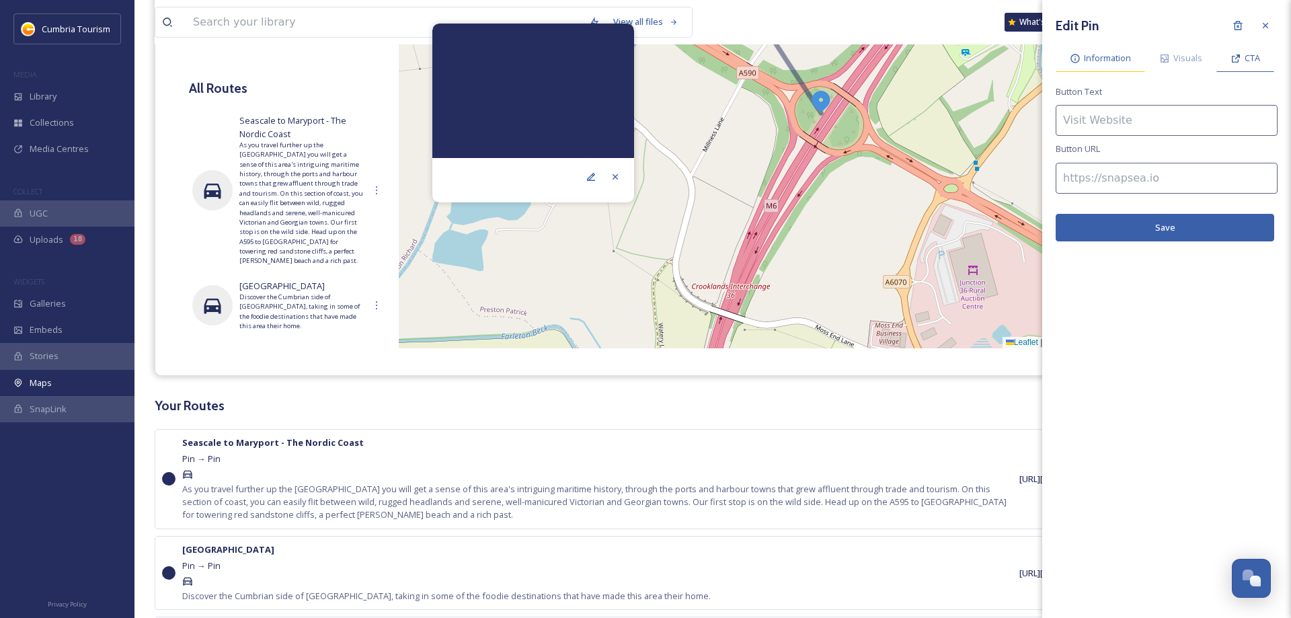
click at [1107, 65] on div "Information" at bounding box center [1100, 58] width 89 height 28
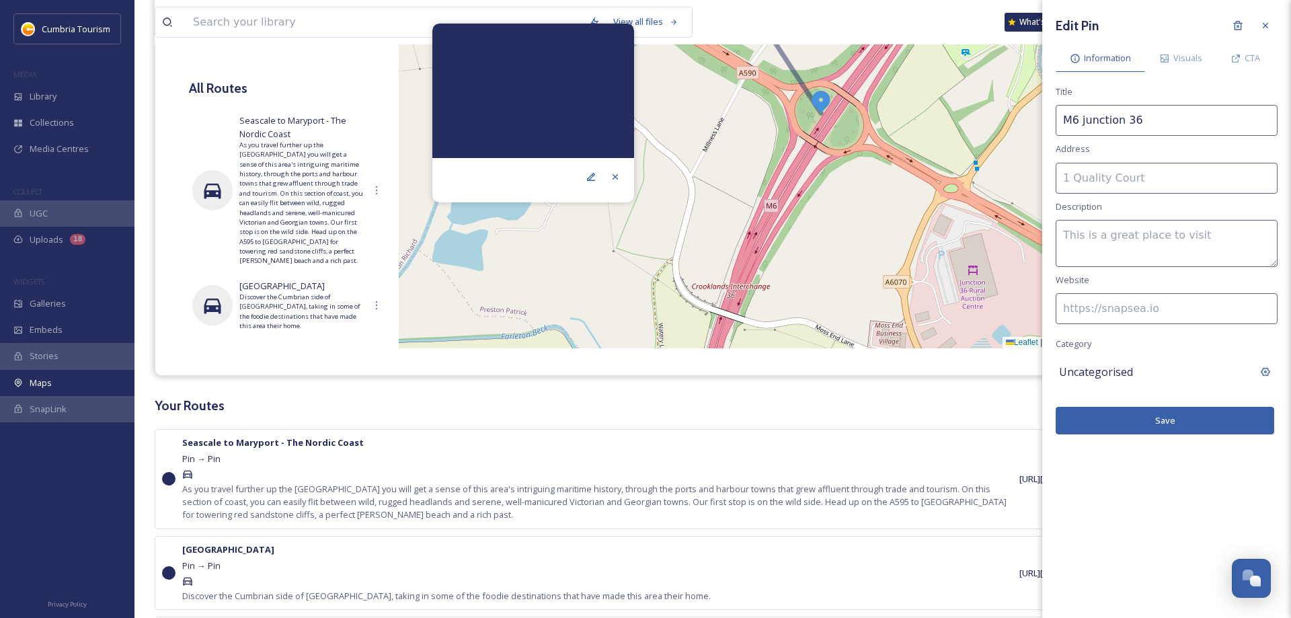
click at [1106, 240] on textarea at bounding box center [1167, 243] width 222 height 47
type textarea "M6 junction 36"
click at [1185, 416] on button "Save" at bounding box center [1165, 421] width 219 height 28
click at [1156, 409] on button "Save" at bounding box center [1165, 421] width 219 height 28
click at [1273, 23] on div at bounding box center [1265, 25] width 24 height 24
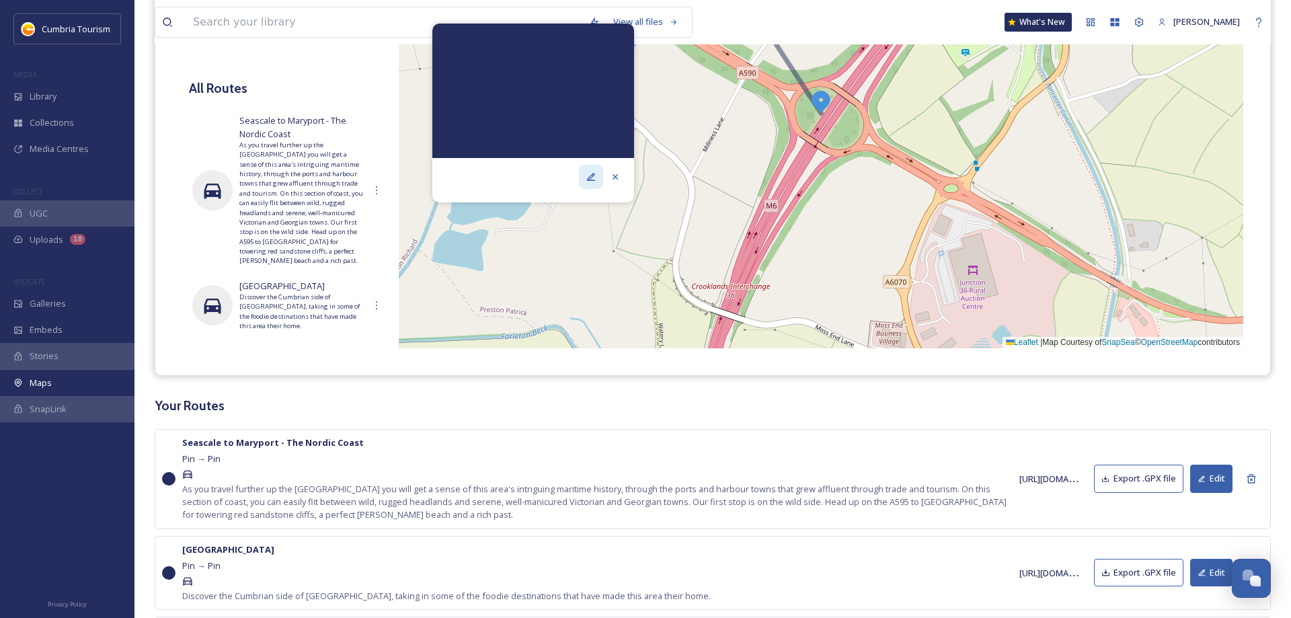
click at [592, 178] on icon at bounding box center [591, 176] width 11 height 11
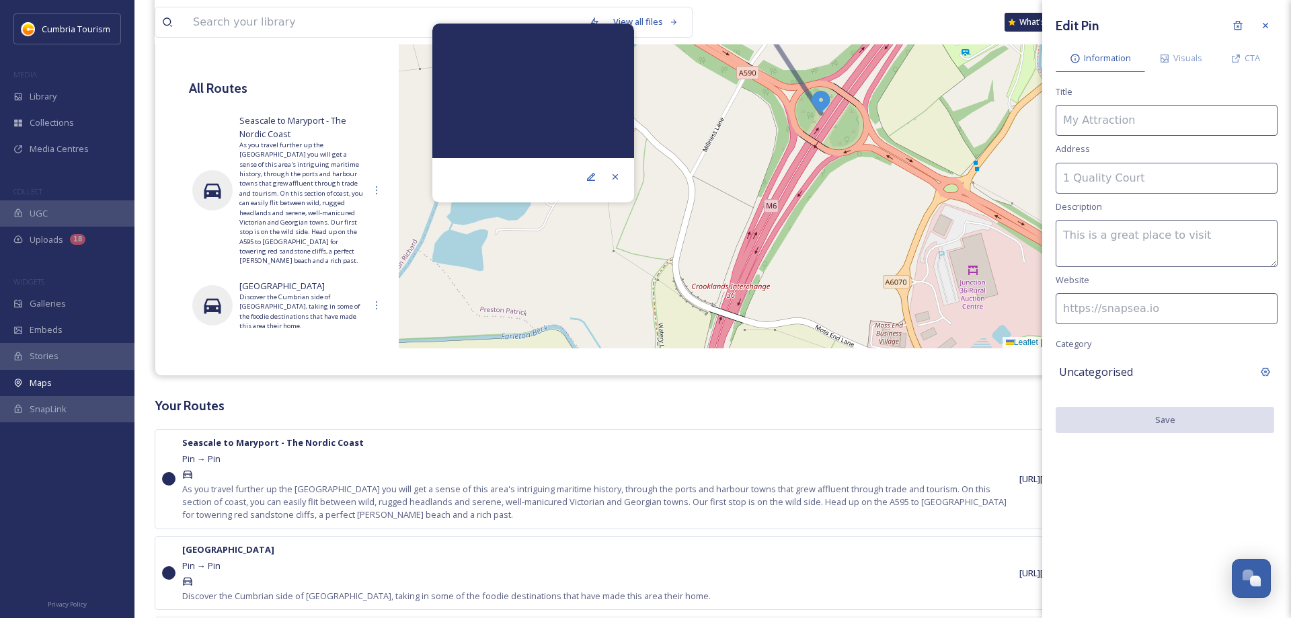
click at [1269, 27] on icon at bounding box center [1265, 25] width 11 height 11
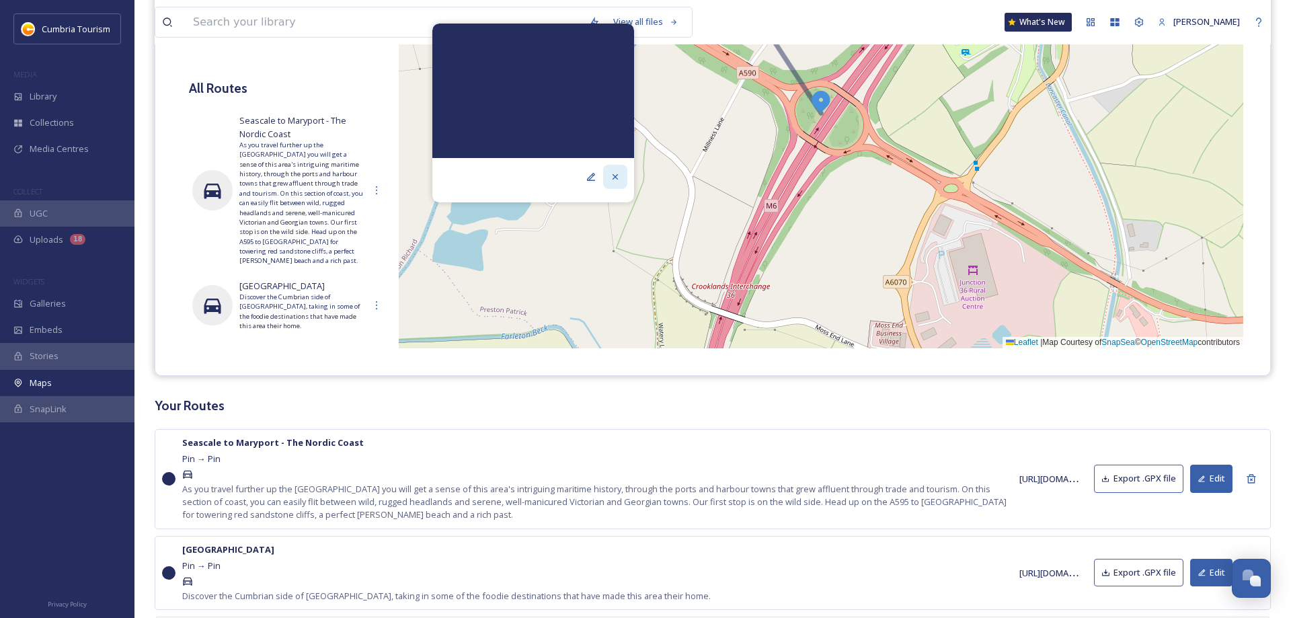
click at [617, 175] on icon at bounding box center [615, 176] width 11 height 11
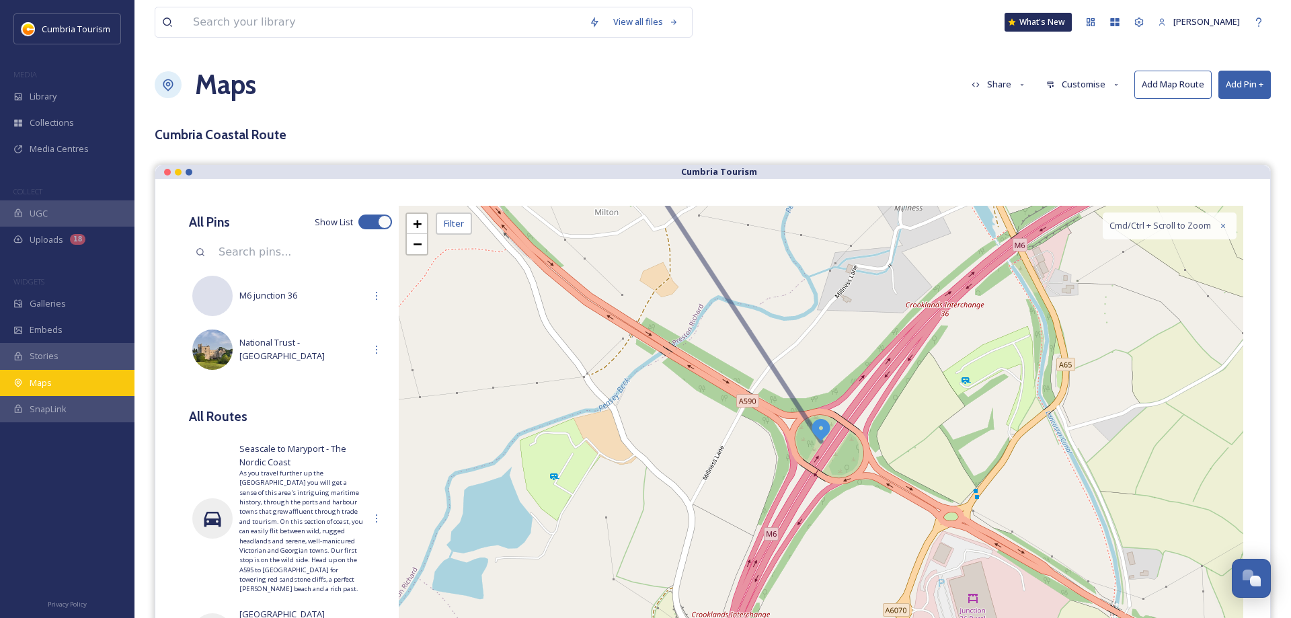
click at [42, 379] on span "Maps" at bounding box center [41, 383] width 22 height 13
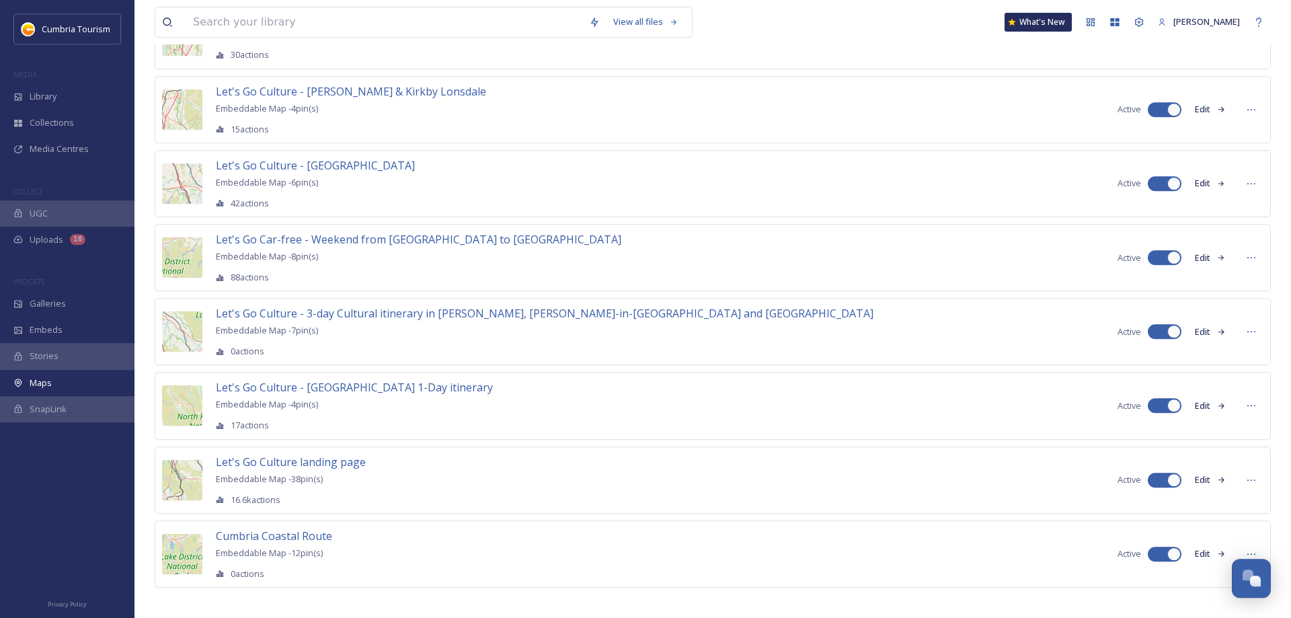
scroll to position [1090, 0]
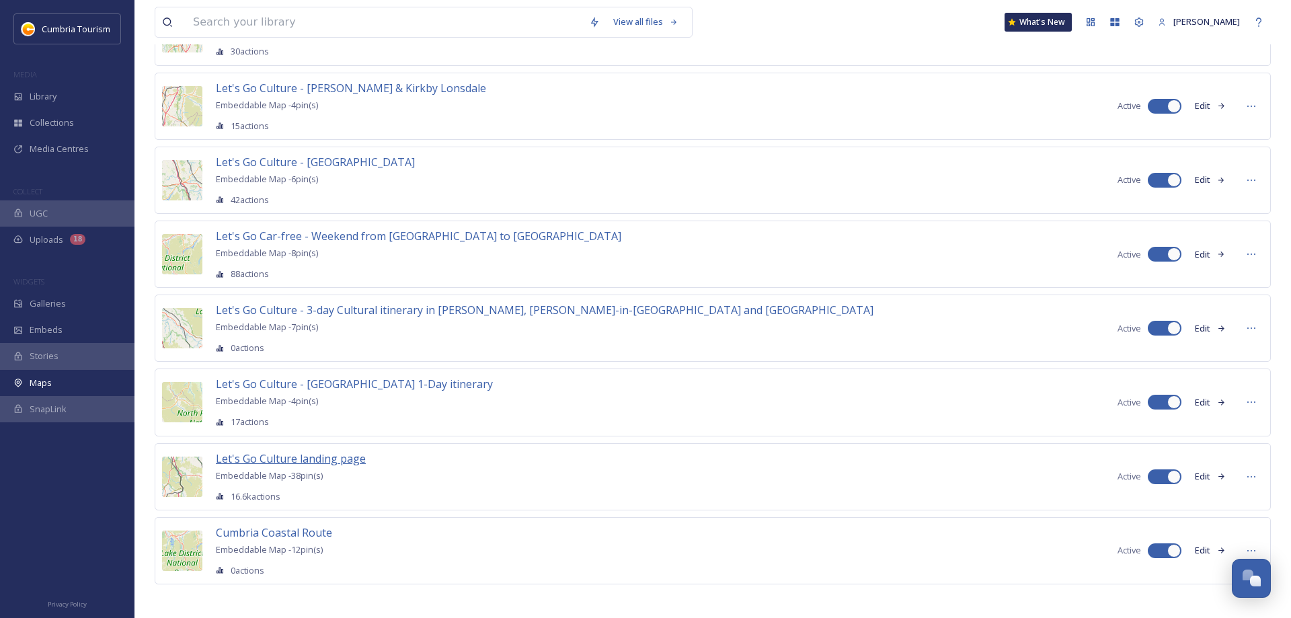
click at [330, 454] on span "Let's Go Culture landing page" at bounding box center [291, 458] width 150 height 15
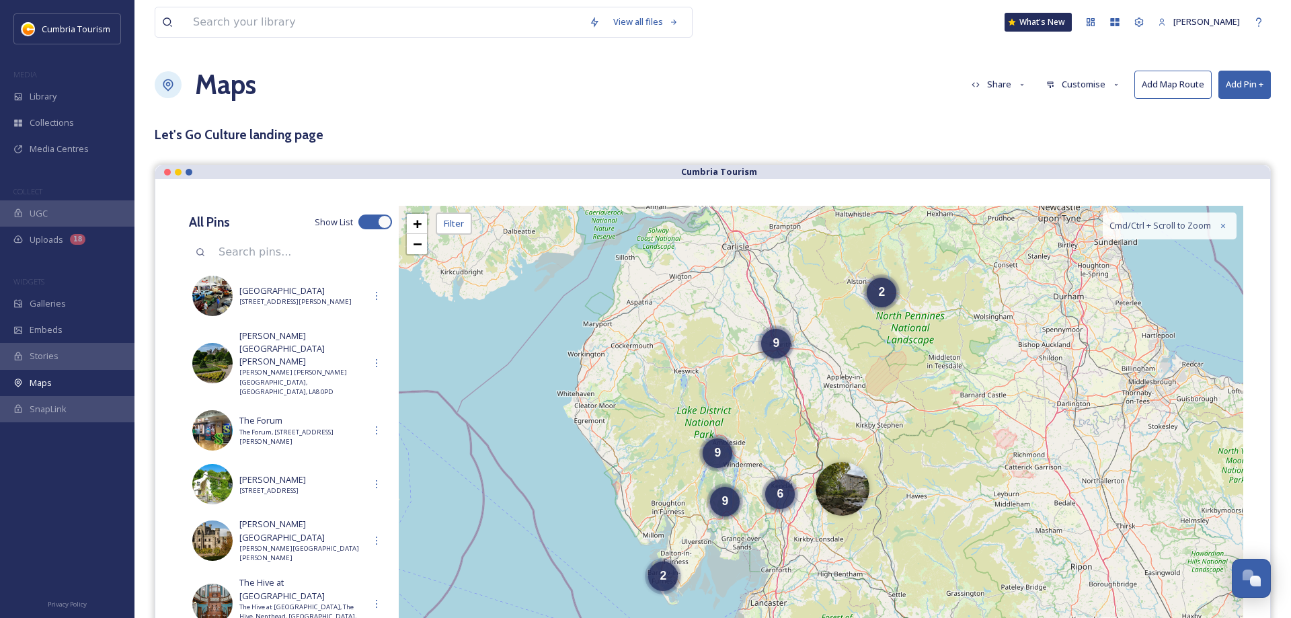
click at [1231, 93] on button "Add Pin +" at bounding box center [1244, 85] width 52 height 28
click at [1218, 119] on span "Add New Pin" at bounding box center [1206, 116] width 51 height 13
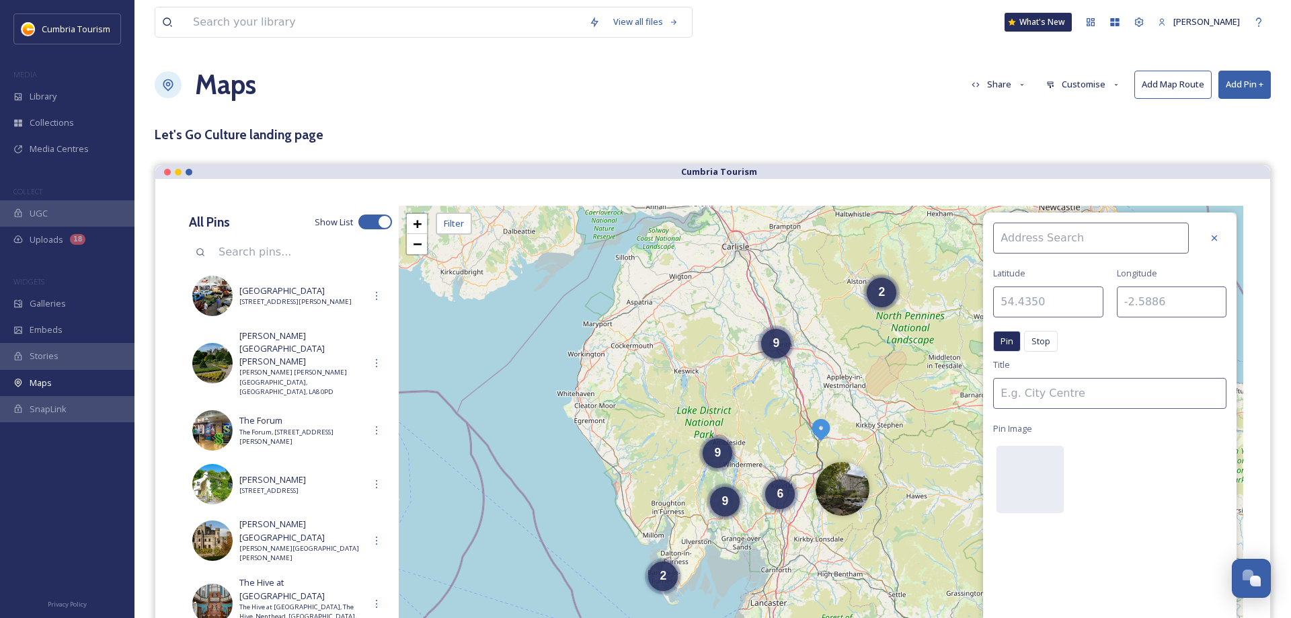
click at [1050, 239] on input at bounding box center [1091, 238] width 196 height 31
paste input "[PERSON_NAME] Bookshop"
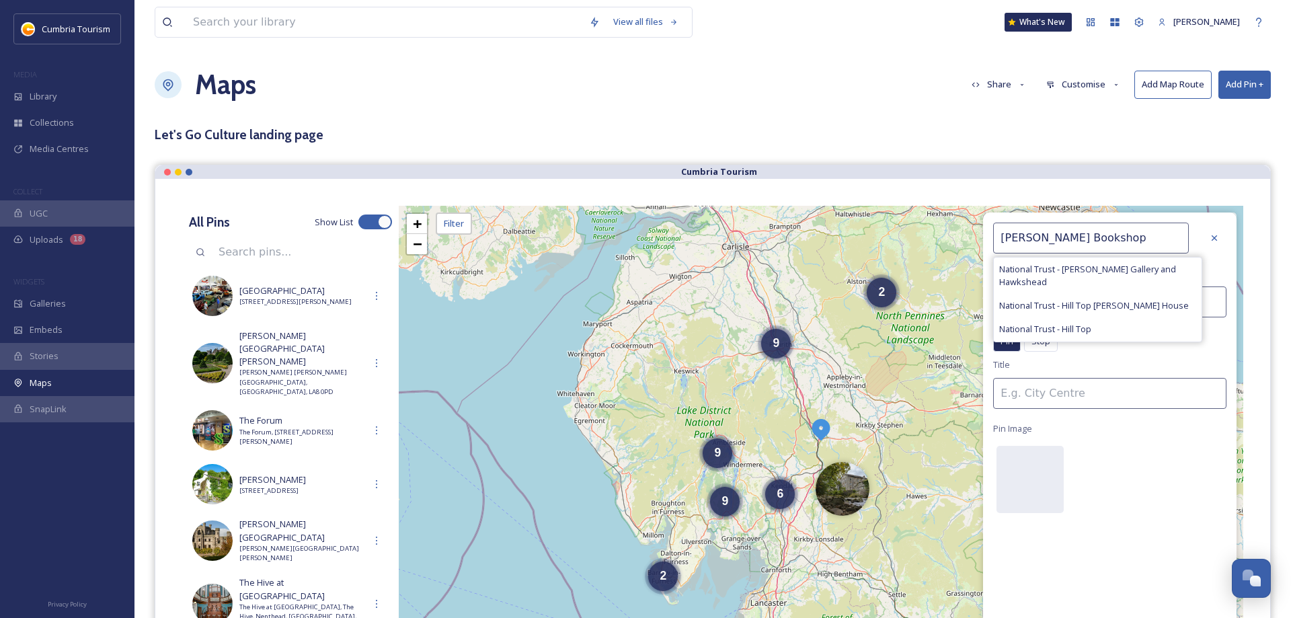
click at [1065, 328] on span "National Trust - Hill Top" at bounding box center [1045, 329] width 92 height 13
type input "National Trust - Hill Top"
type input "54.3517"
type input "-2.9695"
type input "National Trust - Hill Top"
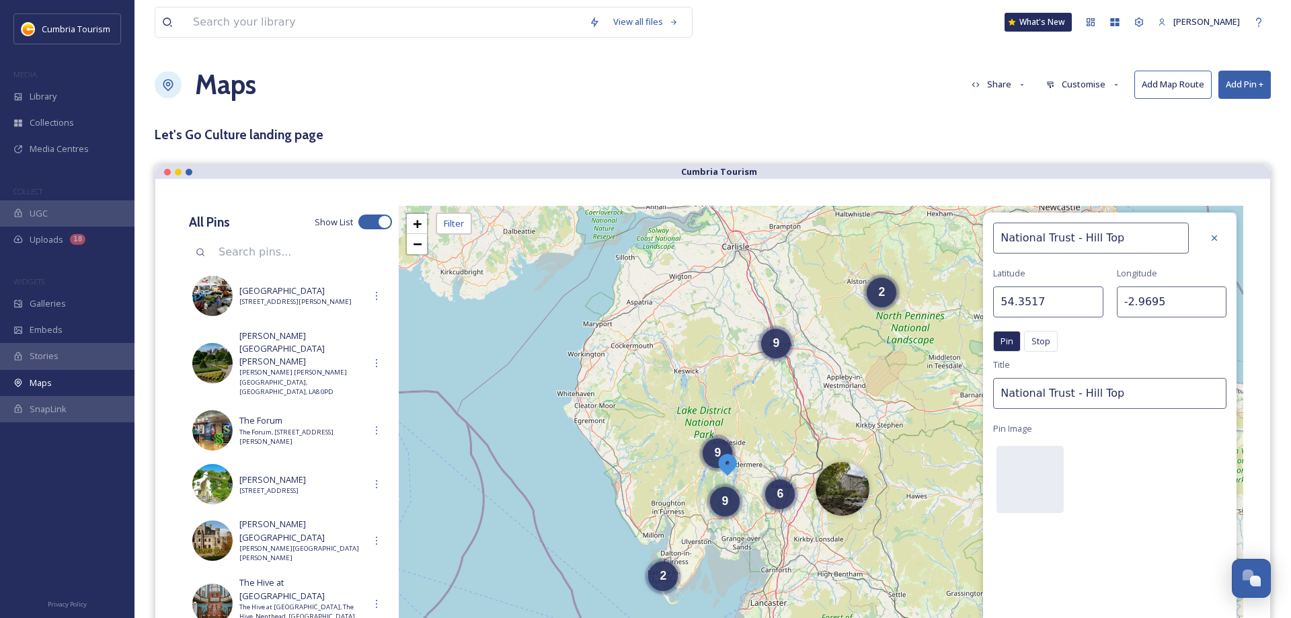
drag, startPoint x: 1135, startPoint y: 239, endPoint x: 690, endPoint y: 210, distance: 446.1
click at [993, 223] on input "National Trust - Hill Top" at bounding box center [1091, 238] width 196 height 31
type input "T"
paste input "[PERSON_NAME] Bookshop"
type input "[PERSON_NAME] Bookshop"
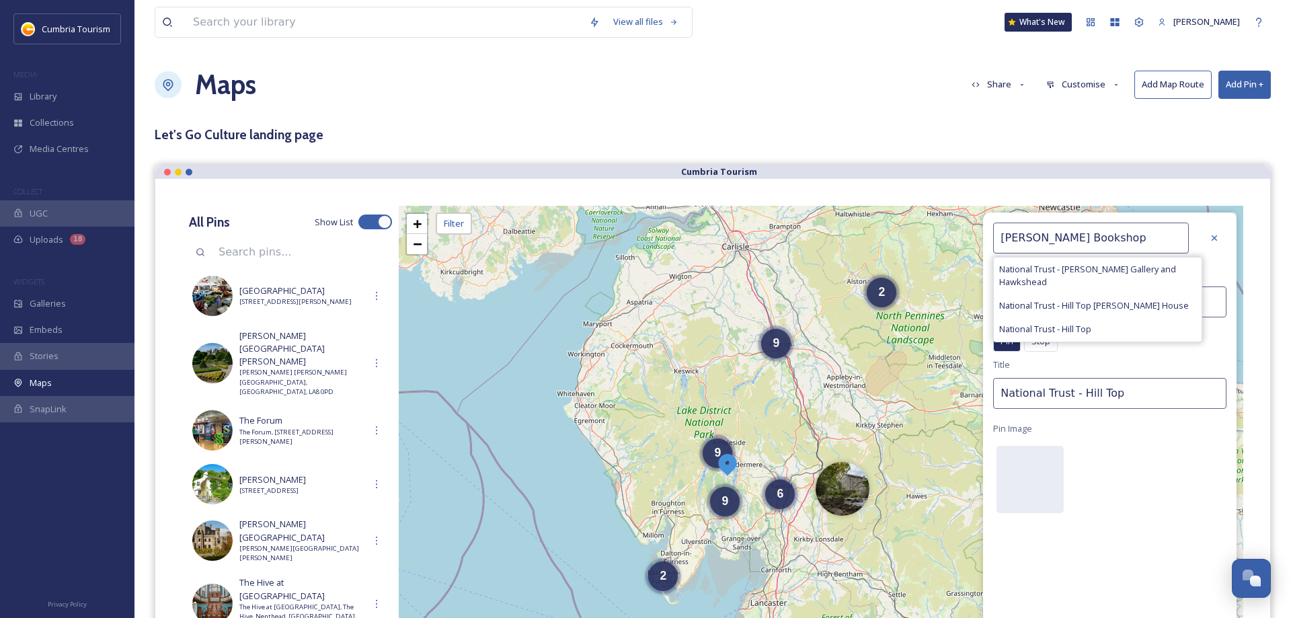
click at [1105, 483] on div "[PERSON_NAME] Bookshop National Trust - [PERSON_NAME] Gallery and Hawkshead Nat…" at bounding box center [1109, 437] width 253 height 450
click at [728, 470] on img at bounding box center [727, 464] width 24 height 24
type input "54.3658"
type input "-2.9669"
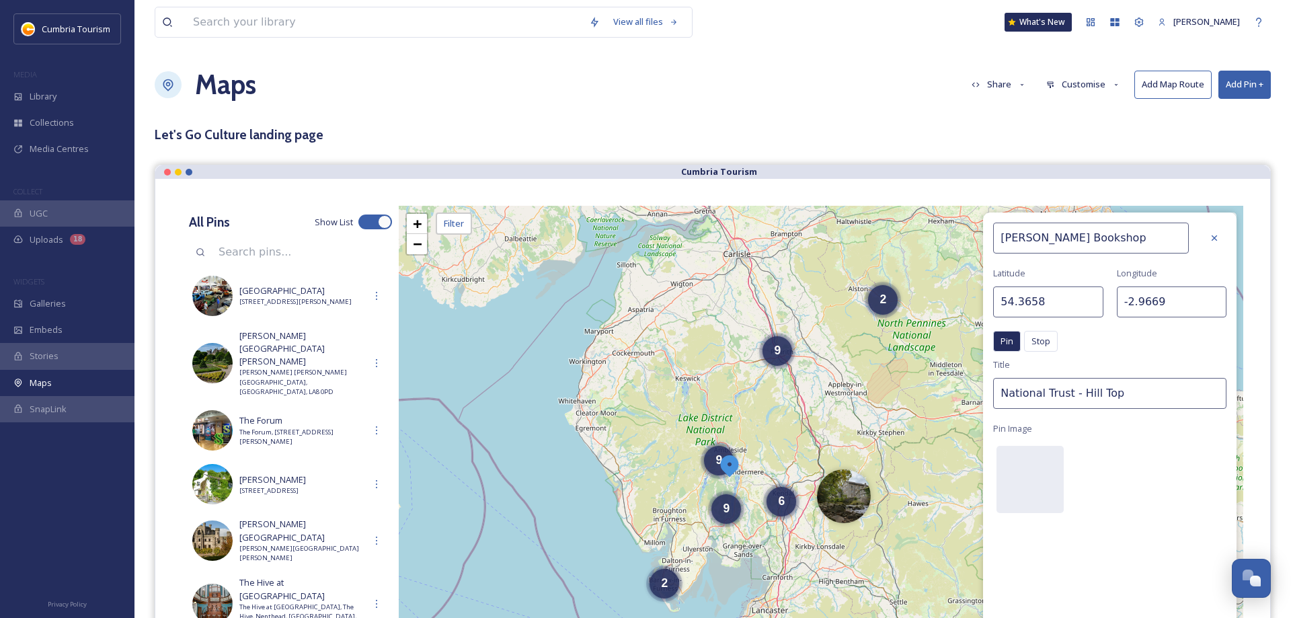
drag, startPoint x: 726, startPoint y: 458, endPoint x: 727, endPoint y: 465, distance: 7.5
click at [727, 465] on img at bounding box center [729, 465] width 24 height 24
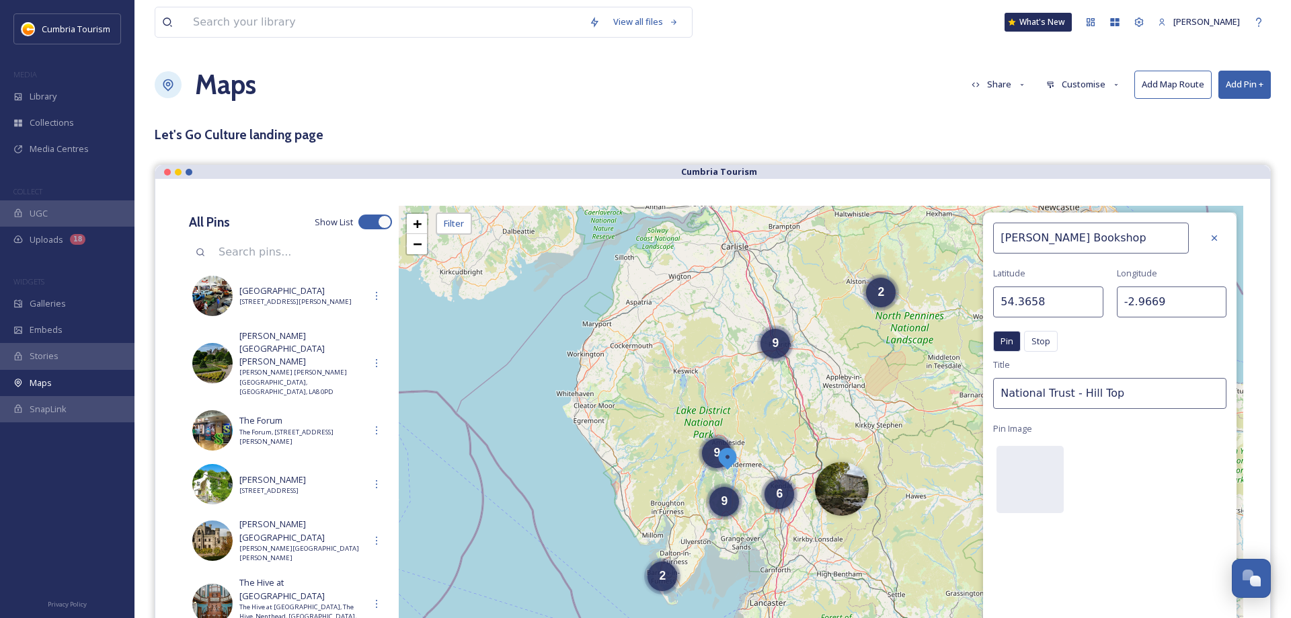
drag, startPoint x: 1138, startPoint y: 389, endPoint x: 818, endPoint y: 379, distance: 320.9
click at [993, 378] on input "National Trust - Hill Top" at bounding box center [1109, 393] width 233 height 31
paste input "LA22 0NS"
type input "LA22 0NS"
drag, startPoint x: 1075, startPoint y: 393, endPoint x: 890, endPoint y: 399, distance: 185.0
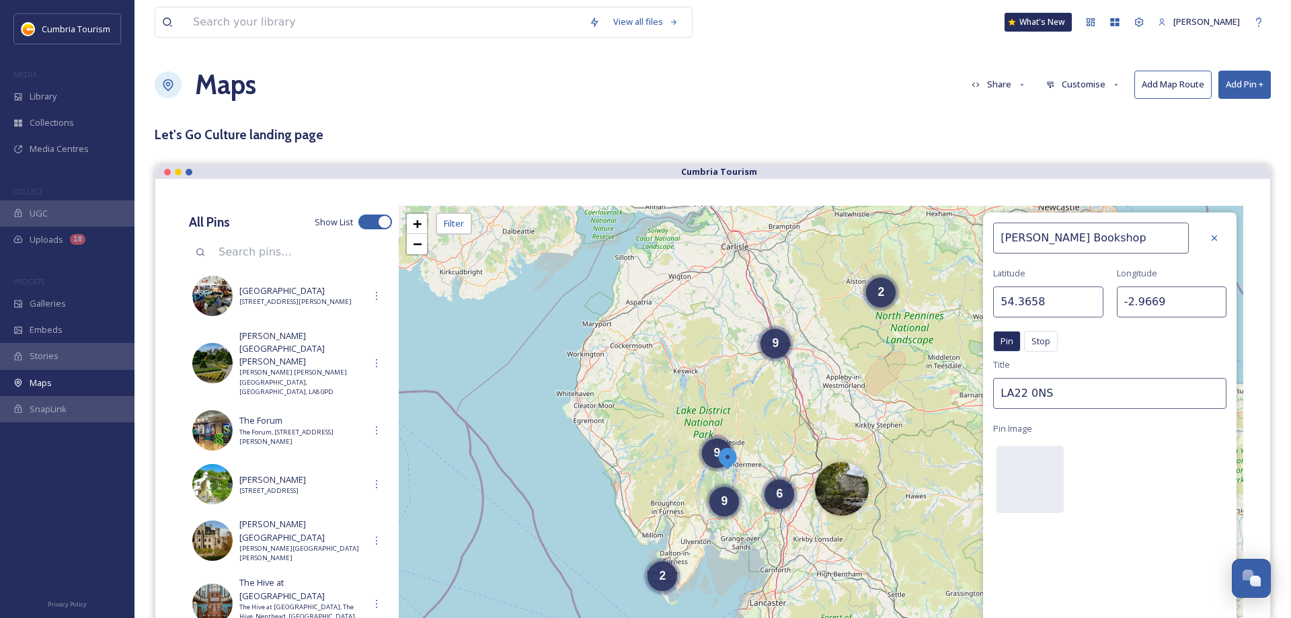
click at [993, 399] on input "LA22 0NS" at bounding box center [1109, 393] width 233 height 31
drag, startPoint x: 1159, startPoint y: 240, endPoint x: 1010, endPoint y: 247, distance: 149.4
click at [993, 253] on input "[PERSON_NAME] Bookshop" at bounding box center [1091, 238] width 196 height 31
click at [1126, 382] on input at bounding box center [1109, 393] width 233 height 31
paste input "[PERSON_NAME] Bookshop"
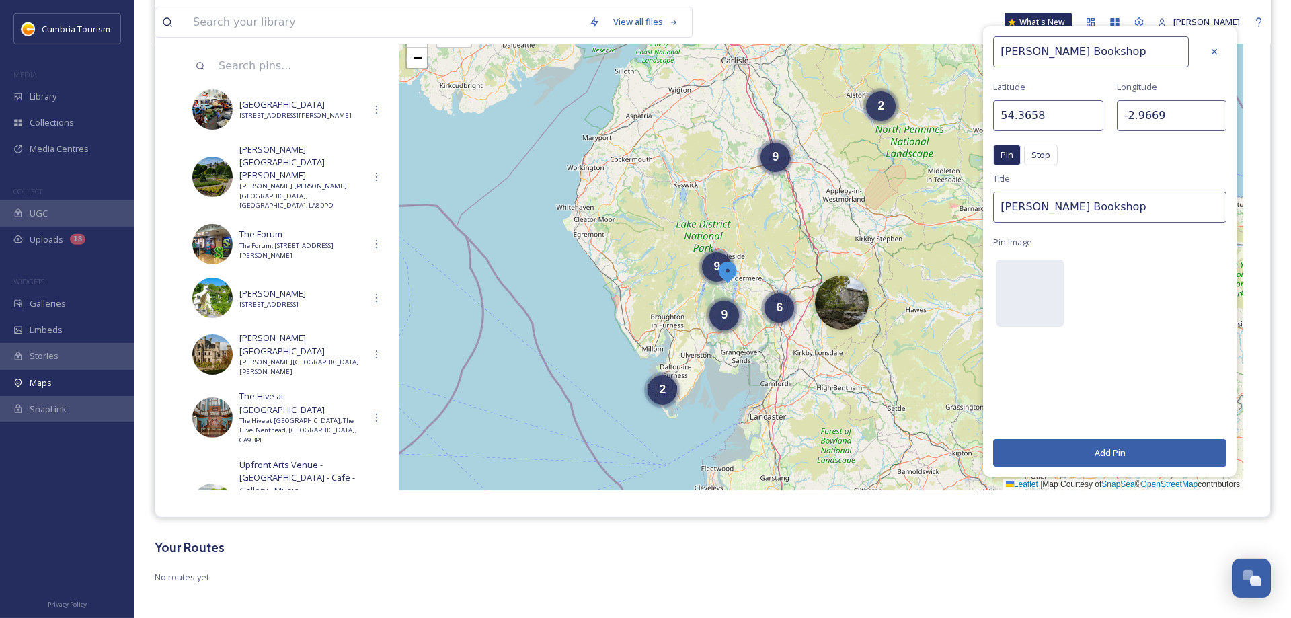
scroll to position [192, 0]
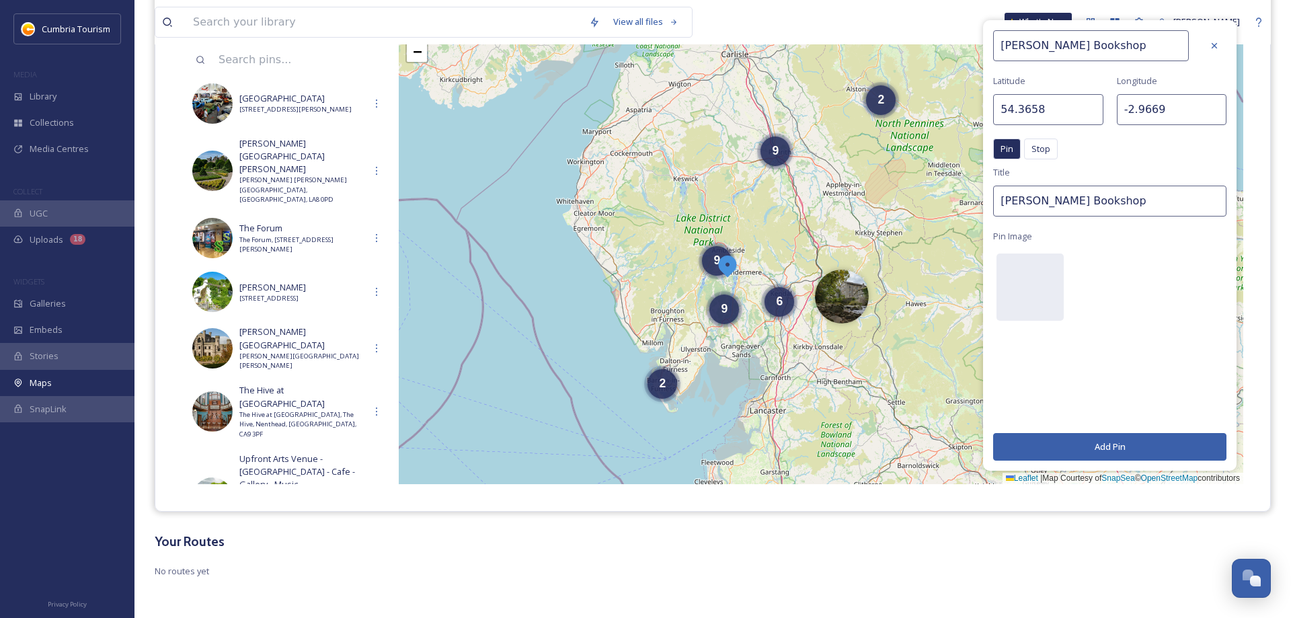
type input "[PERSON_NAME] Bookshop"
click at [1112, 446] on button "Add Pin" at bounding box center [1109, 447] width 233 height 28
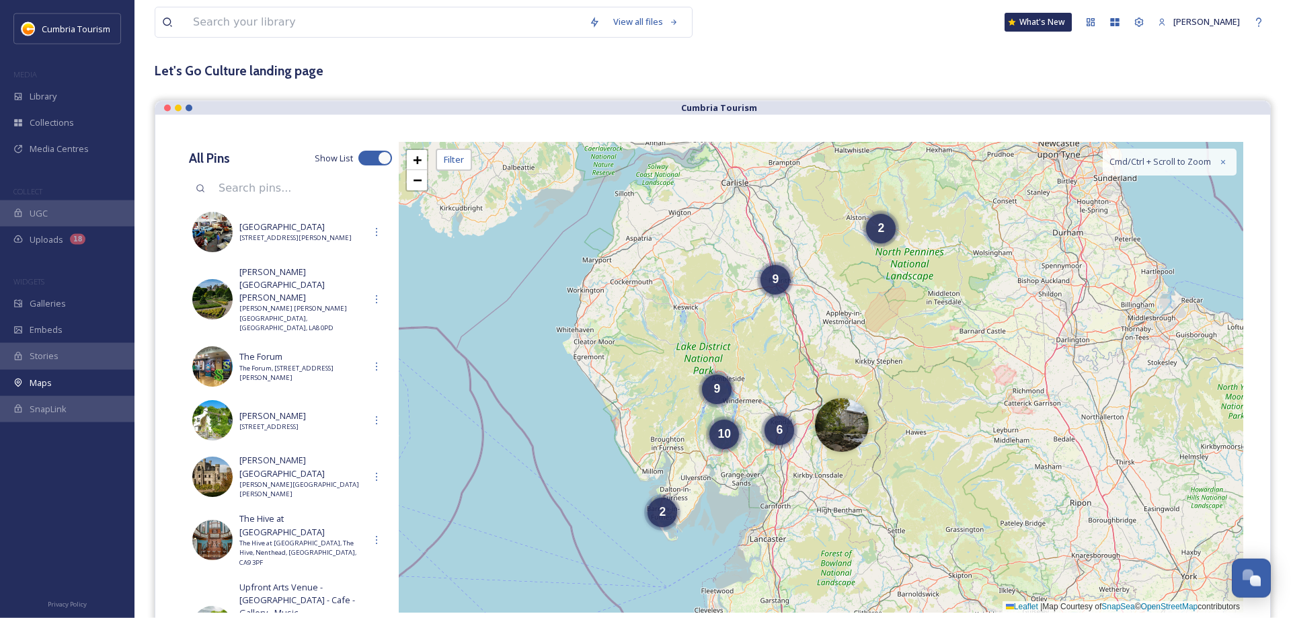
scroll to position [137, 0]
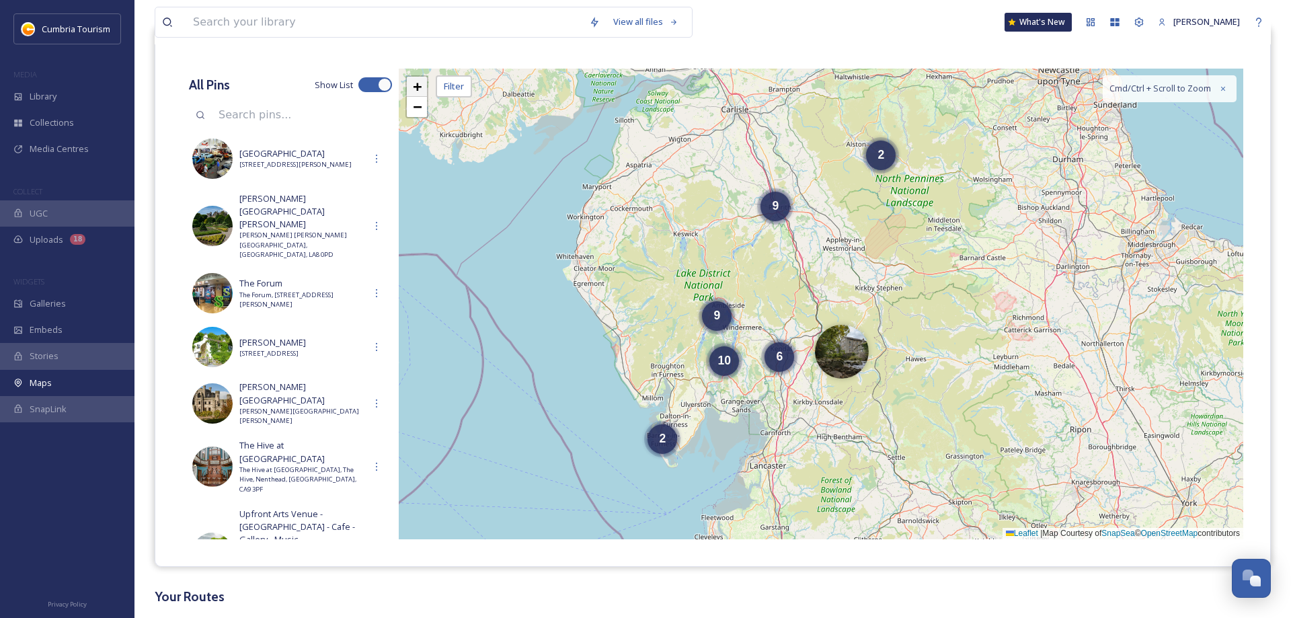
click at [420, 85] on span "+" at bounding box center [417, 86] width 9 height 17
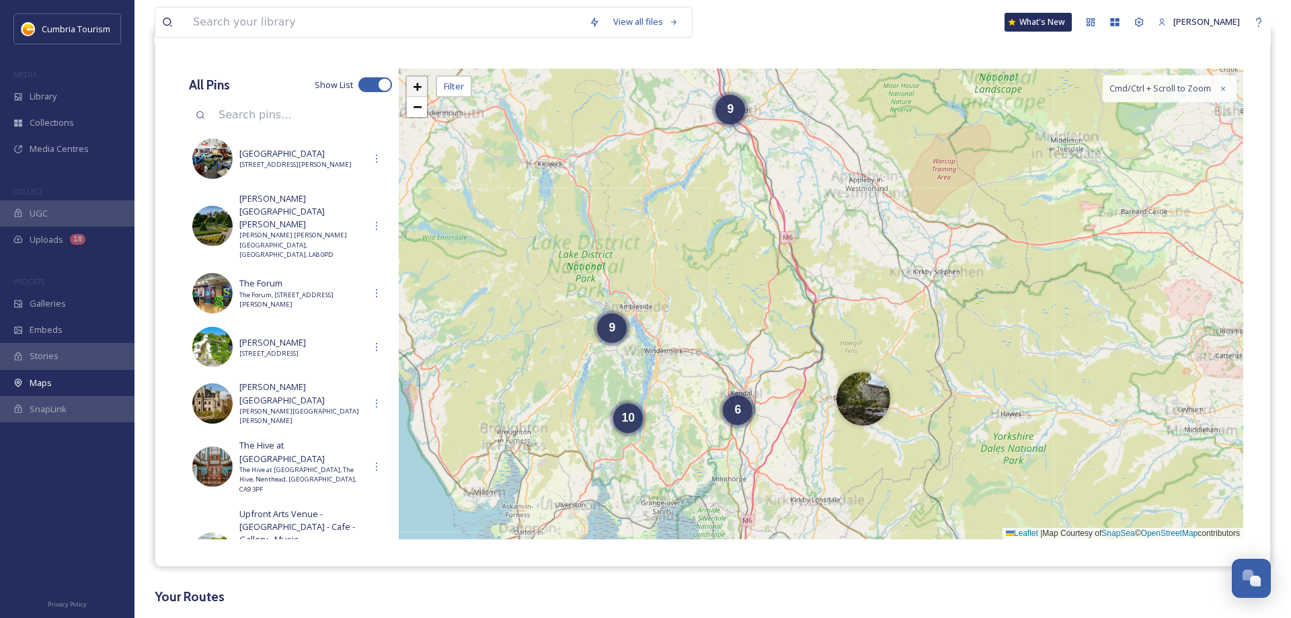
click at [420, 85] on span "+" at bounding box center [417, 86] width 9 height 17
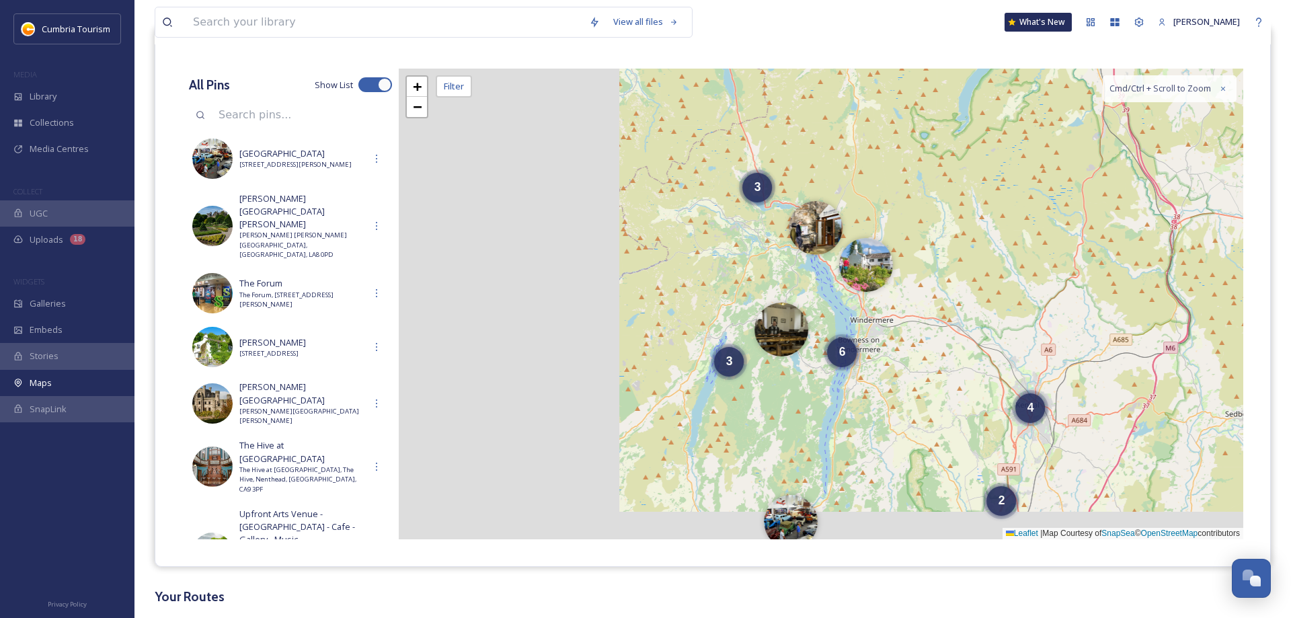
drag, startPoint x: 709, startPoint y: 333, endPoint x: 1101, endPoint y: 248, distance: 401.2
click at [1129, 249] on div "2 2 4 2 2 4 3 3 2 6 + − Leaflet | Map Courtesy of SnapSea © OpenStreetMap contr…" at bounding box center [821, 304] width 844 height 471
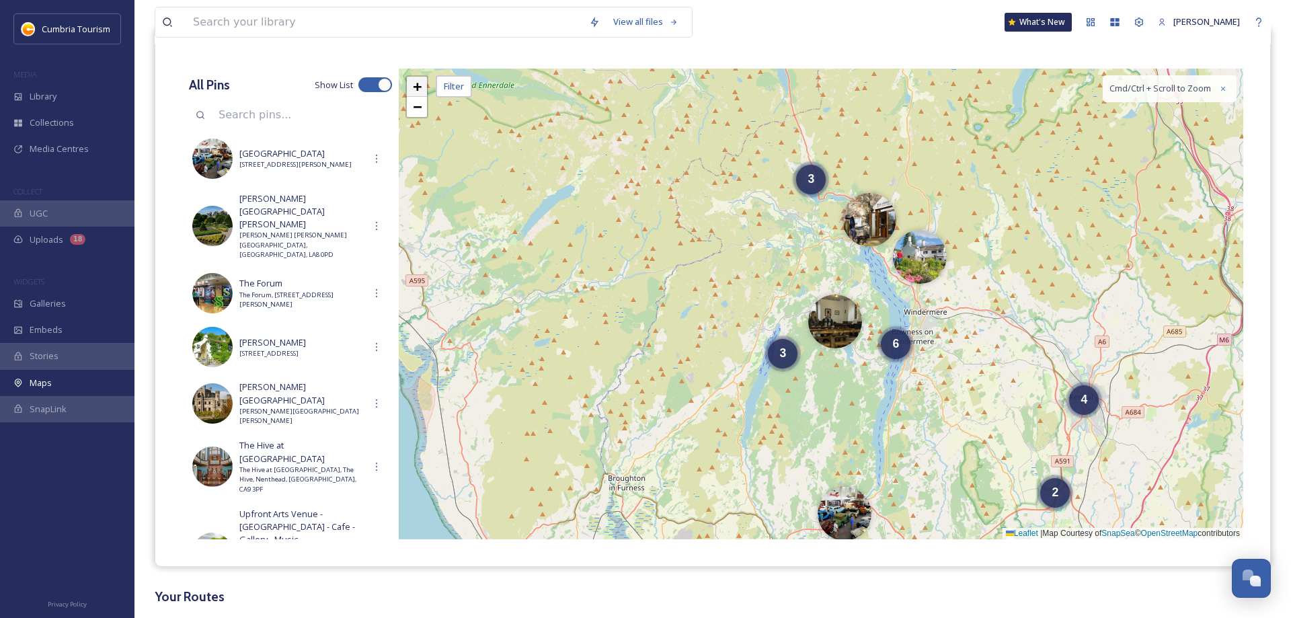
click at [416, 81] on span "+" at bounding box center [417, 86] width 9 height 17
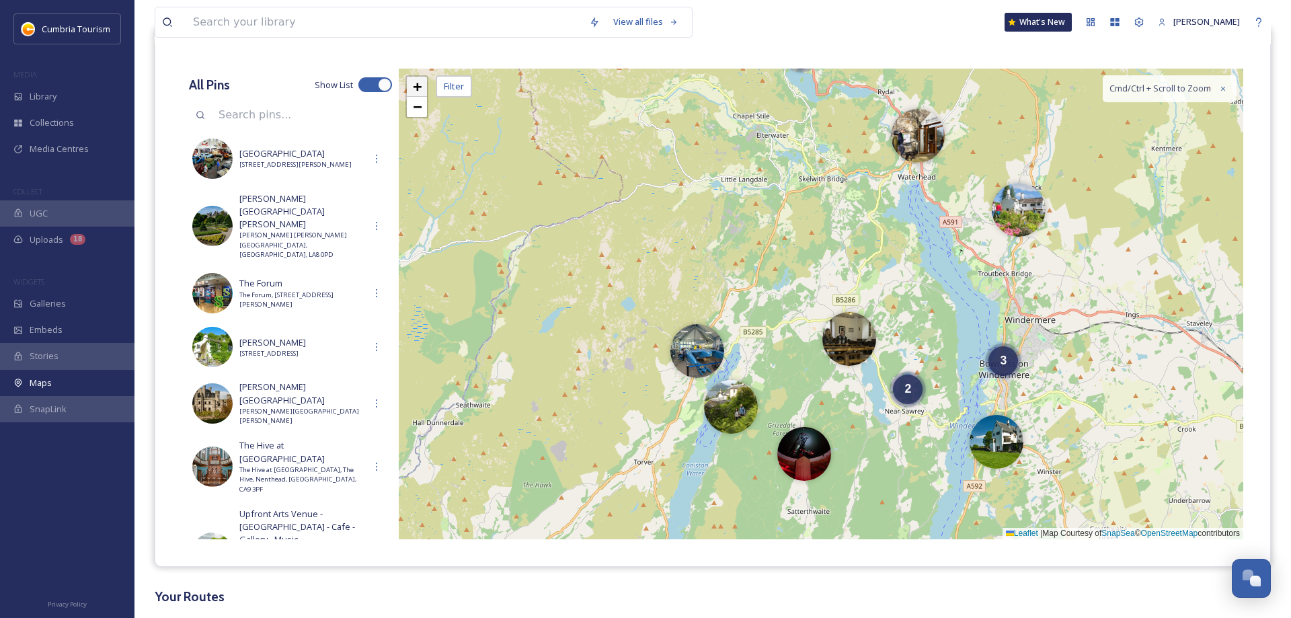
click at [417, 81] on span "+" at bounding box center [417, 86] width 9 height 17
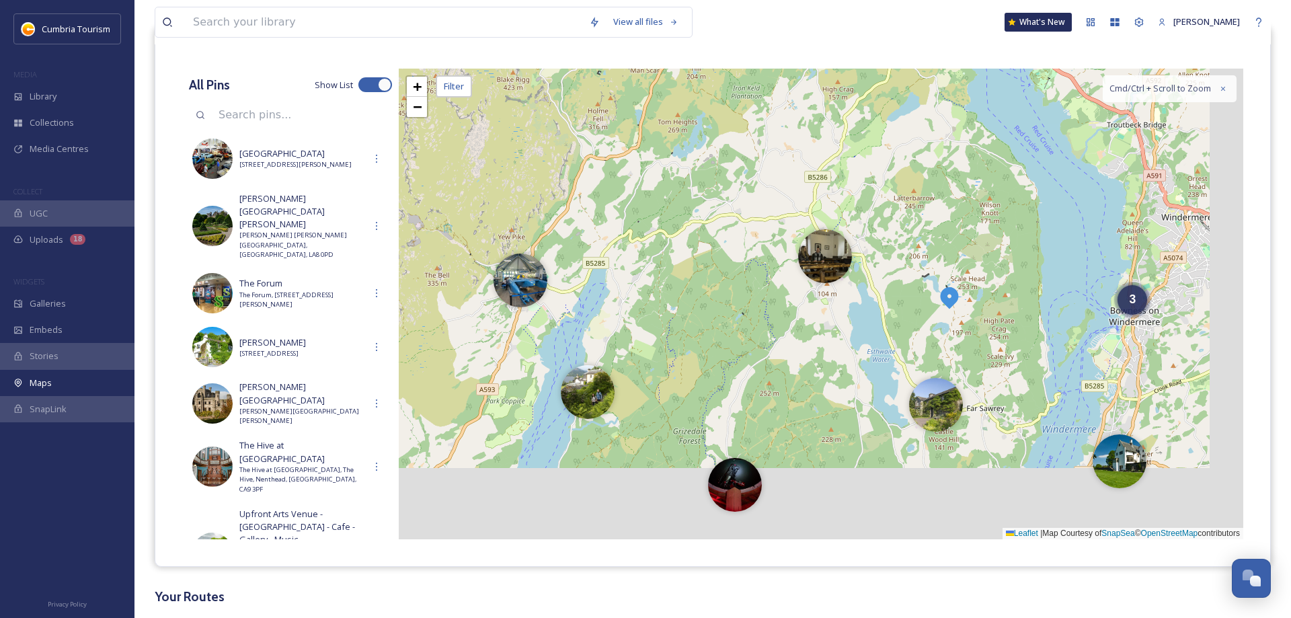
drag, startPoint x: 994, startPoint y: 372, endPoint x: 914, endPoint y: 214, distance: 177.4
click at [914, 214] on div "4 2 3 + − Leaflet | Map Courtesy of SnapSea © OpenStreetMap contributors Cmd/Ct…" at bounding box center [821, 304] width 844 height 471
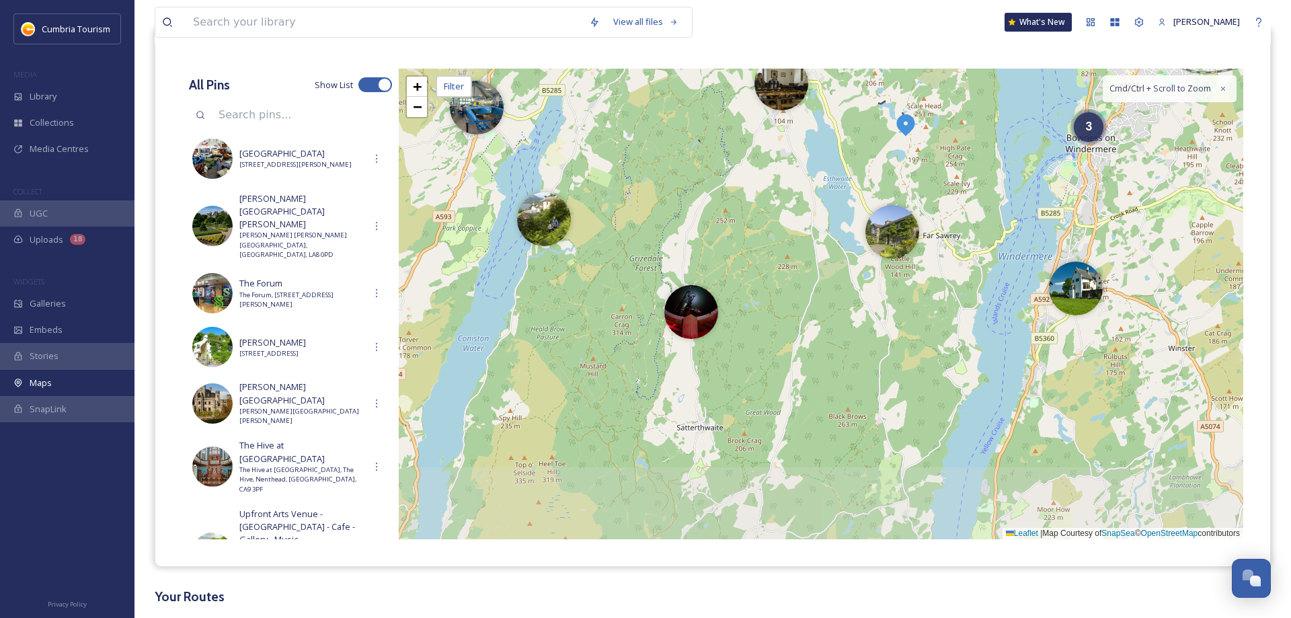
drag, startPoint x: 830, startPoint y: 456, endPoint x: 814, endPoint y: 341, distance: 116.1
click at [814, 341] on div "4 2 3 + − Leaflet | Map Courtesy of SnapSea © OpenStreetMap contributors Cmd/Ct…" at bounding box center [821, 304] width 844 height 471
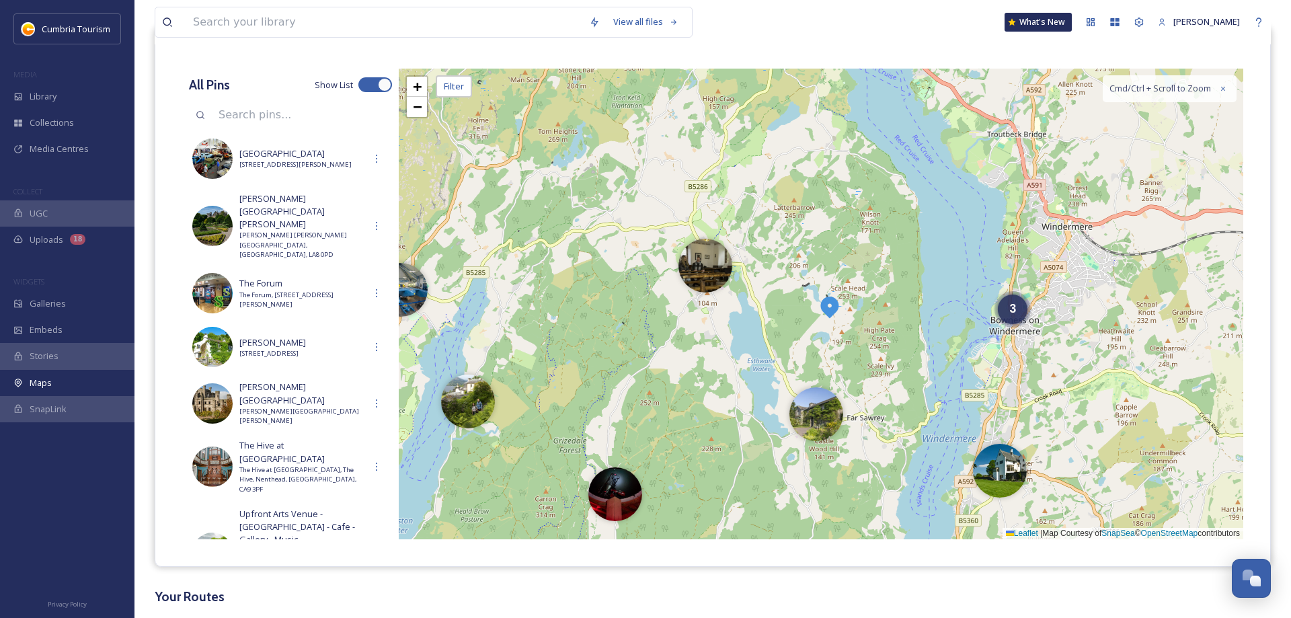
drag, startPoint x: 963, startPoint y: 225, endPoint x: 888, endPoint y: 401, distance: 191.3
click at [889, 403] on div "4 3 + − Leaflet | Map Courtesy of SnapSea © OpenStreetMap contributors Cmd/Ctrl…" at bounding box center [821, 304] width 844 height 471
click at [418, 85] on span "+" at bounding box center [417, 86] width 9 height 17
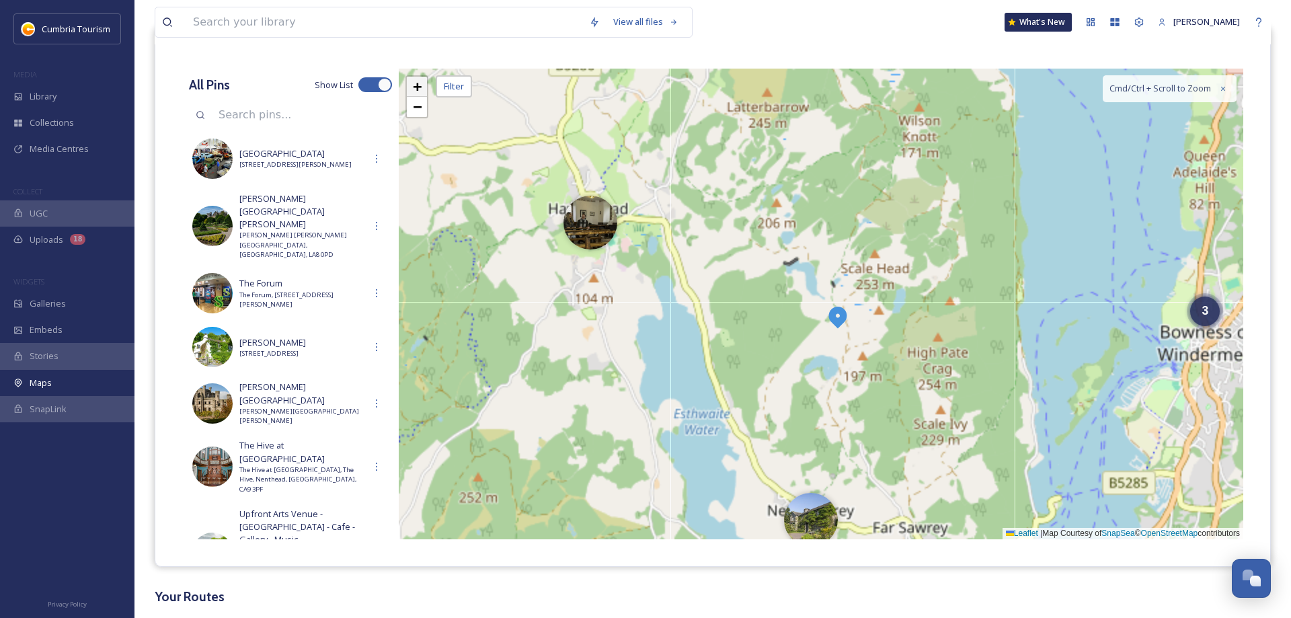
click at [418, 85] on span "+" at bounding box center [417, 86] width 9 height 17
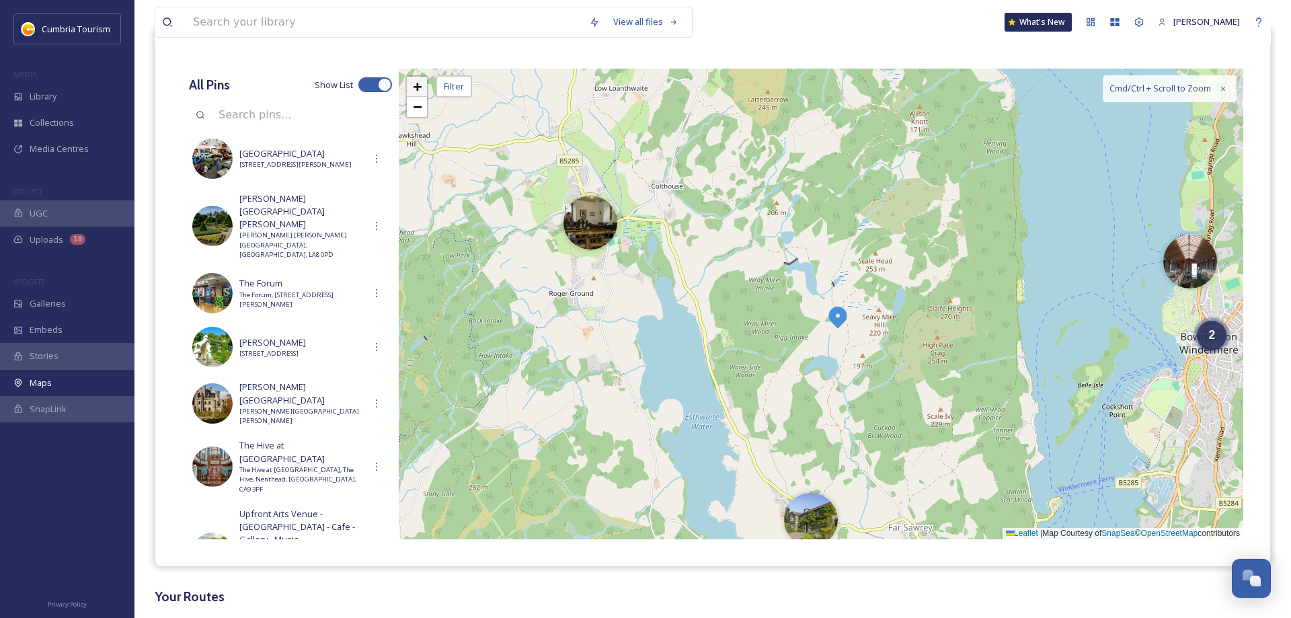
click at [418, 85] on span "+" at bounding box center [417, 86] width 9 height 17
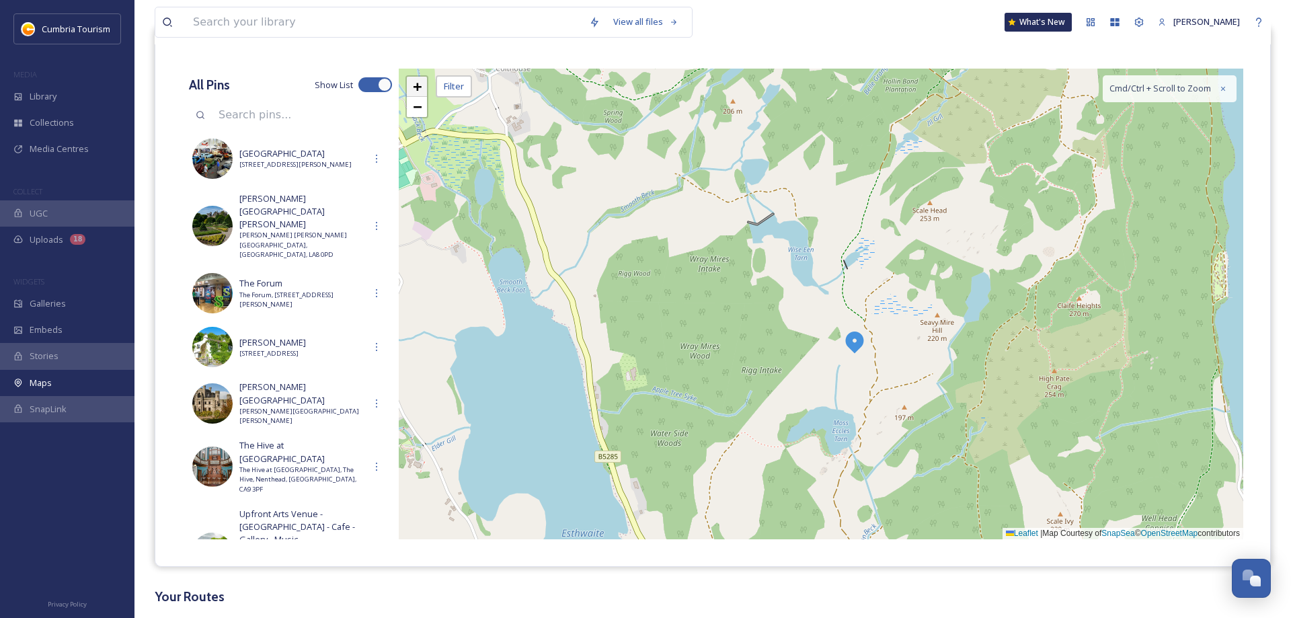
click at [419, 84] on span "+" at bounding box center [417, 86] width 9 height 17
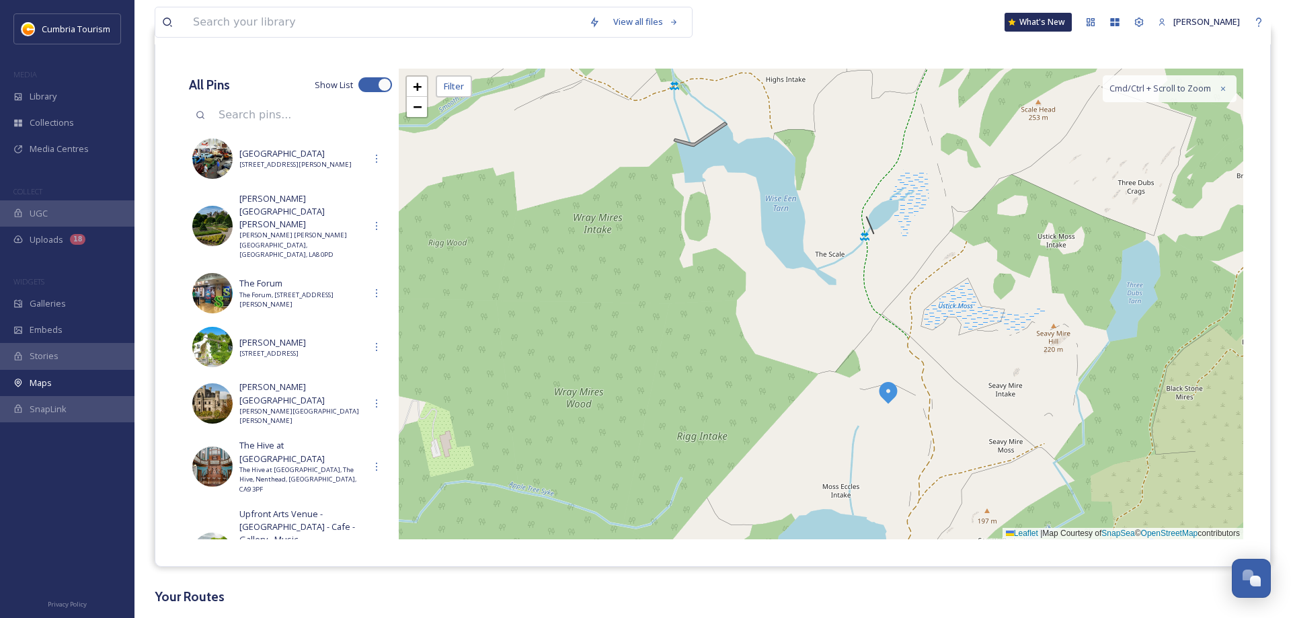
click at [892, 391] on img at bounding box center [888, 392] width 24 height 24
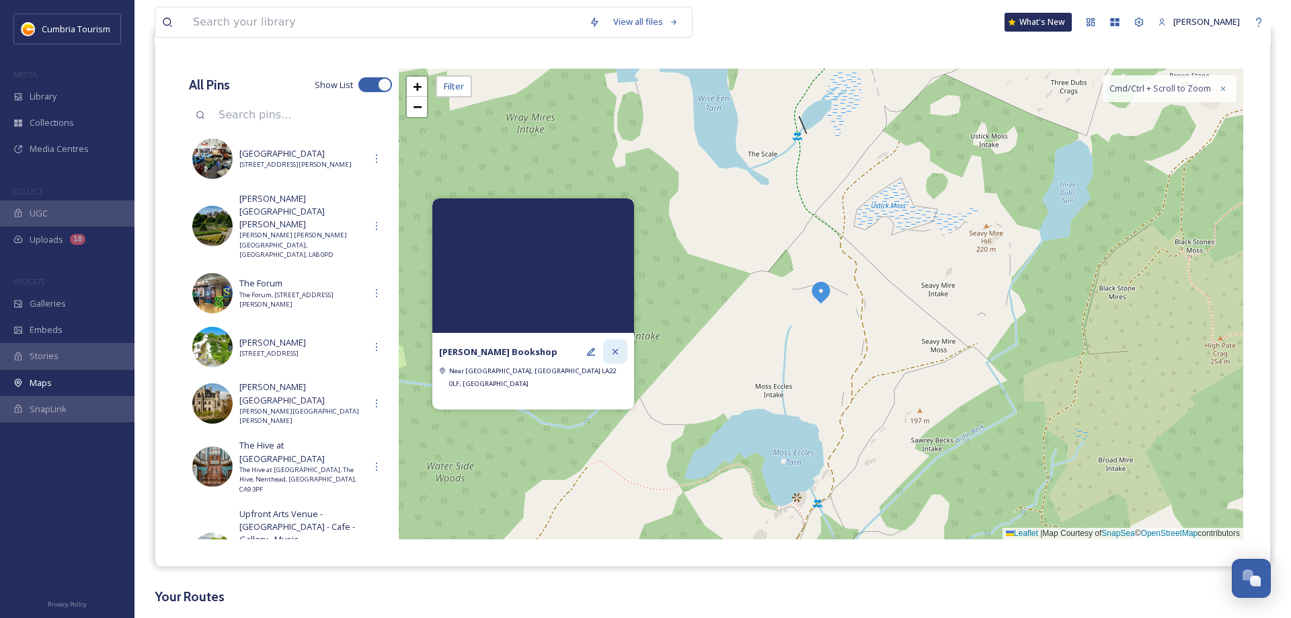
click at [616, 354] on icon at bounding box center [615, 350] width 5 height 5
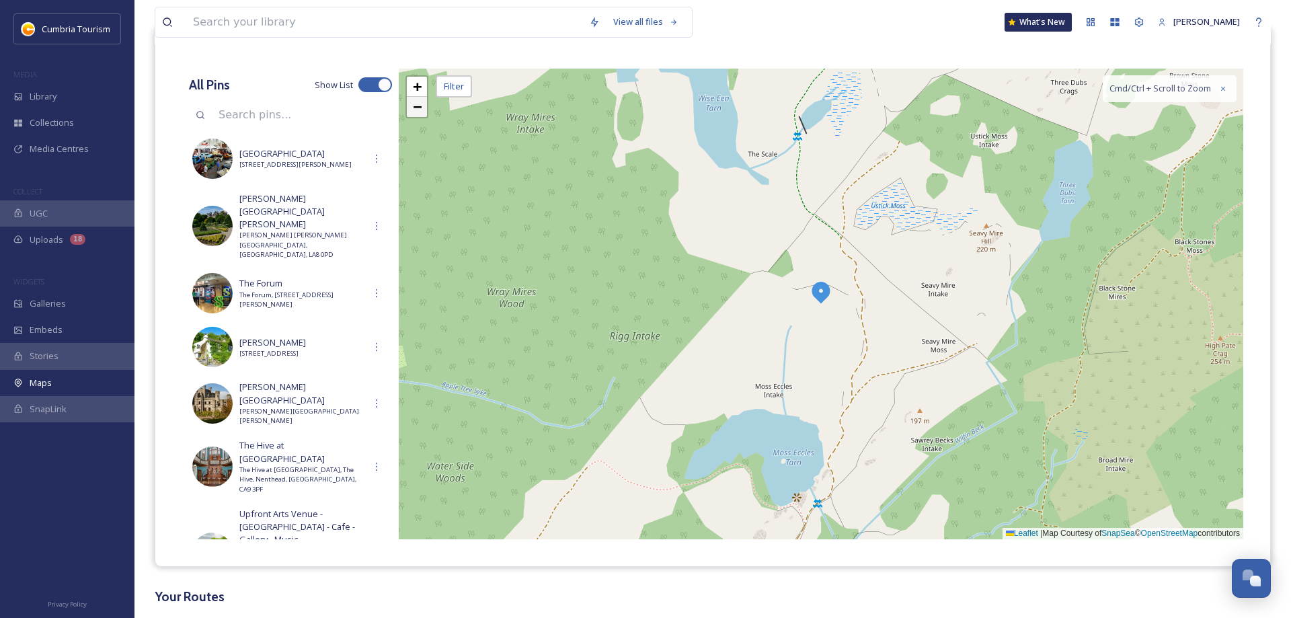
click at [414, 111] on link "−" at bounding box center [417, 107] width 20 height 20
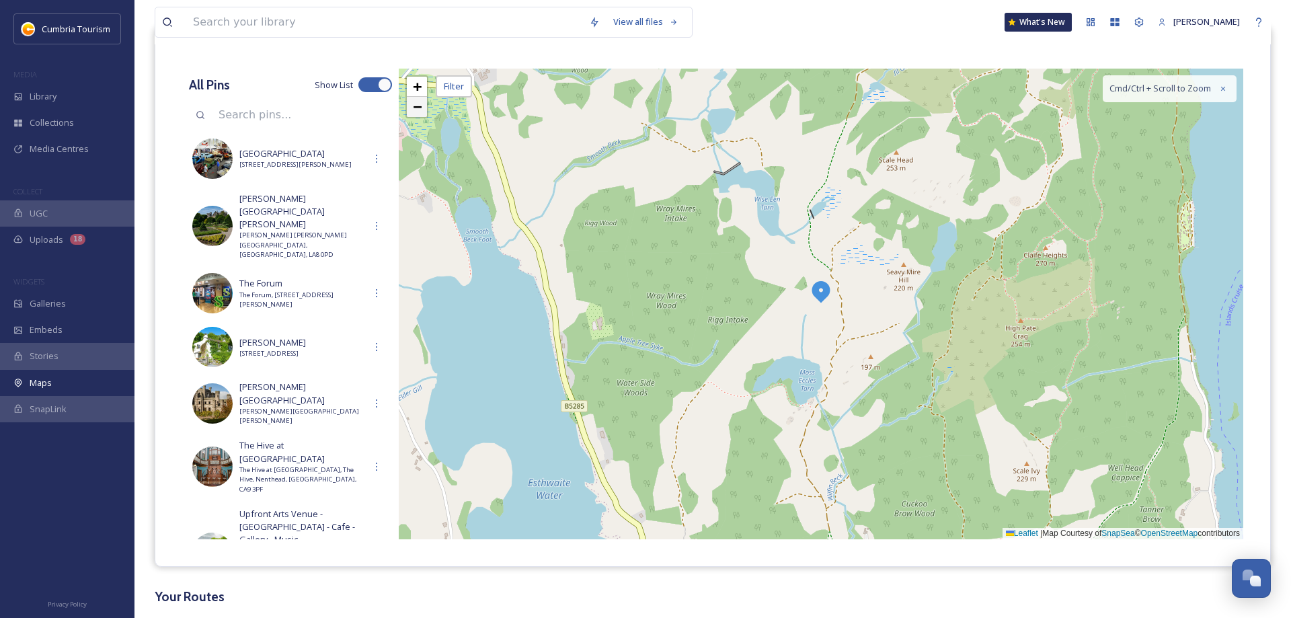
click at [414, 110] on span "−" at bounding box center [417, 106] width 9 height 17
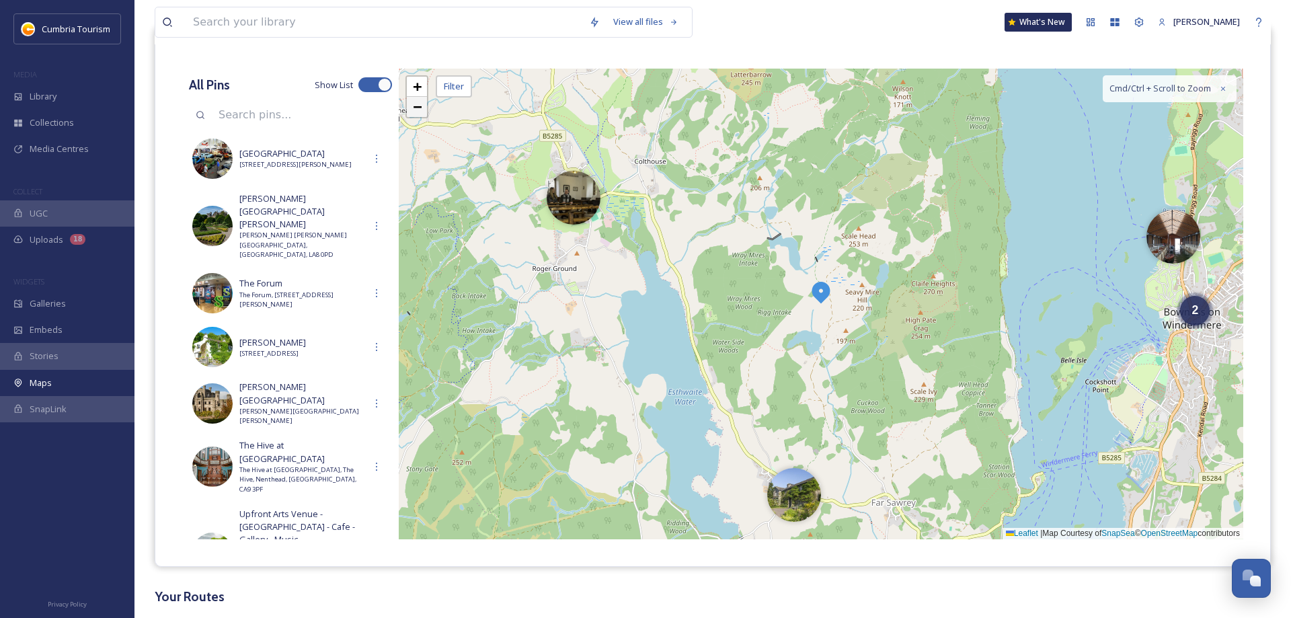
click at [414, 110] on span "−" at bounding box center [417, 106] width 9 height 17
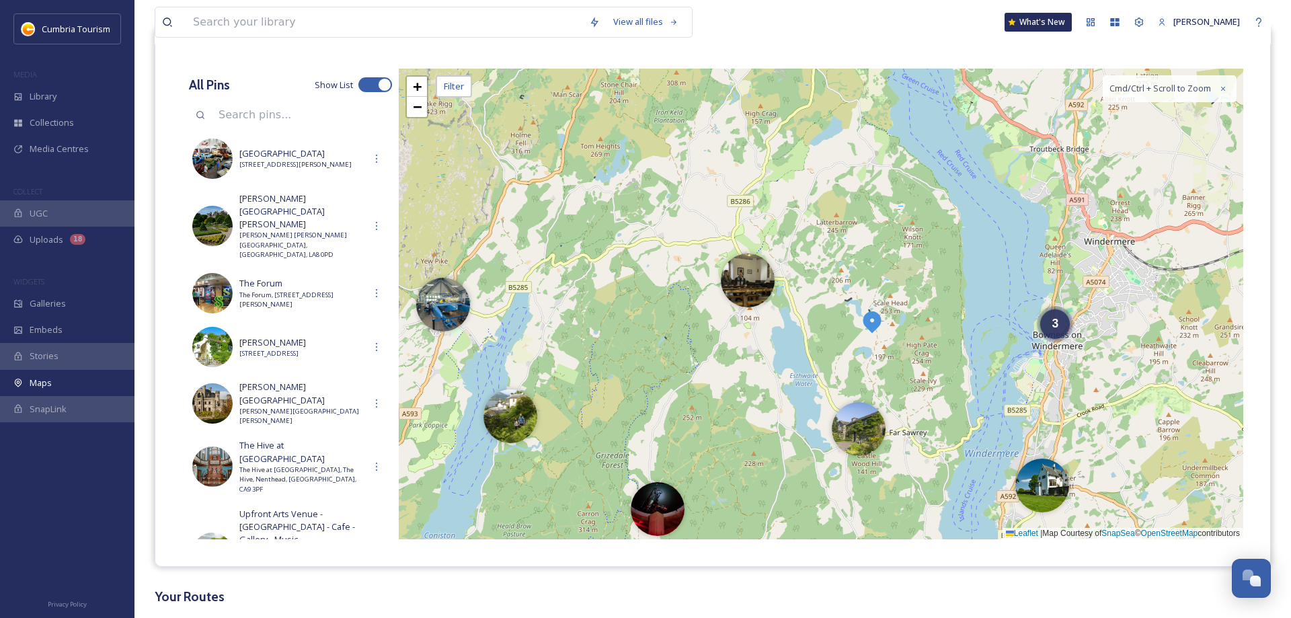
drag, startPoint x: 867, startPoint y: 299, endPoint x: 912, endPoint y: 342, distance: 61.8
click at [913, 342] on div "4 2 3 + − Leaflet | Map Courtesy of SnapSea © OpenStreetMap contributors Cmd/Ct…" at bounding box center [821, 304] width 844 height 471
drag, startPoint x: 869, startPoint y: 321, endPoint x: 792, endPoint y: 314, distance: 77.0
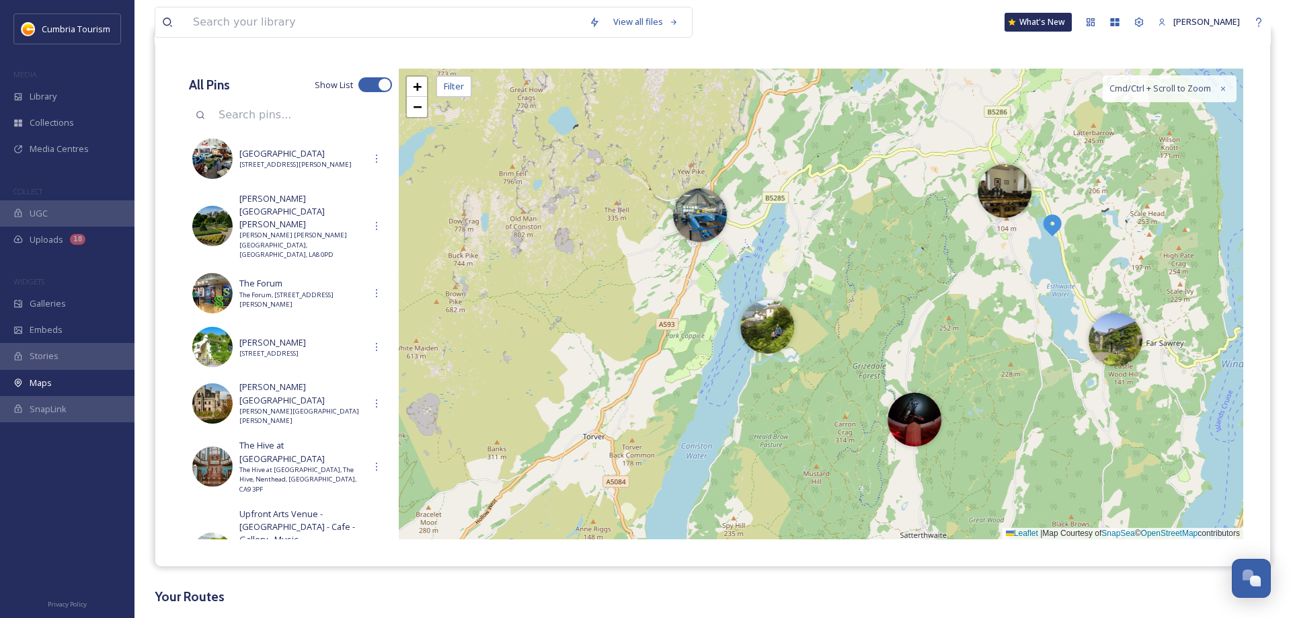
scroll to position [0, 0]
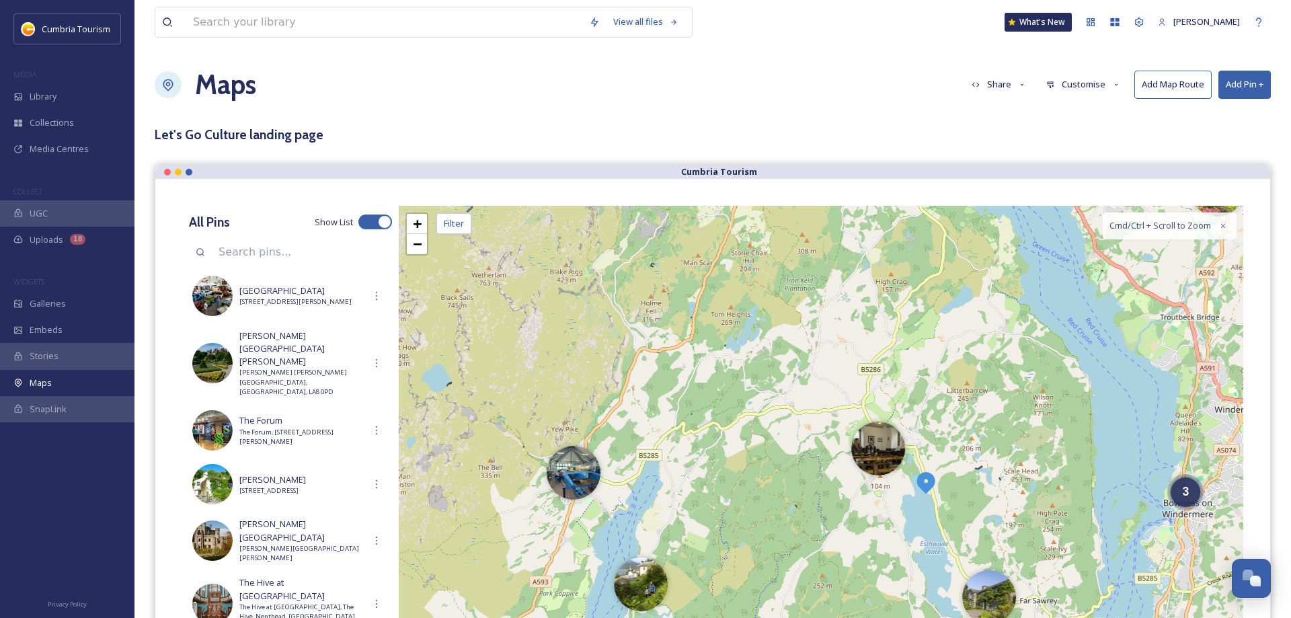
drag, startPoint x: 655, startPoint y: 164, endPoint x: 785, endPoint y: 195, distance: 134.1
click at [785, 206] on div "2 3 4 + − Leaflet | Map Courtesy of SnapSea © OpenStreetMap contributors Cmd/Ct…" at bounding box center [821, 441] width 844 height 471
drag, startPoint x: 730, startPoint y: 434, endPoint x: 661, endPoint y: 159, distance: 282.9
click at [661, 206] on div "2 3 4 + − Leaflet | Map Courtesy of SnapSea © OpenStreetMap contributors Cmd/Ct…" at bounding box center [821, 441] width 844 height 471
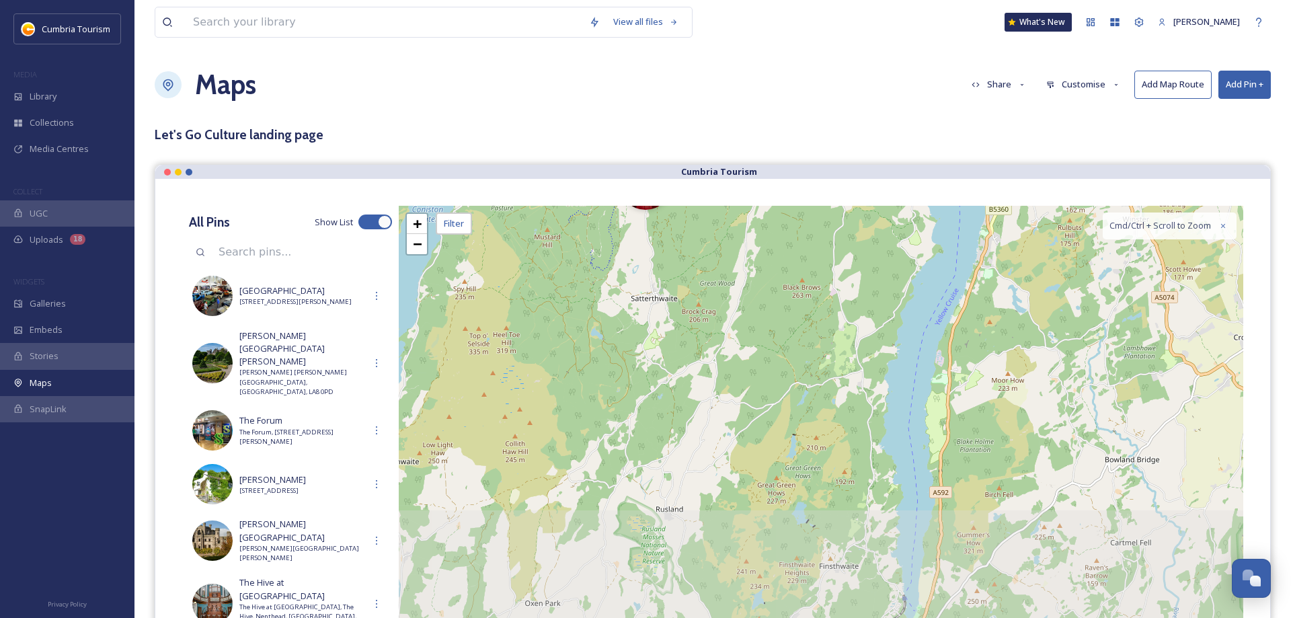
drag, startPoint x: 861, startPoint y: 401, endPoint x: 811, endPoint y: 226, distance: 182.6
click at [804, 216] on div "3 4 + − Leaflet | Map Courtesy of SnapSea © OpenStreetMap contributors Cmd/Ctrl…" at bounding box center [821, 441] width 844 height 471
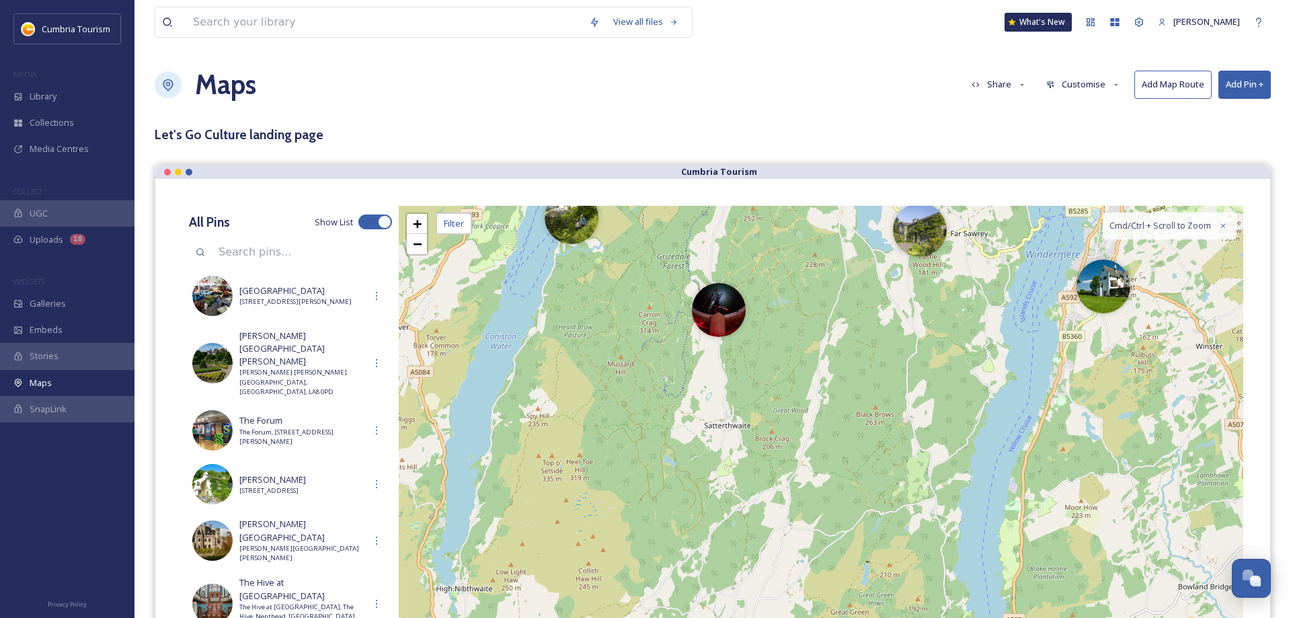
drag, startPoint x: 745, startPoint y: 320, endPoint x: 824, endPoint y: 477, distance: 175.3
click at [829, 474] on div "3 4 + − Leaflet | Map Courtesy of SnapSea © OpenStreetMap contributors Cmd/Ctrl…" at bounding box center [821, 441] width 844 height 471
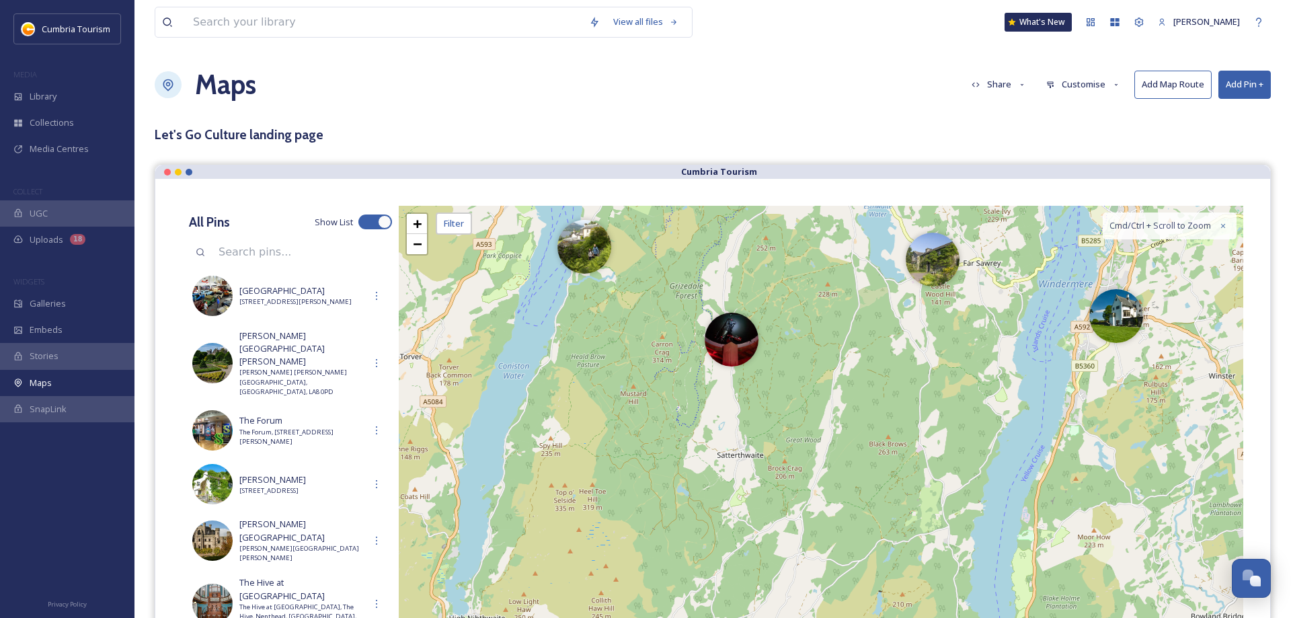
drag, startPoint x: 824, startPoint y: 393, endPoint x: 808, endPoint y: 450, distance: 59.6
click at [808, 451] on div "3 4 + − Leaflet | Map Courtesy of SnapSea © OpenStreetMap contributors Cmd/Ctrl…" at bounding box center [821, 441] width 844 height 471
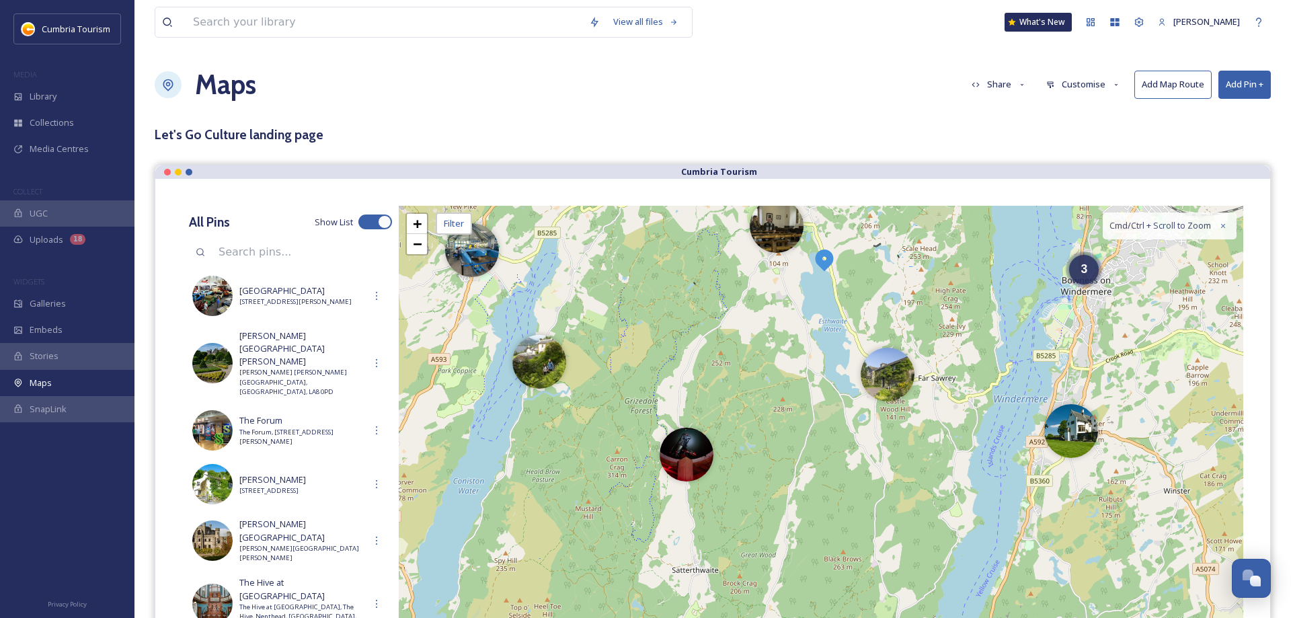
drag, startPoint x: 978, startPoint y: 399, endPoint x: 951, endPoint y: 434, distance: 44.6
click at [951, 434] on div "3 4 + − Leaflet | Map Courtesy of SnapSea © OpenStreetMap contributors Cmd/Ctrl…" at bounding box center [821, 441] width 844 height 471
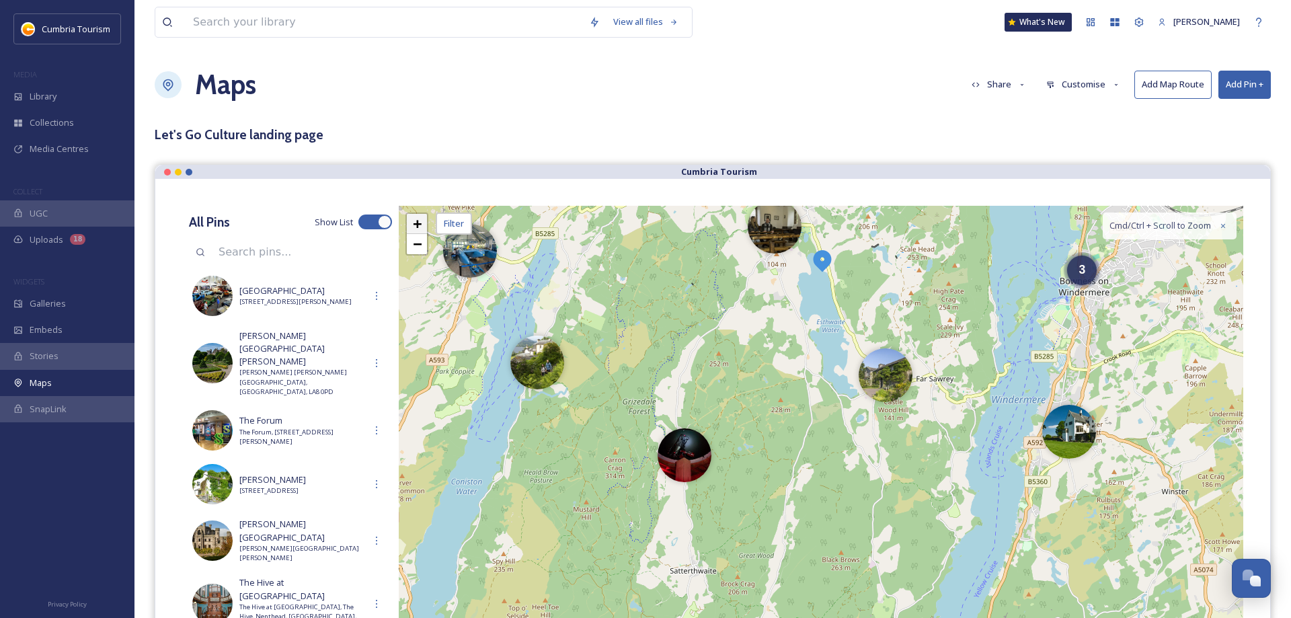
click at [407, 226] on link "+" at bounding box center [417, 224] width 20 height 20
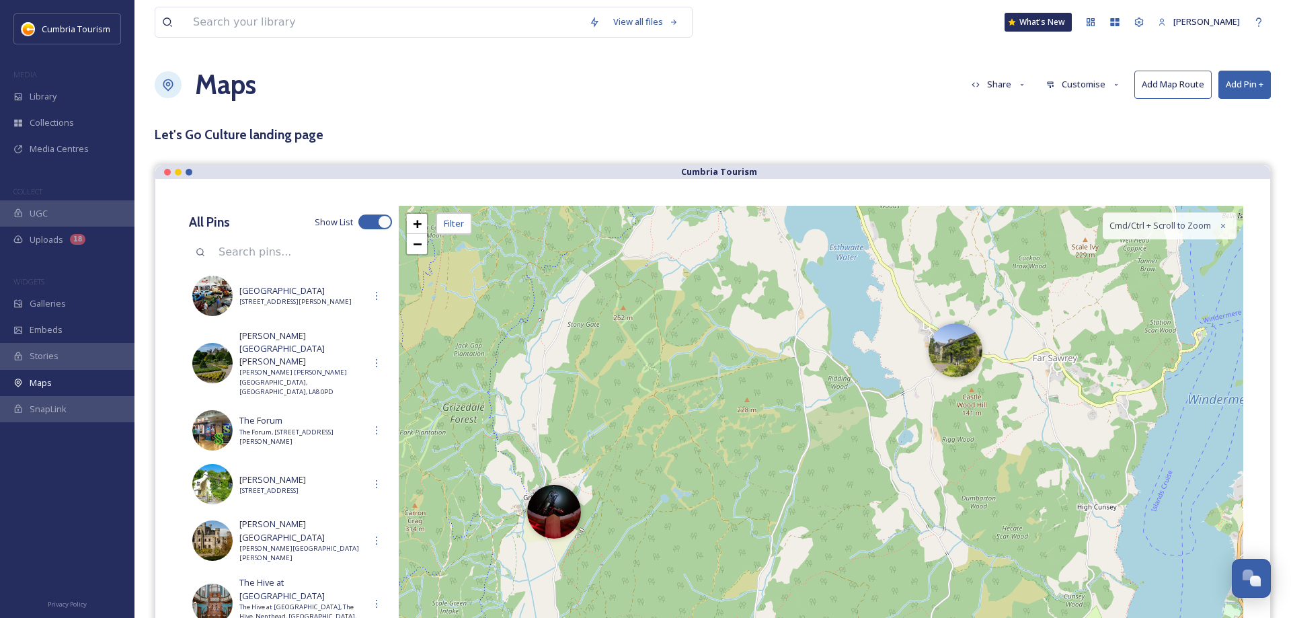
drag, startPoint x: 794, startPoint y: 339, endPoint x: 787, endPoint y: 476, distance: 137.3
click at [787, 476] on div "2 + − Leaflet | Map Courtesy of SnapSea © OpenStreetMap contributors Cmd/Ctrl +…" at bounding box center [821, 441] width 844 height 471
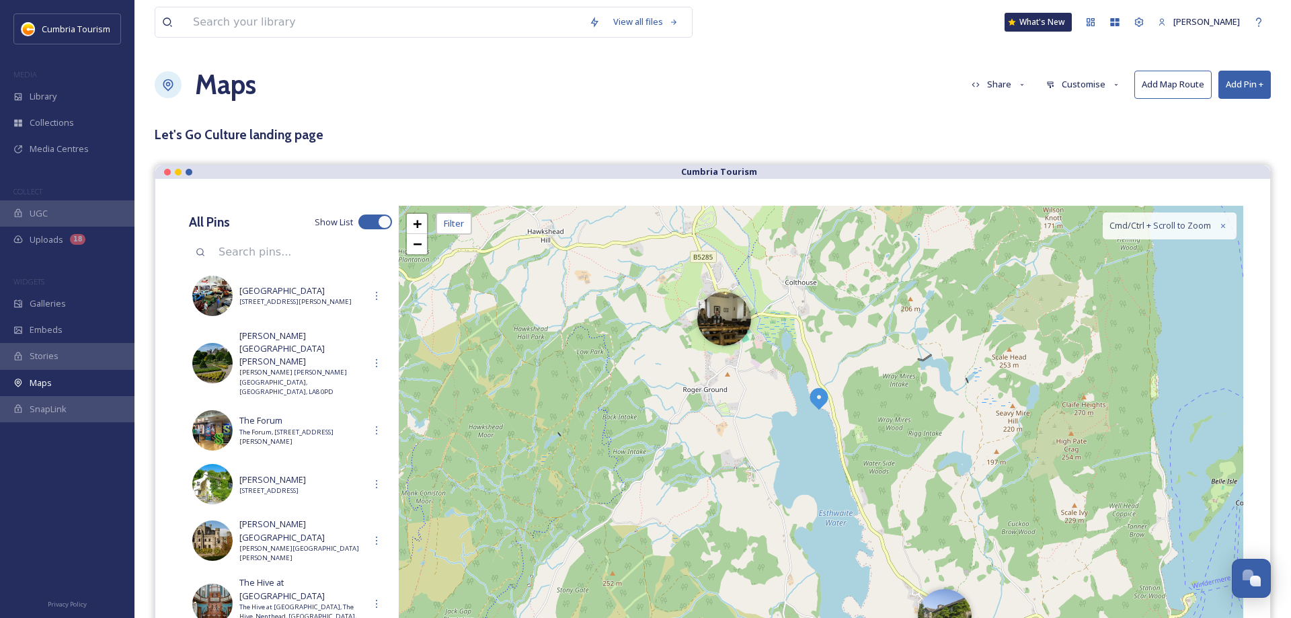
drag, startPoint x: 660, startPoint y: 360, endPoint x: 656, endPoint y: 489, distance: 128.5
click at [656, 489] on div "2 + − Leaflet | Map Courtesy of SnapSea © OpenStreetMap contributors Cmd/Ctrl +…" at bounding box center [821, 441] width 844 height 471
click at [822, 398] on img at bounding box center [819, 398] width 24 height 24
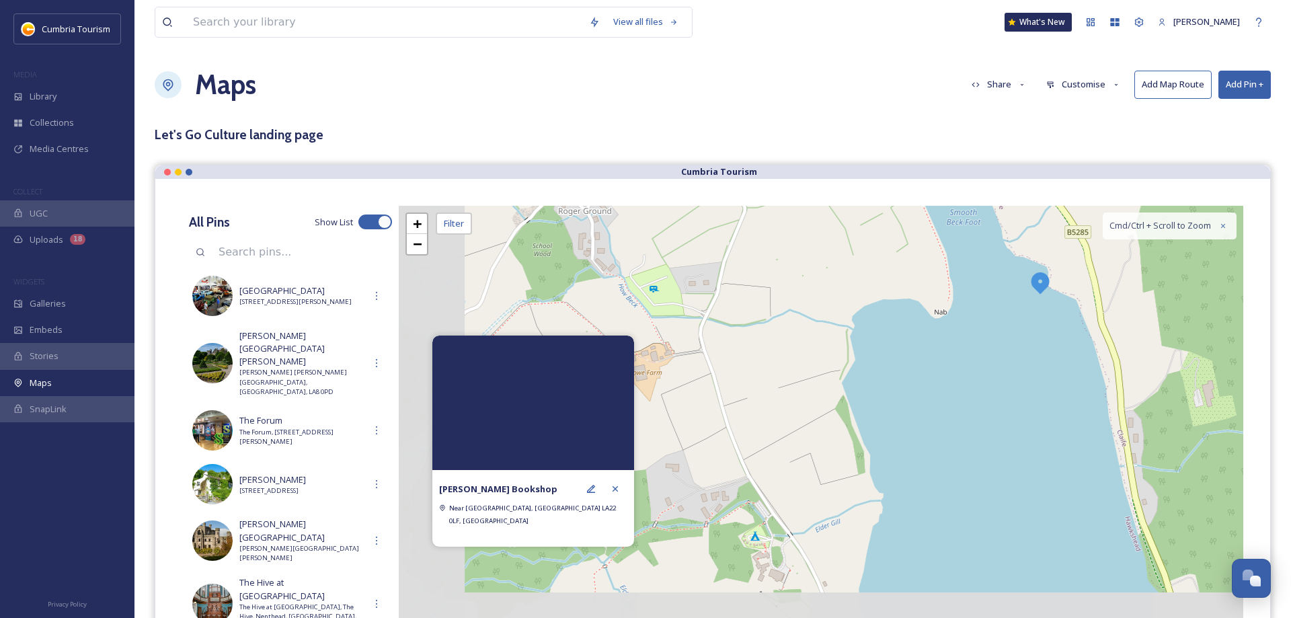
drag, startPoint x: 799, startPoint y: 364, endPoint x: 1024, endPoint y: 209, distance: 273.0
click at [1025, 208] on div "+ − Leaflet | Map Courtesy of SnapSea © OpenStreetMap contributors Cmd/Ctrl + S…" at bounding box center [821, 441] width 844 height 471
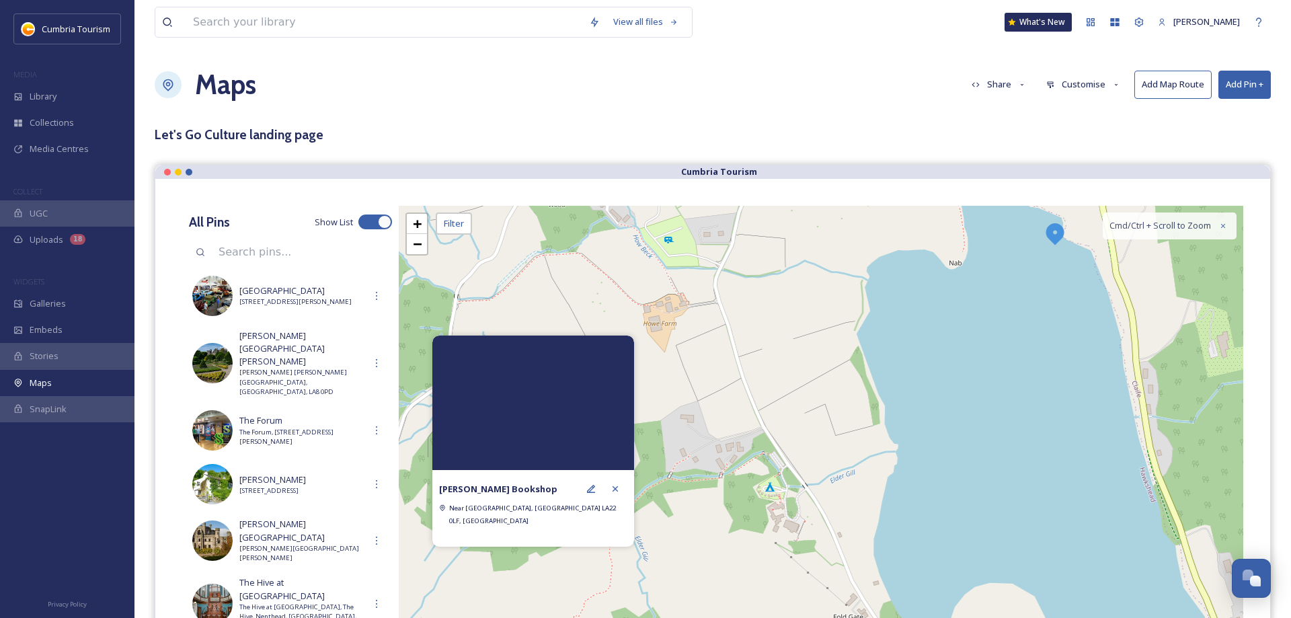
drag, startPoint x: 813, startPoint y: 426, endPoint x: 899, endPoint y: 257, distance: 190.0
click at [899, 257] on div "+ − Leaflet | Map Courtesy of SnapSea © OpenStreetMap contributors Cmd/Ctrl + S…" at bounding box center [821, 441] width 844 height 471
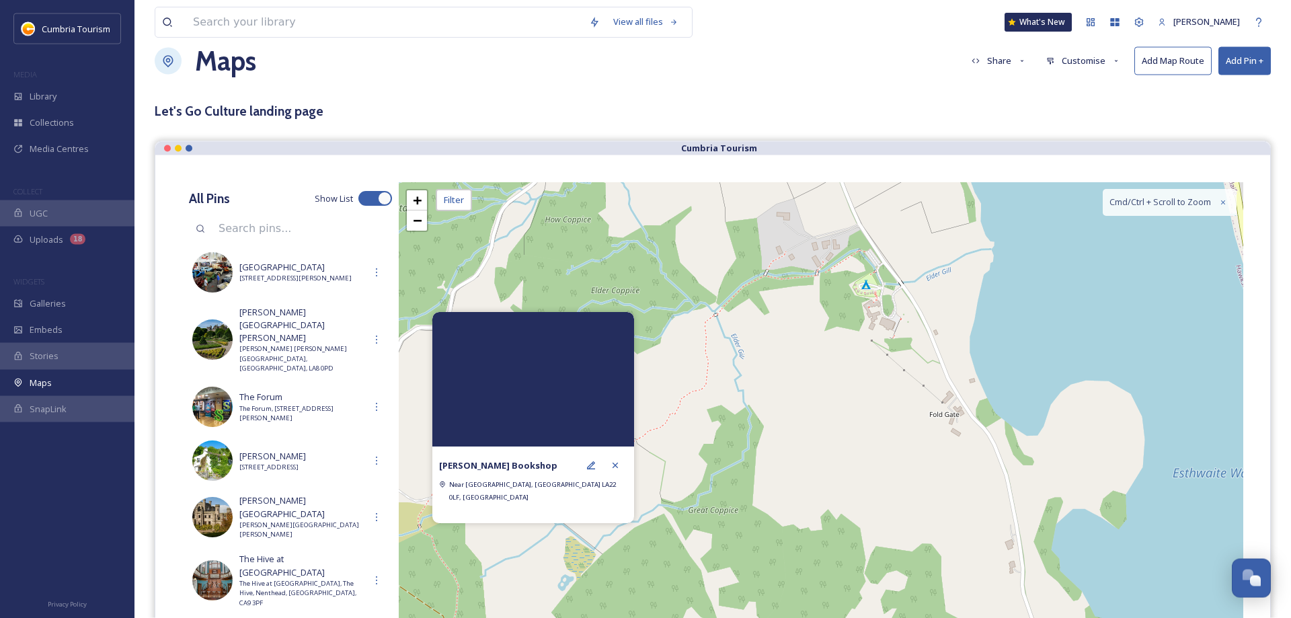
scroll to position [69, 0]
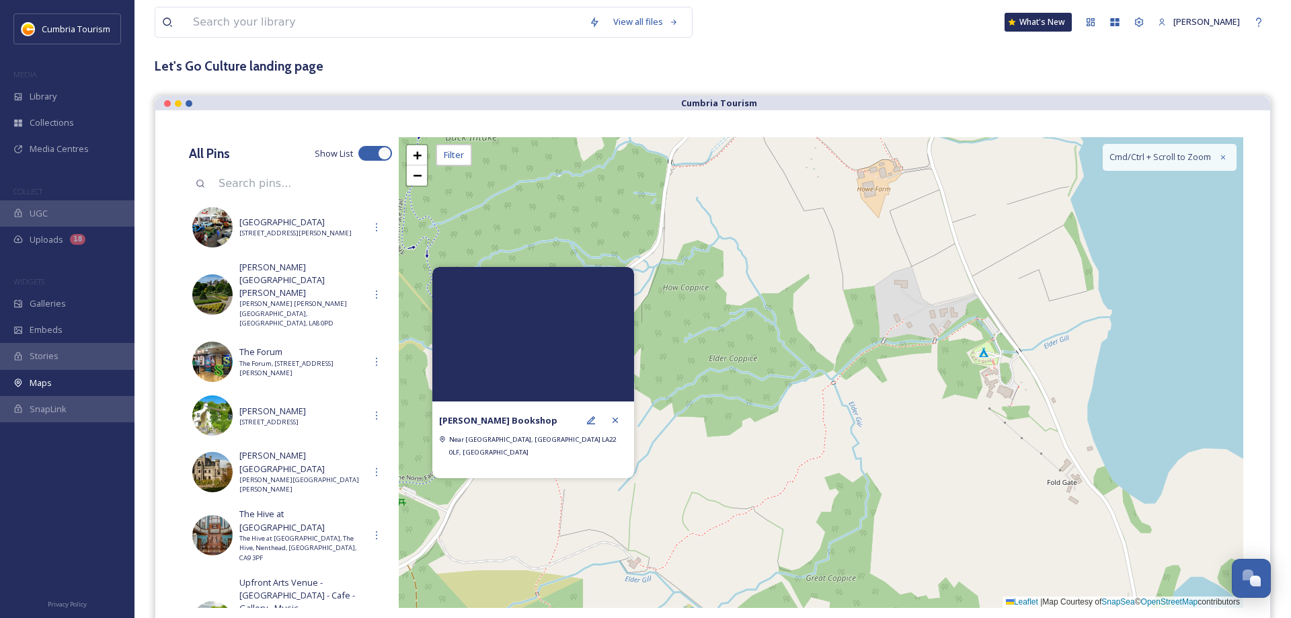
drag, startPoint x: 803, startPoint y: 306, endPoint x: 600, endPoint y: 294, distance: 203.4
click at [904, 410] on div "+ − Leaflet | Map Courtesy of SnapSea © OpenStreetMap contributors Cmd/Ctrl + S…" at bounding box center [821, 372] width 844 height 471
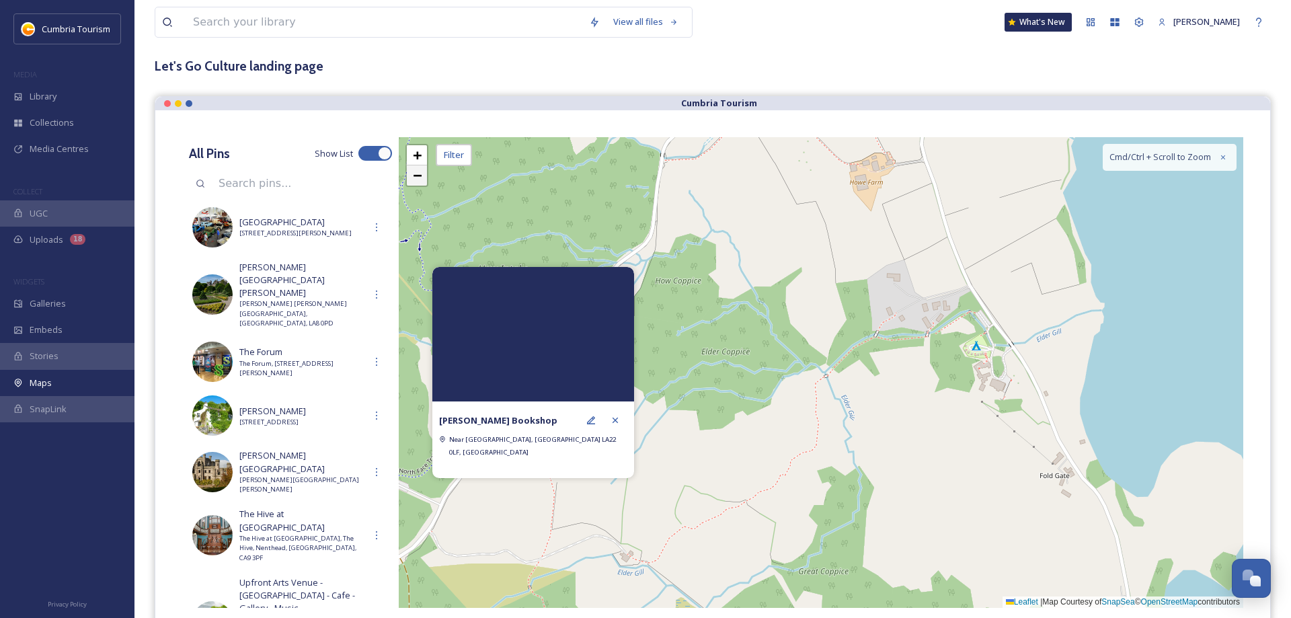
click at [425, 180] on link "−" at bounding box center [417, 175] width 20 height 20
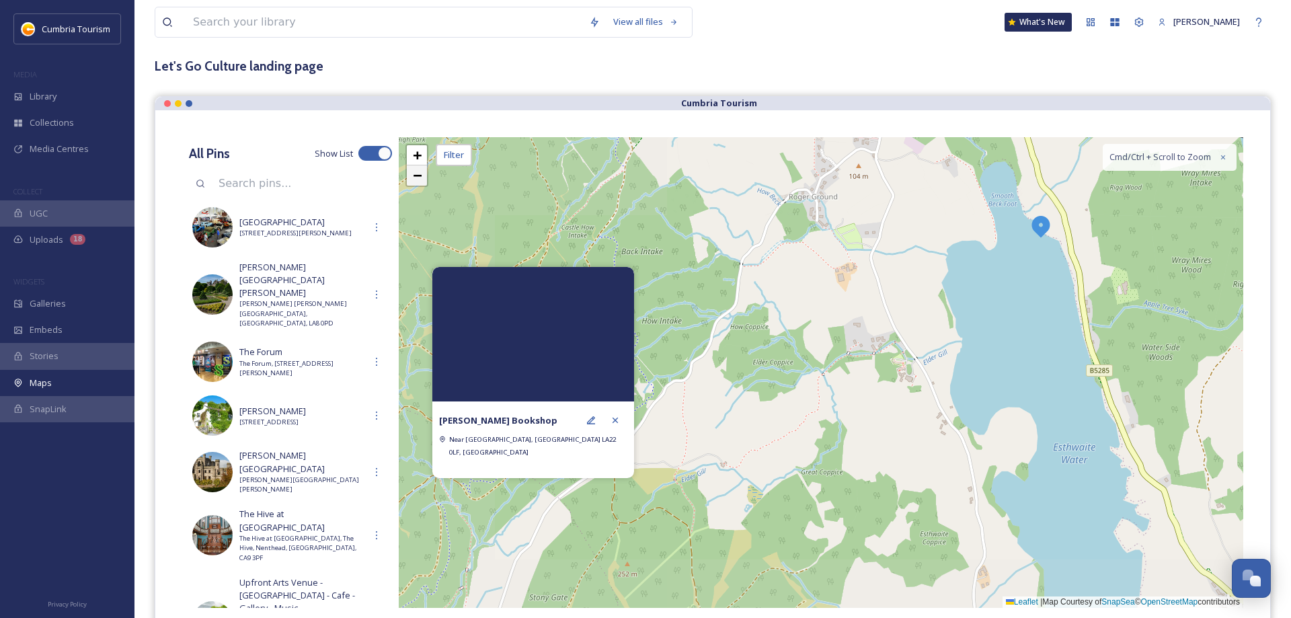
click at [425, 180] on link "−" at bounding box center [417, 175] width 20 height 20
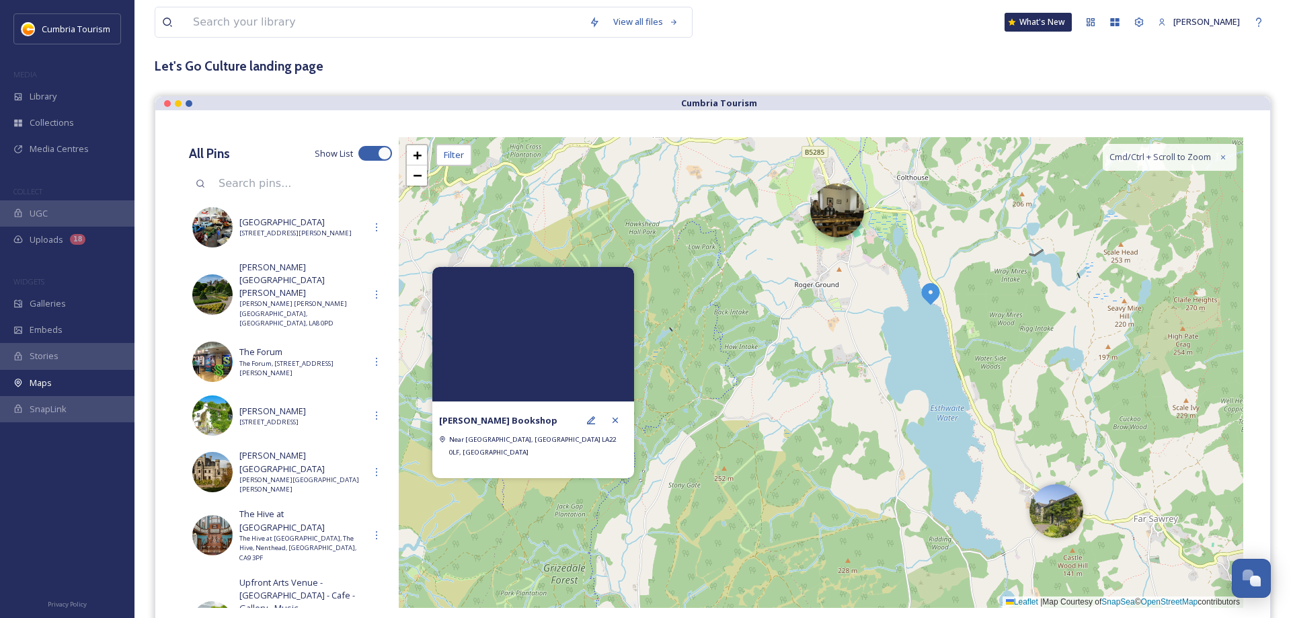
click at [839, 212] on div at bounding box center [837, 211] width 54 height 54
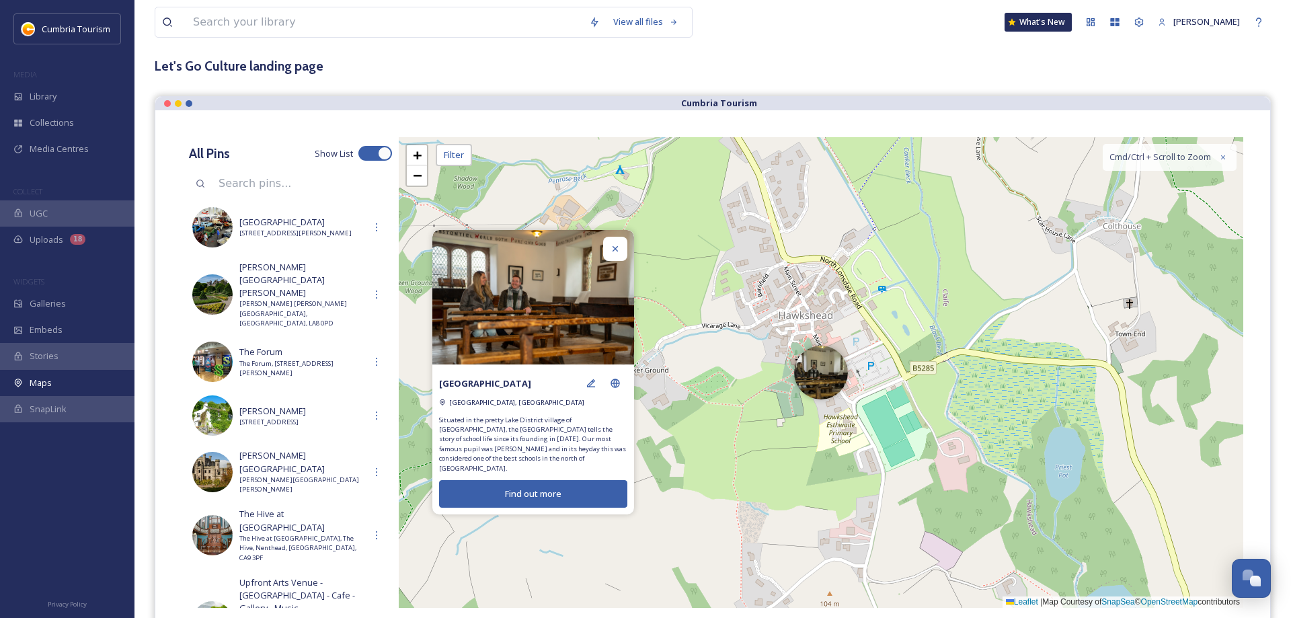
click at [611, 248] on icon at bounding box center [615, 248] width 11 height 11
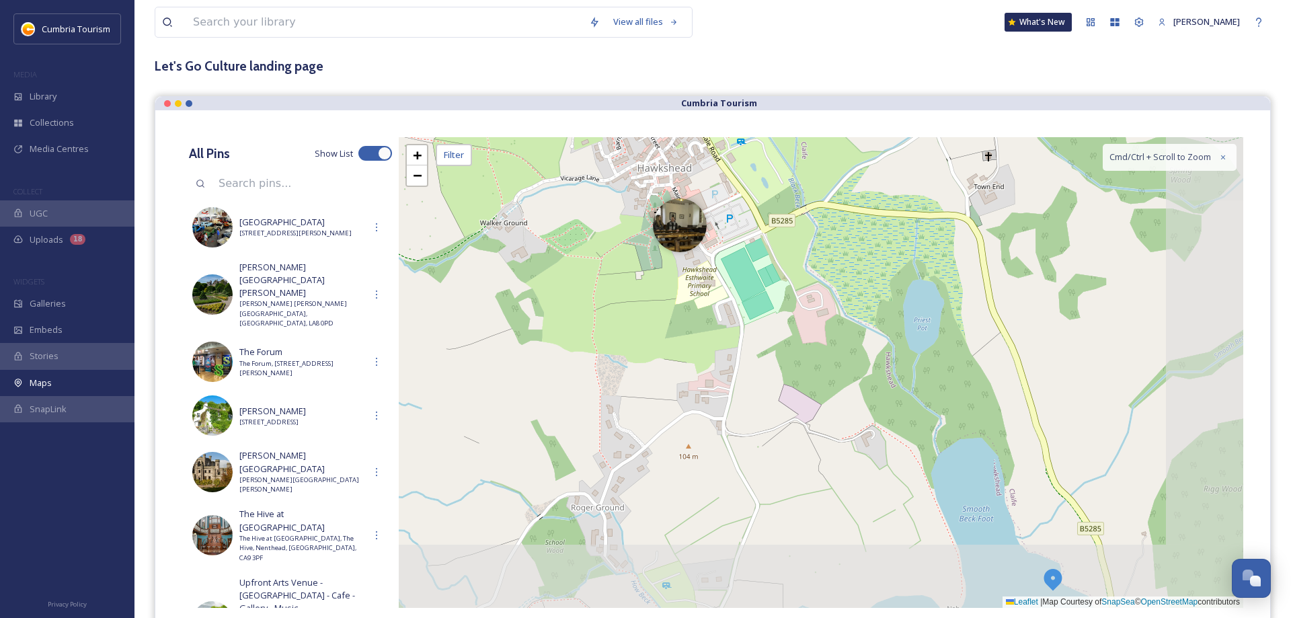
drag, startPoint x: 1037, startPoint y: 327, endPoint x: 922, endPoint y: 230, distance: 150.2
click at [916, 197] on div "+ − Leaflet | Map Courtesy of SnapSea © OpenStreetMap contributors Cmd/Ctrl + S…" at bounding box center [821, 372] width 844 height 471
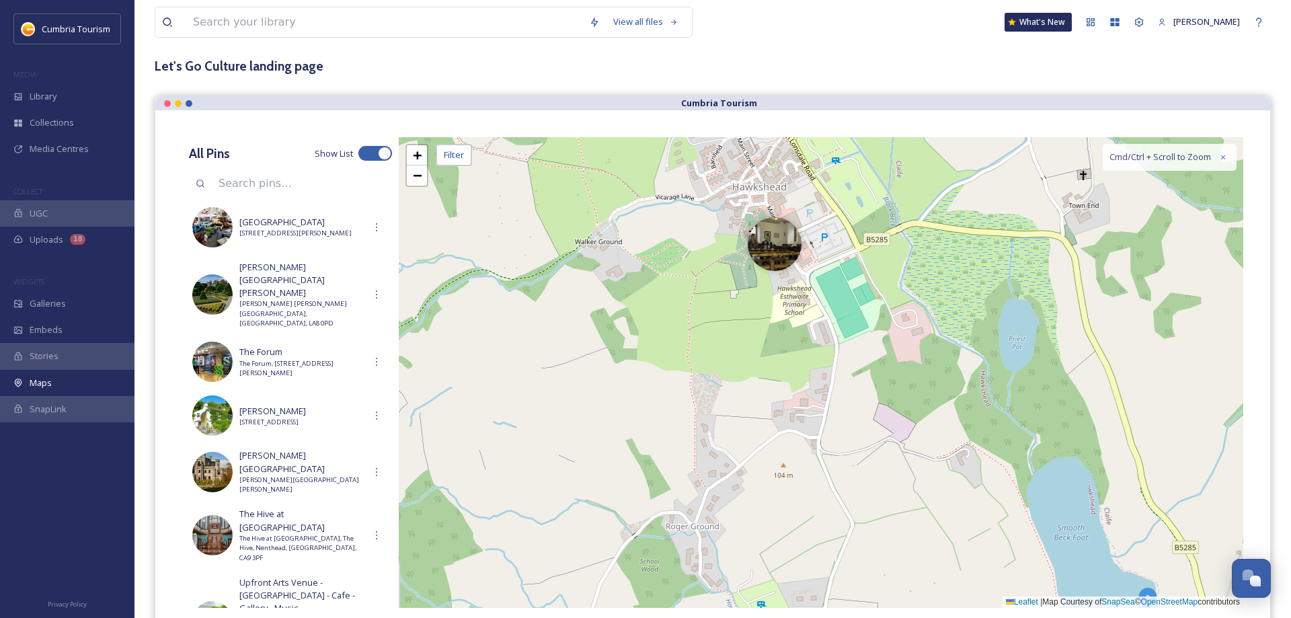
drag, startPoint x: 1017, startPoint y: 357, endPoint x: 1115, endPoint y: 473, distance: 151.7
click at [1115, 473] on div "+ − Leaflet | Map Courtesy of SnapSea © OpenStreetMap contributors Cmd/Ctrl + S…" at bounding box center [821, 372] width 844 height 471
drag, startPoint x: 1149, startPoint y: 590, endPoint x: 763, endPoint y: 182, distance: 561.7
click at [763, 221] on div "2" at bounding box center [769, 217] width 30 height 30
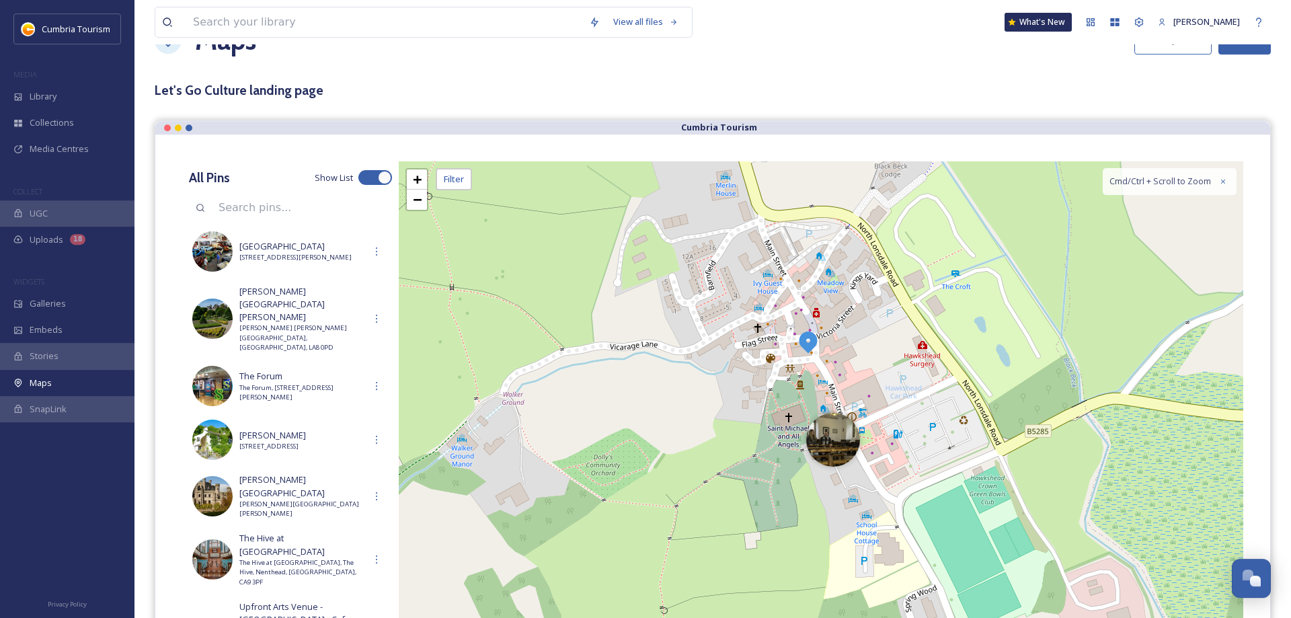
scroll to position [0, 0]
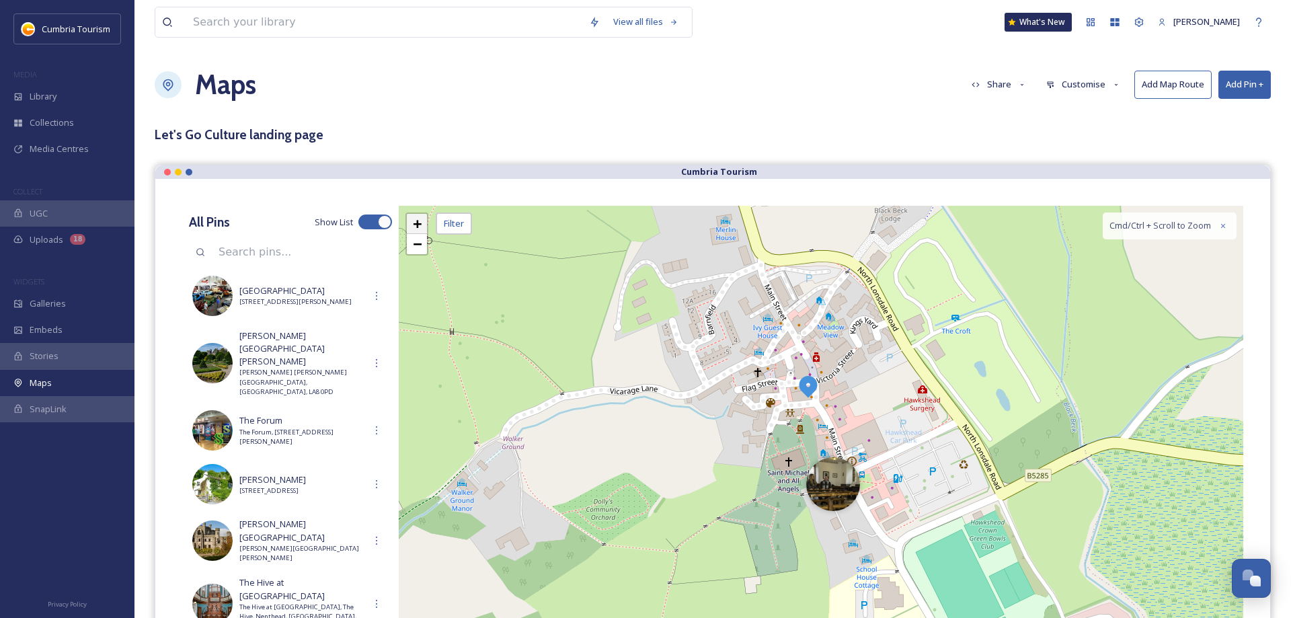
click at [414, 218] on span "+" at bounding box center [417, 223] width 9 height 17
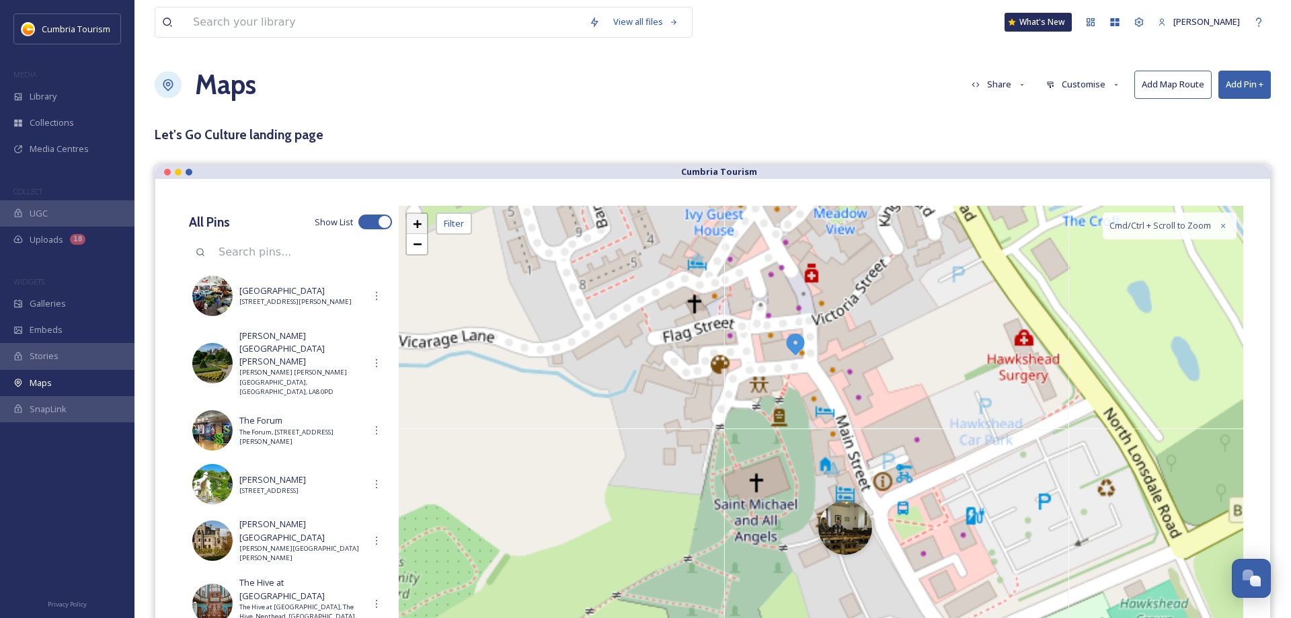
click at [414, 218] on span "+" at bounding box center [417, 223] width 9 height 17
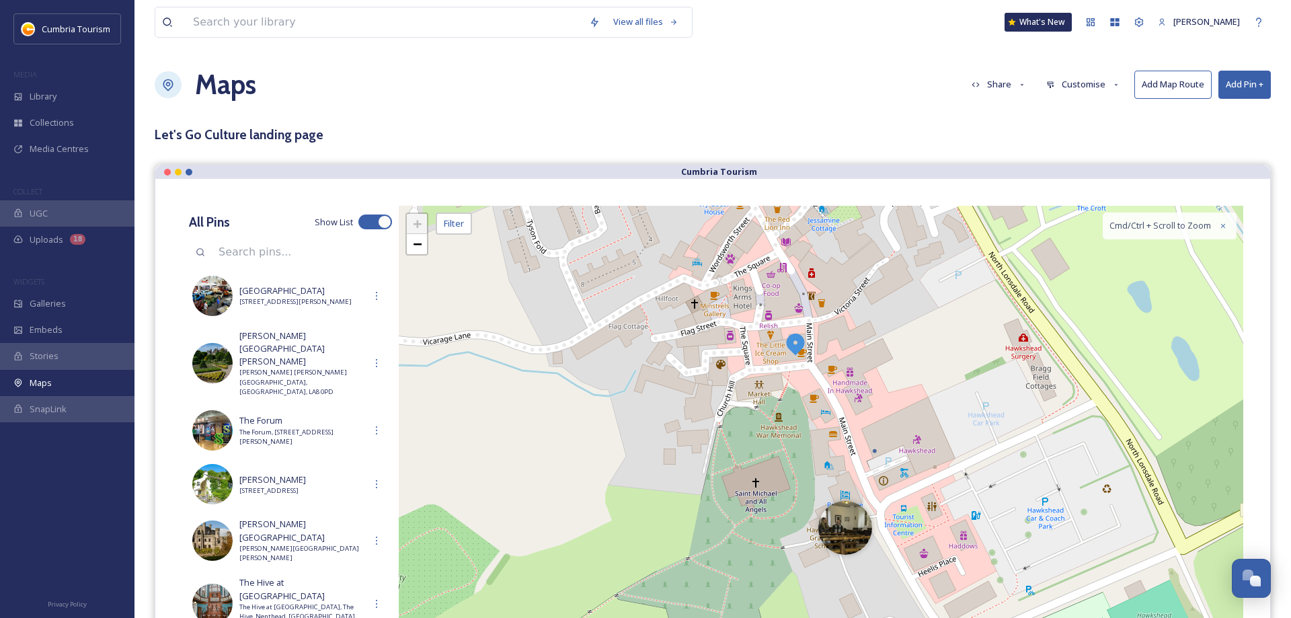
click at [414, 218] on span "+" at bounding box center [417, 223] width 9 height 17
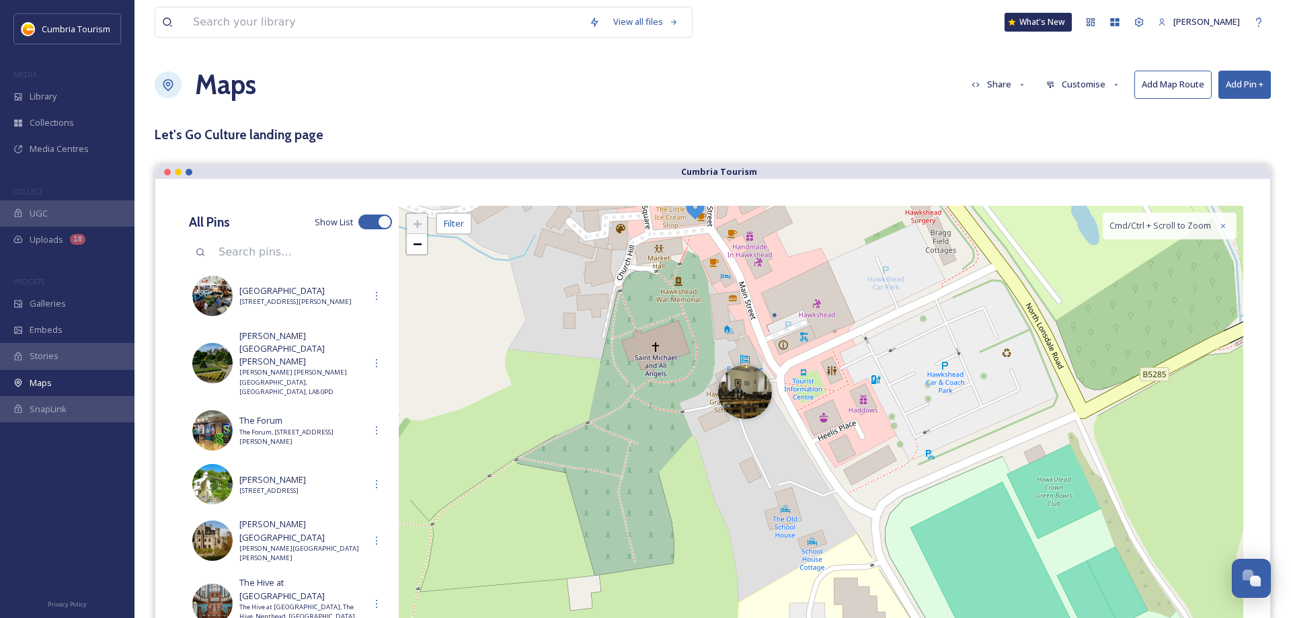
drag, startPoint x: 971, startPoint y: 327, endPoint x: 912, endPoint y: 245, distance: 100.6
click at [912, 245] on div "+ − Leaflet | Map Courtesy of SnapSea © OpenStreetMap contributors Cmd/Ctrl + S…" at bounding box center [821, 441] width 844 height 471
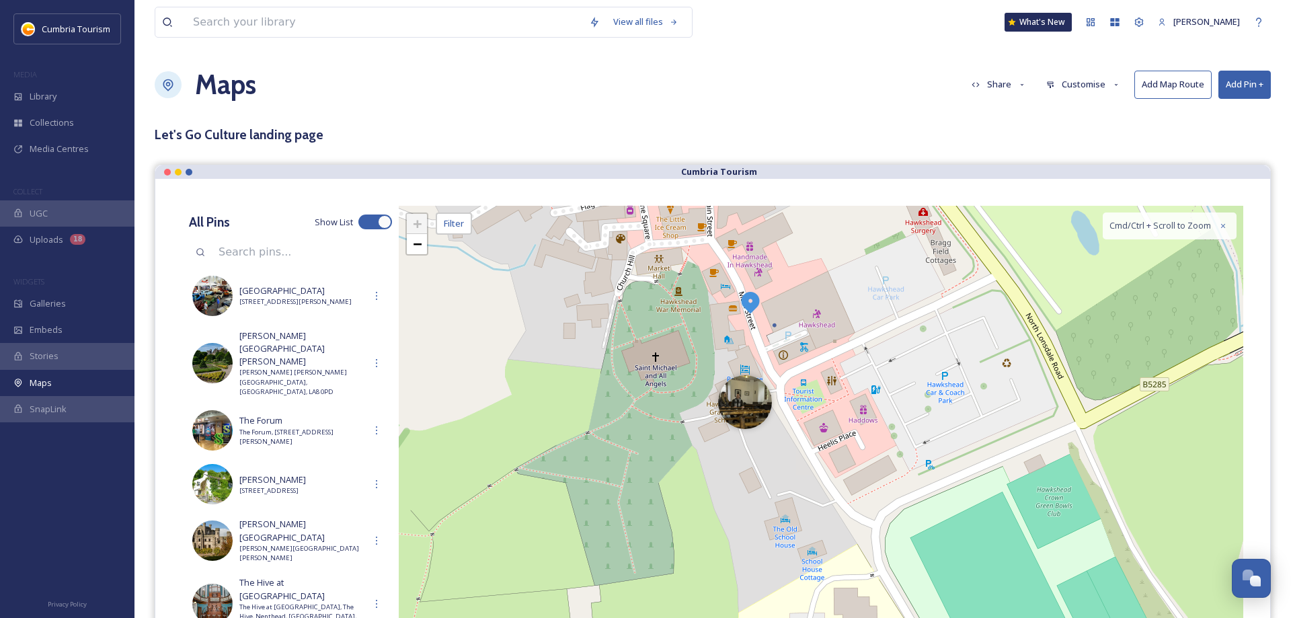
drag, startPoint x: 692, startPoint y: 215, endPoint x: 745, endPoint y: 298, distance: 98.3
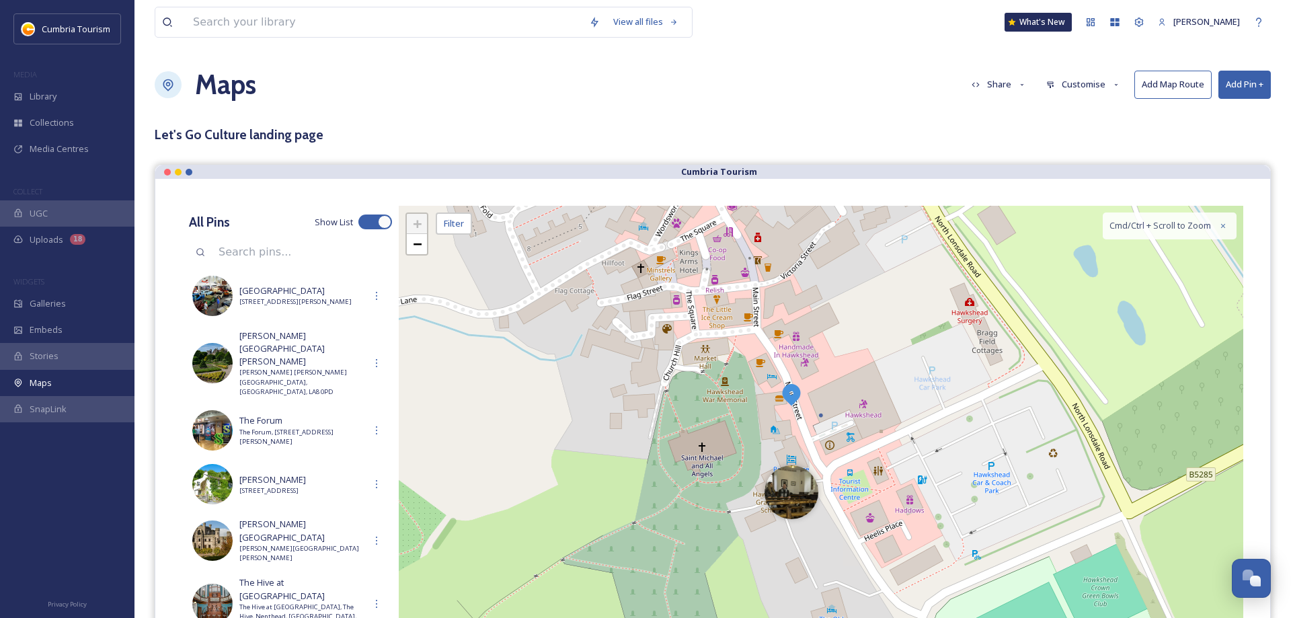
drag, startPoint x: 893, startPoint y: 307, endPoint x: 939, endPoint y: 397, distance: 101.3
click at [939, 397] on div "+ − Leaflet | Map Courtesy of SnapSea © OpenStreetMap contributors Cmd/Ctrl + S…" at bounding box center [821, 441] width 844 height 471
drag, startPoint x: 792, startPoint y: 395, endPoint x: 766, endPoint y: 295, distance: 102.9
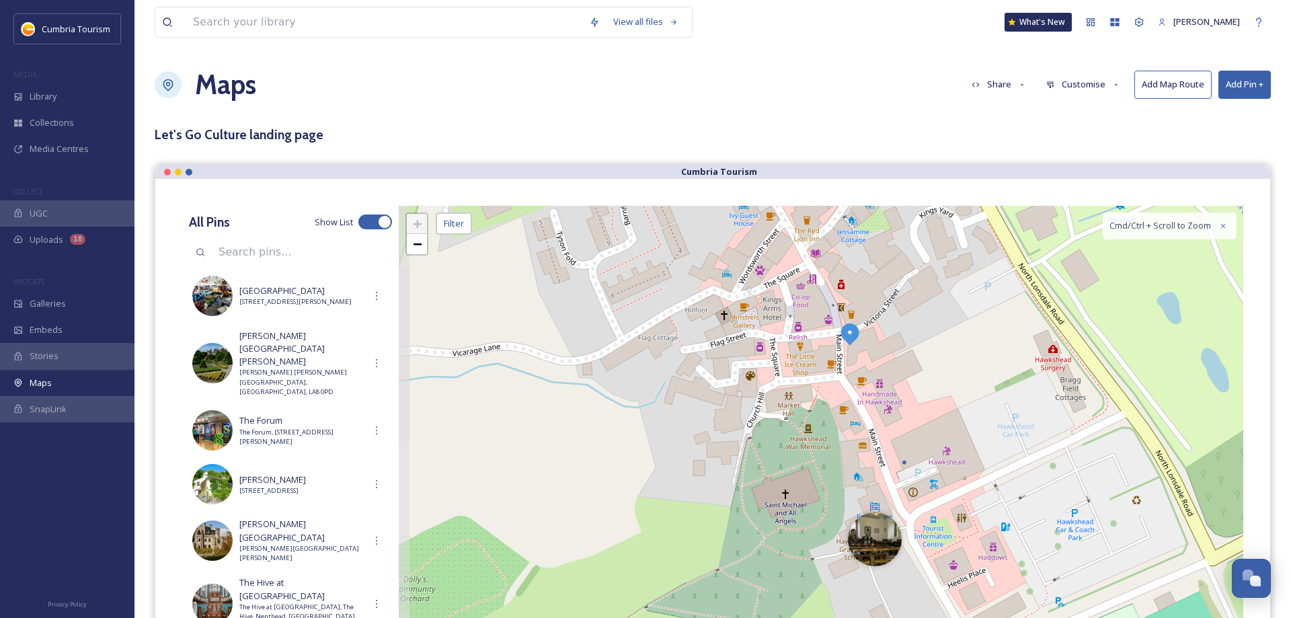
drag, startPoint x: 858, startPoint y: 333, endPoint x: 900, endPoint y: 385, distance: 66.9
click at [900, 385] on div "+ − Leaflet | Map Courtesy of SnapSea © OpenStreetMap contributors Cmd/Ctrl + S…" at bounding box center [821, 441] width 844 height 471
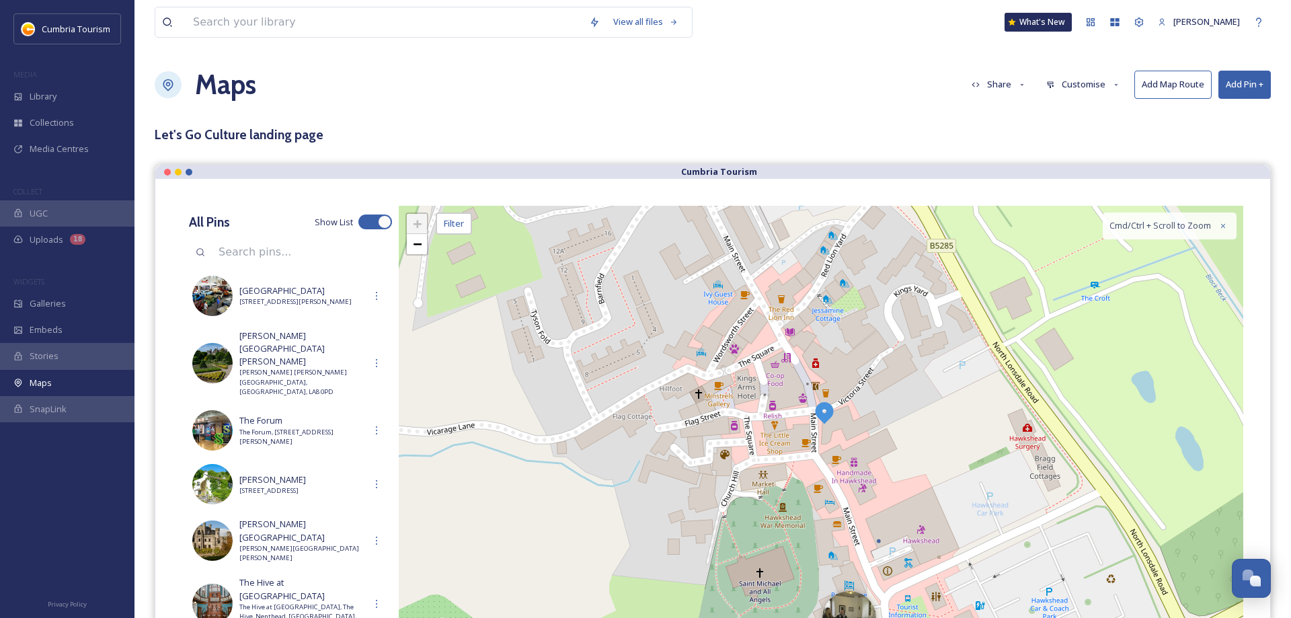
drag, startPoint x: 821, startPoint y: 295, endPoint x: 824, endPoint y: 344, distance: 49.2
click at [824, 344] on div "+ − Leaflet | Map Courtesy of SnapSea © OpenStreetMap contributors Cmd/Ctrl + S…" at bounding box center [821, 441] width 844 height 471
click at [788, 332] on div "+ − Leaflet | Map Courtesy of SnapSea © OpenStreetMap contributors Cmd/Ctrl + S…" at bounding box center [821, 441] width 844 height 471
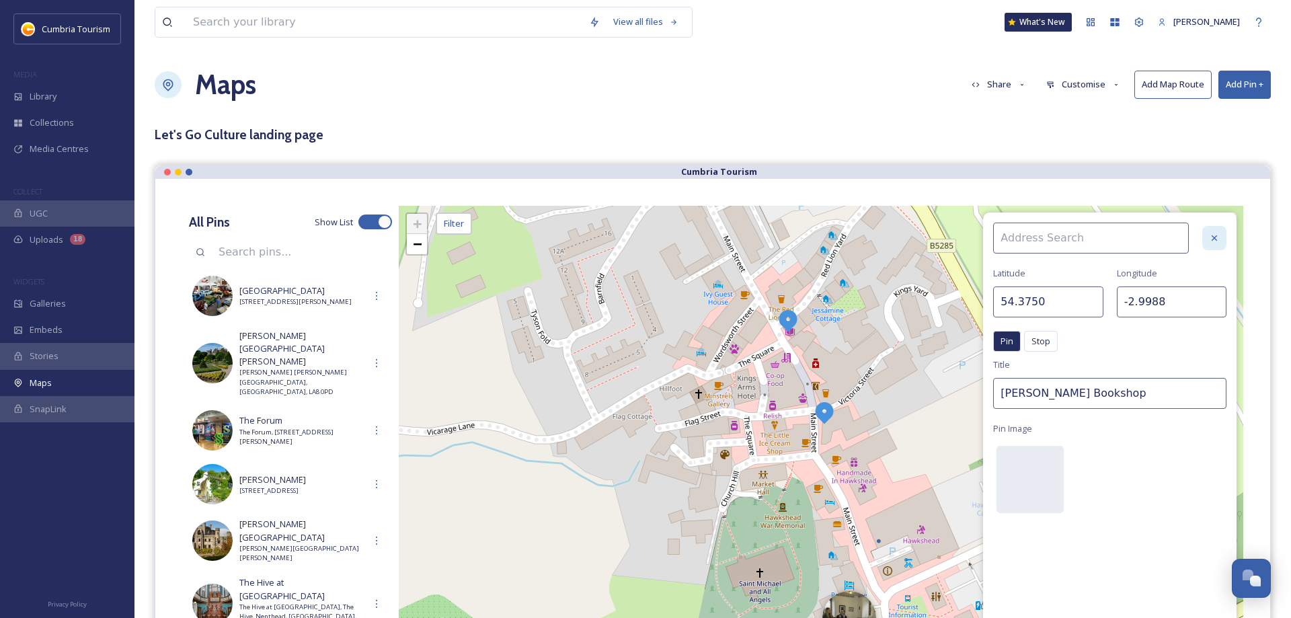
click at [1208, 236] on div at bounding box center [1214, 238] width 24 height 24
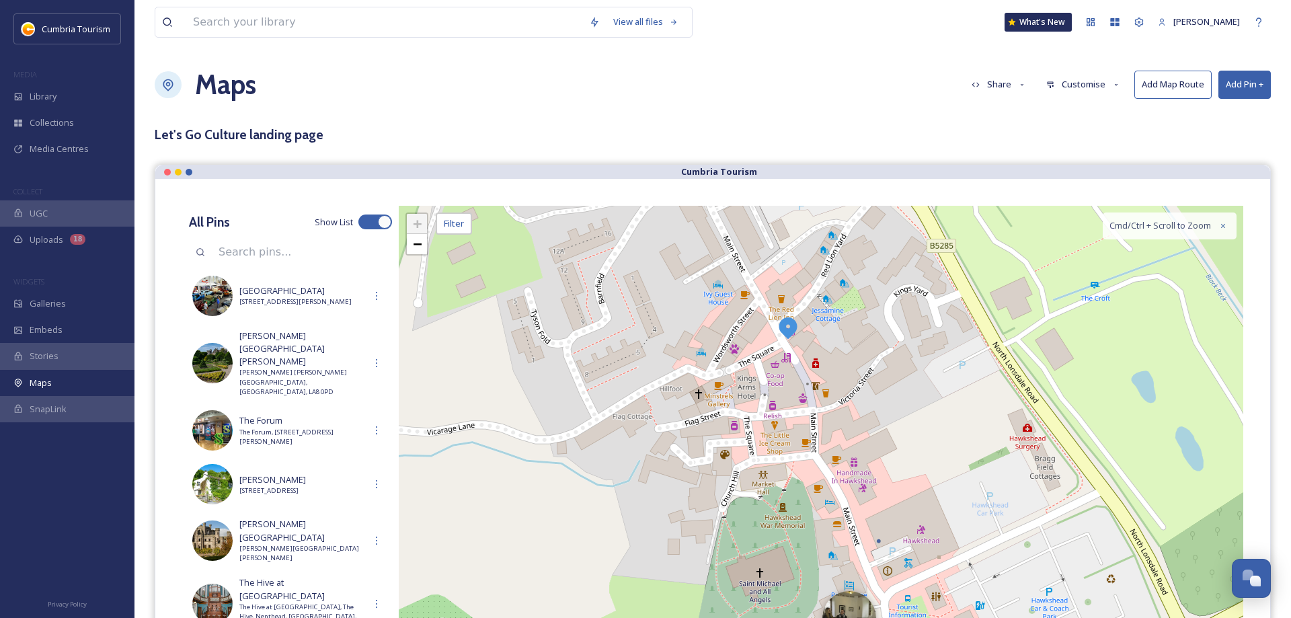
drag, startPoint x: 832, startPoint y: 408, endPoint x: 795, endPoint y: 323, distance: 92.2
click at [783, 321] on img at bounding box center [787, 326] width 24 height 24
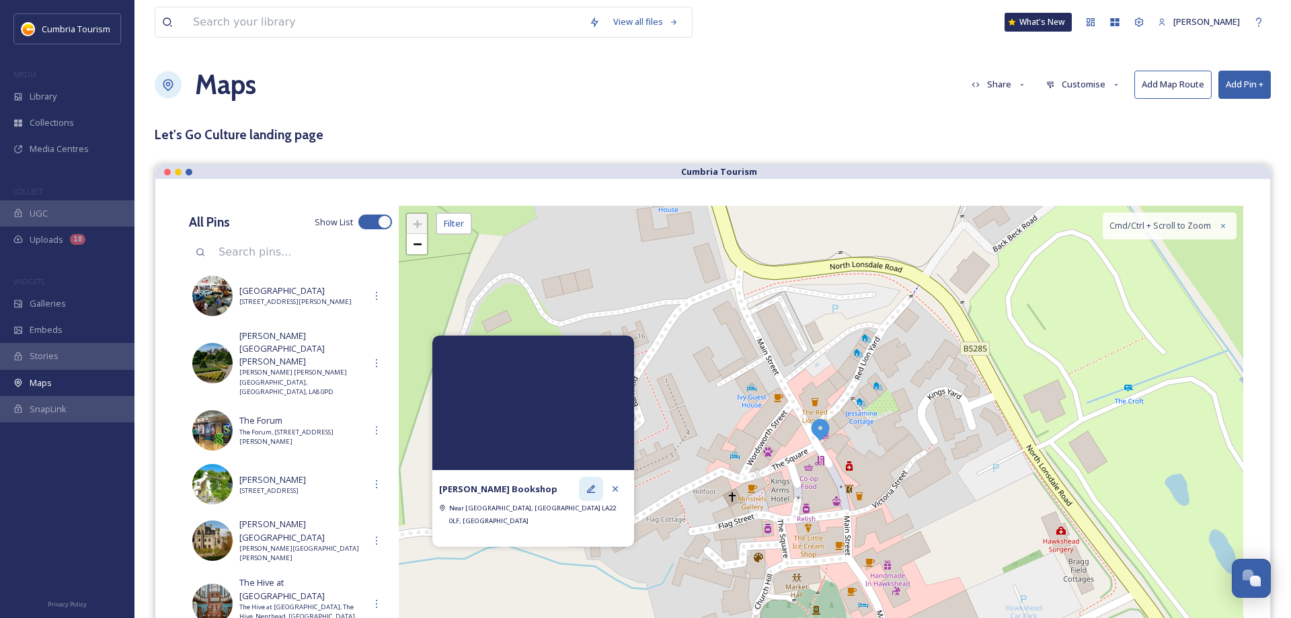
click at [590, 493] on icon at bounding box center [591, 489] width 8 height 8
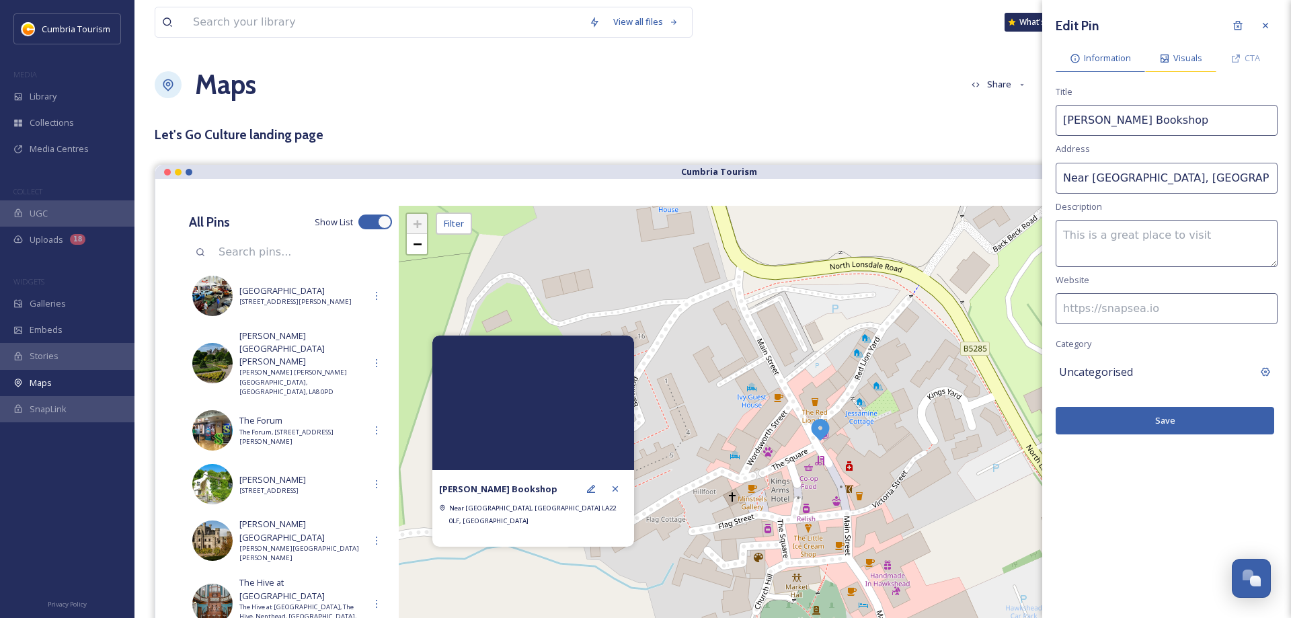
click at [1177, 55] on span "Visuals" at bounding box center [1187, 58] width 29 height 13
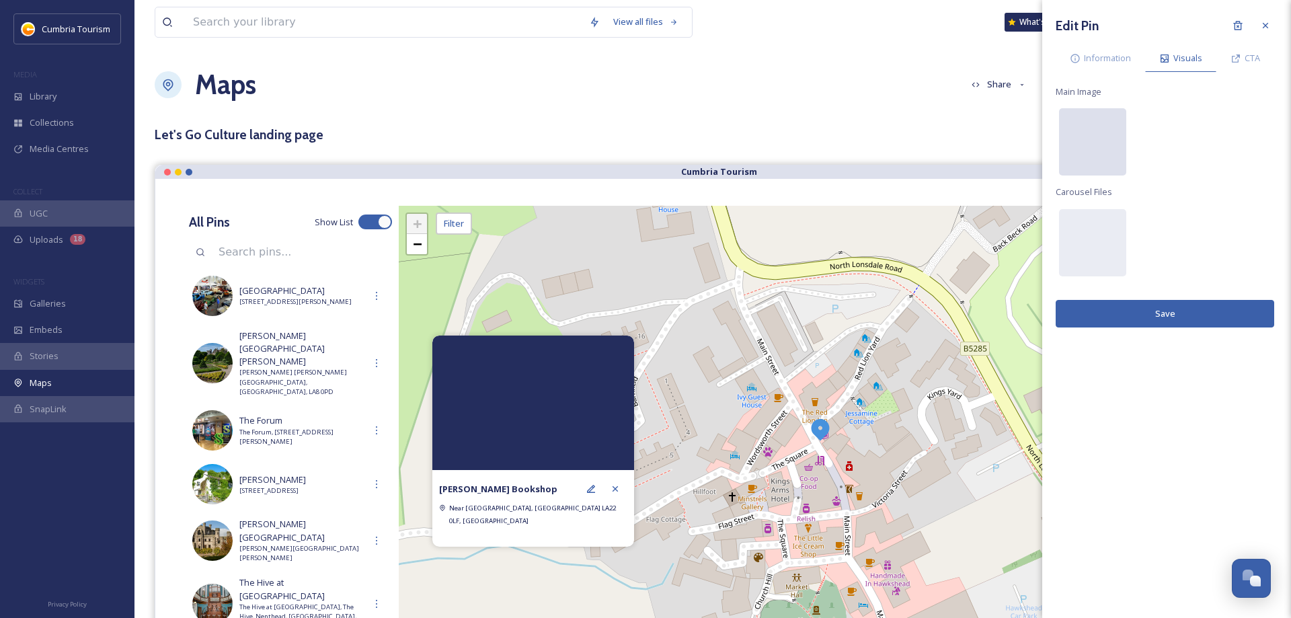
click at [1070, 137] on div at bounding box center [1092, 141] width 67 height 67
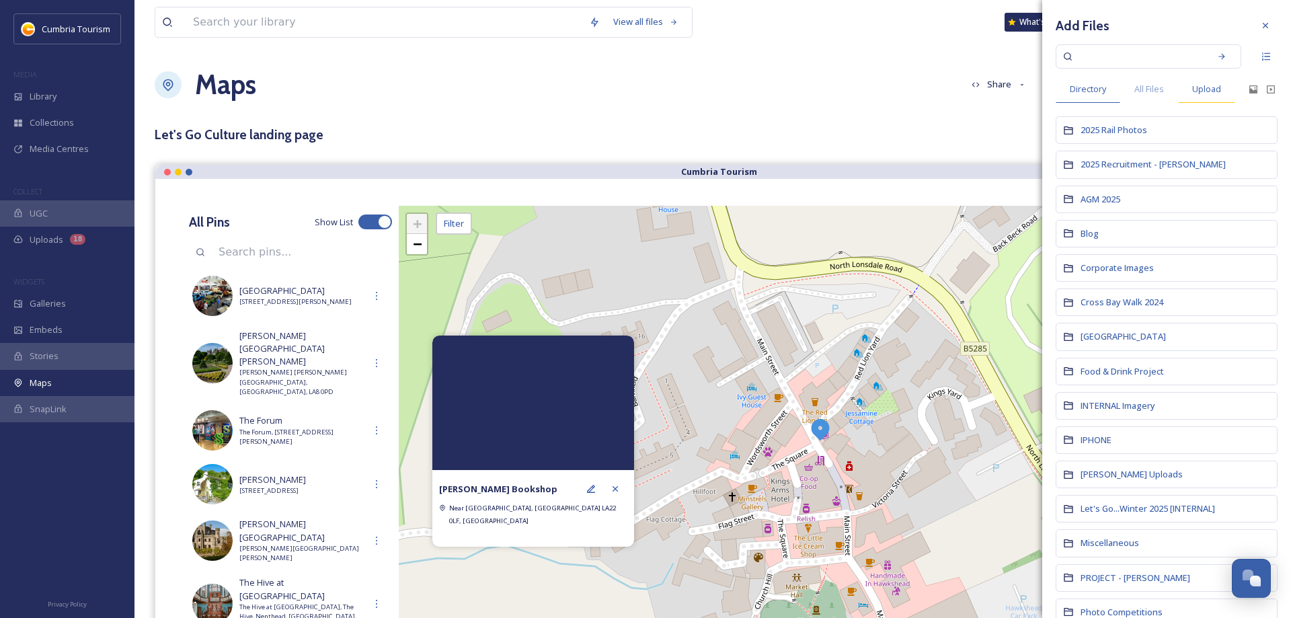
click at [1222, 88] on div "Upload" at bounding box center [1206, 89] width 57 height 28
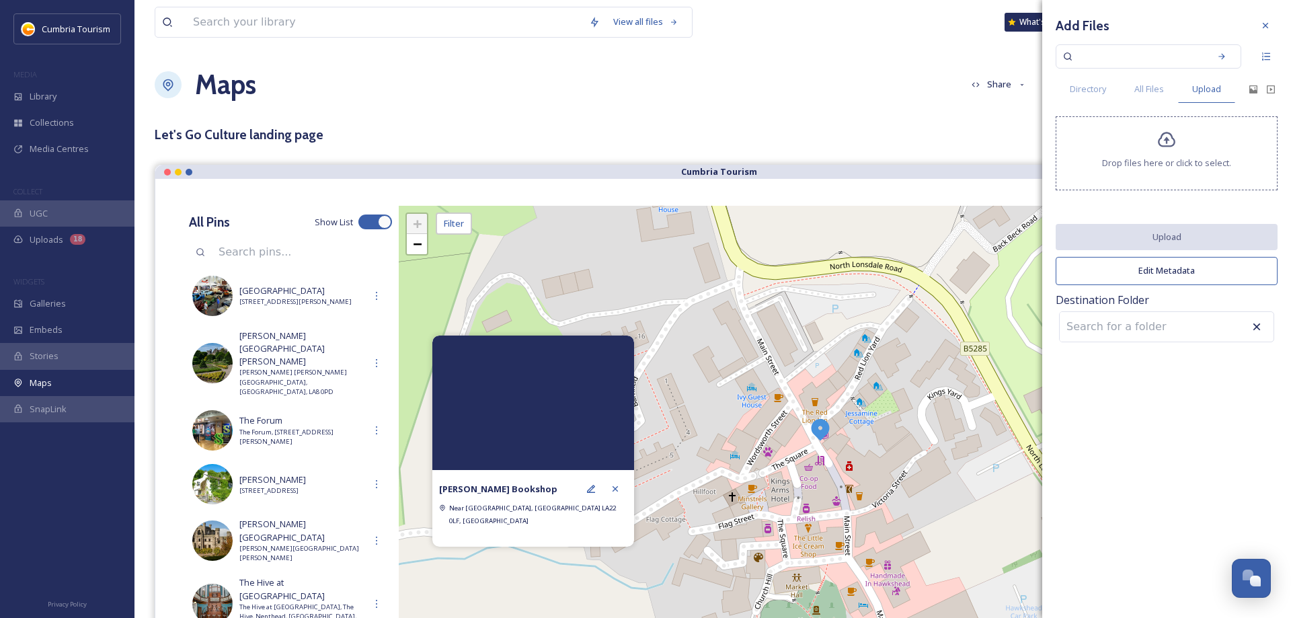
click at [1139, 163] on span "Drop files here or click to select." at bounding box center [1166, 163] width 129 height 13
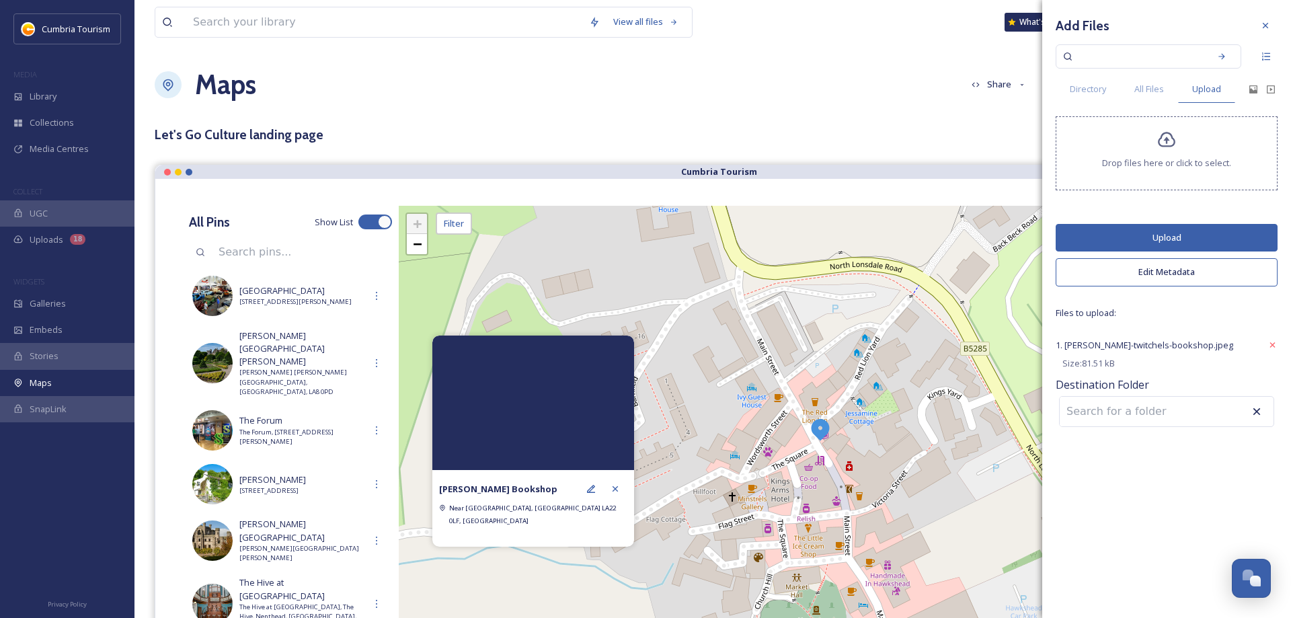
click at [1122, 426] on input at bounding box center [1134, 412] width 148 height 30
click at [1141, 414] on input at bounding box center [1134, 412] width 148 height 30
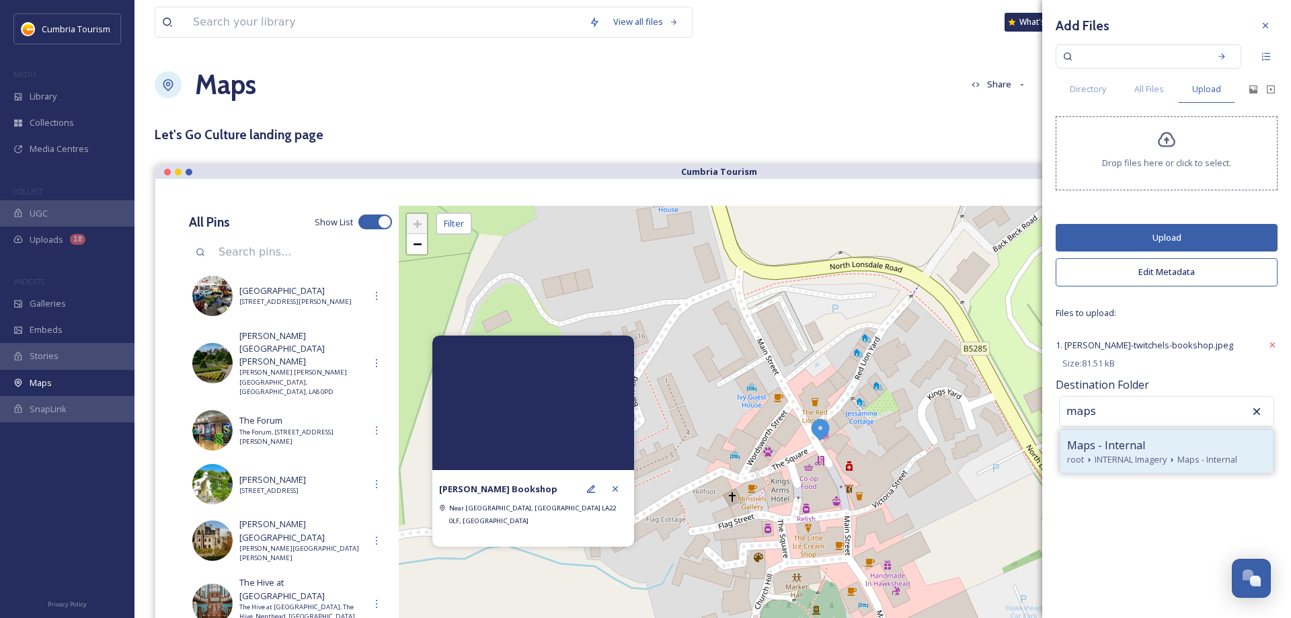
click at [1110, 446] on span "Maps - Internal" at bounding box center [1106, 445] width 78 height 16
type input "Maps - Internal"
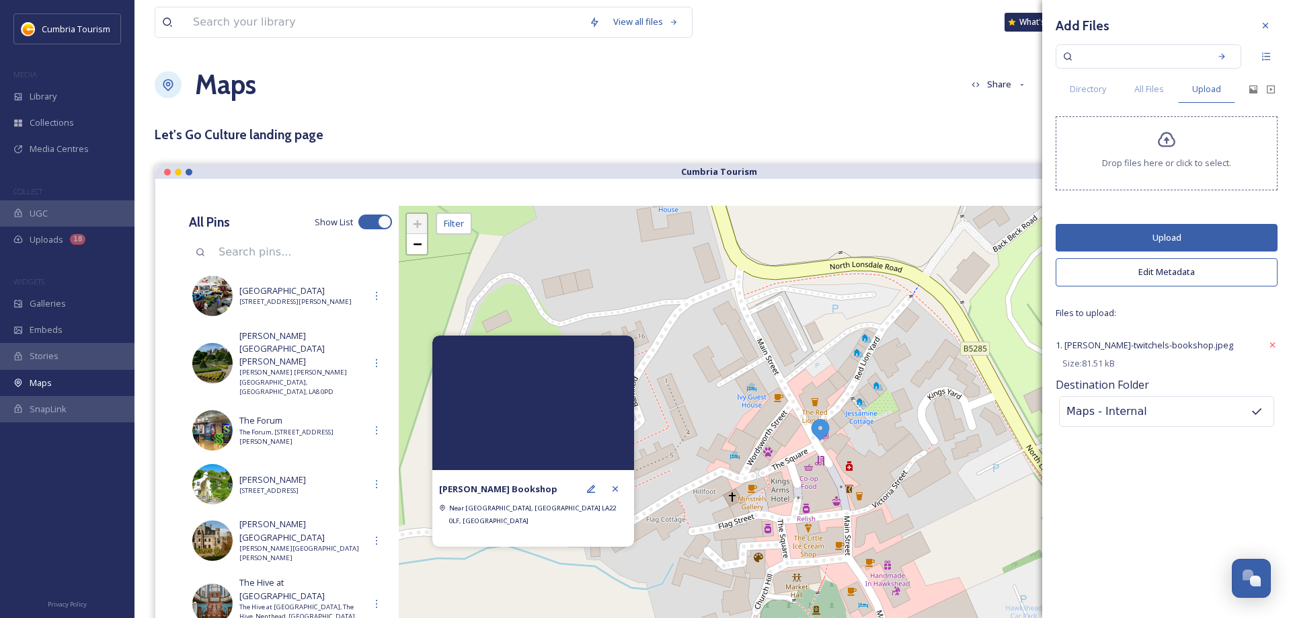
click at [1167, 233] on button "Upload" at bounding box center [1167, 238] width 222 height 28
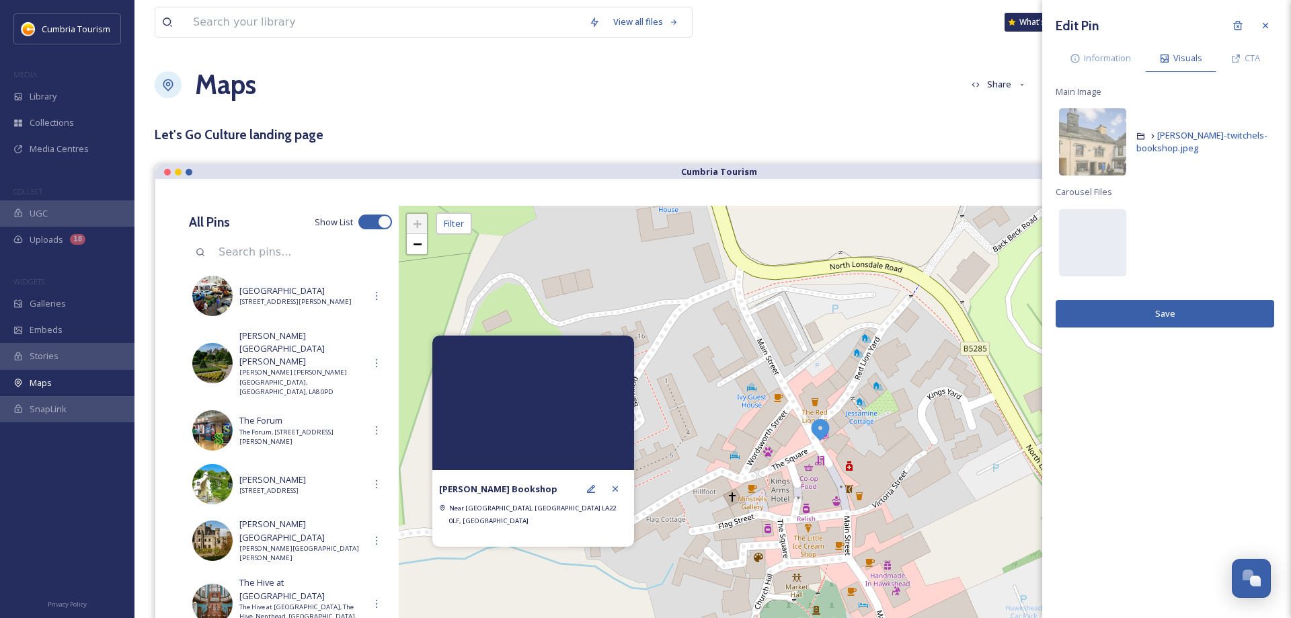
click at [1180, 310] on button "Save" at bounding box center [1165, 314] width 219 height 28
click at [611, 494] on icon at bounding box center [615, 488] width 11 height 11
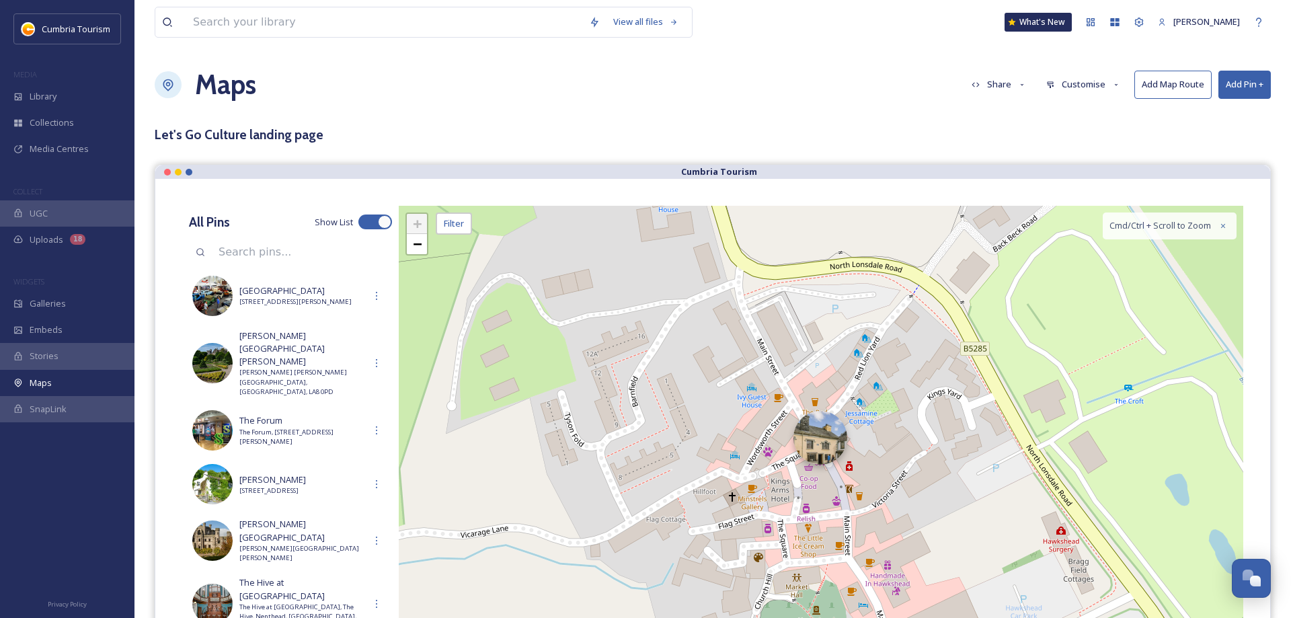
click at [817, 432] on div at bounding box center [820, 438] width 54 height 54
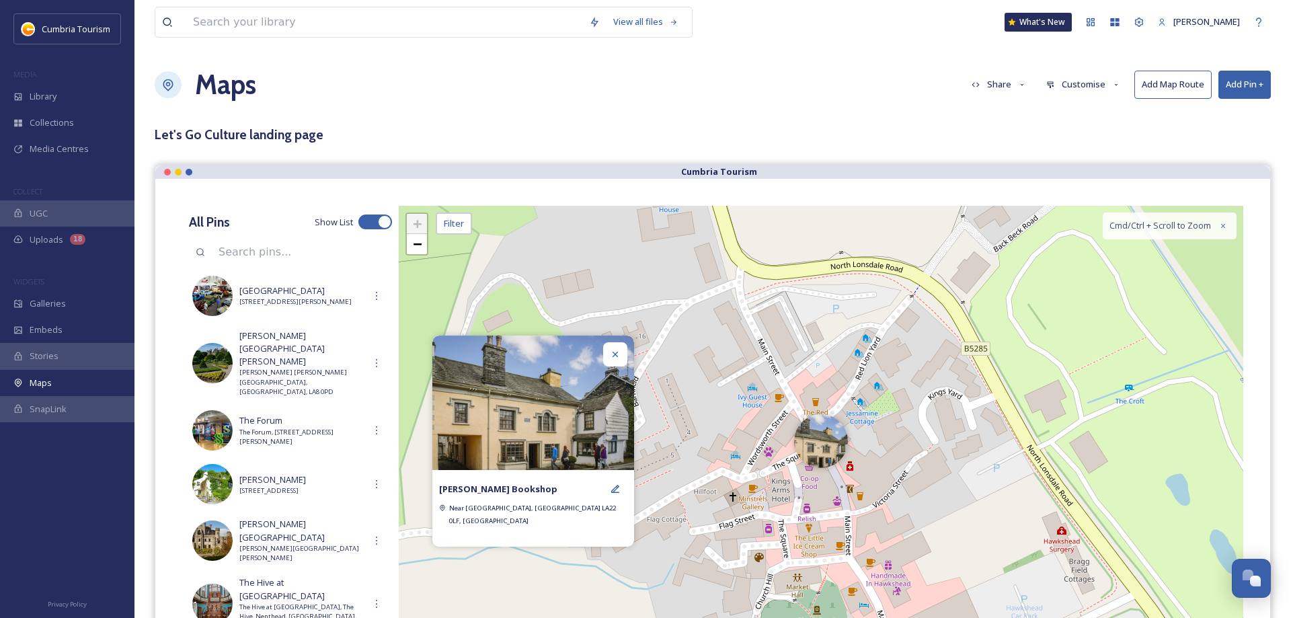
click at [619, 360] on icon at bounding box center [615, 354] width 11 height 11
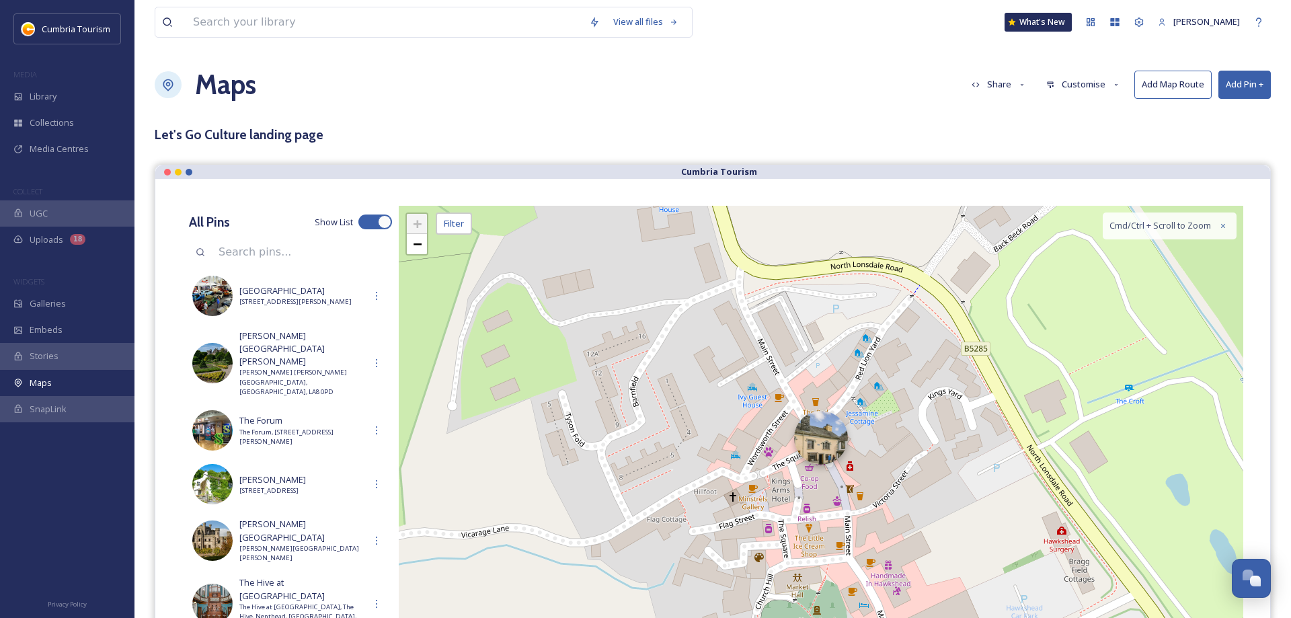
click at [830, 436] on div at bounding box center [821, 438] width 54 height 54
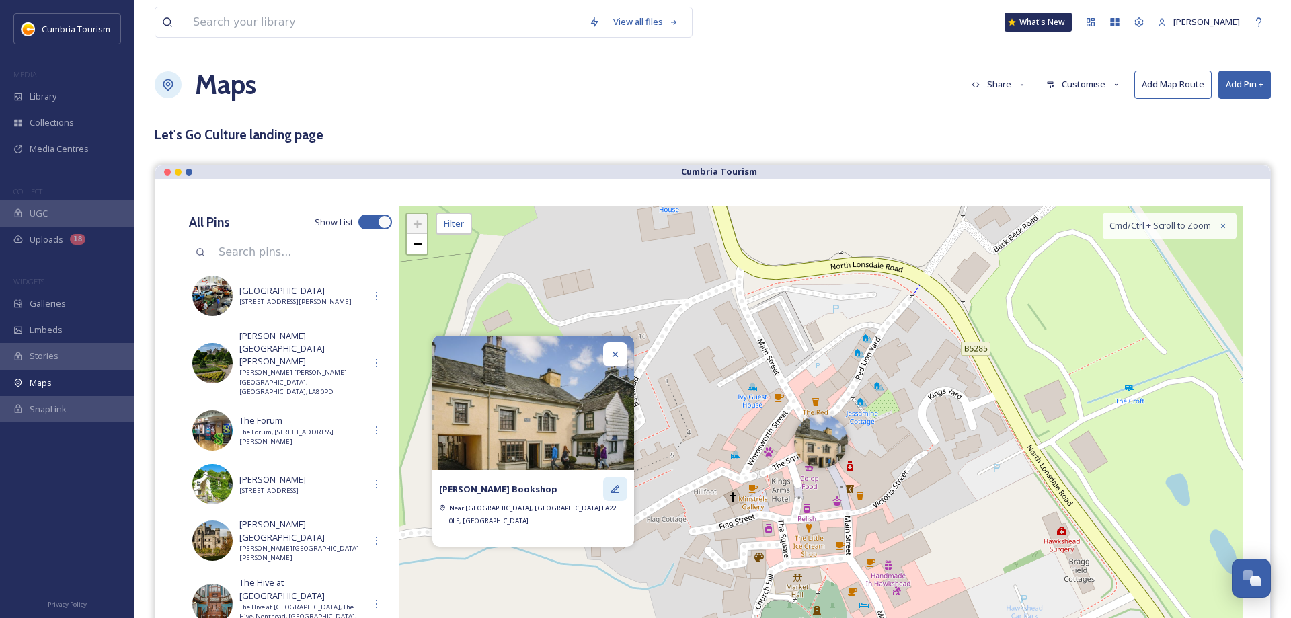
click at [620, 494] on icon at bounding box center [615, 488] width 11 height 11
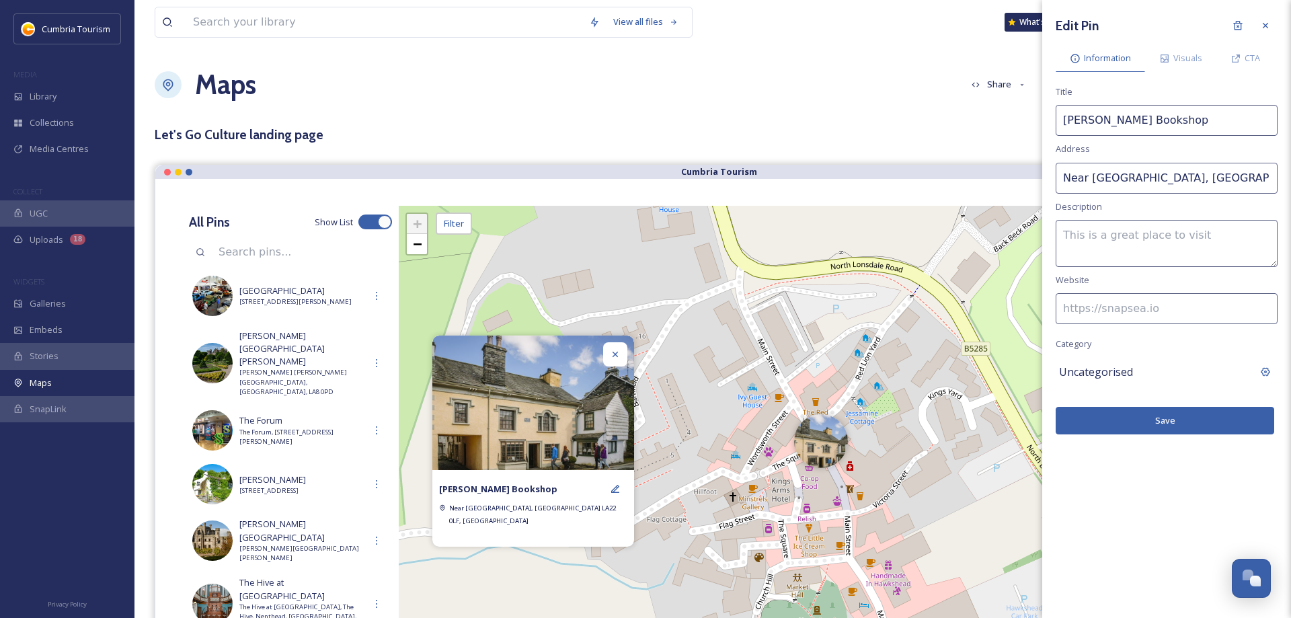
drag, startPoint x: 1085, startPoint y: 237, endPoint x: 1078, endPoint y: 230, distance: 9.0
click at [1084, 236] on textarea at bounding box center [1167, 243] width 222 height 47
paste textarea "[PERSON_NAME] Bookshop is the first second-hand bookshop owned by the National …"
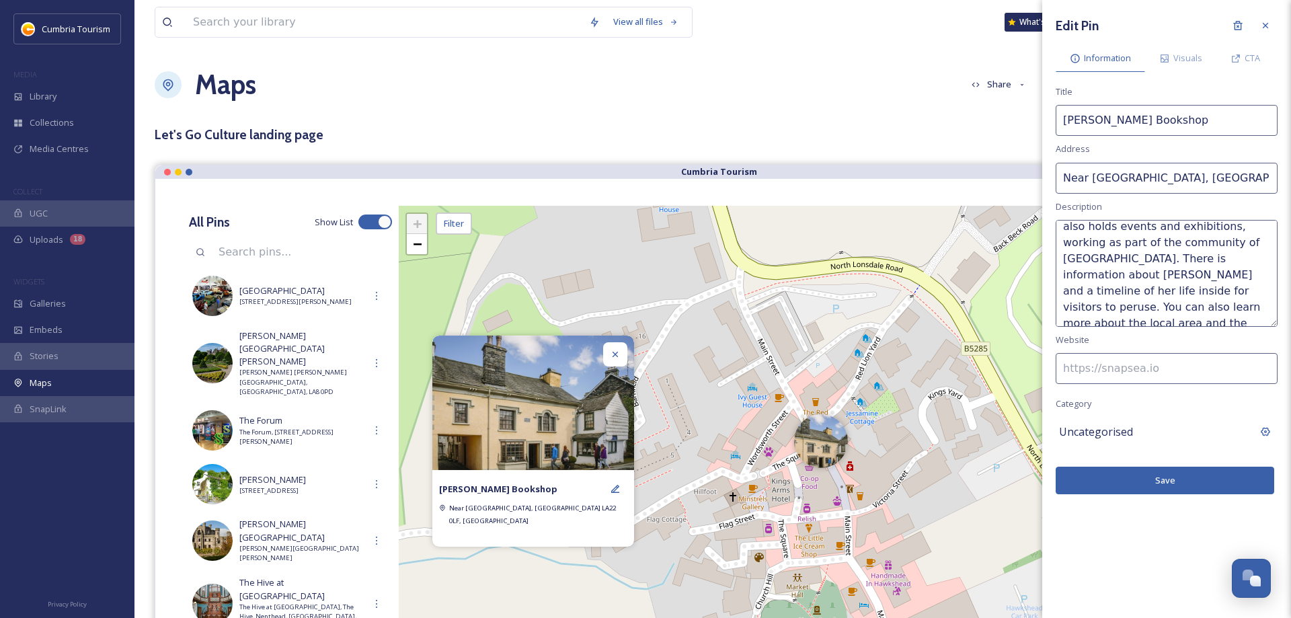
scroll to position [150, 0]
drag, startPoint x: 1273, startPoint y: 266, endPoint x: 1290, endPoint y: 323, distance: 60.2
click at [1277, 323] on textarea "[PERSON_NAME] Bookshop is the first second-hand bookshop owned by the National …" at bounding box center [1167, 273] width 222 height 107
type textarea "[PERSON_NAME] Bookshop is the first second-hand bookshop owned by the National …"
click at [1132, 366] on input at bounding box center [1167, 366] width 222 height 31
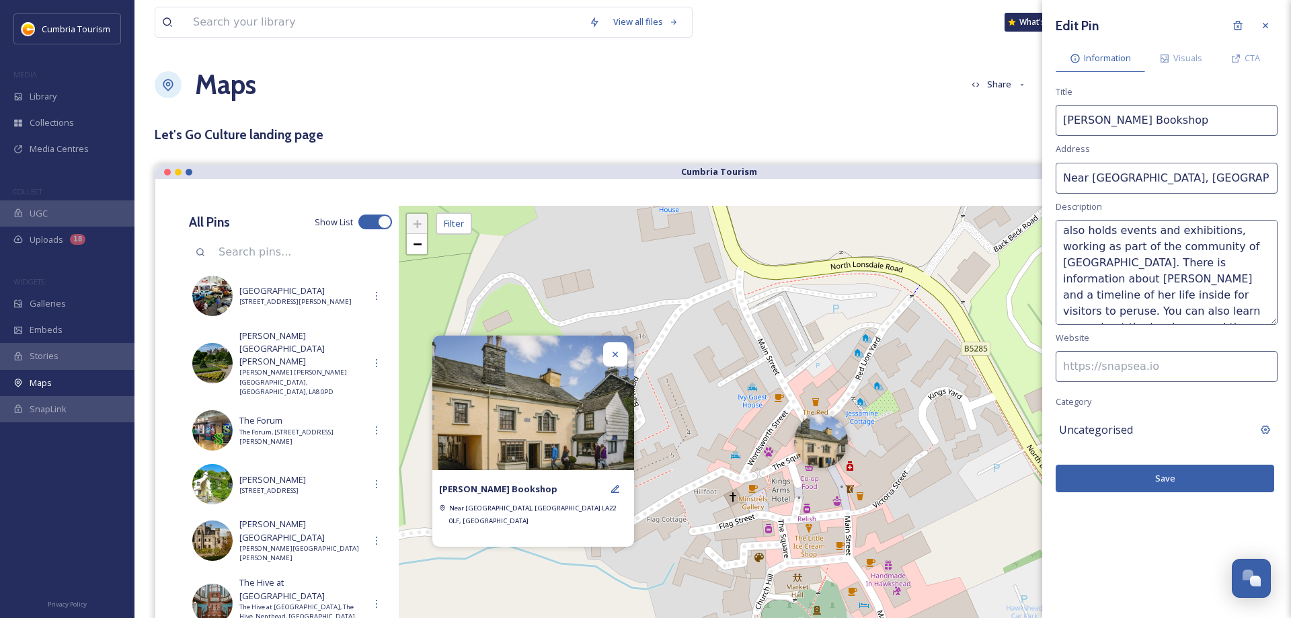
paste input "[URL][DOMAIN_NAME][PERSON_NAME]"
type input "[URL][DOMAIN_NAME][PERSON_NAME]"
click at [1191, 60] on span "Visuals" at bounding box center [1187, 58] width 29 height 13
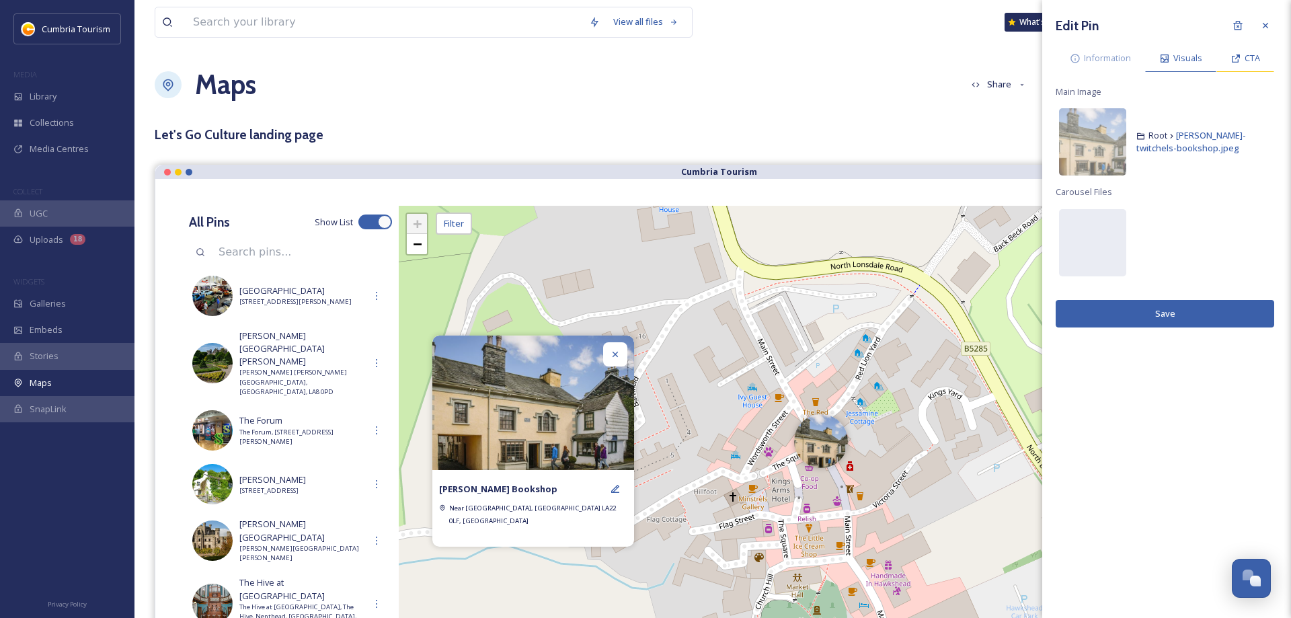
click at [1229, 56] on div "CTA" at bounding box center [1245, 58] width 58 height 28
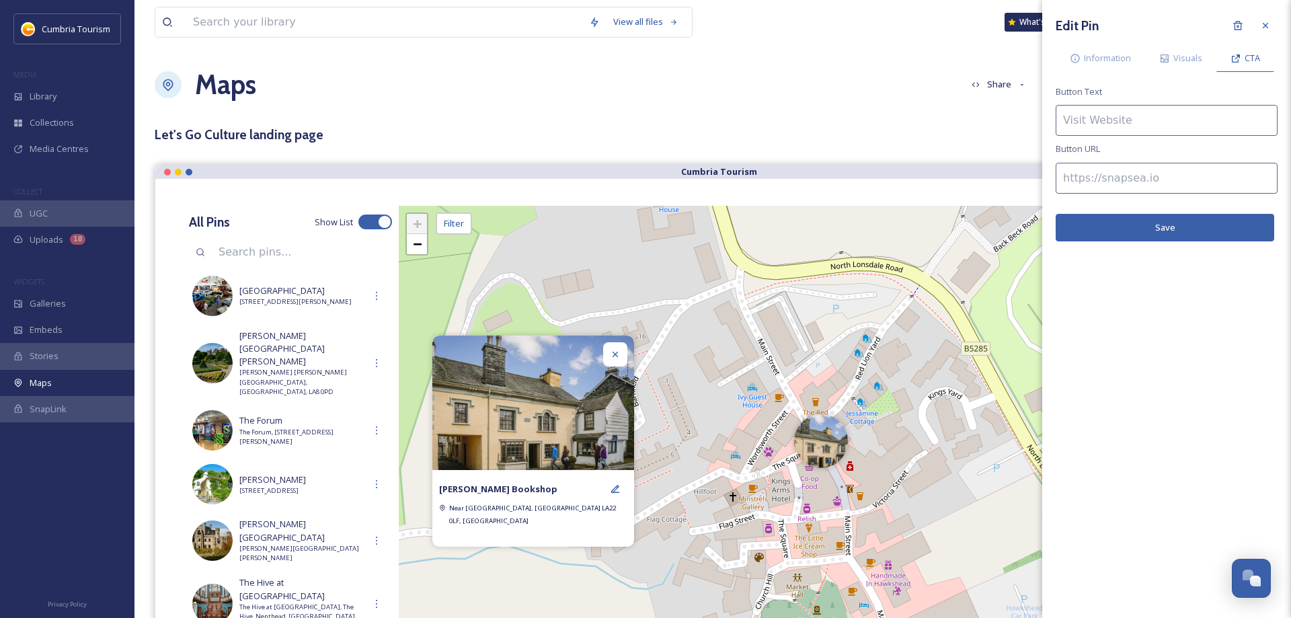
click at [1107, 122] on input at bounding box center [1167, 120] width 222 height 31
type input "Find out more"
click at [1080, 171] on input at bounding box center [1167, 178] width 222 height 31
paste input "[URL][DOMAIN_NAME][PERSON_NAME]"
type input "[URL][DOMAIN_NAME][PERSON_NAME]"
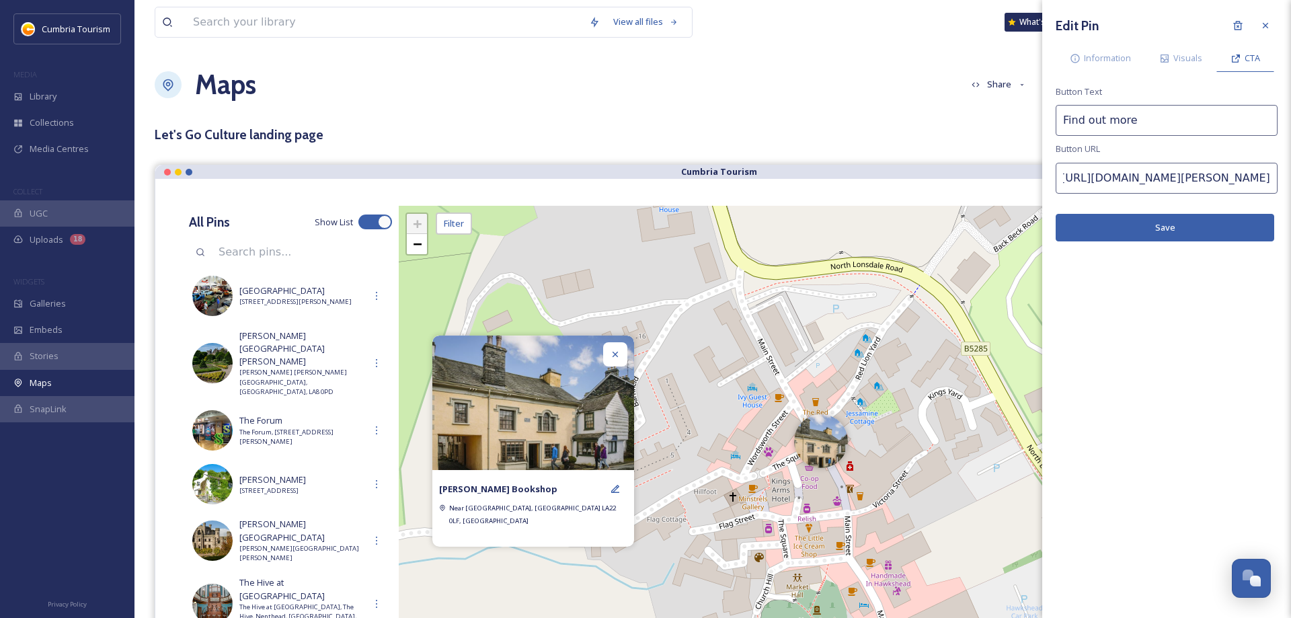
click at [1175, 232] on button "Save" at bounding box center [1165, 228] width 219 height 28
click at [1270, 26] on div at bounding box center [1265, 25] width 24 height 24
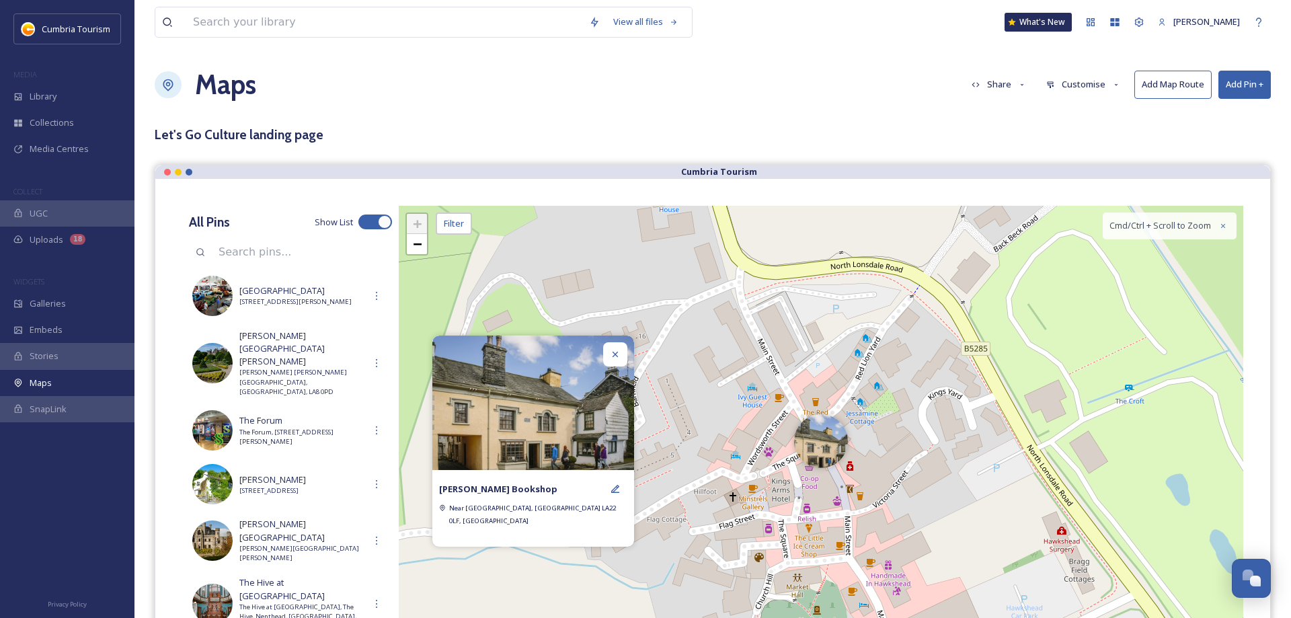
click at [613, 354] on div at bounding box center [615, 354] width 24 height 24
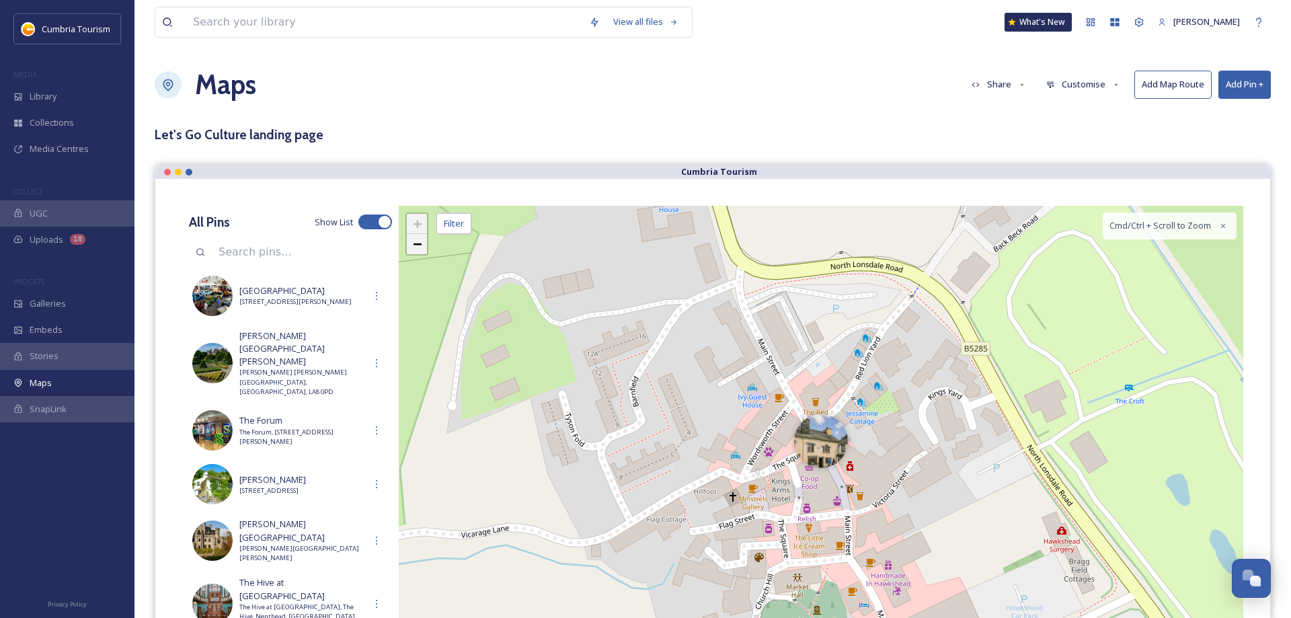
click at [416, 249] on span "−" at bounding box center [417, 243] width 9 height 17
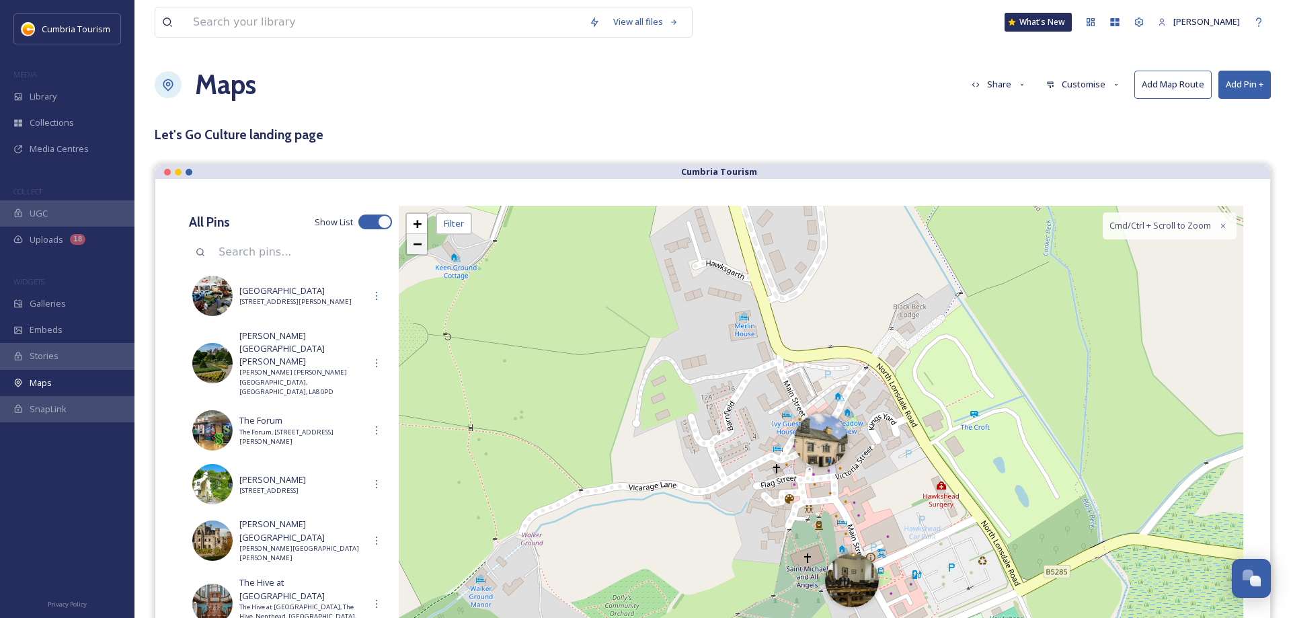
click at [416, 249] on span "−" at bounding box center [417, 243] width 9 height 17
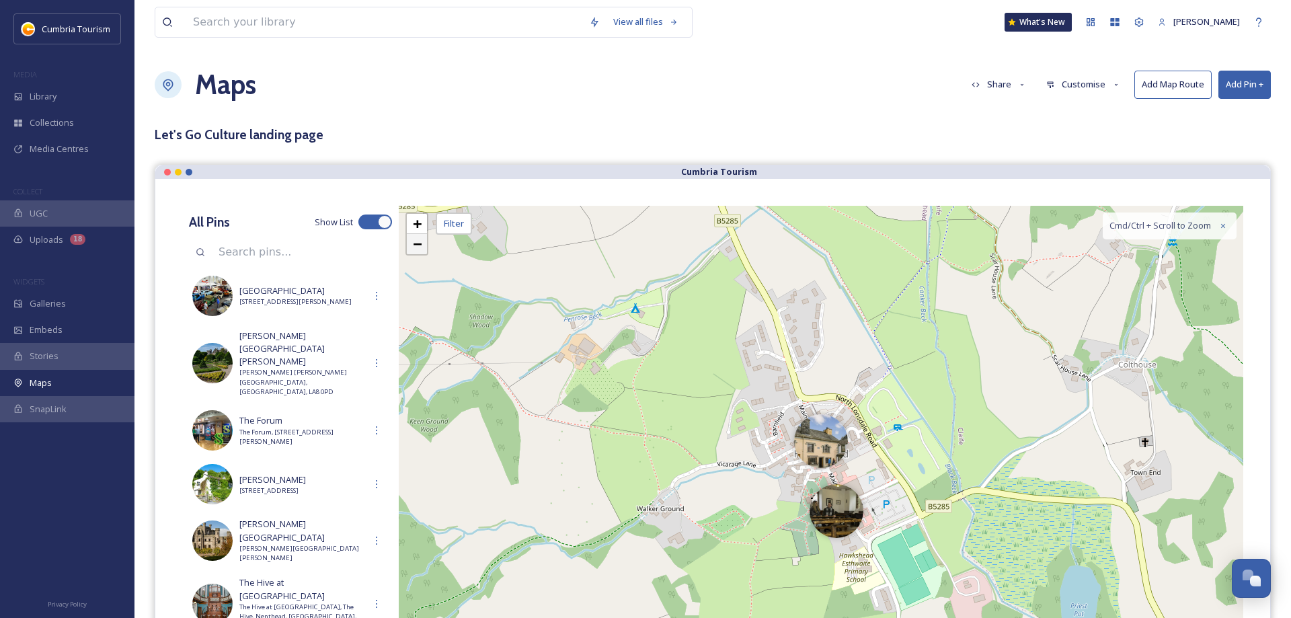
click at [416, 248] on span "−" at bounding box center [417, 243] width 9 height 17
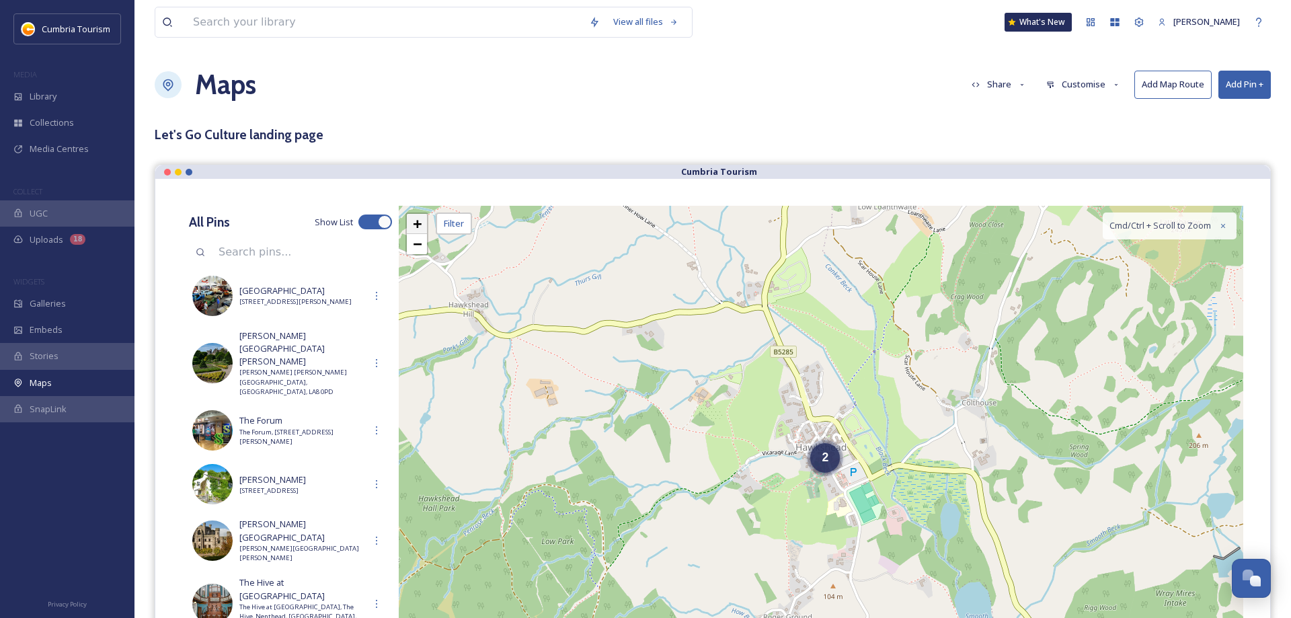
click at [414, 224] on span "+" at bounding box center [417, 223] width 9 height 17
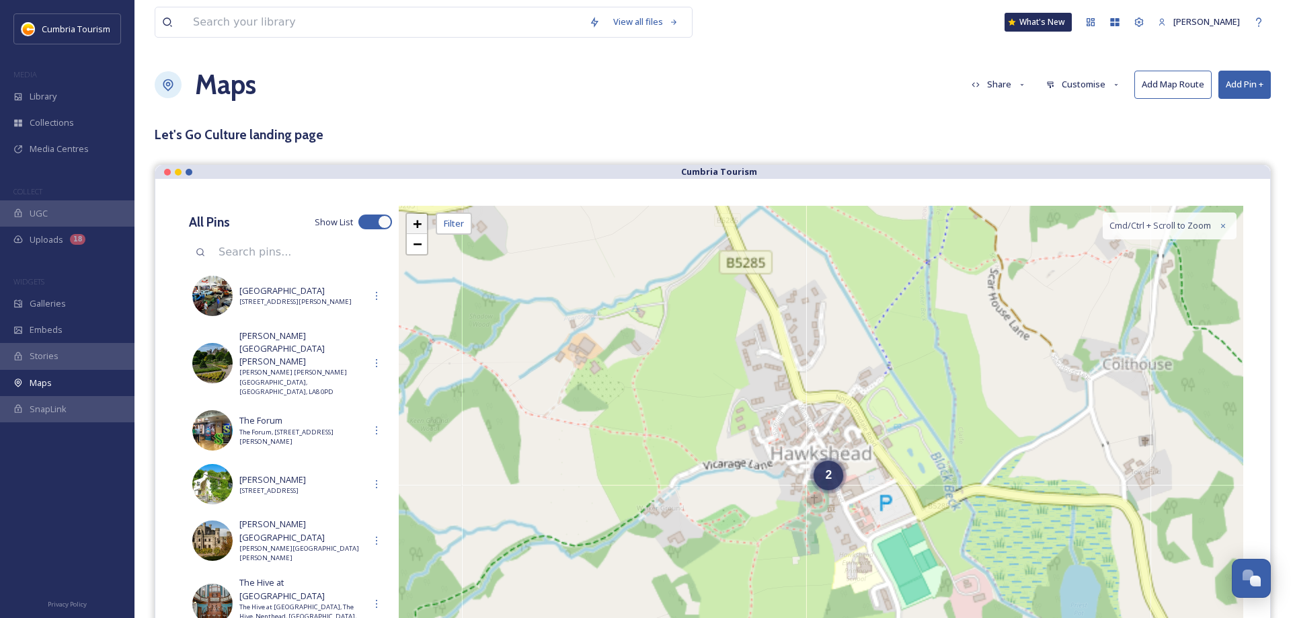
click at [414, 224] on span "+" at bounding box center [417, 223] width 9 height 17
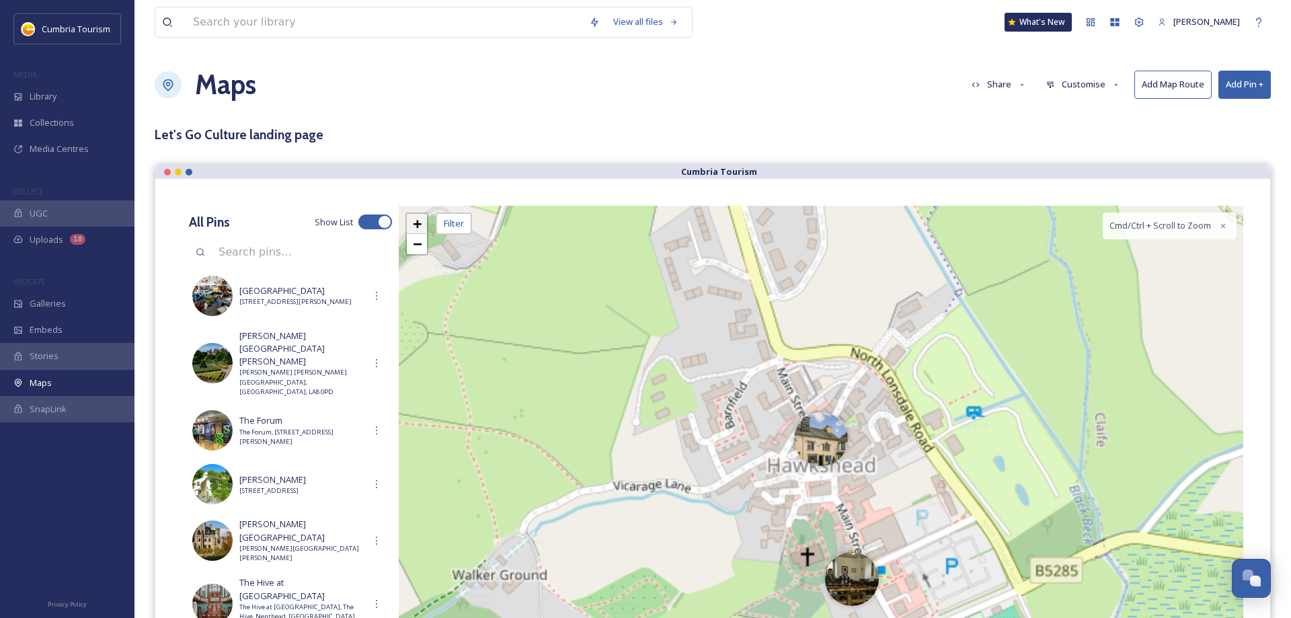
click at [414, 224] on span "+" at bounding box center [417, 223] width 9 height 17
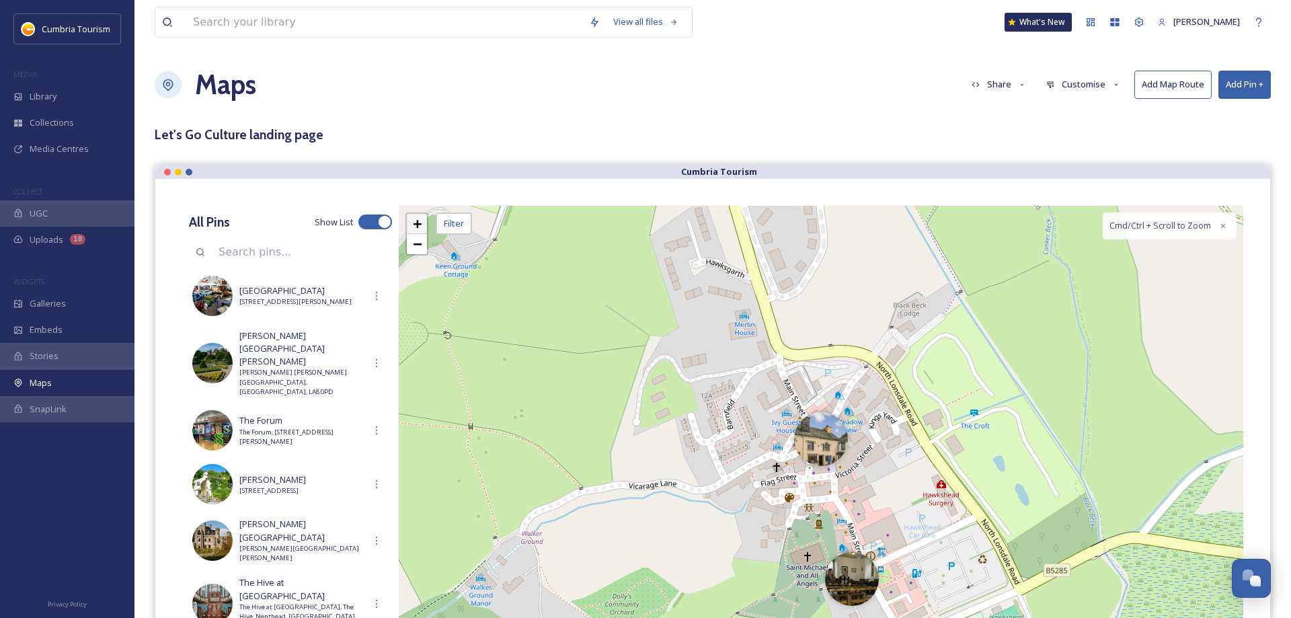
click at [414, 224] on span "+" at bounding box center [417, 223] width 9 height 17
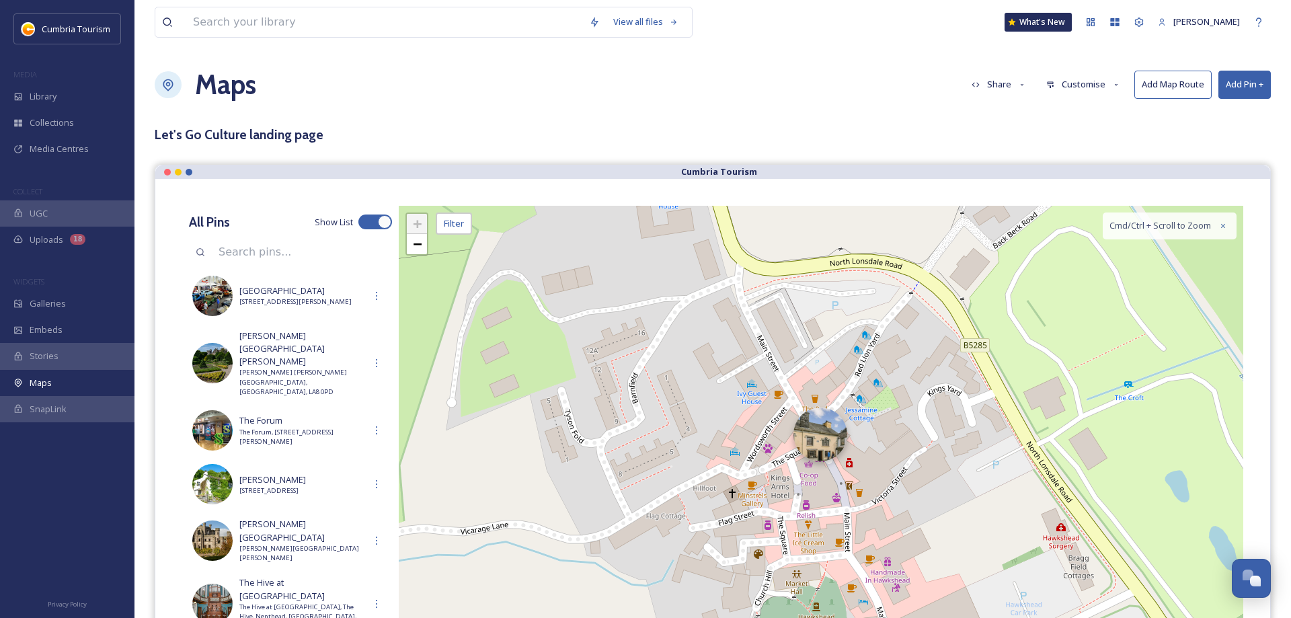
click at [810, 437] on div at bounding box center [820, 434] width 54 height 54
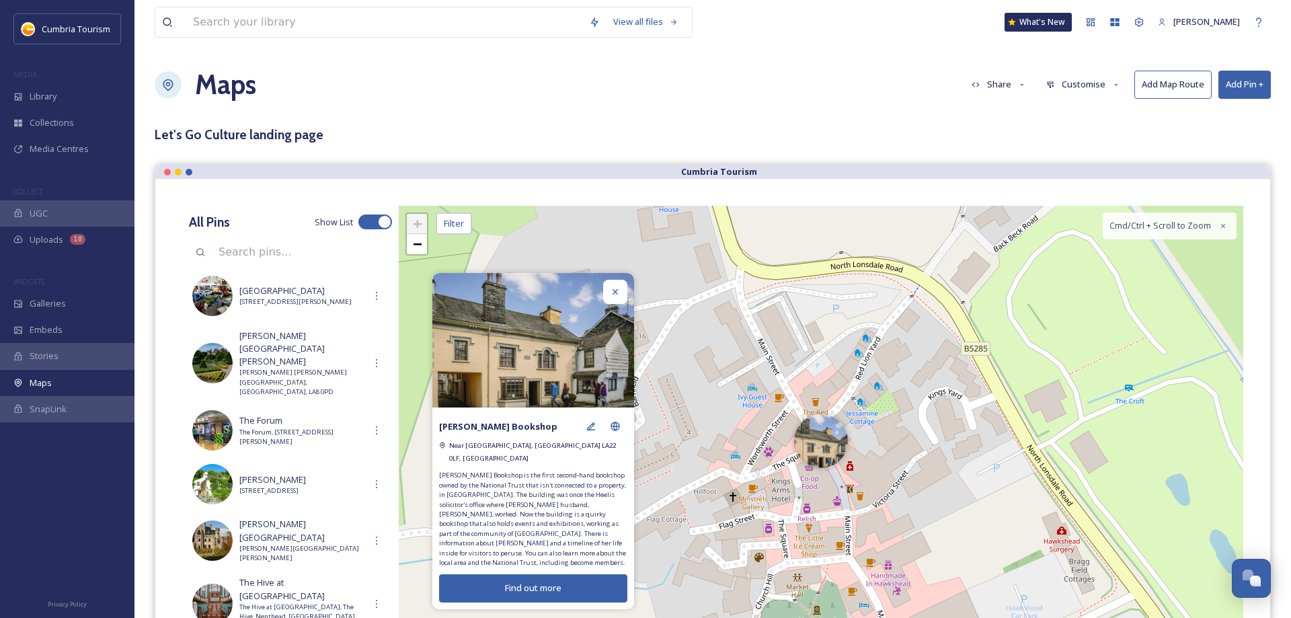
click at [619, 297] on icon at bounding box center [615, 291] width 11 height 11
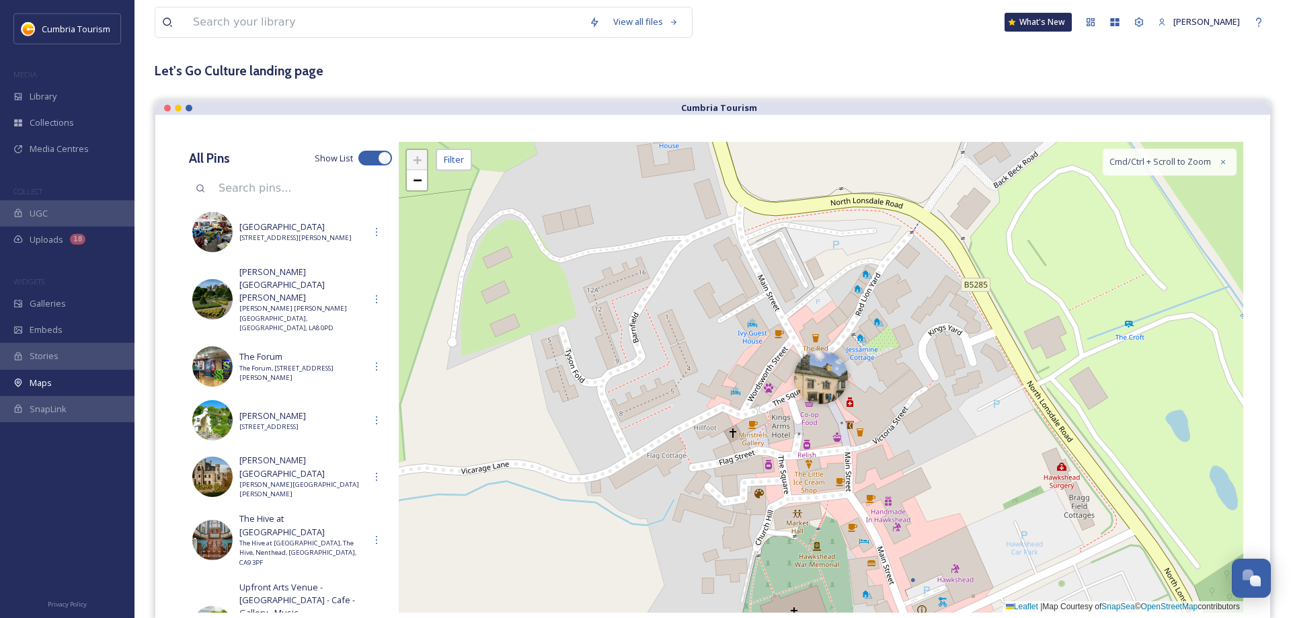
scroll to position [69, 0]
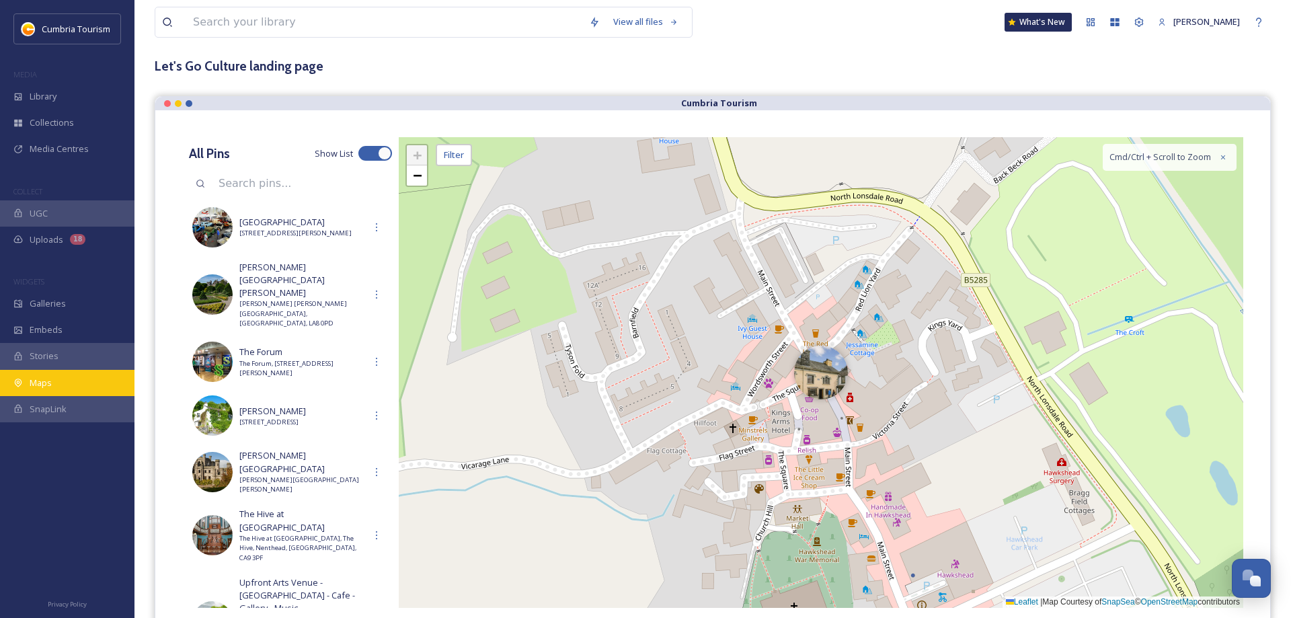
click at [33, 379] on span "Maps" at bounding box center [41, 383] width 22 height 13
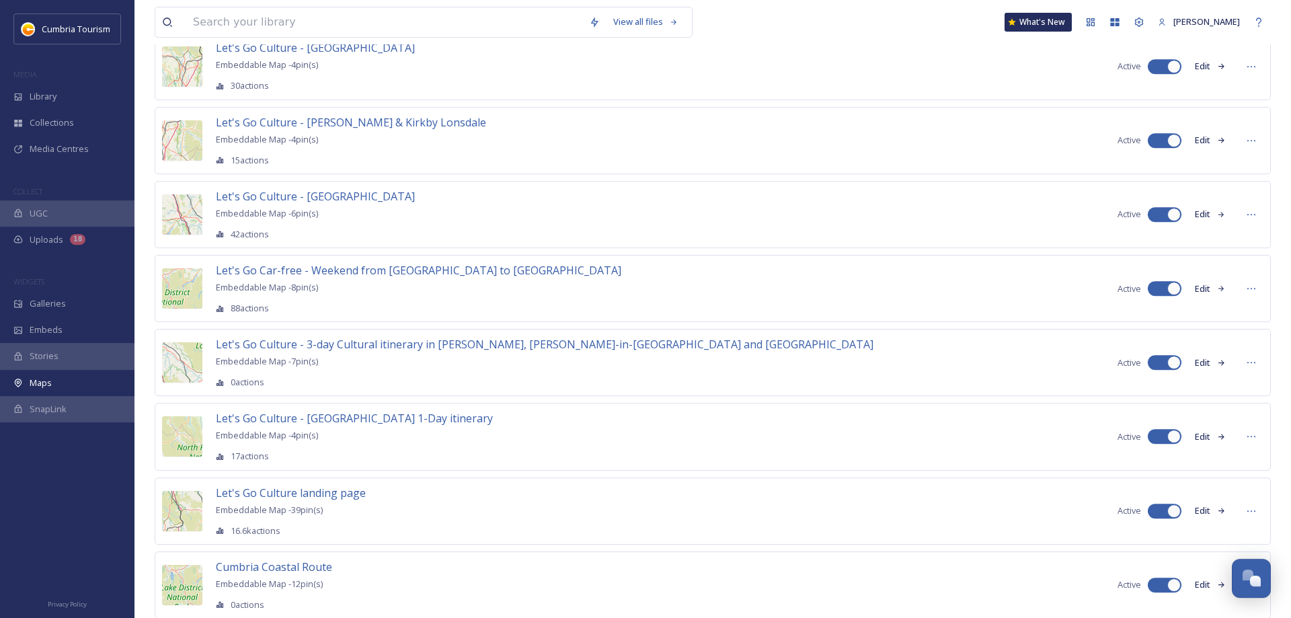
scroll to position [1090, 0]
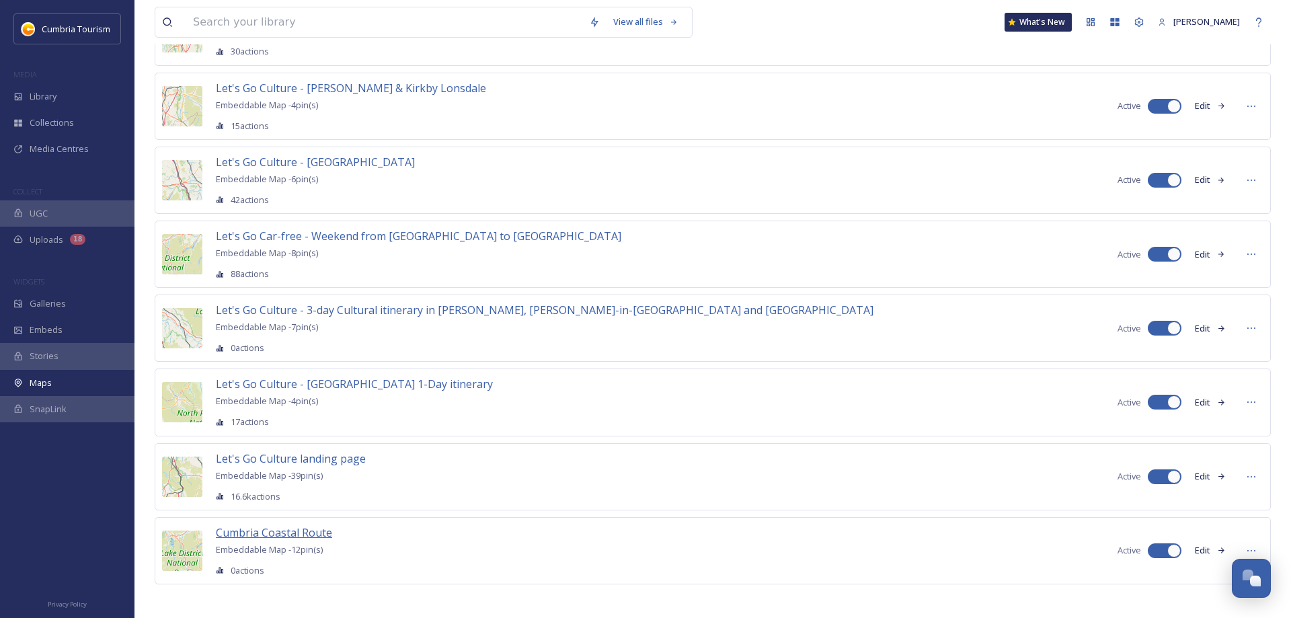
click at [293, 526] on span "Cumbria Coastal Route" at bounding box center [274, 532] width 116 height 15
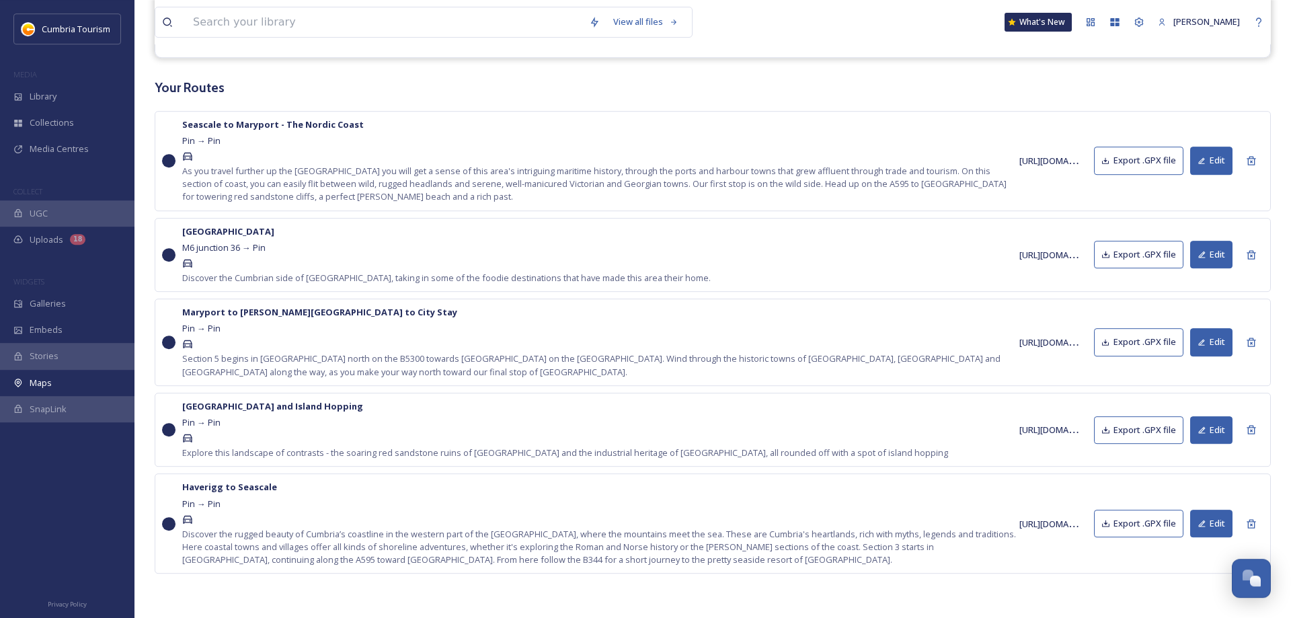
scroll to position [649, 0]
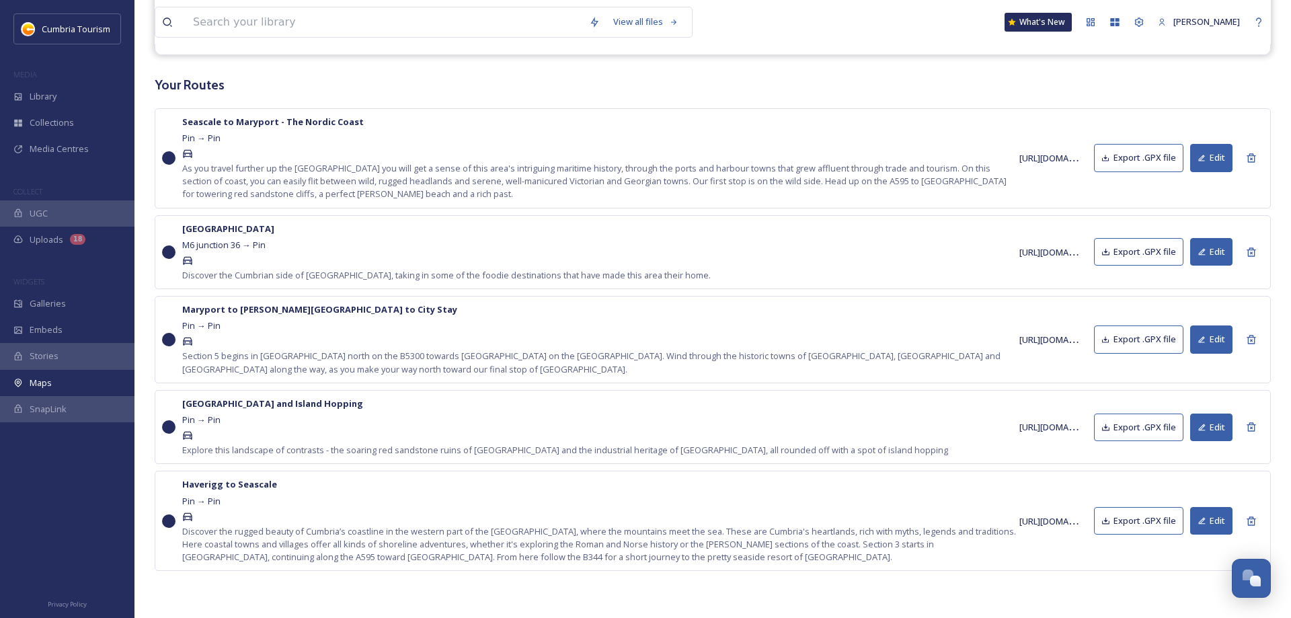
click at [522, 249] on div "Morecambe Bay M6 junction 36 → Pin Discover the Cumbrian side of [GEOGRAPHIC_DA…" at bounding box center [600, 253] width 837 height 60
click at [1213, 260] on button "Edit" at bounding box center [1211, 252] width 42 height 28
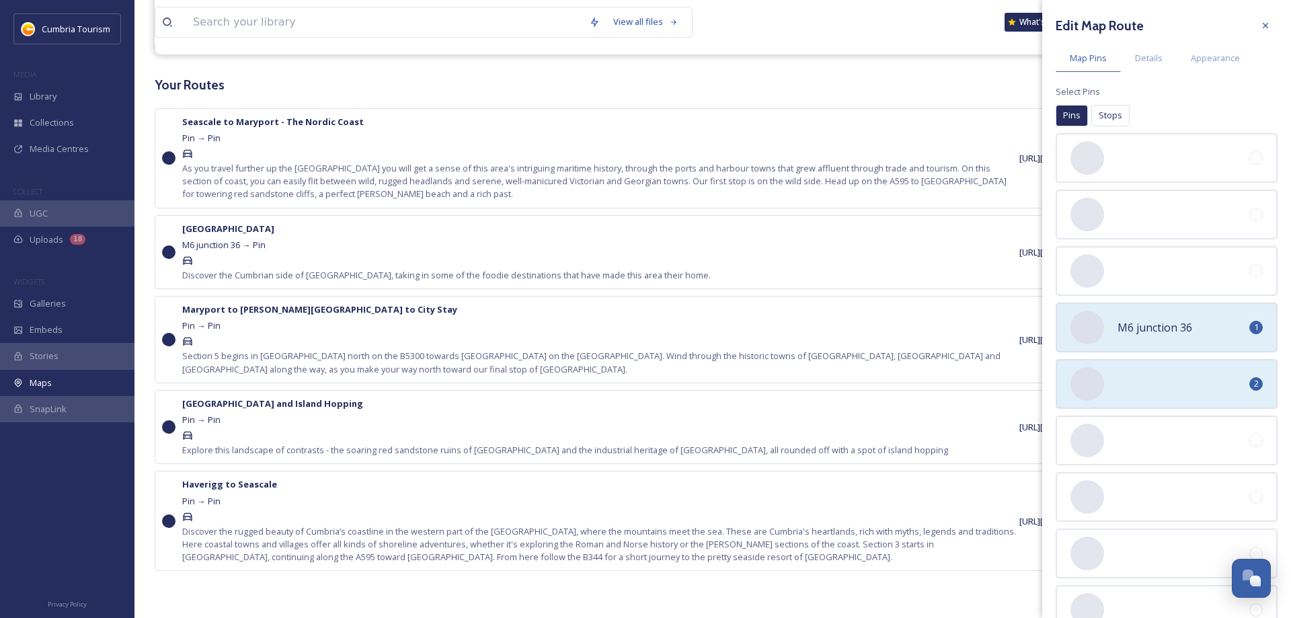
click at [1111, 331] on div "No preview available for file of . M6 junction 36 1" at bounding box center [1167, 328] width 222 height 50
click at [1111, 333] on div "No preview available for file of . M6 junction 36" at bounding box center [1167, 328] width 222 height 50
click at [1126, 385] on div "No preview available for file of . 1" at bounding box center [1167, 384] width 222 height 50
click at [1126, 385] on div "No preview available for file of ." at bounding box center [1167, 384] width 222 height 50
drag, startPoint x: 1108, startPoint y: 329, endPoint x: 1121, endPoint y: 186, distance: 143.1
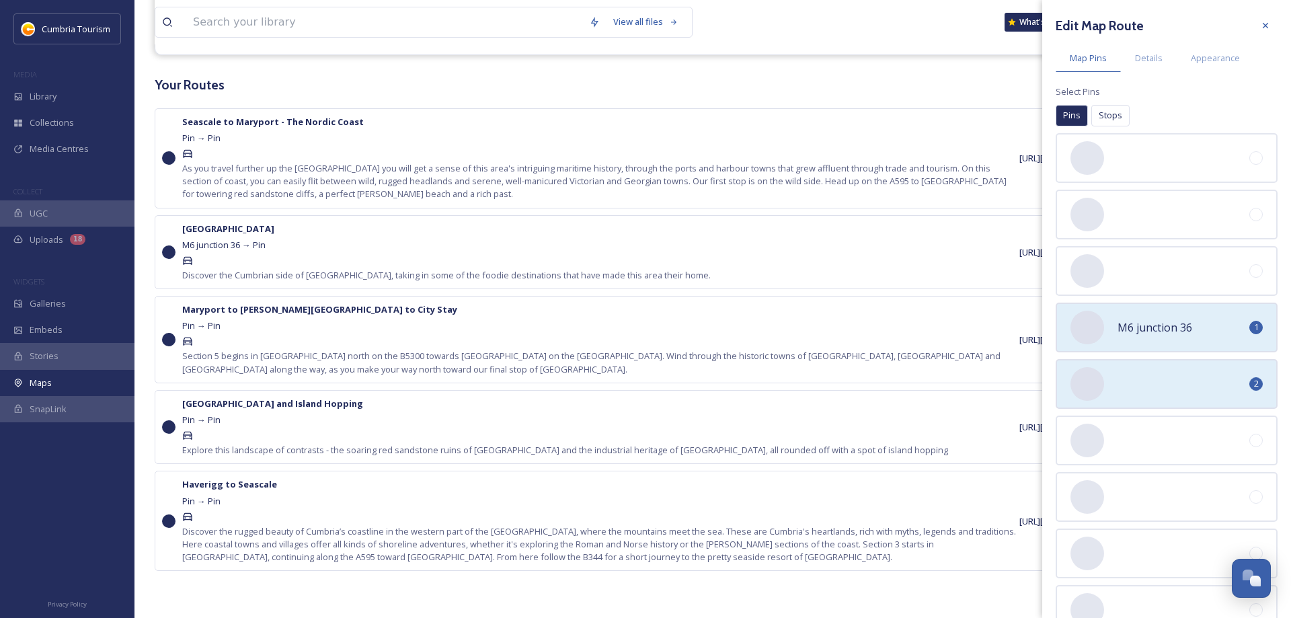
click at [1121, 186] on div "Edit Map Route Map Pins Details Appearance Select Pins Pins Stops Pins Stops No…" at bounding box center [1166, 473] width 249 height 946
click at [1263, 28] on icon at bounding box center [1265, 25] width 11 height 11
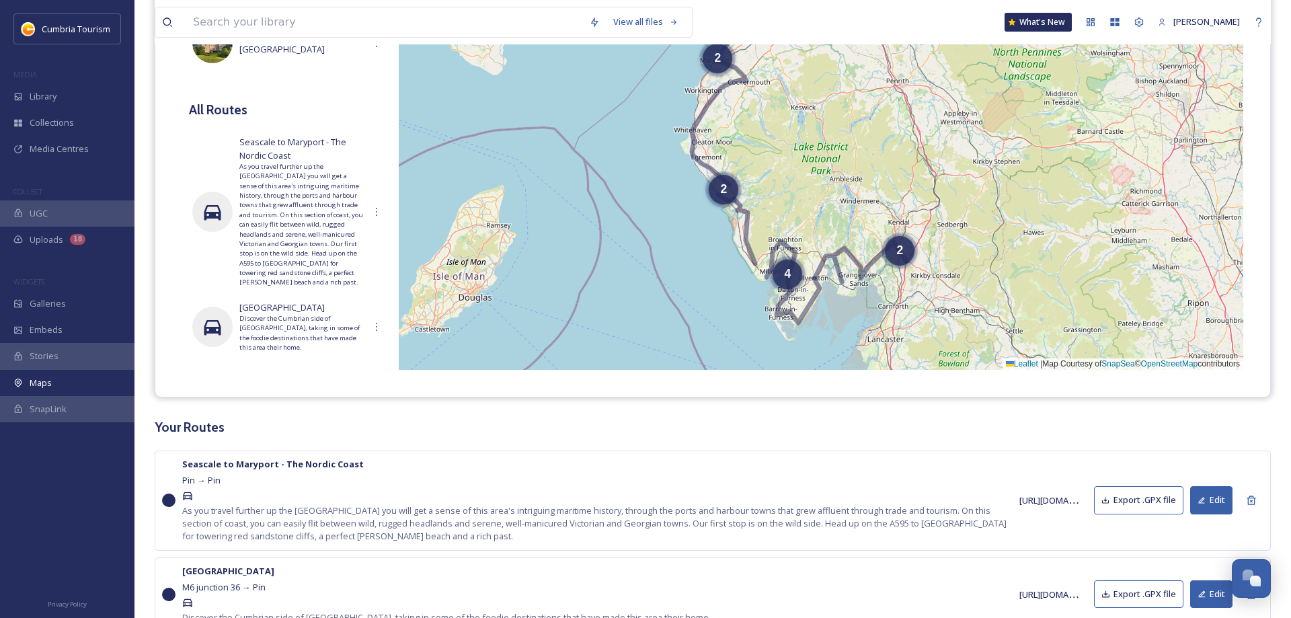
scroll to position [0, 0]
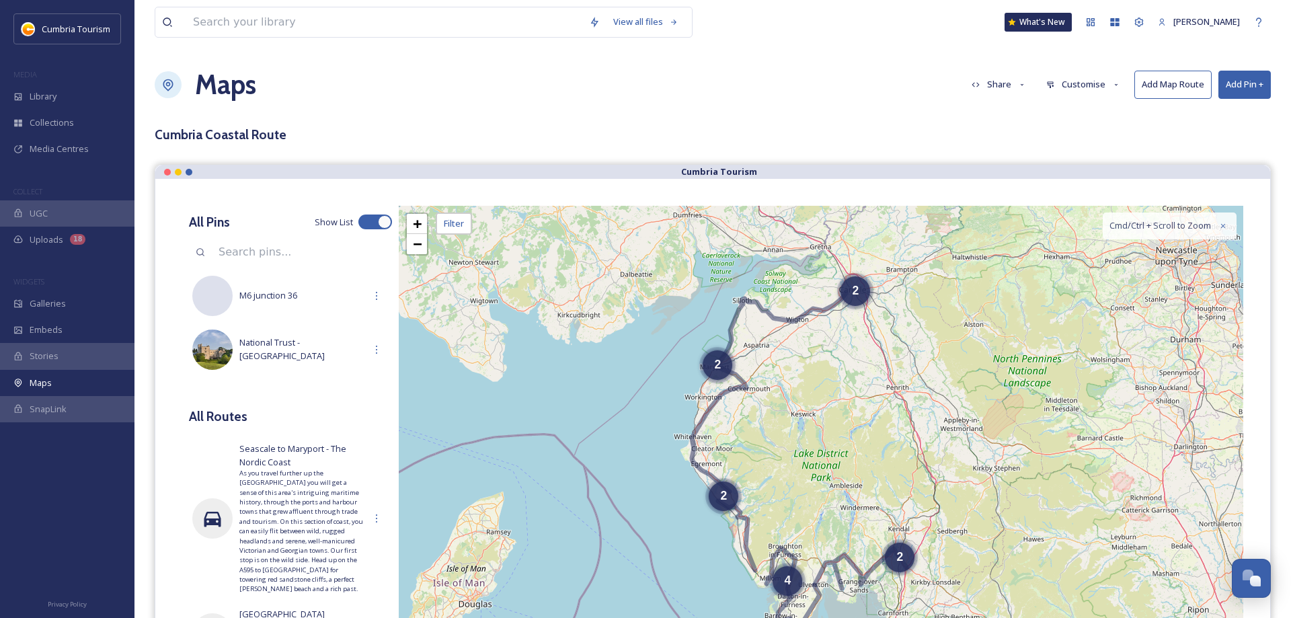
click at [1255, 79] on button "Add Pin +" at bounding box center [1244, 85] width 52 height 28
click at [1220, 116] on span "Add New Pin" at bounding box center [1206, 116] width 51 height 13
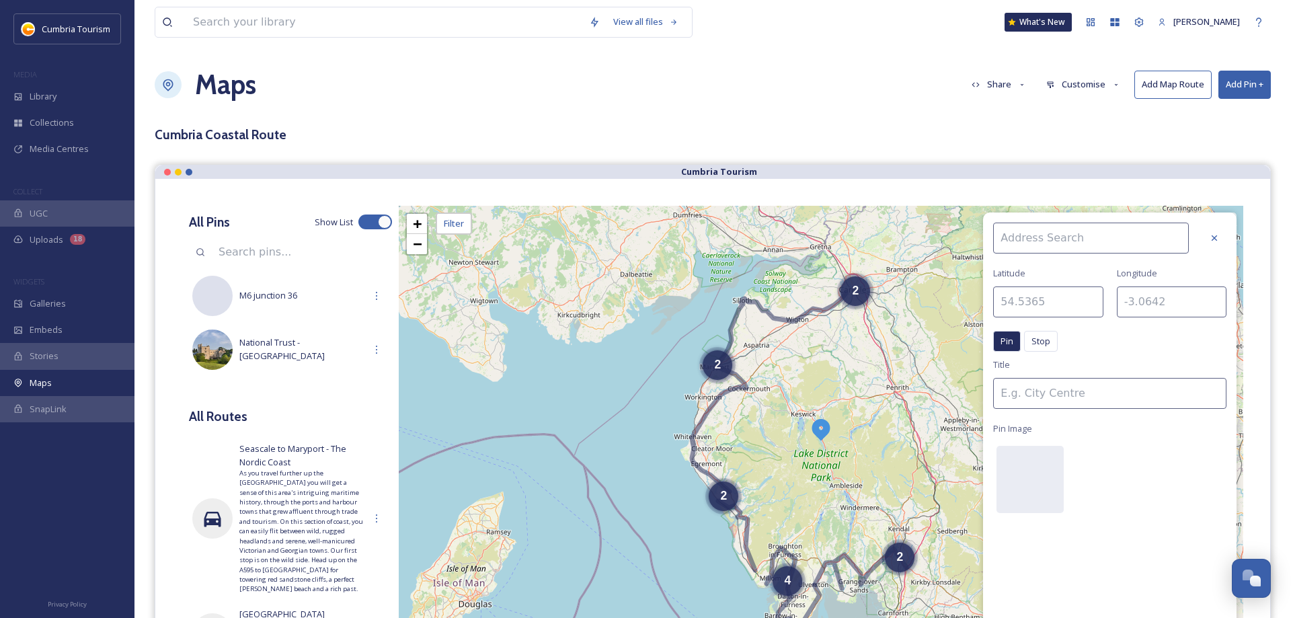
click at [1068, 243] on input at bounding box center [1091, 238] width 196 height 31
click at [1220, 239] on div at bounding box center [1214, 238] width 24 height 24
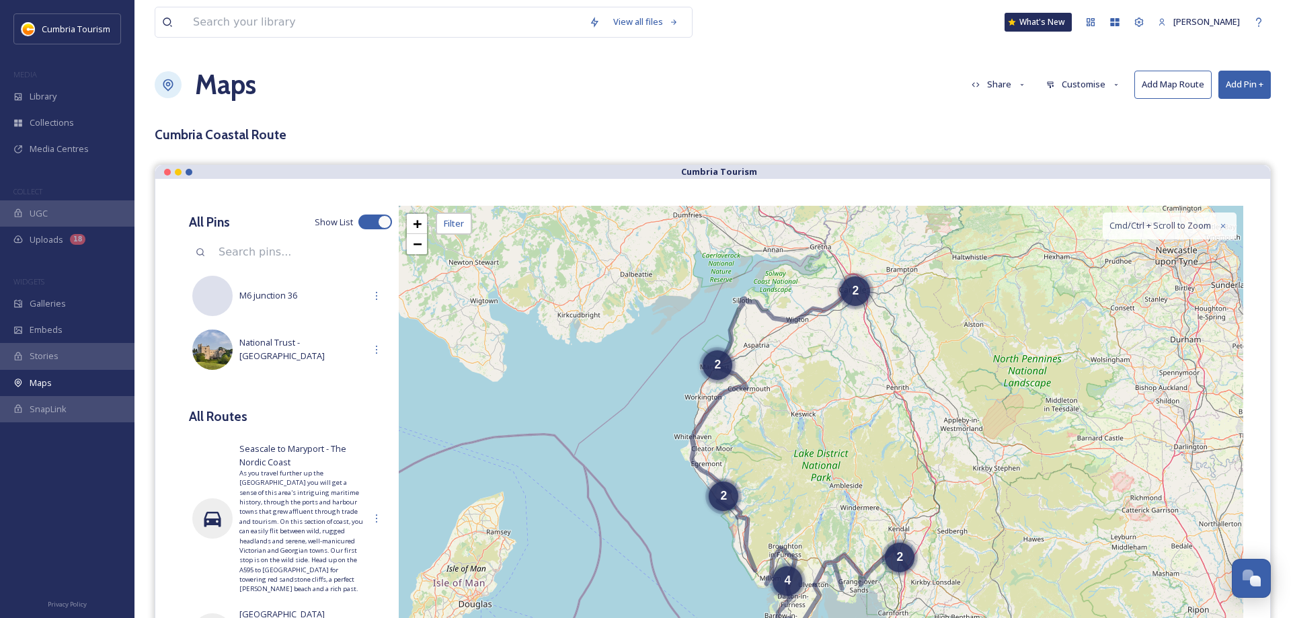
click at [1259, 84] on button "Add Pin +" at bounding box center [1244, 85] width 52 height 28
click at [1214, 143] on span "Add Pin From Library" at bounding box center [1222, 142] width 82 height 13
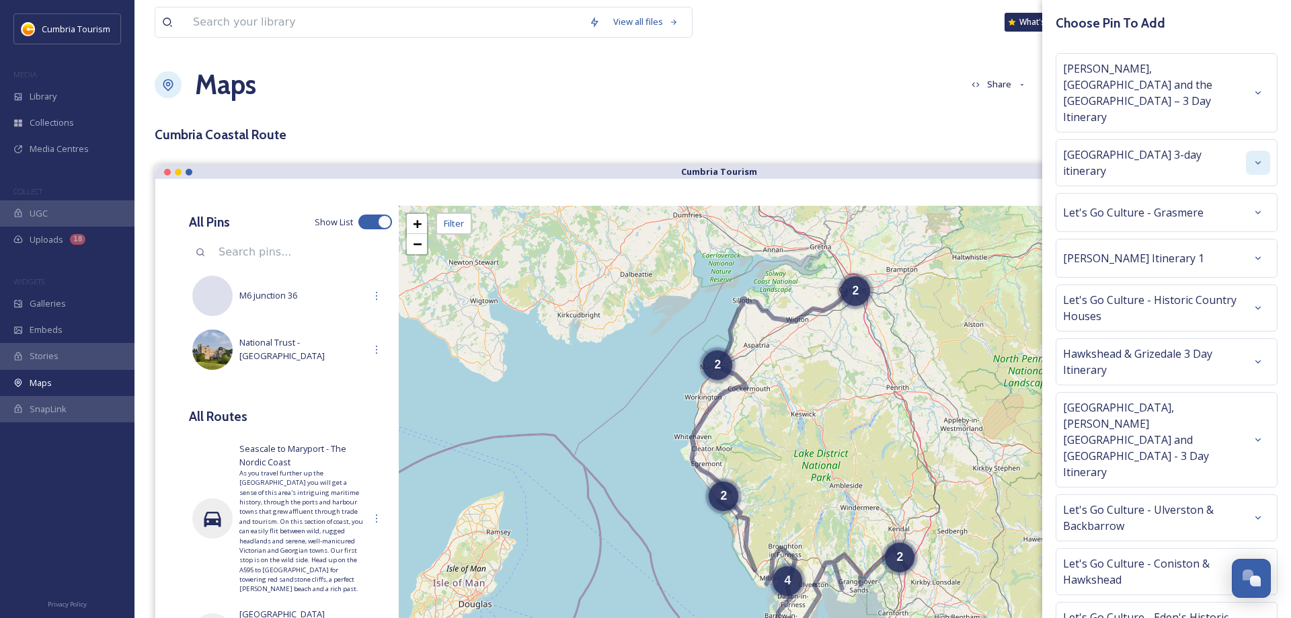
click at [1257, 157] on icon at bounding box center [1258, 162] width 11 height 11
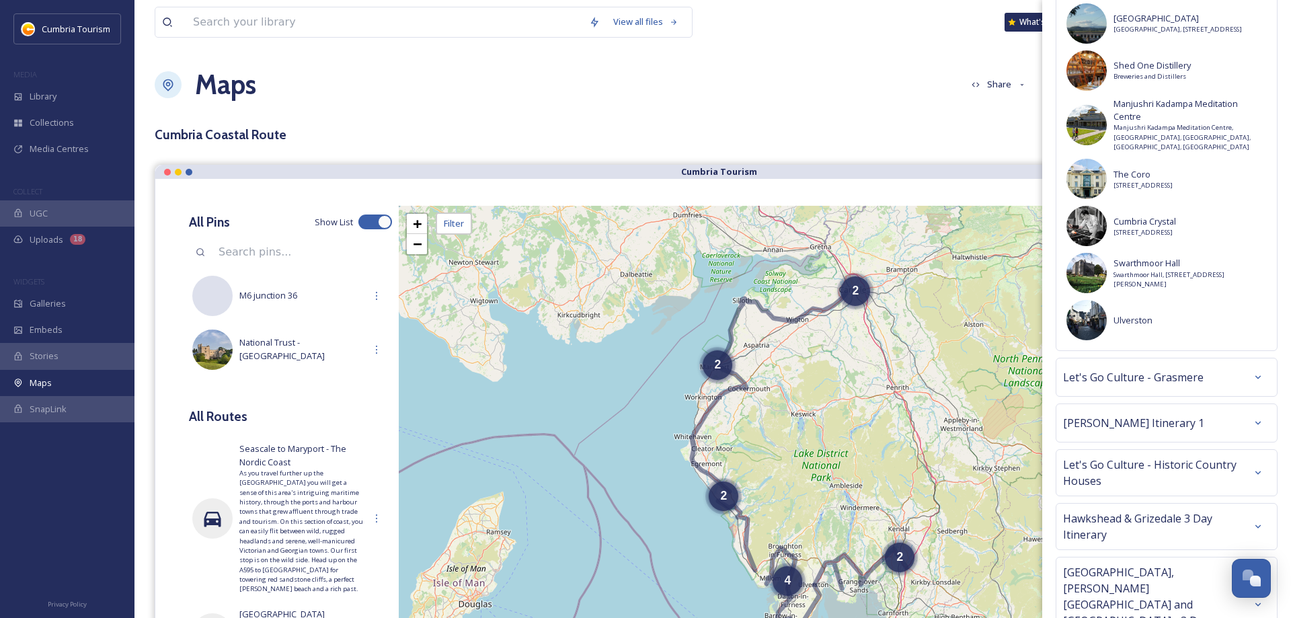
scroll to position [1694, 0]
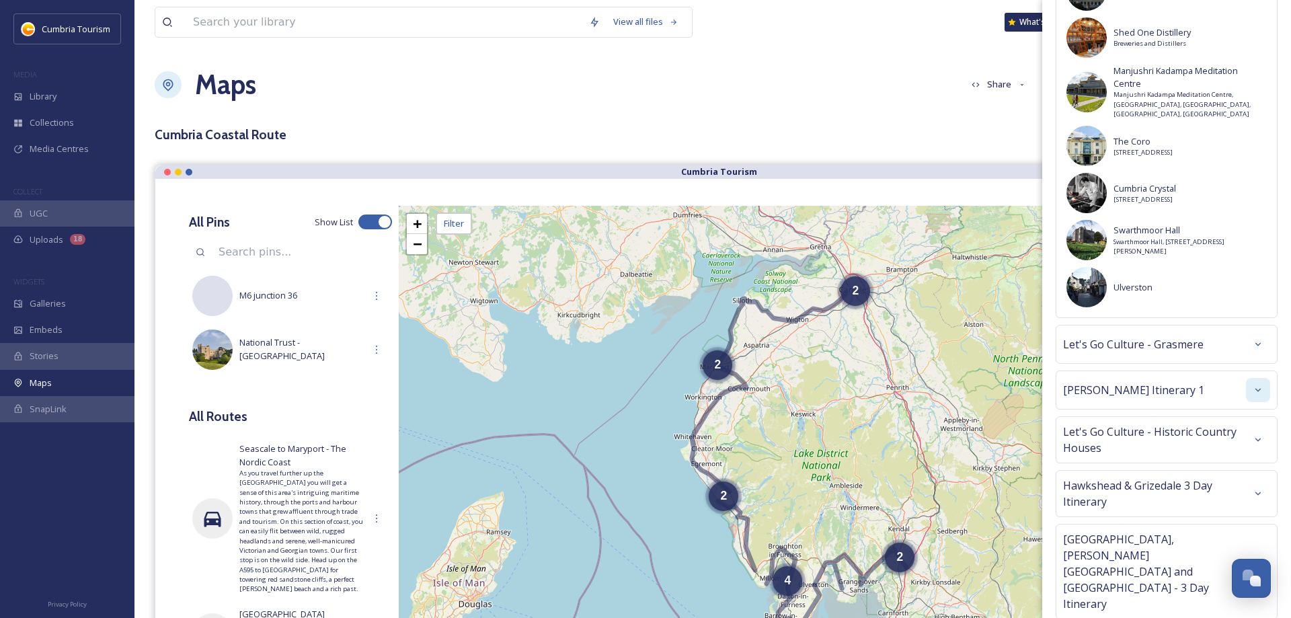
click at [1262, 385] on icon at bounding box center [1258, 390] width 11 height 11
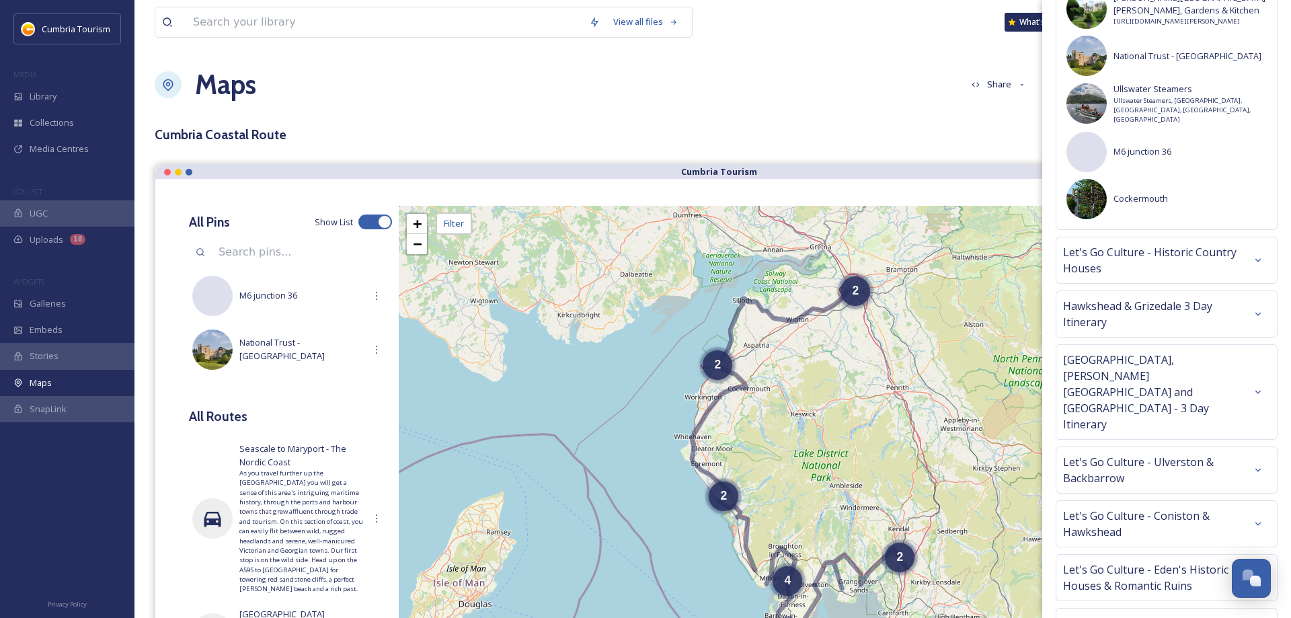
scroll to position [2880, 0]
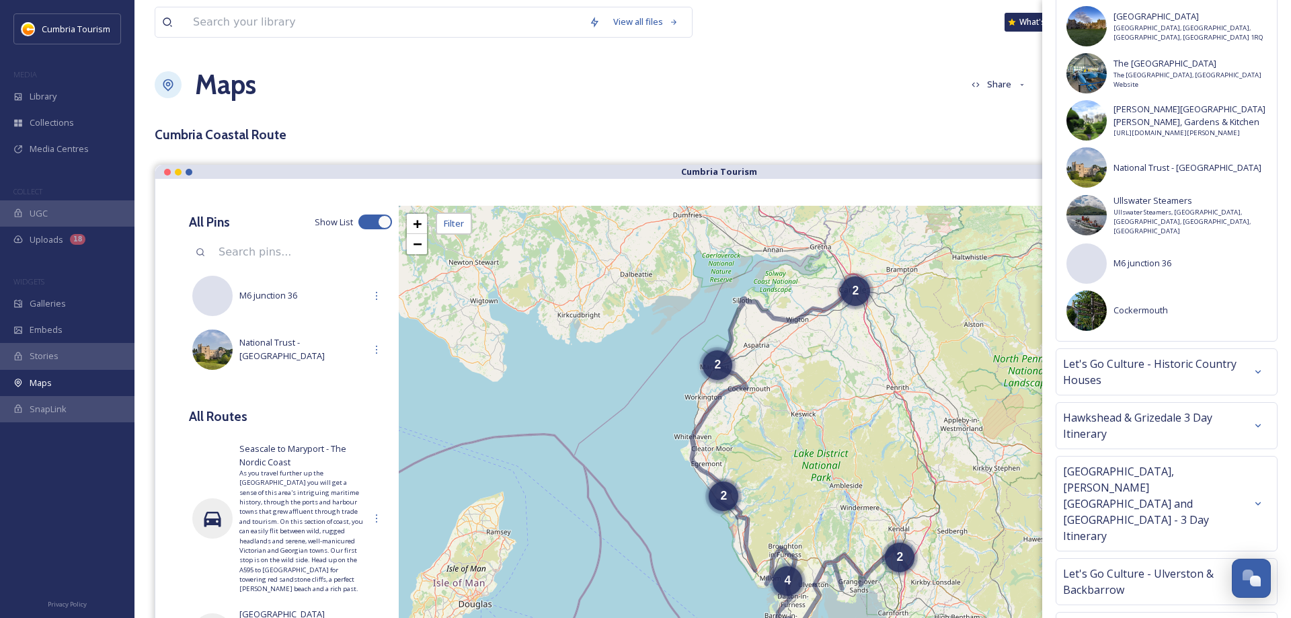
scroll to position [2716, 0]
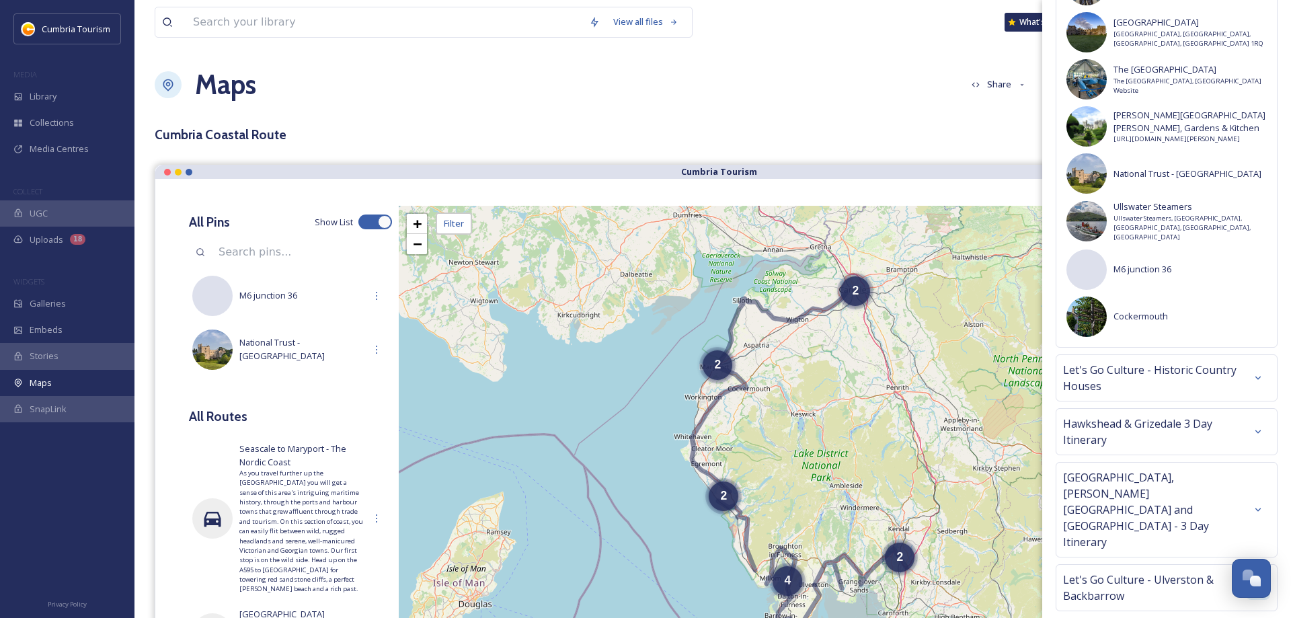
click at [1265, 576] on div at bounding box center [1258, 588] width 24 height 24
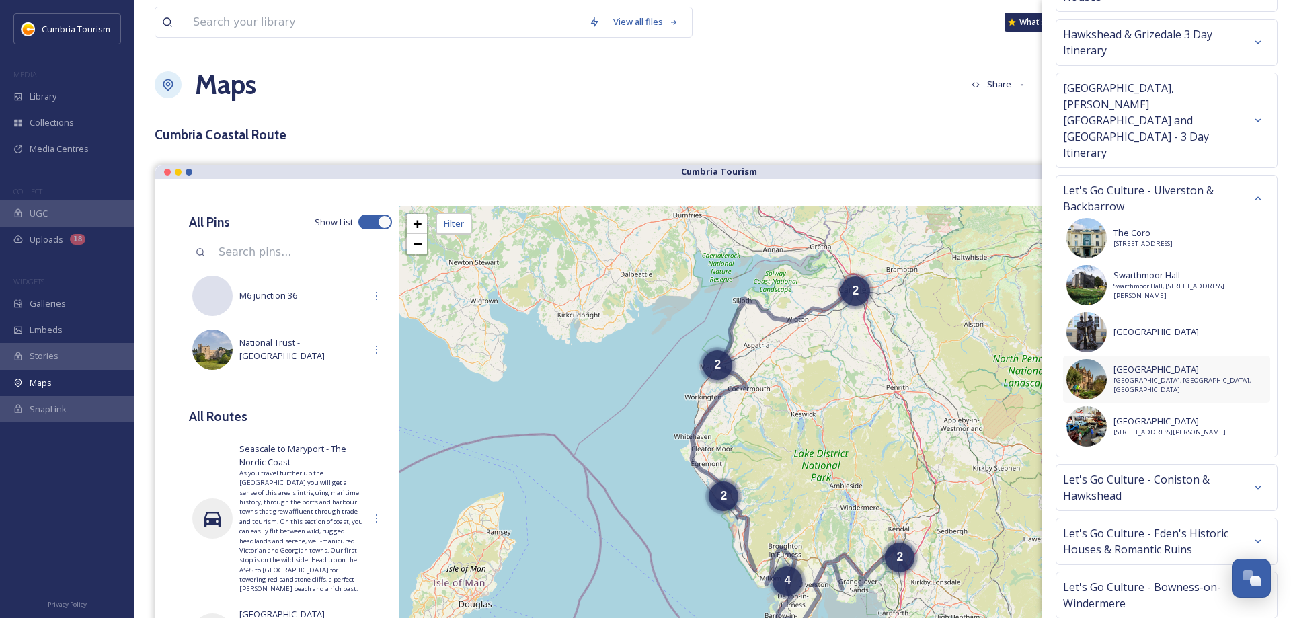
scroll to position [3135, 0]
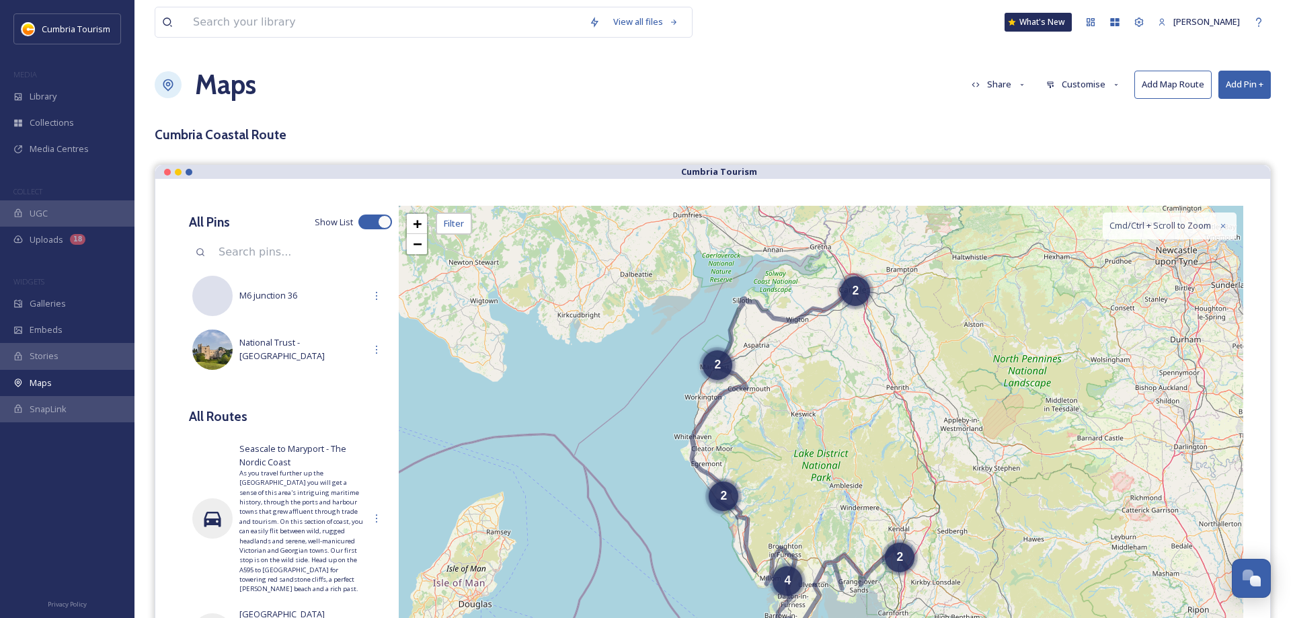
click at [1242, 96] on button "Add Pin +" at bounding box center [1244, 85] width 52 height 28
drag, startPoint x: 1218, startPoint y: 120, endPoint x: 1208, endPoint y: 122, distance: 10.3
click at [1217, 119] on span "Add New Pin" at bounding box center [1206, 116] width 51 height 13
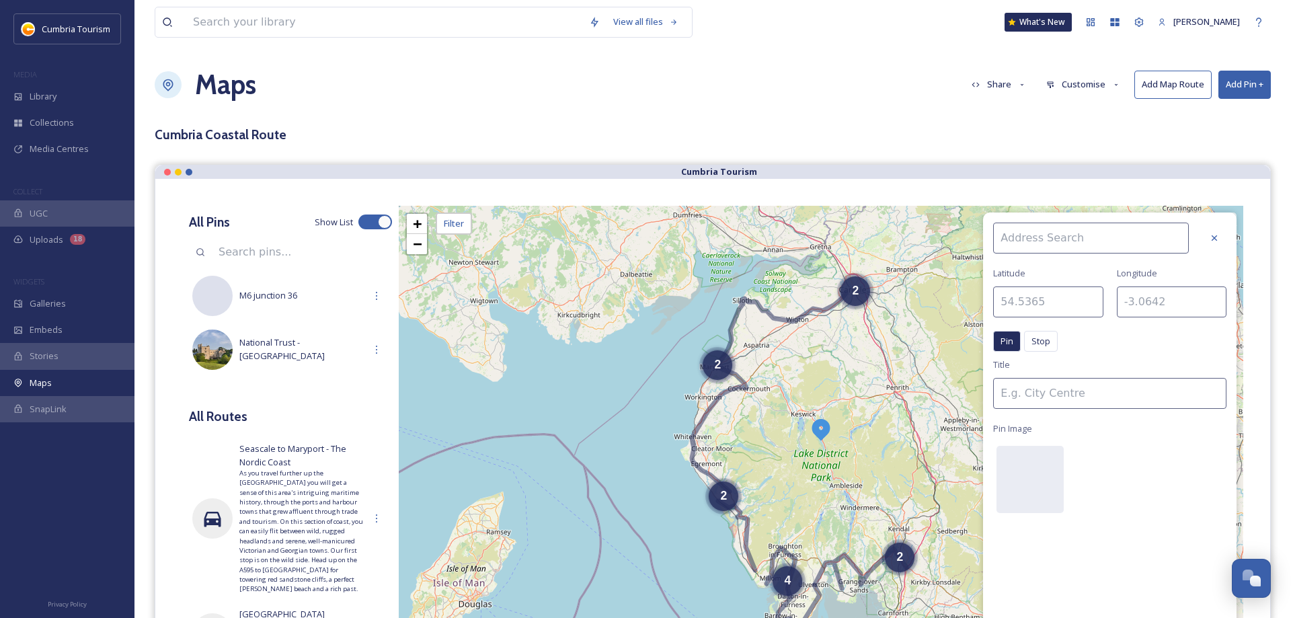
drag, startPoint x: 1052, startPoint y: 238, endPoint x: 1044, endPoint y: 231, distance: 10.5
click at [1048, 236] on input at bounding box center [1091, 238] width 196 height 31
type input "Grange-over-Sands"
click at [1056, 278] on div "Grange-over-Sands" at bounding box center [1098, 270] width 208 height 24
type input "54.1930"
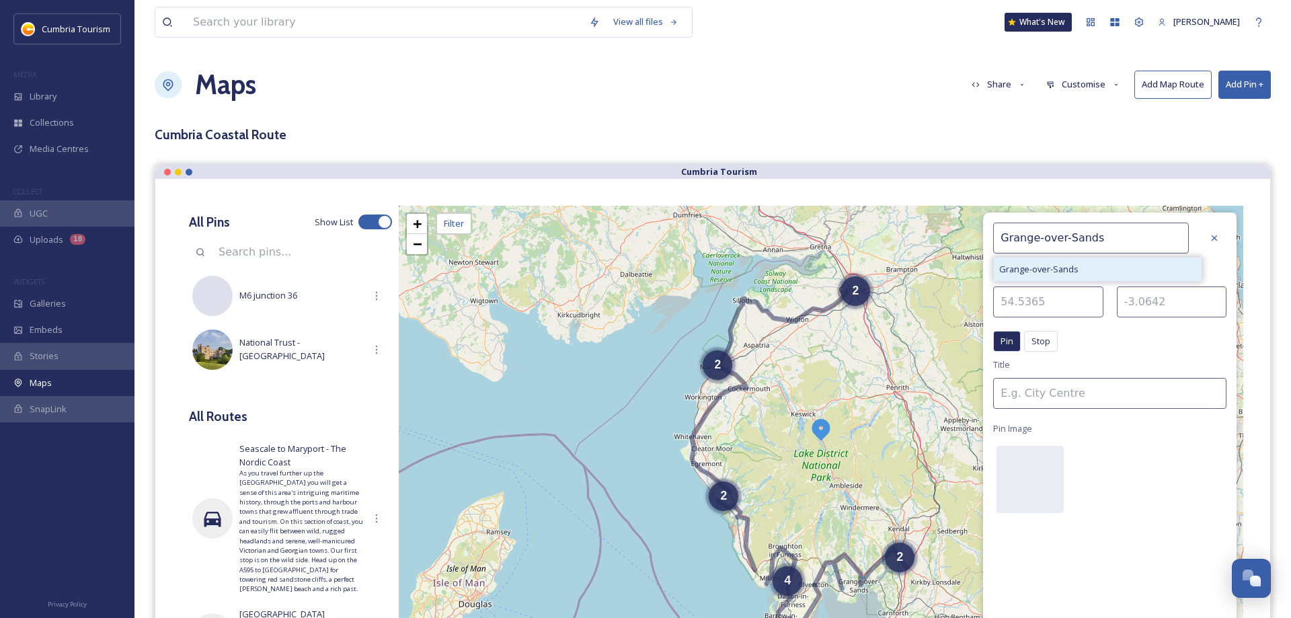
type input "-2.9094"
type input "Grange-over-Sands"
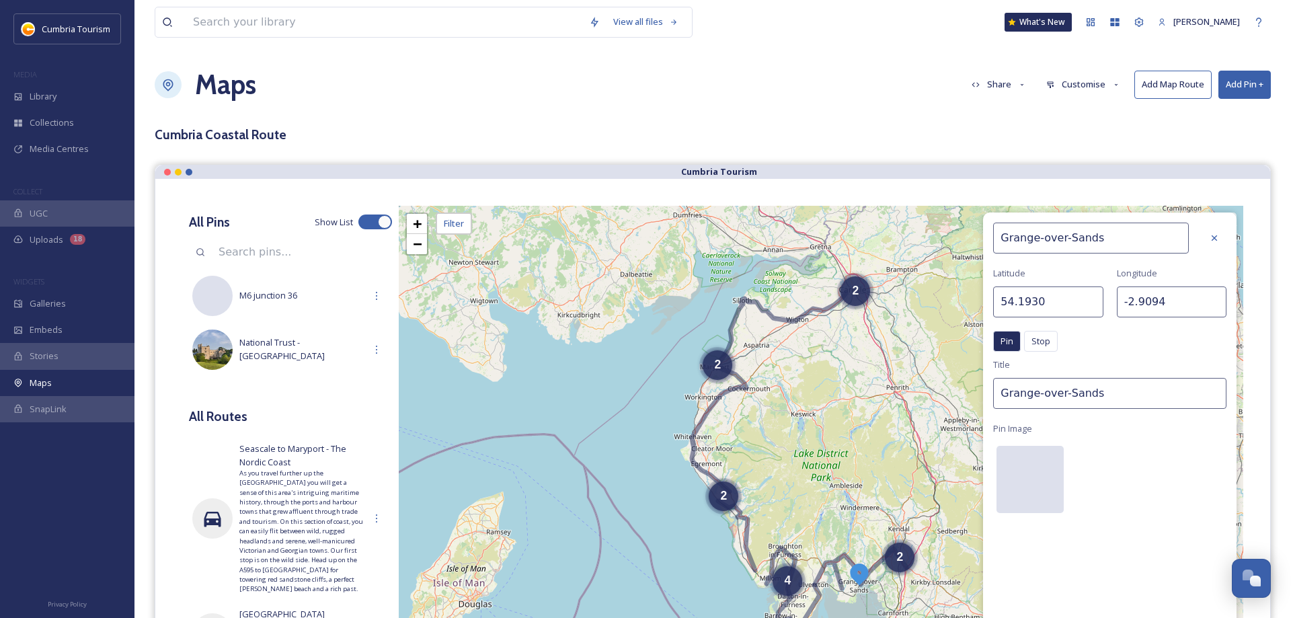
click at [1039, 479] on div at bounding box center [1029, 479] width 67 height 67
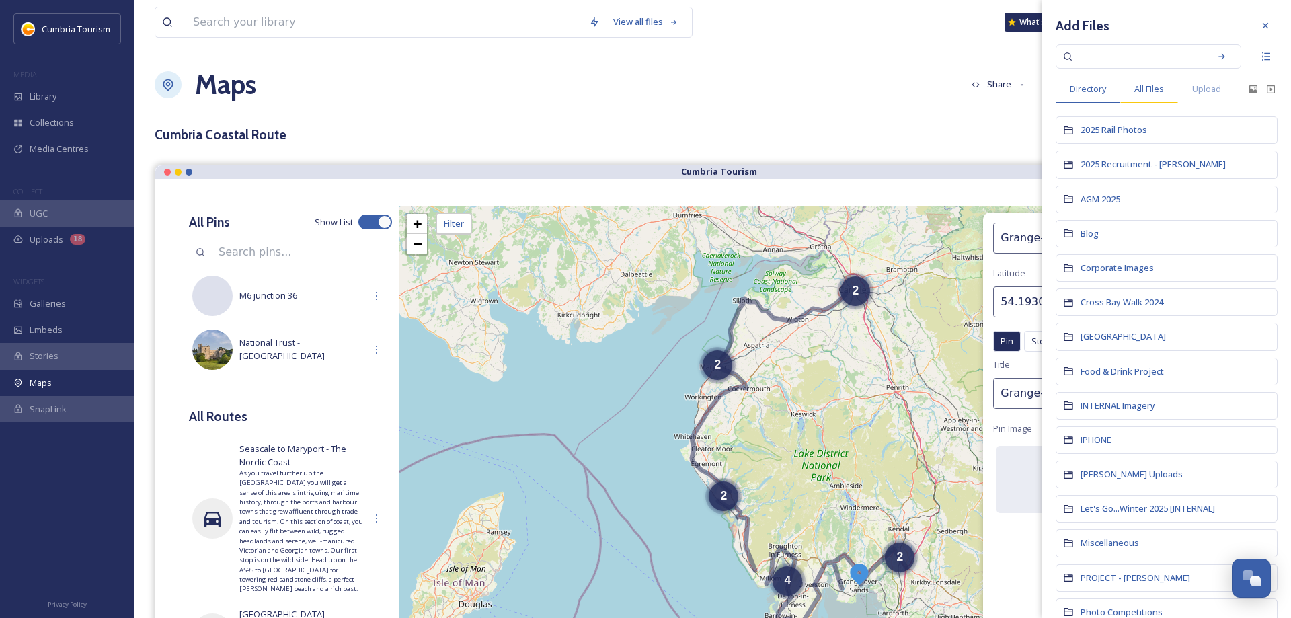
click at [1146, 92] on span "All Files" at bounding box center [1149, 89] width 30 height 13
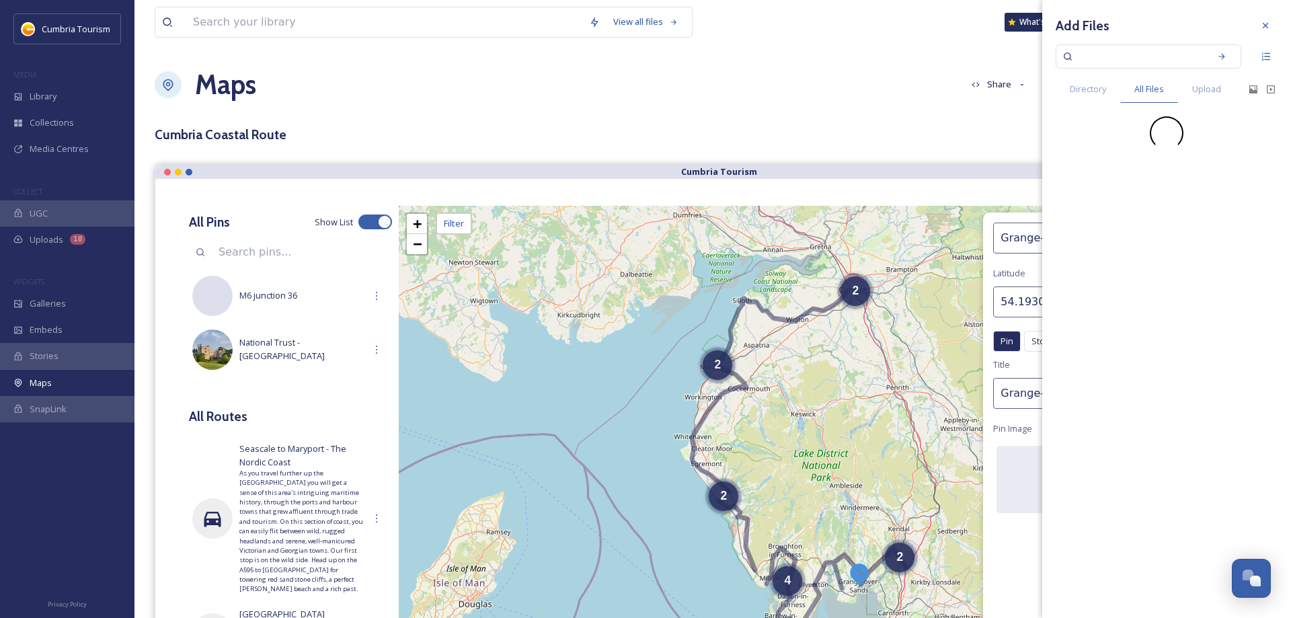
click at [1097, 53] on input at bounding box center [1139, 57] width 127 height 30
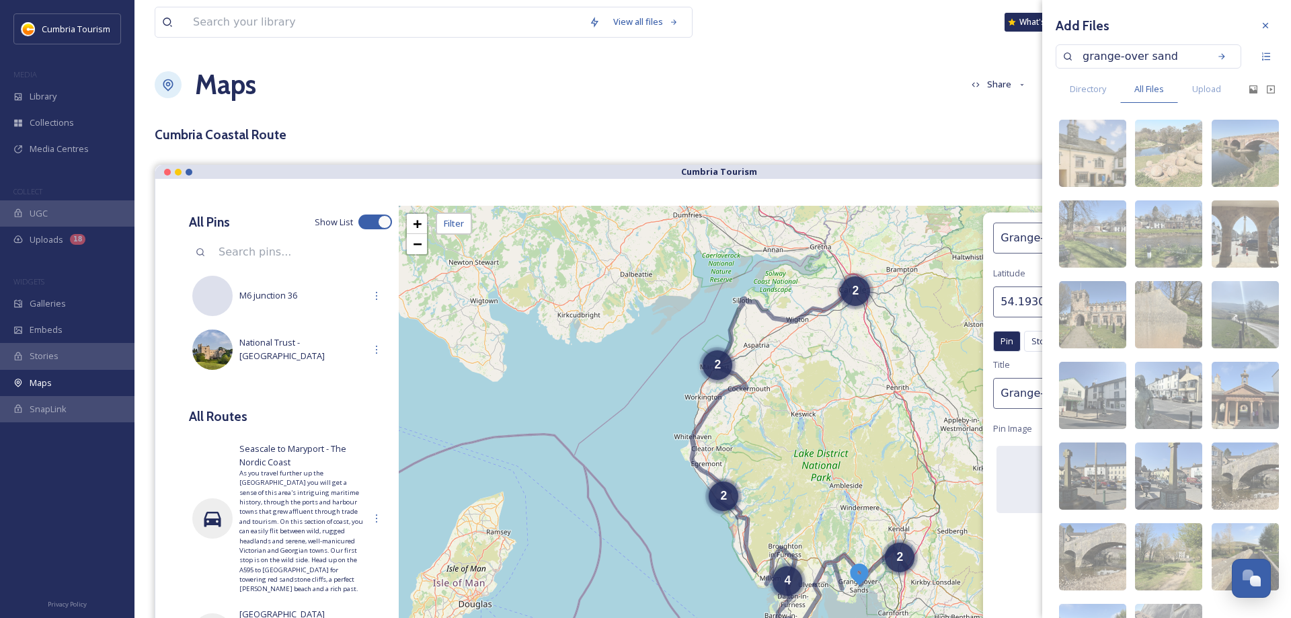
type input "grange-over sands"
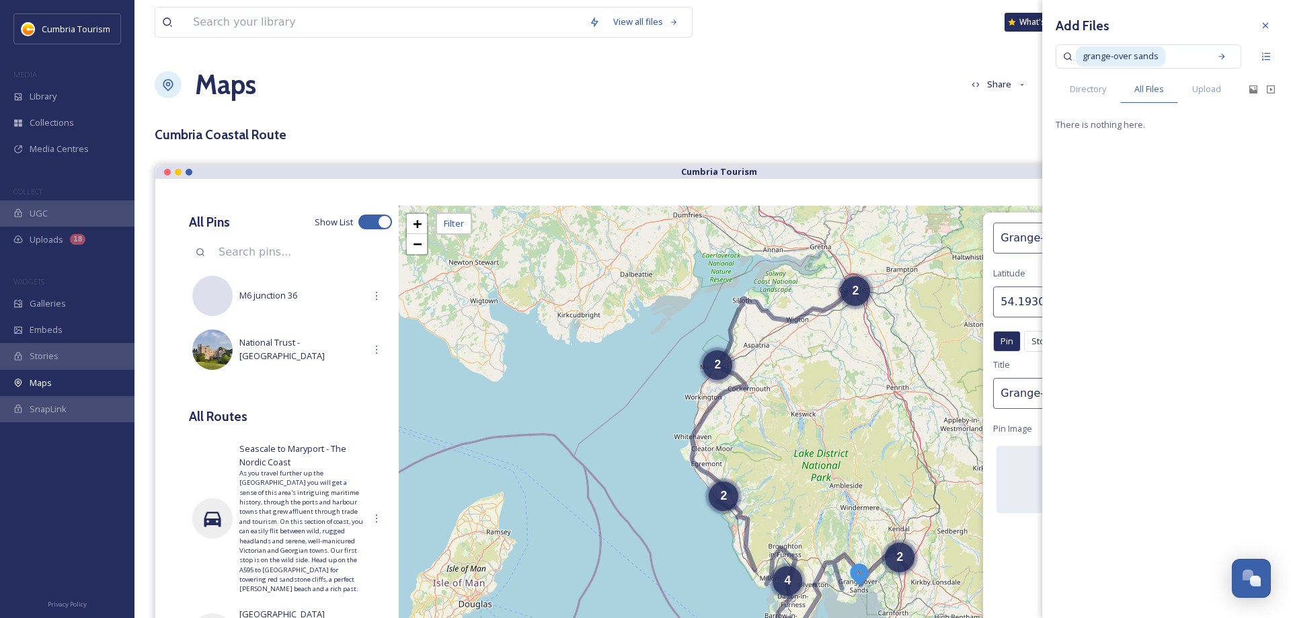
click at [1167, 51] on input at bounding box center [1185, 57] width 36 height 30
drag, startPoint x: 1183, startPoint y: 56, endPoint x: 816, endPoint y: 52, distance: 367.1
click at [1167, 52] on input at bounding box center [1185, 57] width 36 height 30
type input "g"
paste input "Attract and Disperse (884 of 1364).jpg"
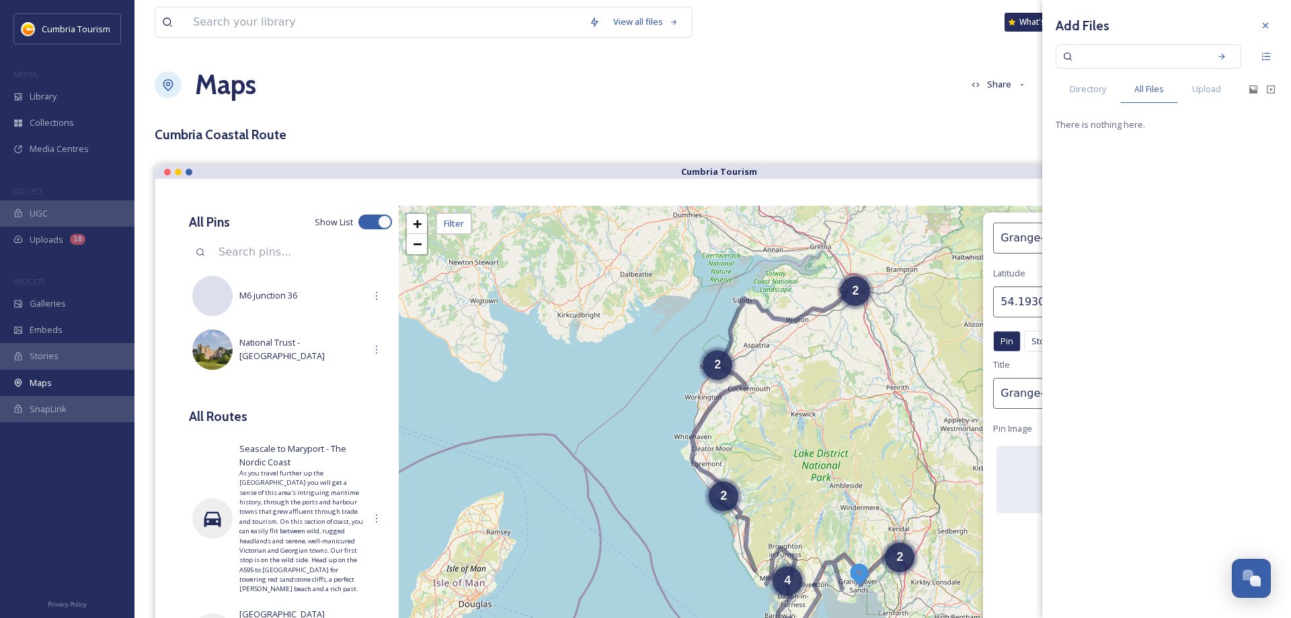
type input "Attract and Disperse (884 of 1364).jpg"
click at [1075, 136] on img at bounding box center [1092, 153] width 67 height 67
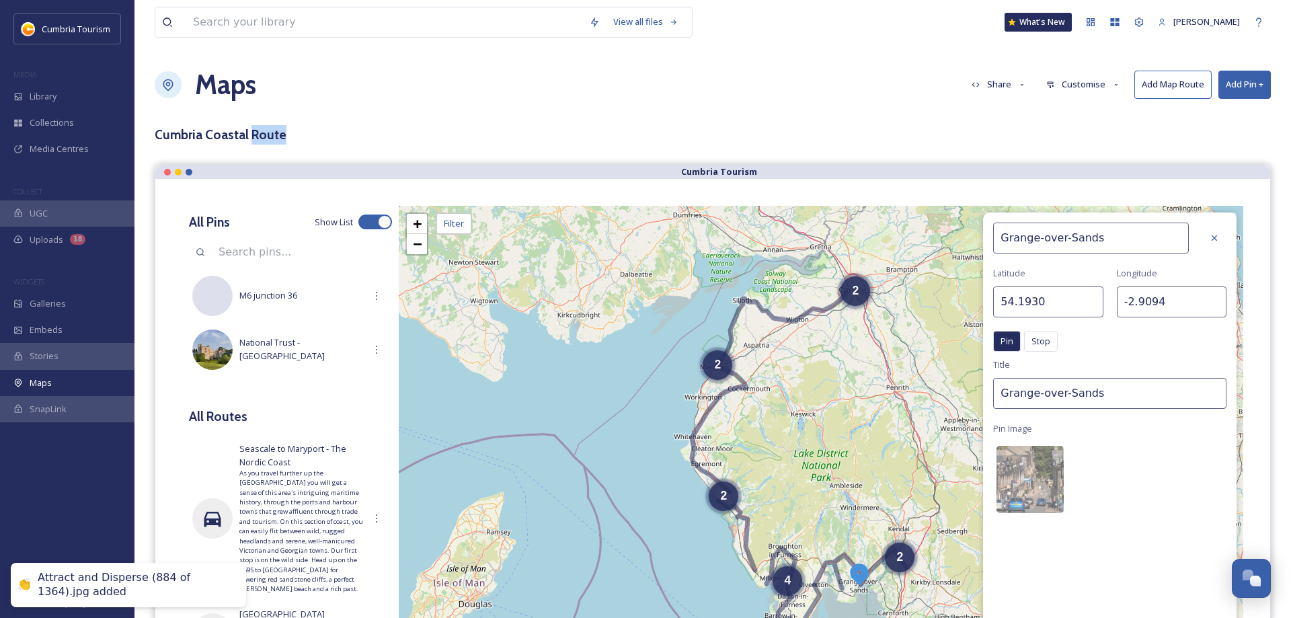
click at [1074, 136] on div "Cumbria Coastal Route" at bounding box center [713, 134] width 1116 height 19
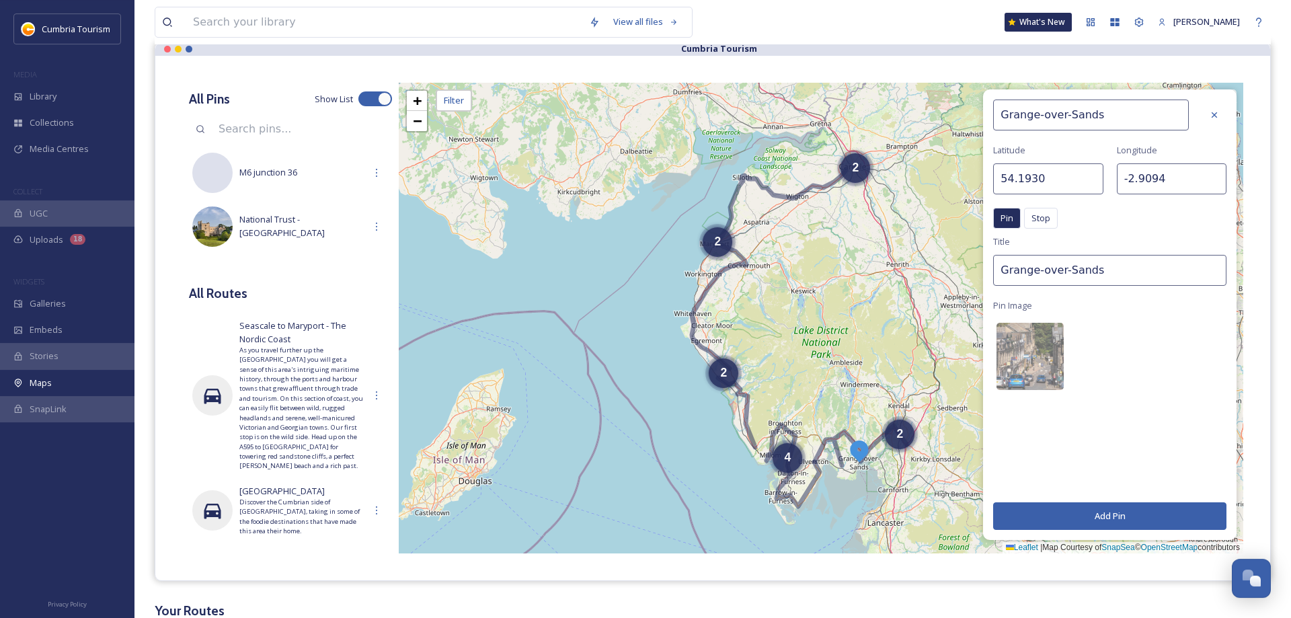
scroll to position [137, 0]
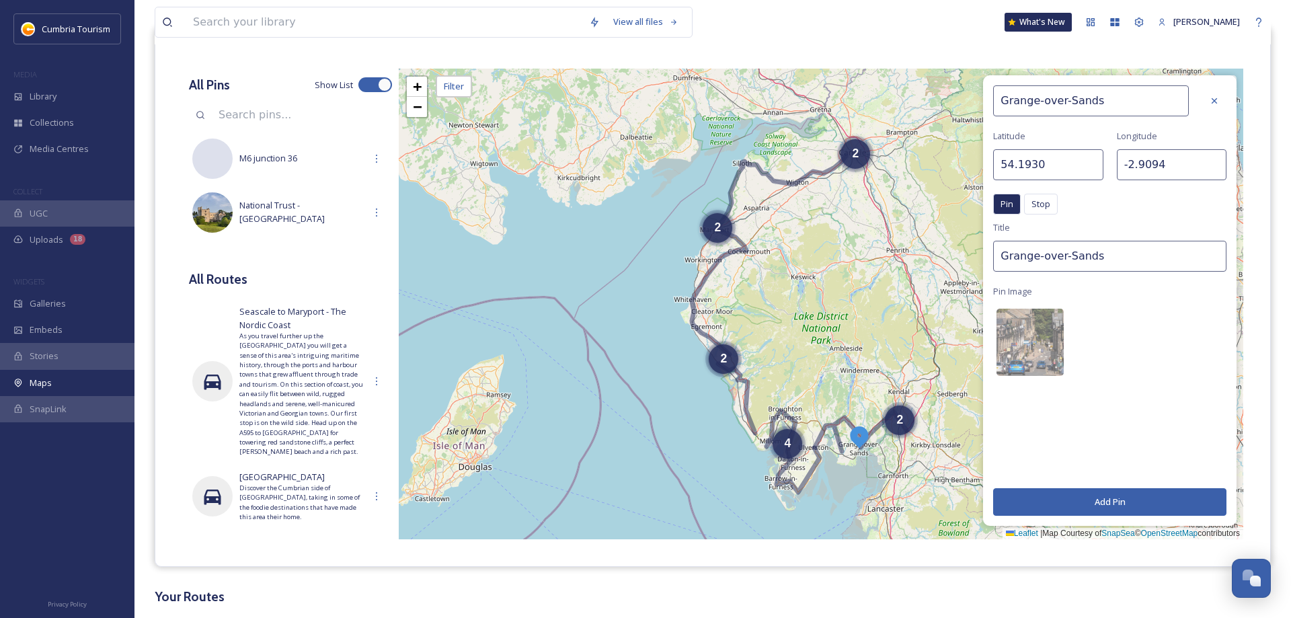
click at [1128, 504] on button "Add Pin" at bounding box center [1109, 502] width 233 height 28
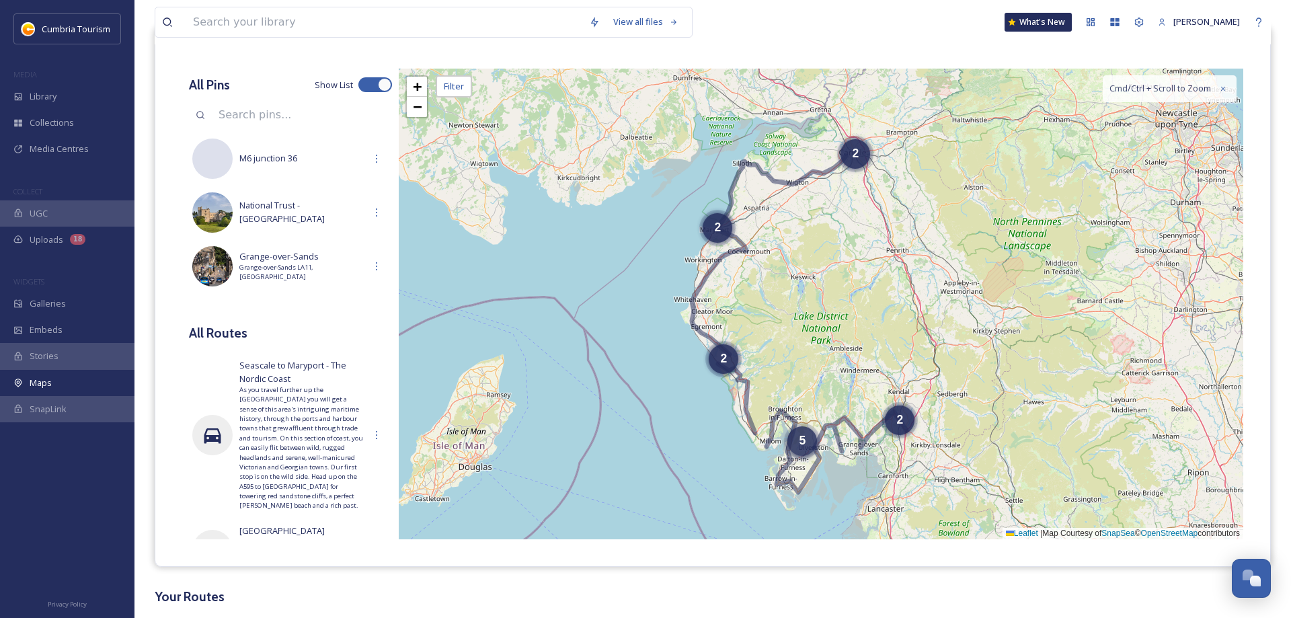
click at [799, 443] on div "5" at bounding box center [802, 441] width 30 height 30
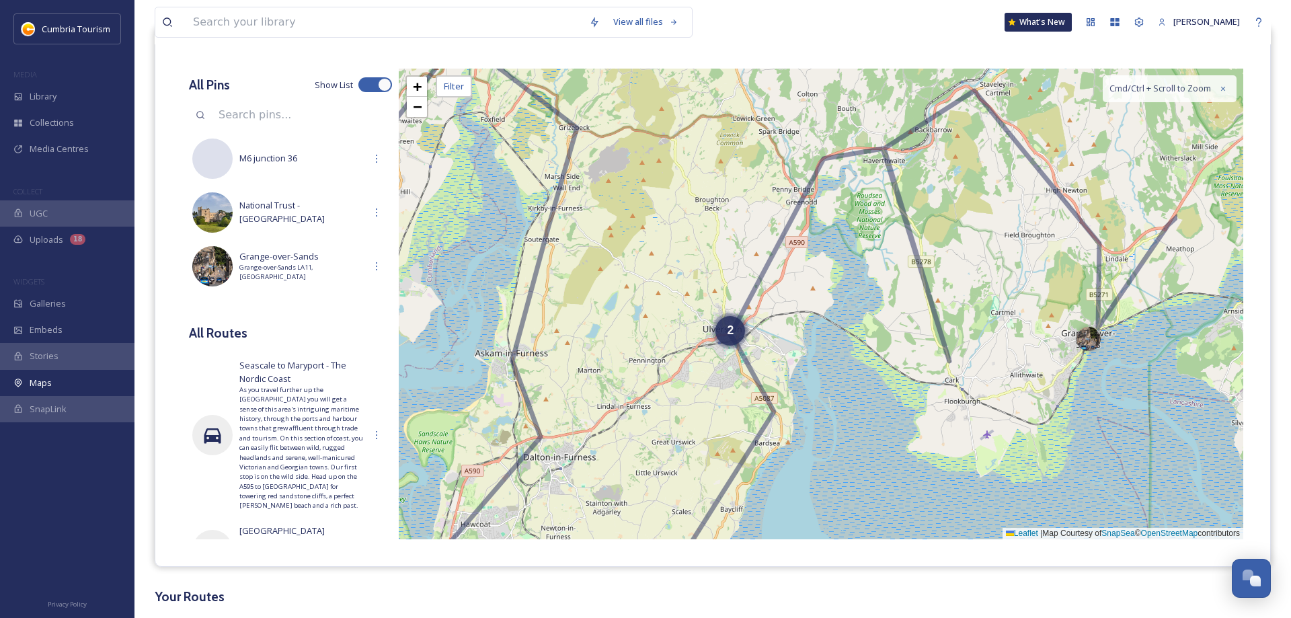
drag, startPoint x: 801, startPoint y: 402, endPoint x: 645, endPoint y: 376, distance: 157.5
click at [643, 377] on div "2 + − Leaflet | Map Courtesy of SnapSea © OpenStreetMap contributors Cmd/Ctrl +…" at bounding box center [821, 304] width 844 height 471
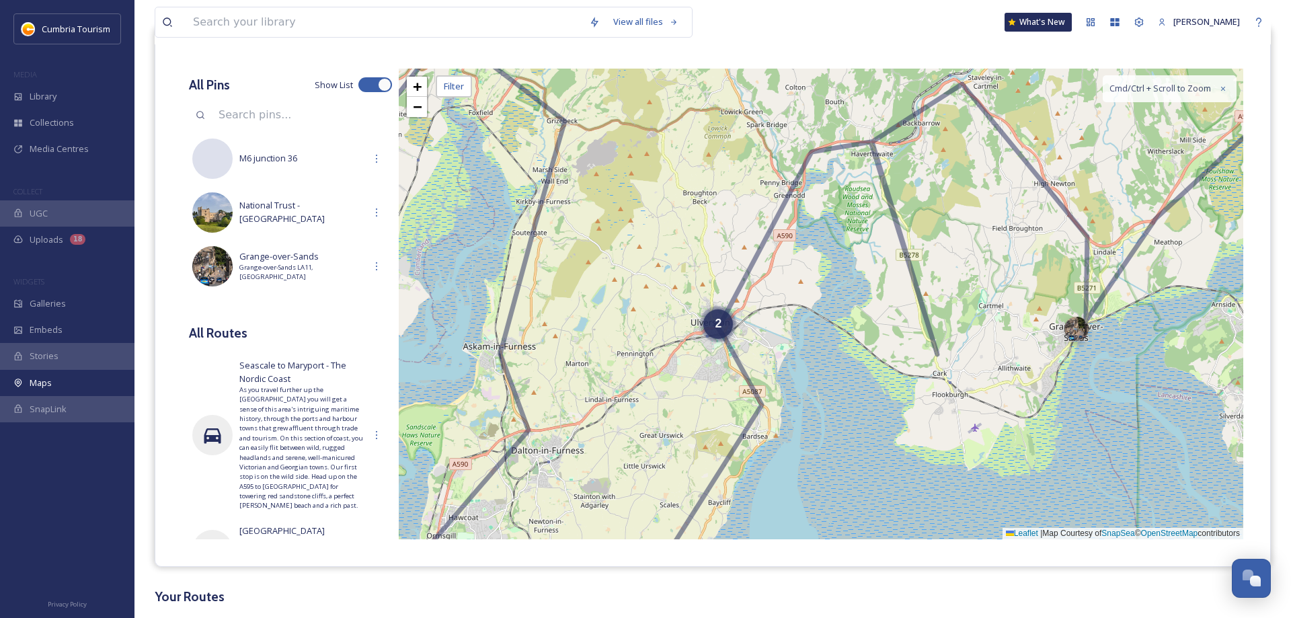
click at [1076, 329] on div at bounding box center [1076, 329] width 24 height 24
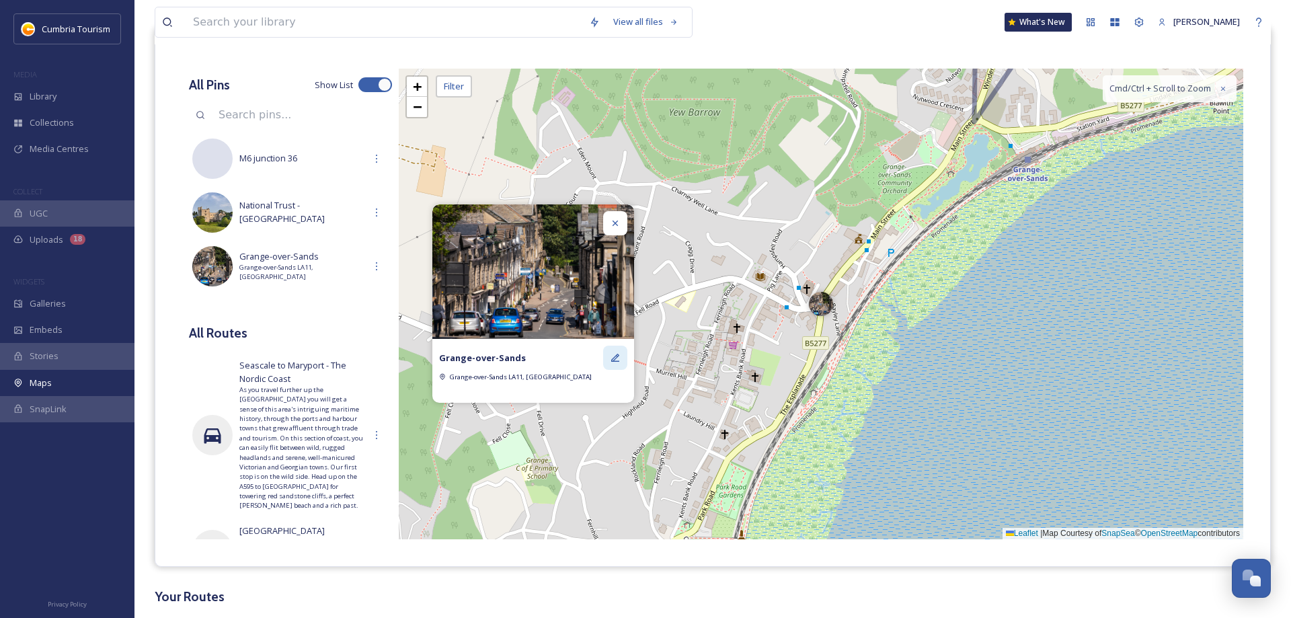
click at [616, 358] on icon at bounding box center [615, 358] width 8 height 8
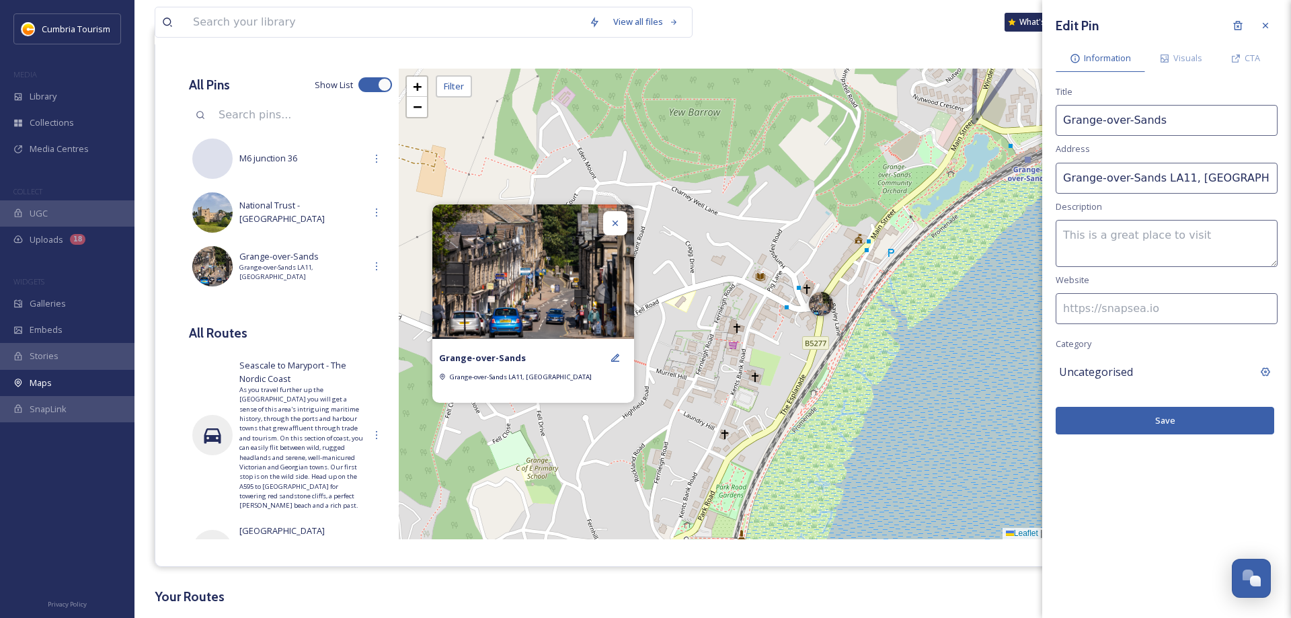
drag, startPoint x: 1216, startPoint y: 181, endPoint x: 1154, endPoint y: 188, distance: 61.6
click at [1154, 188] on input "Grange-over-Sands LA11, [GEOGRAPHIC_DATA]" at bounding box center [1167, 178] width 222 height 31
type input "Grange-over-Sands"
drag, startPoint x: 1185, startPoint y: 176, endPoint x: 863, endPoint y: 178, distance: 322.1
click at [1056, 178] on input "Grange-over-Sands" at bounding box center [1167, 178] width 222 height 31
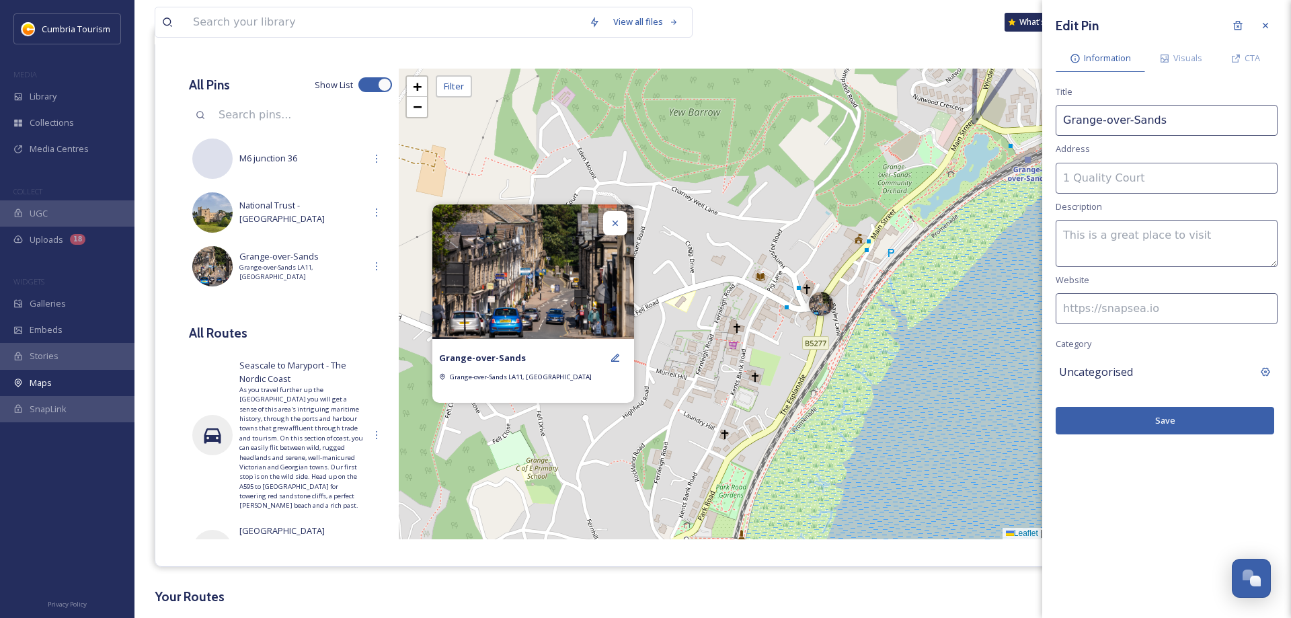
click at [1113, 308] on input at bounding box center [1167, 308] width 222 height 31
paste input "[URL][DOMAIN_NAME]"
type input "[URL][DOMAIN_NAME]"
click at [1249, 58] on span "CTA" at bounding box center [1252, 58] width 15 height 13
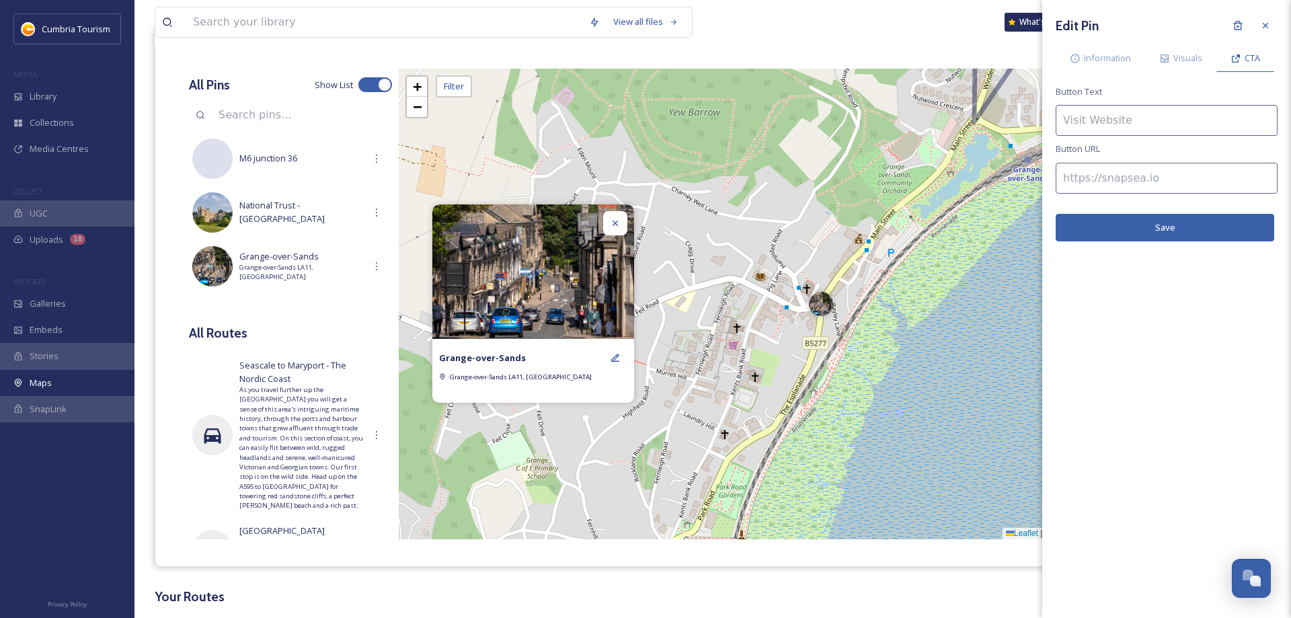
drag, startPoint x: 1100, startPoint y: 175, endPoint x: 1094, endPoint y: 171, distance: 7.3
click at [1096, 173] on input at bounding box center [1167, 178] width 222 height 31
paste input "[URL][DOMAIN_NAME]"
type input "[URL][DOMAIN_NAME]"
drag, startPoint x: 1114, startPoint y: 116, endPoint x: 1103, endPoint y: 108, distance: 14.0
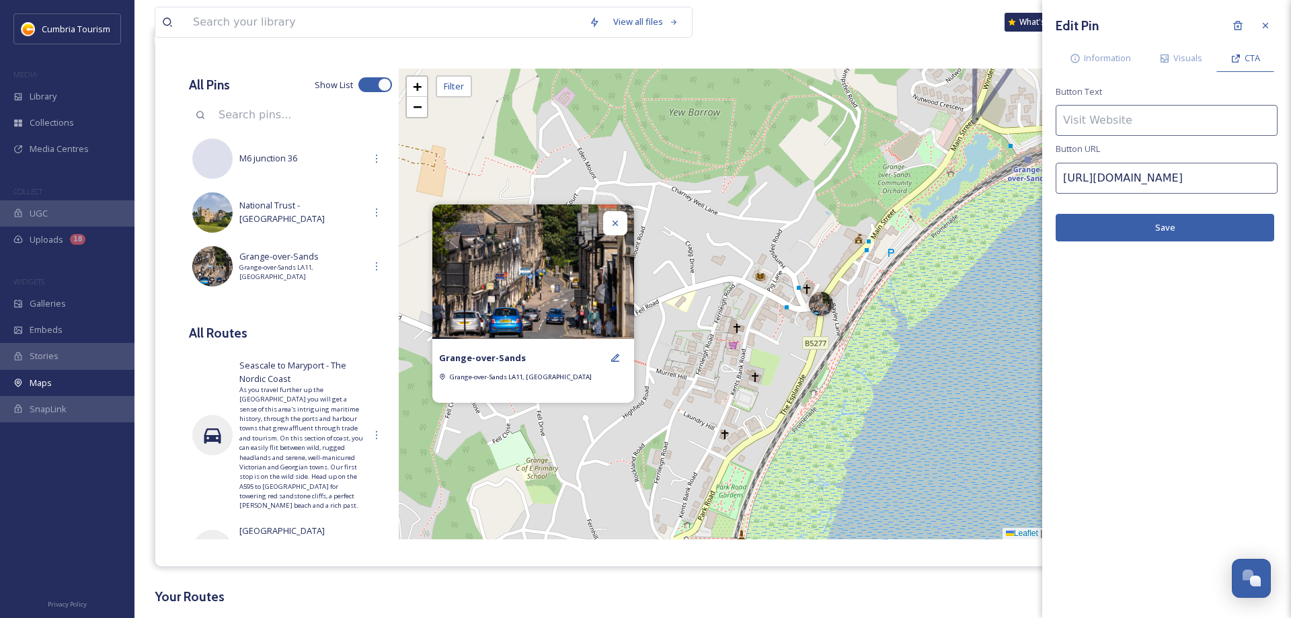
click at [1107, 112] on input at bounding box center [1167, 120] width 222 height 31
type input "Find out more"
click at [1171, 56] on div "Visuals" at bounding box center [1180, 58] width 71 height 28
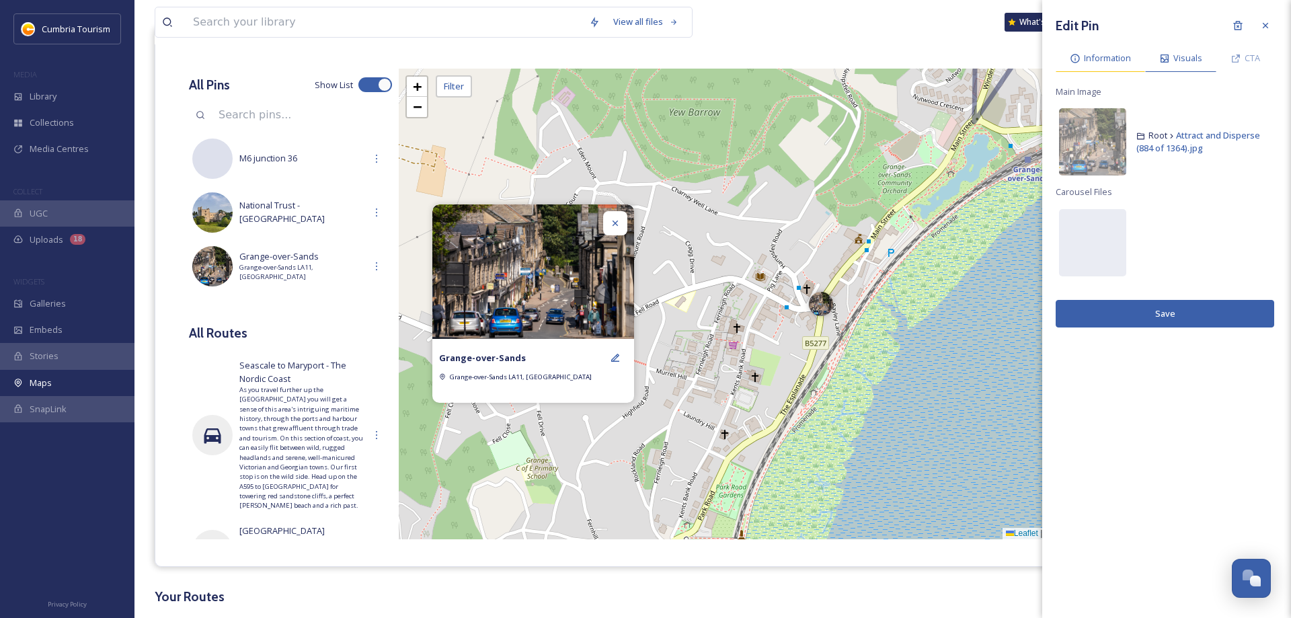
click at [1108, 52] on span "Information" at bounding box center [1107, 58] width 47 height 13
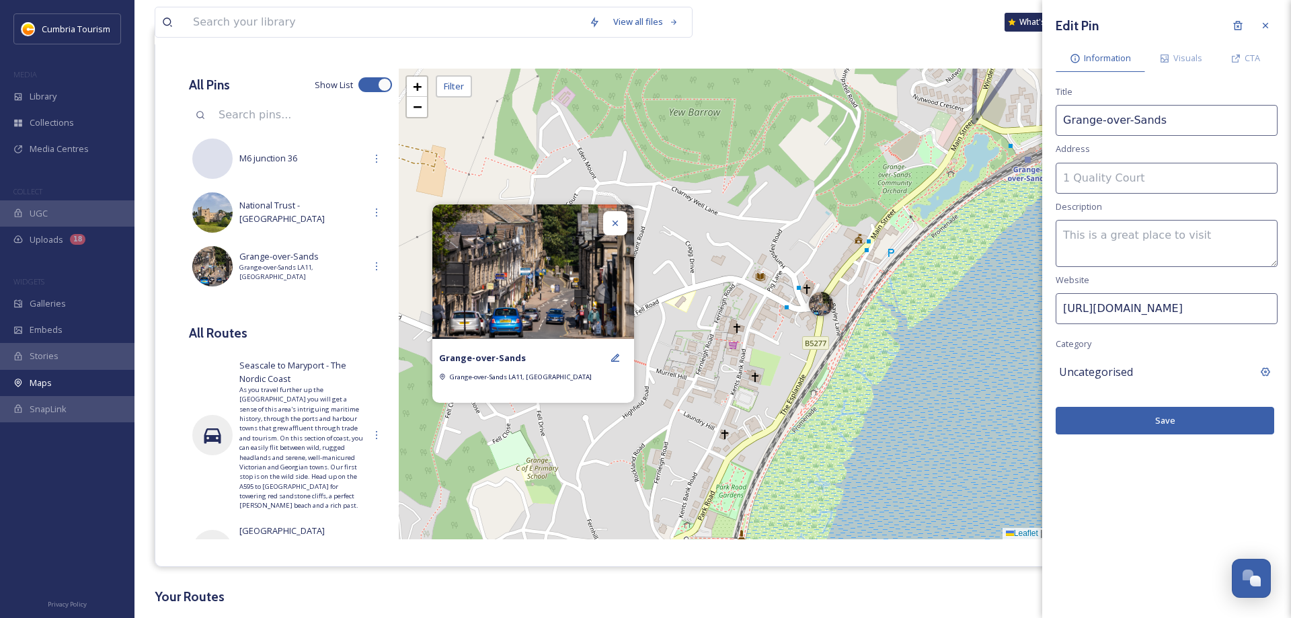
click at [1144, 235] on textarea at bounding box center [1167, 243] width 222 height 47
paste textarea "Grange-over-Sands is an elegant town, with strong reminders of its heyday as a …"
type textarea "Grange-over-Sands is an elegant town, with strong reminders of its heyday as a …"
click at [1164, 427] on button "Save" at bounding box center [1165, 421] width 219 height 28
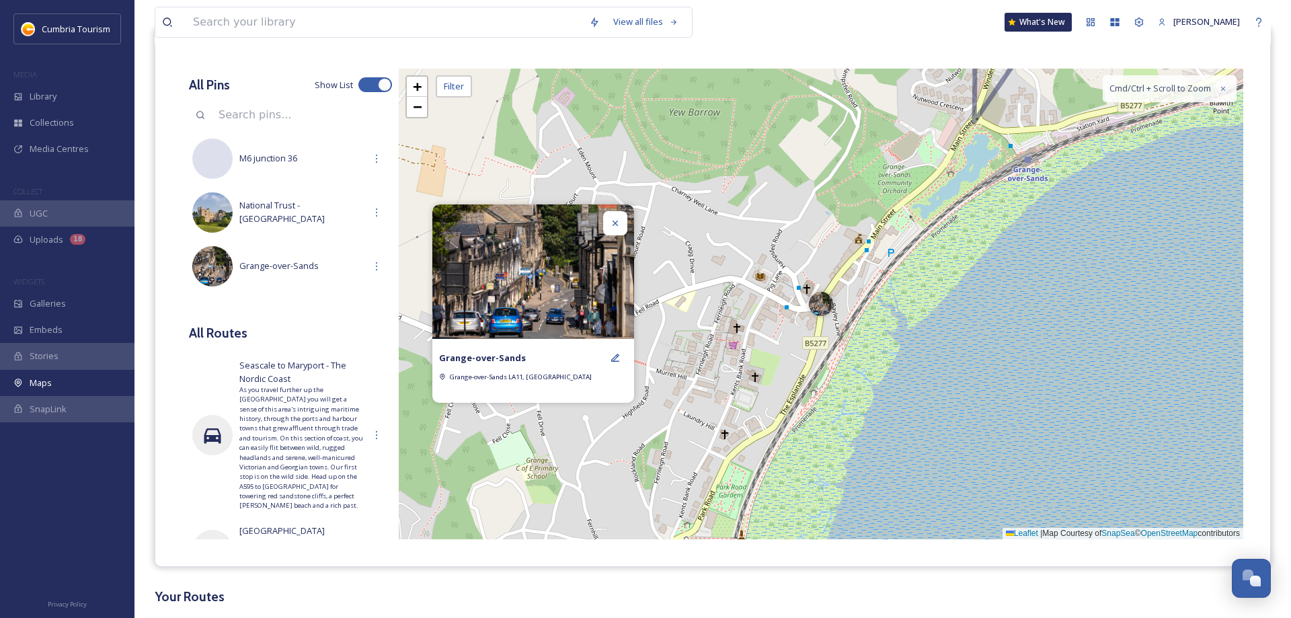
click at [625, 213] on div at bounding box center [615, 223] width 24 height 24
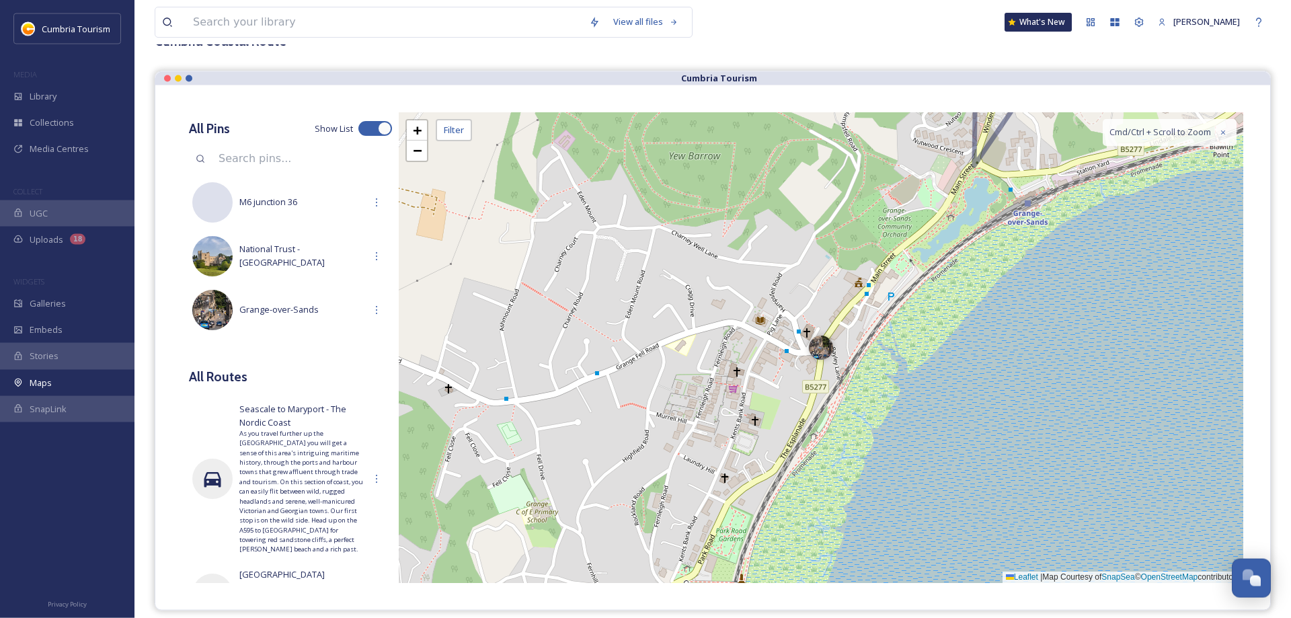
scroll to position [69, 0]
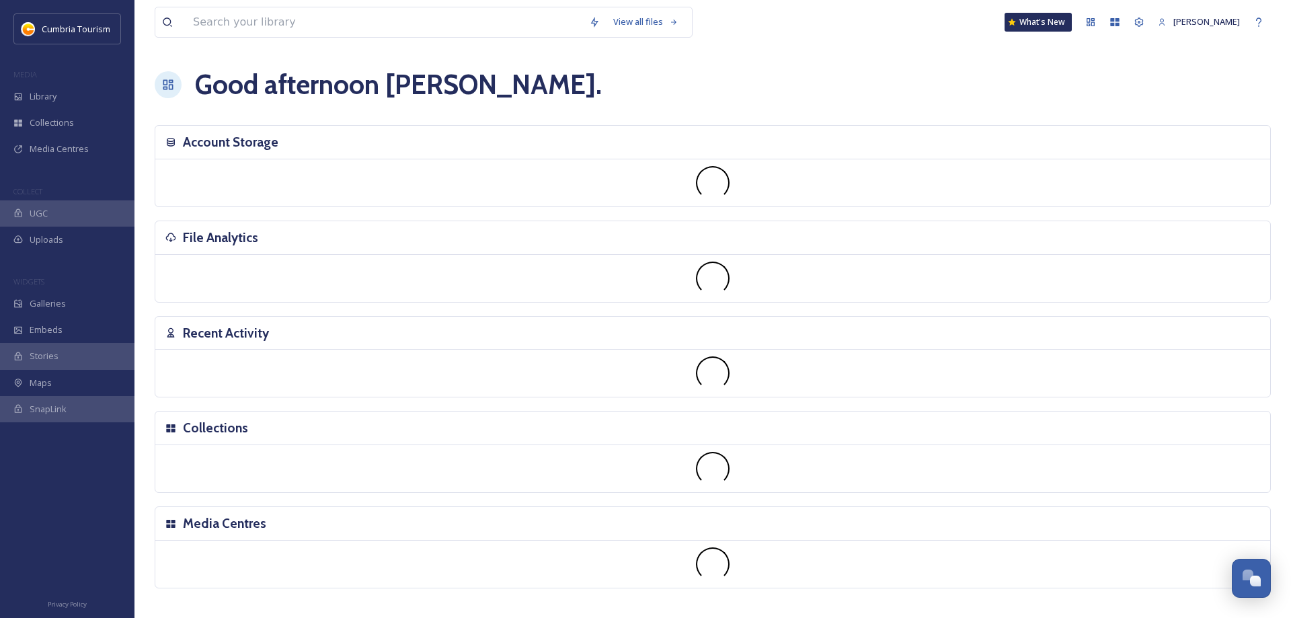
scroll to position [5328, 0]
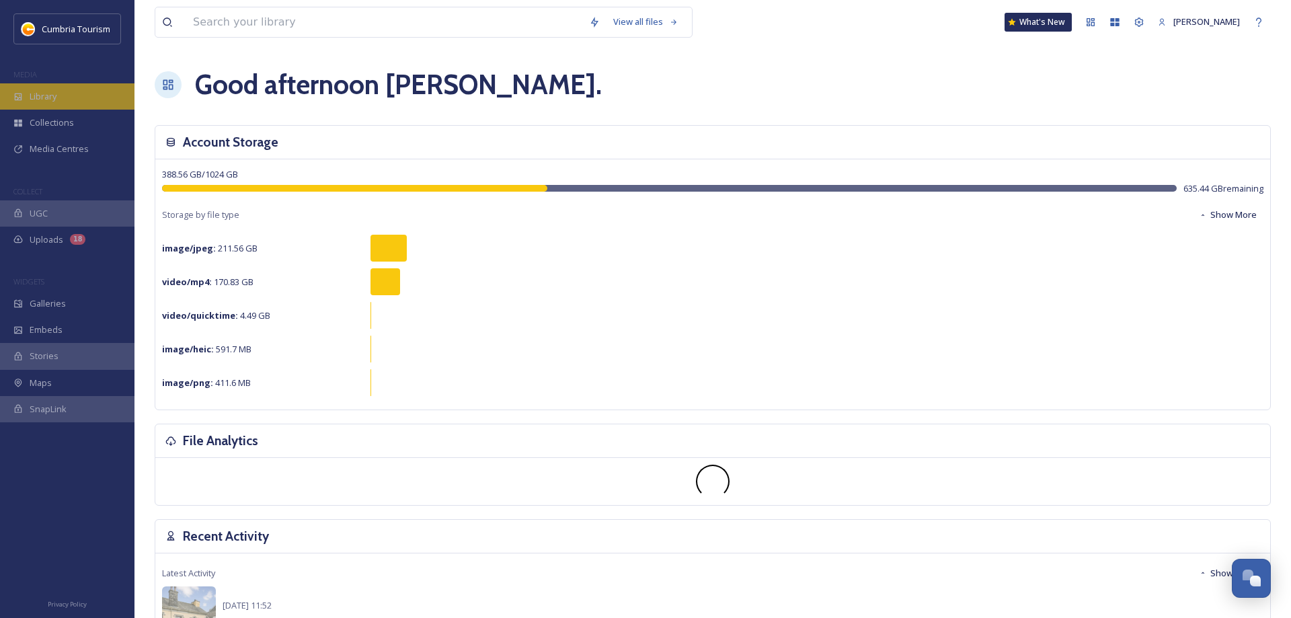
click at [55, 95] on span "Library" at bounding box center [43, 96] width 27 height 13
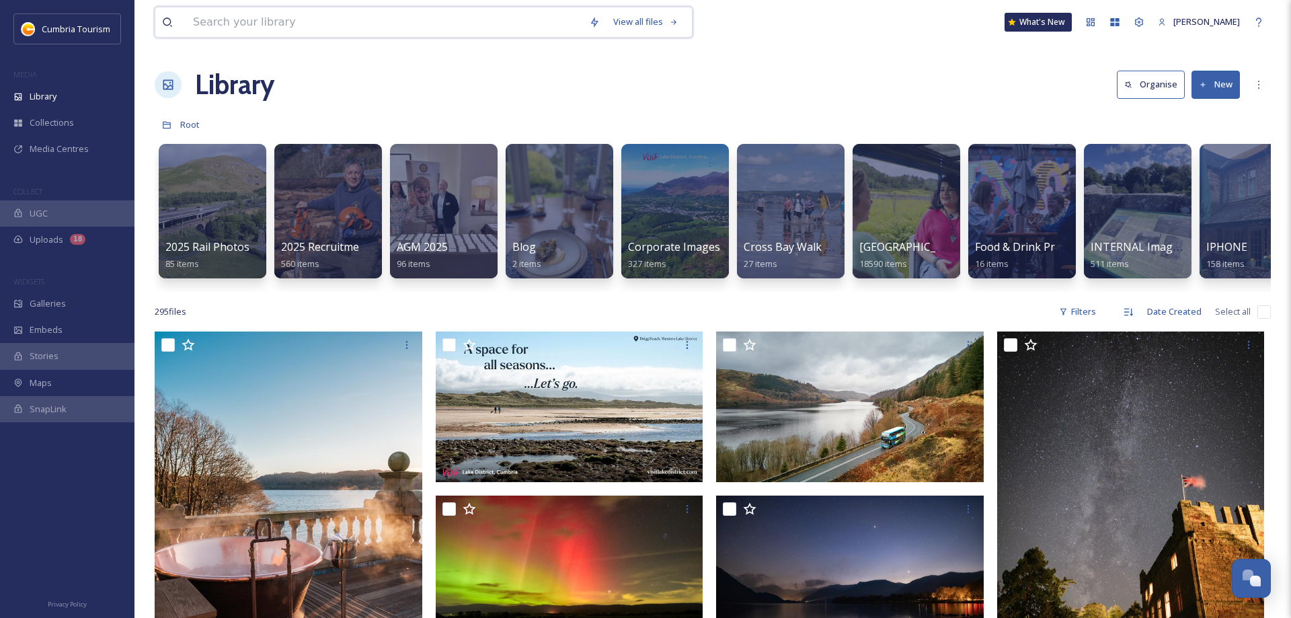
click at [288, 25] on input at bounding box center [384, 22] width 396 height 30
type input "grange"
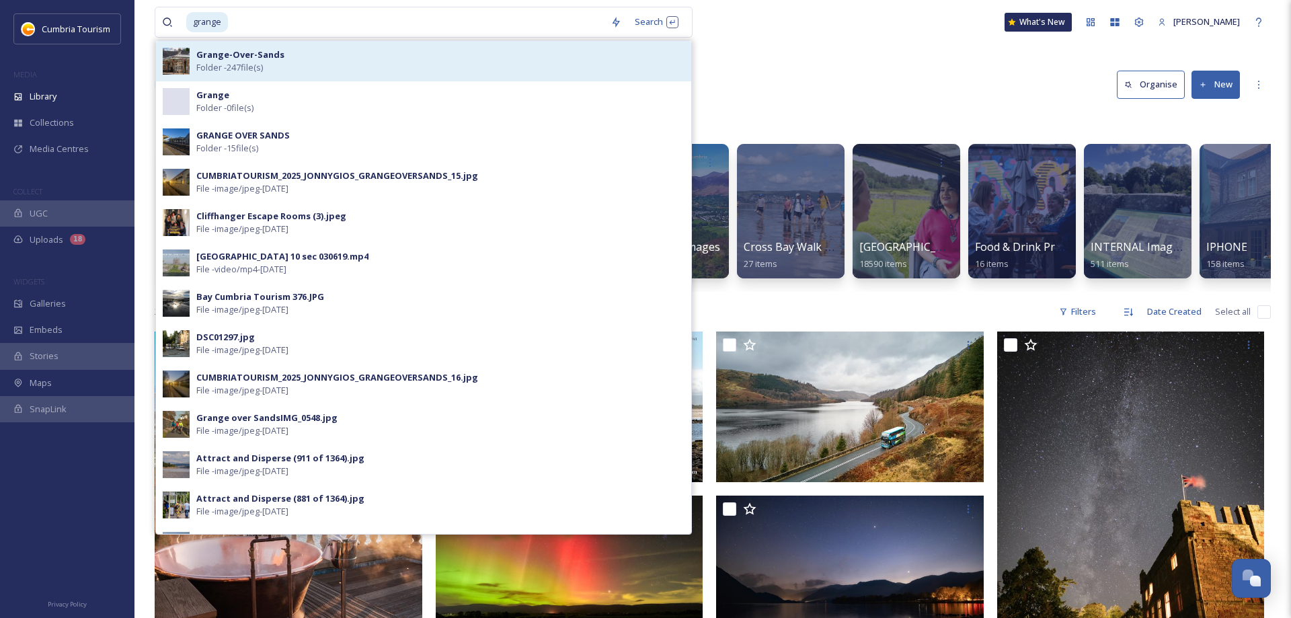
click at [204, 57] on strong "Grange-Over-Sands" at bounding box center [240, 54] width 88 height 12
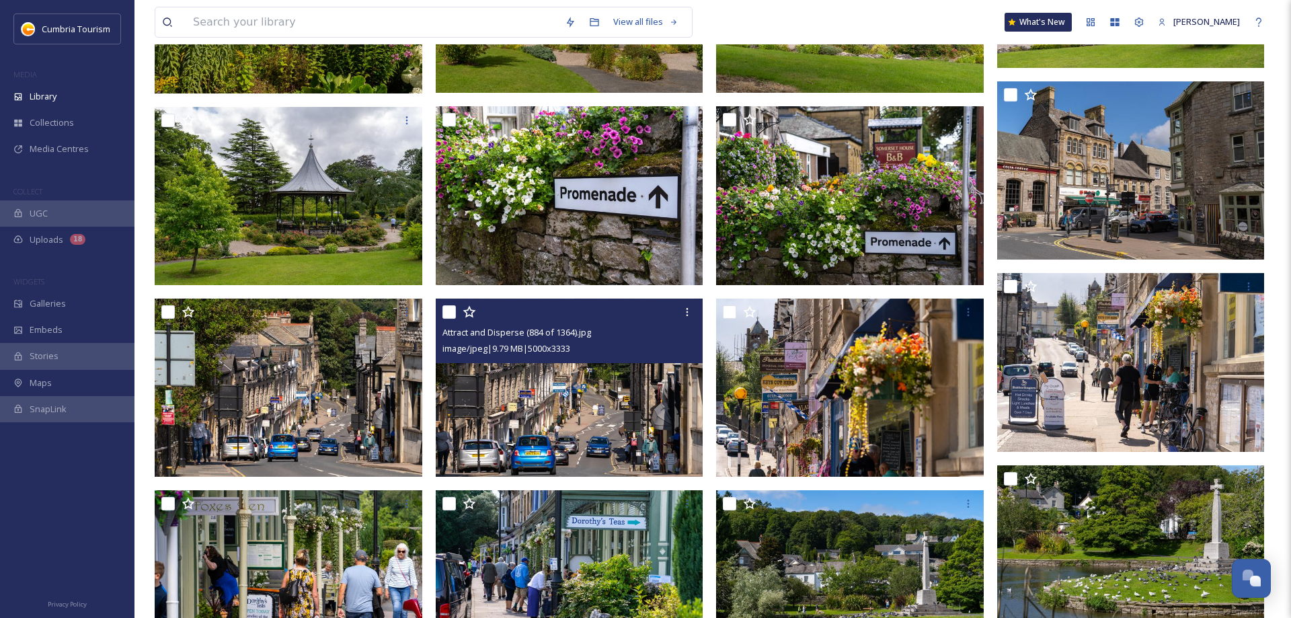
scroll to position [2228, 0]
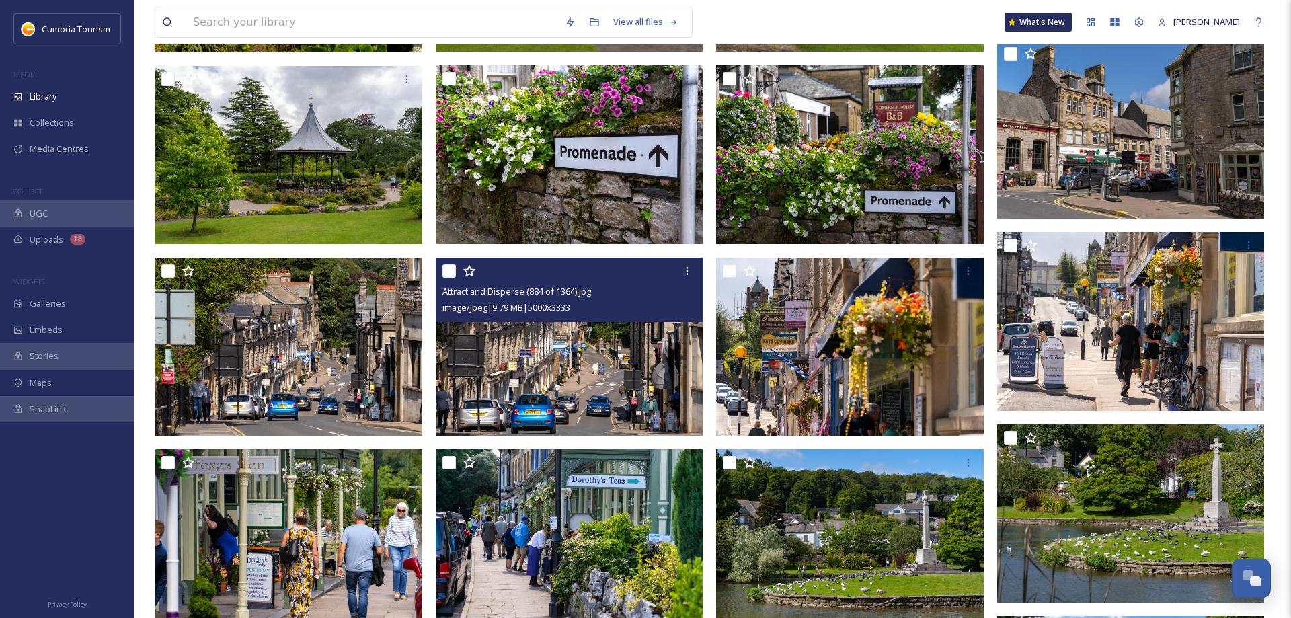
click at [623, 352] on img at bounding box center [570, 347] width 268 height 179
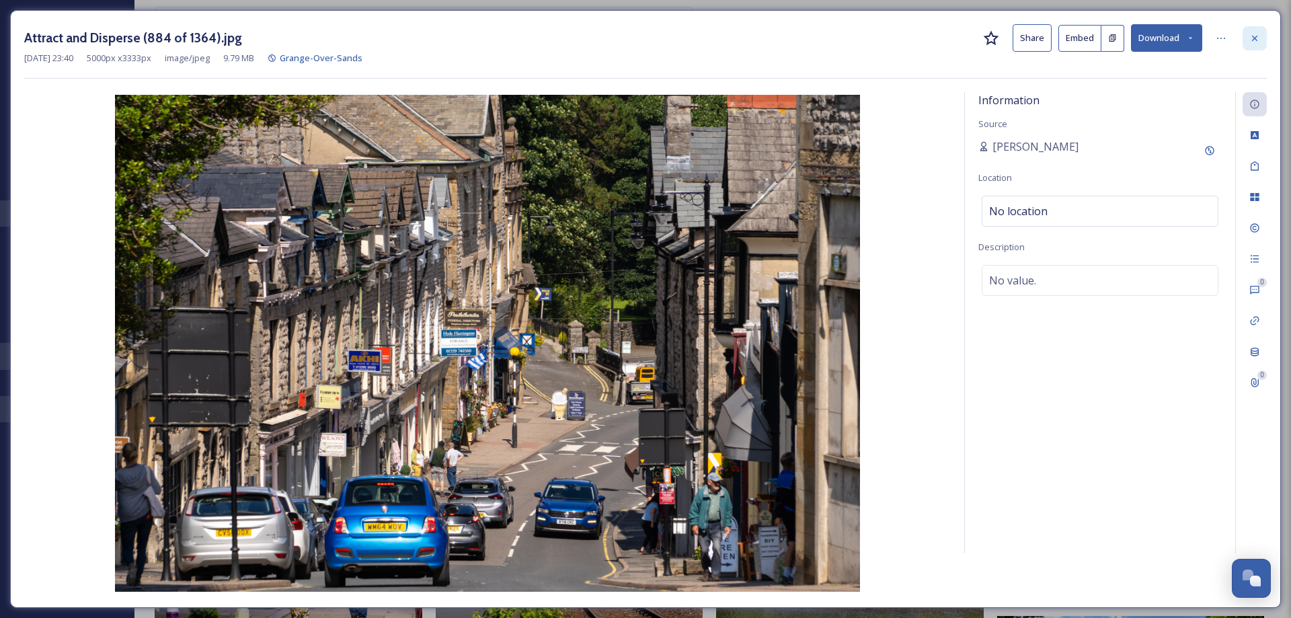
click at [1257, 36] on icon at bounding box center [1254, 38] width 11 height 11
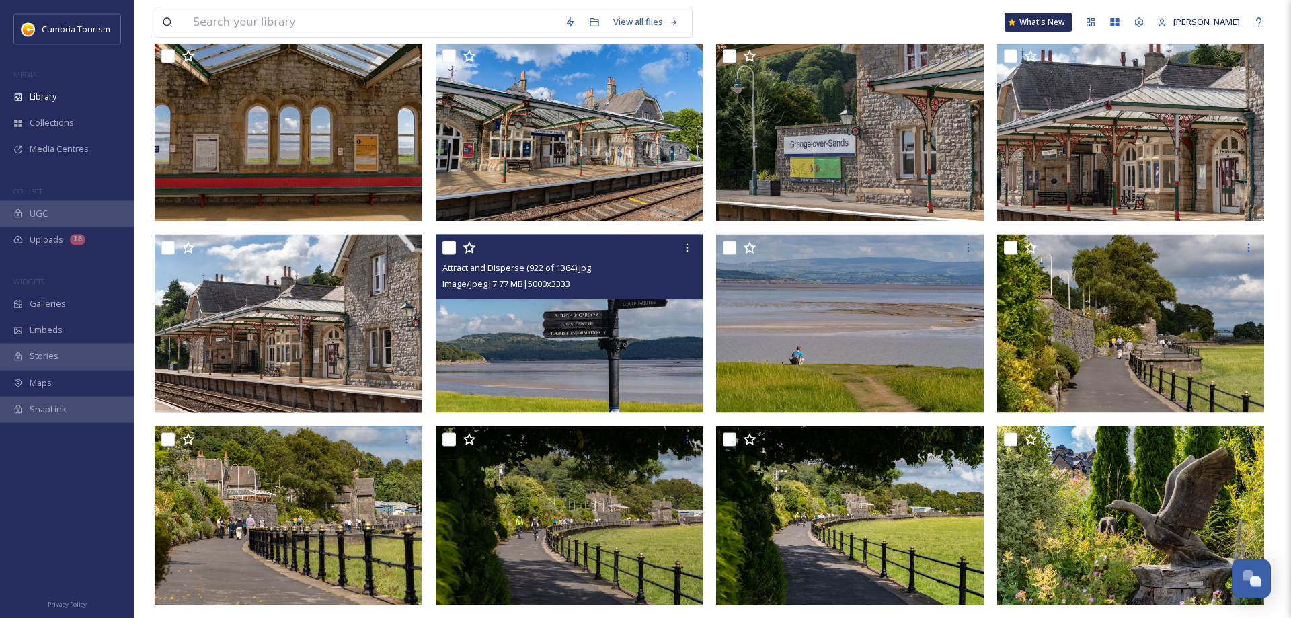
scroll to position [514, 0]
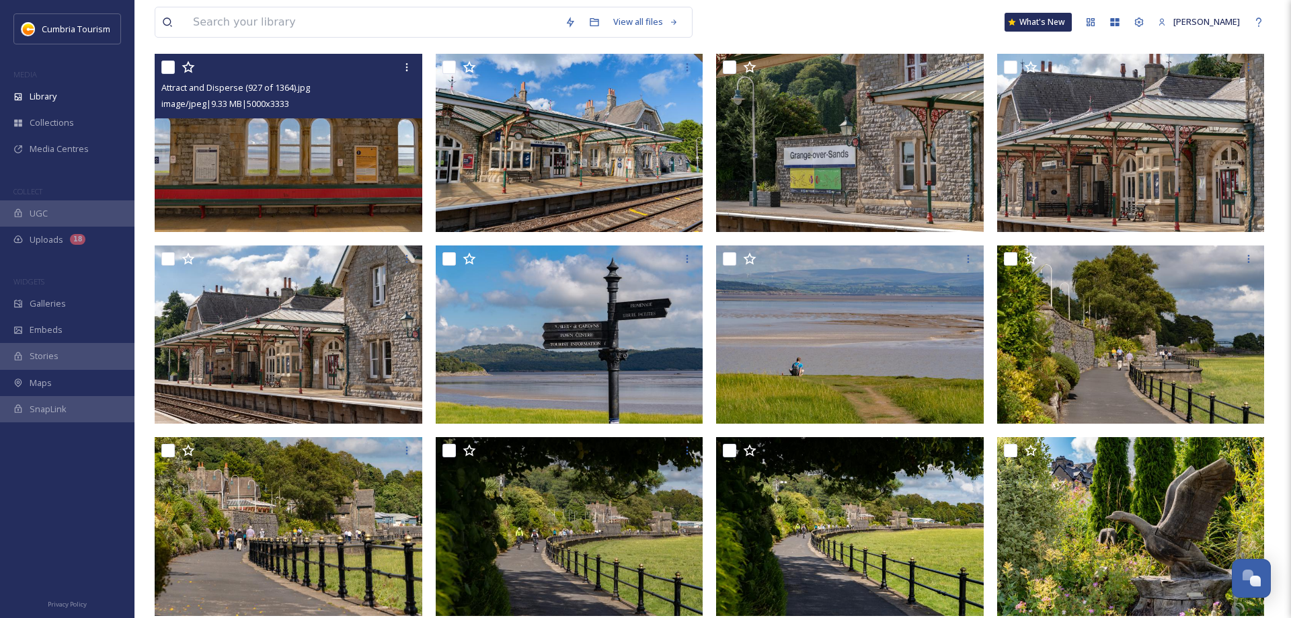
click at [323, 173] on img at bounding box center [289, 143] width 268 height 179
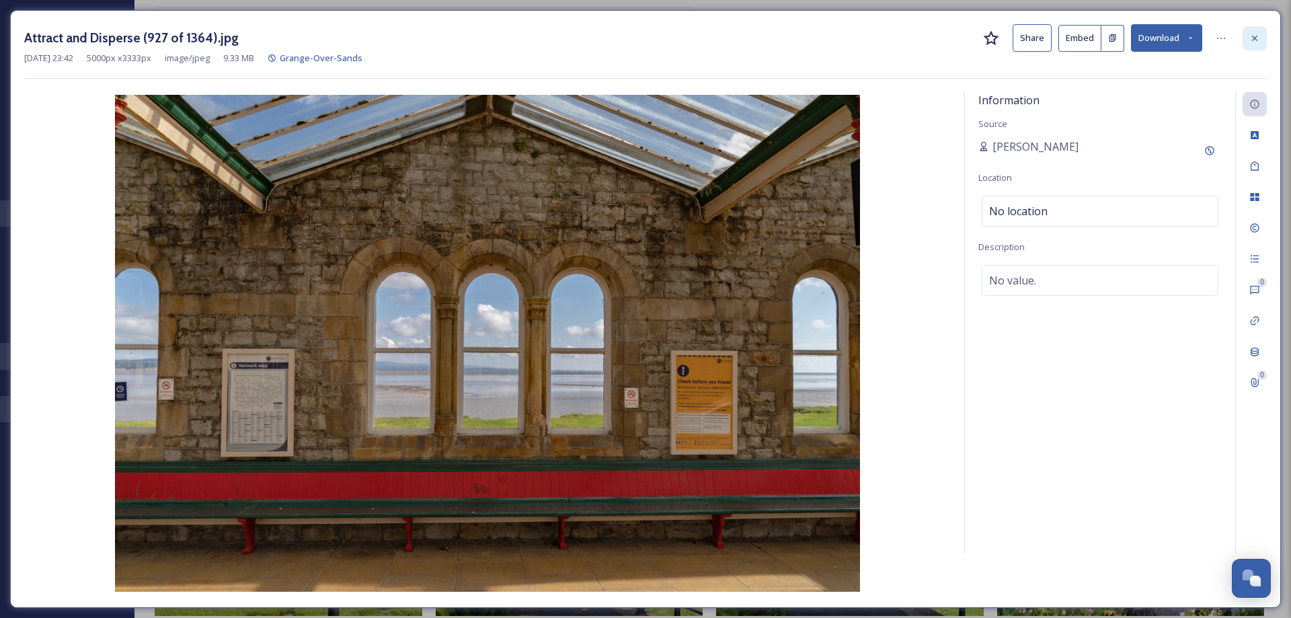
click at [1261, 40] on div at bounding box center [1255, 38] width 24 height 24
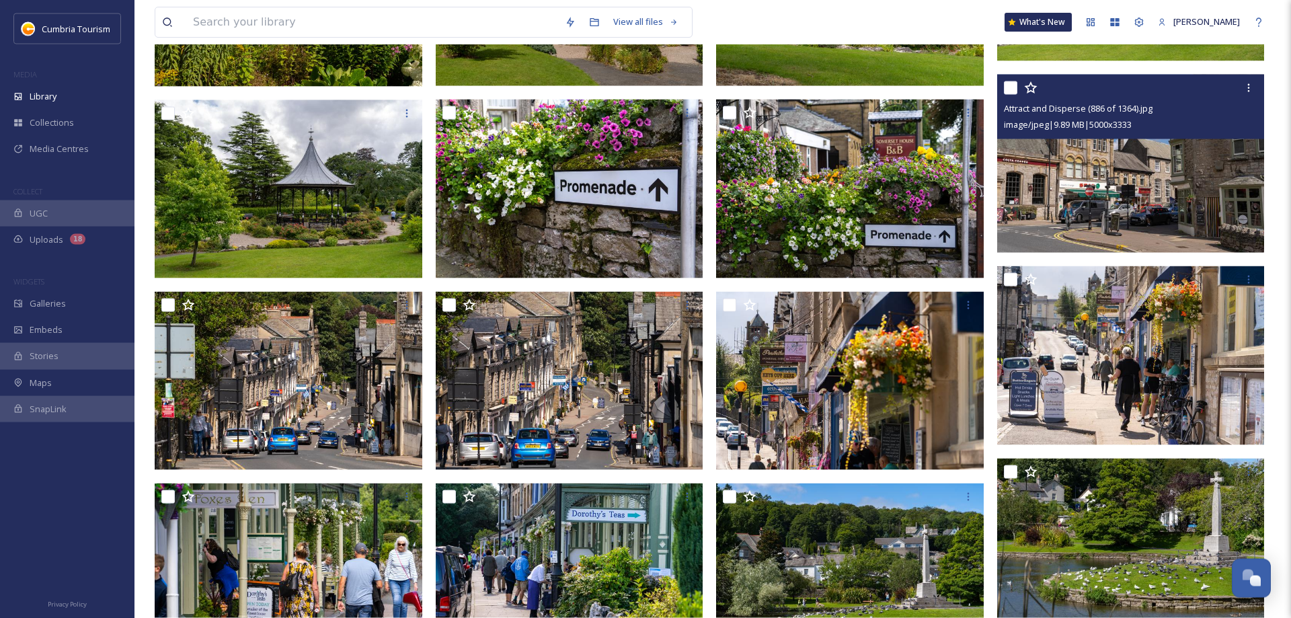
scroll to position [2195, 0]
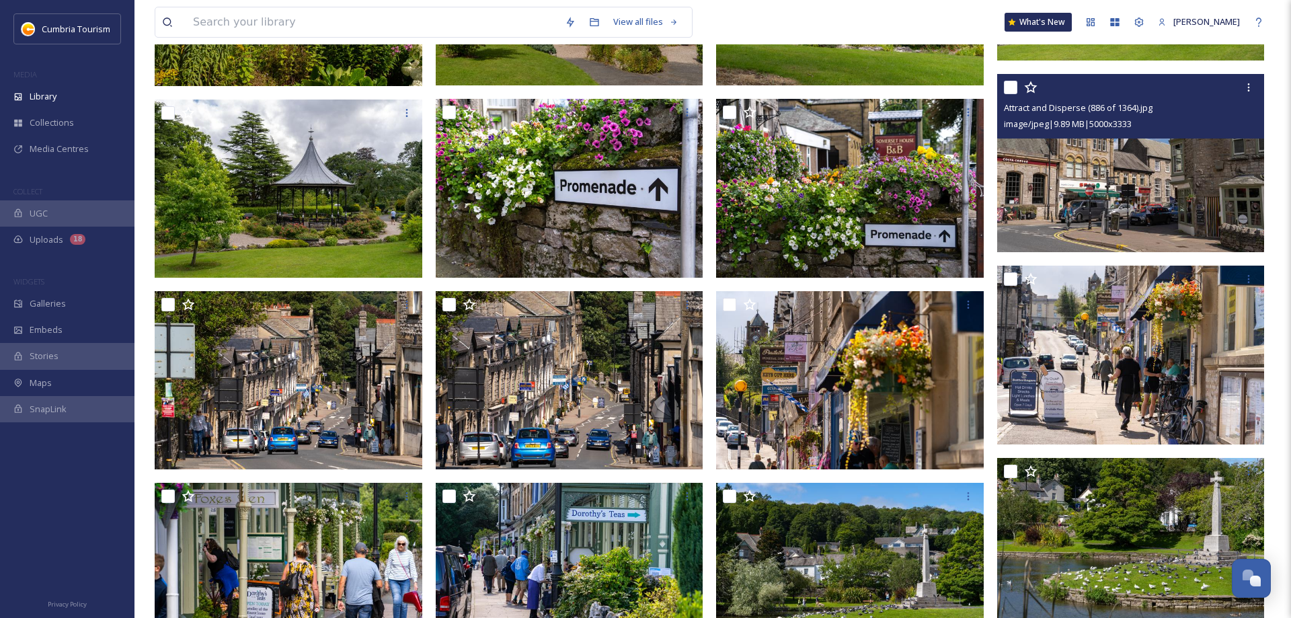
click at [1101, 167] on img at bounding box center [1131, 163] width 268 height 179
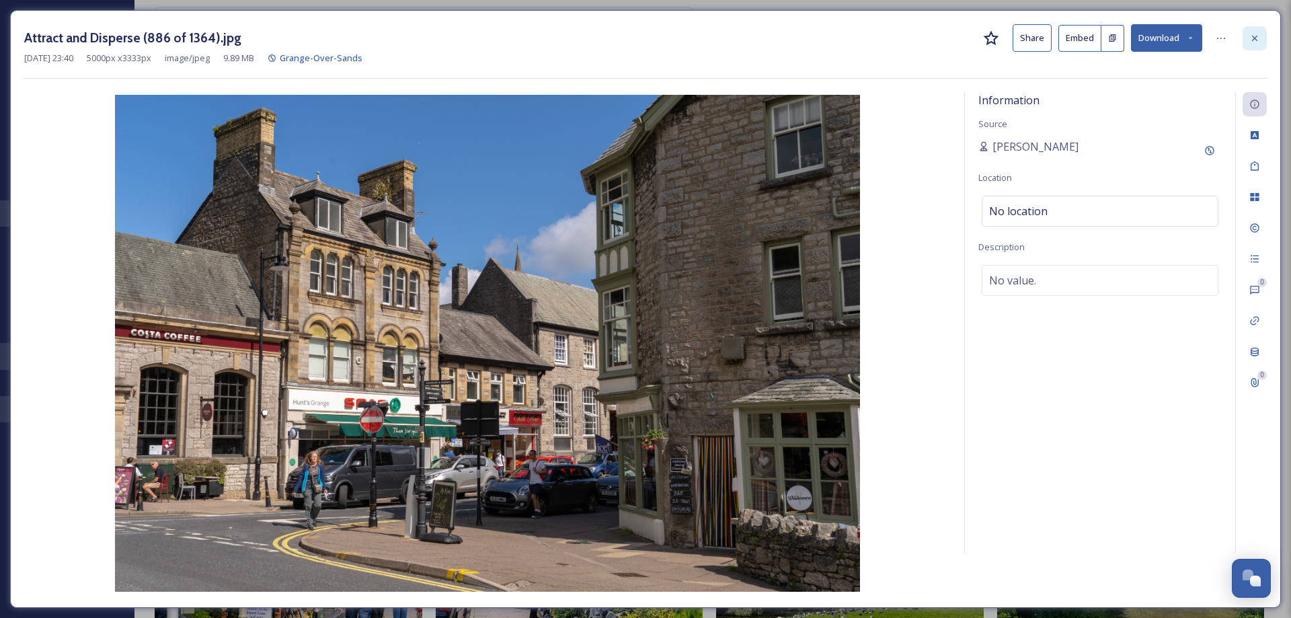
click at [1253, 46] on div at bounding box center [1255, 38] width 24 height 24
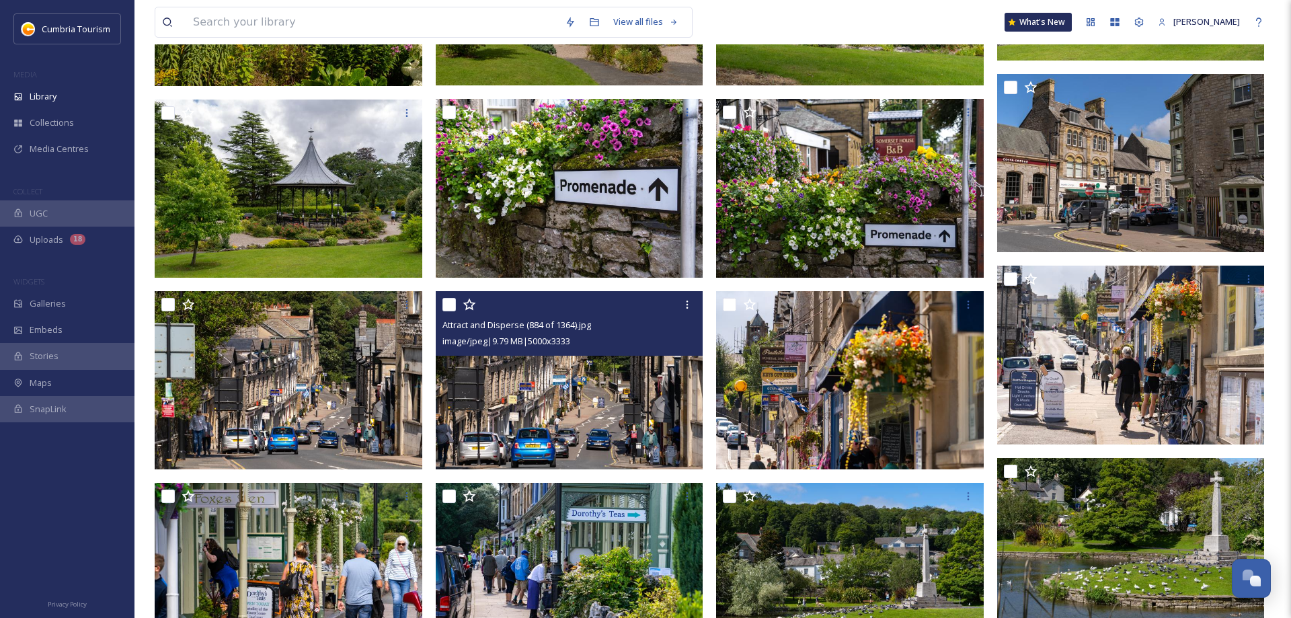
click at [598, 400] on img at bounding box center [570, 380] width 268 height 179
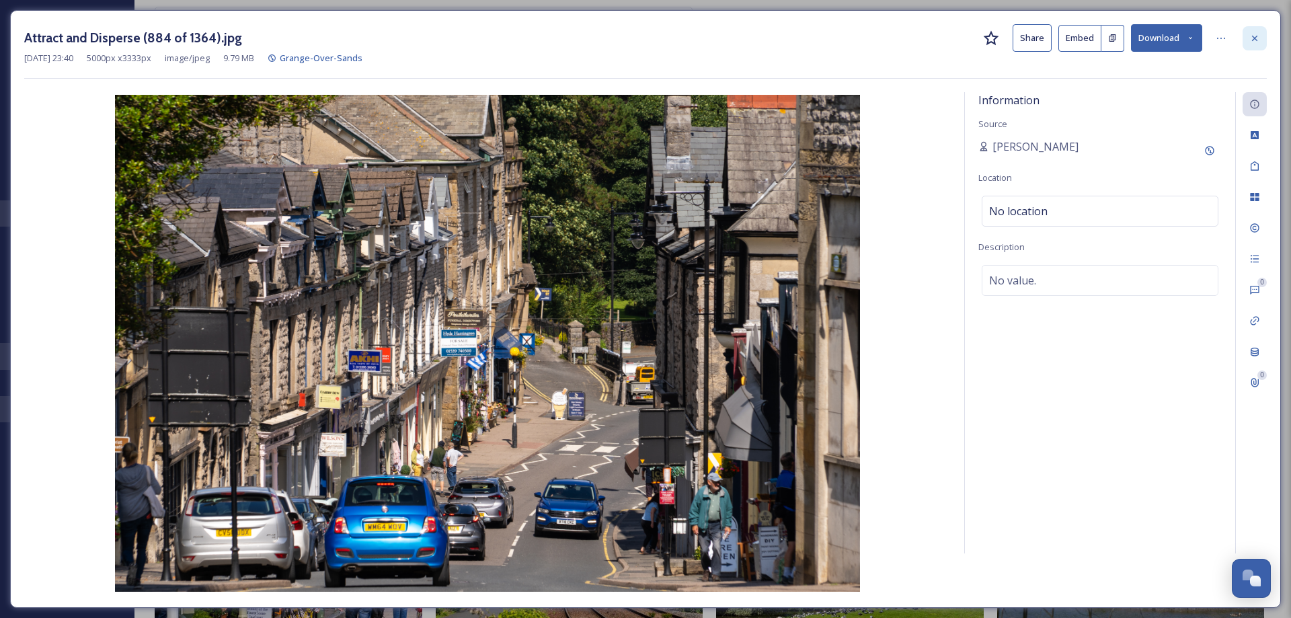
click at [1260, 27] on div at bounding box center [1255, 38] width 24 height 24
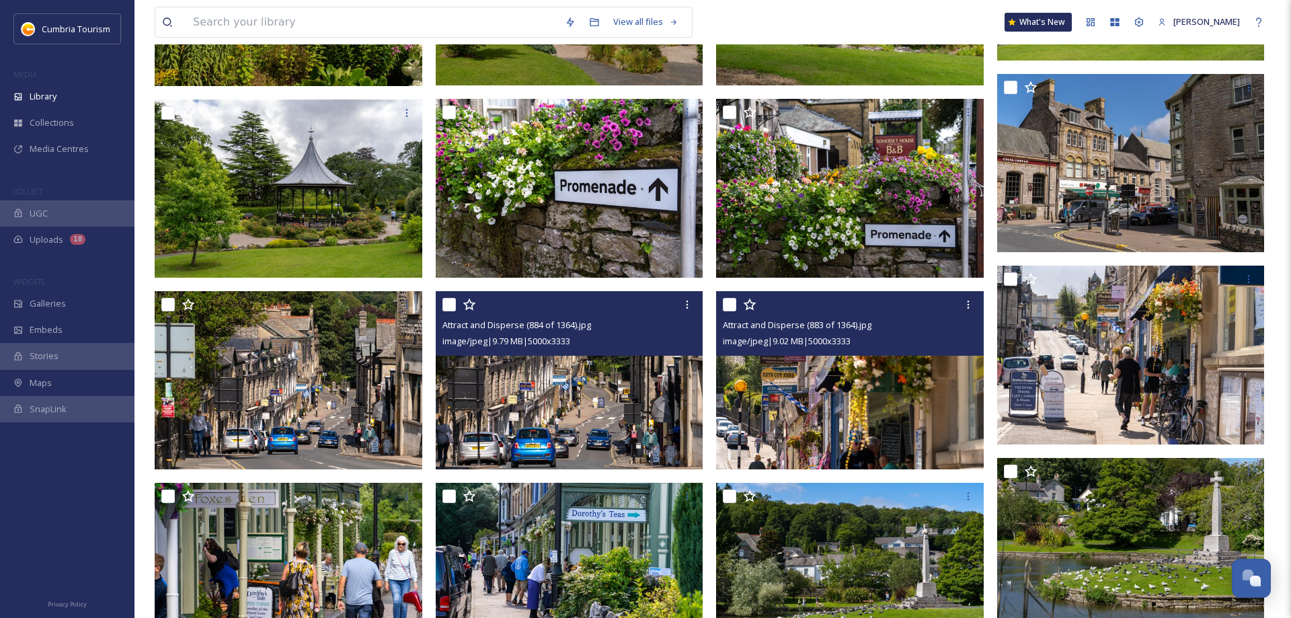
click at [892, 381] on img at bounding box center [850, 380] width 268 height 179
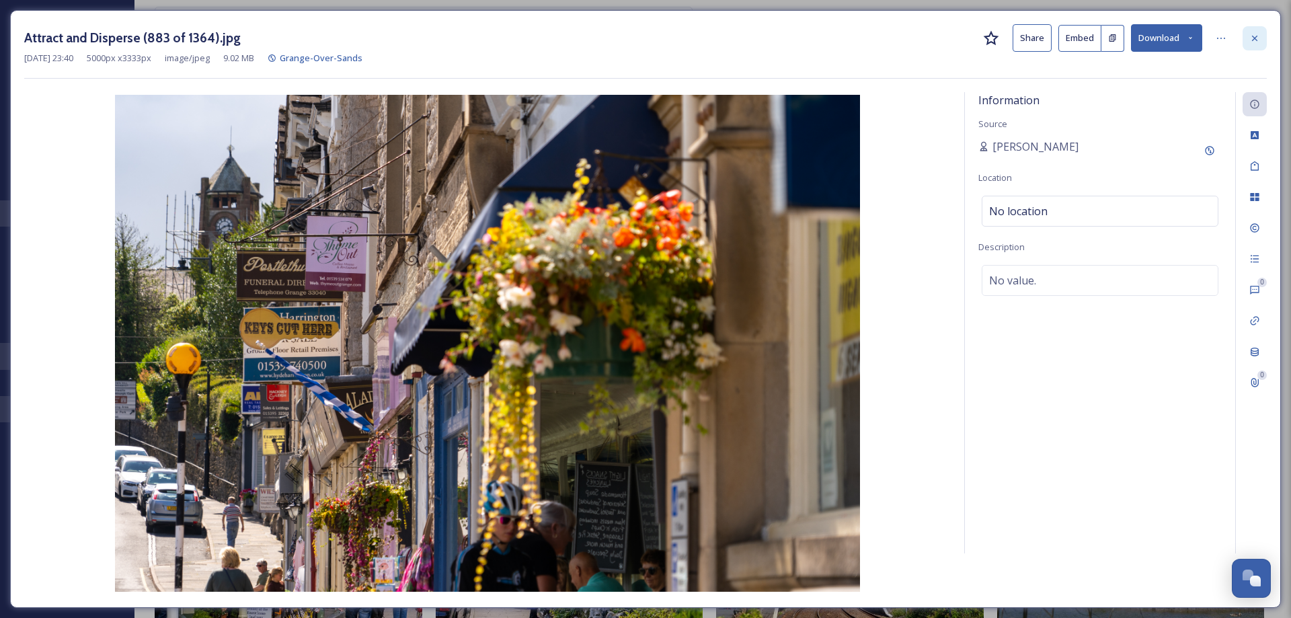
click at [1253, 44] on div at bounding box center [1255, 38] width 24 height 24
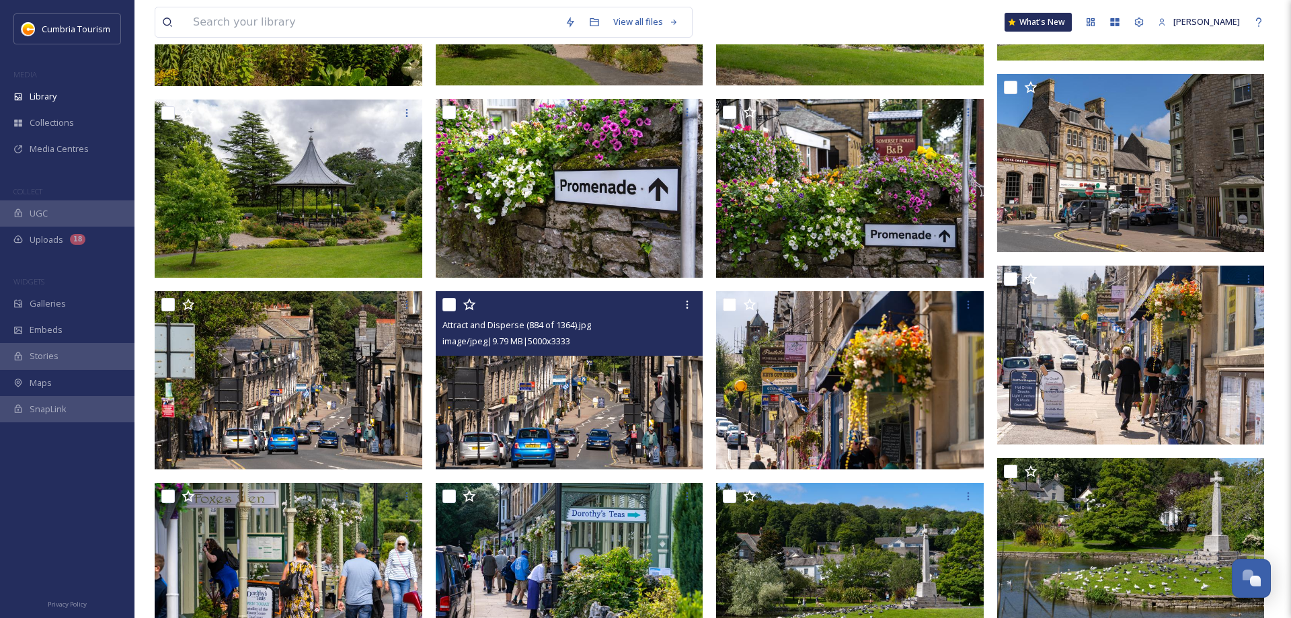
click at [607, 424] on img at bounding box center [570, 380] width 268 height 179
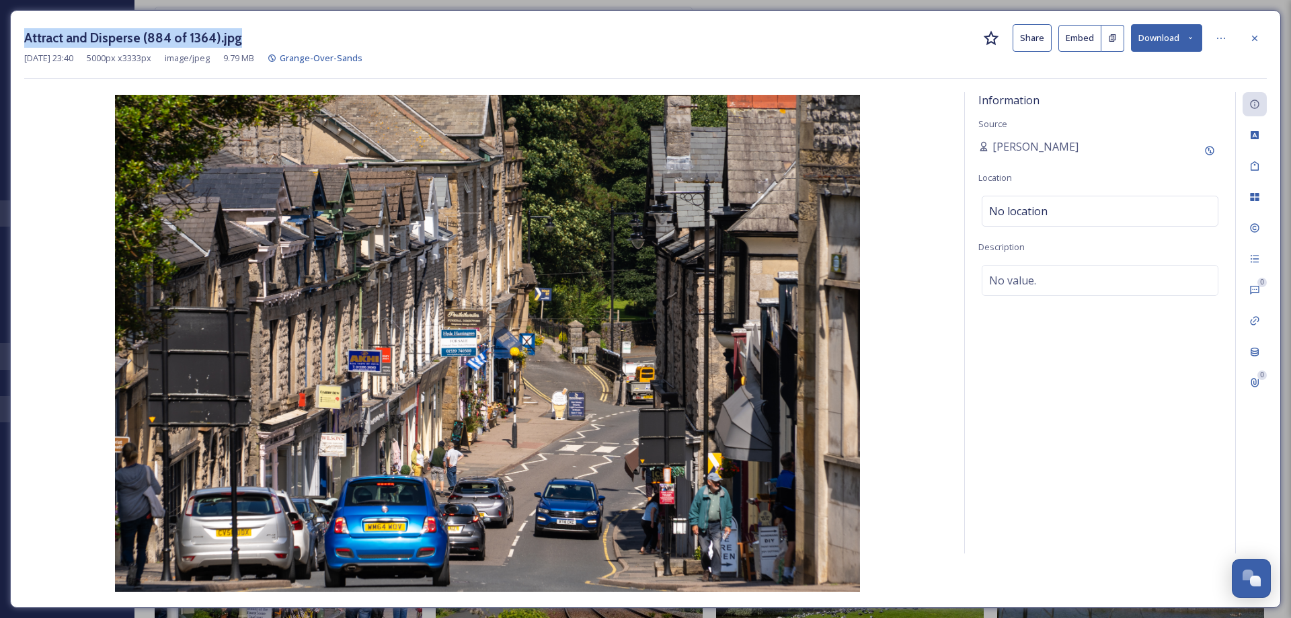
drag, startPoint x: 252, startPoint y: 37, endPoint x: 9, endPoint y: 44, distance: 243.5
click at [10, 44] on div "Attract and Disperse (884 of 1364).jpg Share Embed Download Sep 20 2021 23:40 5…" at bounding box center [645, 309] width 1271 height 598
copy h3 "Attract and Disperse (884 of 1364).jpg"
